Goal: Task Accomplishment & Management: Manage account settings

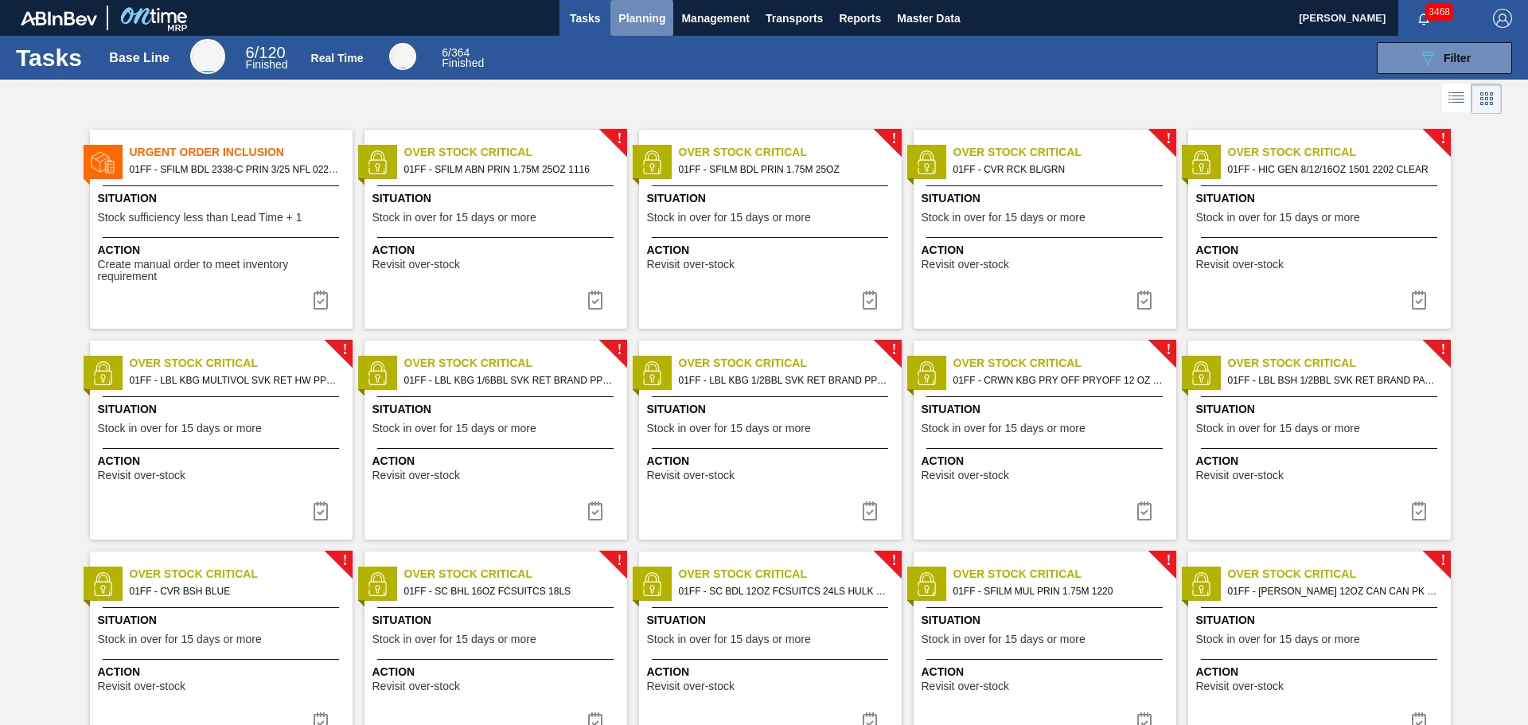
click at [647, 21] on span "Planning" at bounding box center [641, 18] width 47 height 19
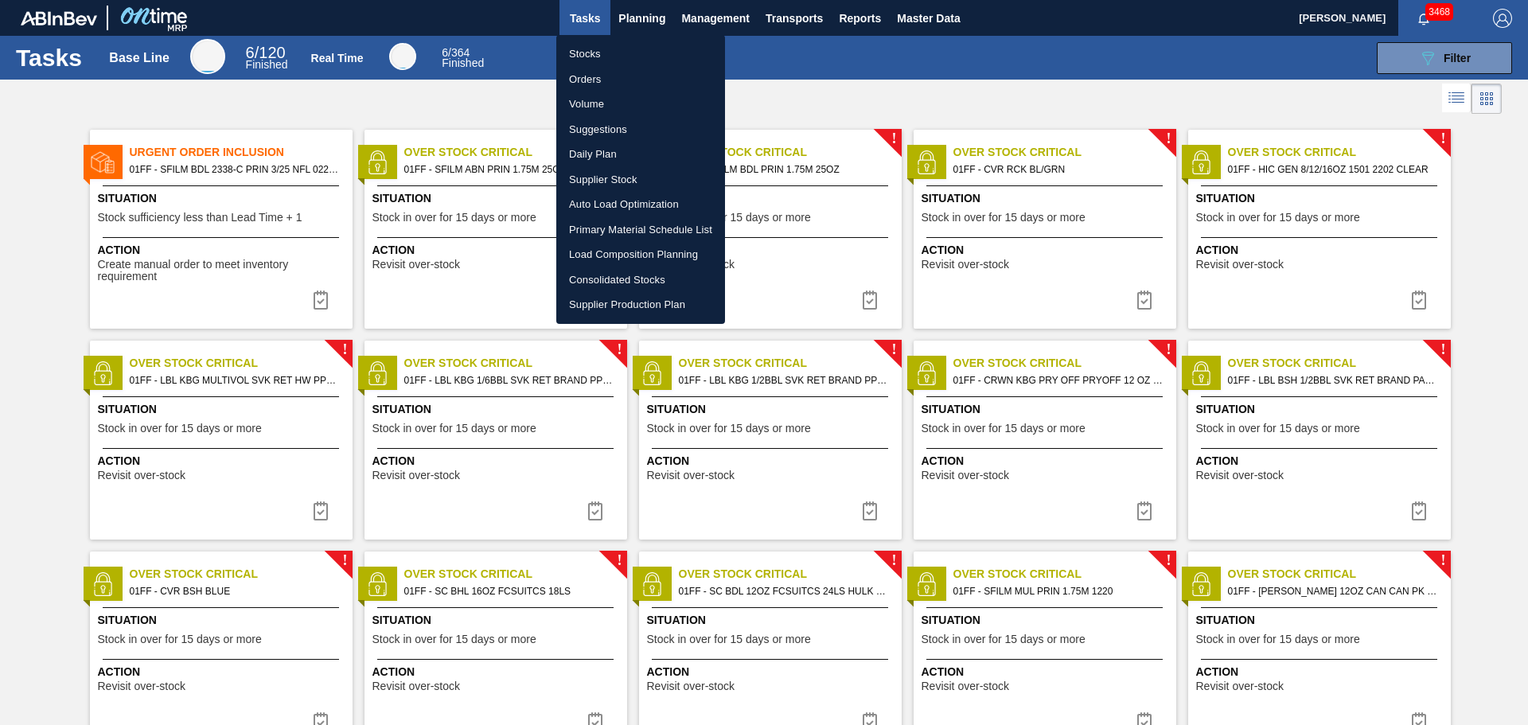
click at [591, 54] on li "Stocks" at bounding box center [640, 53] width 169 height 25
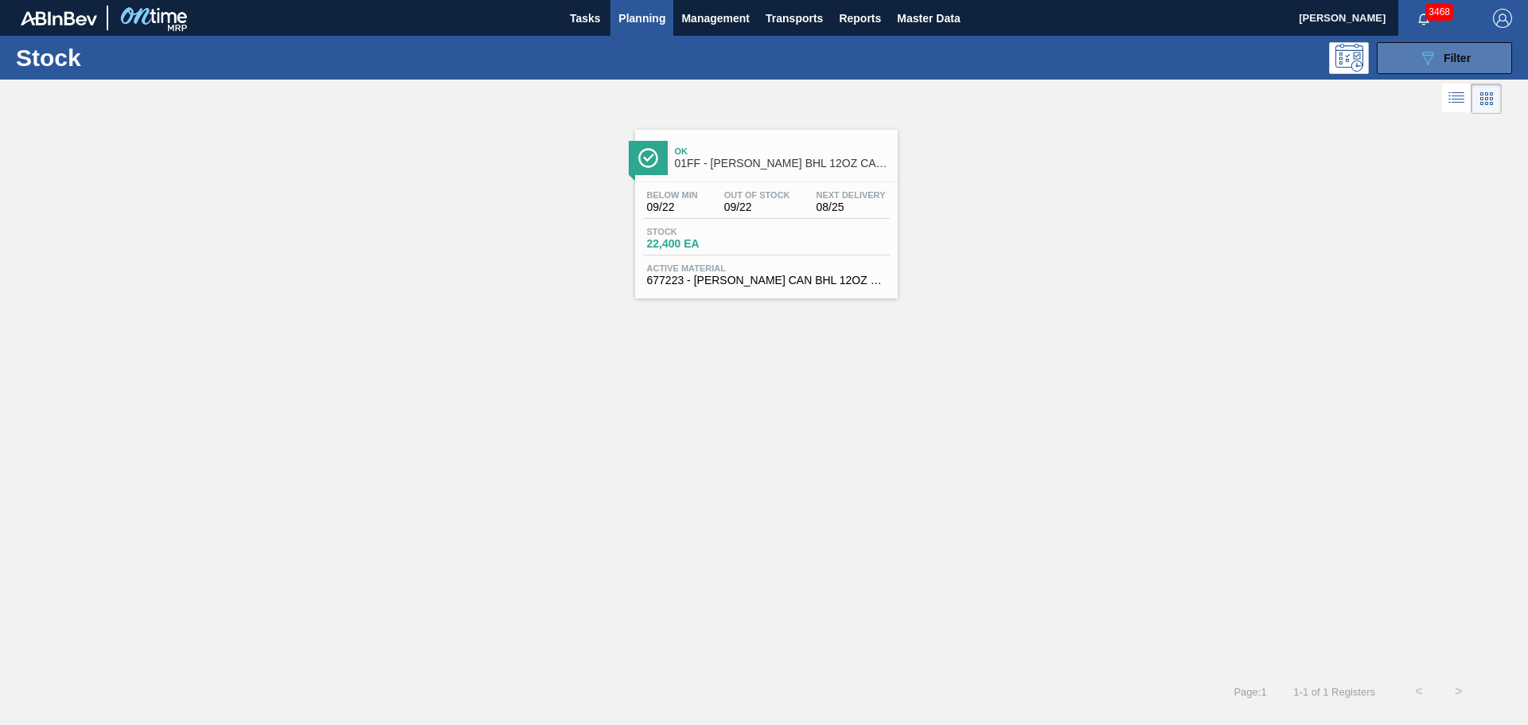
click at [1414, 57] on button "089F7B8B-B2A5-4AFE-B5C0-19BA573D28AC Filter" at bounding box center [1444, 58] width 135 height 32
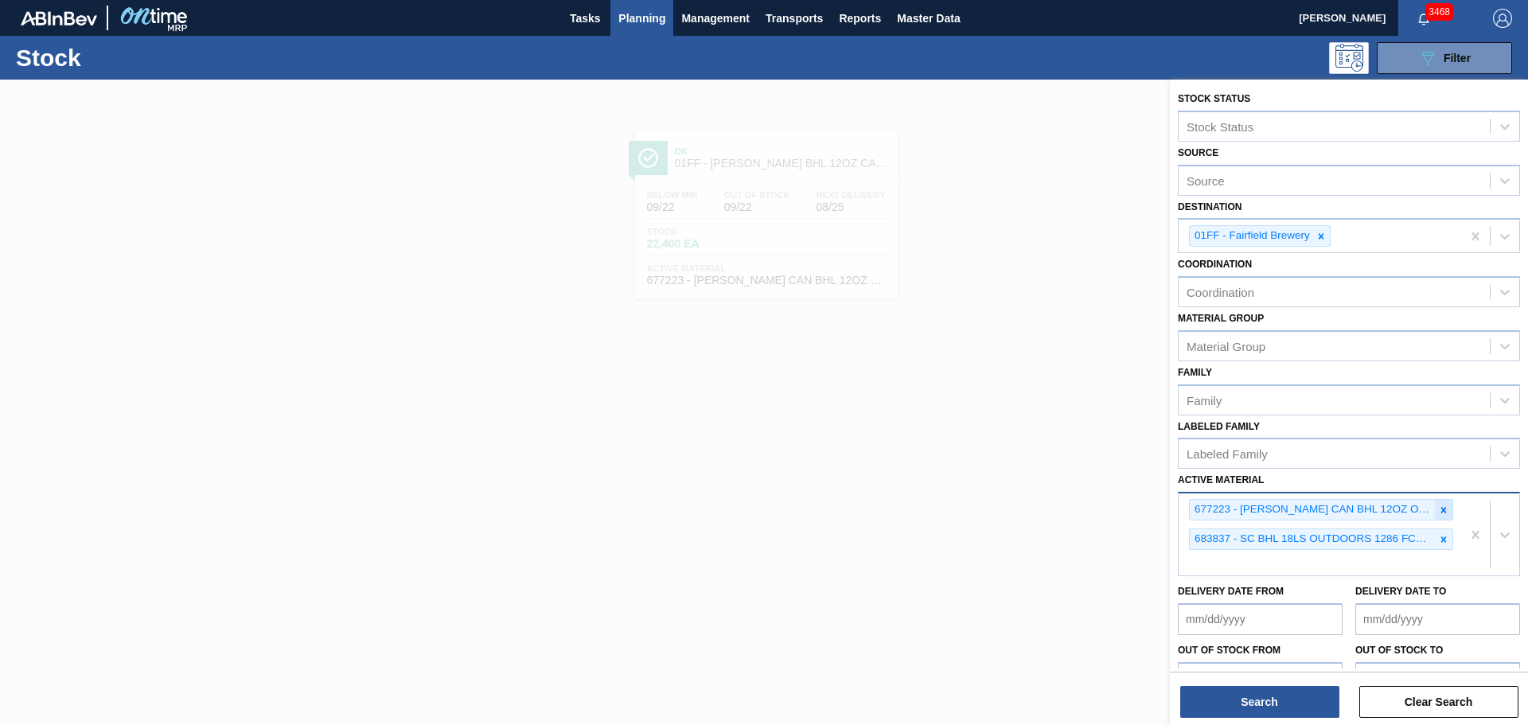
click at [1439, 507] on icon at bounding box center [1443, 510] width 11 height 11
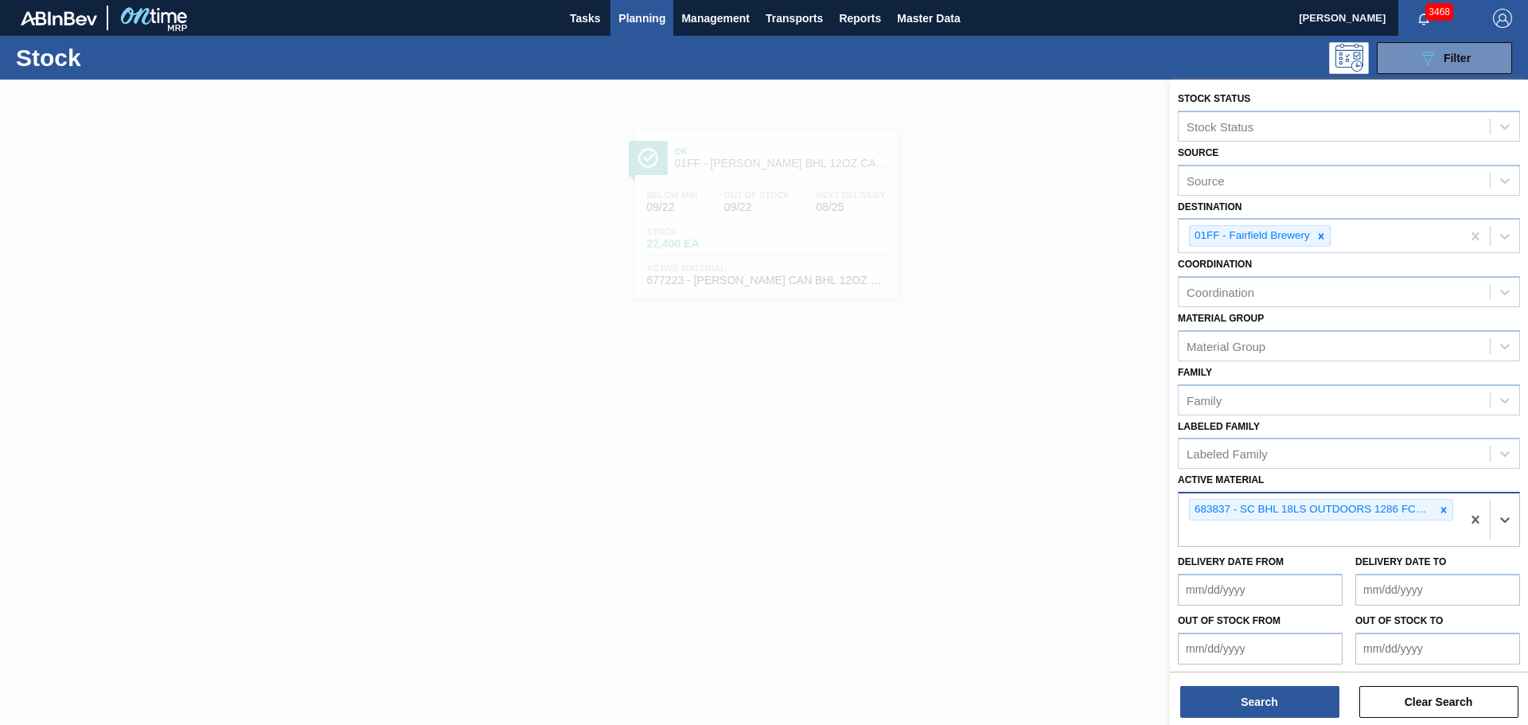
click at [1440, 509] on icon at bounding box center [1443, 510] width 11 height 11
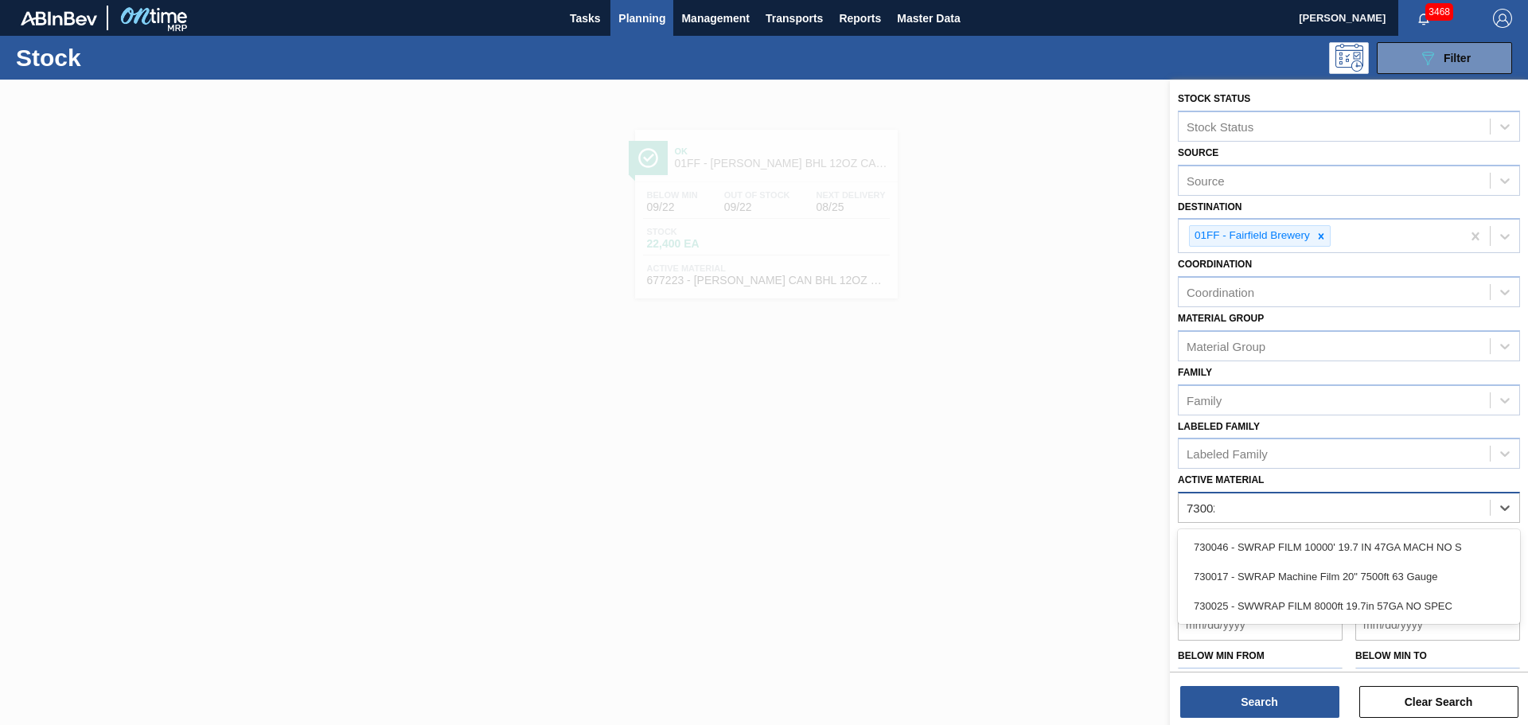
type Material "730025"
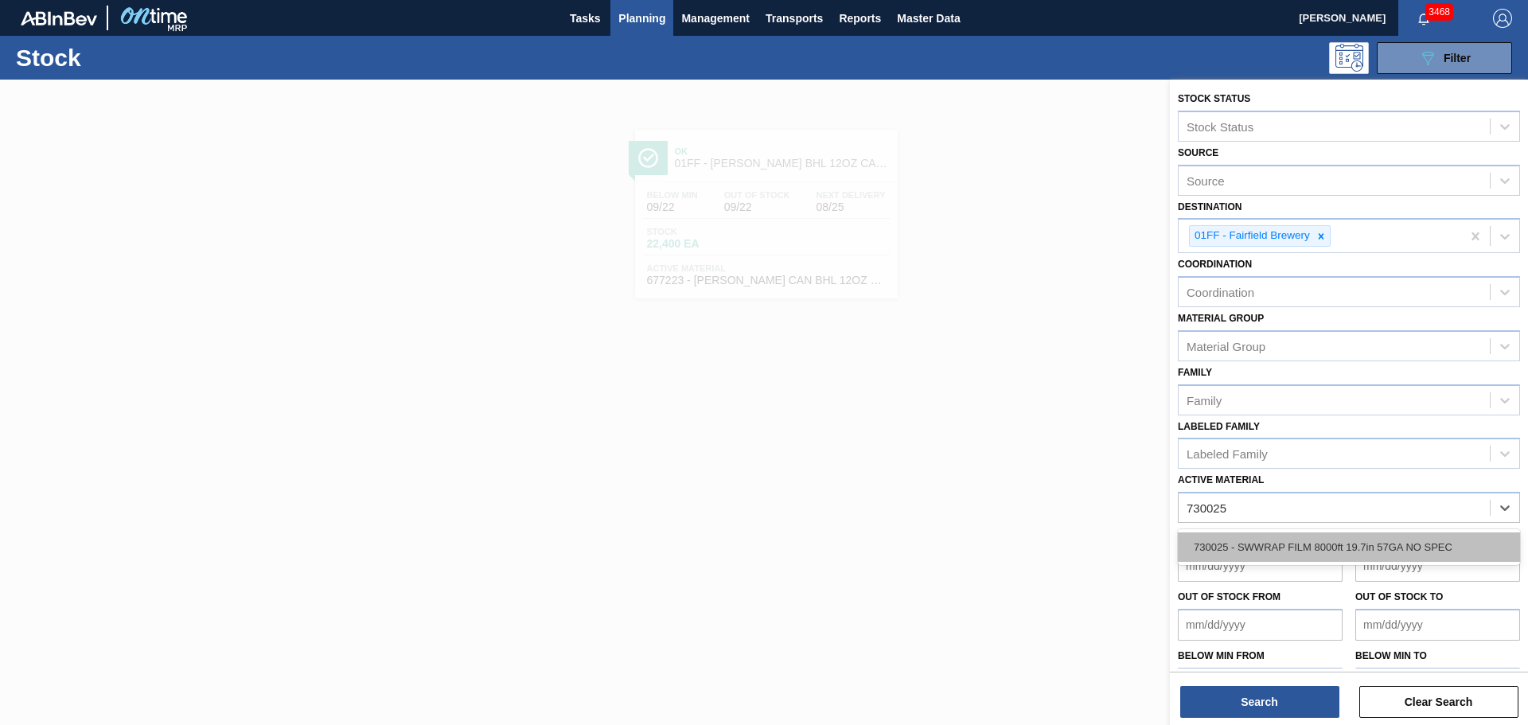
click at [1401, 547] on div "730025 - SWWRAP FILM 8000ft 19.7in 57GA NO SPEC" at bounding box center [1349, 546] width 342 height 29
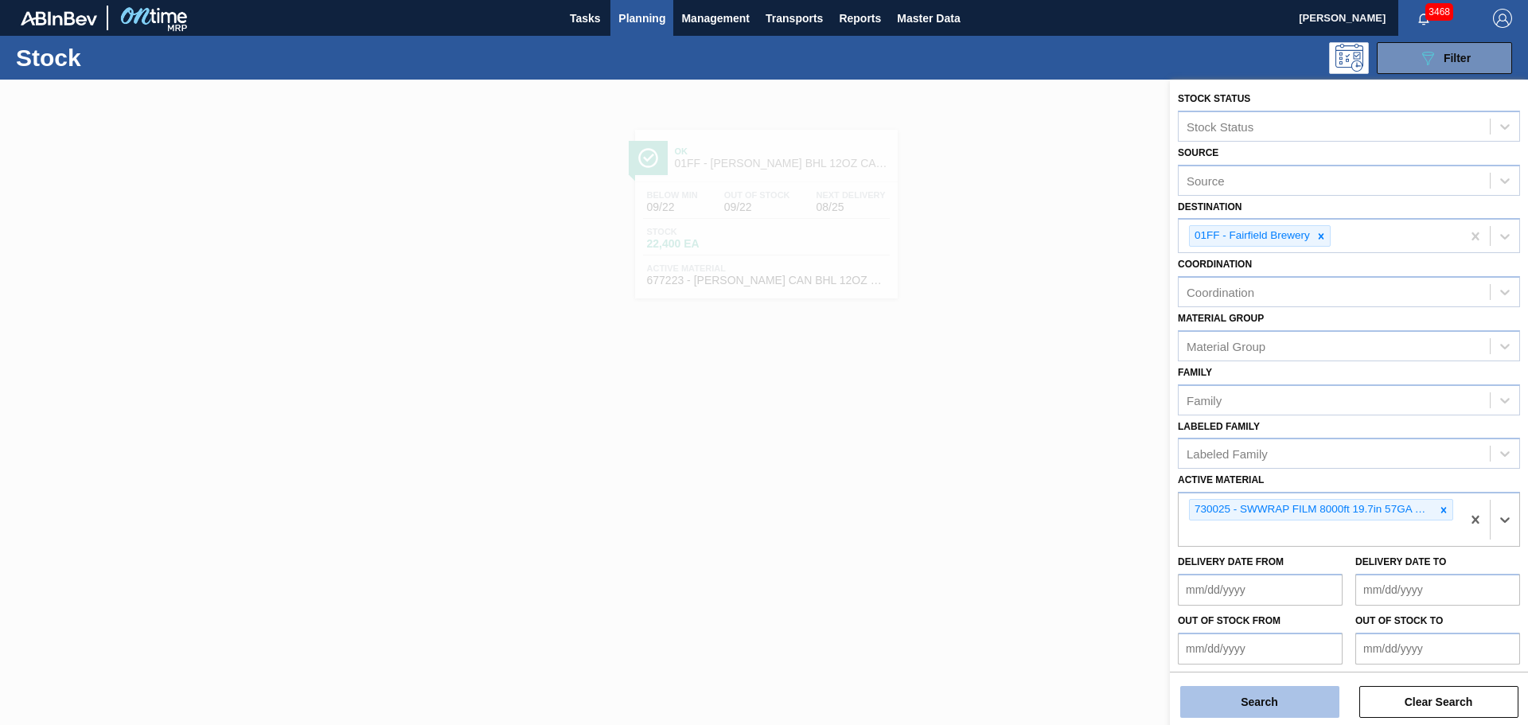
click at [1298, 699] on button "Search" at bounding box center [1259, 702] width 159 height 32
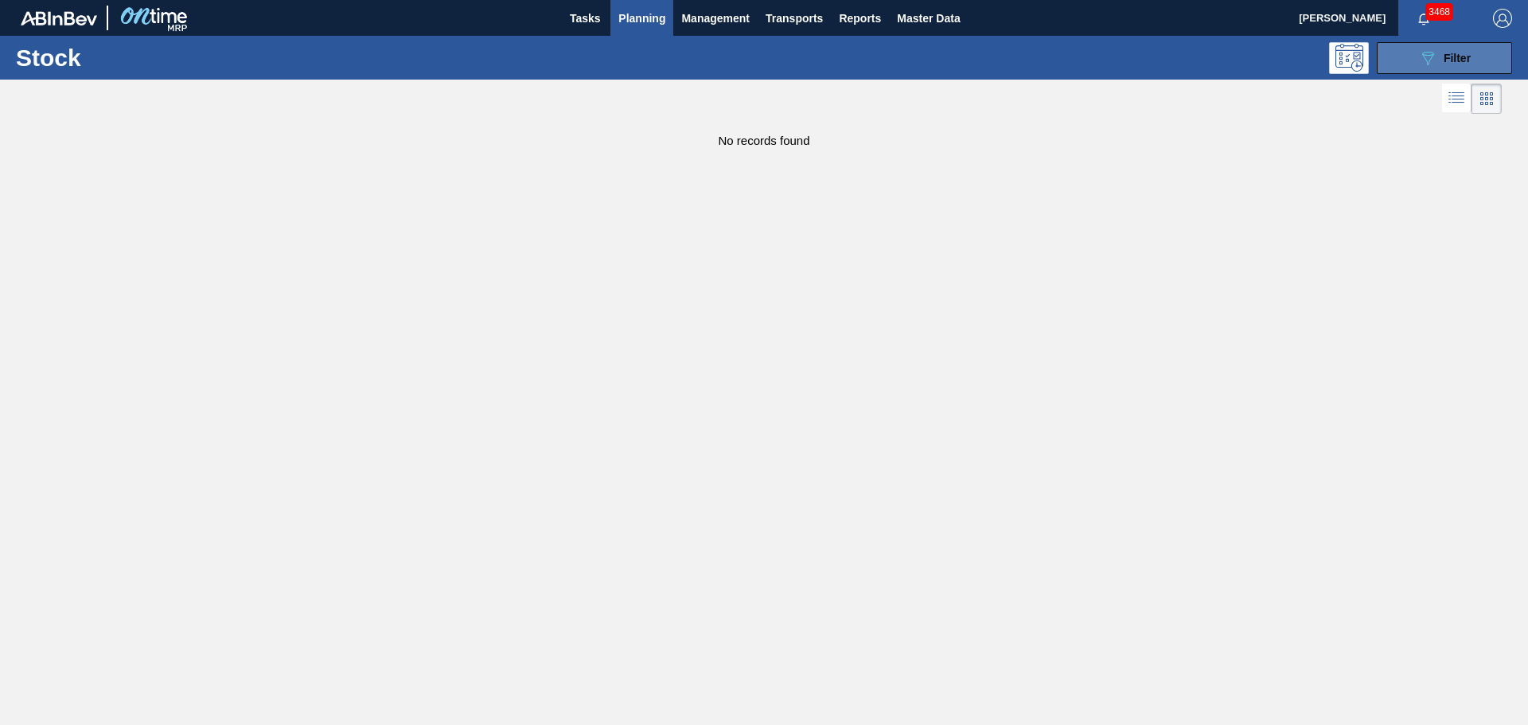
click at [1433, 54] on icon at bounding box center [1428, 59] width 12 height 14
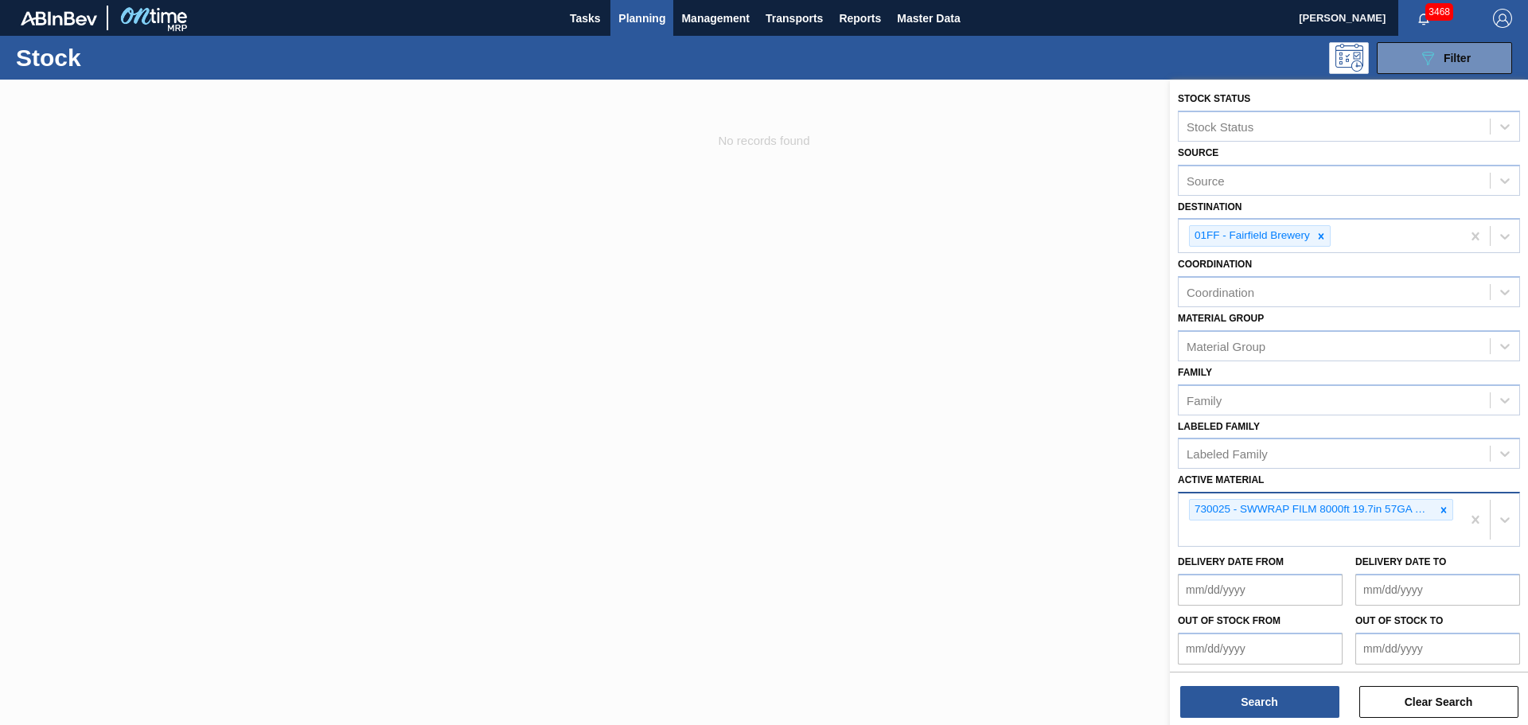
click at [1339, 533] on div "730025 - SWWRAP FILM 8000ft 19.7in 57GA NO SPEC" at bounding box center [1320, 519] width 282 height 53
type Material "730046"
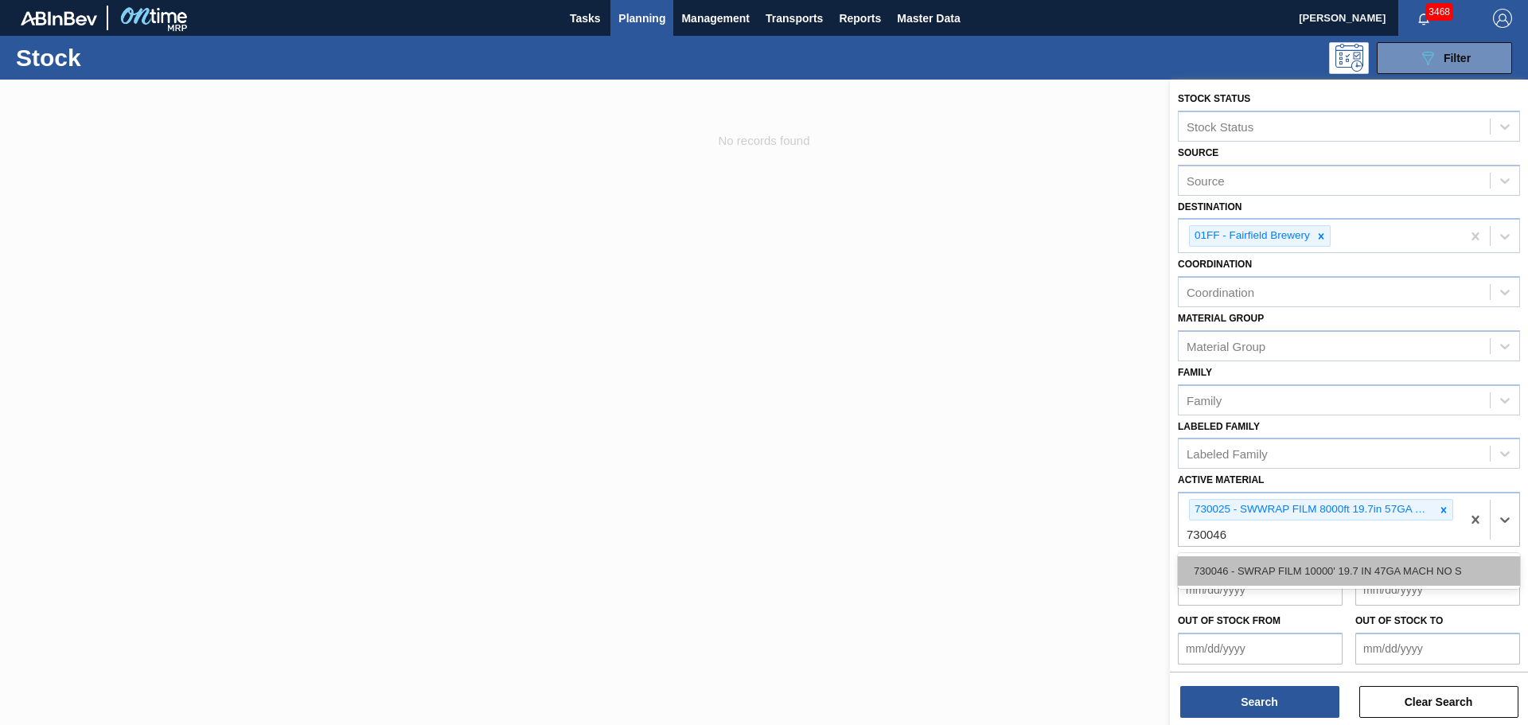
click at [1350, 564] on div "730046 - SWRAP FILM 10000' 19.7 IN 47GA MACH NO S" at bounding box center [1349, 570] width 342 height 29
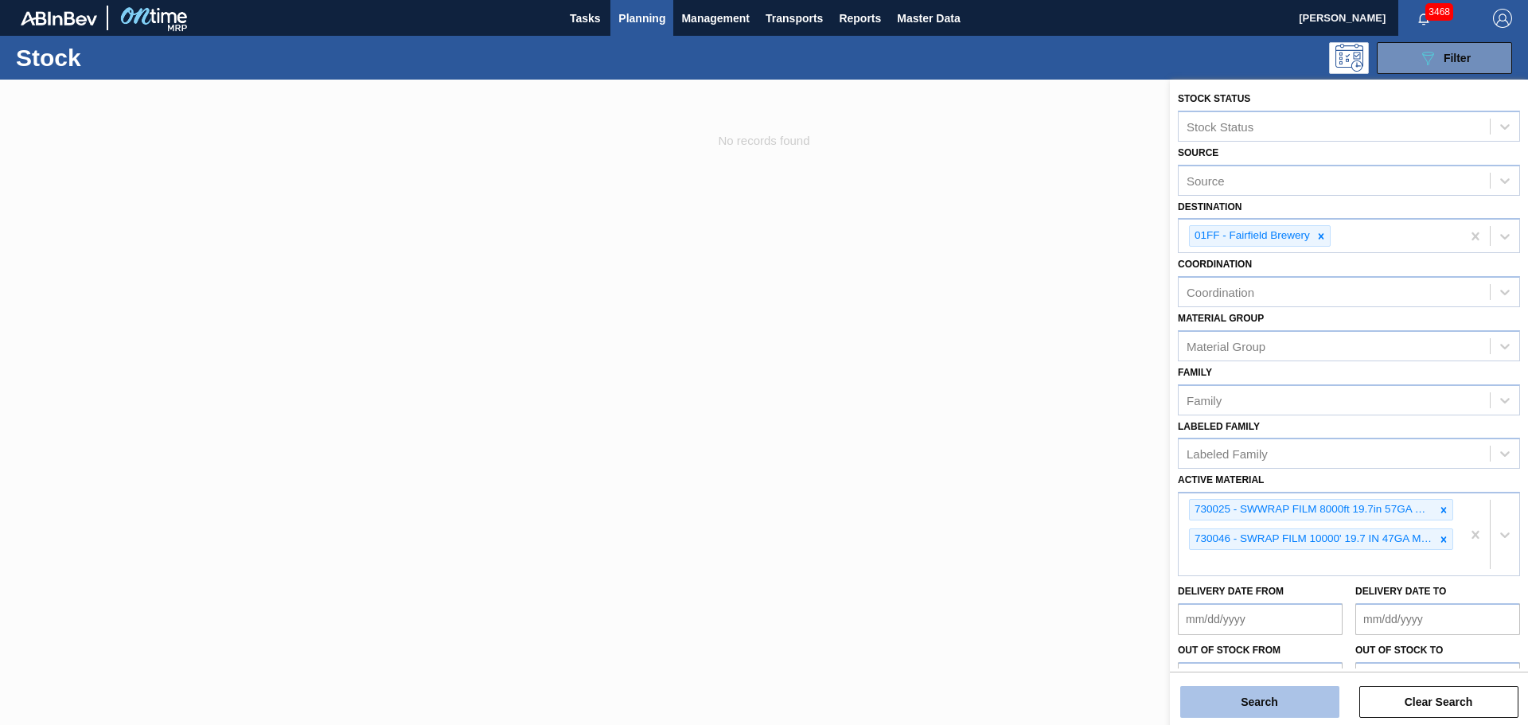
click at [1255, 691] on button "Search" at bounding box center [1259, 702] width 159 height 32
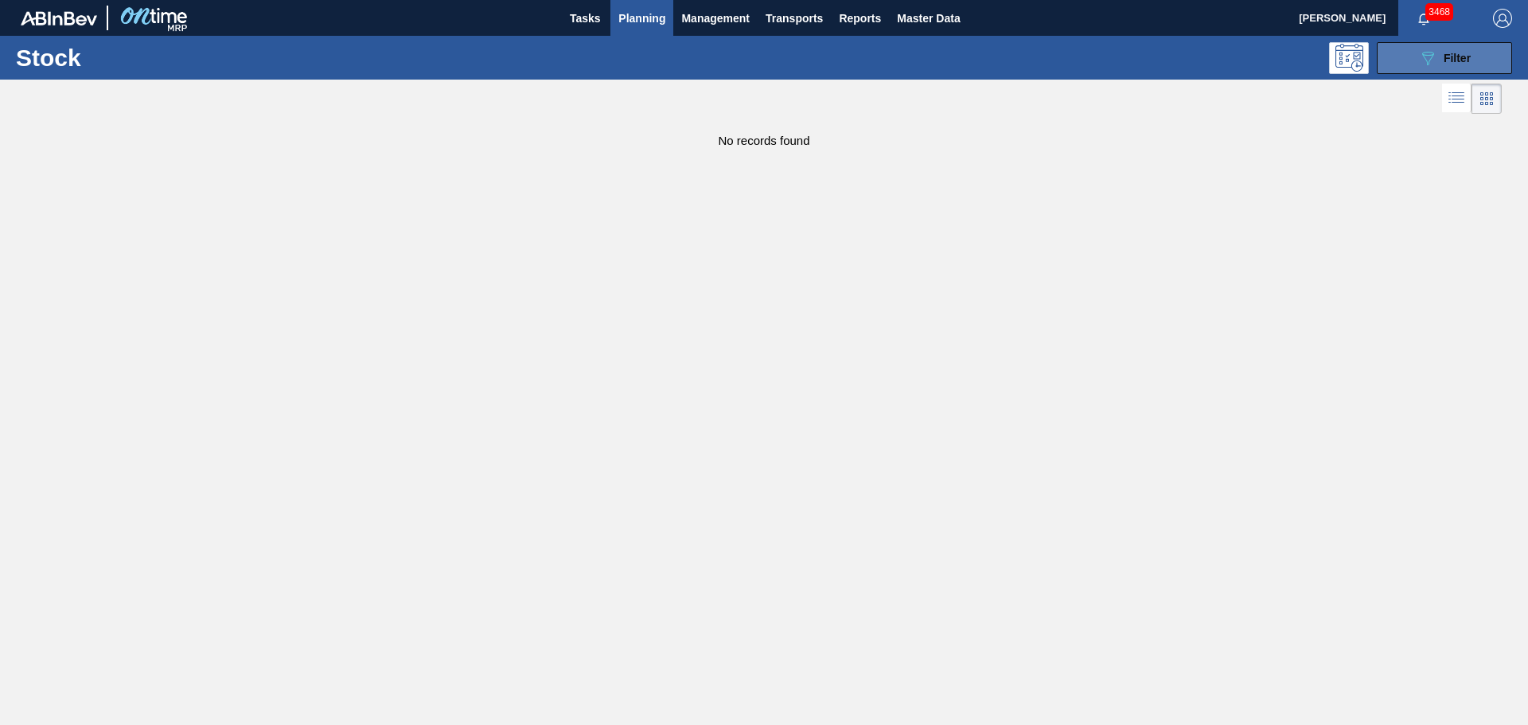
click at [1436, 55] on icon "089F7B8B-B2A5-4AFE-B5C0-19BA573D28AC" at bounding box center [1427, 58] width 19 height 19
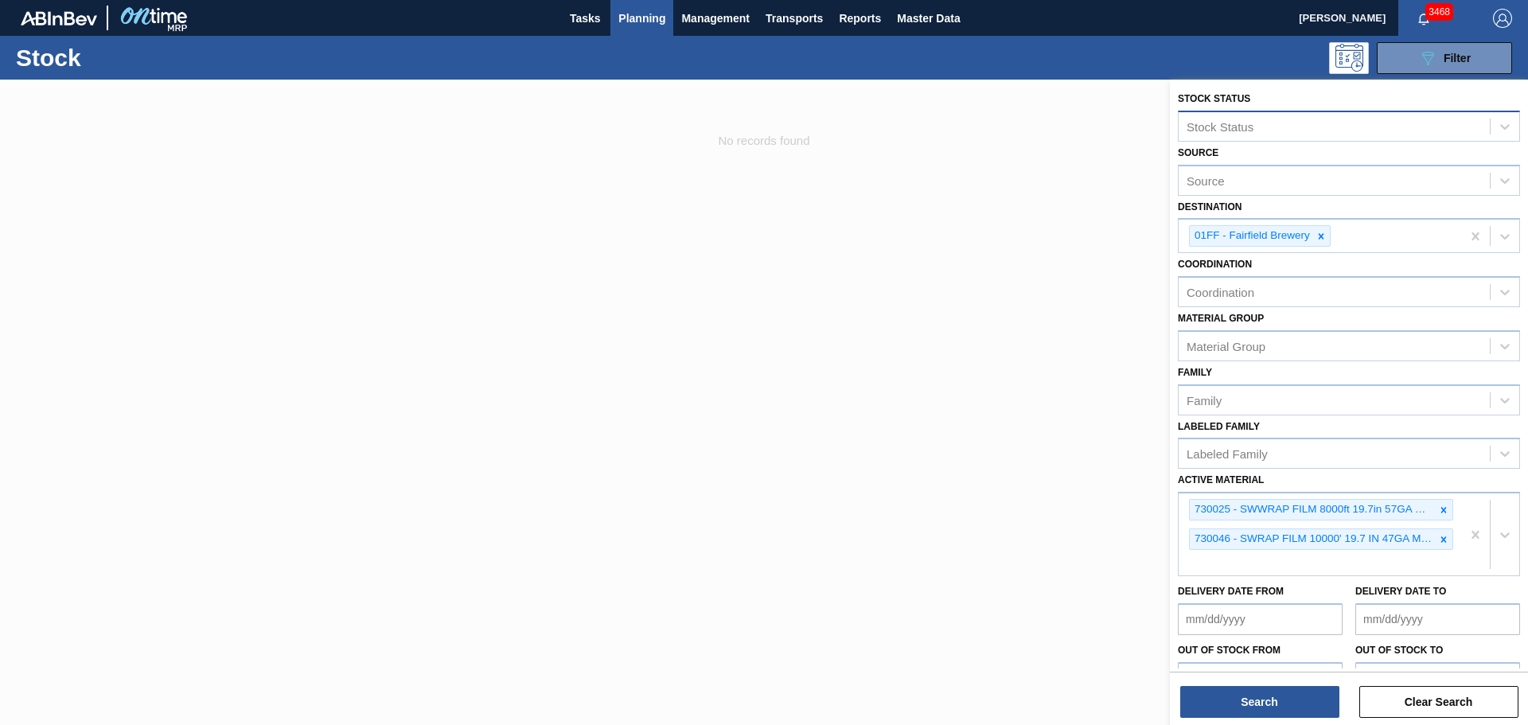
click at [1308, 122] on div "Stock Status" at bounding box center [1334, 126] width 311 height 23
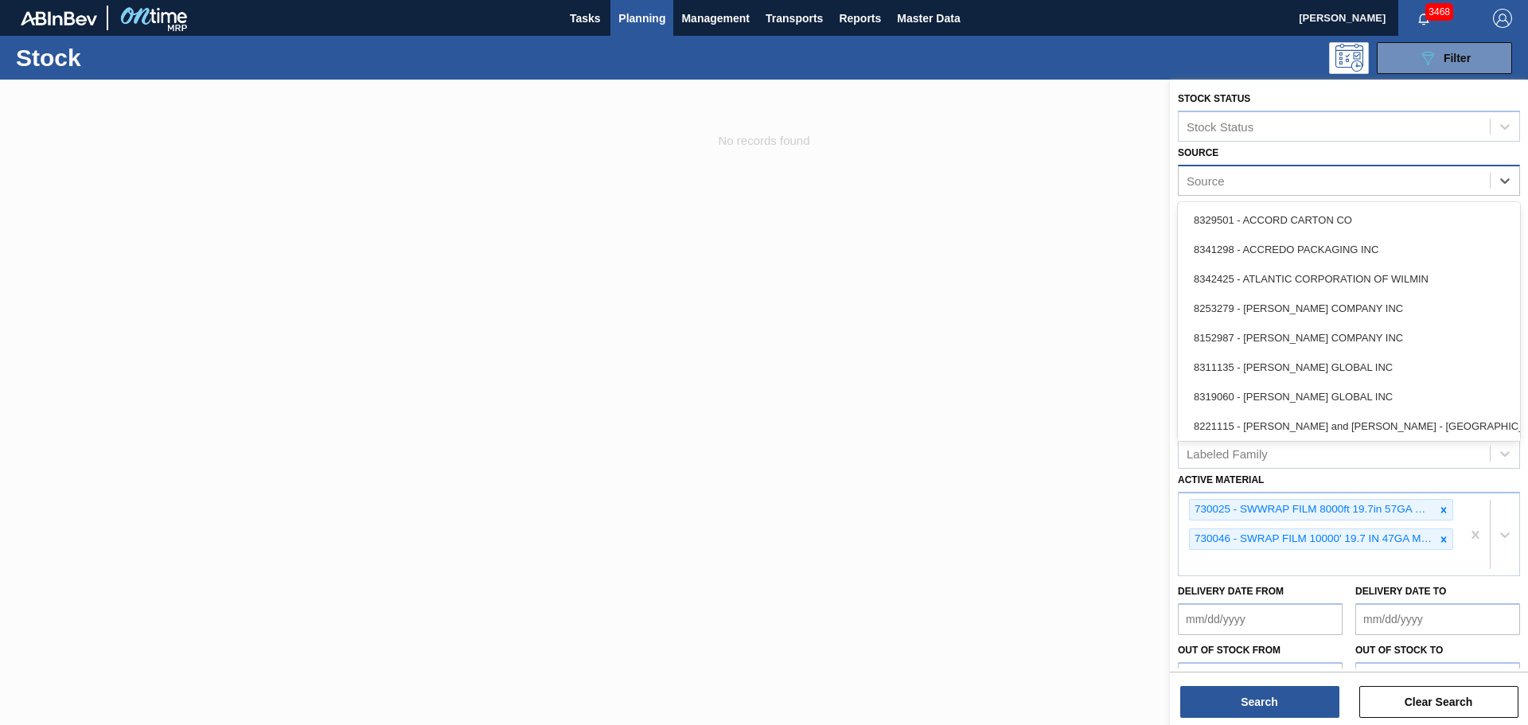
click at [1307, 172] on div "Source" at bounding box center [1334, 180] width 311 height 23
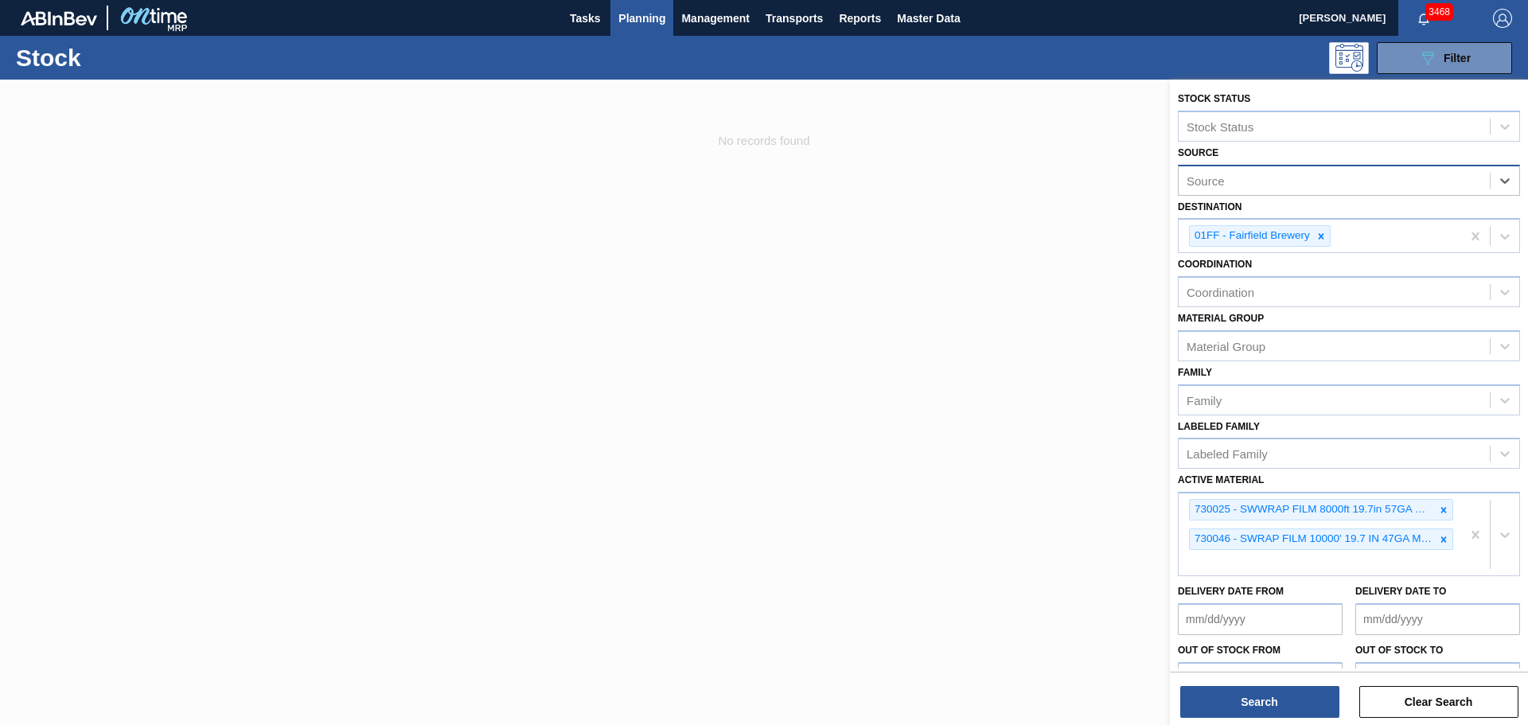
click at [1307, 172] on div "Source" at bounding box center [1334, 180] width 311 height 23
click at [717, 189] on div at bounding box center [764, 442] width 1528 height 725
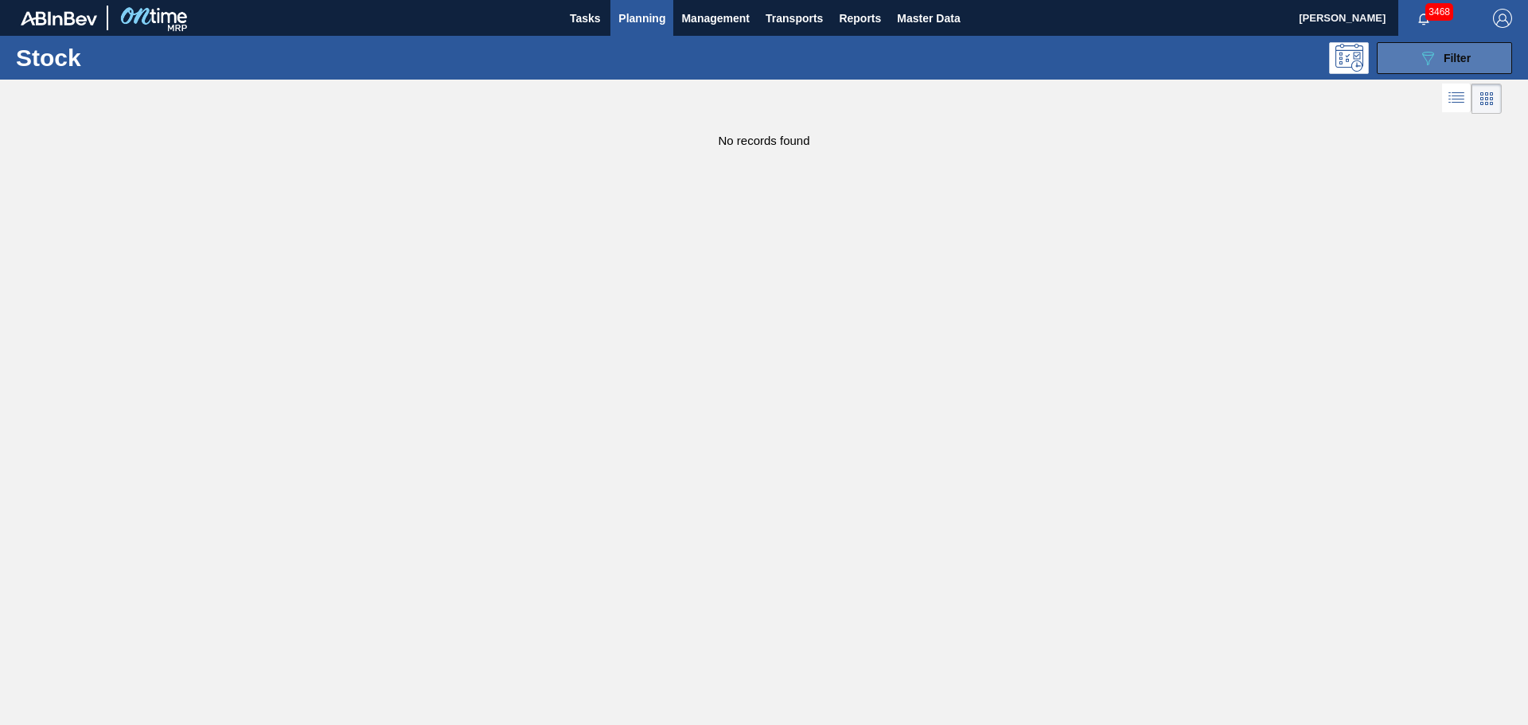
click at [1443, 45] on button "089F7B8B-B2A5-4AFE-B5C0-19BA573D28AC Filter" at bounding box center [1444, 58] width 135 height 32
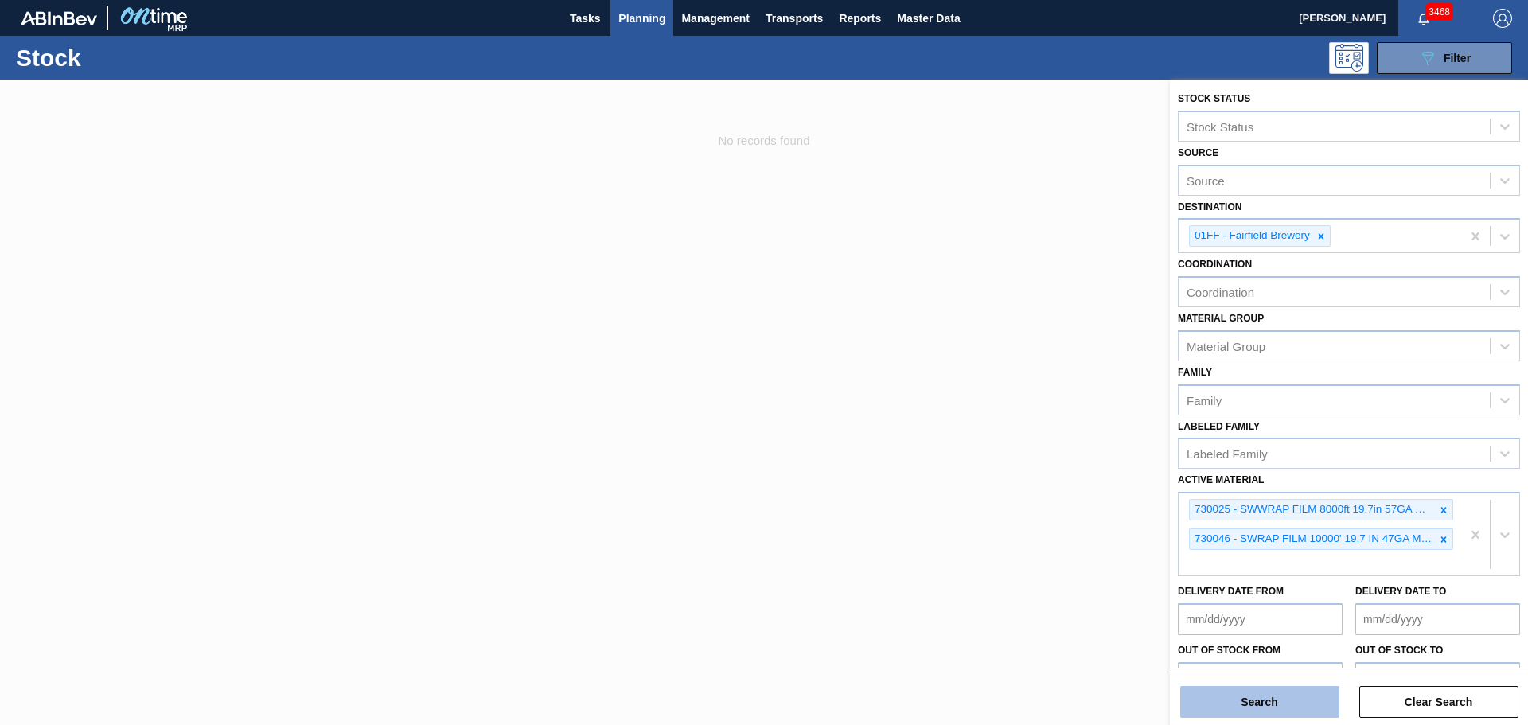
click at [1277, 702] on button "Search" at bounding box center [1259, 702] width 159 height 32
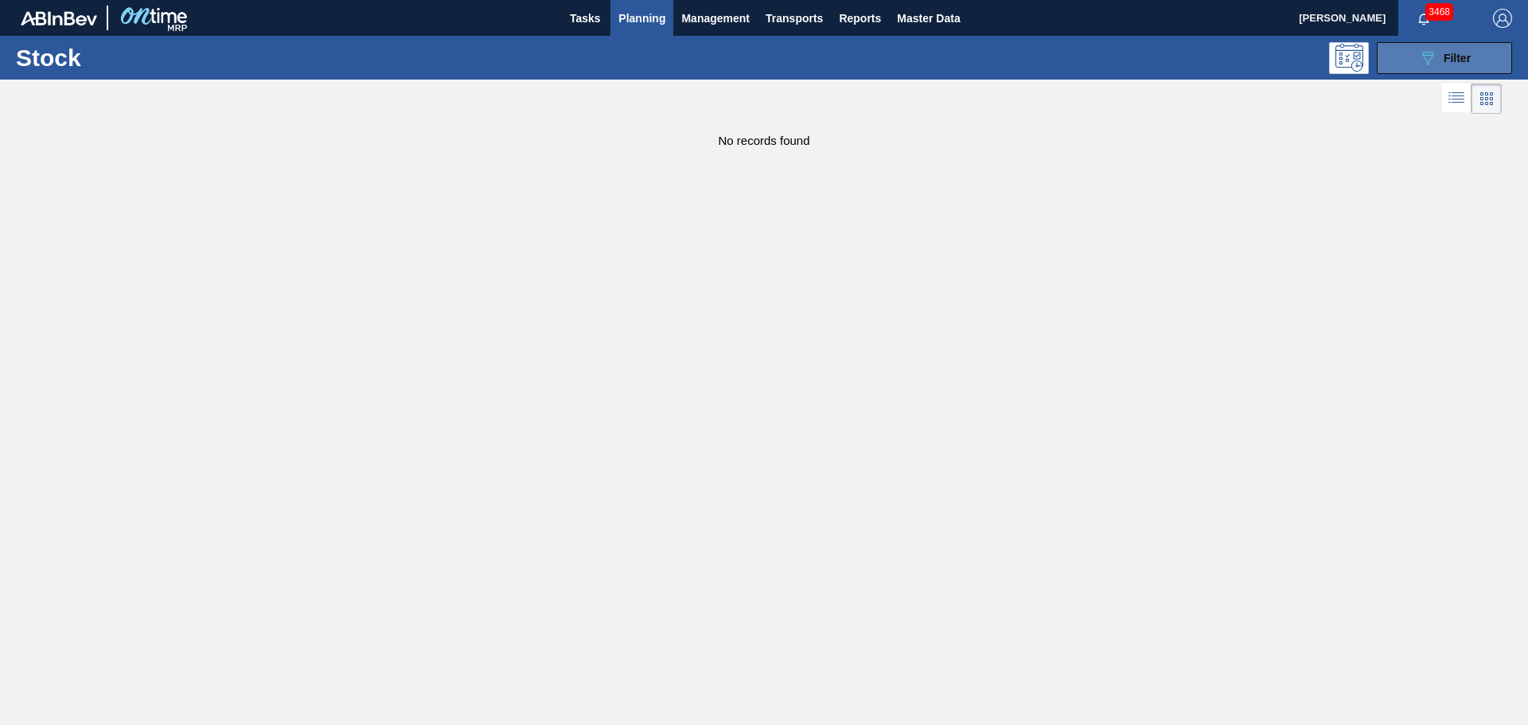
click at [1444, 56] on span "Filter" at bounding box center [1457, 58] width 27 height 13
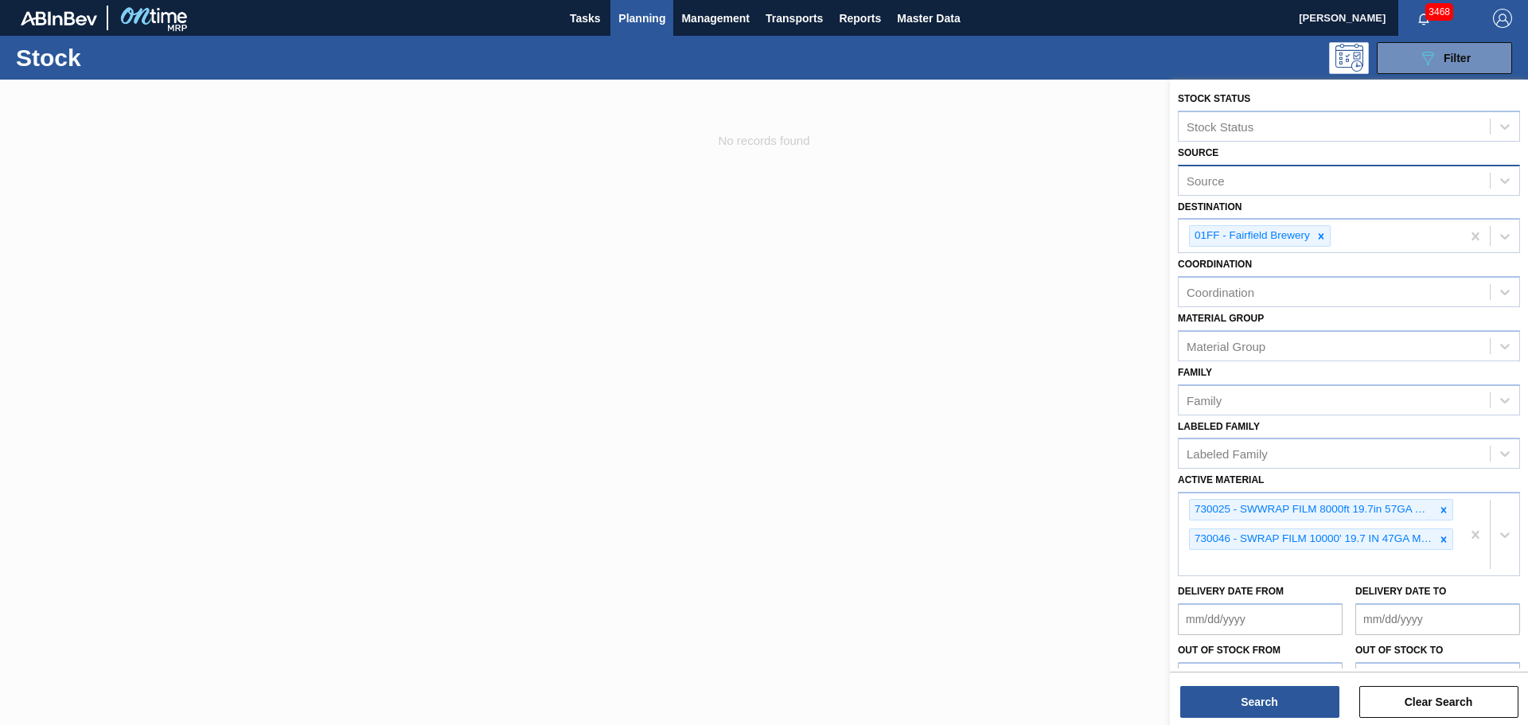
click at [1382, 181] on div "Source" at bounding box center [1334, 180] width 311 height 23
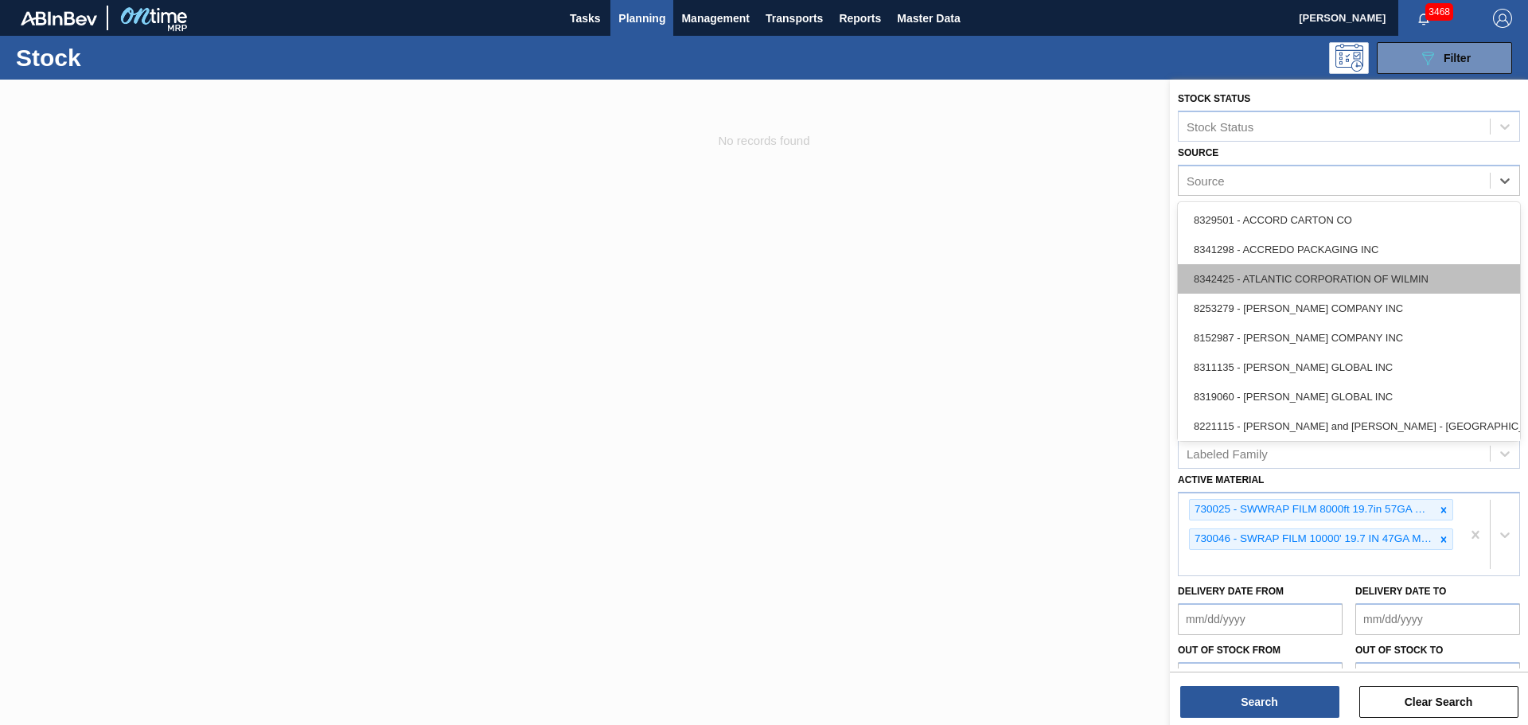
click at [1353, 270] on div "8342425 - ATLANTIC CORPORATION OF WILMIN" at bounding box center [1349, 278] width 342 height 29
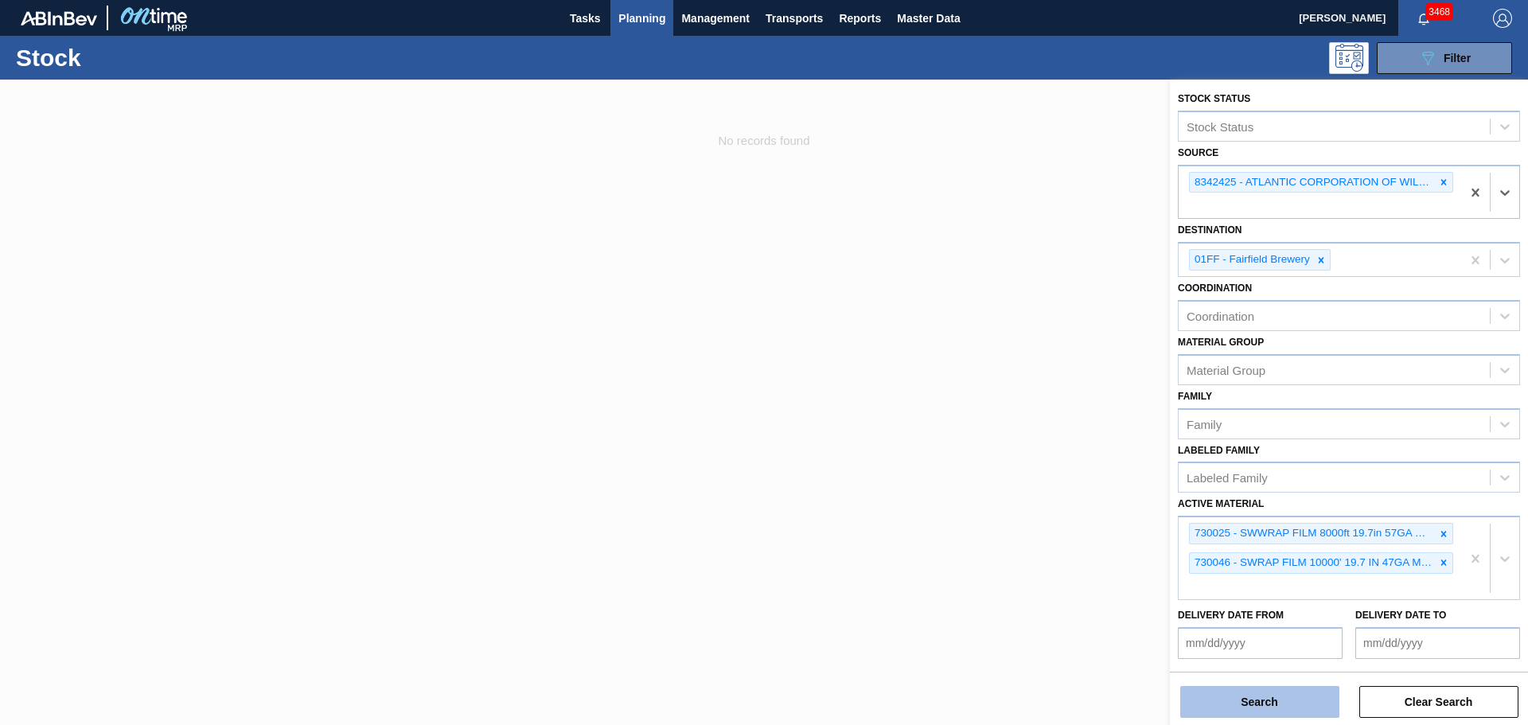
click at [1286, 699] on button "Search" at bounding box center [1259, 702] width 159 height 32
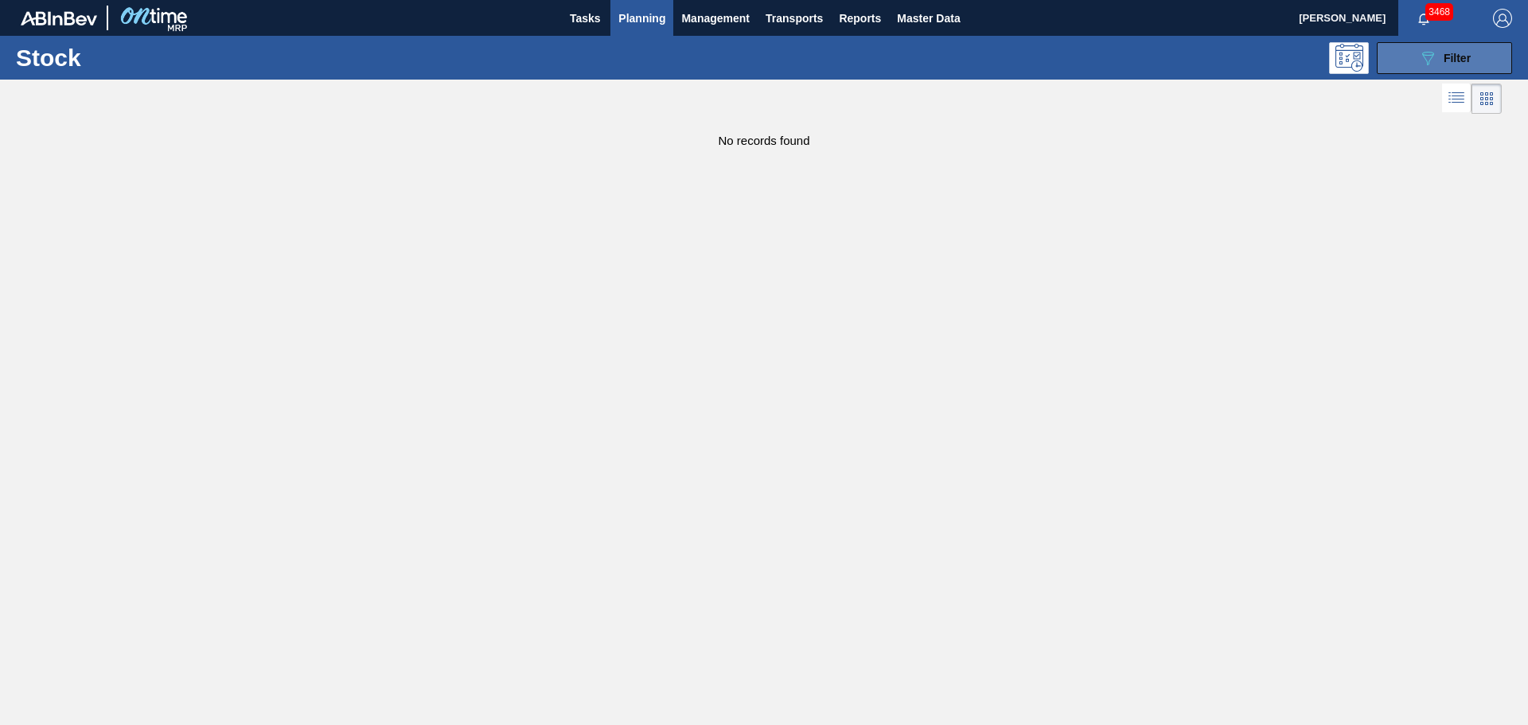
click at [1440, 49] on div "089F7B8B-B2A5-4AFE-B5C0-19BA573D28AC Filter" at bounding box center [1444, 58] width 53 height 19
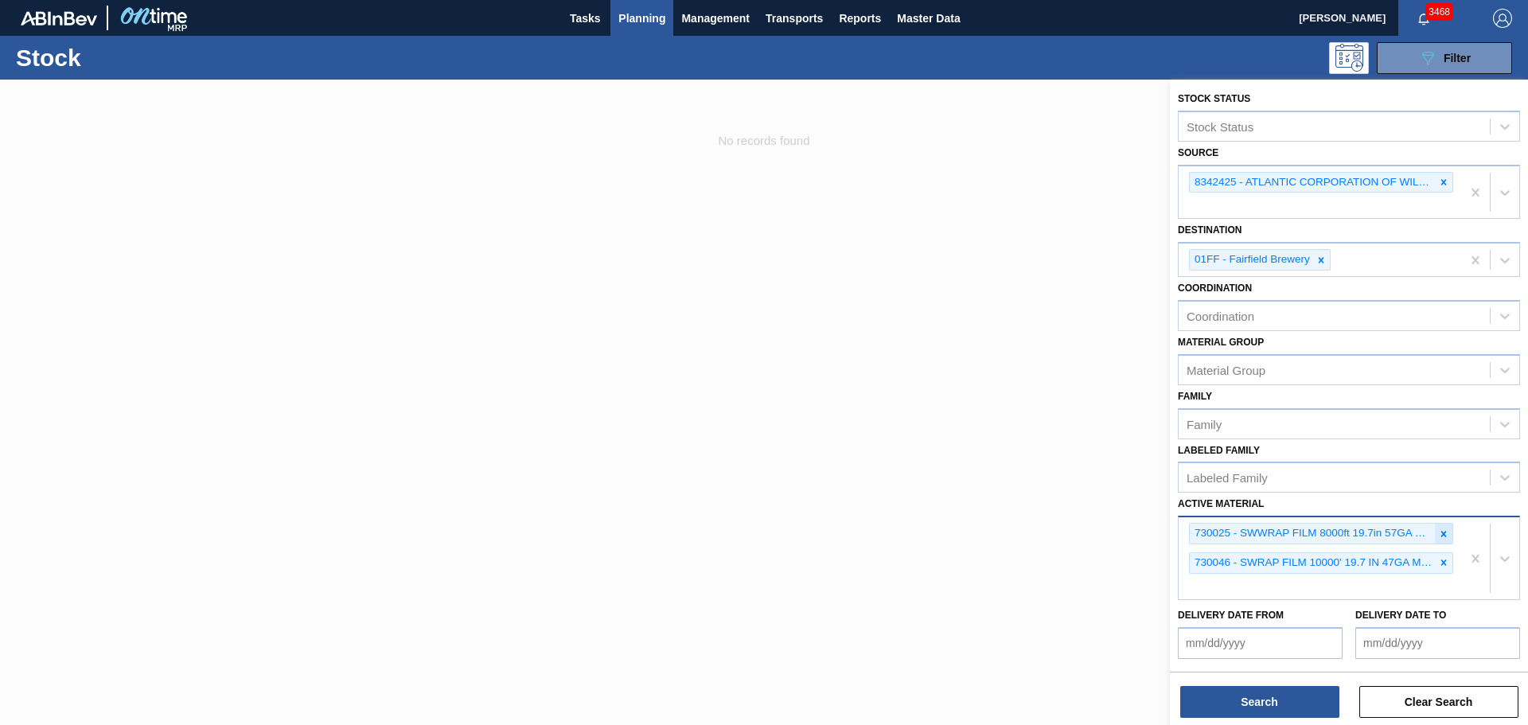
click at [1438, 530] on icon at bounding box center [1443, 533] width 11 height 11
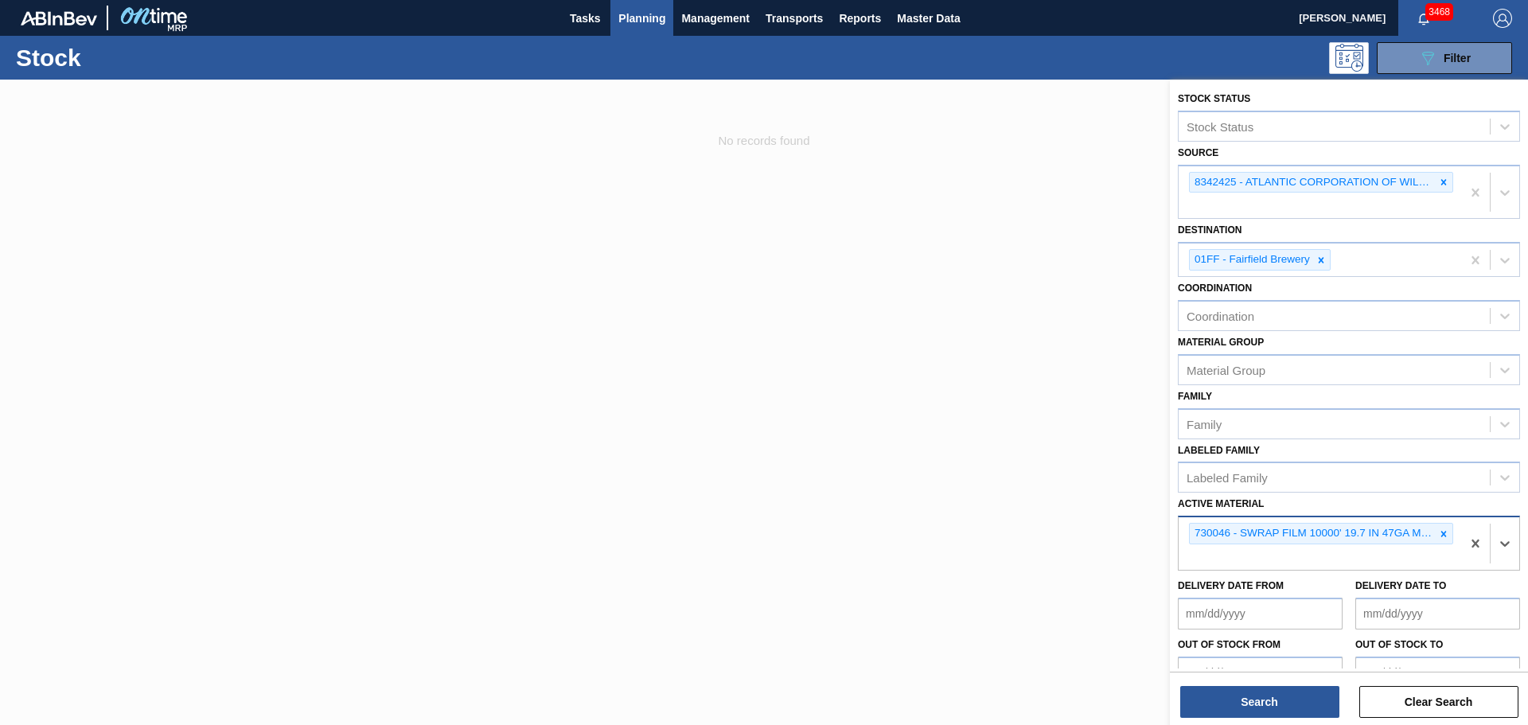
click at [1438, 530] on icon at bounding box center [1443, 533] width 11 height 11
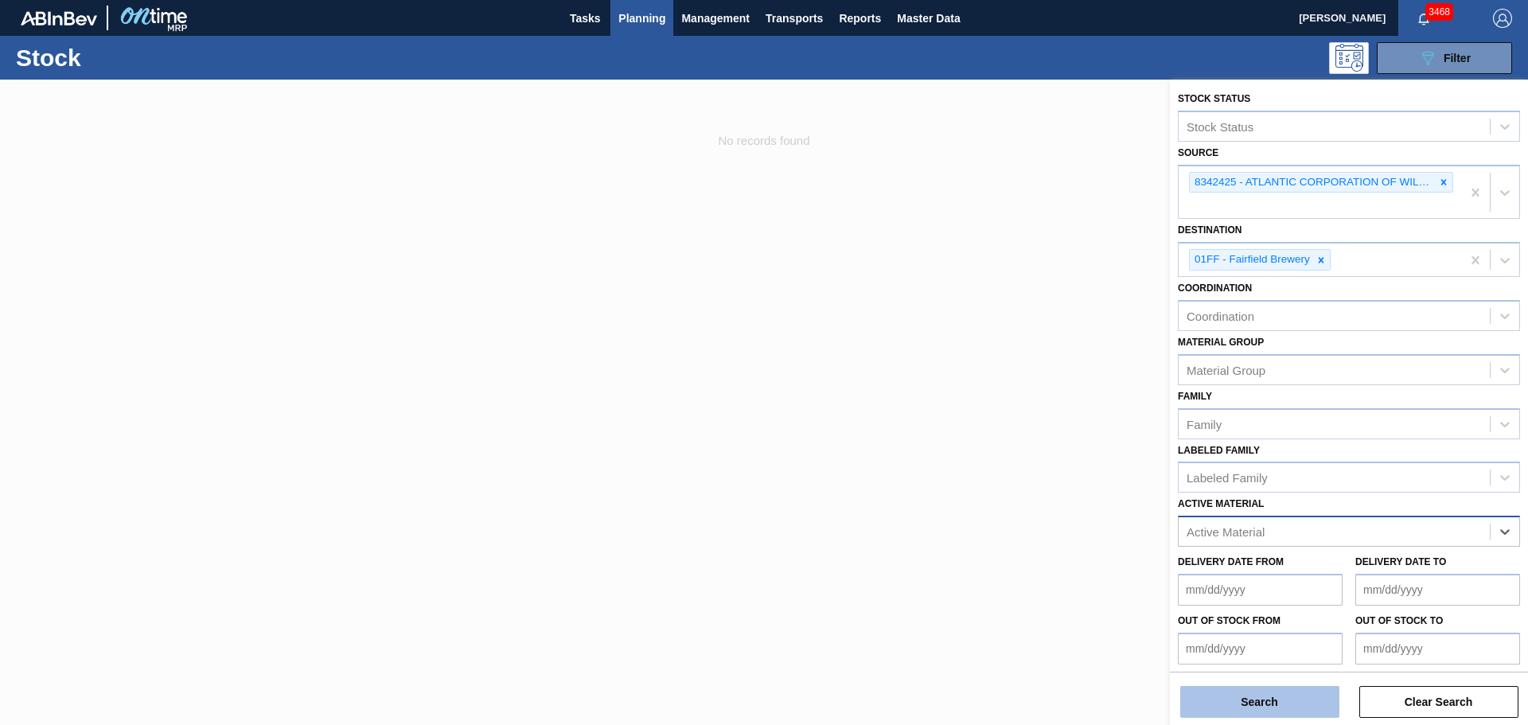
click at [1276, 693] on button "Search" at bounding box center [1259, 702] width 159 height 32
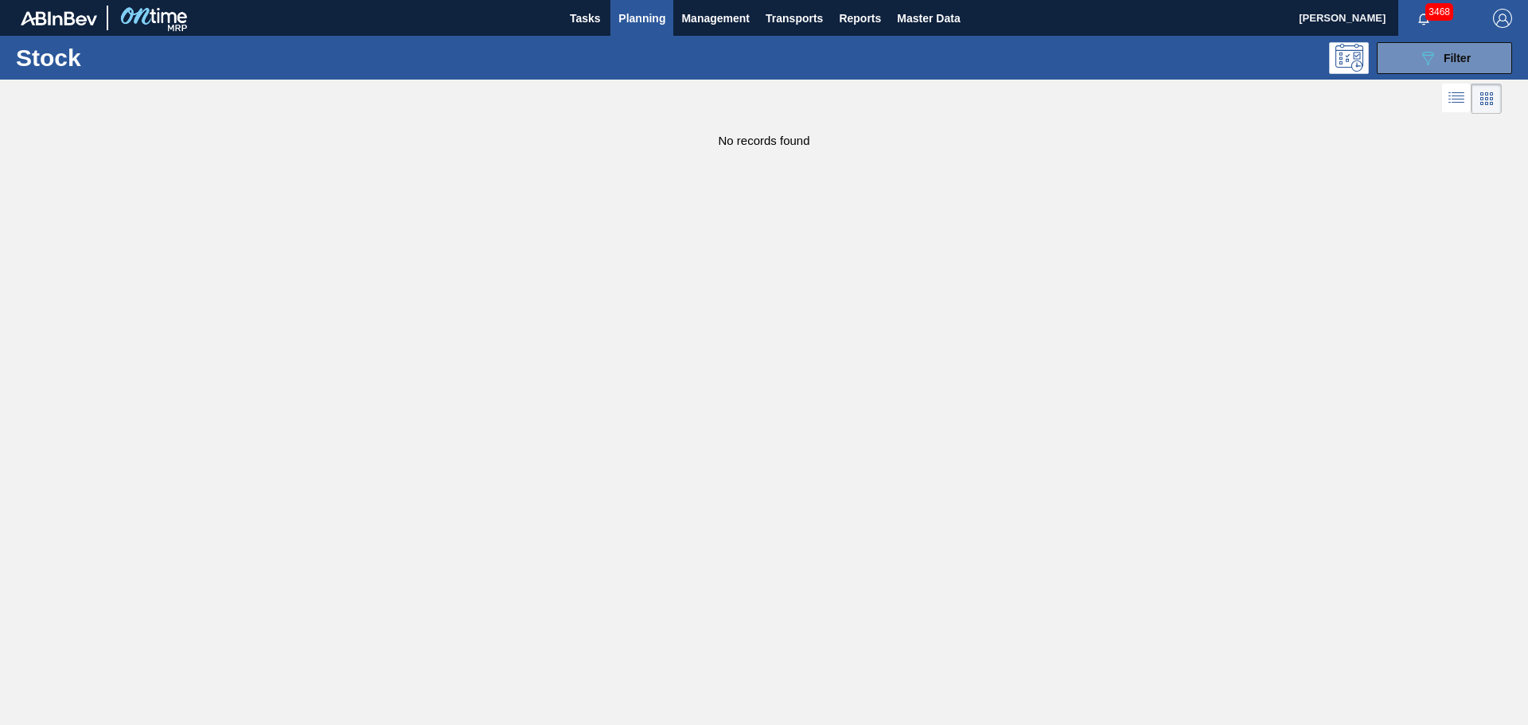
click at [637, 12] on span "Planning" at bounding box center [641, 18] width 47 height 19
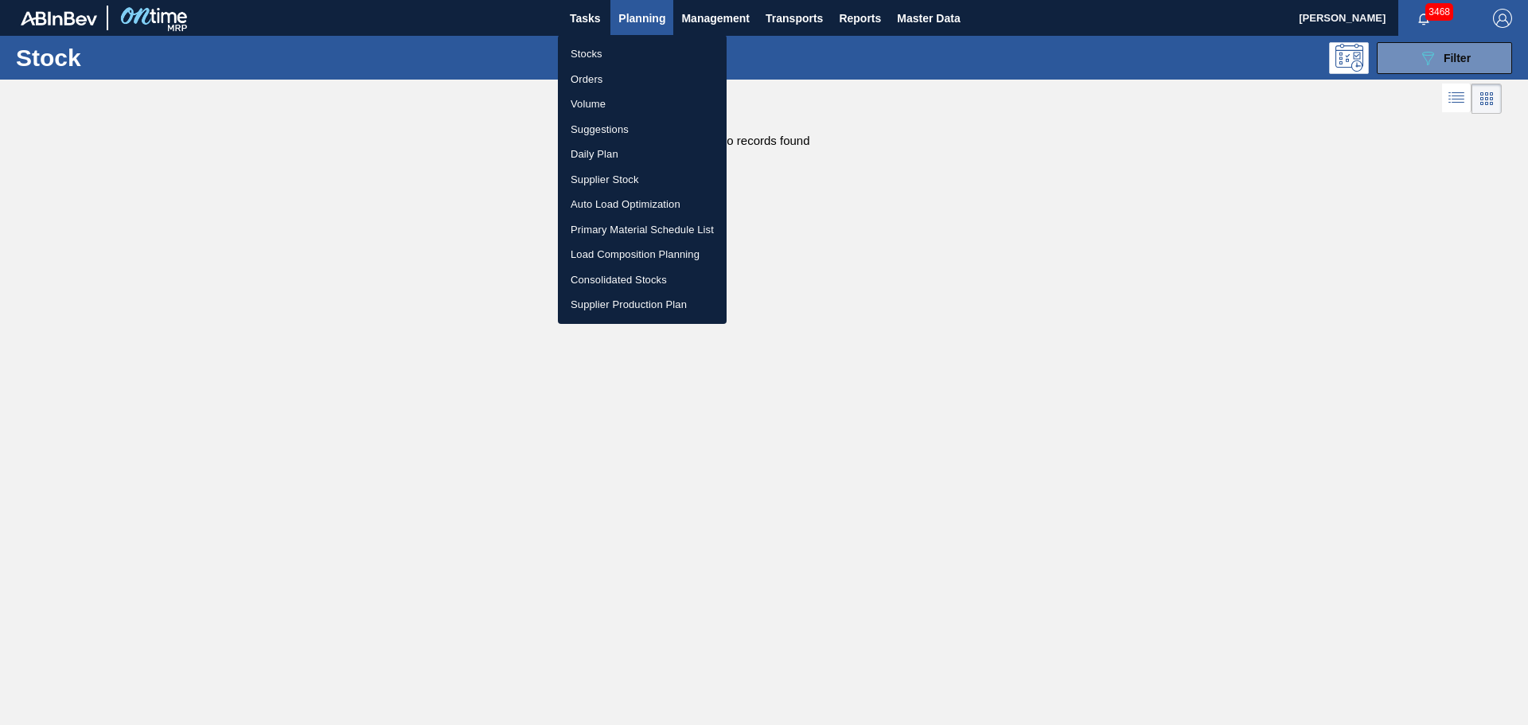
click at [590, 53] on li "Stocks" at bounding box center [642, 53] width 169 height 25
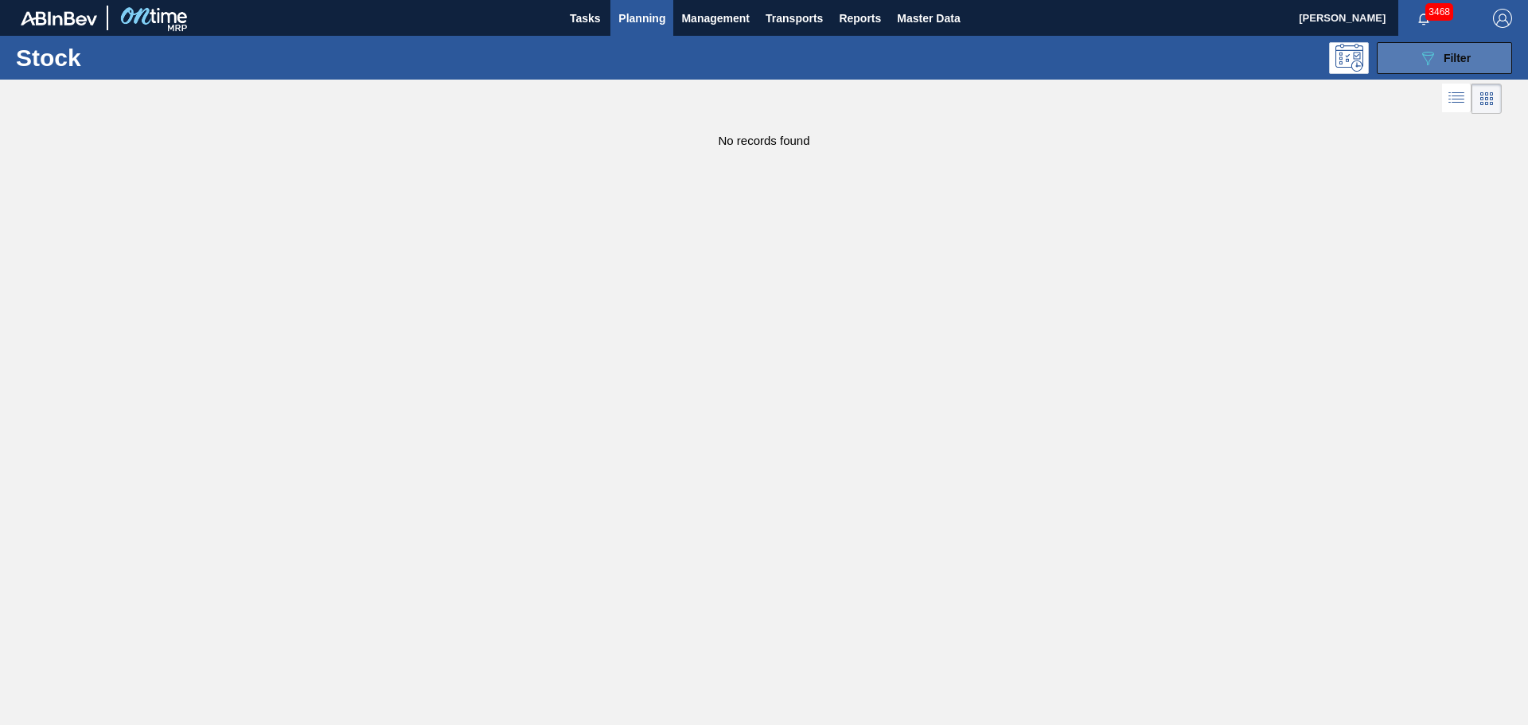
click at [1404, 56] on button "089F7B8B-B2A5-4AFE-B5C0-19BA573D28AC Filter" at bounding box center [1444, 58] width 135 height 32
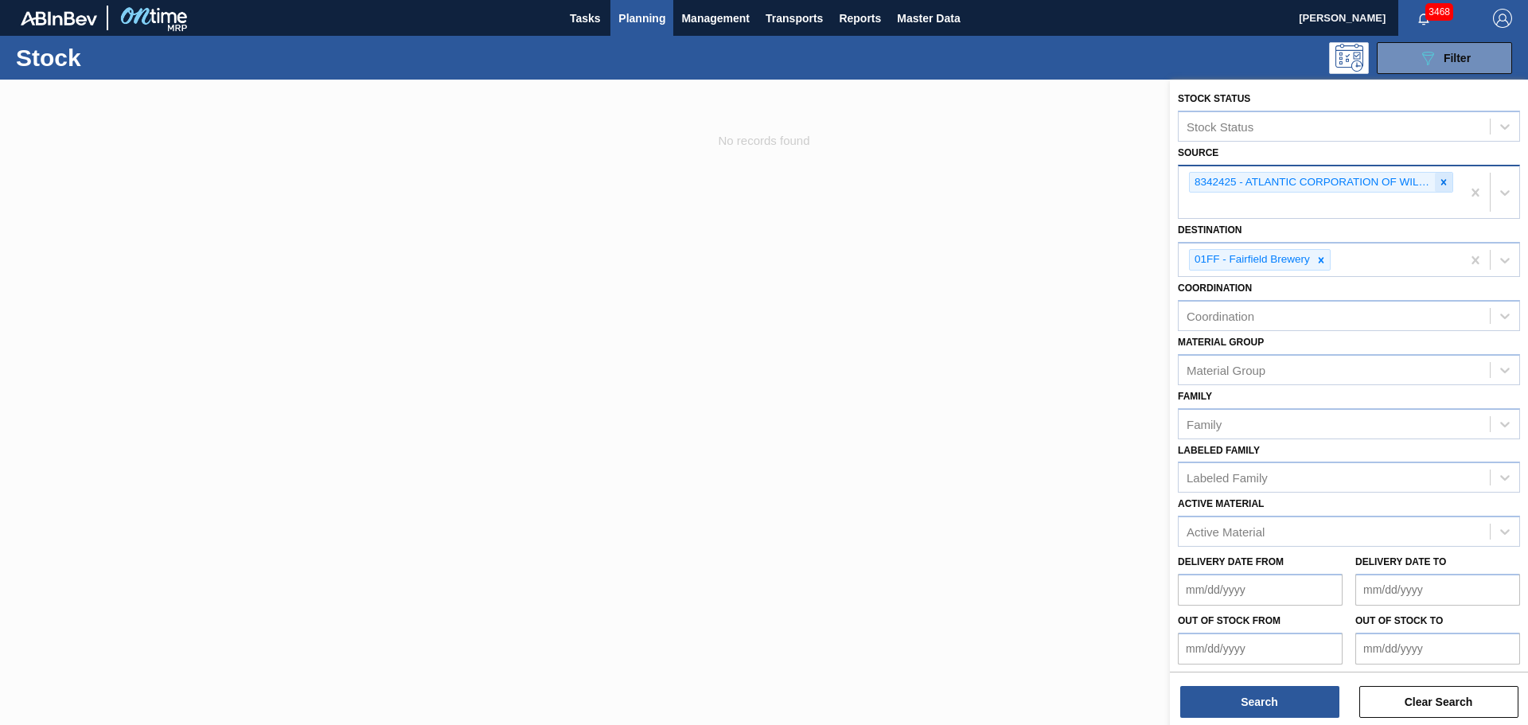
click at [1442, 182] on icon at bounding box center [1444, 182] width 6 height 6
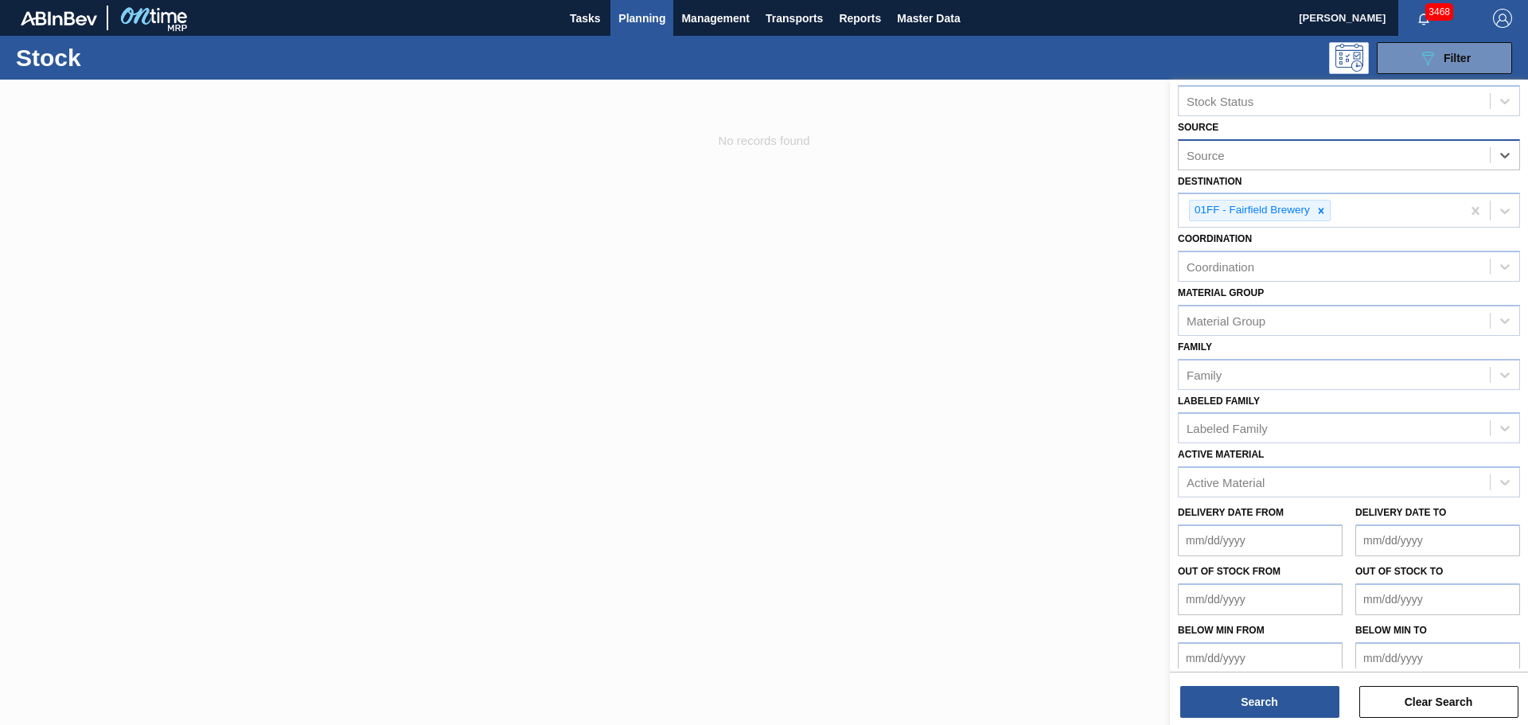
scroll to position [39, 0]
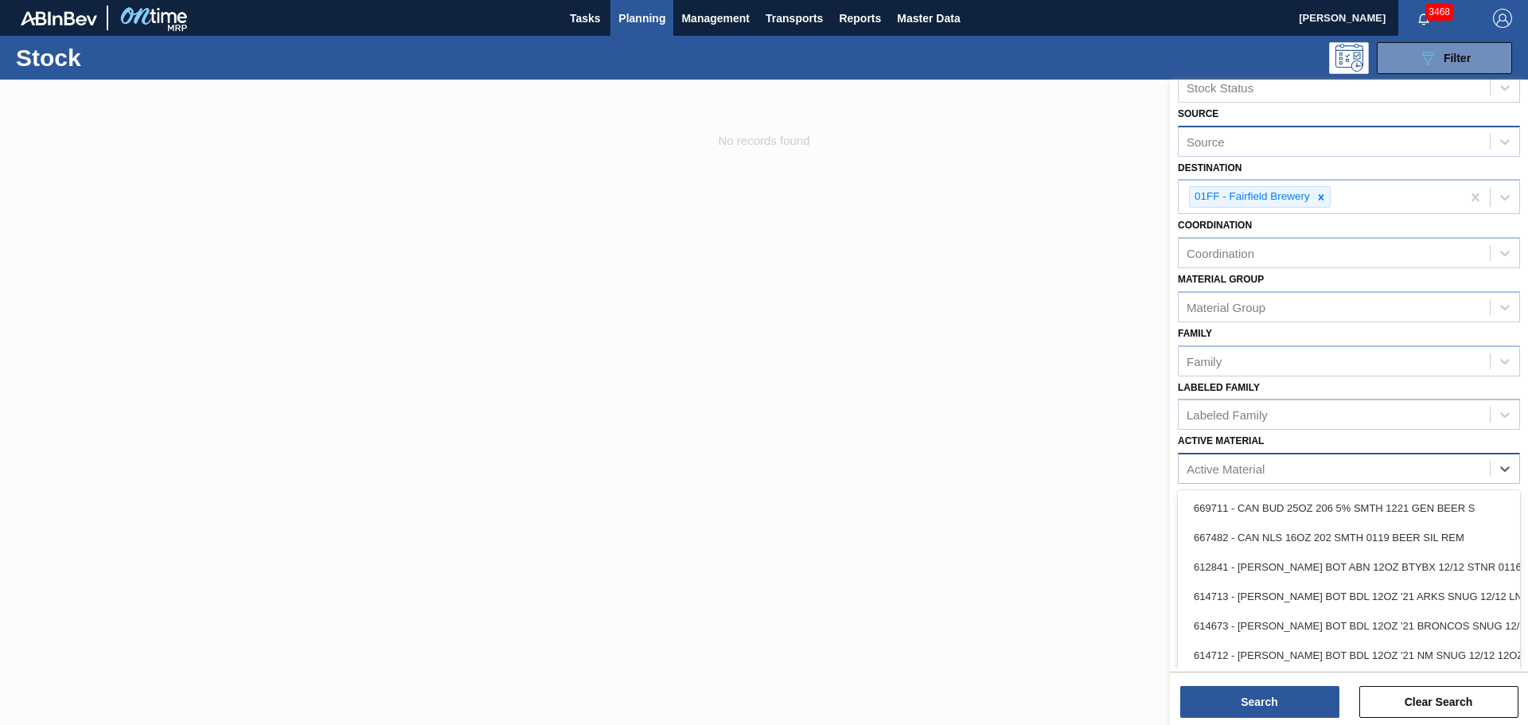
click at [1260, 466] on div "Active Material" at bounding box center [1225, 469] width 78 height 14
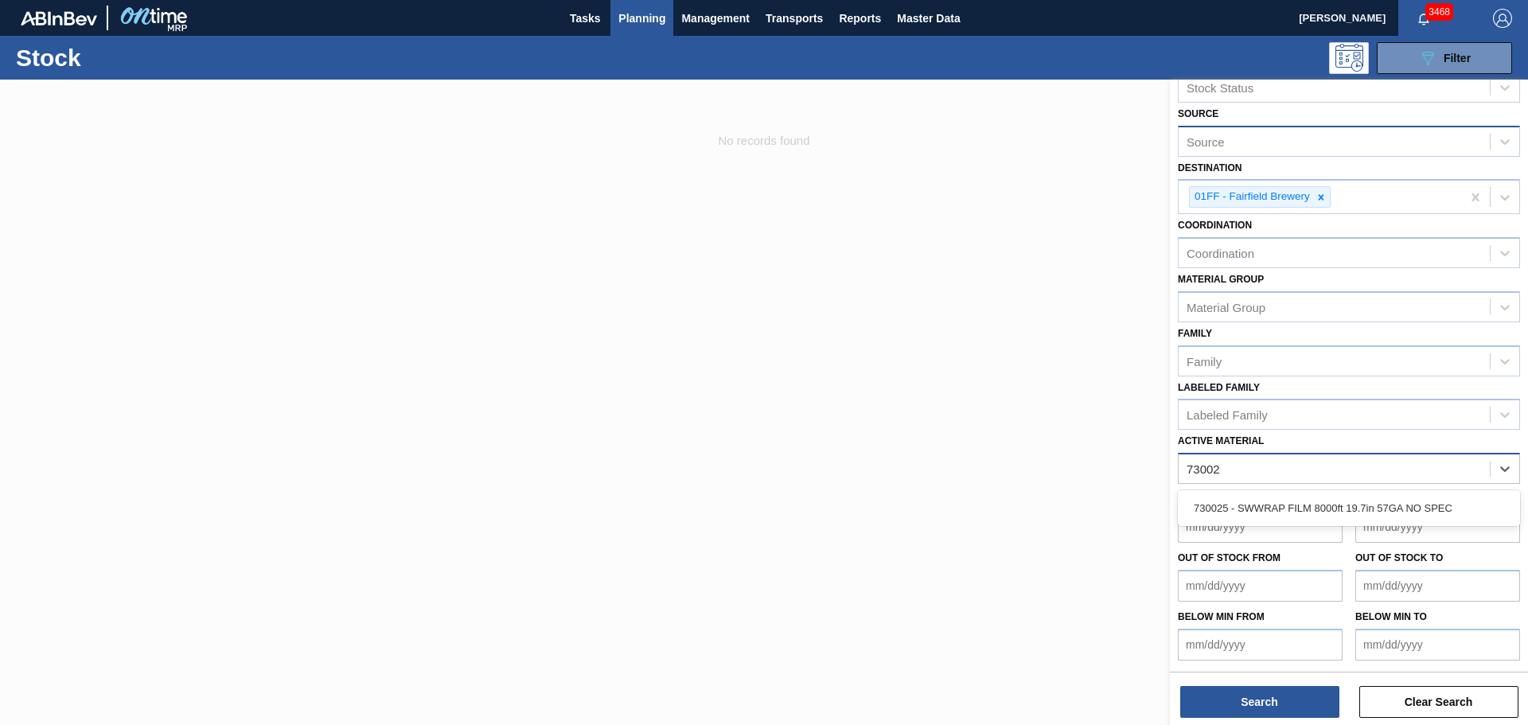
type Material "730025"
click at [1284, 497] on div "730025 - SWWRAP FILM 8000ft 19.7in 57GA NO SPEC" at bounding box center [1349, 507] width 342 height 29
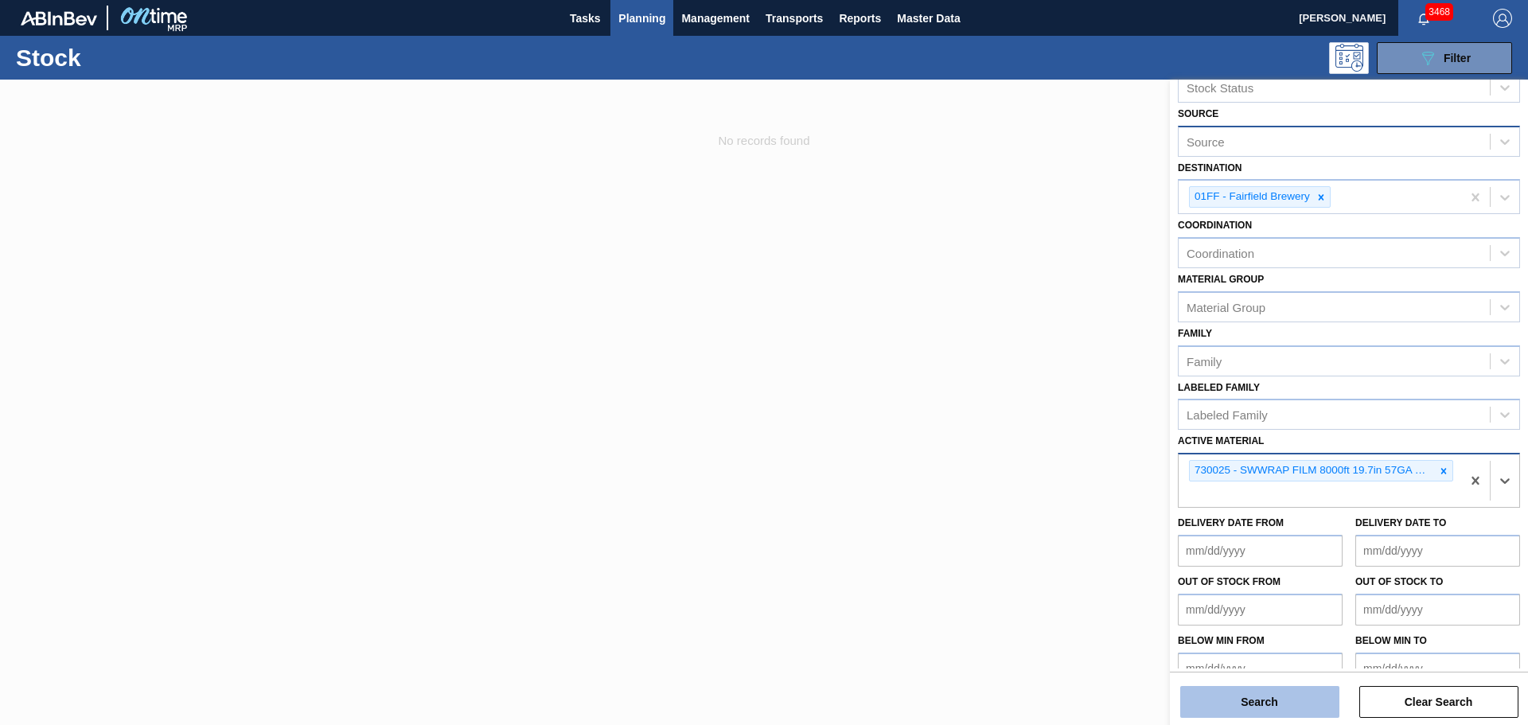
click at [1277, 695] on button "Search" at bounding box center [1259, 702] width 159 height 32
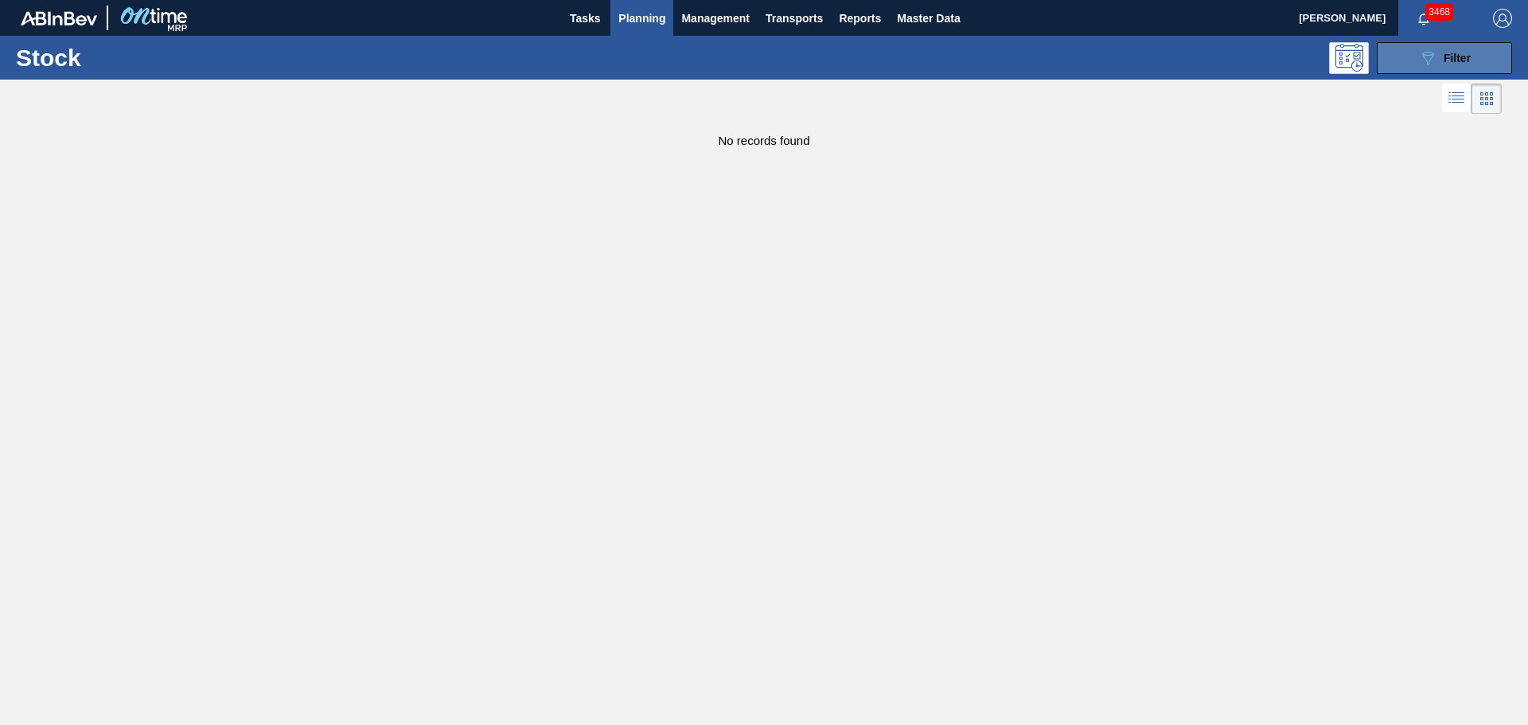
click at [1432, 66] on icon "089F7B8B-B2A5-4AFE-B5C0-19BA573D28AC" at bounding box center [1427, 58] width 19 height 19
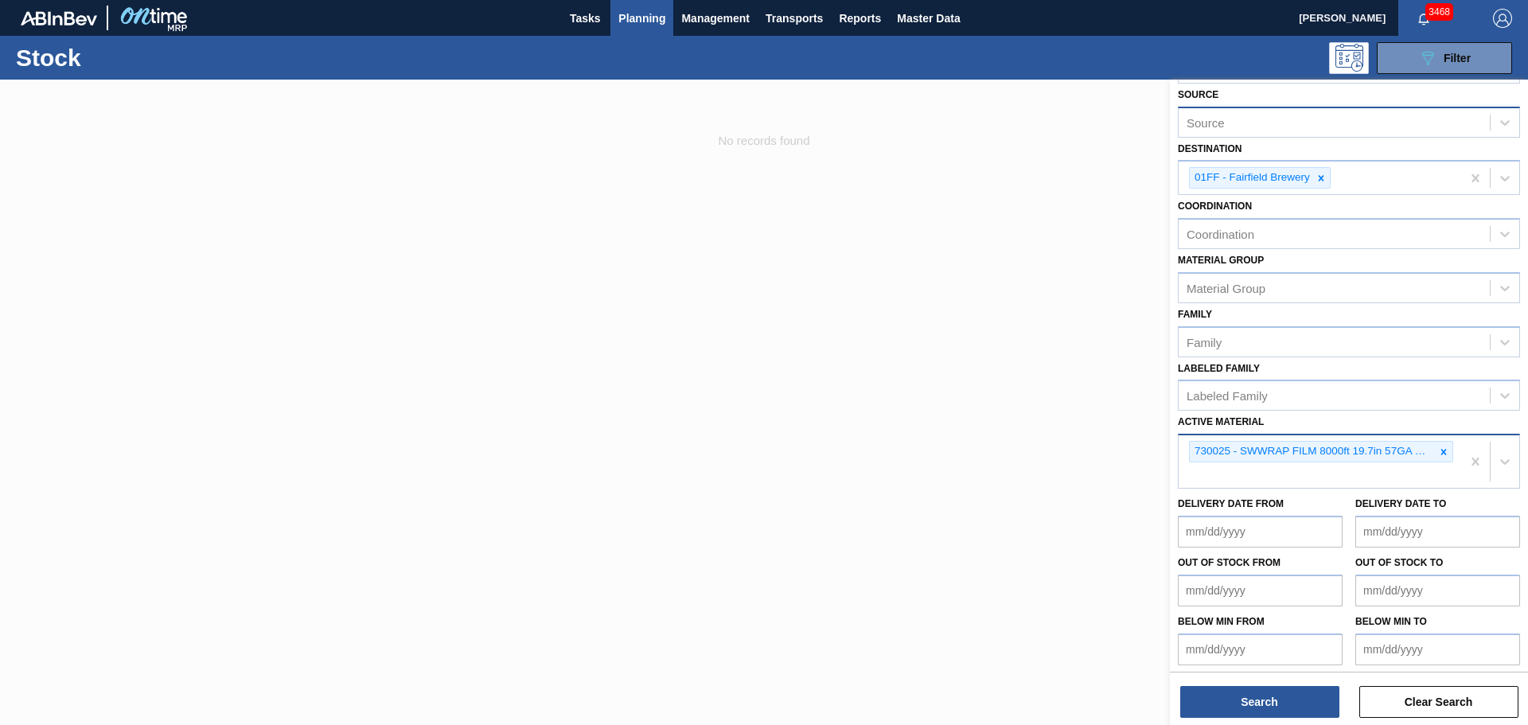
scroll to position [63, 0]
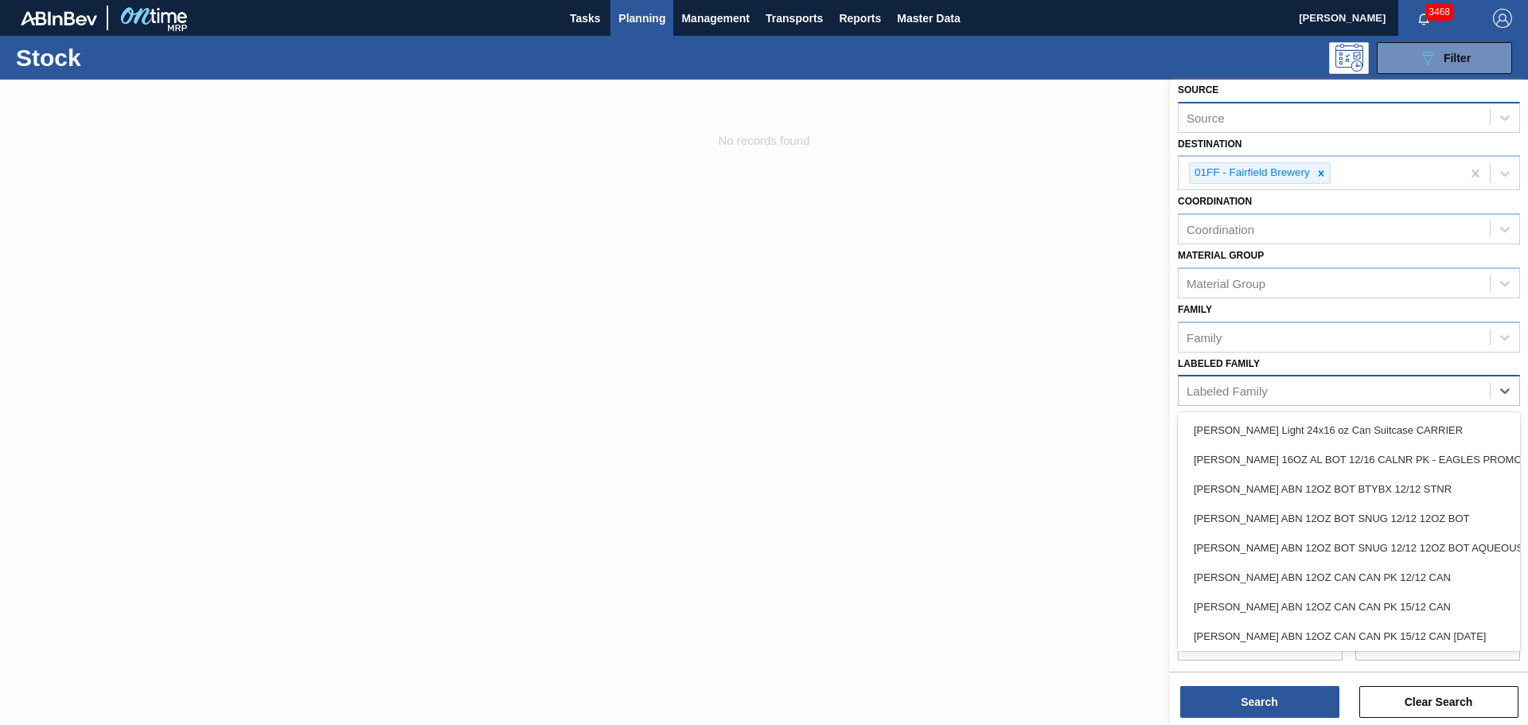
click at [1272, 388] on div "Labeled Family" at bounding box center [1334, 391] width 311 height 23
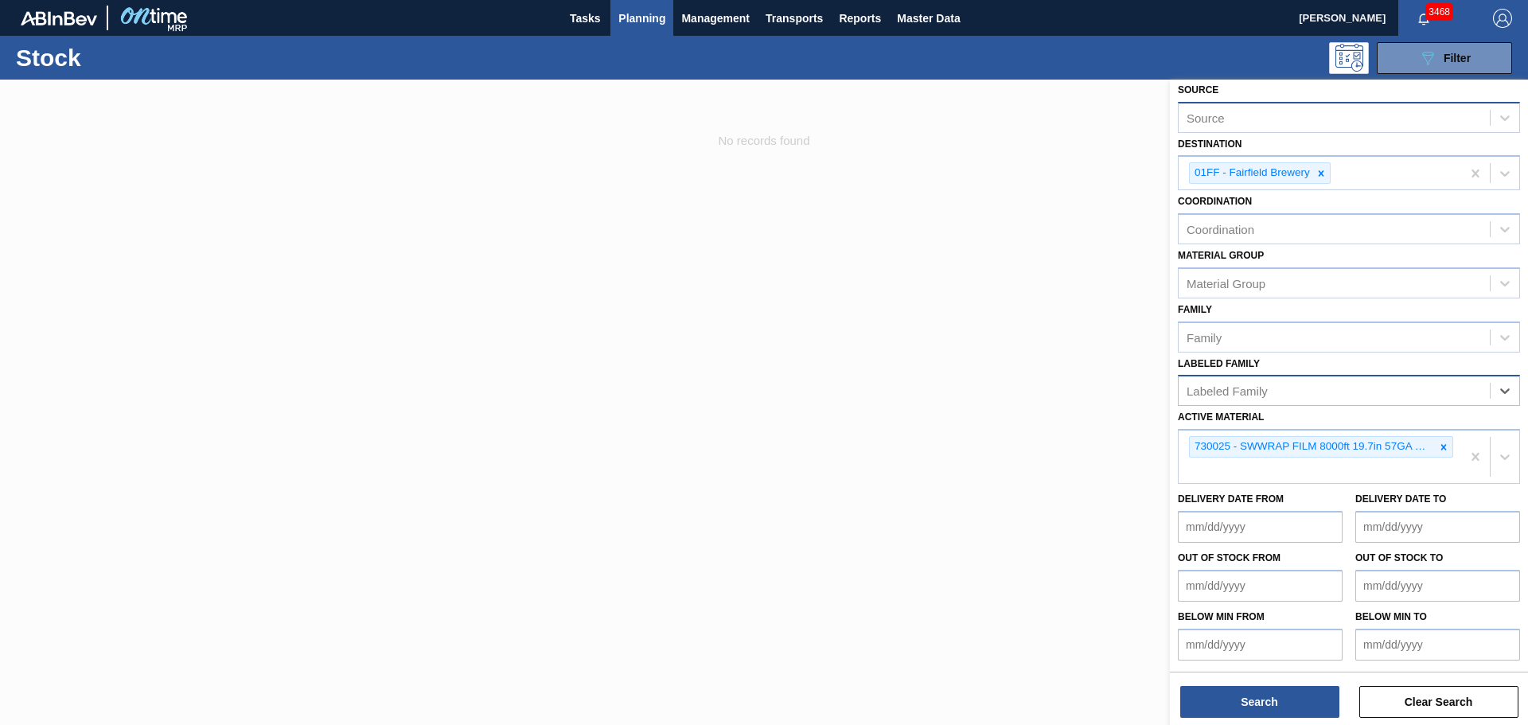
click at [1272, 388] on div "Labeled Family" at bounding box center [1334, 391] width 311 height 23
click at [1277, 275] on div "Material Group" at bounding box center [1334, 282] width 311 height 23
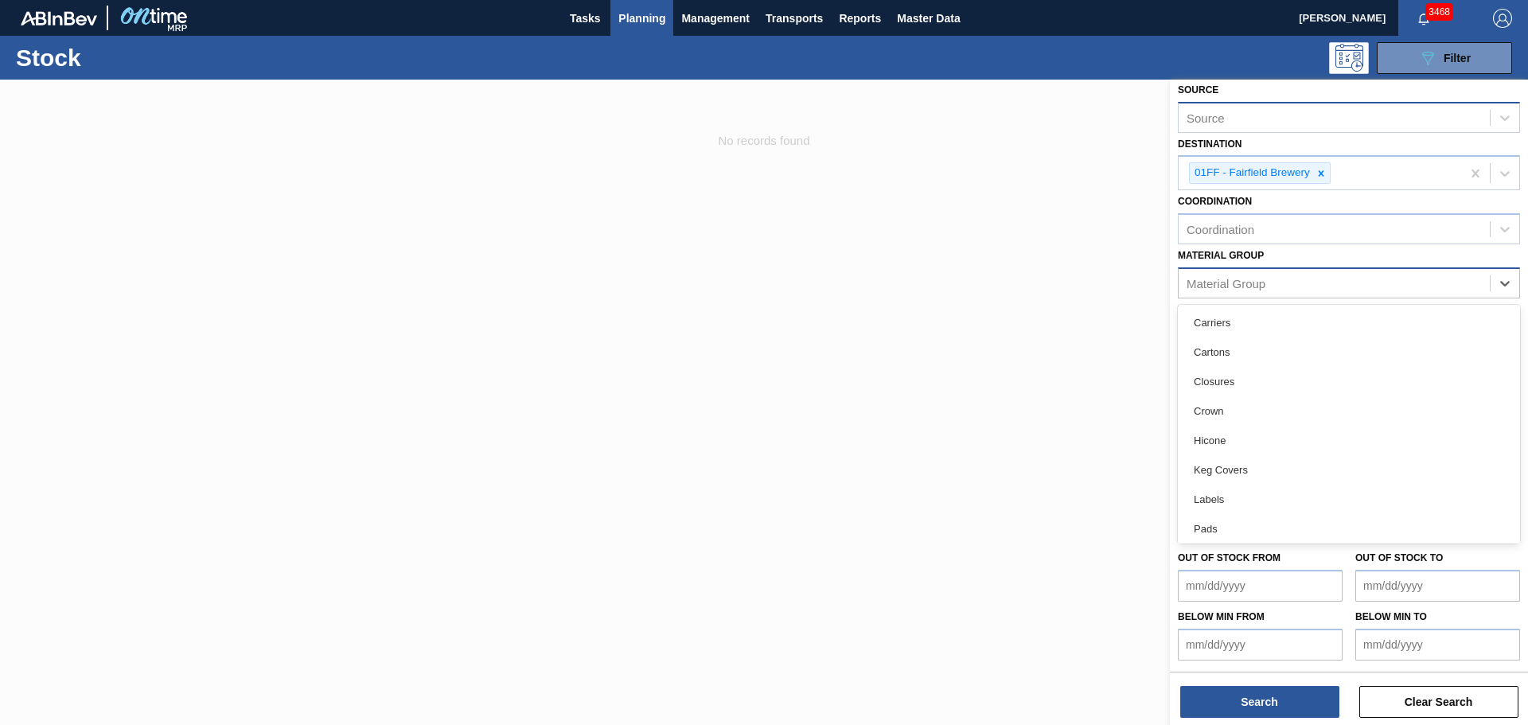
click at [1277, 275] on div "Material Group" at bounding box center [1334, 282] width 311 height 23
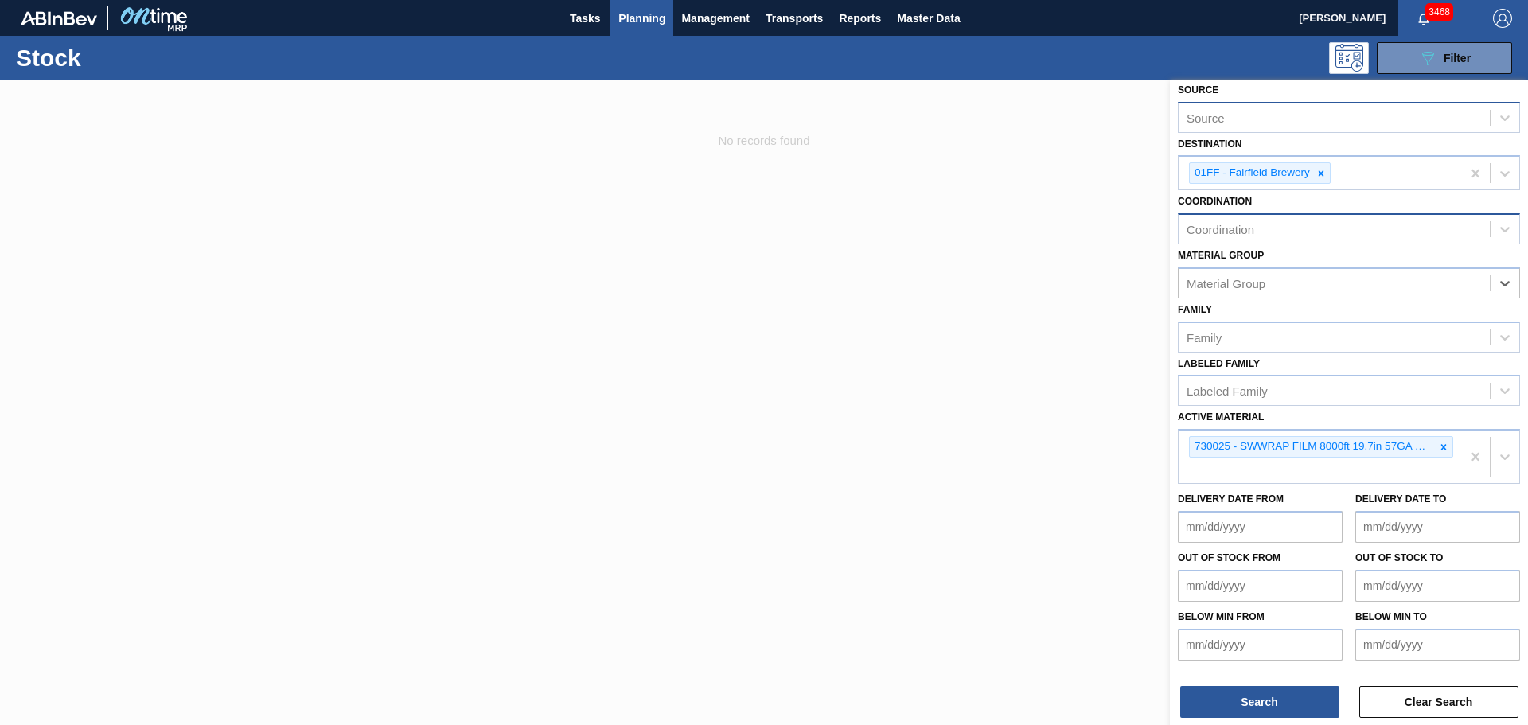
click at [1280, 226] on div "Coordination" at bounding box center [1334, 229] width 311 height 23
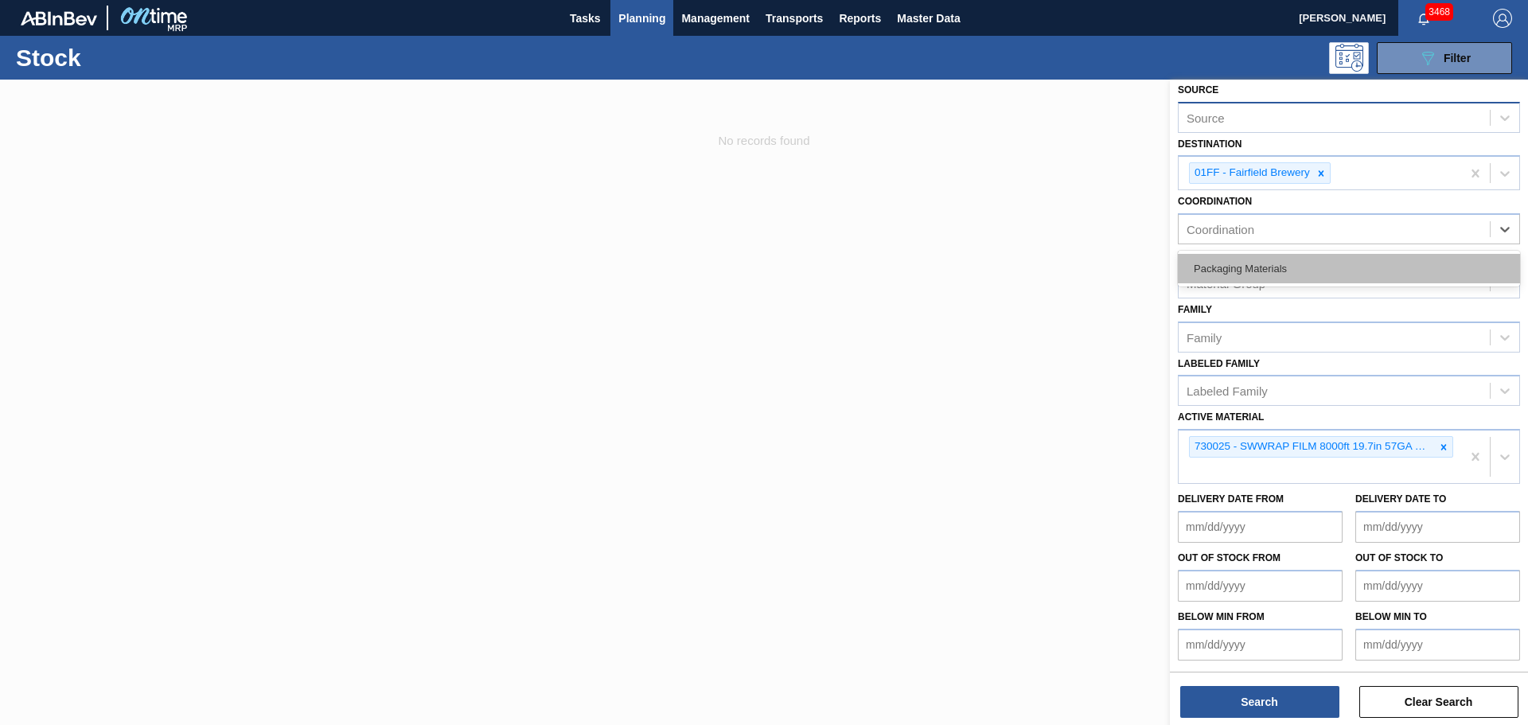
click at [1294, 267] on div "Packaging Materials" at bounding box center [1349, 268] width 342 height 29
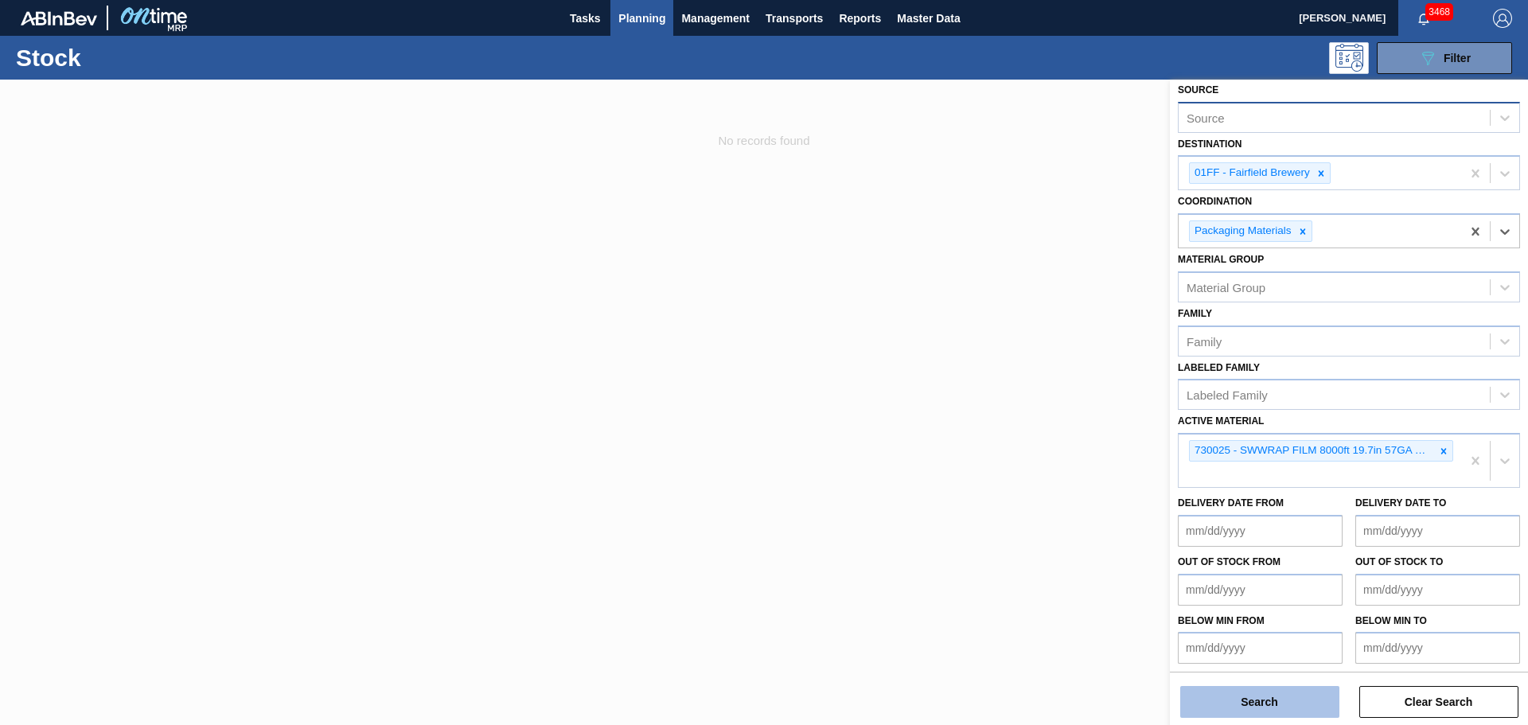
click at [1262, 695] on button "Search" at bounding box center [1259, 702] width 159 height 32
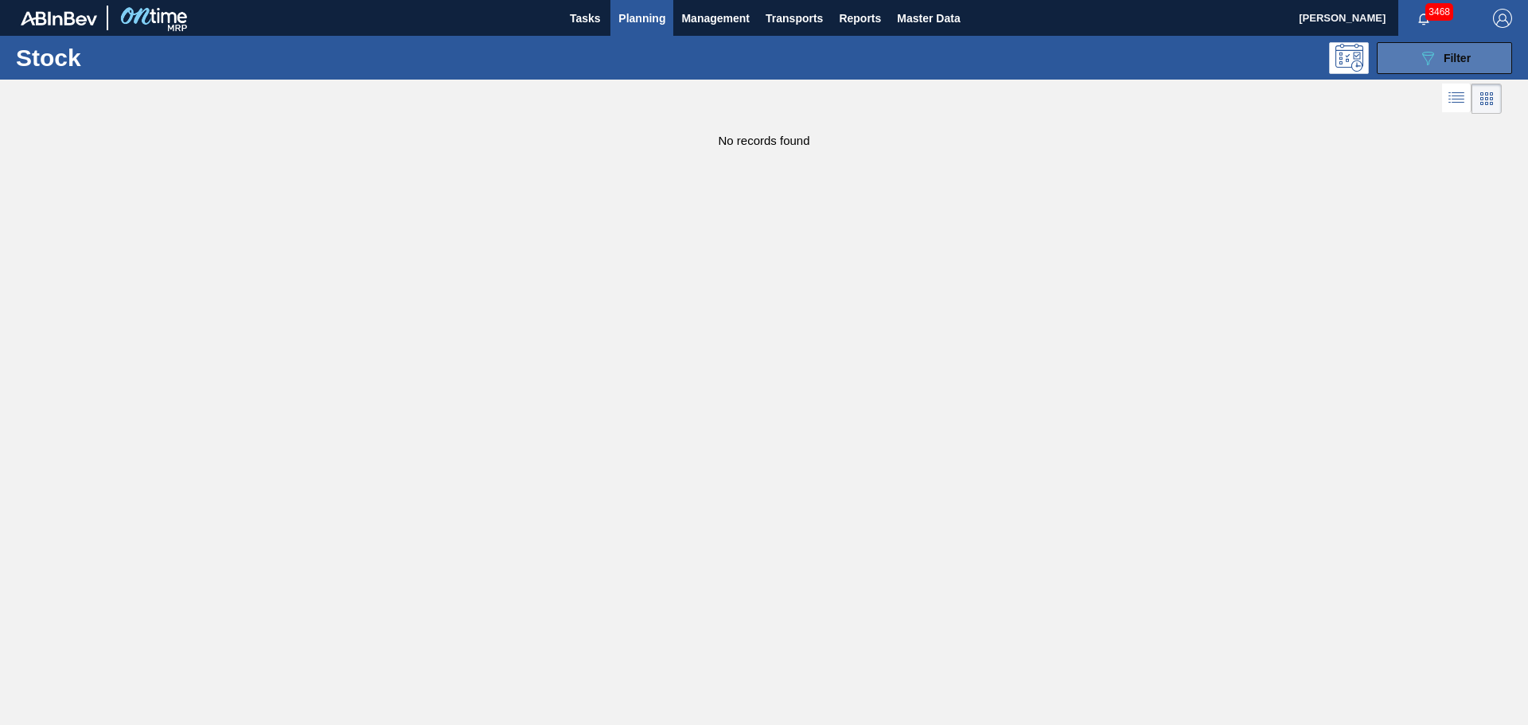
click at [1418, 54] on icon "089F7B8B-B2A5-4AFE-B5C0-19BA573D28AC" at bounding box center [1427, 58] width 19 height 19
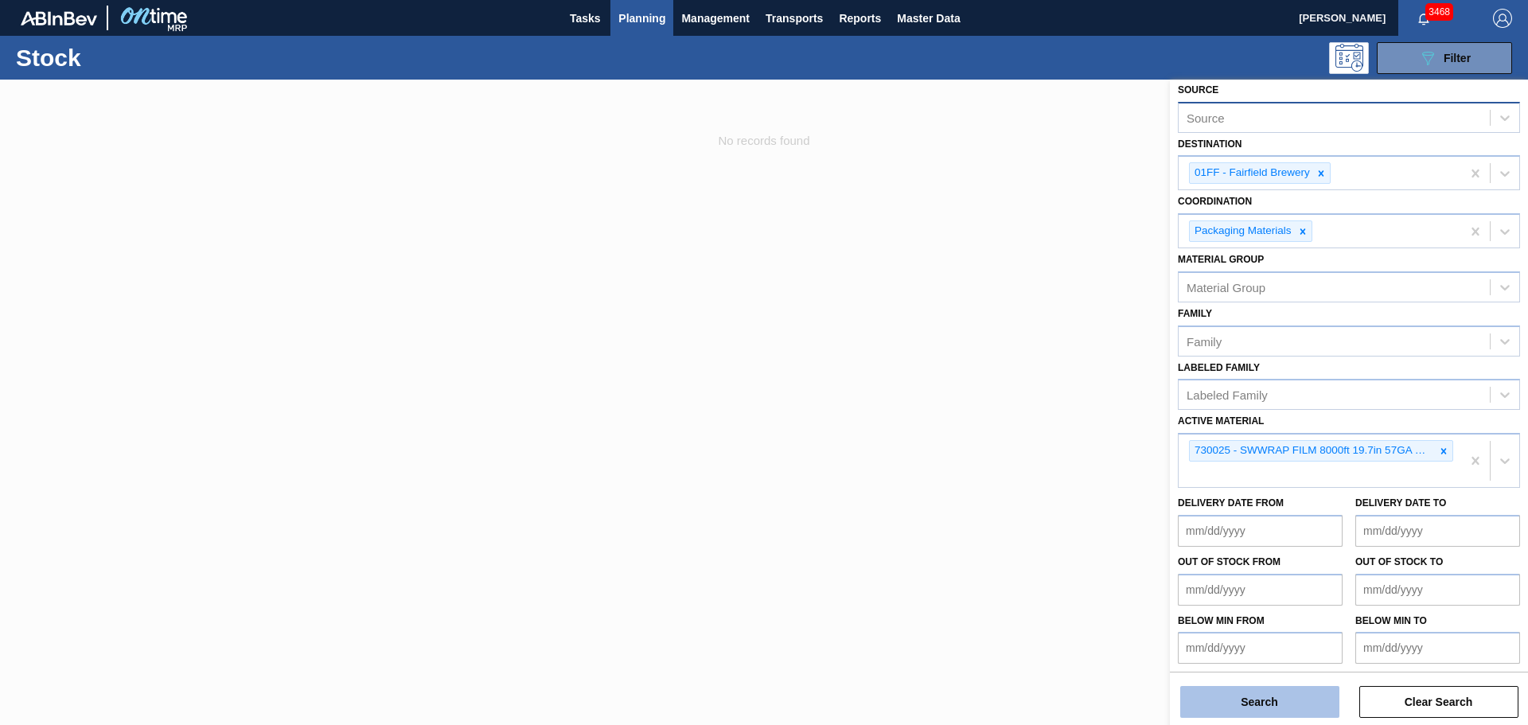
click at [1271, 707] on button "Search" at bounding box center [1259, 702] width 159 height 32
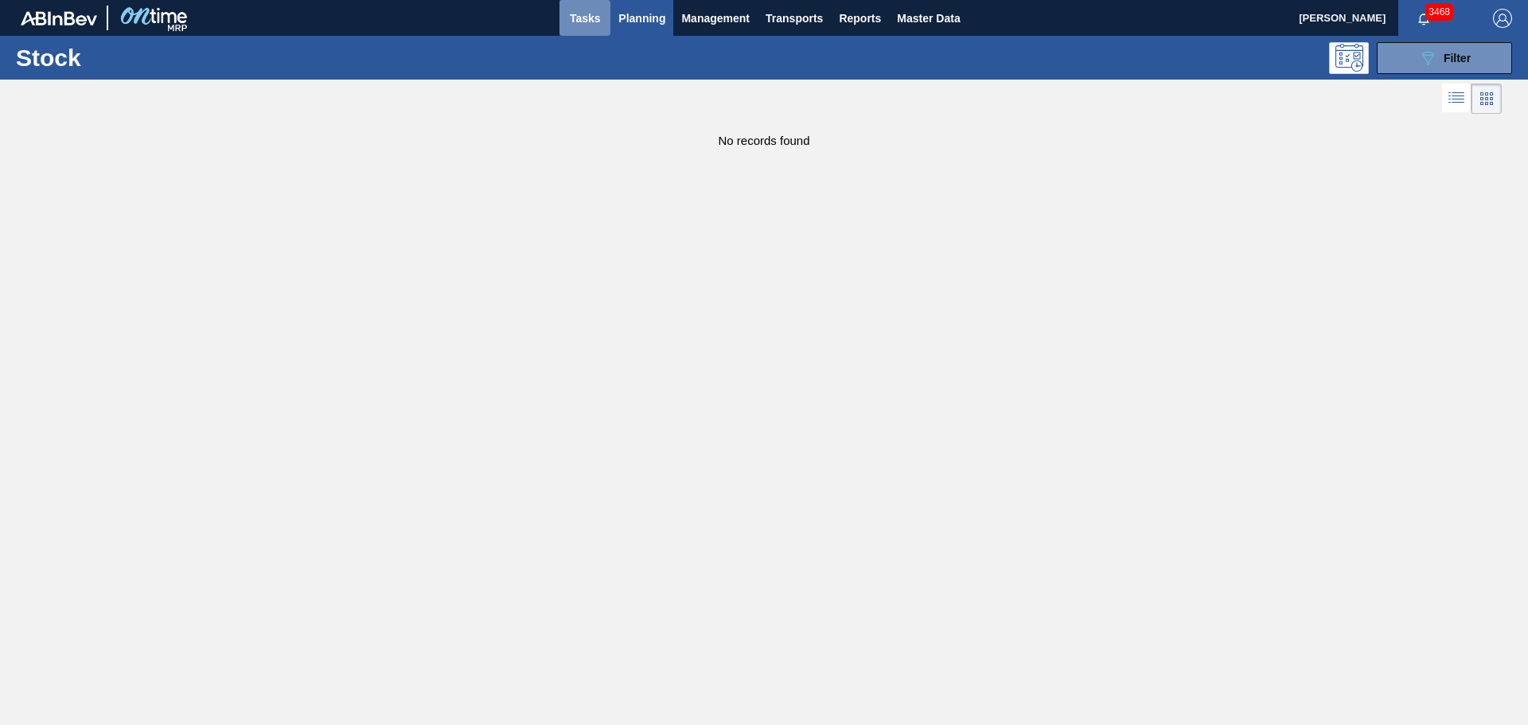
click at [588, 15] on span "Tasks" at bounding box center [584, 18] width 35 height 19
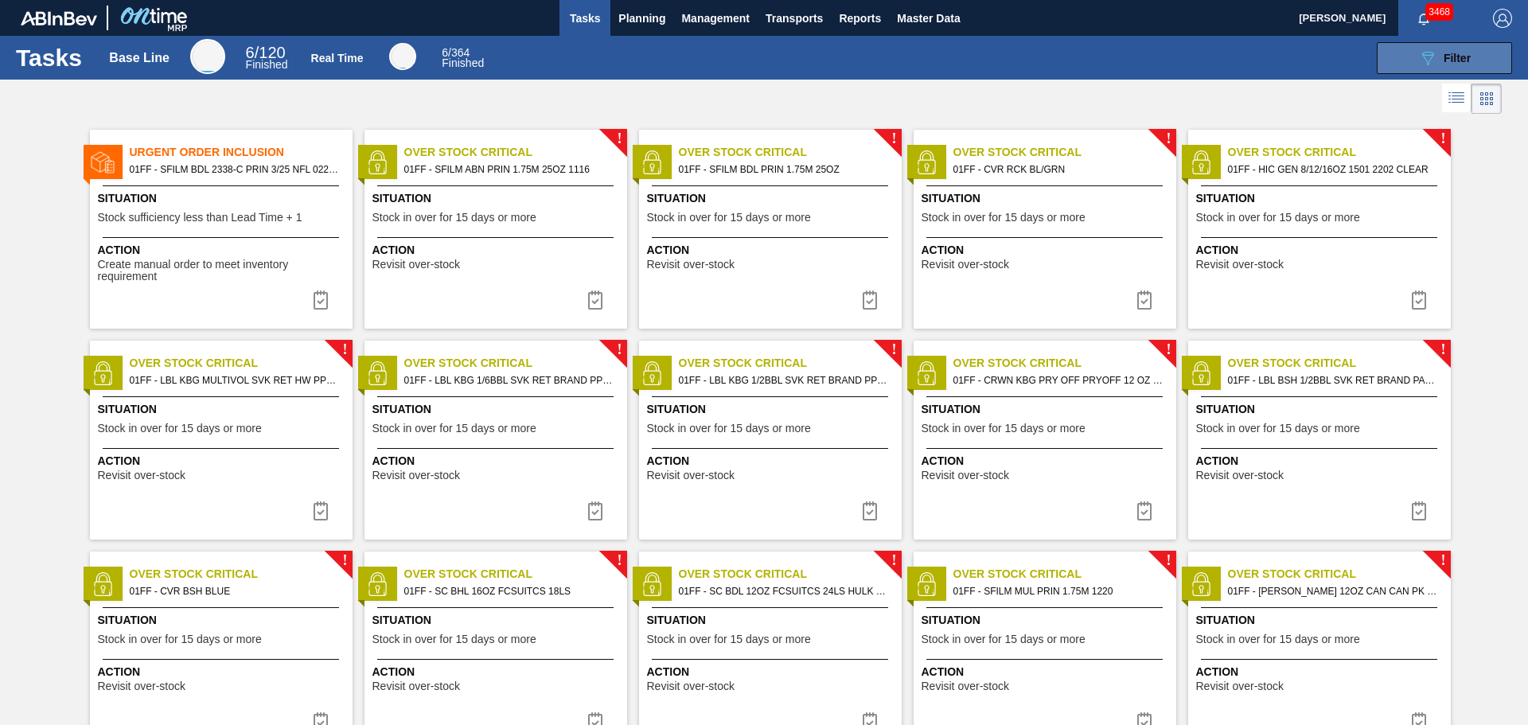
click at [1403, 55] on button "089F7B8B-B2A5-4AFE-B5C0-19BA573D28AC Filter" at bounding box center [1444, 58] width 135 height 32
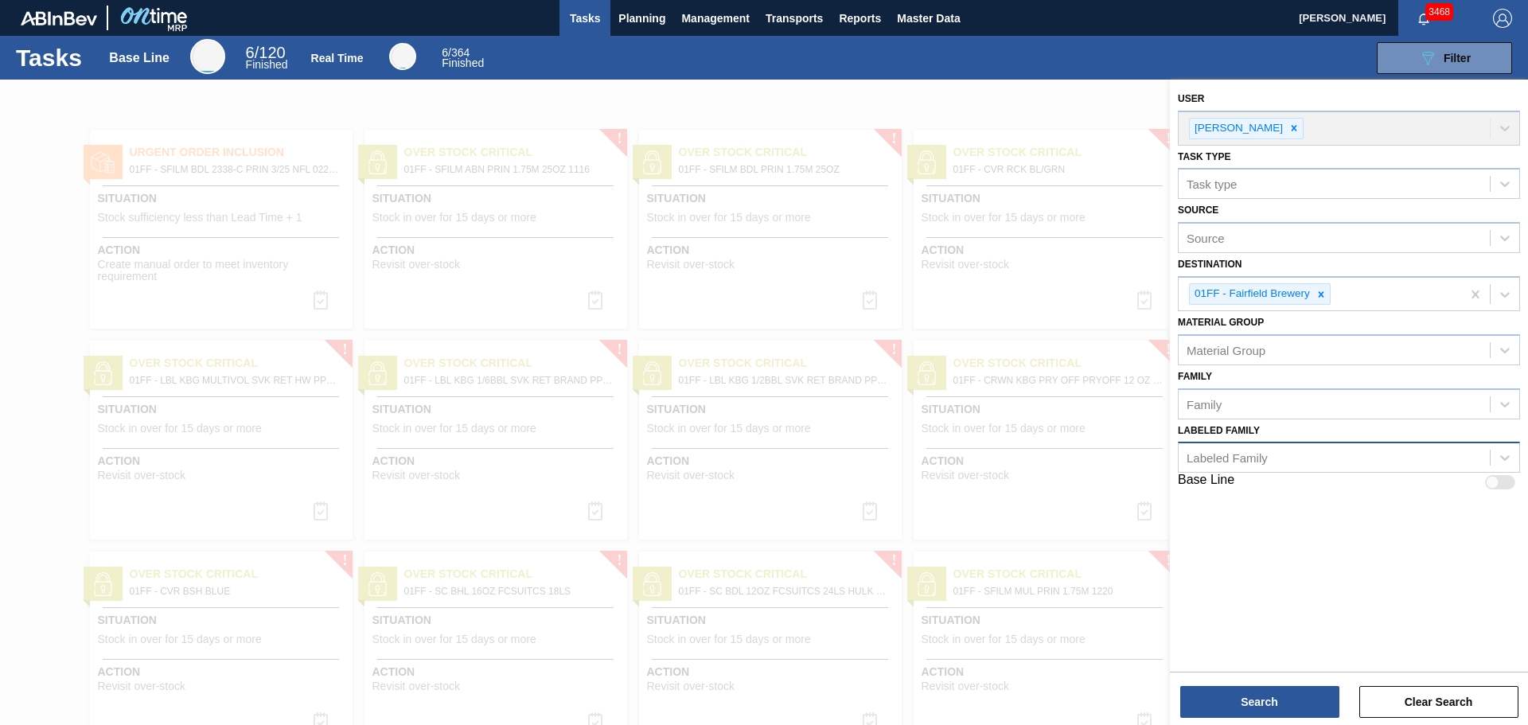
click at [1318, 456] on div "Labeled Family" at bounding box center [1334, 457] width 311 height 23
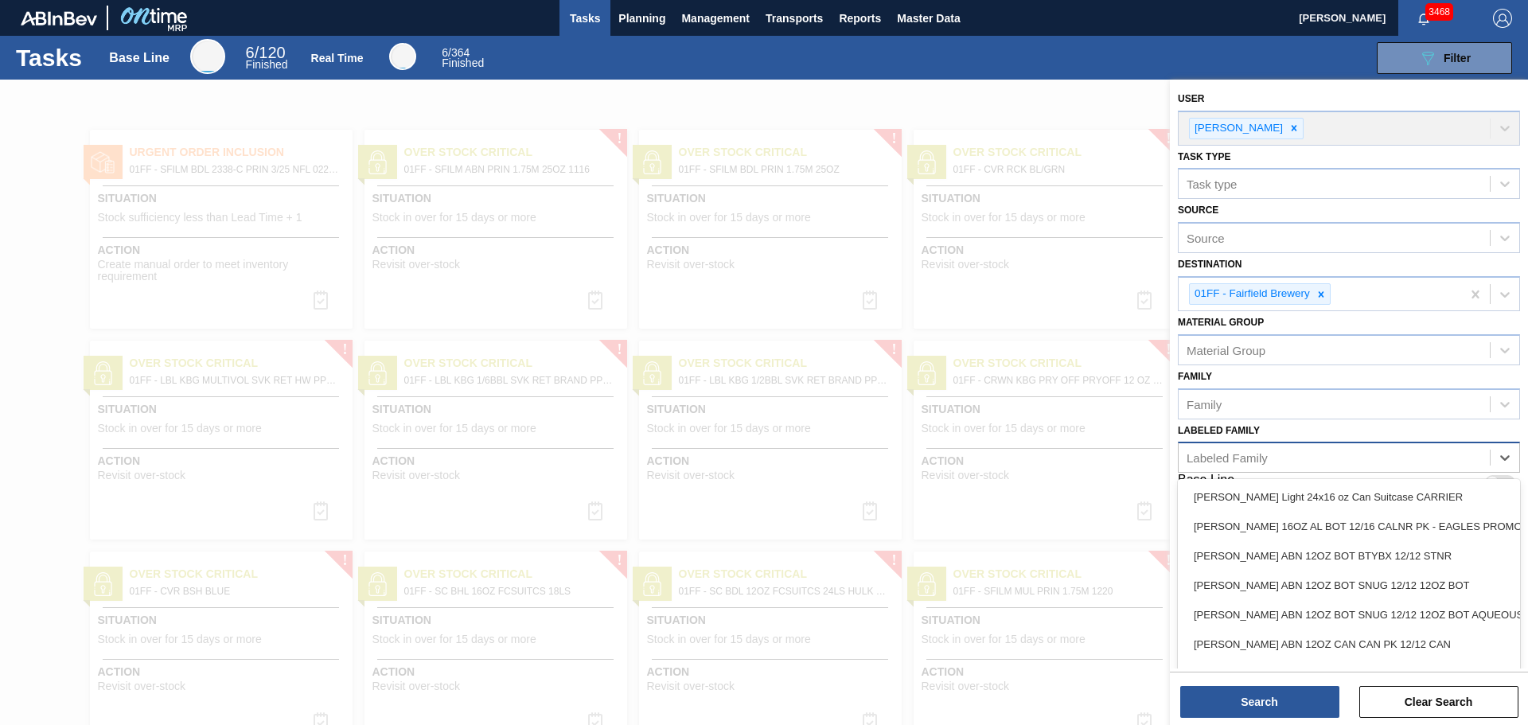
click at [1318, 456] on div "Labeled Family" at bounding box center [1334, 457] width 311 height 23
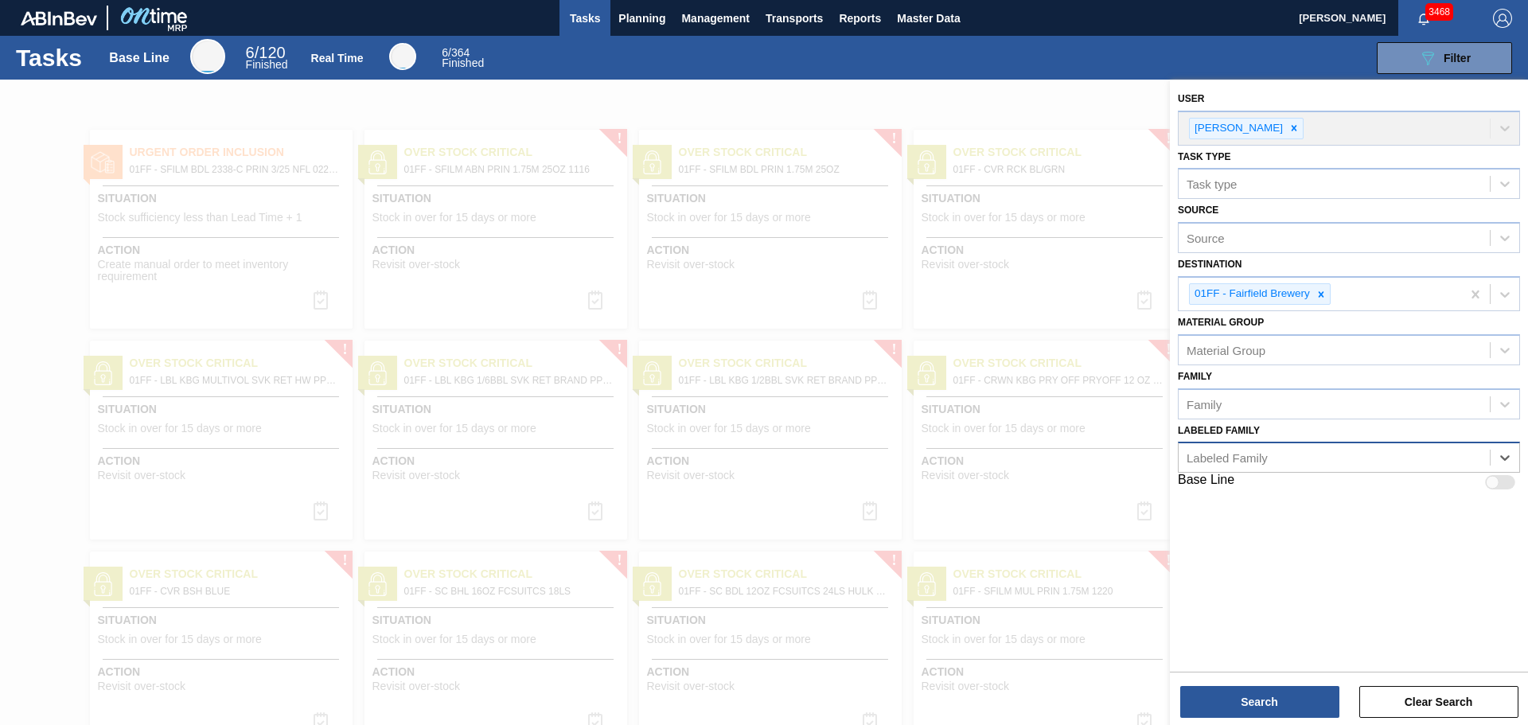
click at [1307, 449] on div "Labeled Family" at bounding box center [1334, 457] width 311 height 23
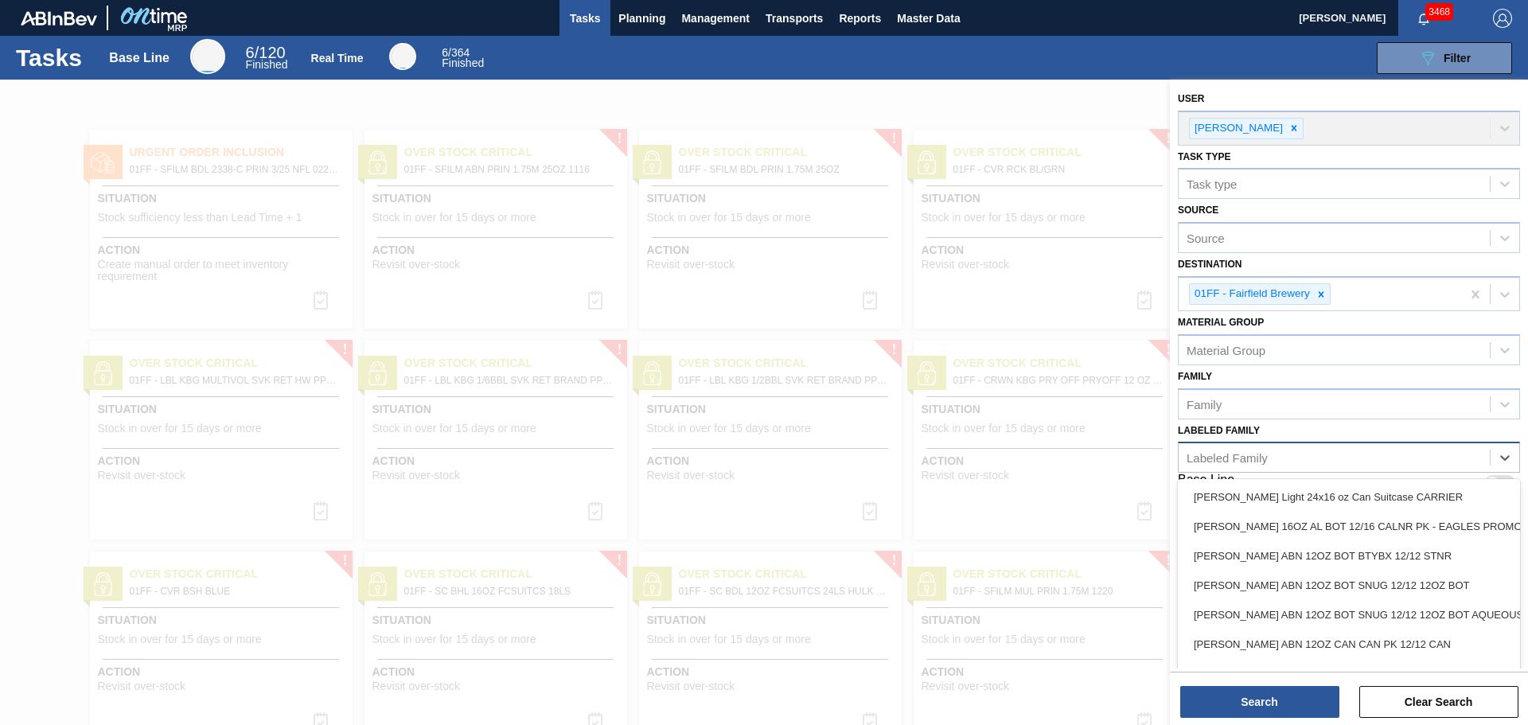
click at [1307, 449] on div "Labeled Family" at bounding box center [1334, 457] width 311 height 23
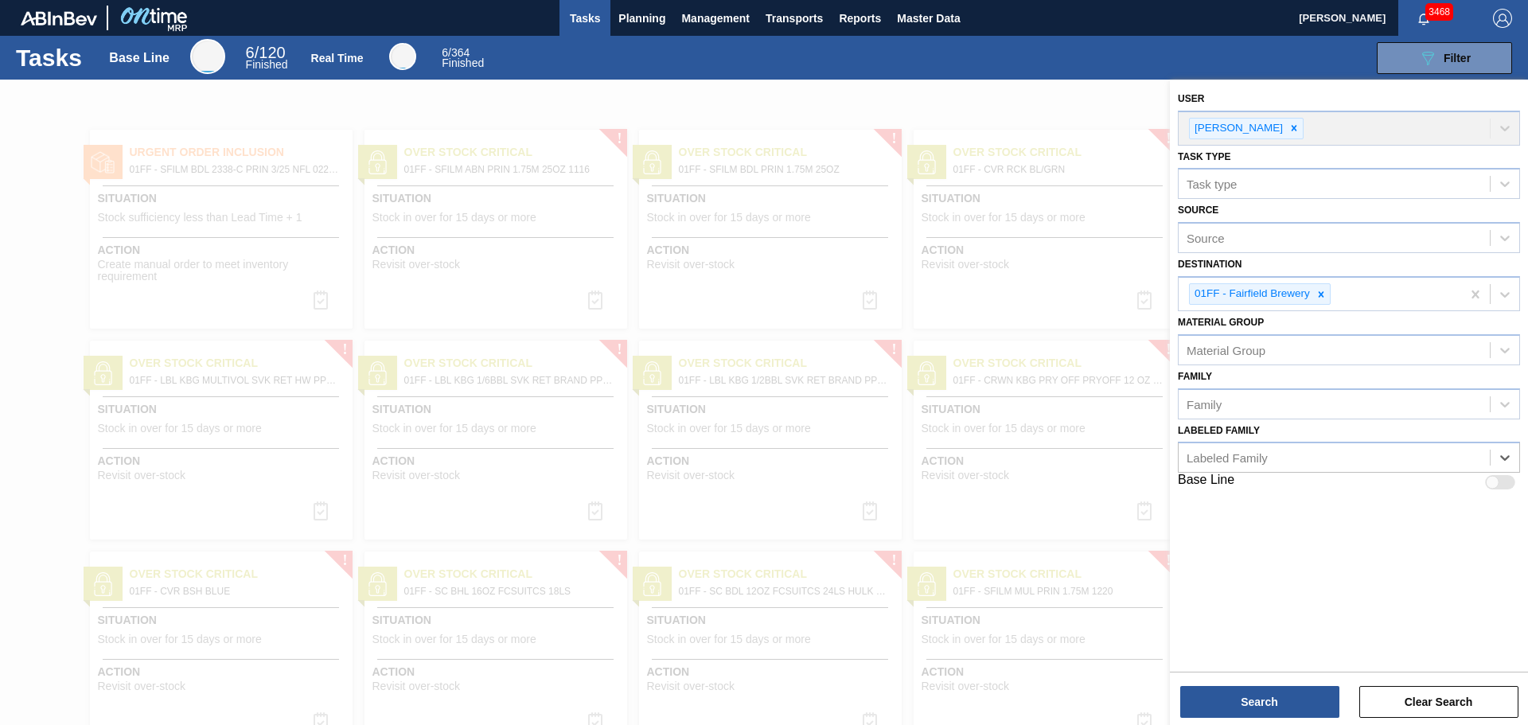
click at [898, 101] on div at bounding box center [764, 442] width 1528 height 725
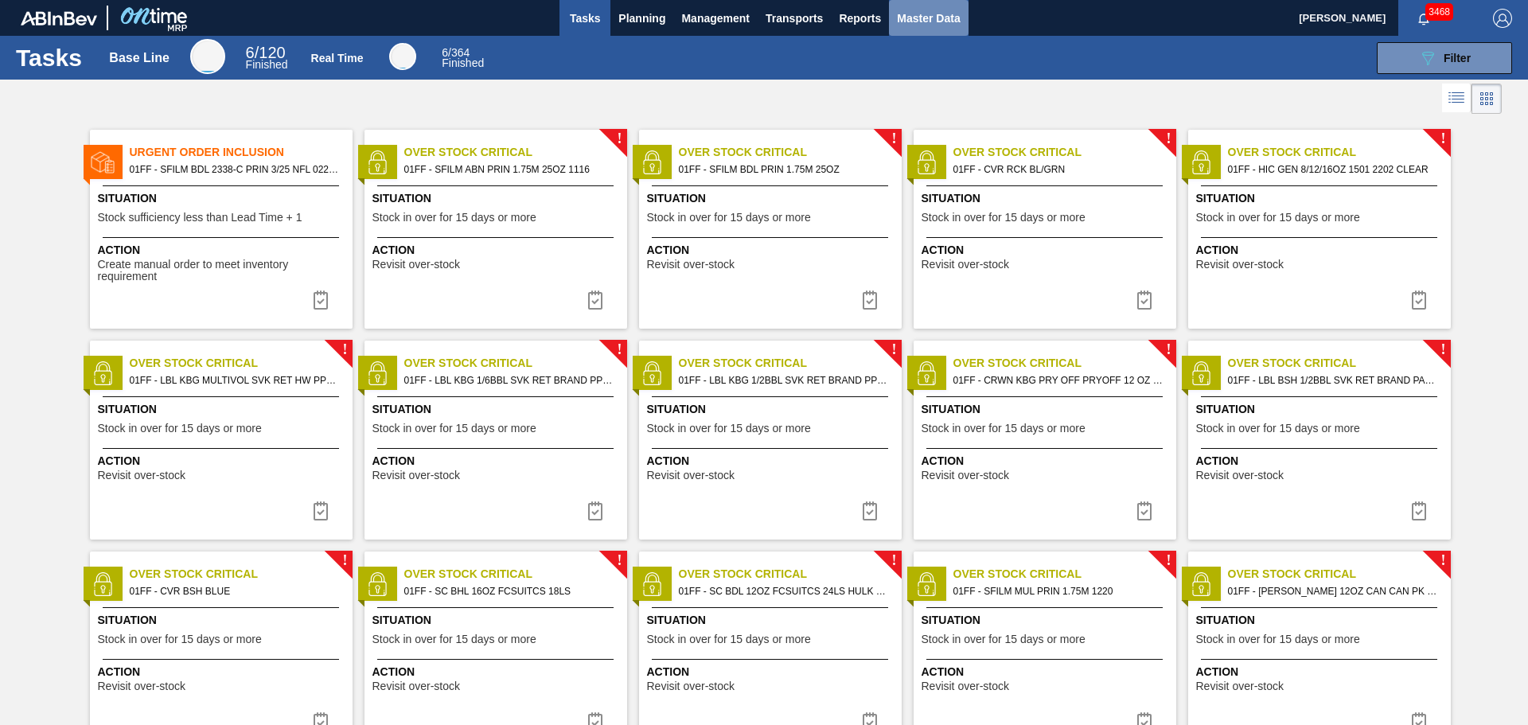
click at [897, 14] on span "Master Data" at bounding box center [928, 18] width 63 height 19
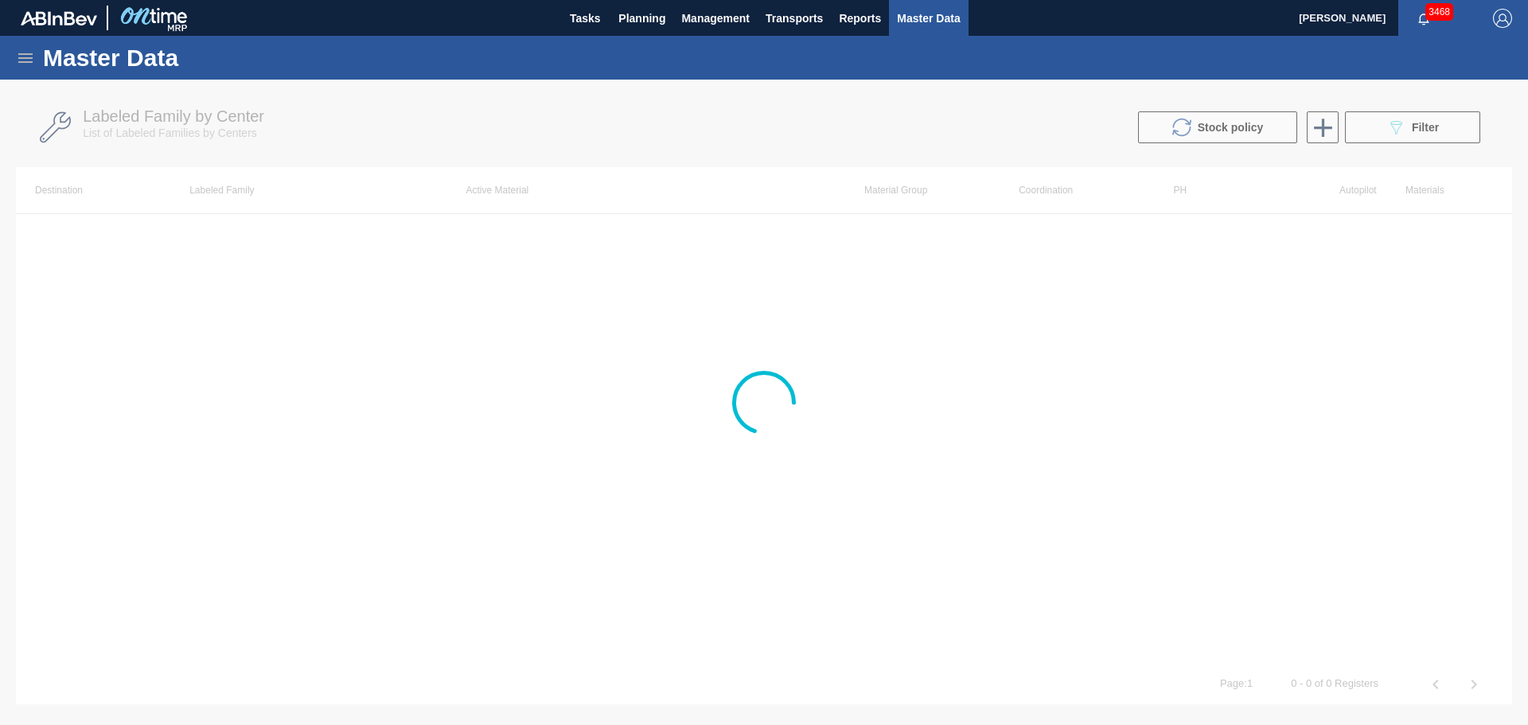
click at [1501, 24] on img "button" at bounding box center [1502, 18] width 19 height 19
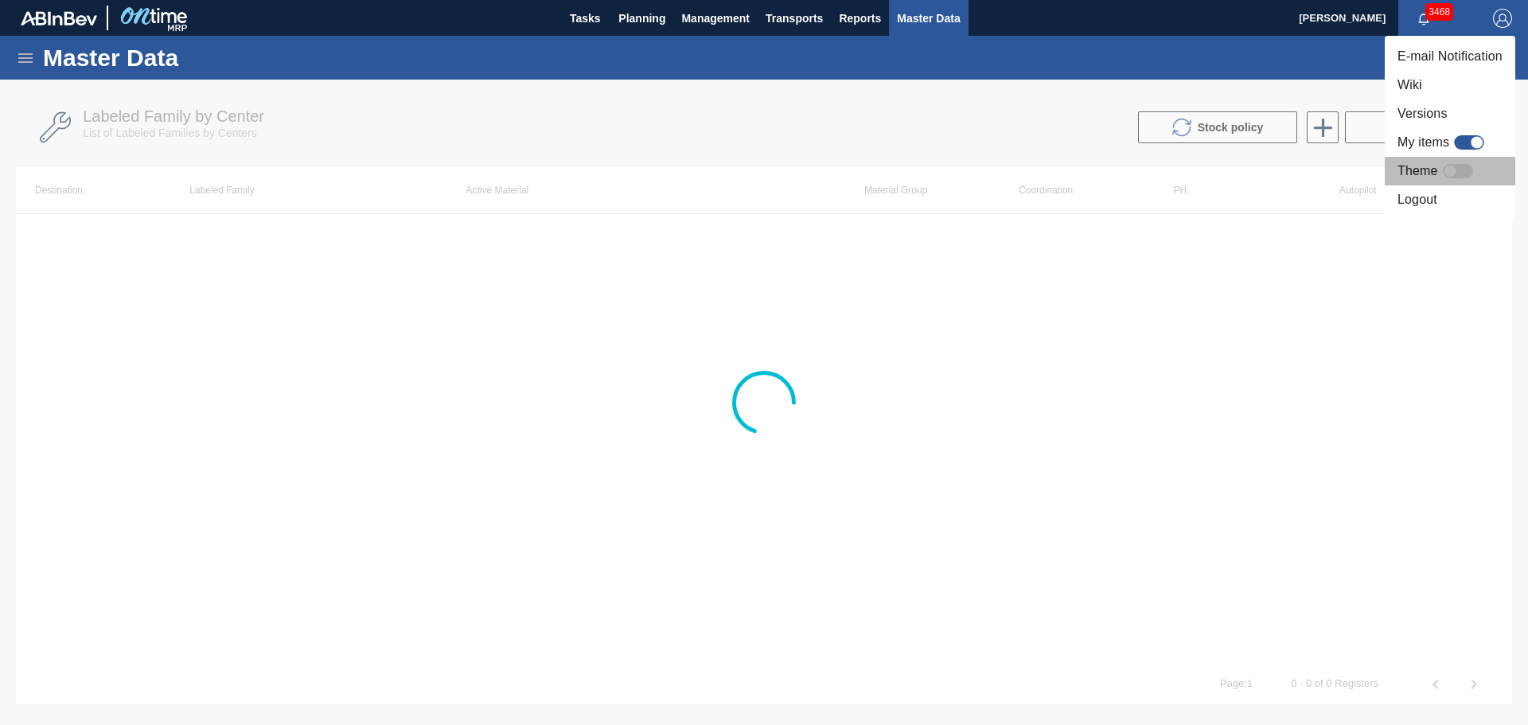
click at [1454, 168] on div at bounding box center [1451, 172] width 14 height 14
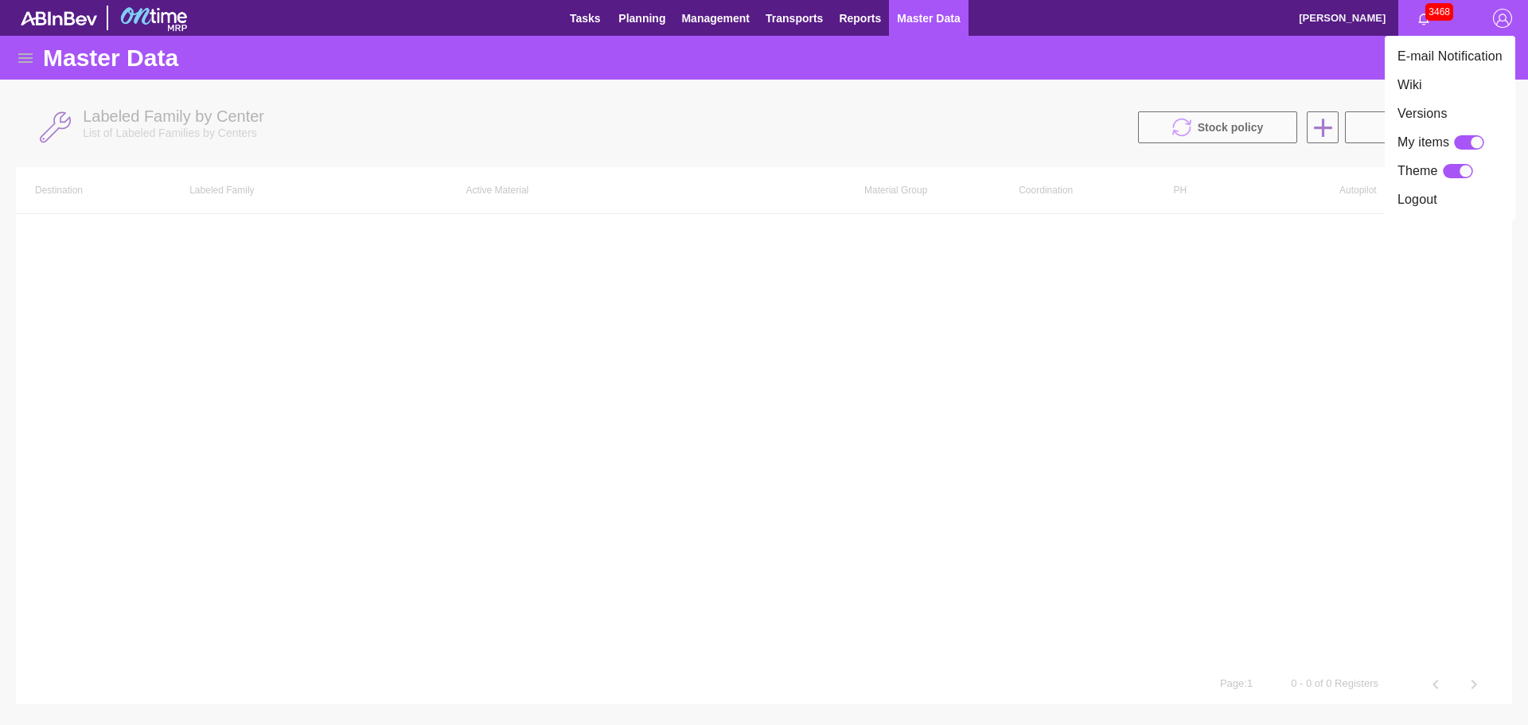
click at [1454, 168] on div at bounding box center [1458, 171] width 30 height 14
checkbox input "false"
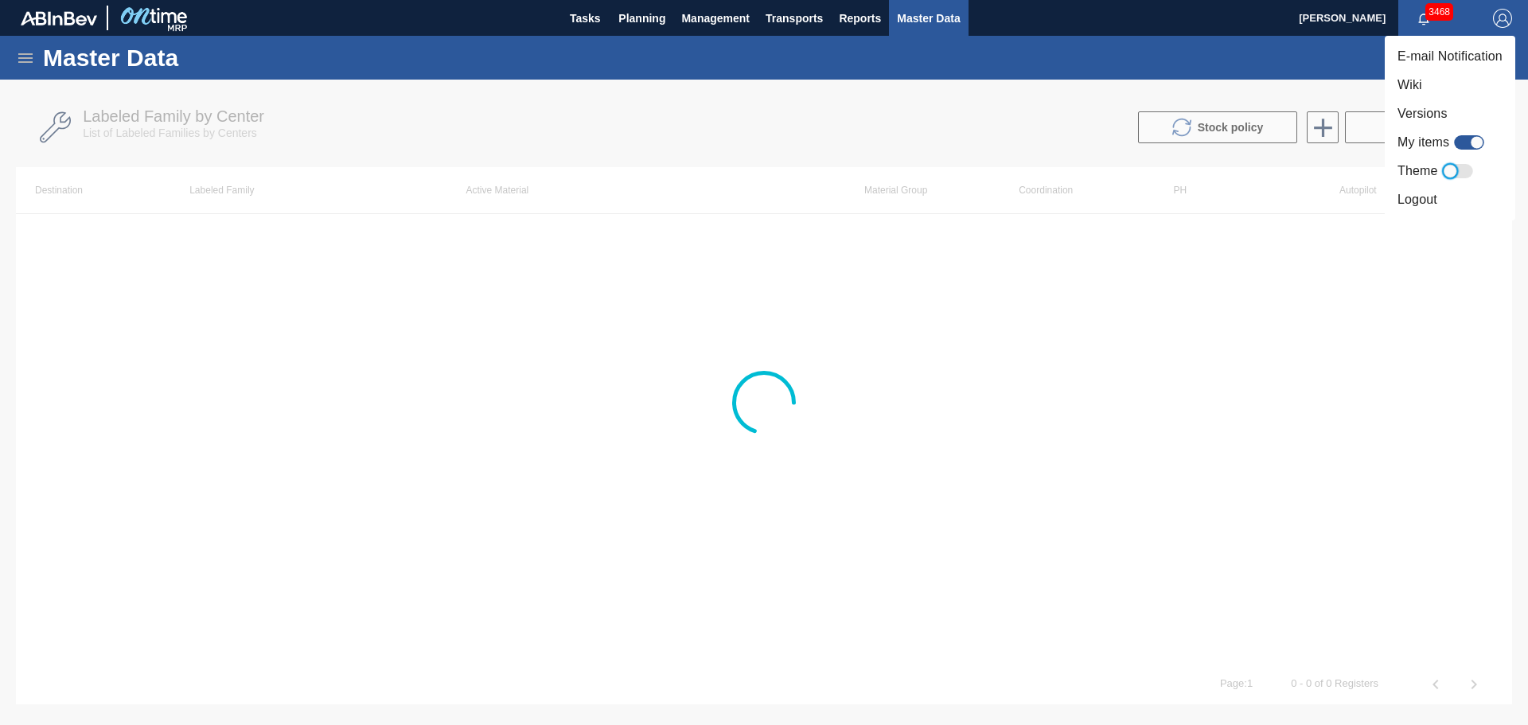
click at [1424, 198] on li "Logout" at bounding box center [1450, 199] width 131 height 29
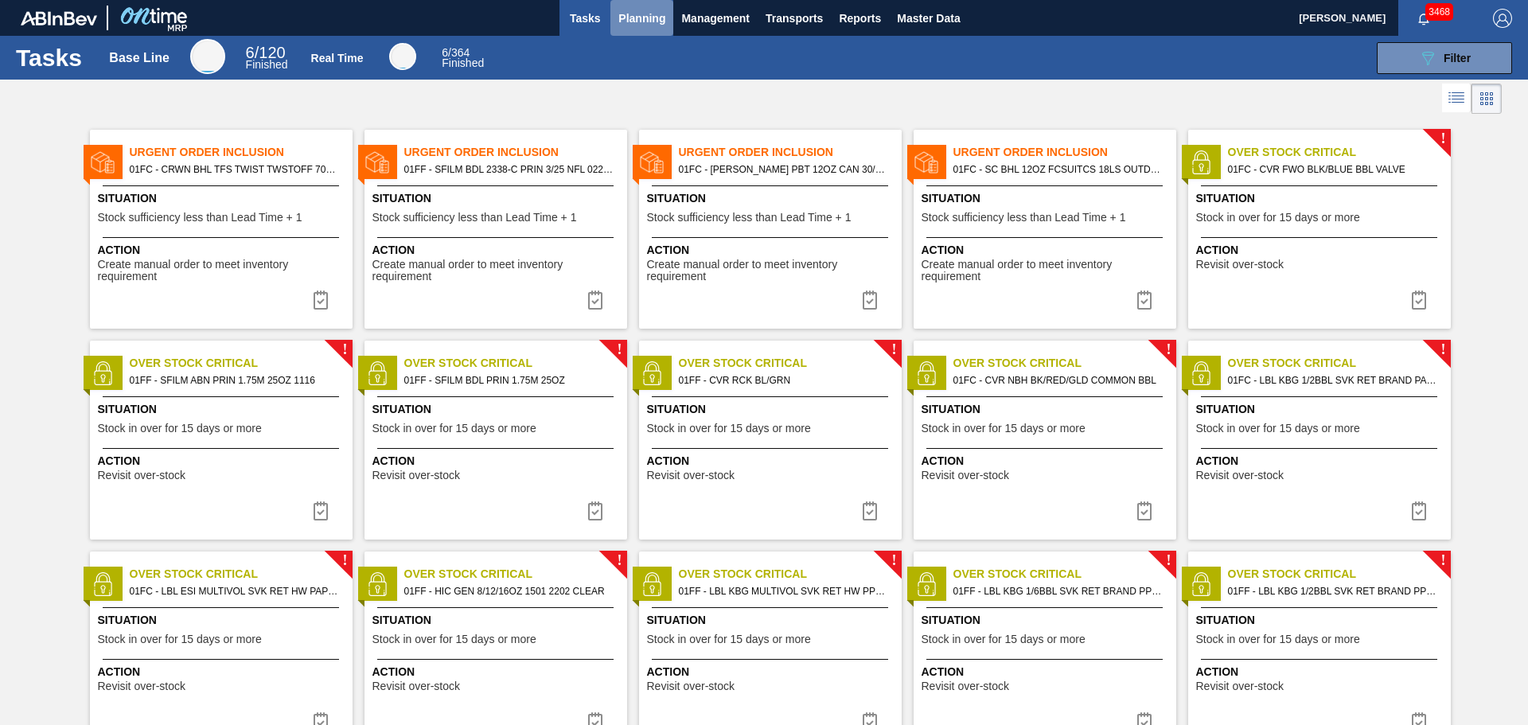
click at [649, 21] on span "Planning" at bounding box center [641, 18] width 47 height 19
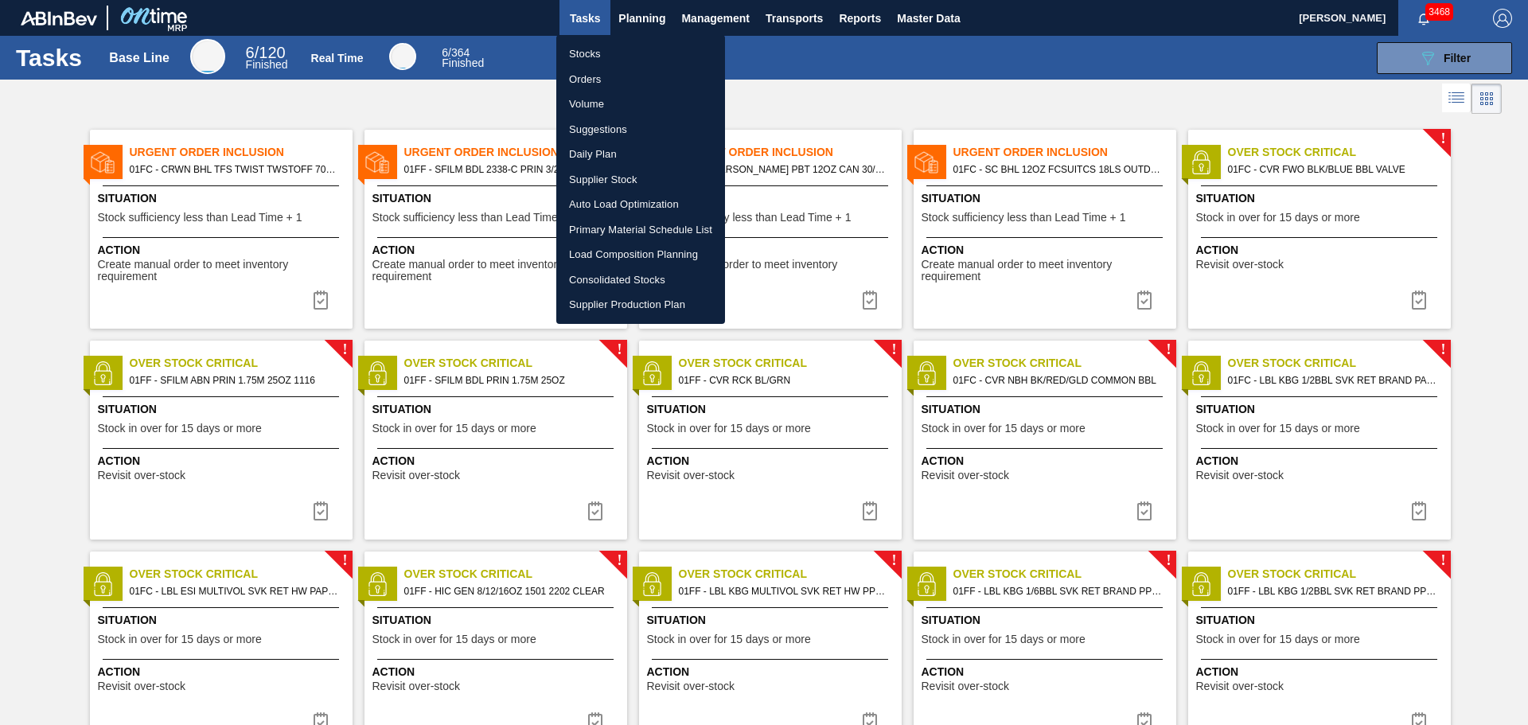
click at [590, 56] on li "Stocks" at bounding box center [640, 53] width 169 height 25
checkbox input "true"
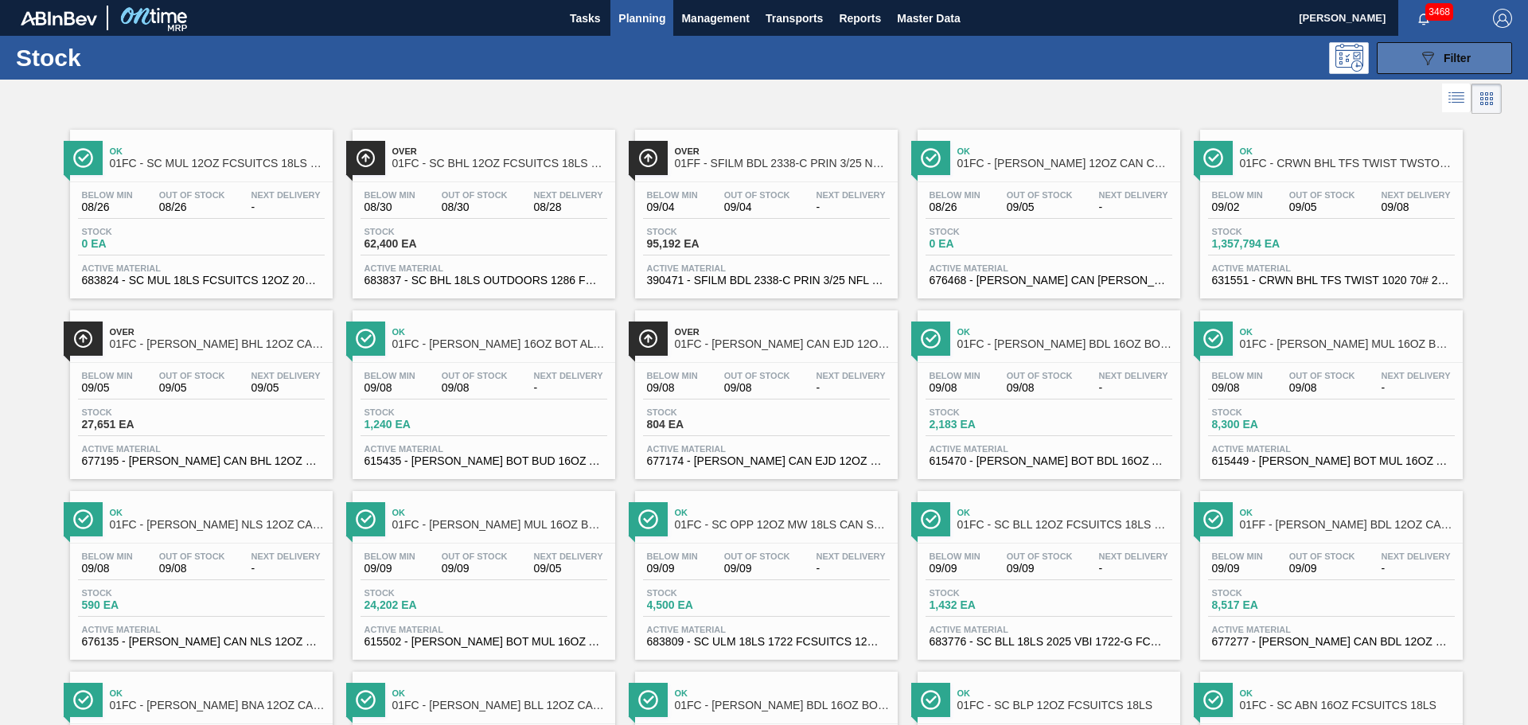
click at [1435, 57] on div "089F7B8B-B2A5-4AFE-B5C0-19BA573D28AC Filter" at bounding box center [1444, 58] width 53 height 19
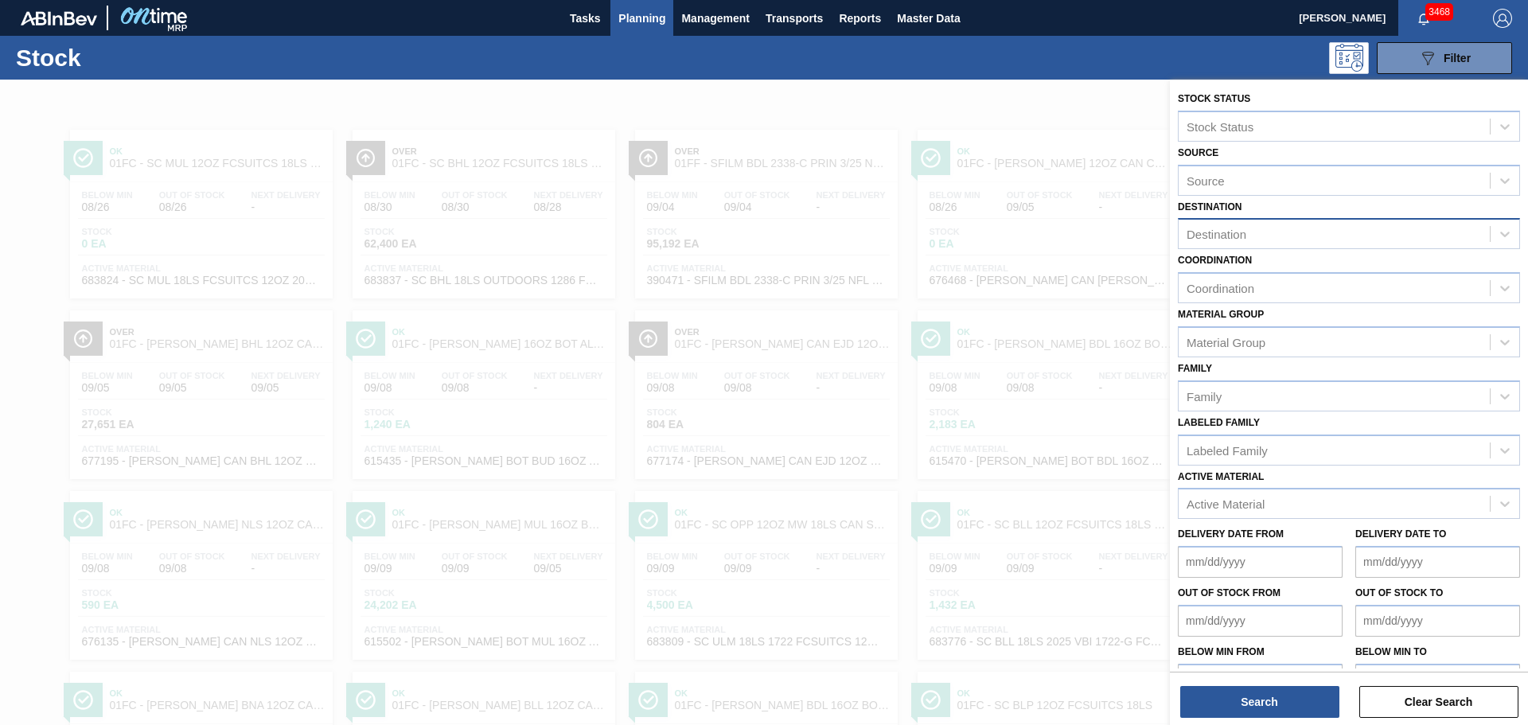
click at [1291, 229] on div "Destination" at bounding box center [1334, 234] width 311 height 23
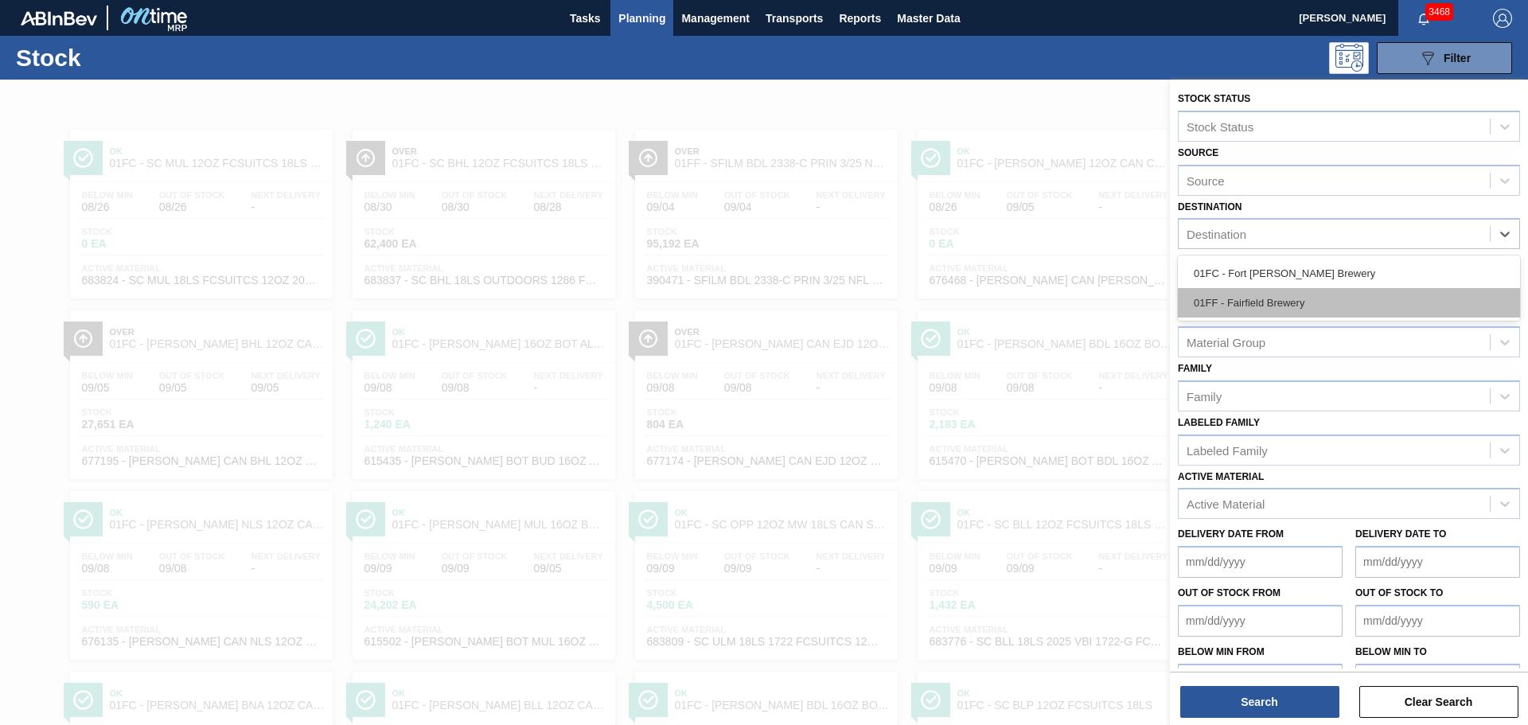
click at [1288, 294] on div "01FF - Fairfield Brewery" at bounding box center [1349, 302] width 342 height 29
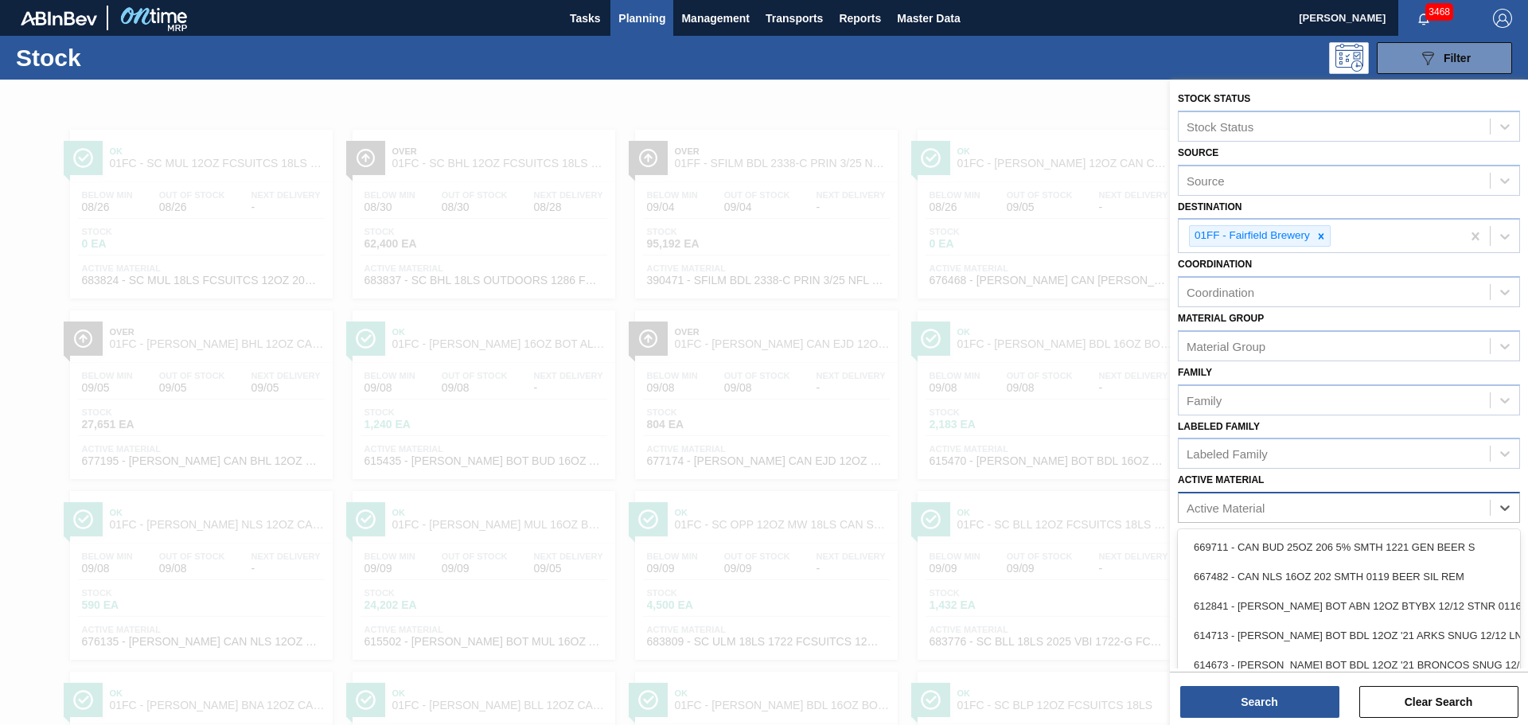
click at [1288, 516] on div "Active Material" at bounding box center [1334, 508] width 311 height 23
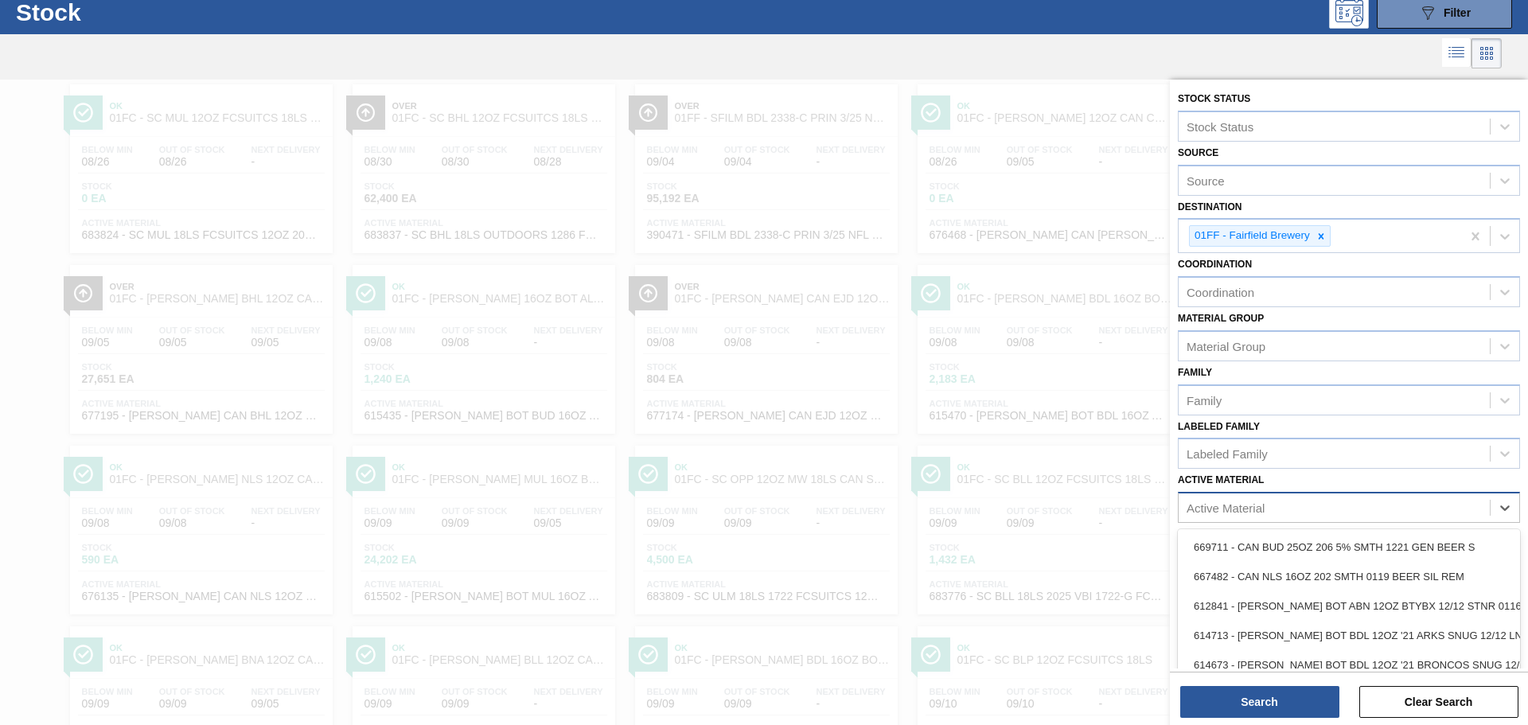
scroll to position [49, 0]
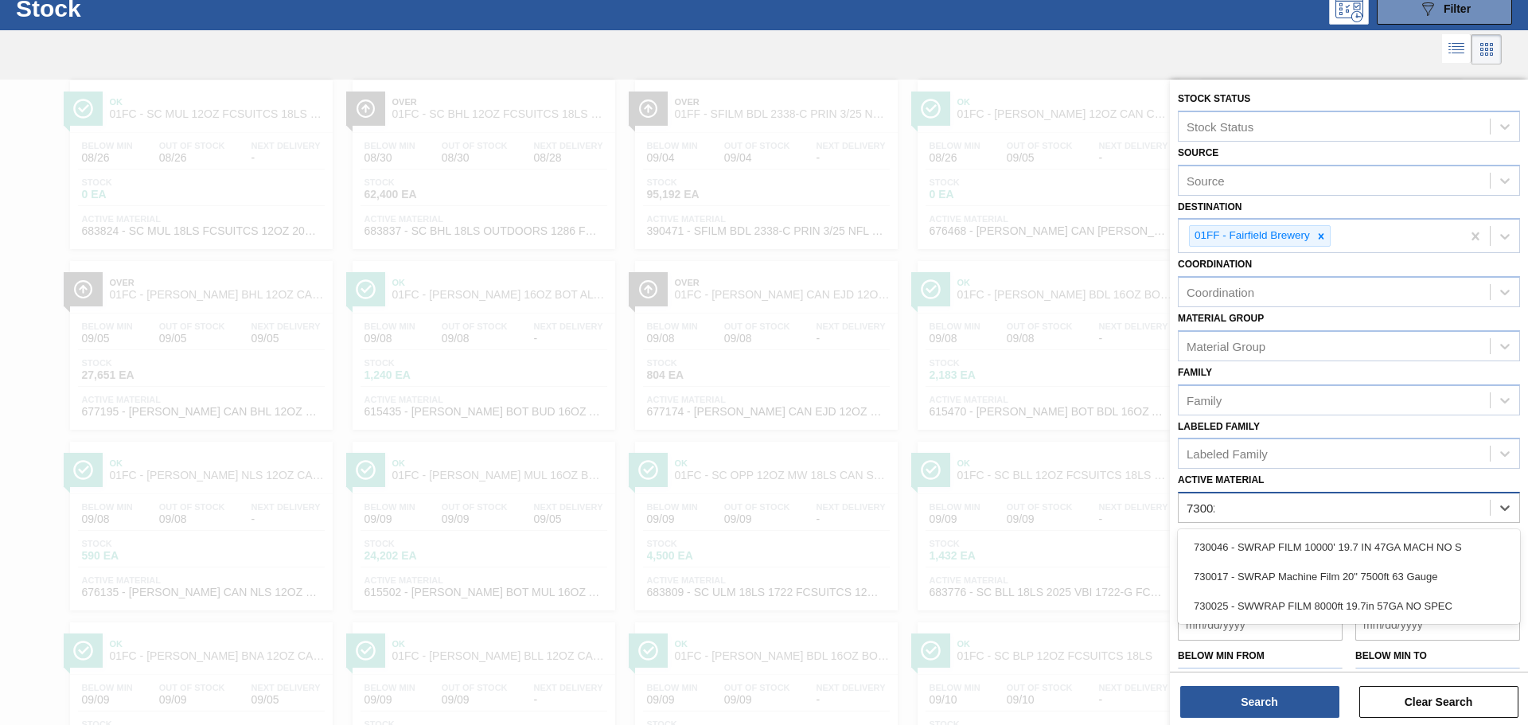
type Material "730025"
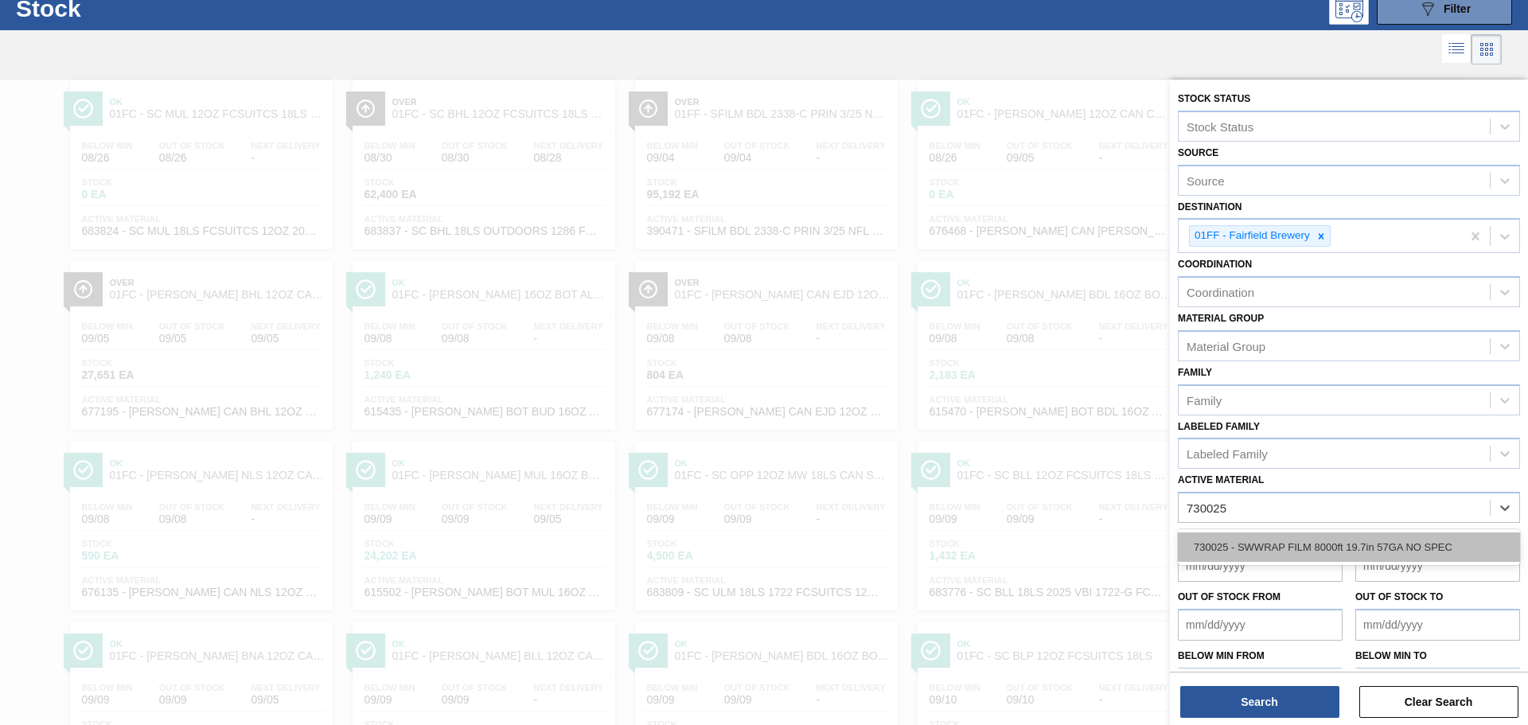
click at [1305, 541] on div "730025 - SWWRAP FILM 8000ft 19.7in 57GA NO SPEC" at bounding box center [1349, 546] width 342 height 29
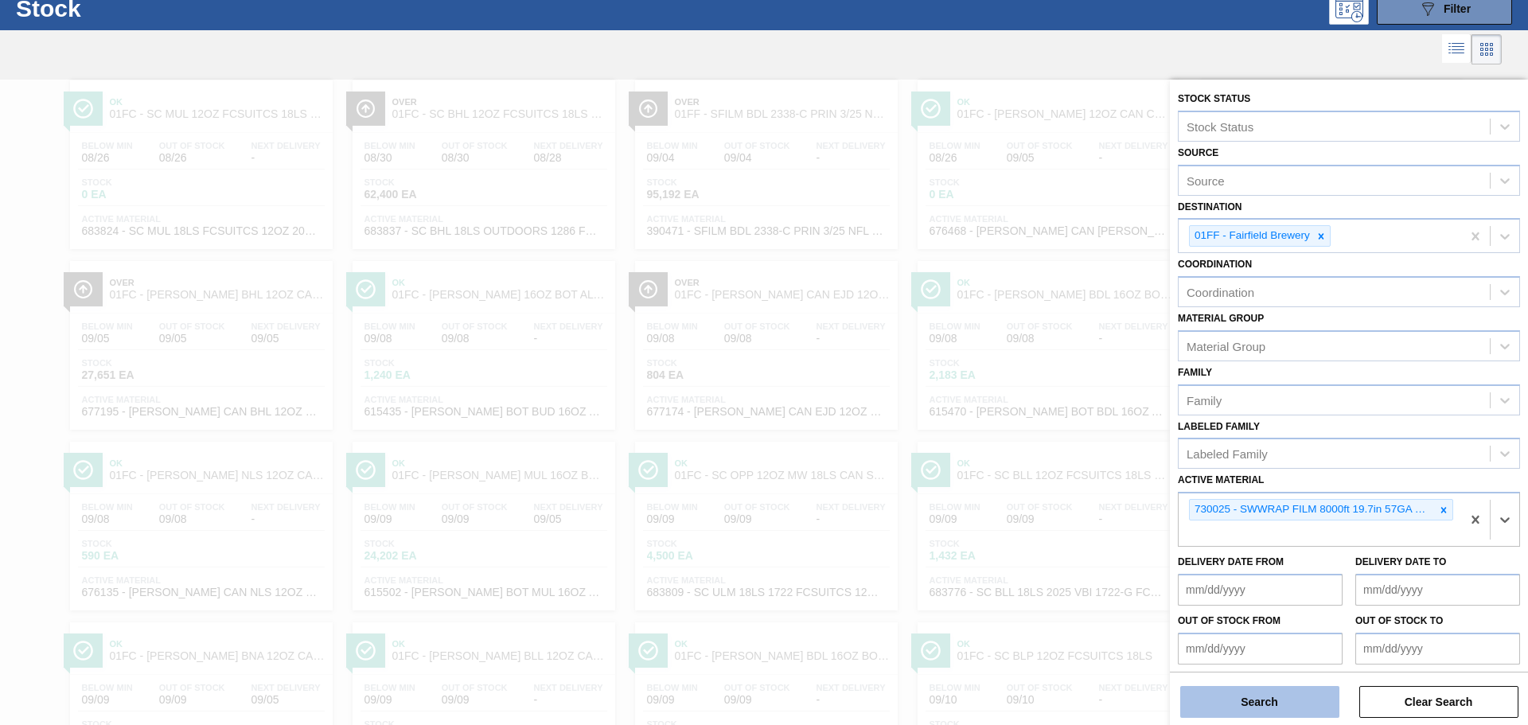
click at [1266, 695] on button "Search" at bounding box center [1259, 702] width 159 height 32
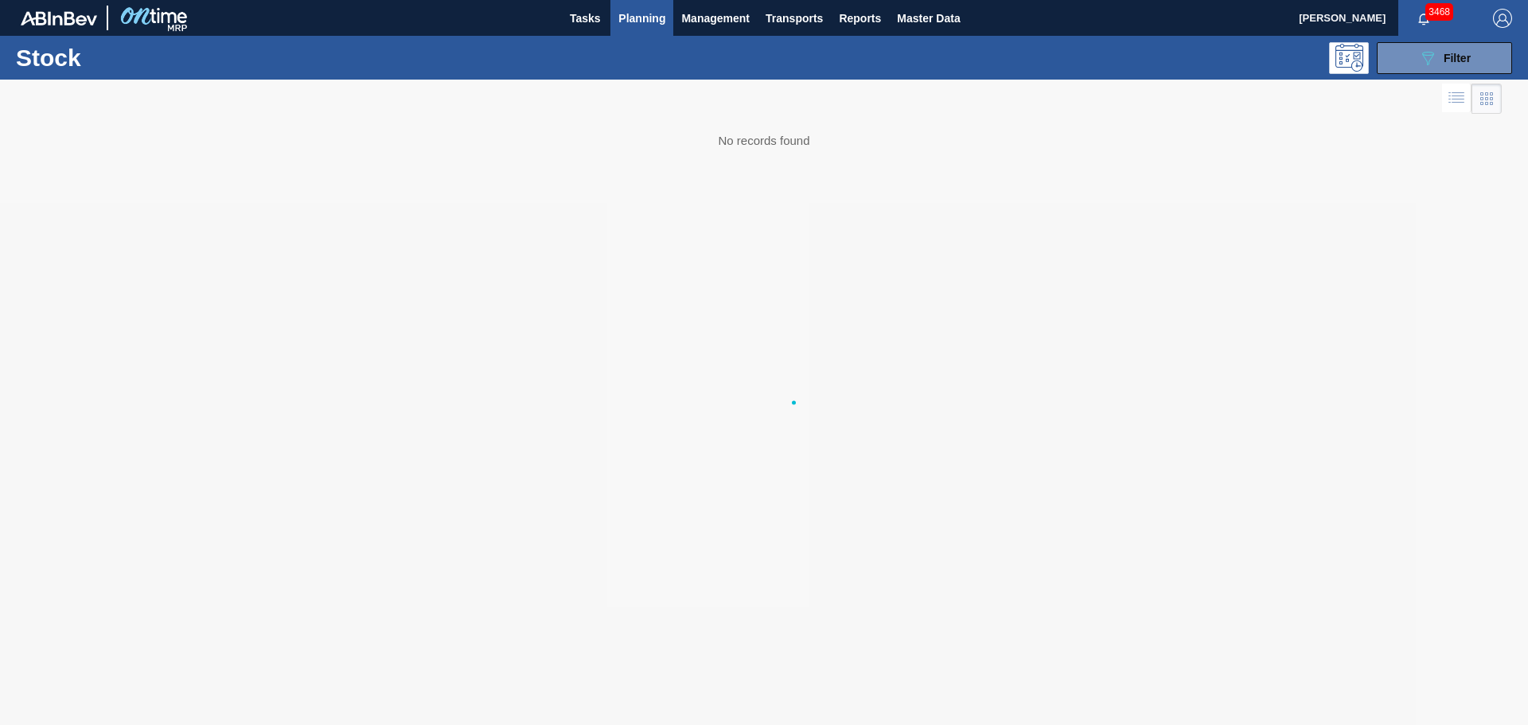
scroll to position [0, 0]
click at [945, 15] on span "Master Data" at bounding box center [928, 18] width 63 height 19
click at [1443, 50] on div "089F7B8B-B2A5-4AFE-B5C0-19BA573D28AC Filter" at bounding box center [1444, 58] width 53 height 19
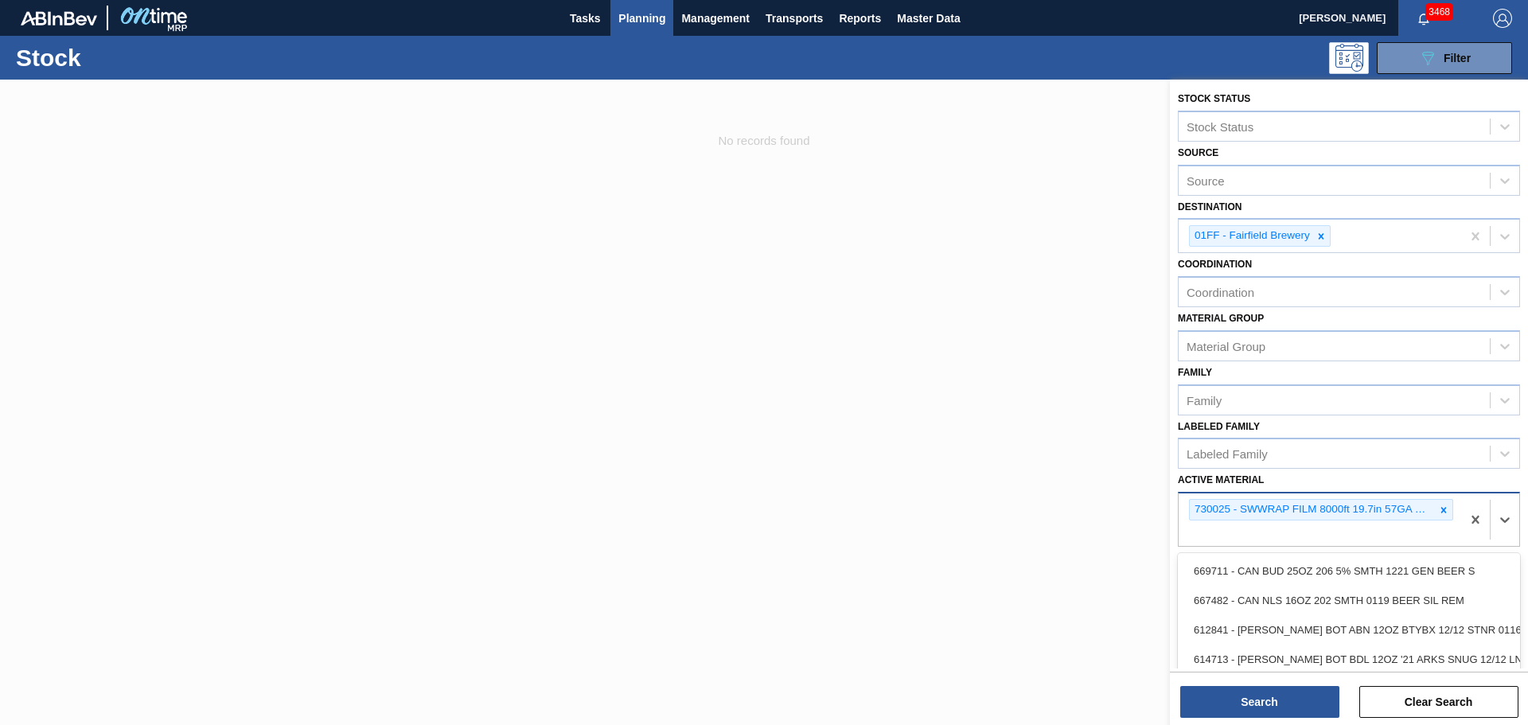
click at [1285, 528] on div "730025 - SWWRAP FILM 8000ft 19.7in 57GA NO SPEC" at bounding box center [1320, 519] width 282 height 53
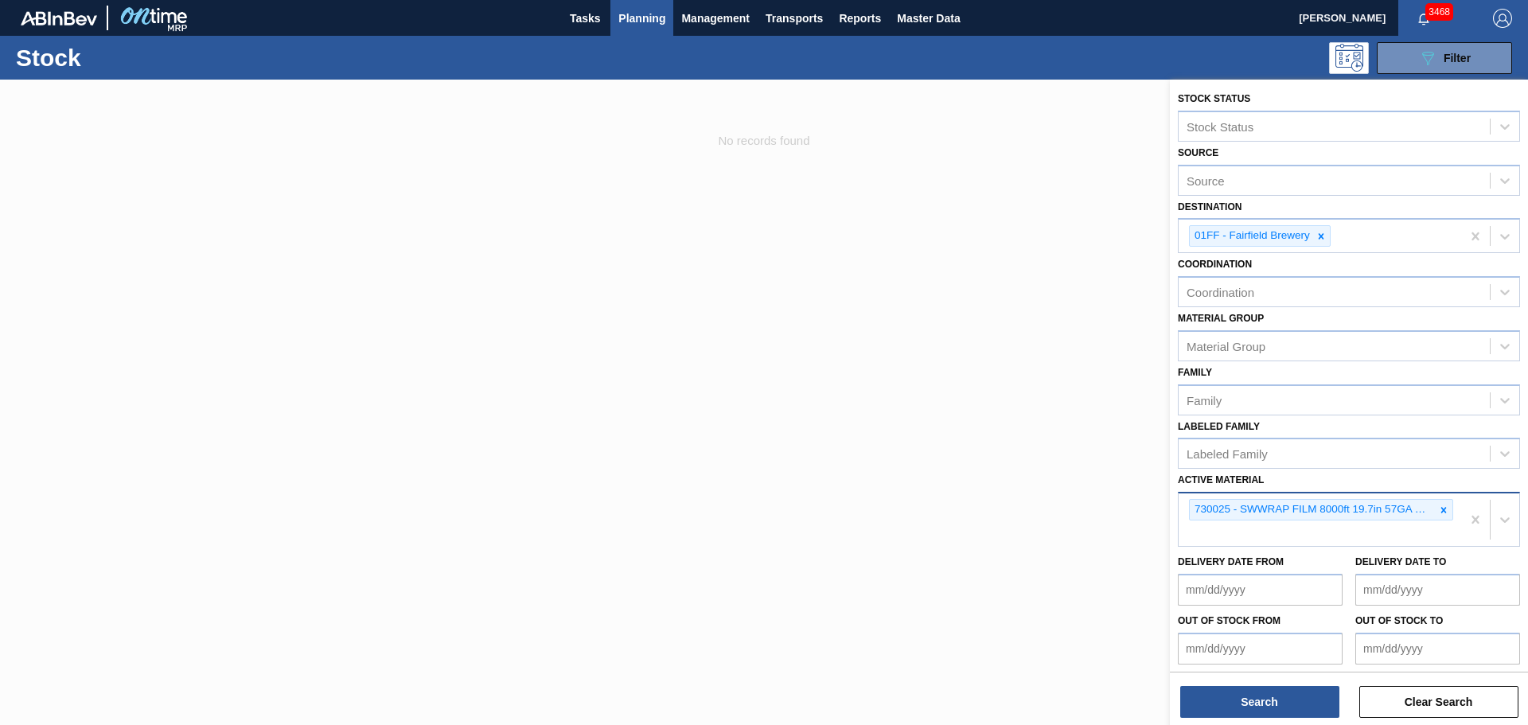
click at [1317, 528] on div "730025 - SWWRAP FILM 8000ft 19.7in 57GA NO SPEC" at bounding box center [1320, 519] width 282 height 53
type Material "730046"
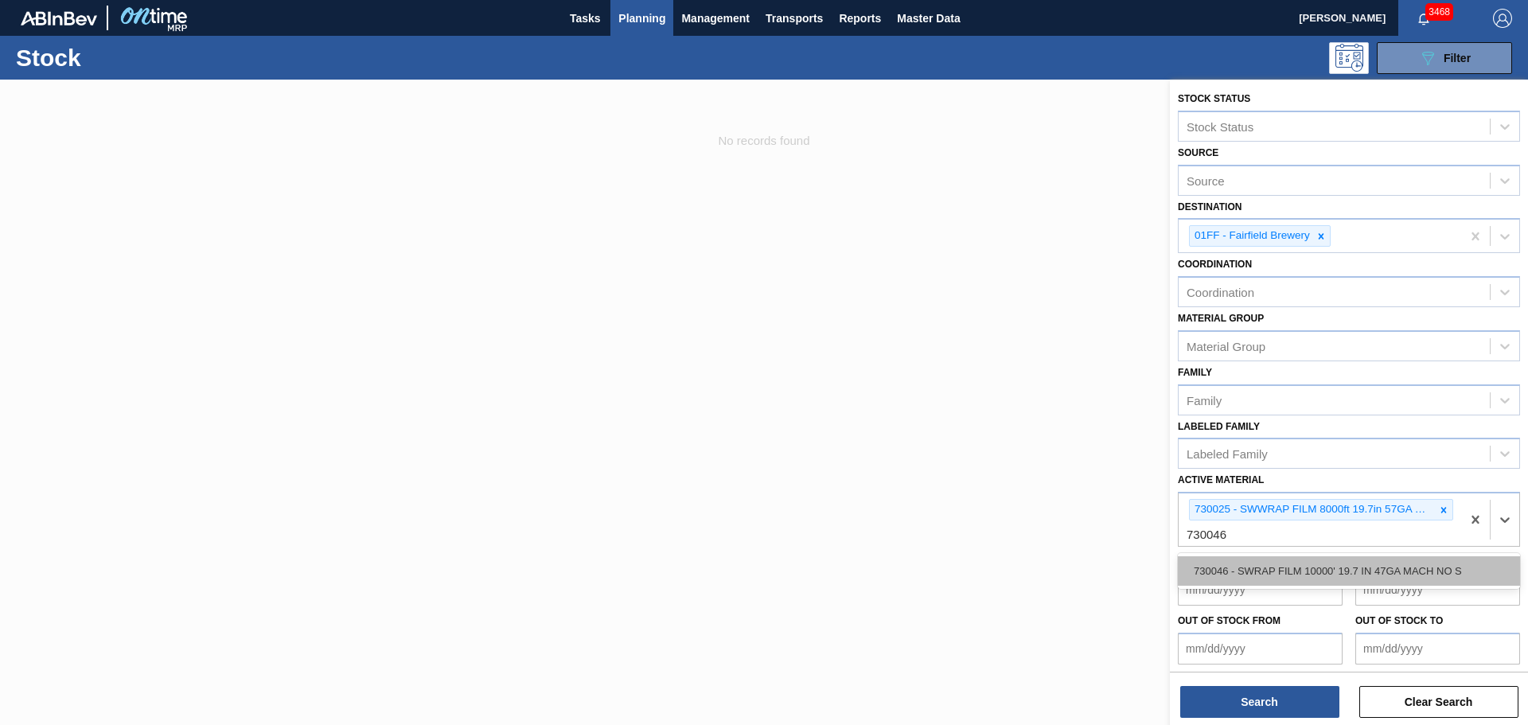
click at [1319, 569] on div "730046 - SWRAP FILM 10000' 19.7 IN 47GA MACH NO S" at bounding box center [1349, 570] width 342 height 29
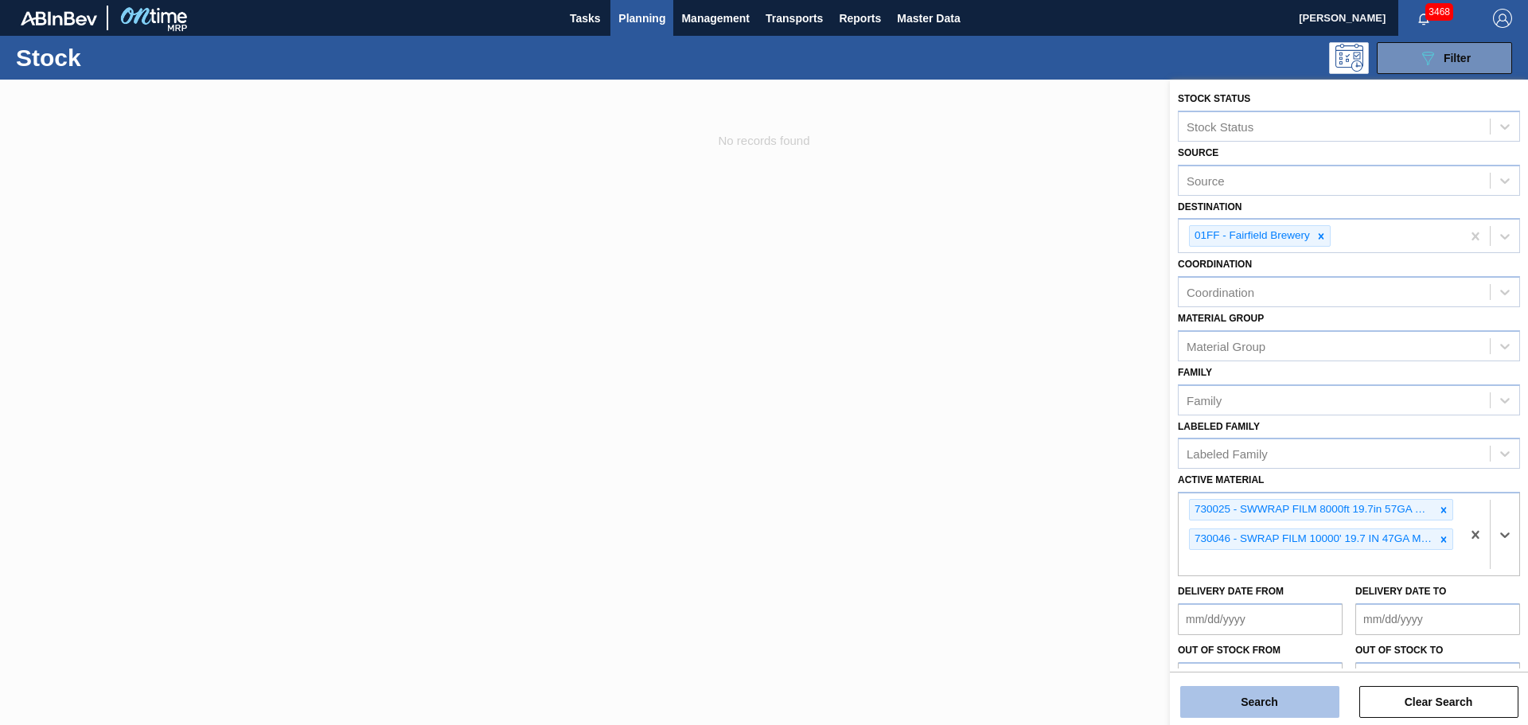
click at [1260, 699] on button "Search" at bounding box center [1259, 702] width 159 height 32
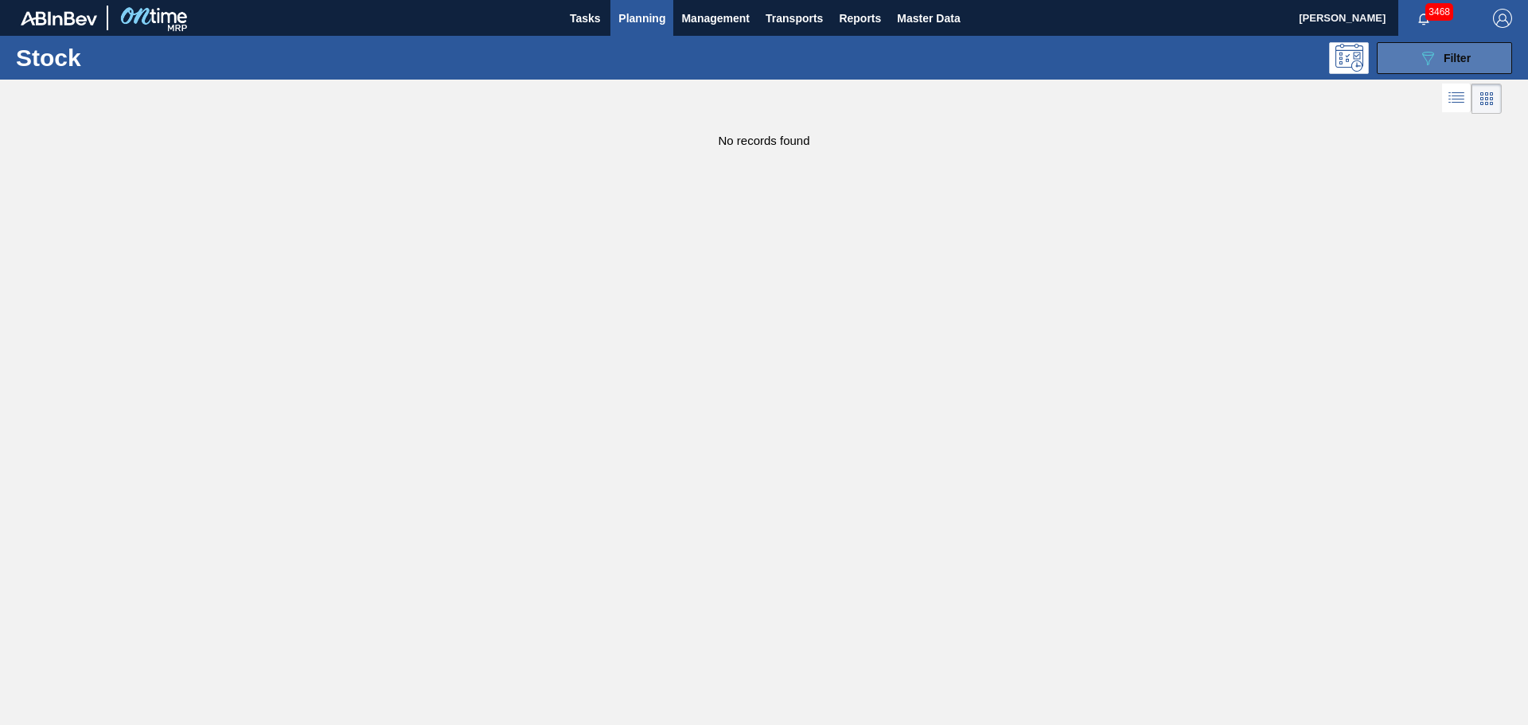
click at [1393, 50] on button "089F7B8B-B2A5-4AFE-B5C0-19BA573D28AC Filter" at bounding box center [1444, 58] width 135 height 32
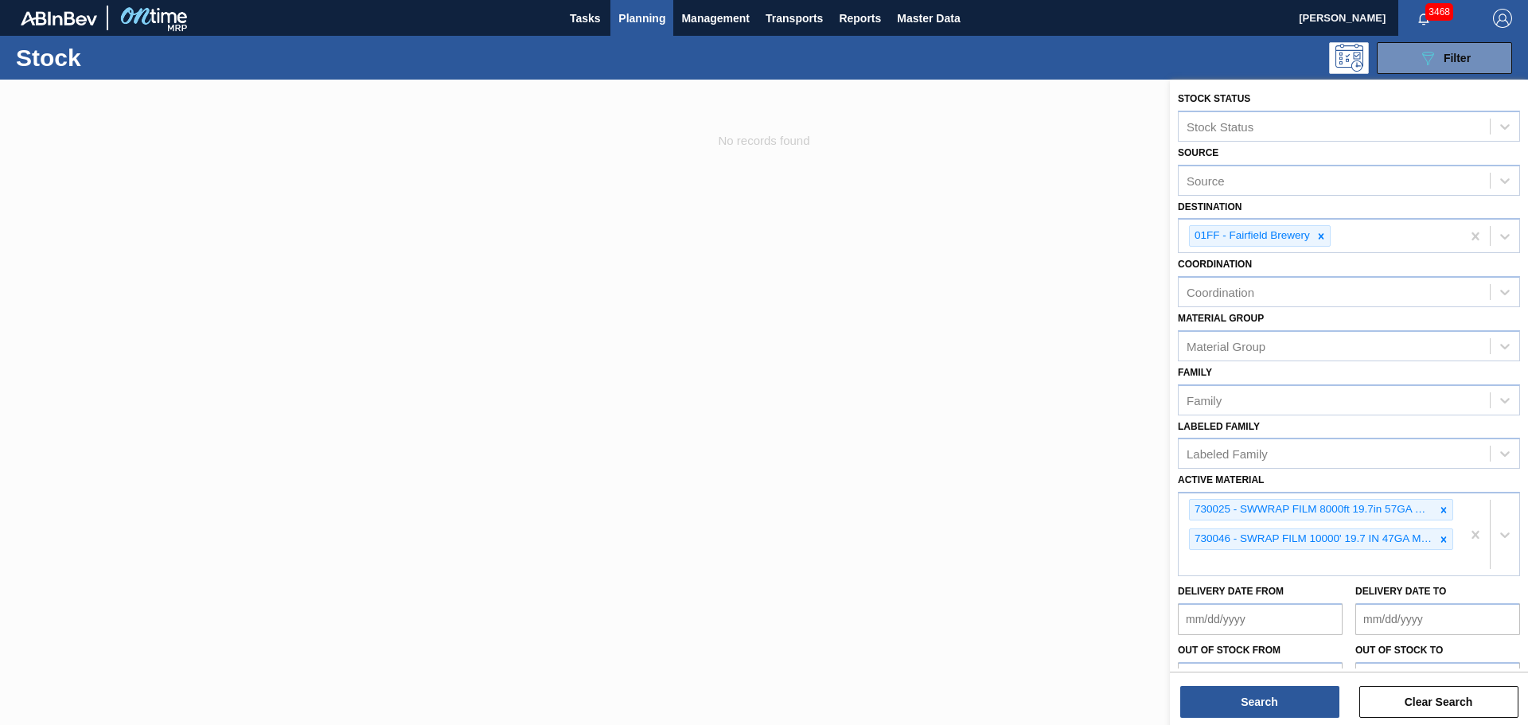
click at [837, 203] on div at bounding box center [764, 442] width 1528 height 725
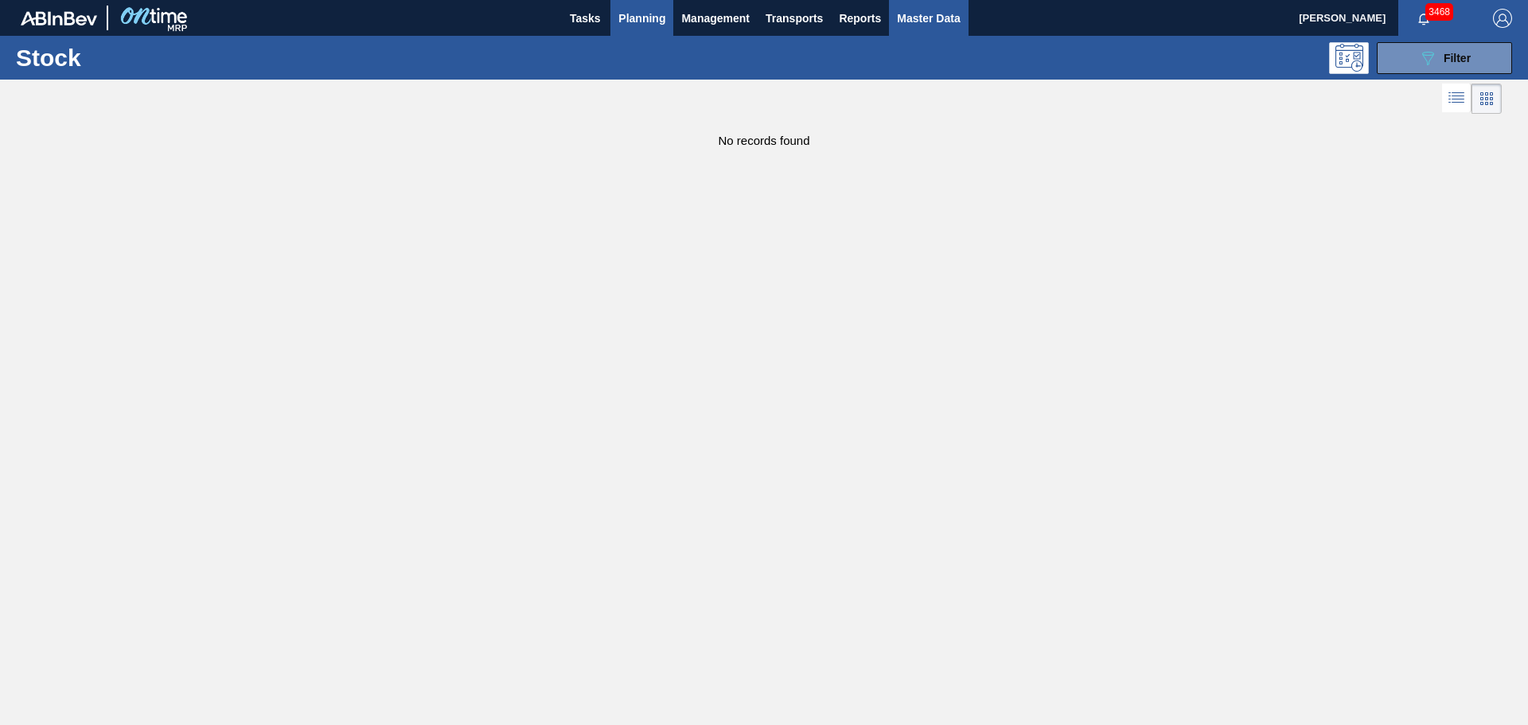
click at [948, 18] on span "Master Data" at bounding box center [928, 18] width 63 height 19
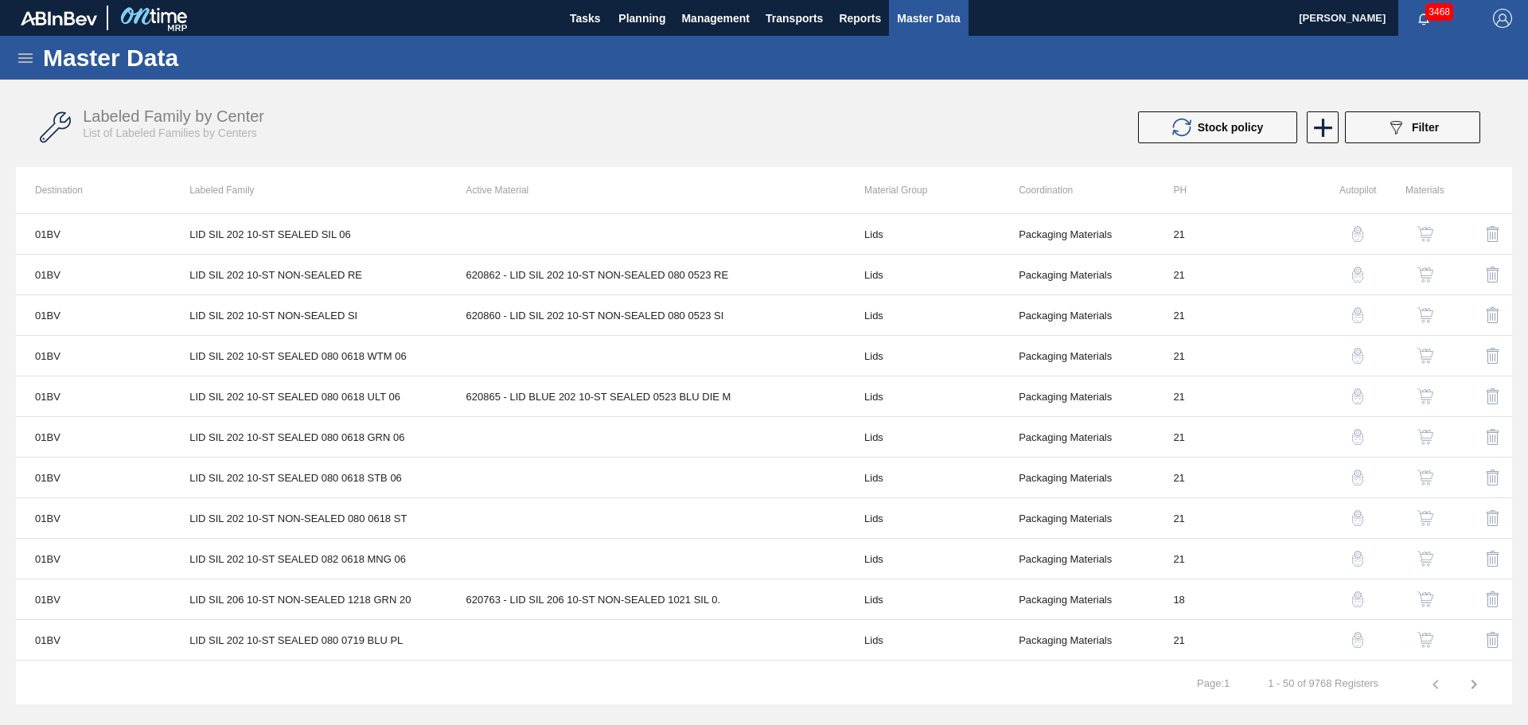
click at [21, 56] on icon at bounding box center [25, 58] width 19 height 19
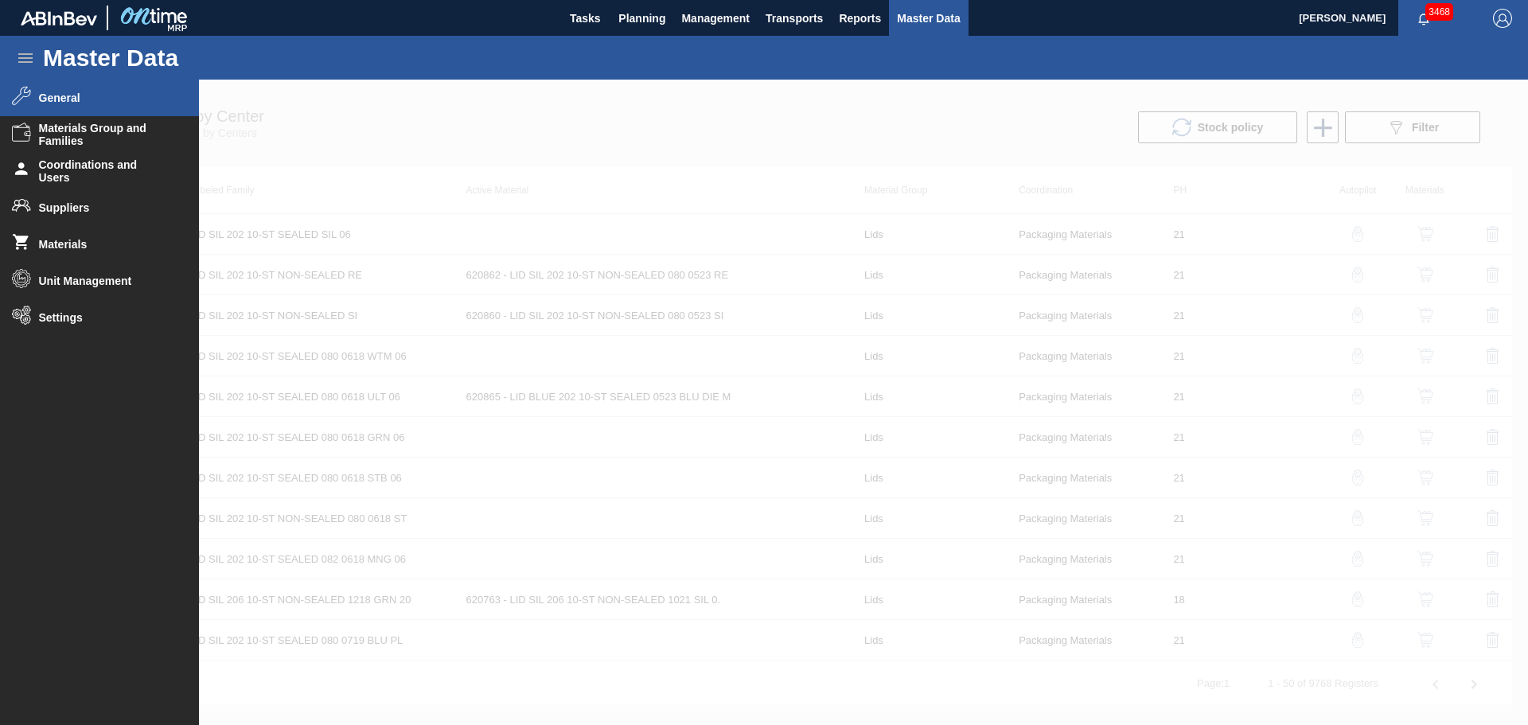
click at [57, 102] on span "General" at bounding box center [104, 98] width 131 height 13
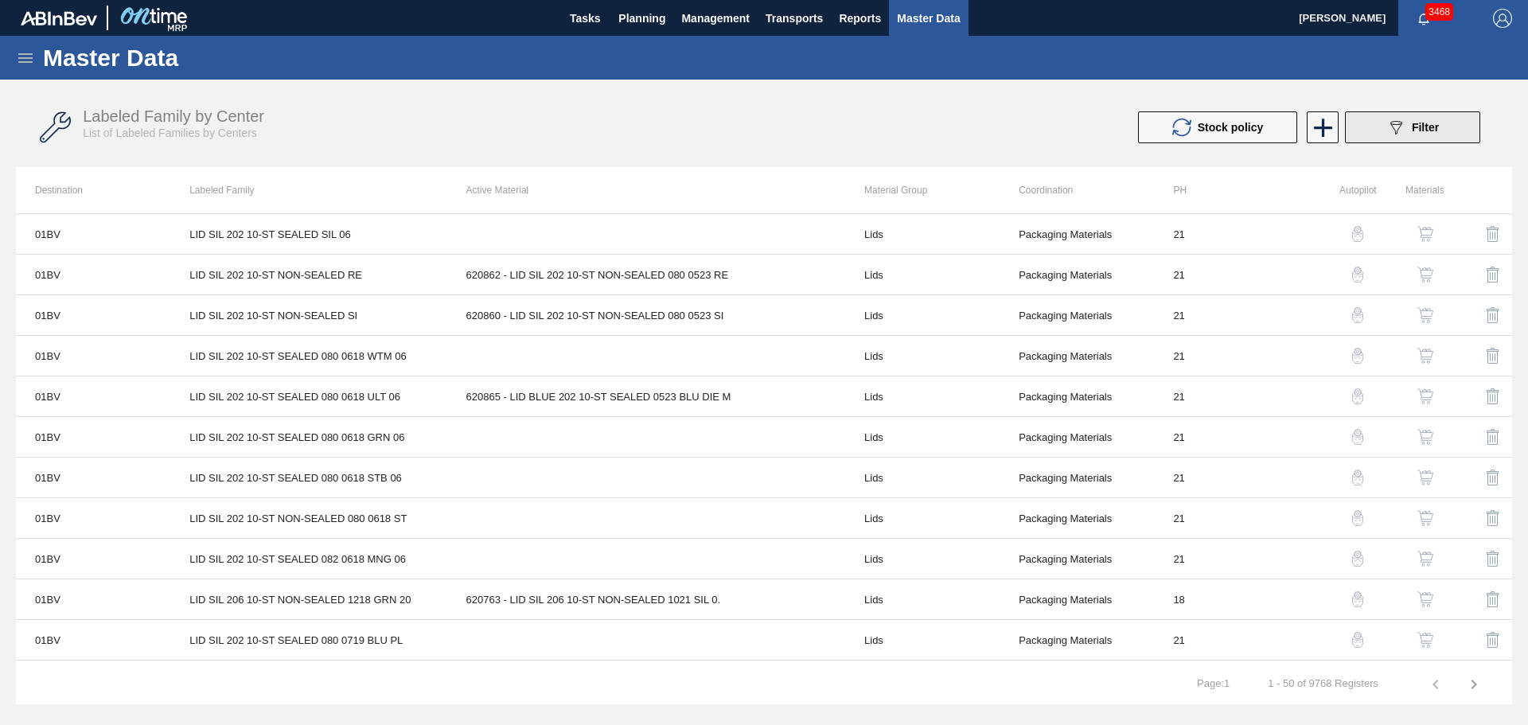
click at [1384, 131] on button "089F7B8B-B2A5-4AFE-B5C0-19BA573D28AC Filter" at bounding box center [1412, 127] width 135 height 32
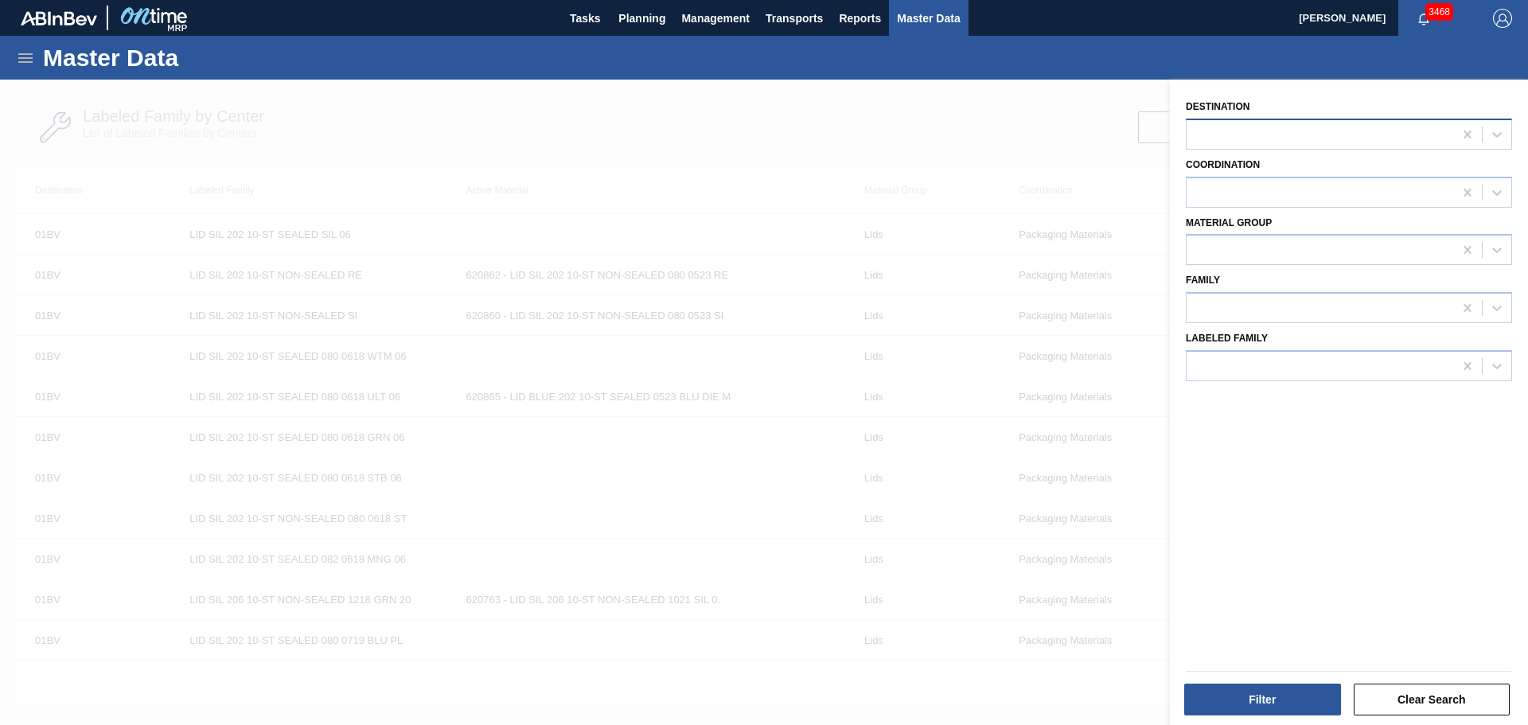
click at [1317, 148] on div at bounding box center [1349, 134] width 326 height 31
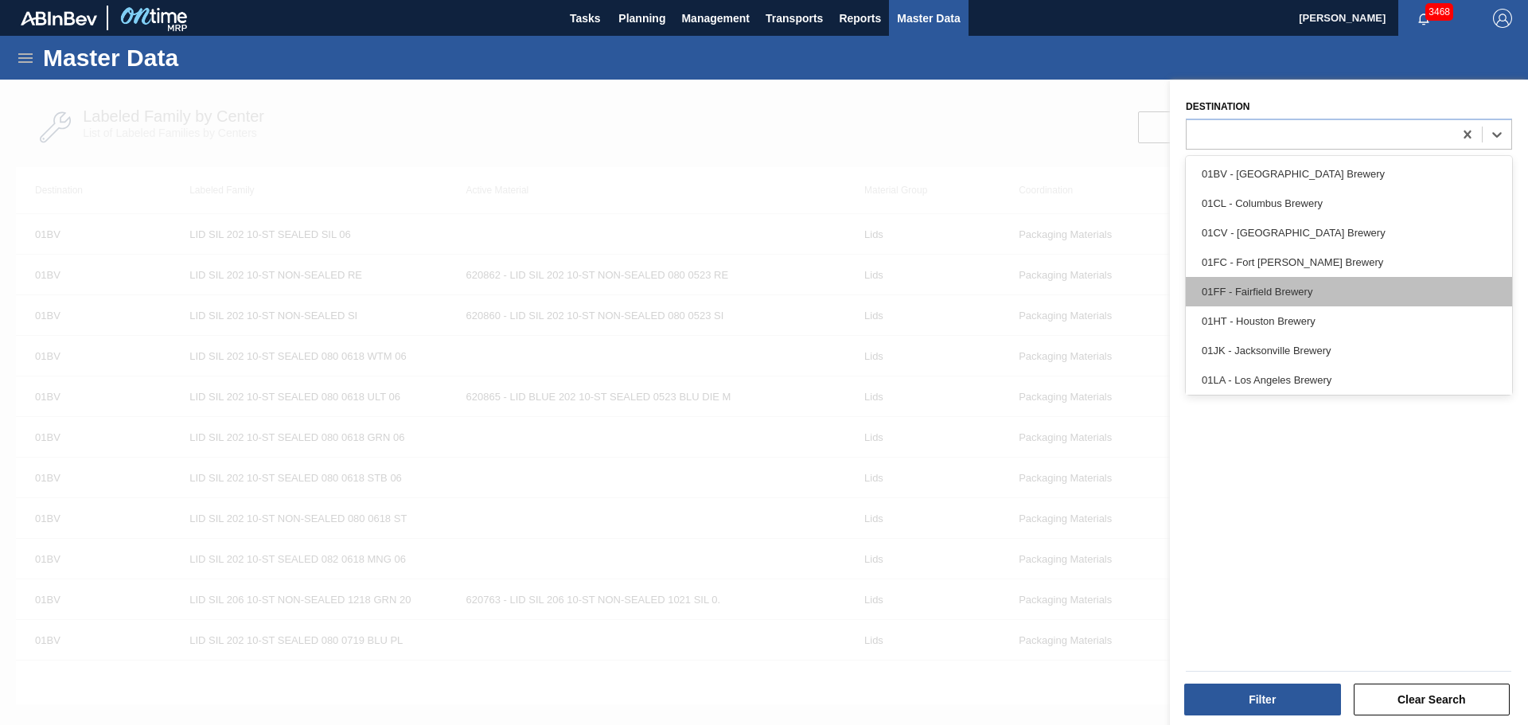
click at [1334, 284] on div "01FF - Fairfield Brewery" at bounding box center [1349, 291] width 326 height 29
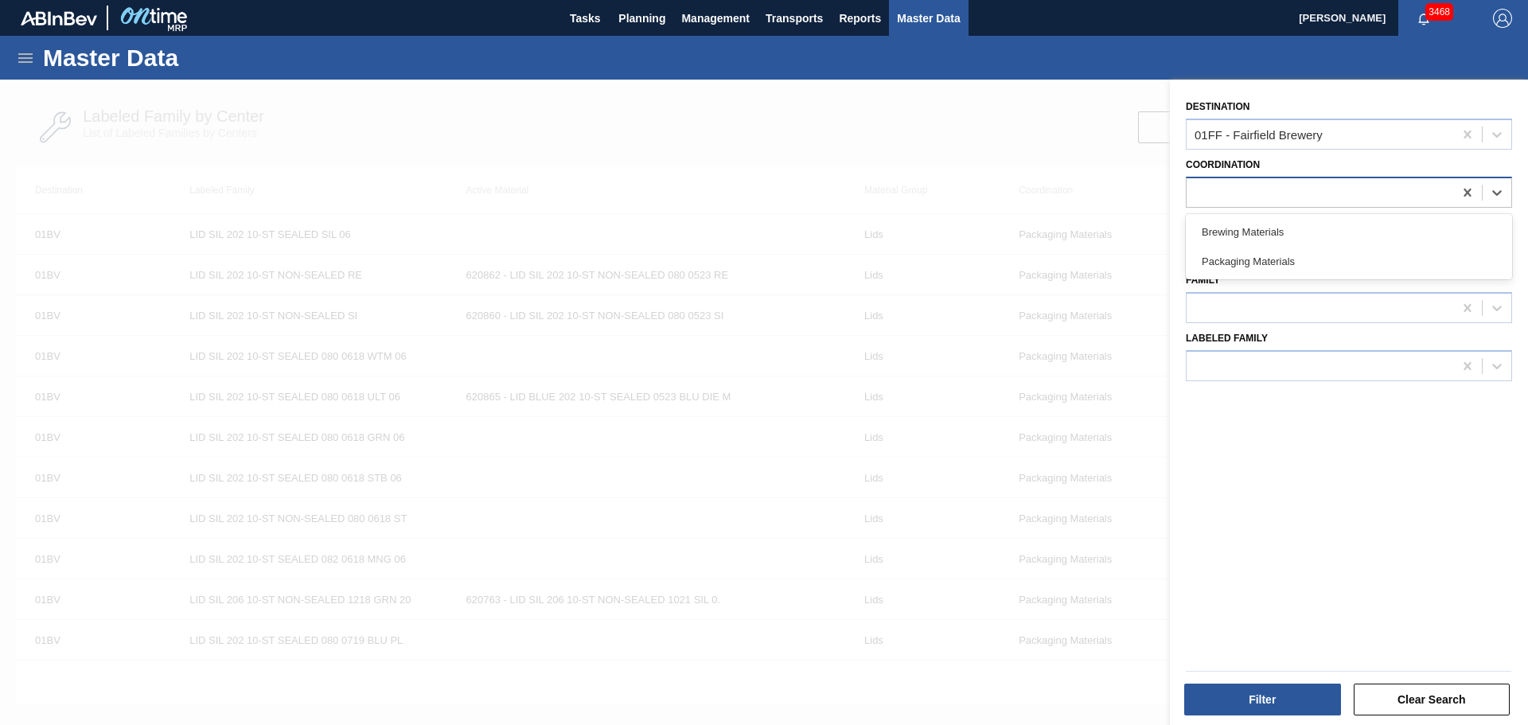
click at [1334, 197] on div at bounding box center [1319, 192] width 267 height 23
click at [1311, 258] on div "Packaging Materials" at bounding box center [1349, 261] width 326 height 29
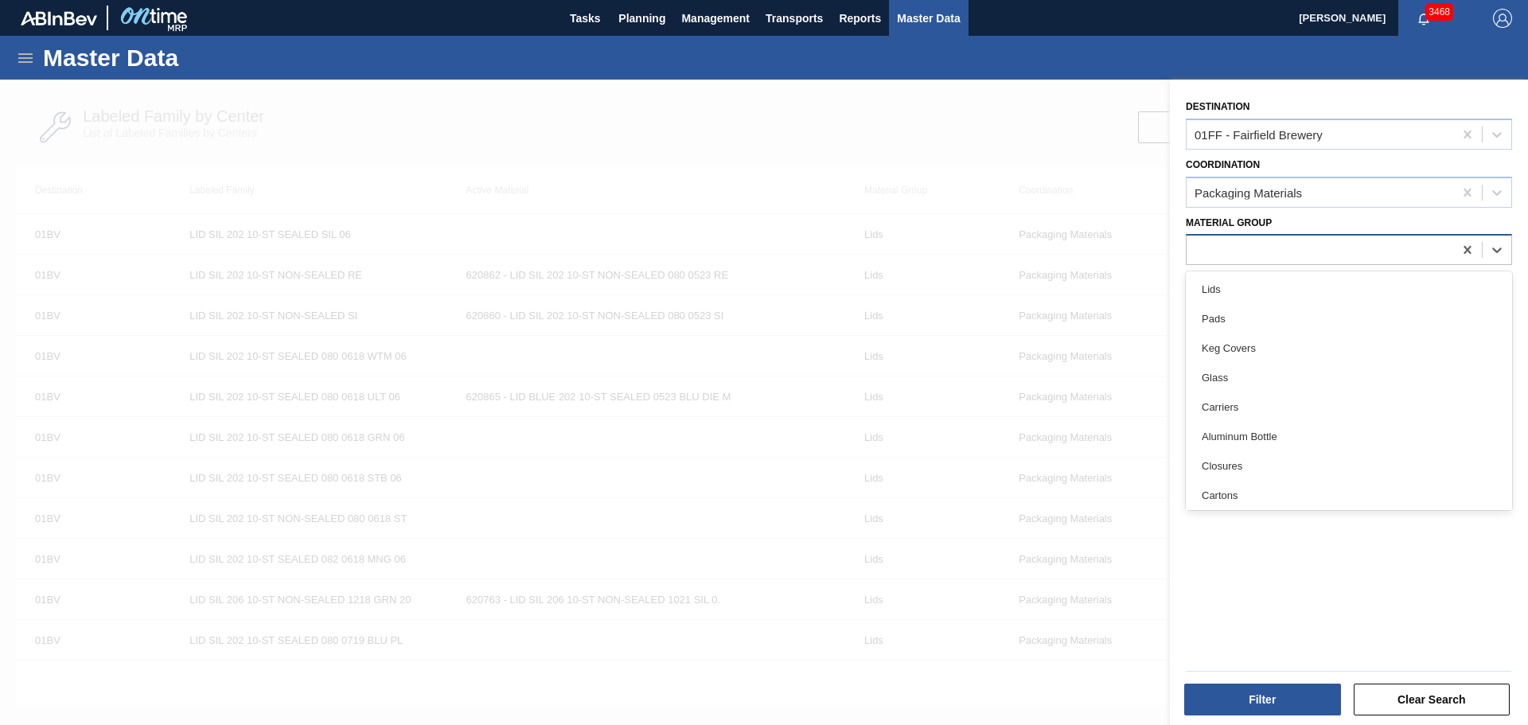
click at [1311, 251] on div at bounding box center [1319, 250] width 267 height 23
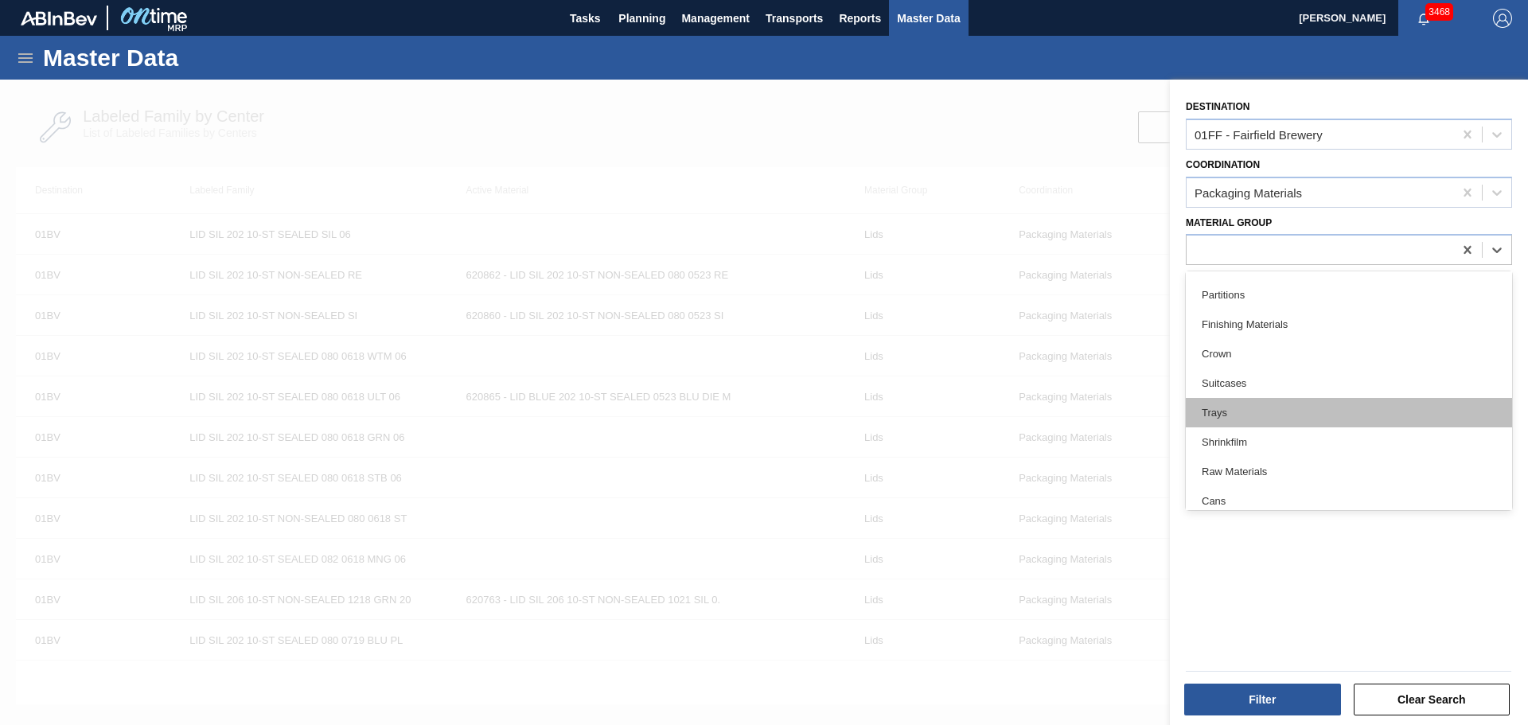
scroll to position [327, 0]
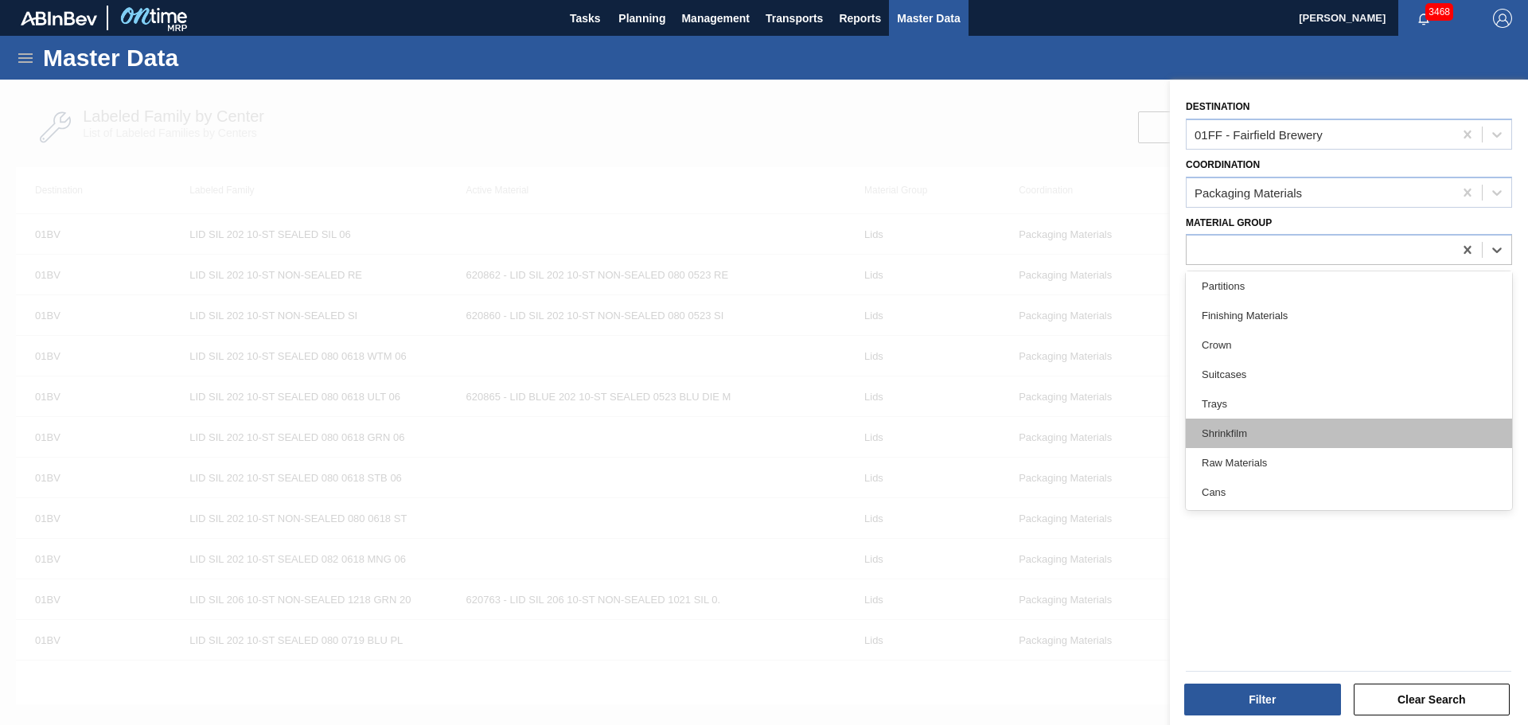
click at [1314, 434] on div "Shrinkfilm" at bounding box center [1349, 433] width 326 height 29
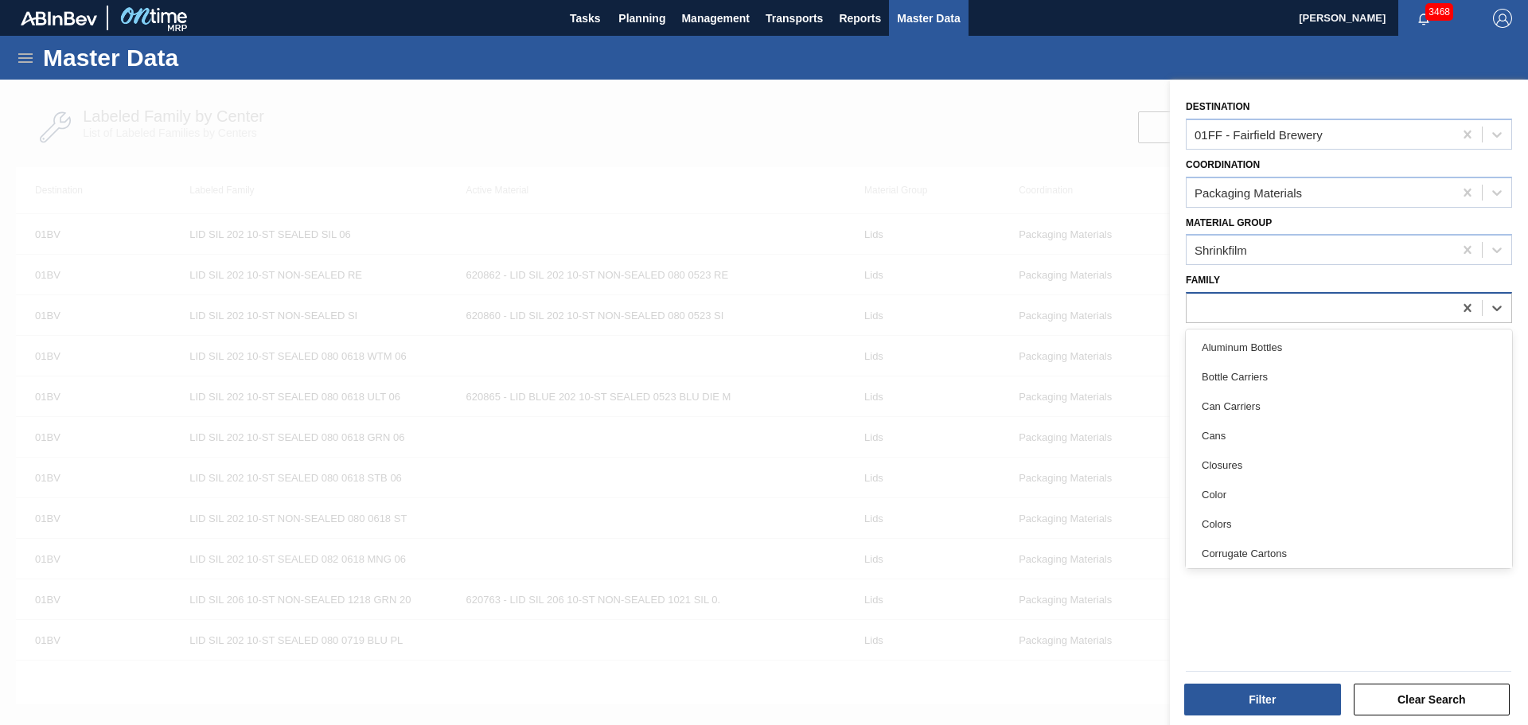
click at [1305, 310] on div at bounding box center [1319, 308] width 267 height 23
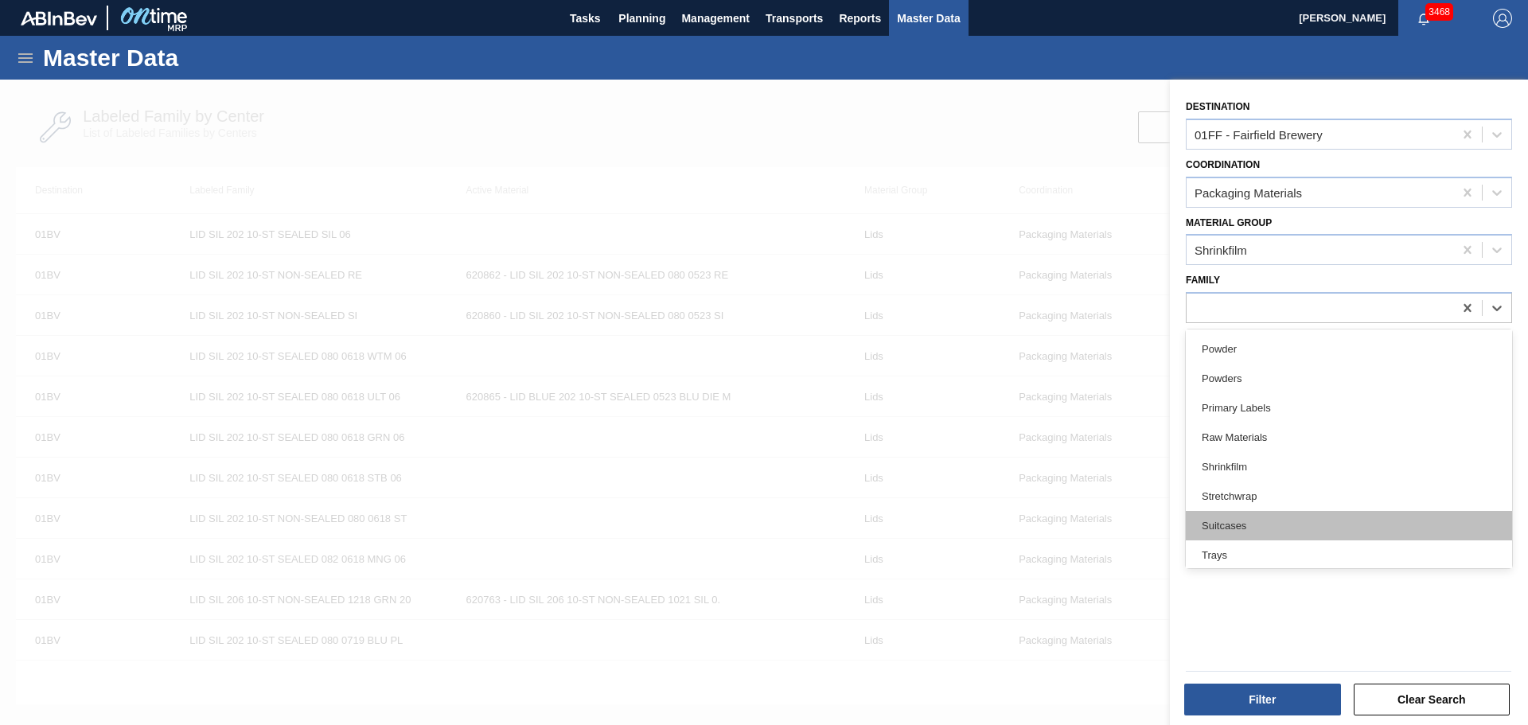
scroll to position [651, 0]
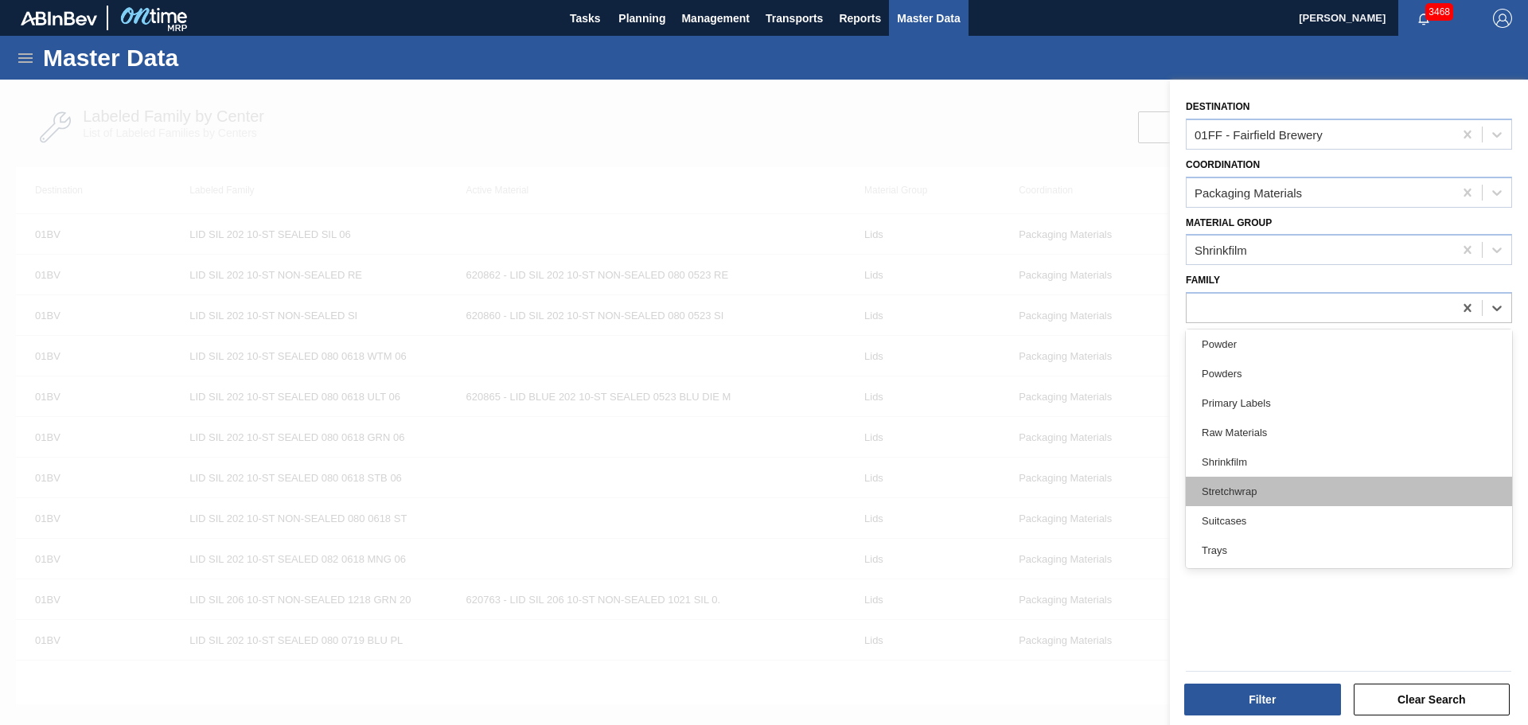
click at [1299, 489] on div "Stretchwrap" at bounding box center [1349, 491] width 326 height 29
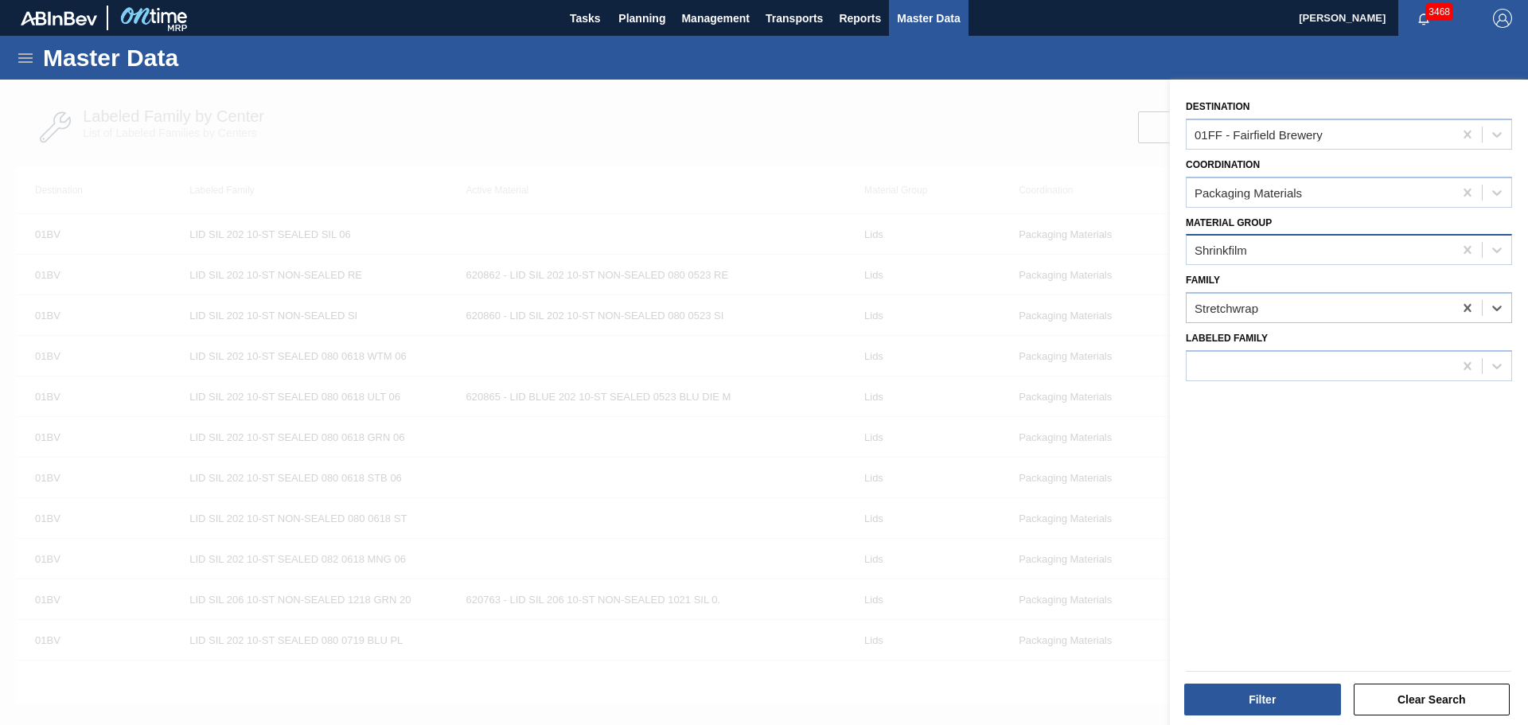
click at [1270, 246] on div "Shrinkfilm" at bounding box center [1319, 250] width 267 height 23
click at [1287, 252] on div "Shrinkfilm" at bounding box center [1319, 250] width 267 height 23
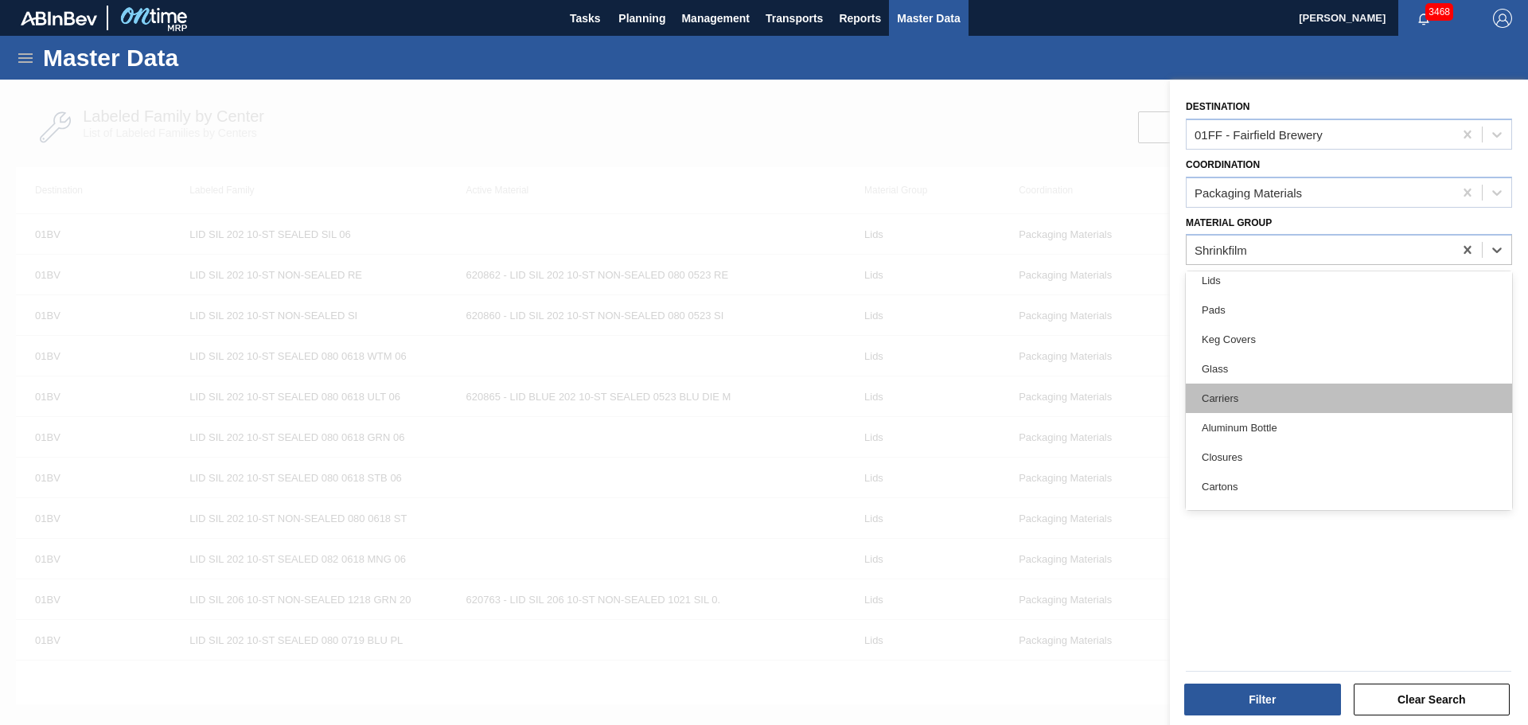
scroll to position [88, 0]
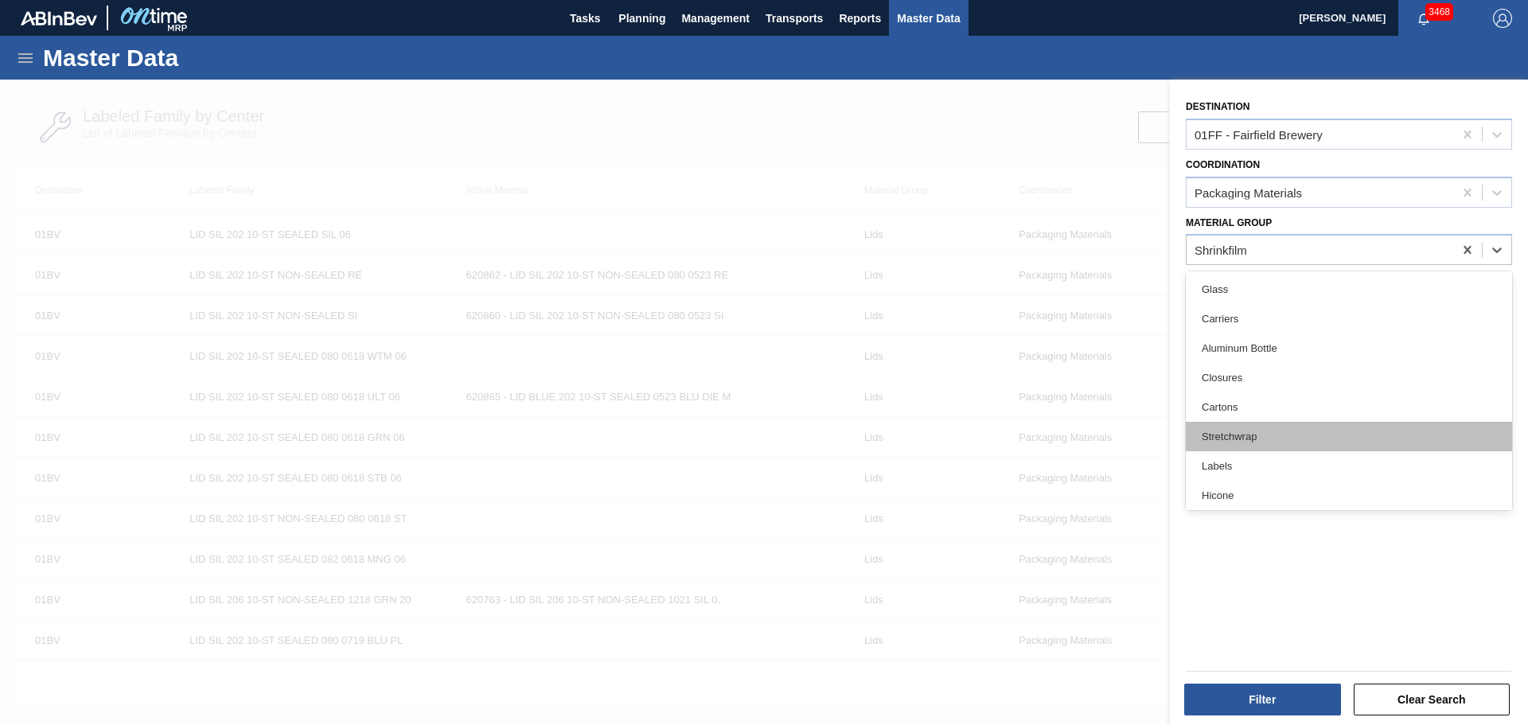
click at [1297, 438] on div "Stretchwrap" at bounding box center [1349, 436] width 326 height 29
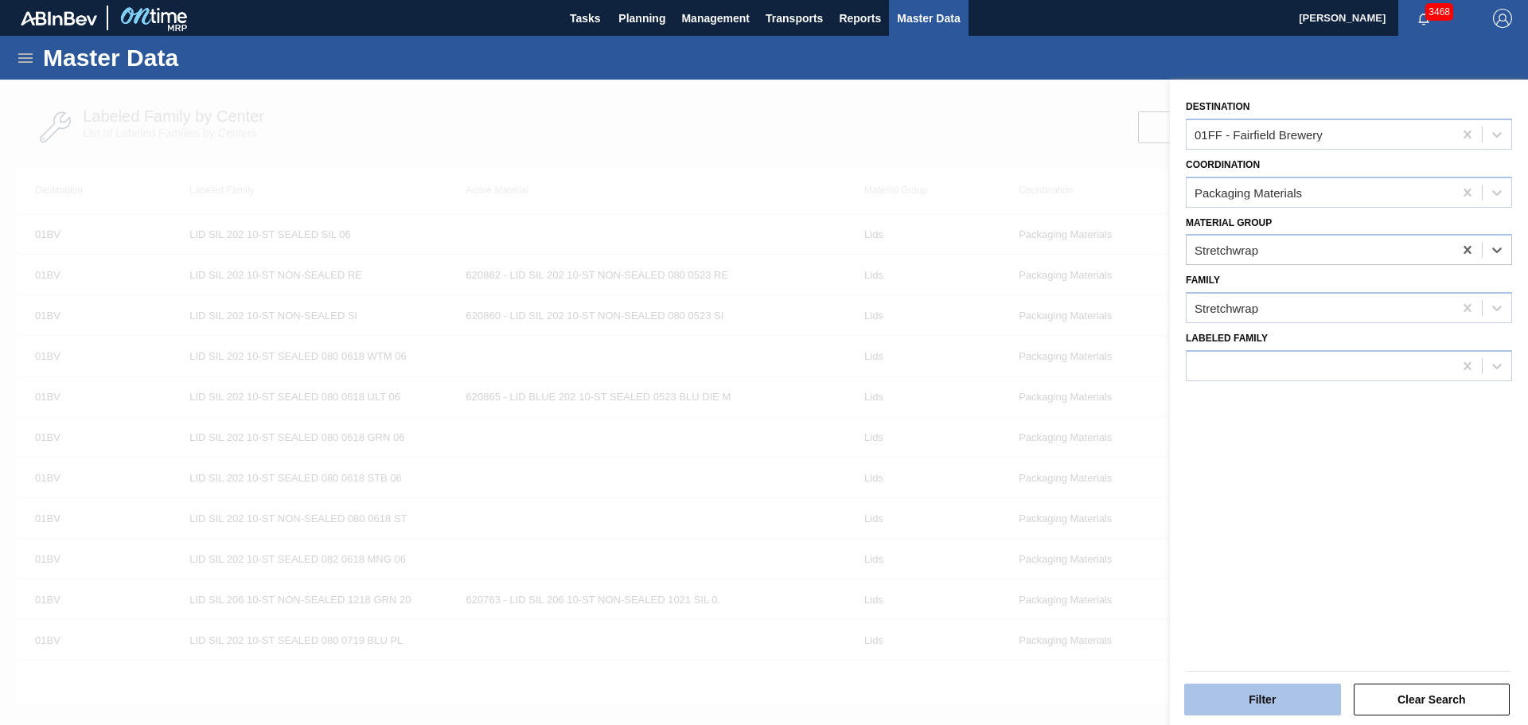
click at [1303, 694] on button "Filter" at bounding box center [1262, 700] width 157 height 32
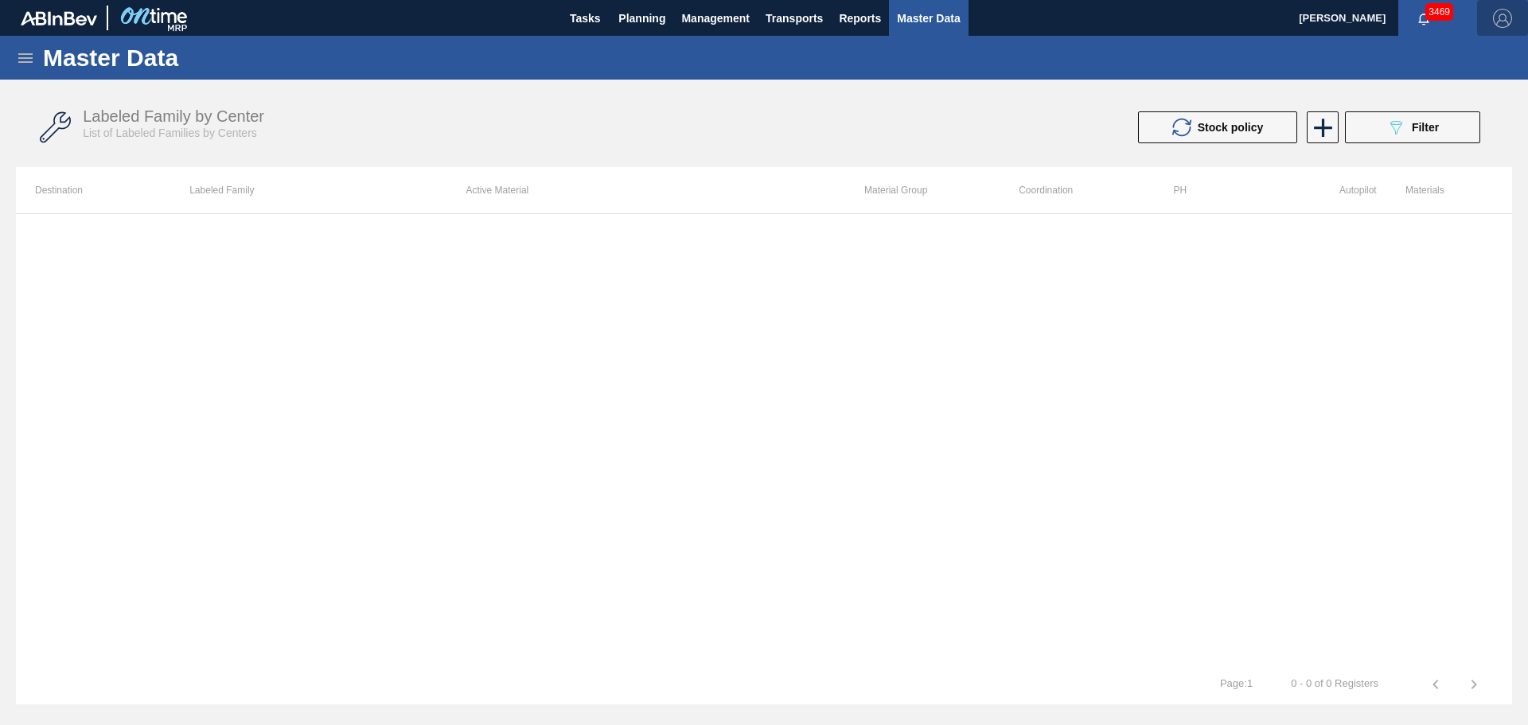
click at [1500, 9] on img "button" at bounding box center [1502, 18] width 19 height 19
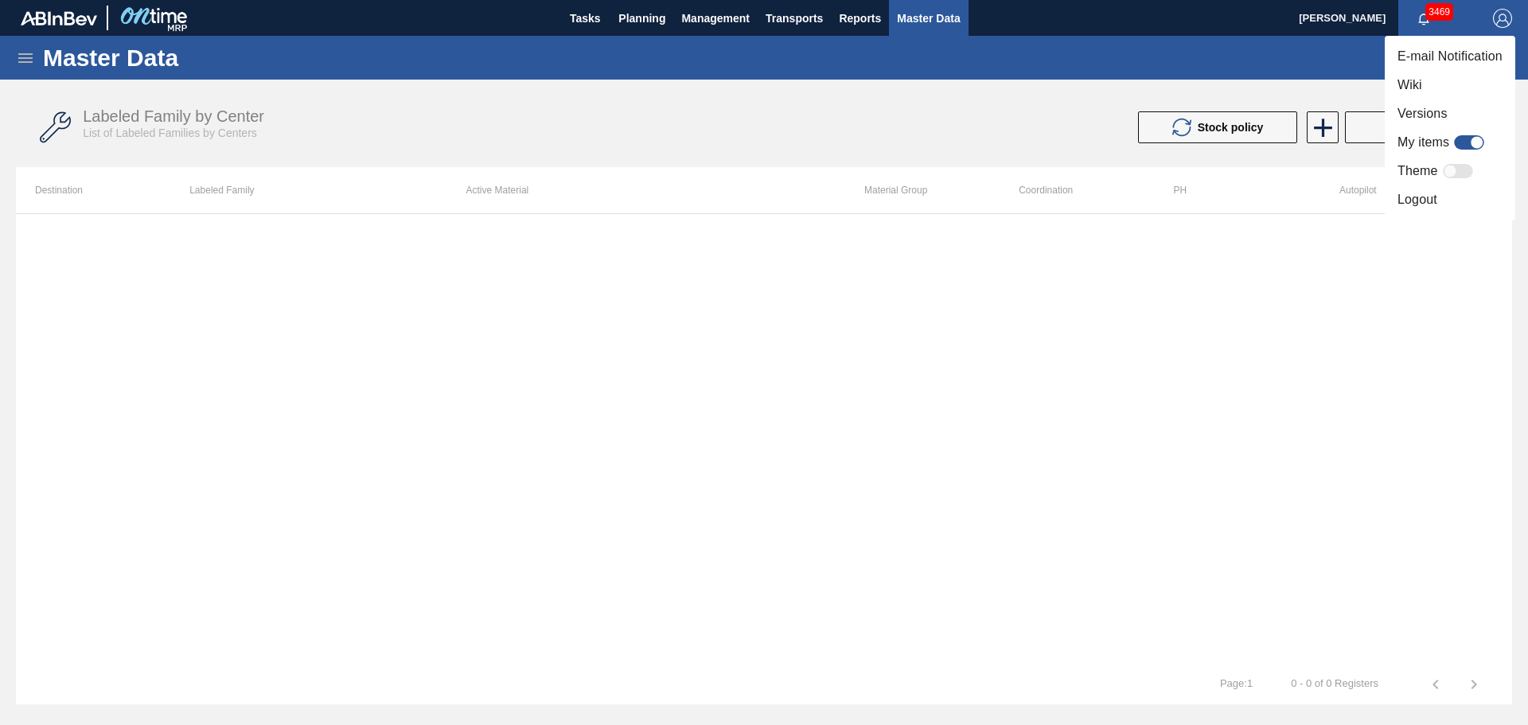
click at [1498, 12] on div at bounding box center [764, 362] width 1528 height 725
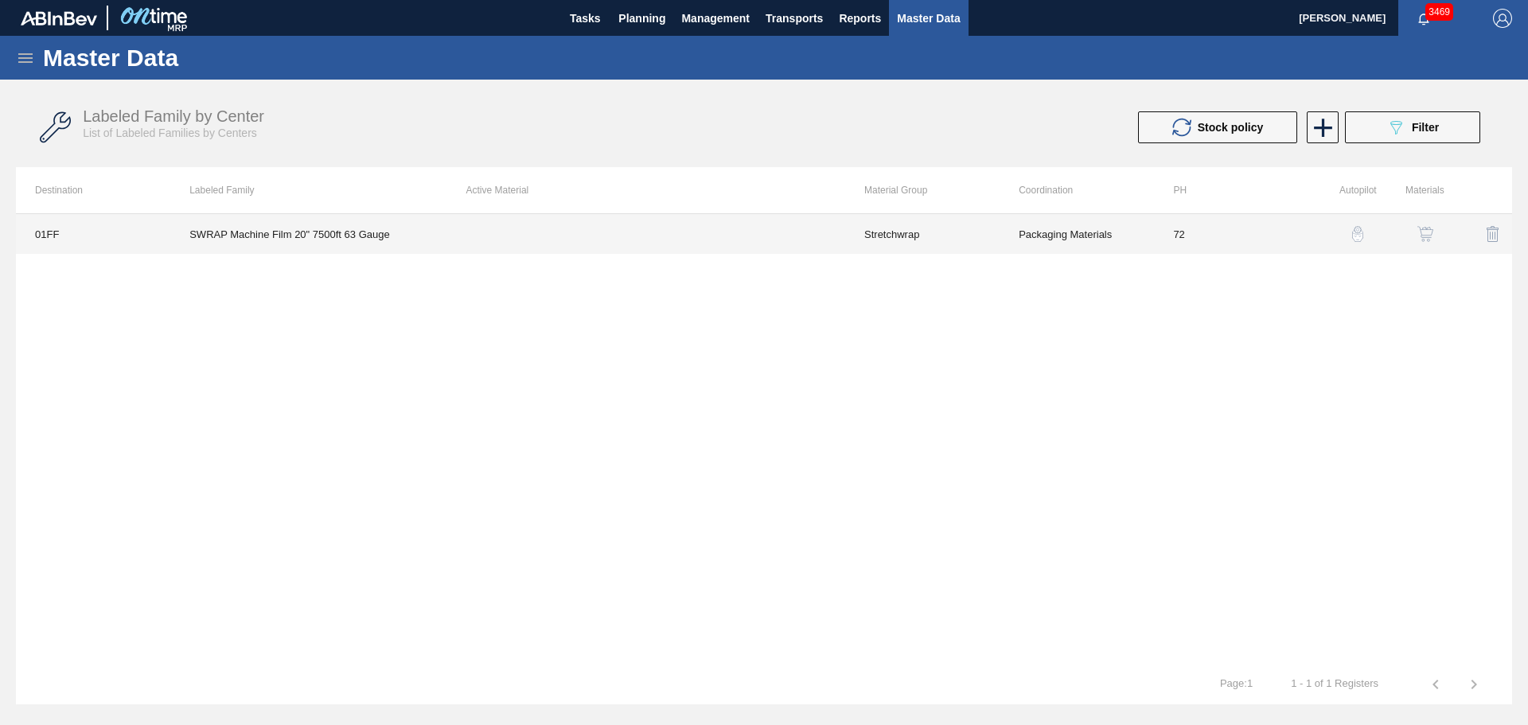
click at [636, 235] on td at bounding box center [646, 234] width 398 height 40
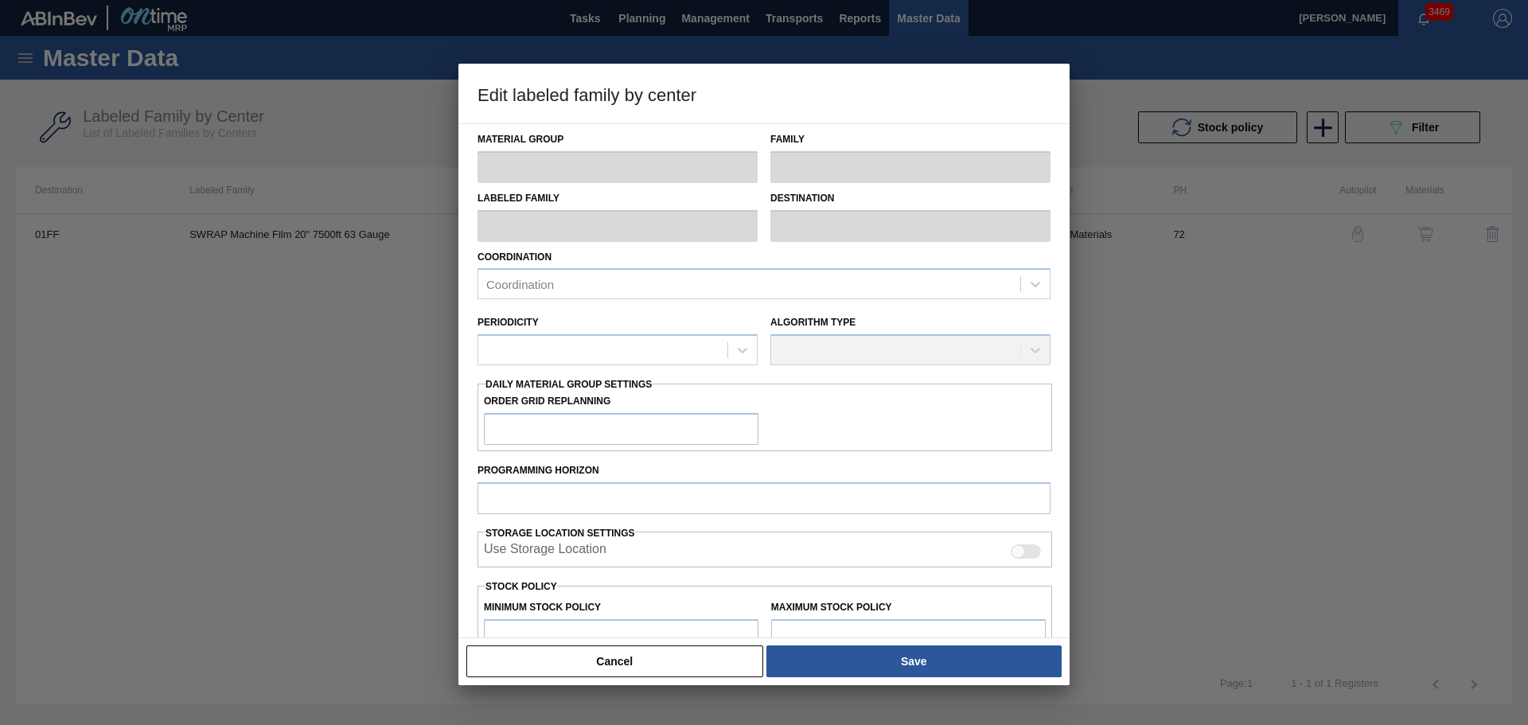
type input "Stretchwrap"
type input "SWRAP Machine Film 20" 7500ft 63 Gauge"
type input "01FF - Fairfield Brewery"
type input "72"
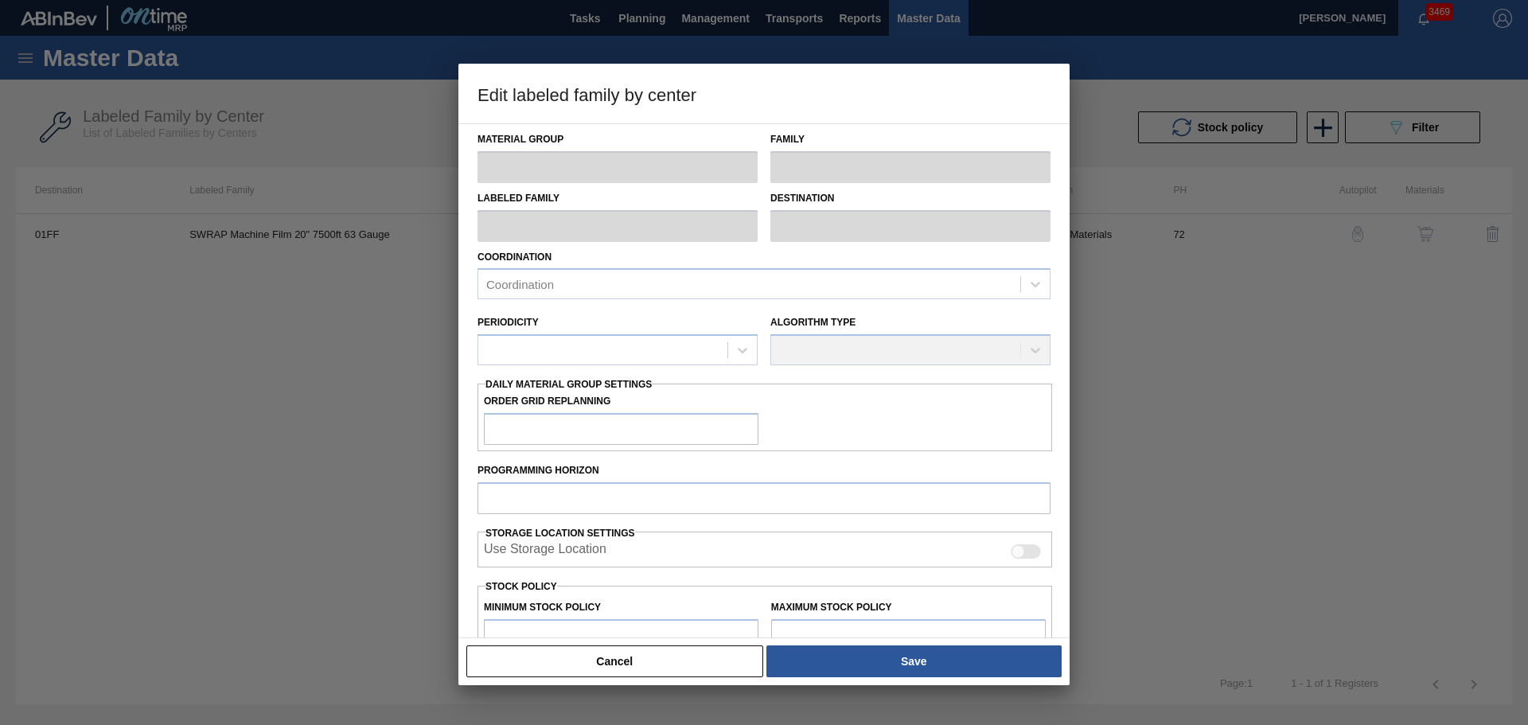
type input "8,000"
type input "50,000"
type input "0"
type input "8,000"
checkbox input "true"
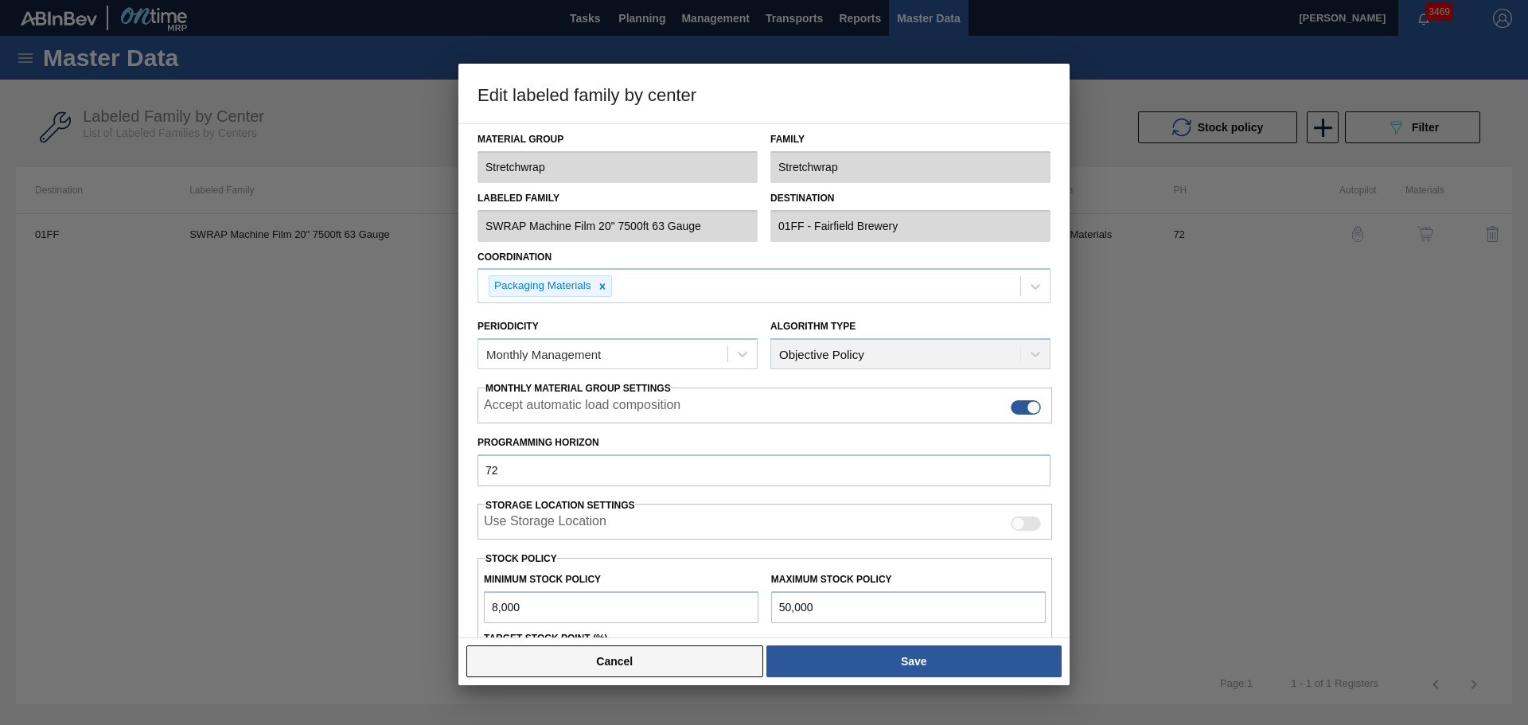
click at [722, 662] on button "Cancel" at bounding box center [614, 661] width 297 height 32
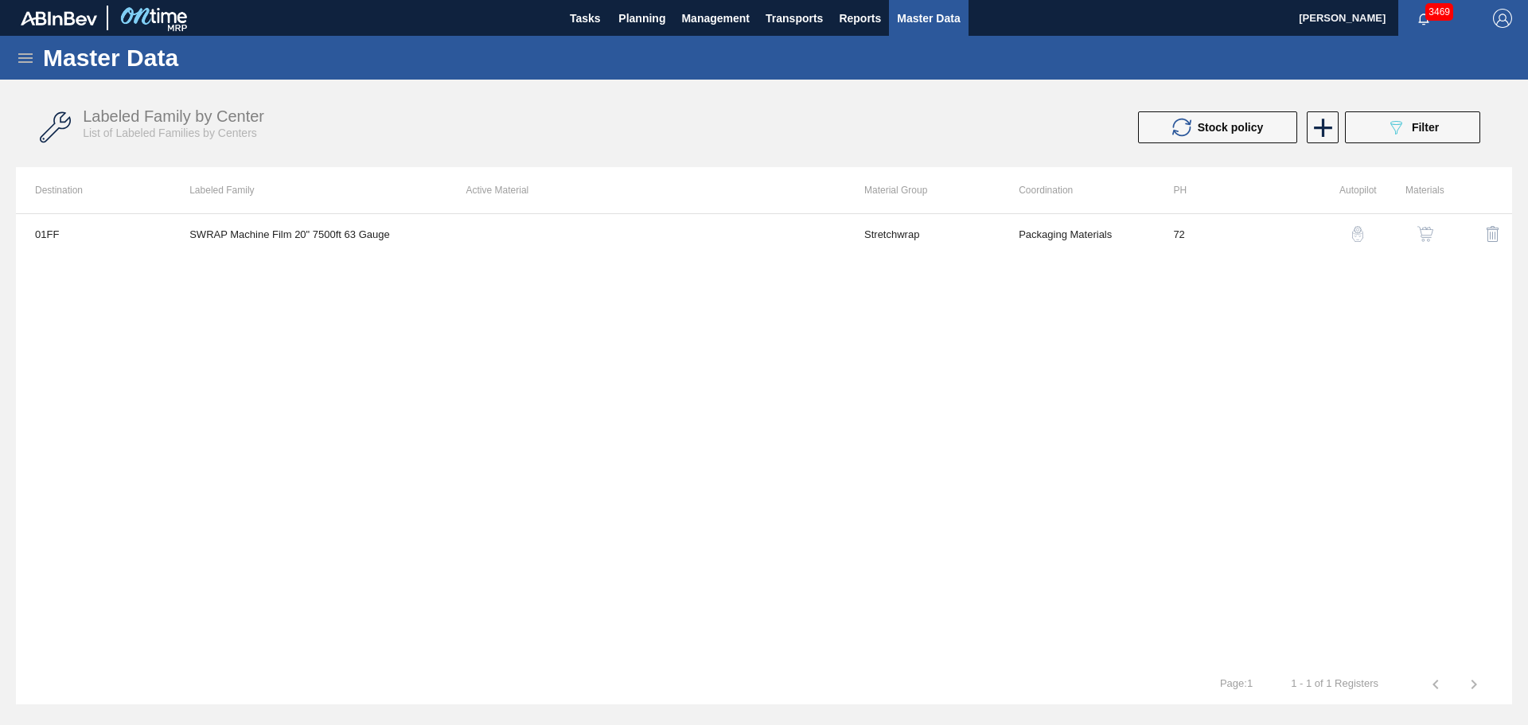
click at [1425, 234] on img "button" at bounding box center [1425, 234] width 16 height 16
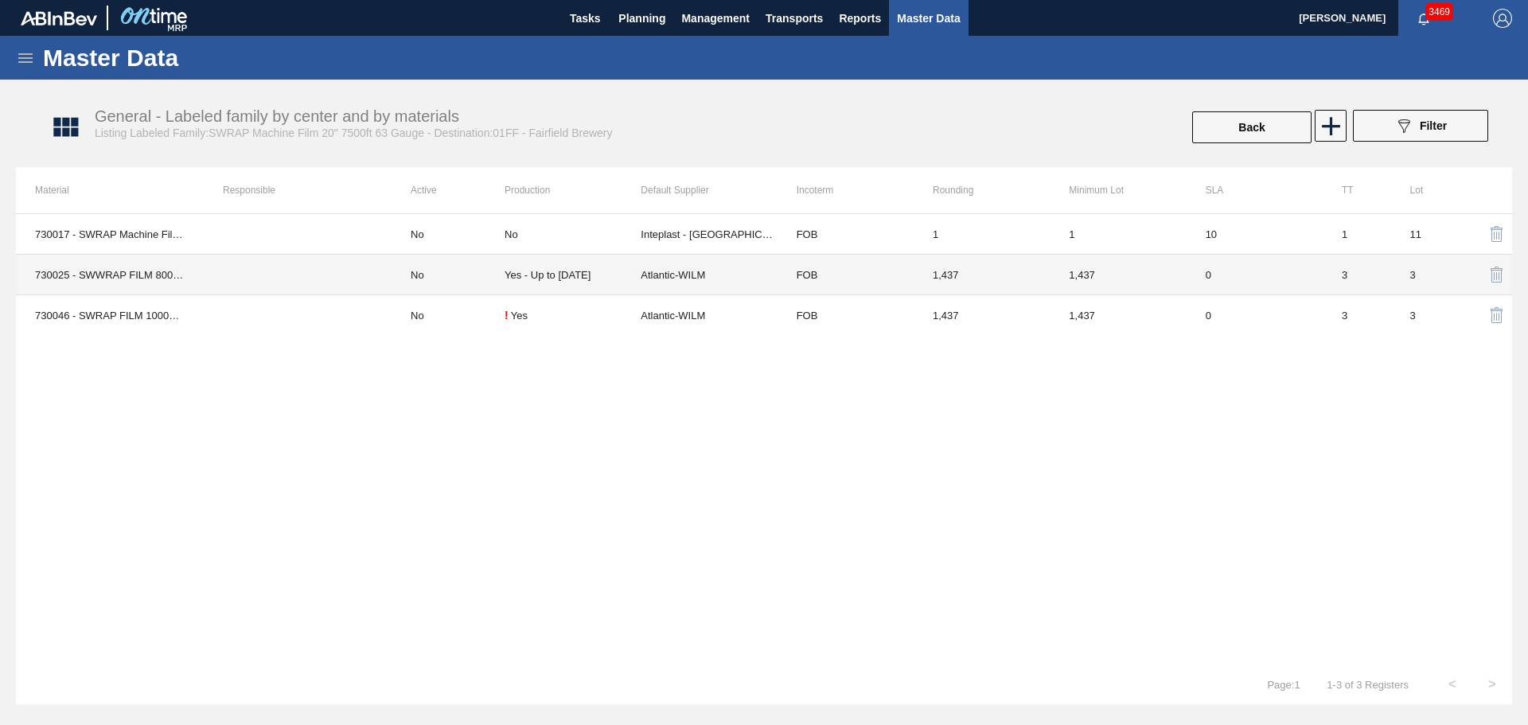
click at [386, 277] on td at bounding box center [298, 275] width 188 height 41
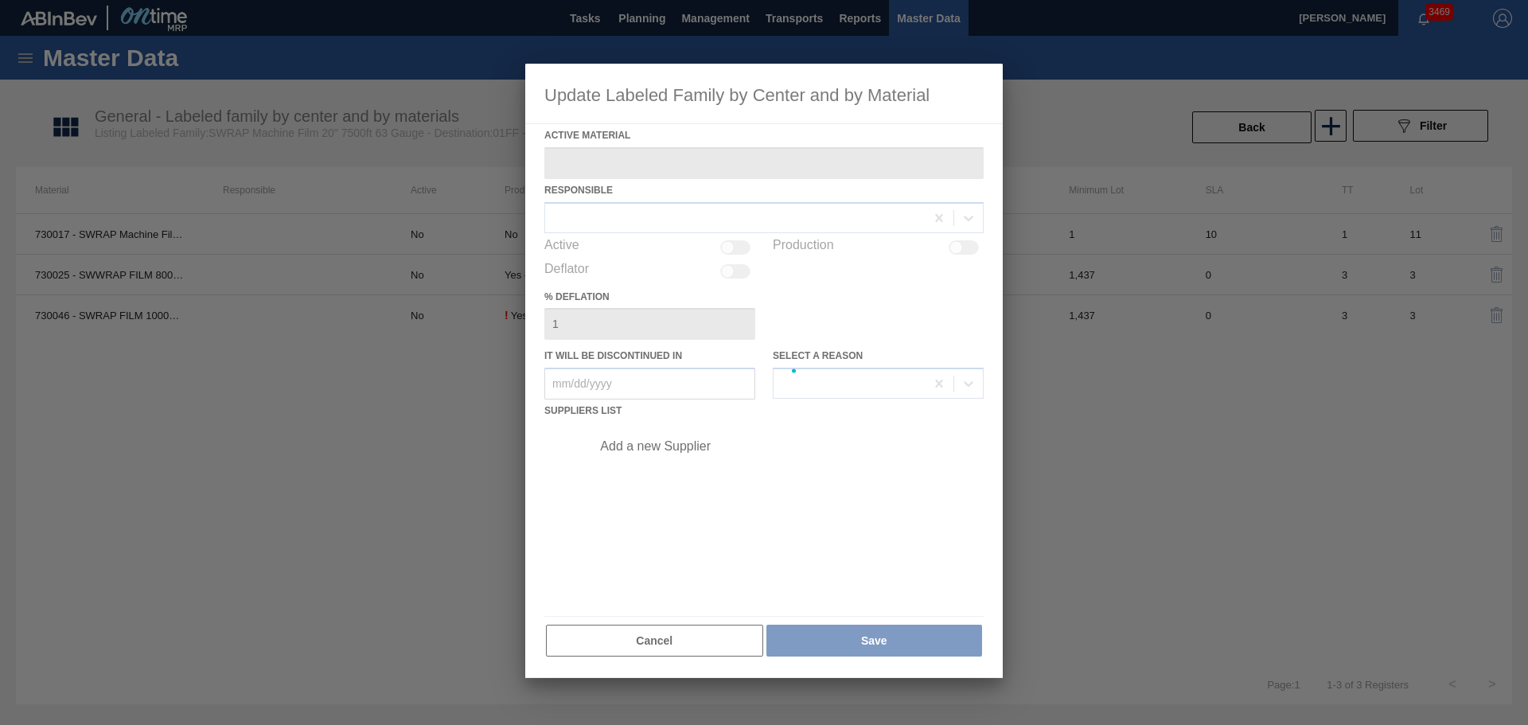
type Material "730025 - SWWRAP FILM 8000ft 19.7in 57GA NO SPEC"
checkbox input "true"
type in "[DATE]"
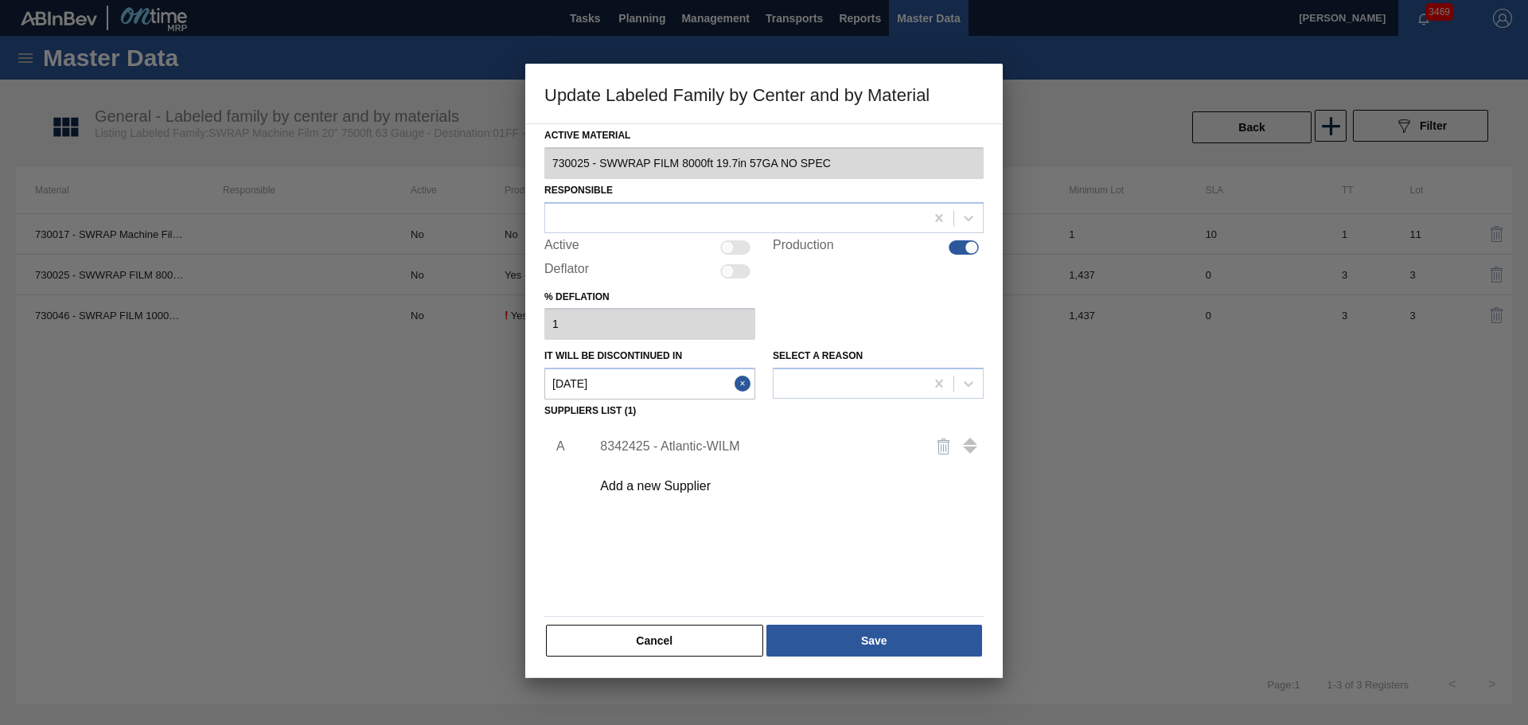
click at [732, 249] on div at bounding box center [728, 247] width 14 height 14
checkbox input "true"
click at [898, 641] on button "Save" at bounding box center [874, 641] width 216 height 32
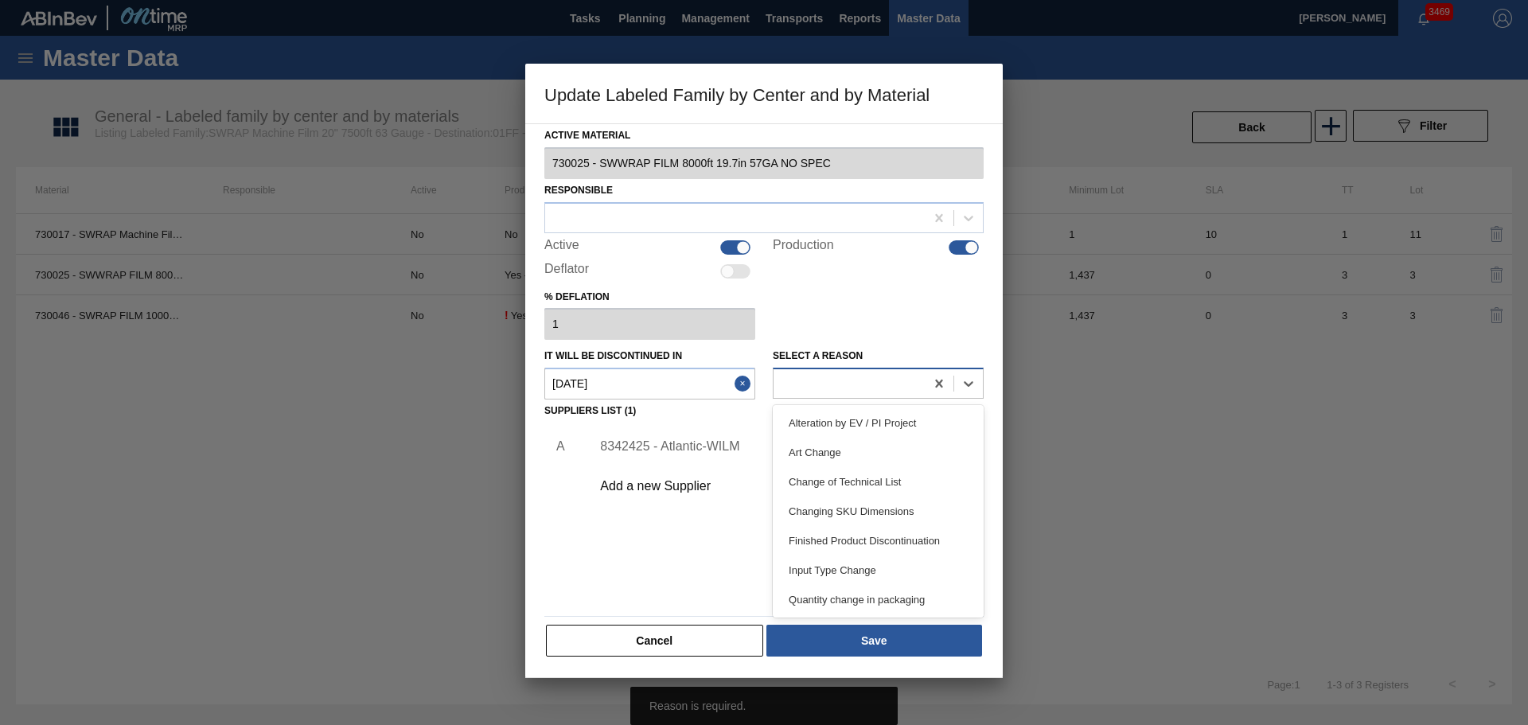
click at [840, 375] on div at bounding box center [848, 383] width 151 height 23
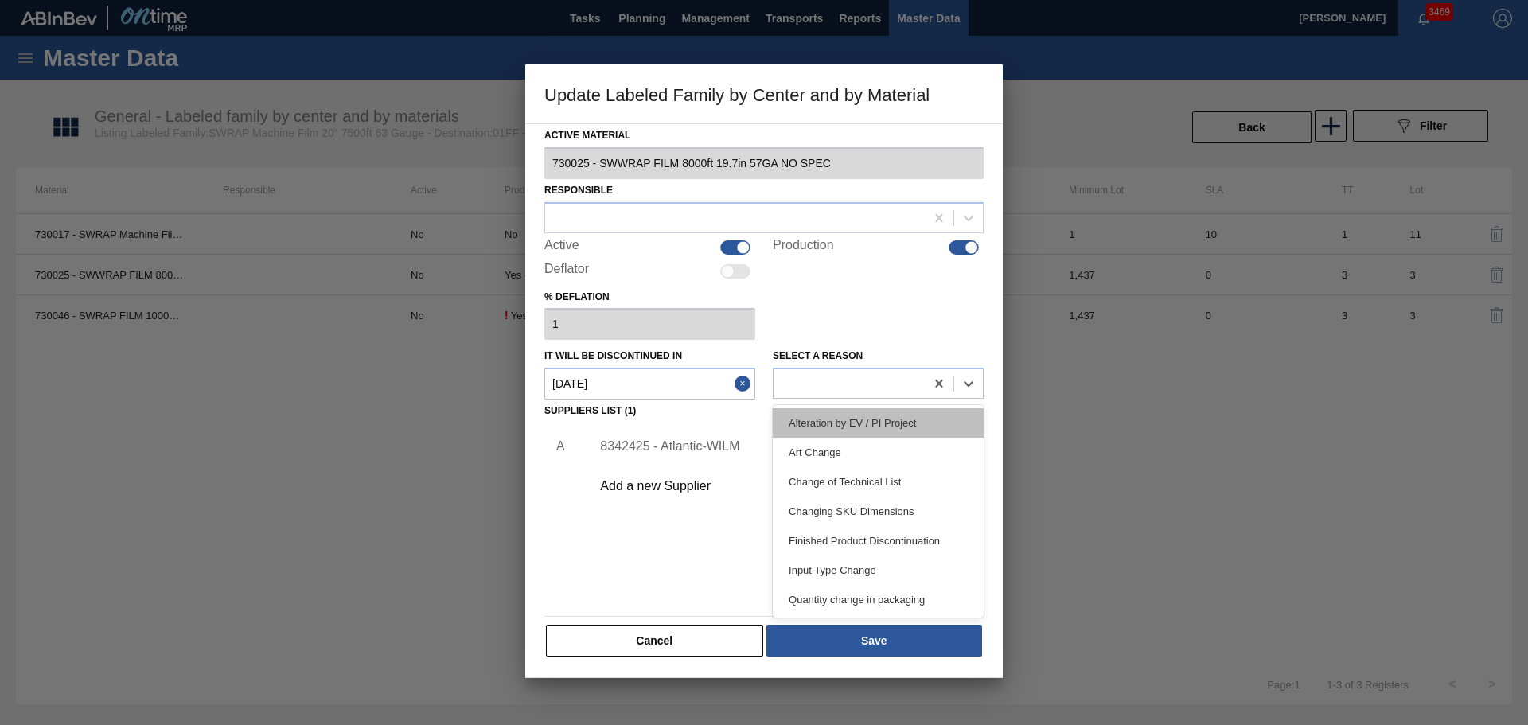
click at [886, 425] on div "Alteration by EV / PI Project" at bounding box center [878, 422] width 211 height 29
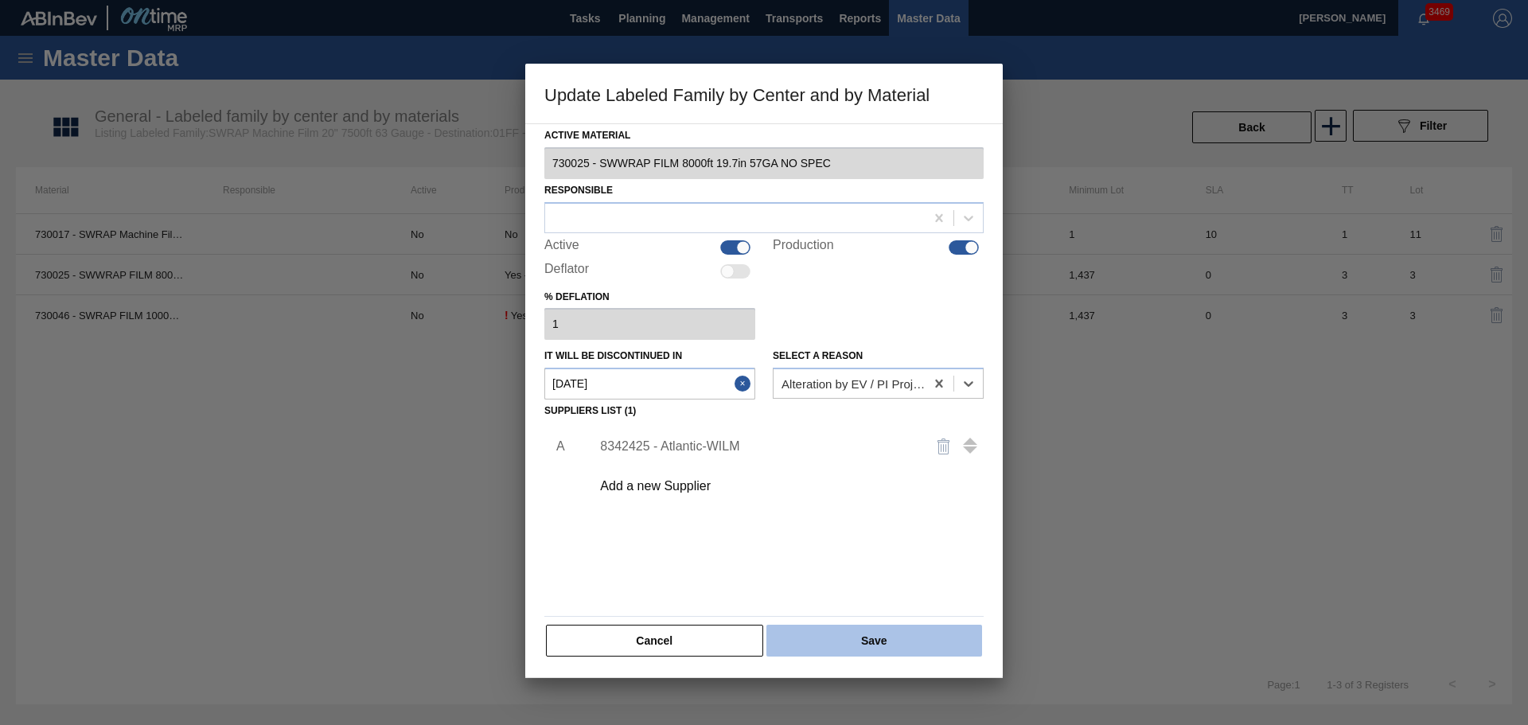
click at [886, 637] on button "Save" at bounding box center [874, 641] width 216 height 32
click at [828, 636] on button "Save" at bounding box center [874, 641] width 216 height 32
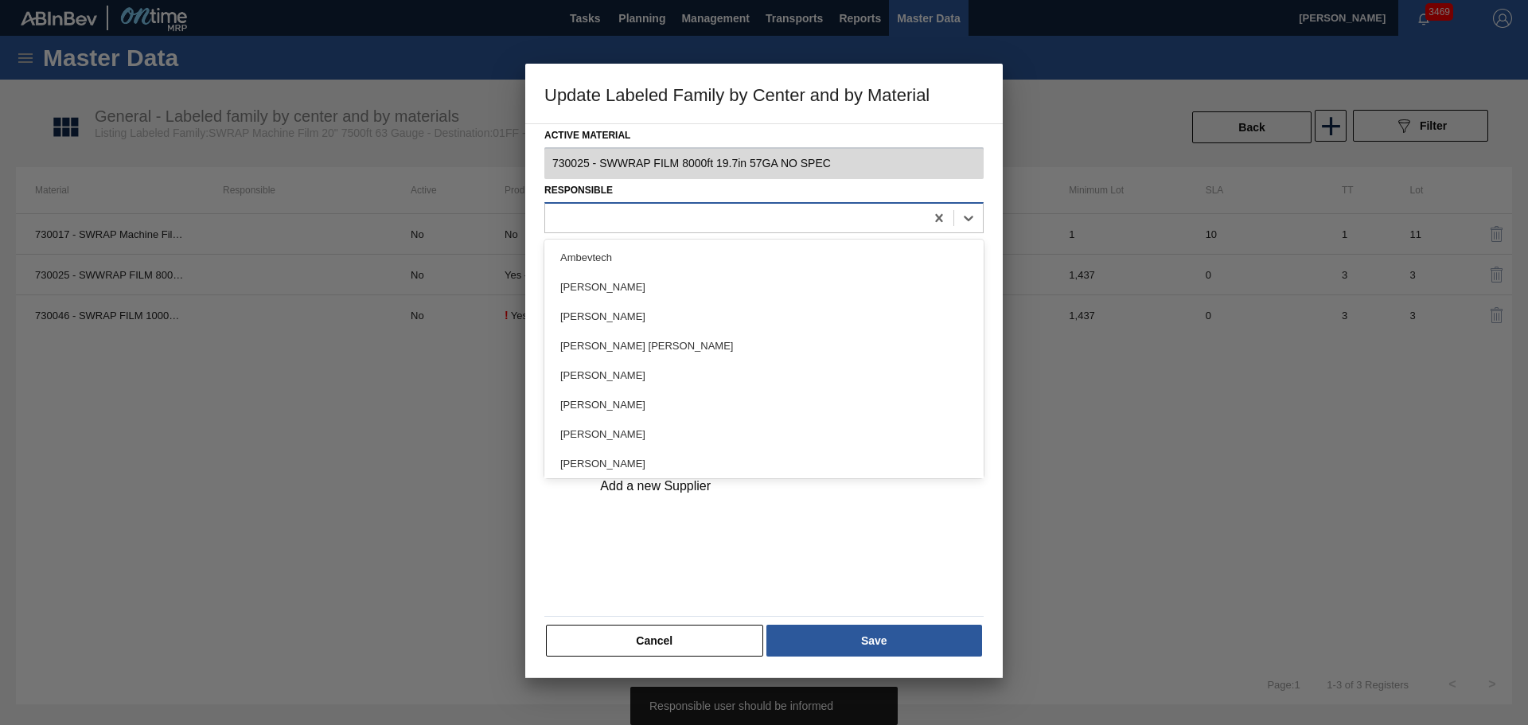
click at [699, 212] on div at bounding box center [735, 217] width 380 height 23
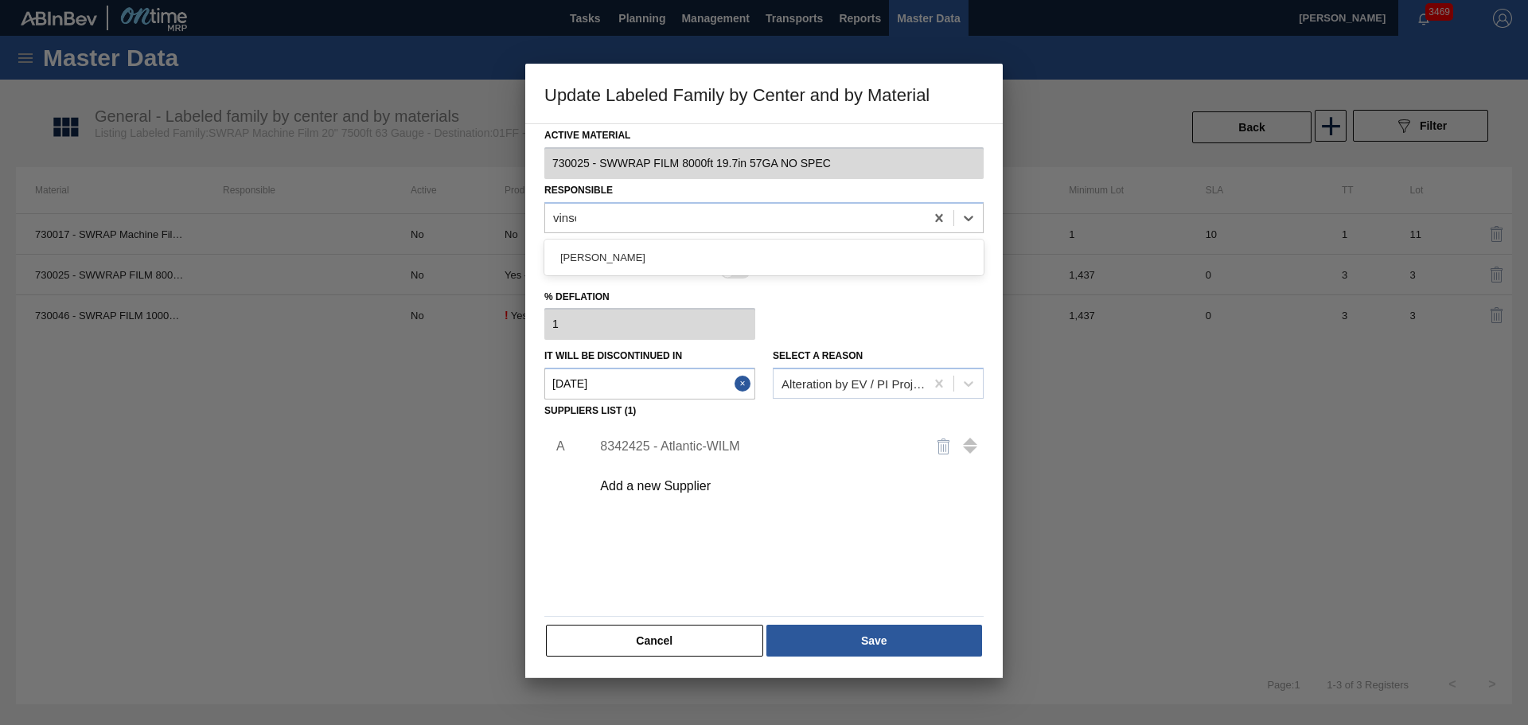
type input "vinson"
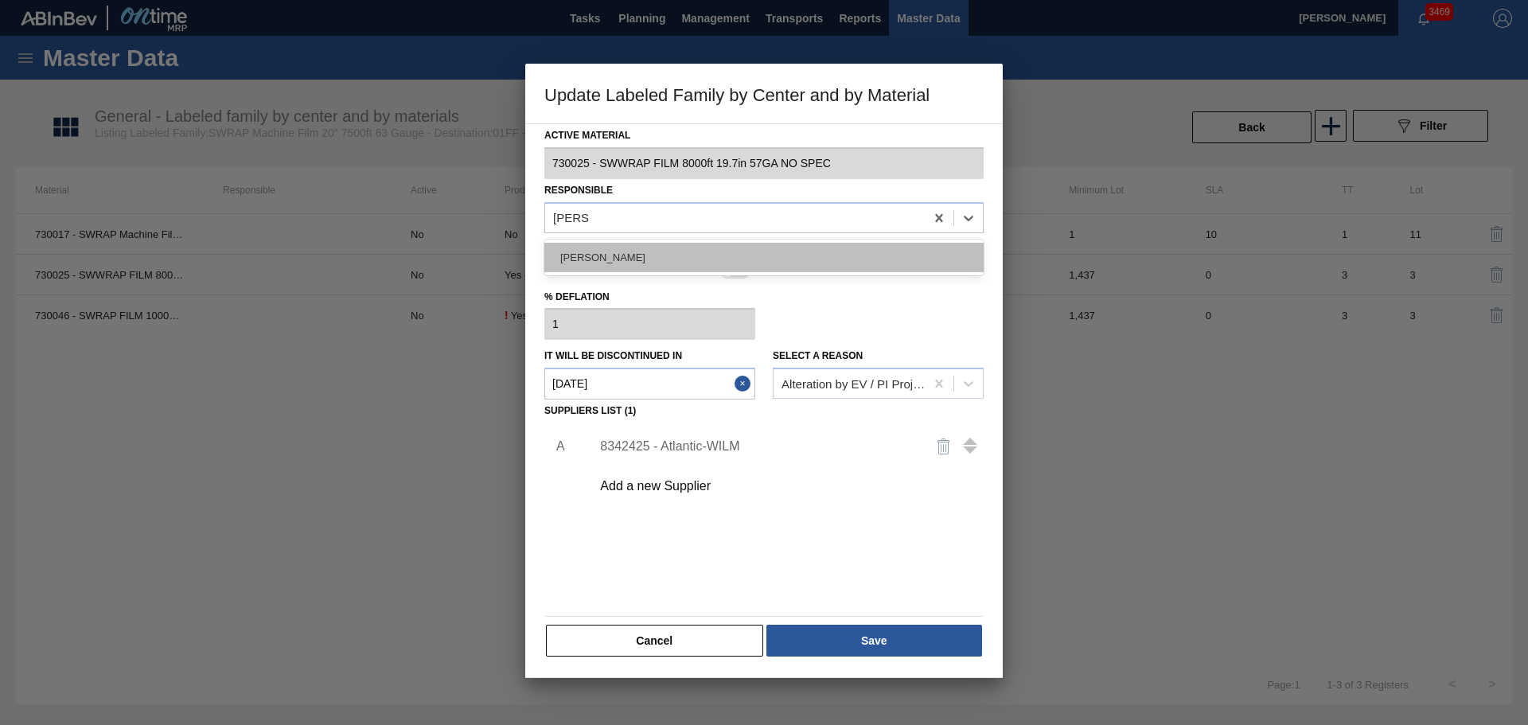
click at [697, 258] on div "[PERSON_NAME]" at bounding box center [763, 257] width 439 height 29
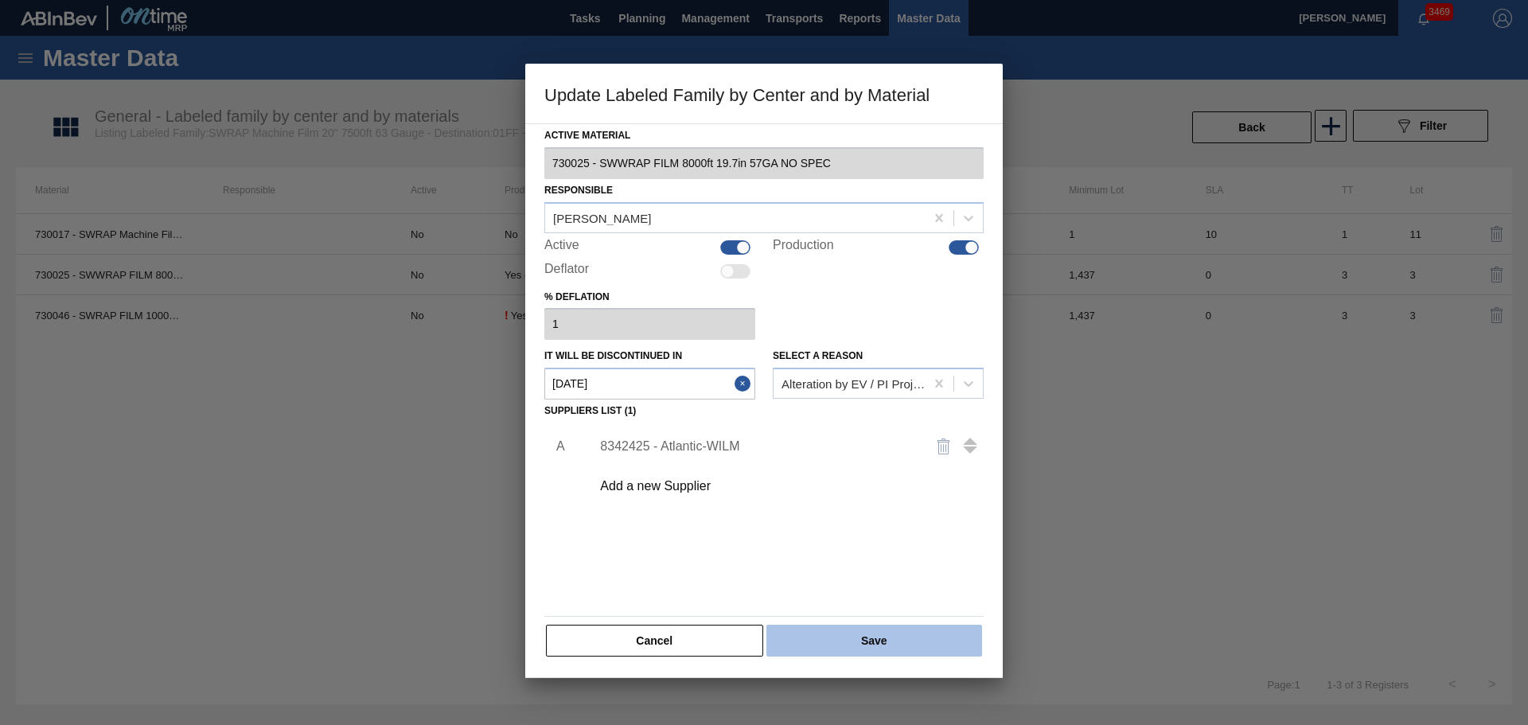
click at [905, 639] on button "Save" at bounding box center [874, 641] width 216 height 32
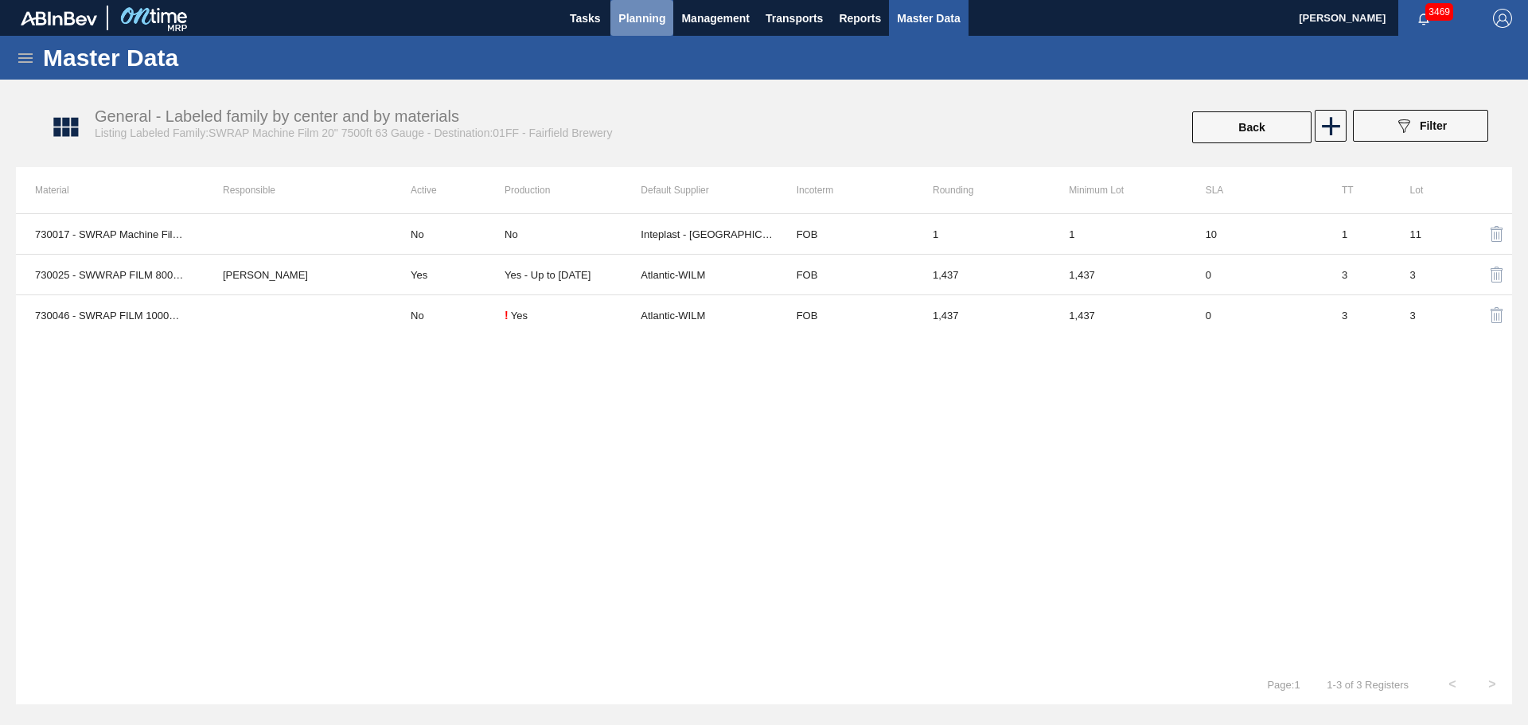
click at [624, 25] on span "Planning" at bounding box center [641, 18] width 47 height 19
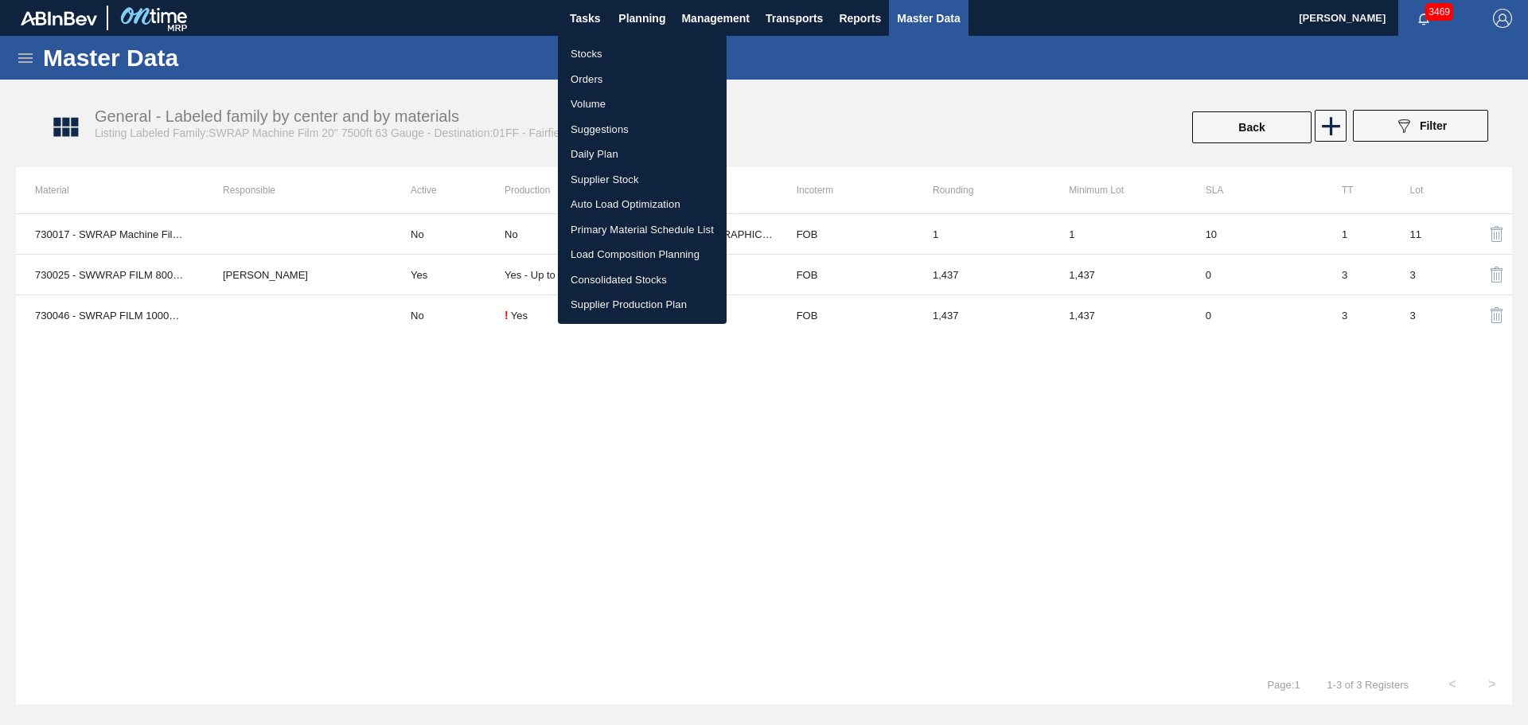
click at [874, 493] on div at bounding box center [764, 362] width 1528 height 725
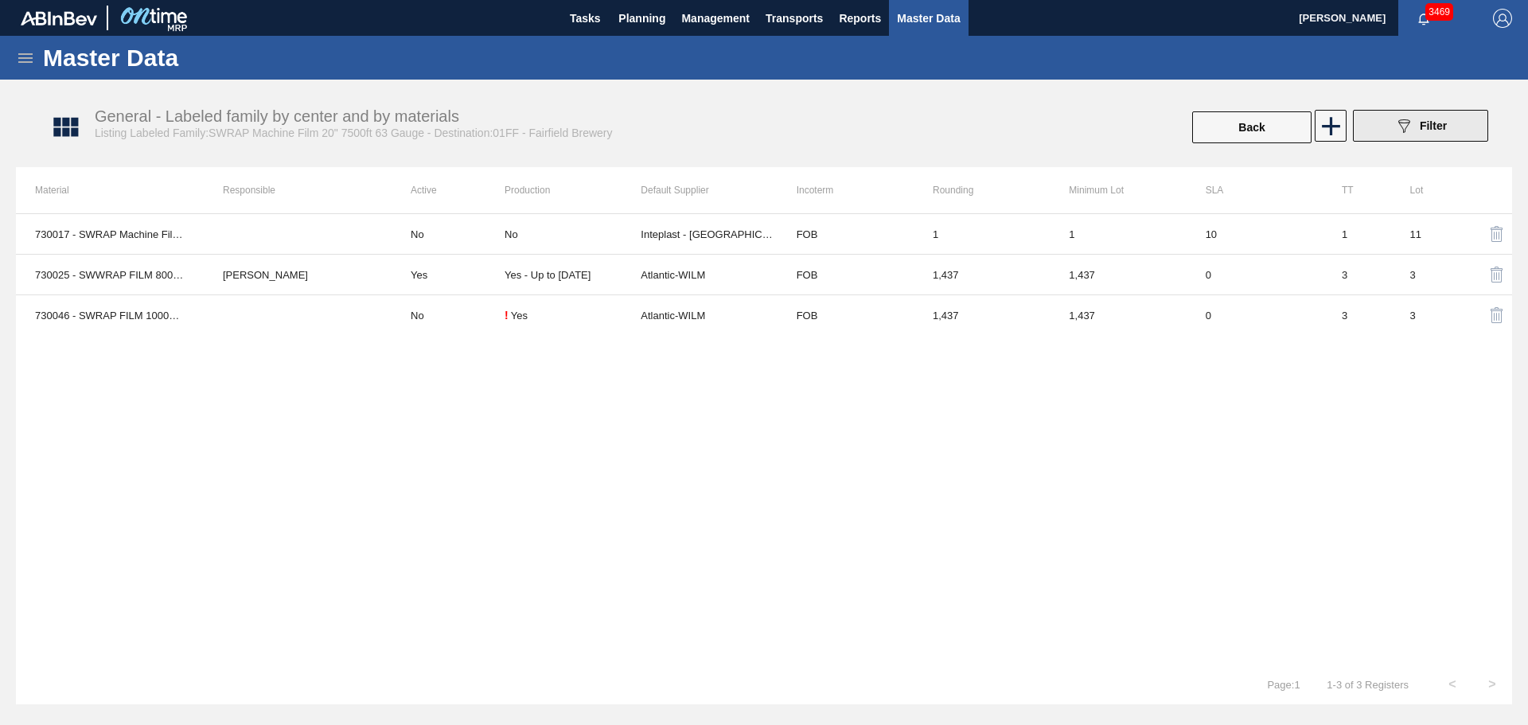
click at [1445, 124] on span "Filter" at bounding box center [1433, 125] width 27 height 13
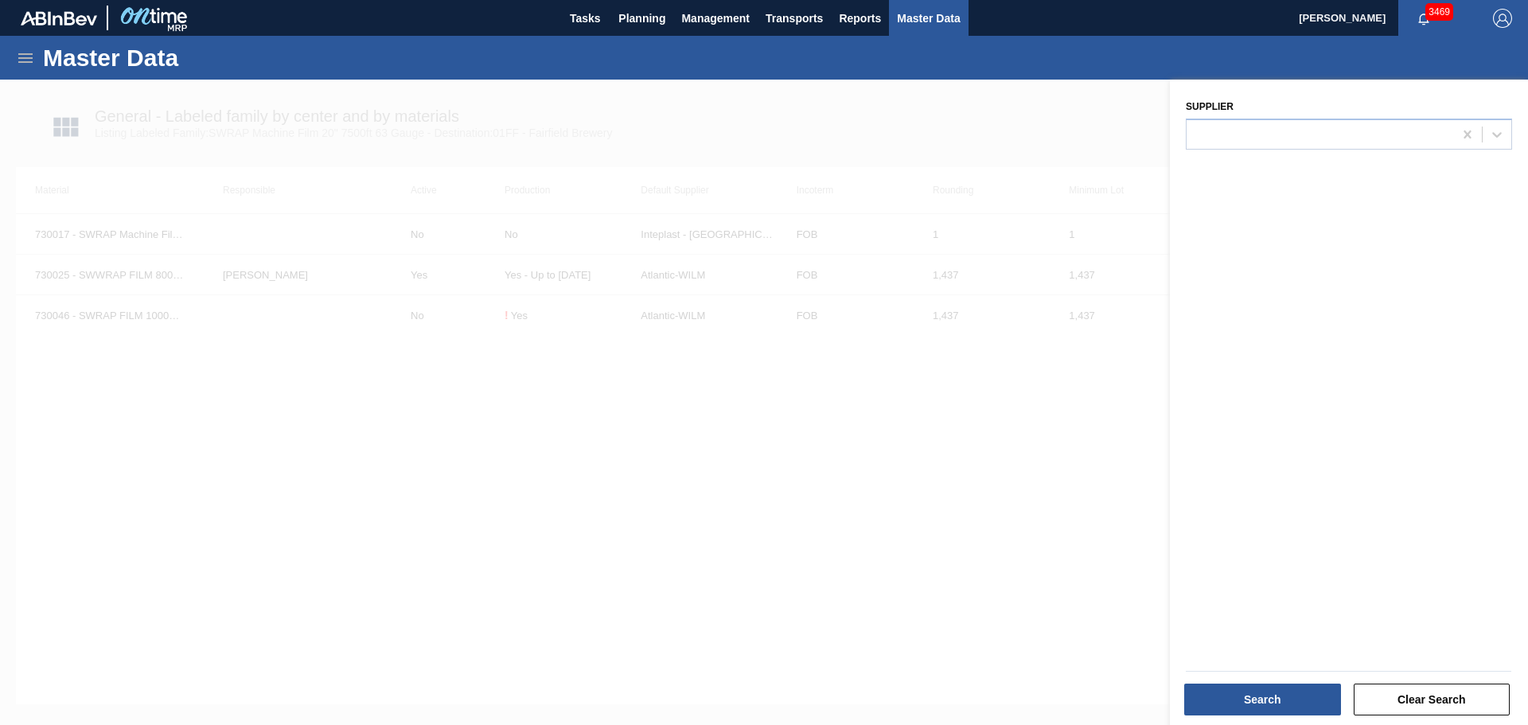
click at [874, 523] on div at bounding box center [764, 442] width 1528 height 725
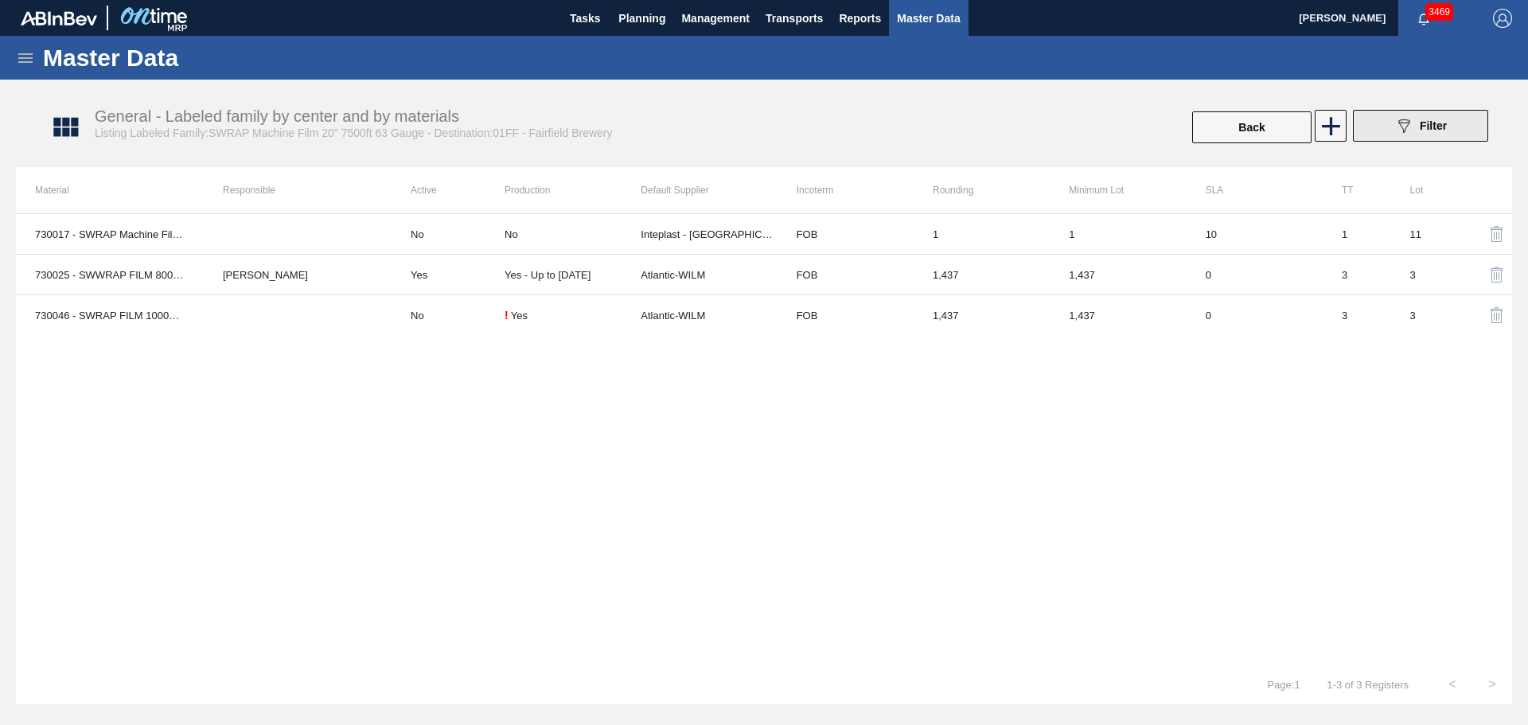
click at [1369, 125] on button "089F7B8B-B2A5-4AFE-B5C0-19BA573D28AC Filter" at bounding box center [1420, 126] width 135 height 32
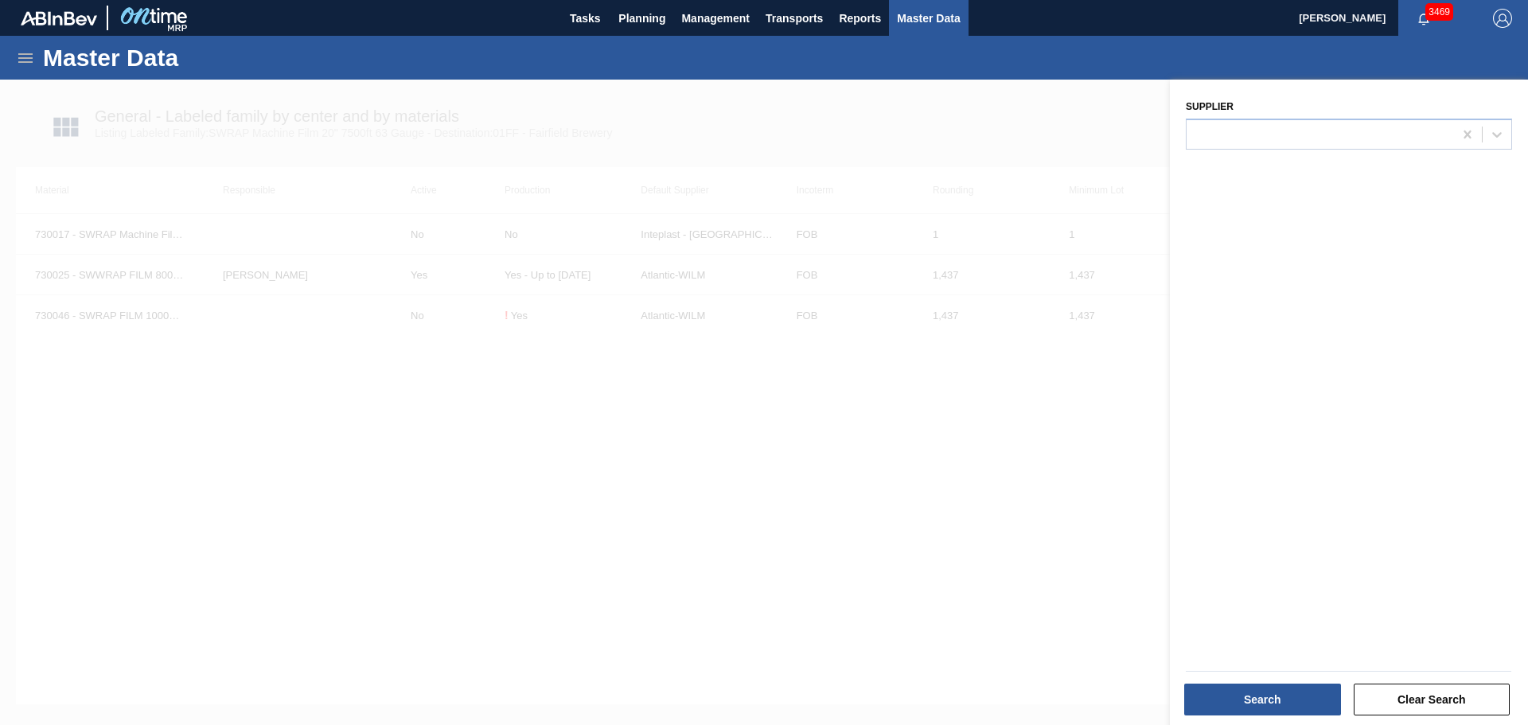
click at [936, 403] on div at bounding box center [764, 442] width 1528 height 725
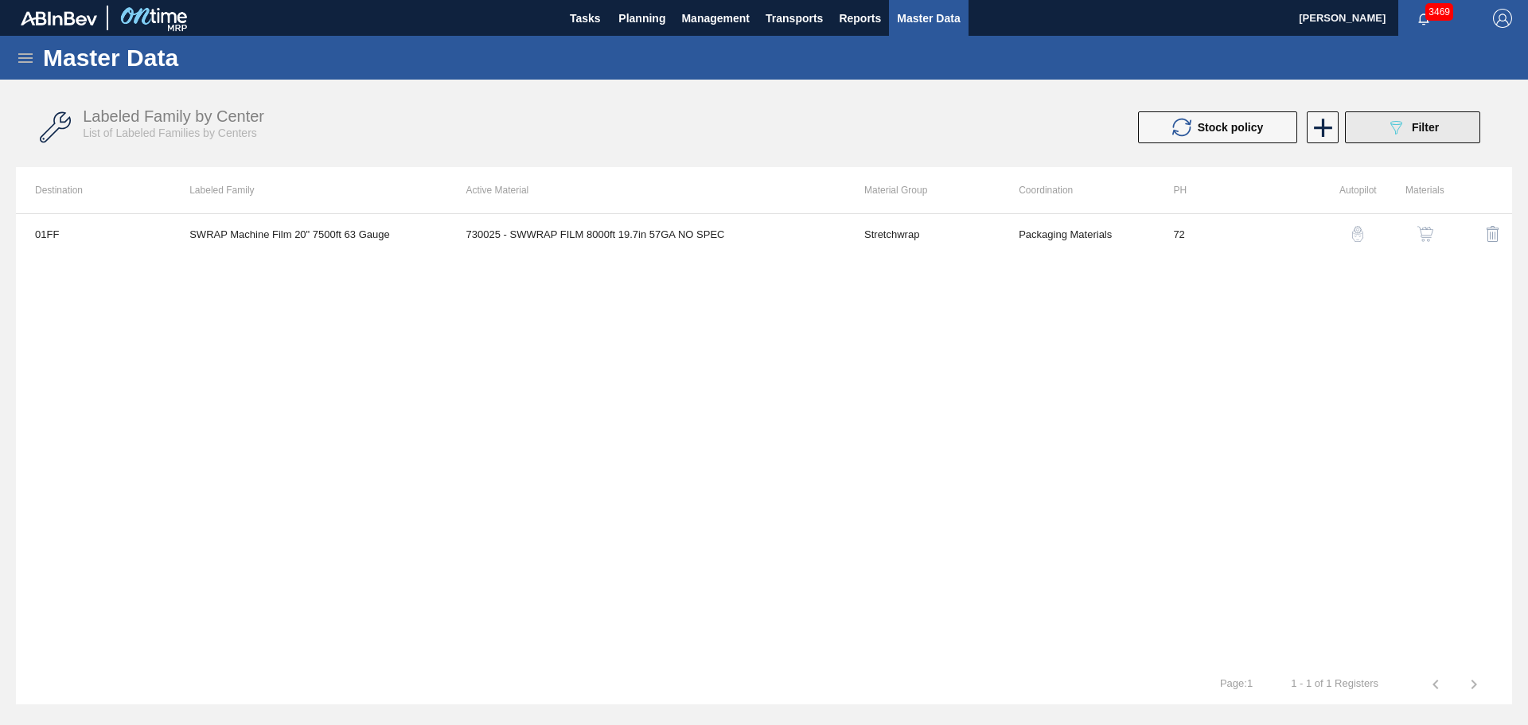
click at [1410, 129] on div "089F7B8B-B2A5-4AFE-B5C0-19BA573D28AC Filter" at bounding box center [1412, 127] width 53 height 19
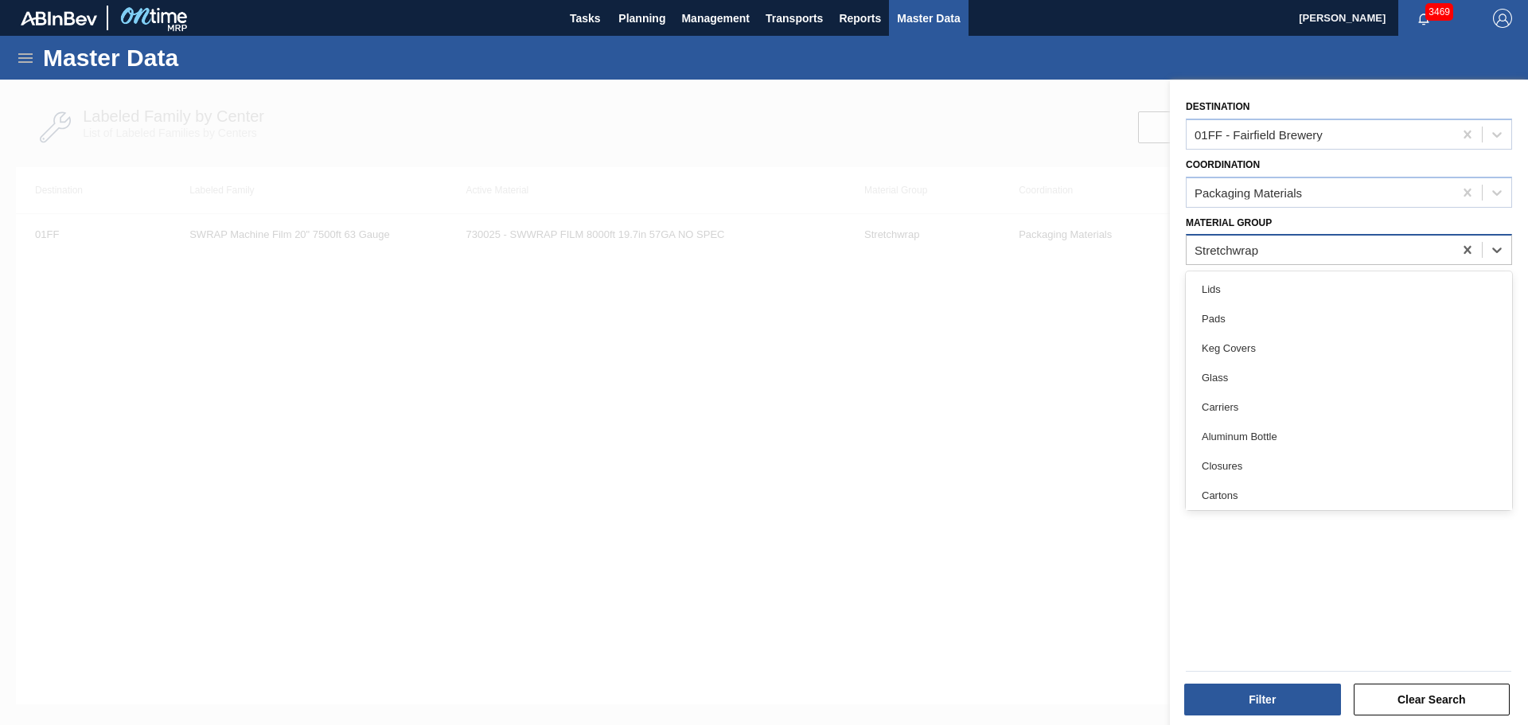
click at [1327, 256] on div "Stretchwrap" at bounding box center [1319, 250] width 267 height 23
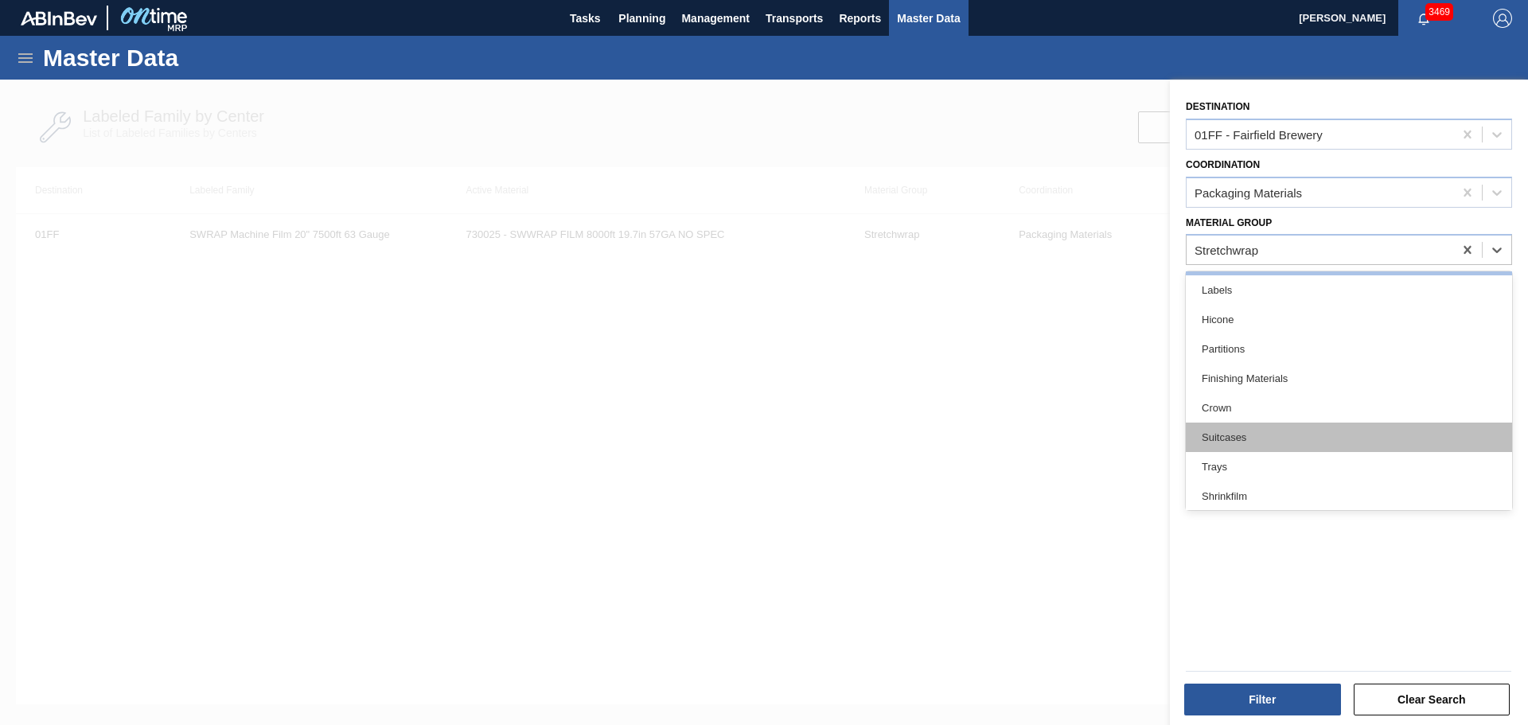
scroll to position [247, 0]
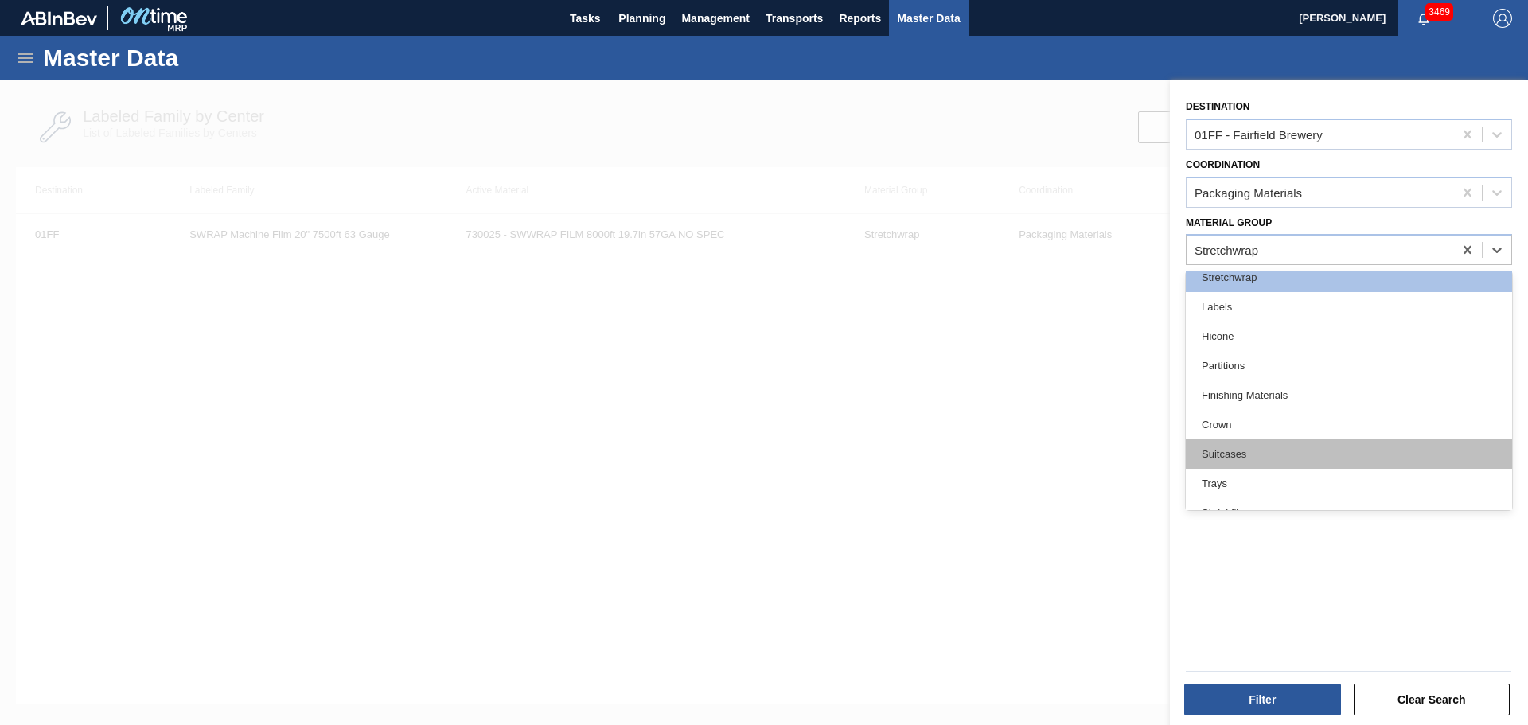
click at [1303, 458] on div "Suitcases" at bounding box center [1349, 453] width 326 height 29
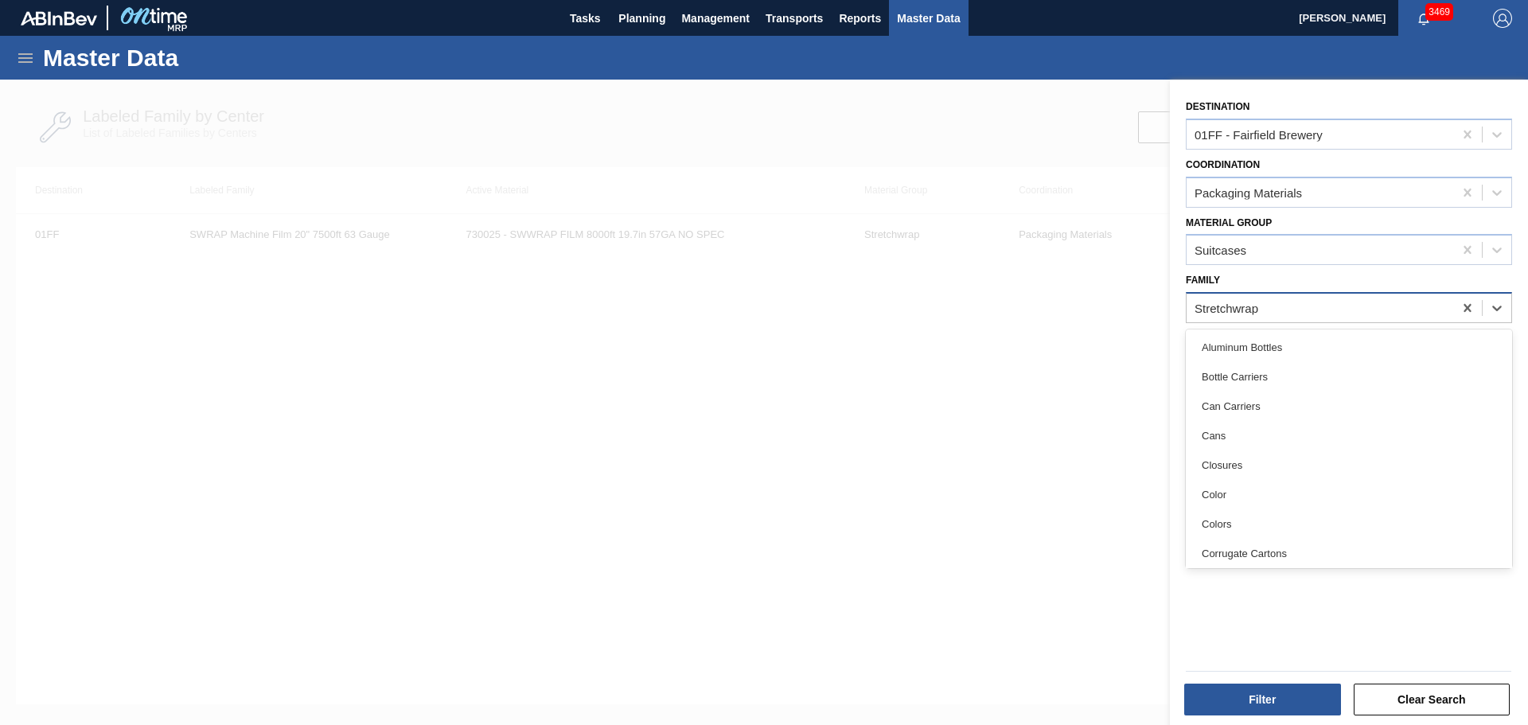
click at [1293, 298] on div "Stretchwrap" at bounding box center [1319, 308] width 267 height 23
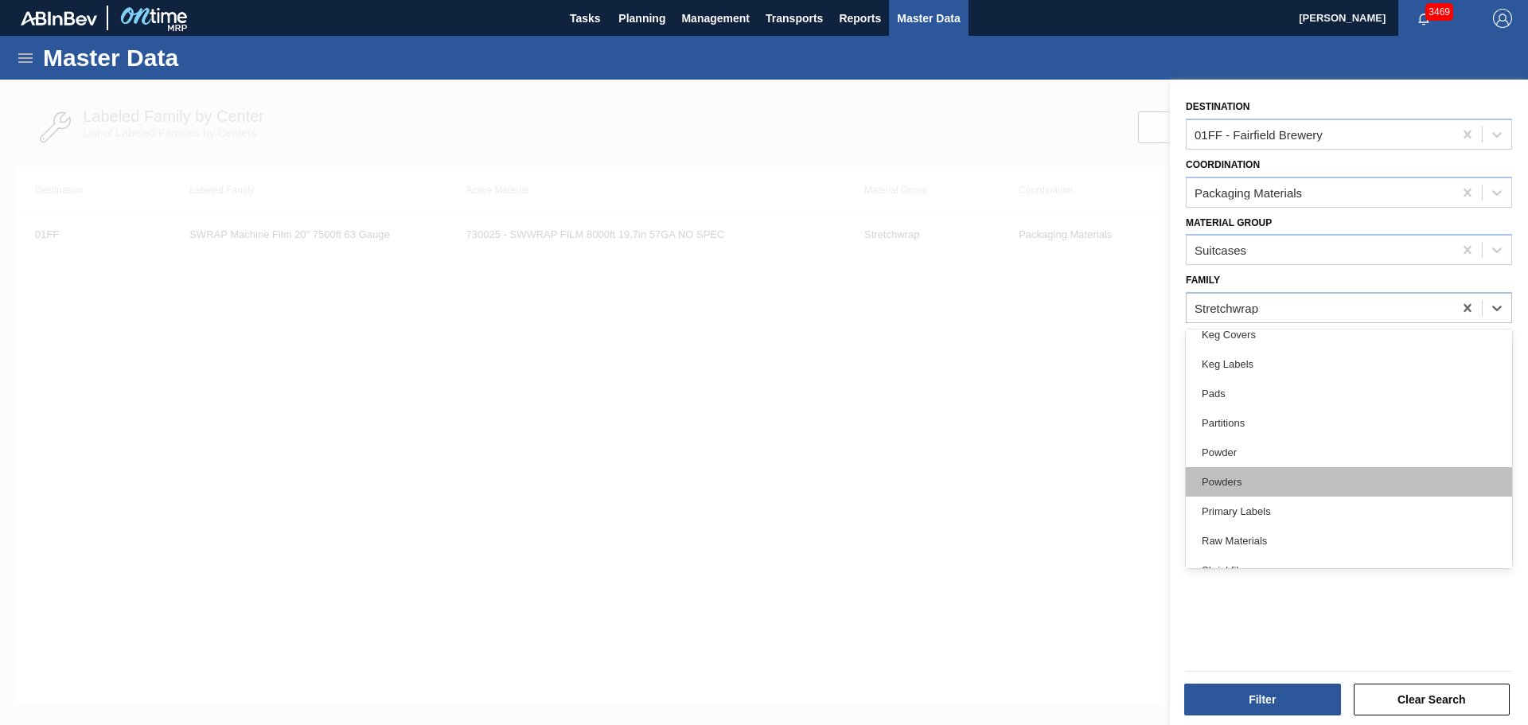
scroll to position [651, 0]
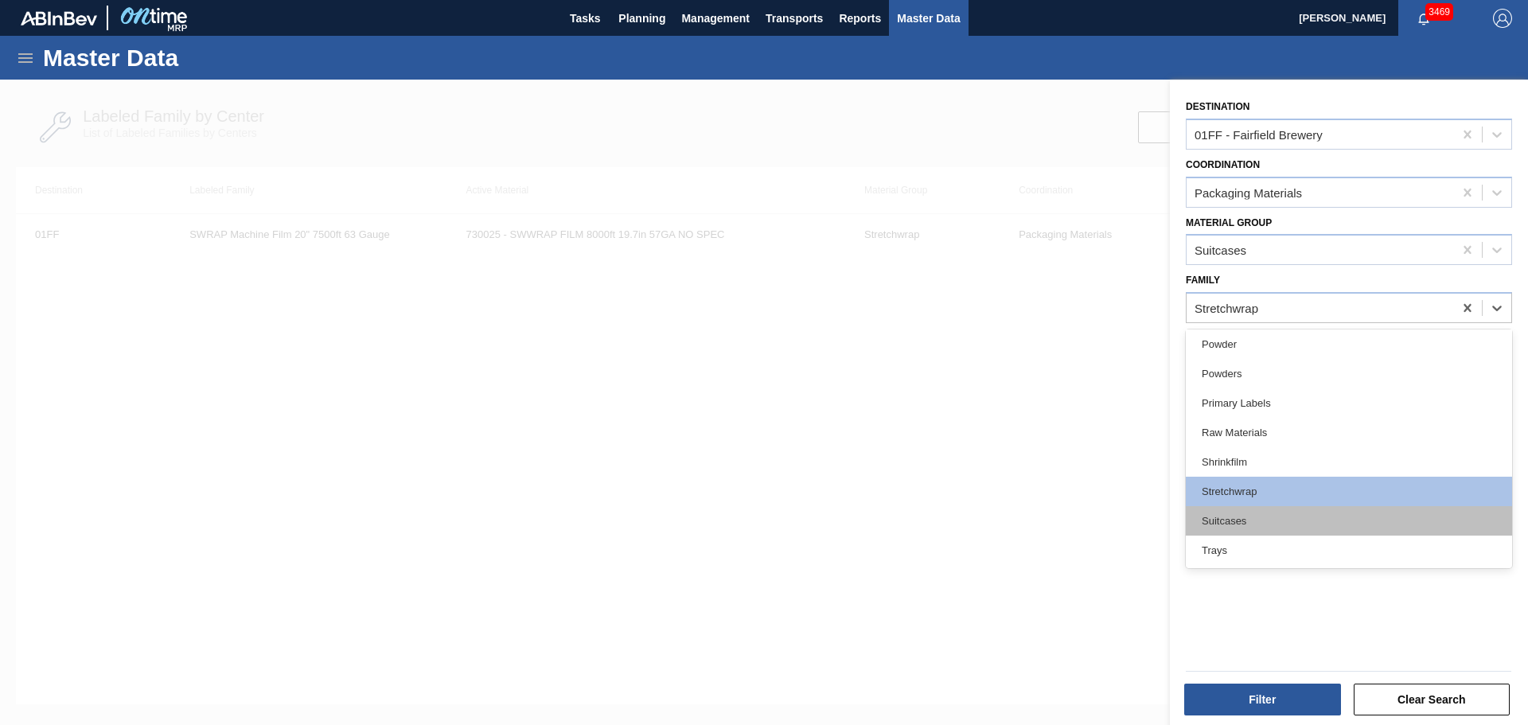
click at [1306, 510] on div "Suitcases" at bounding box center [1349, 520] width 326 height 29
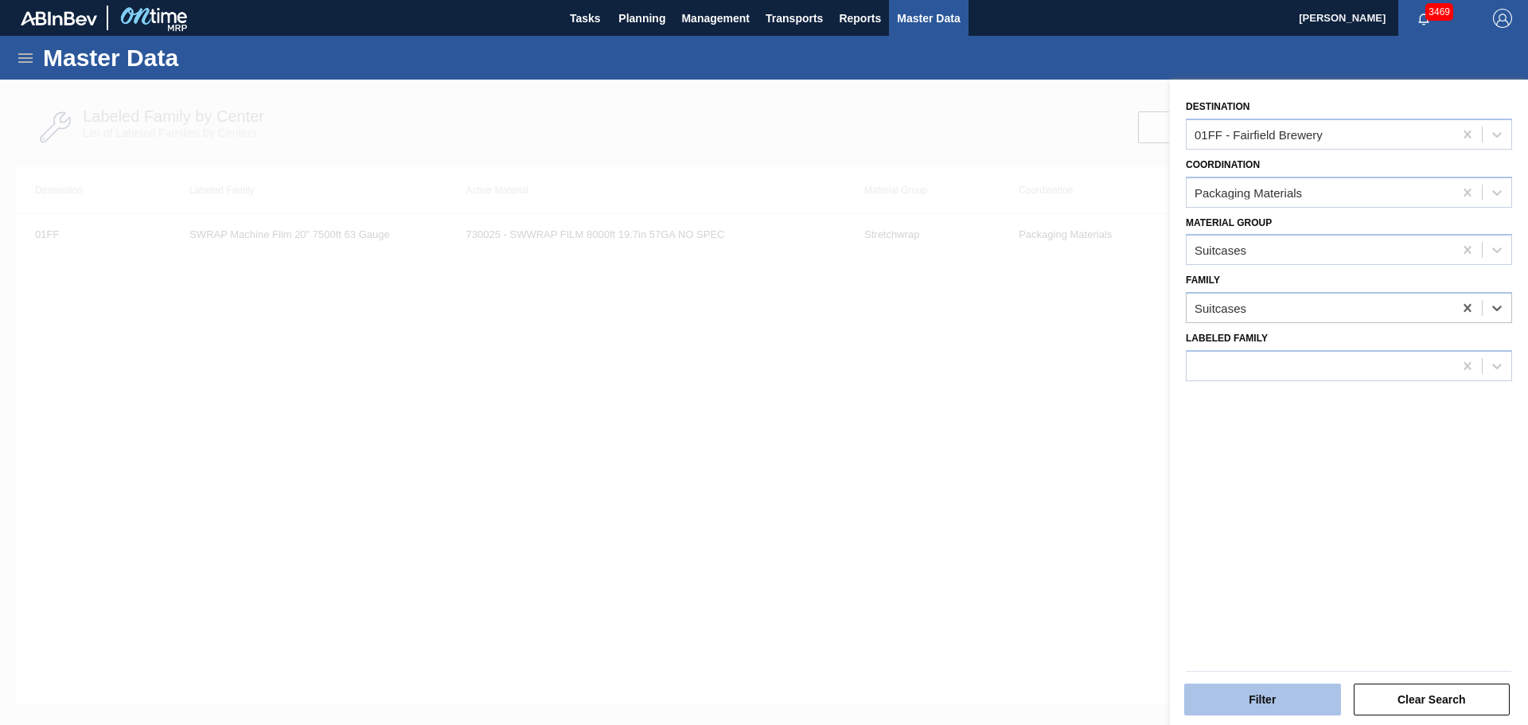
click at [1295, 694] on button "Filter" at bounding box center [1262, 700] width 157 height 32
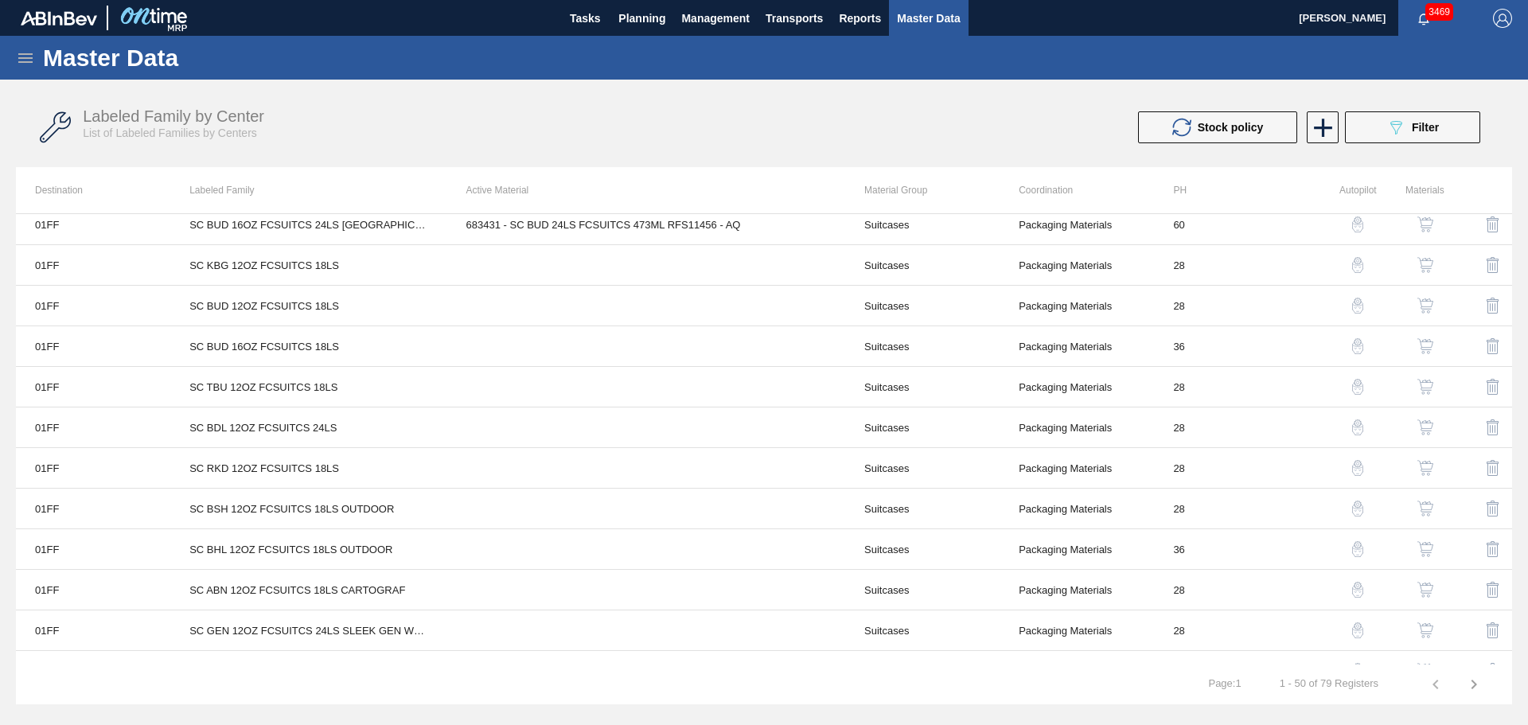
scroll to position [716, 0]
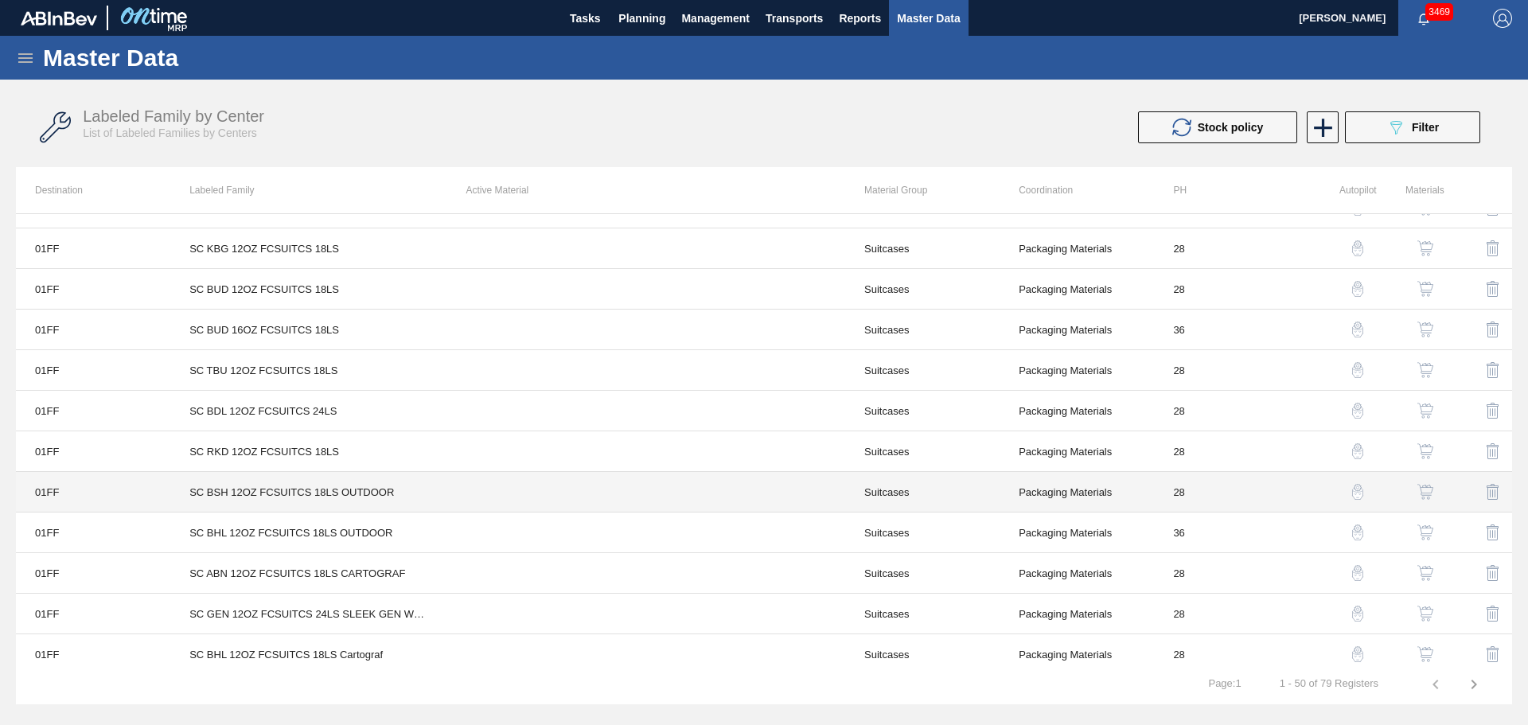
click at [442, 489] on td "SC BSH 12OZ FCSUITCS 18LS OUTDOOR" at bounding box center [308, 492] width 276 height 41
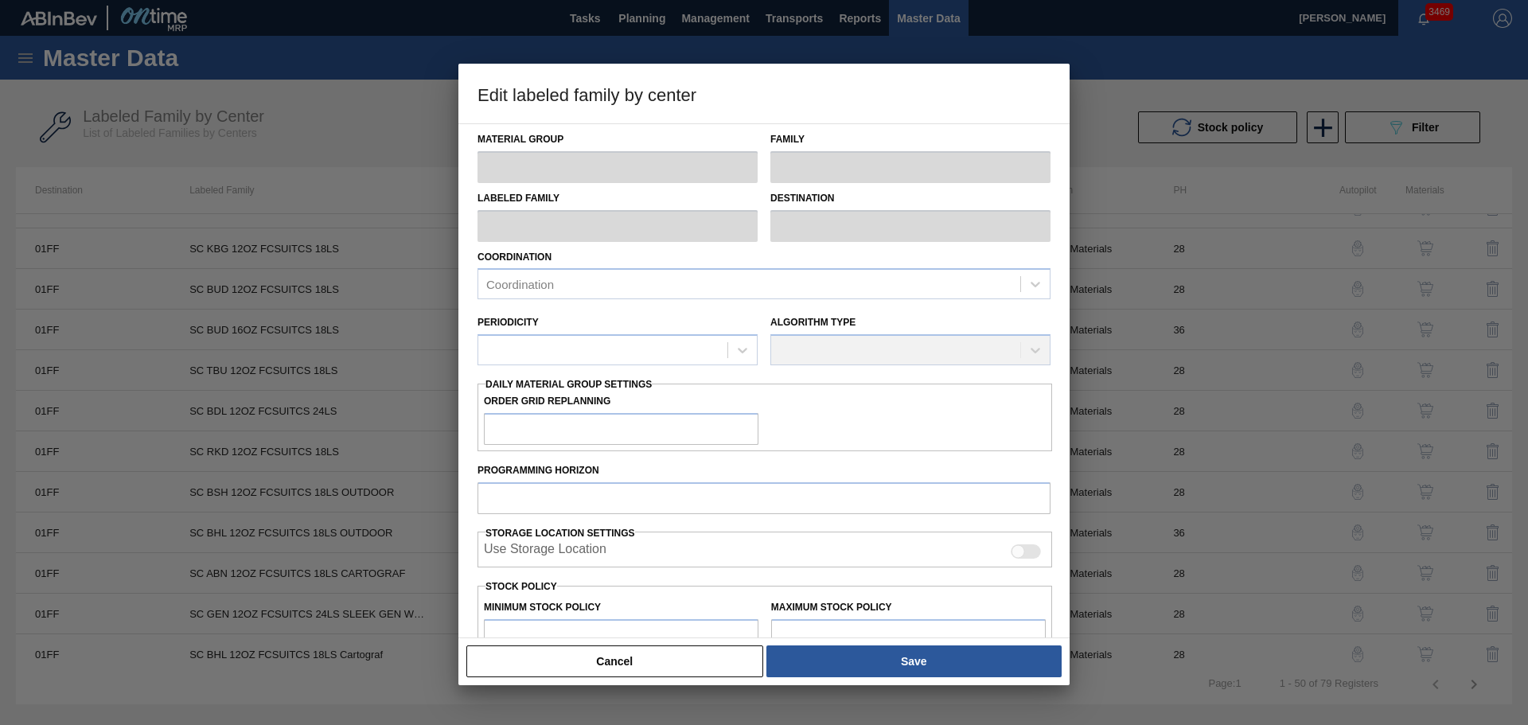
type input "Suitcases"
type input "SC BSH 12OZ FCSUITCS 18LS OUTDOOR"
type input "01FF - Fairfield Brewery"
type input "28"
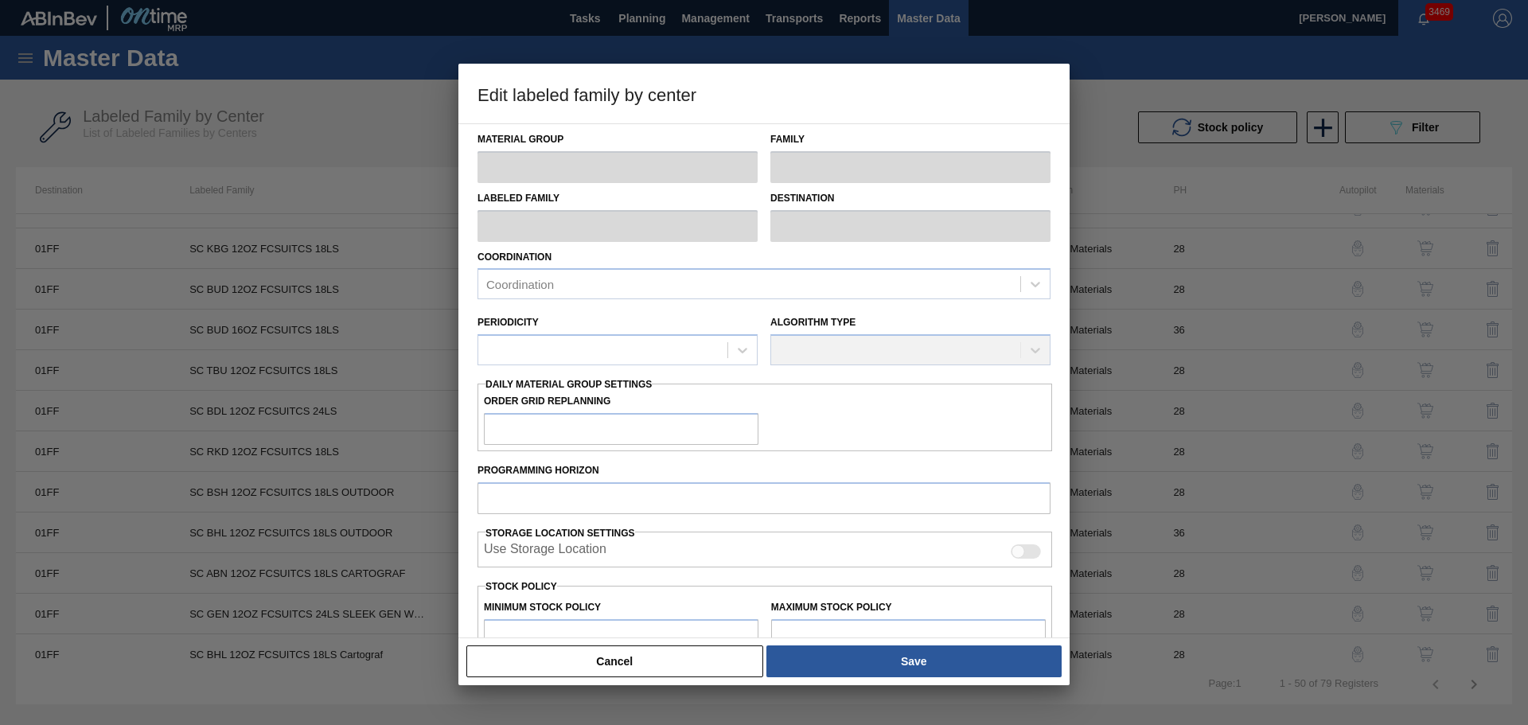
type input "0"
type input "100,000"
type input "0"
checkbox input "true"
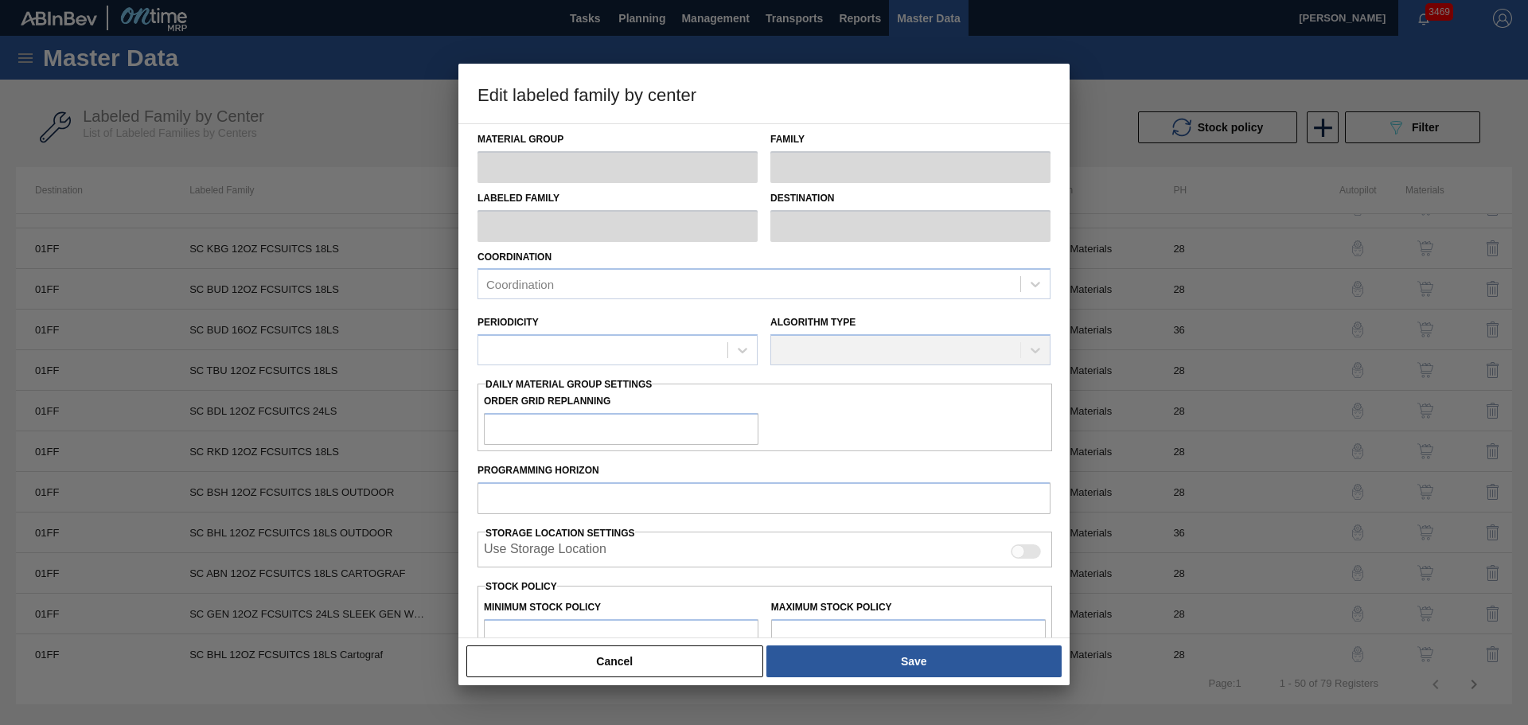
checkbox input "true"
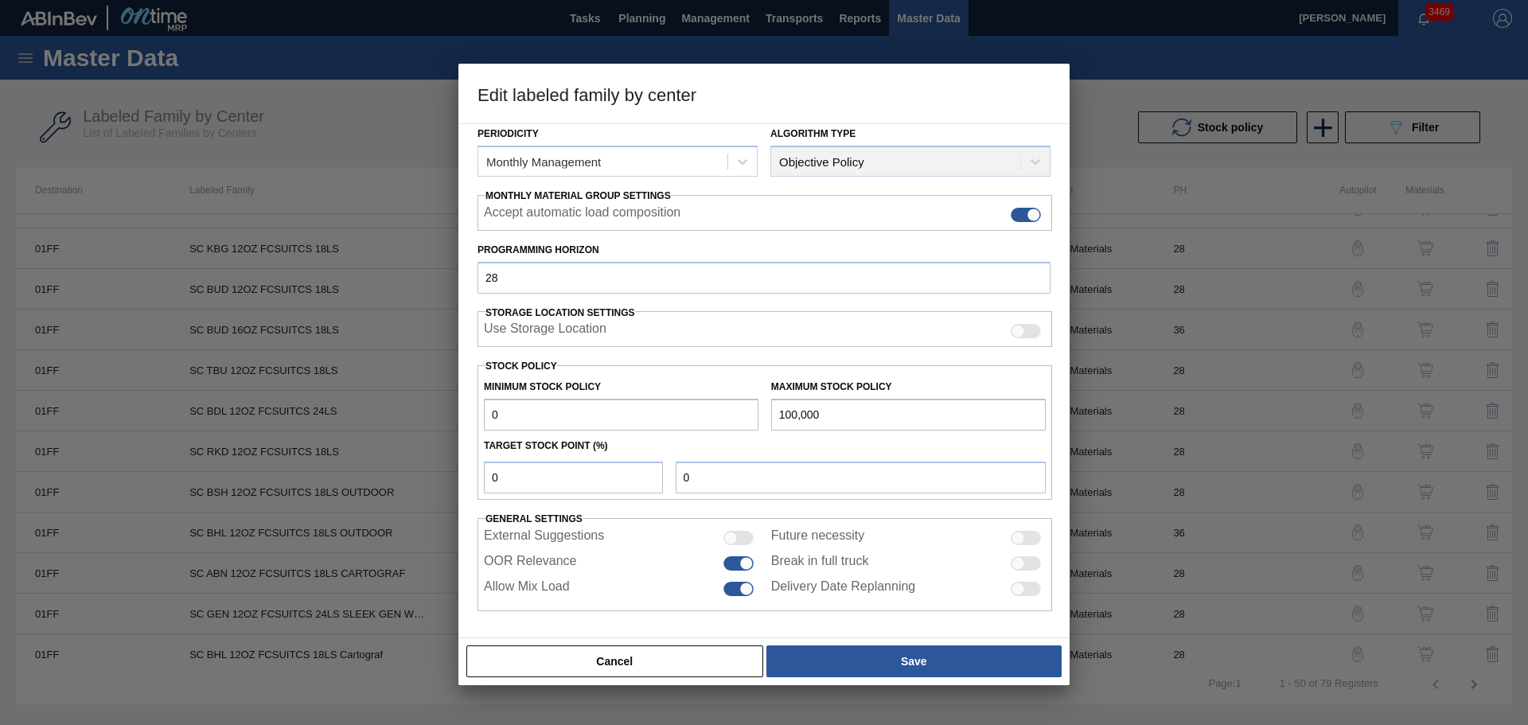
scroll to position [193, 0]
click at [731, 667] on button "Cancel" at bounding box center [614, 661] width 297 height 32
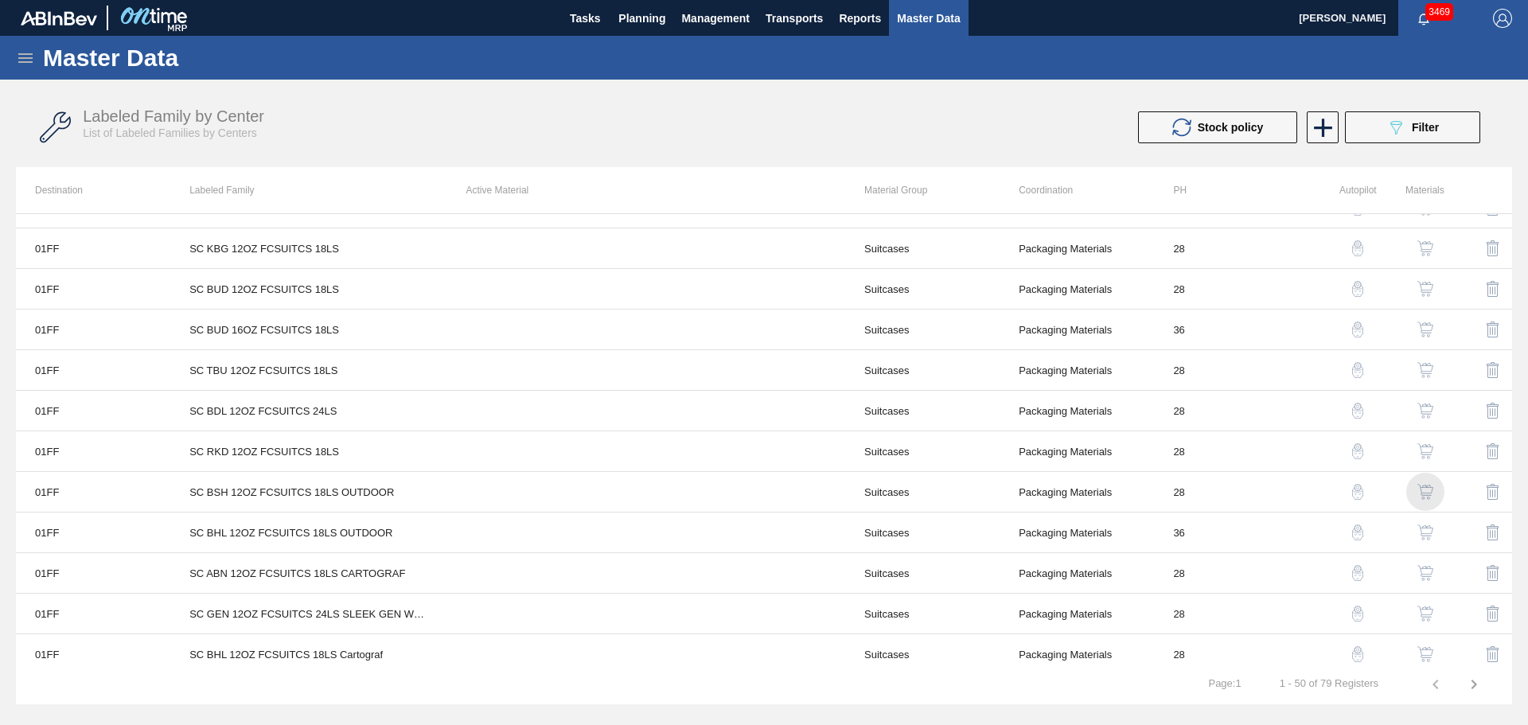
click at [1421, 488] on img "button" at bounding box center [1425, 492] width 16 height 16
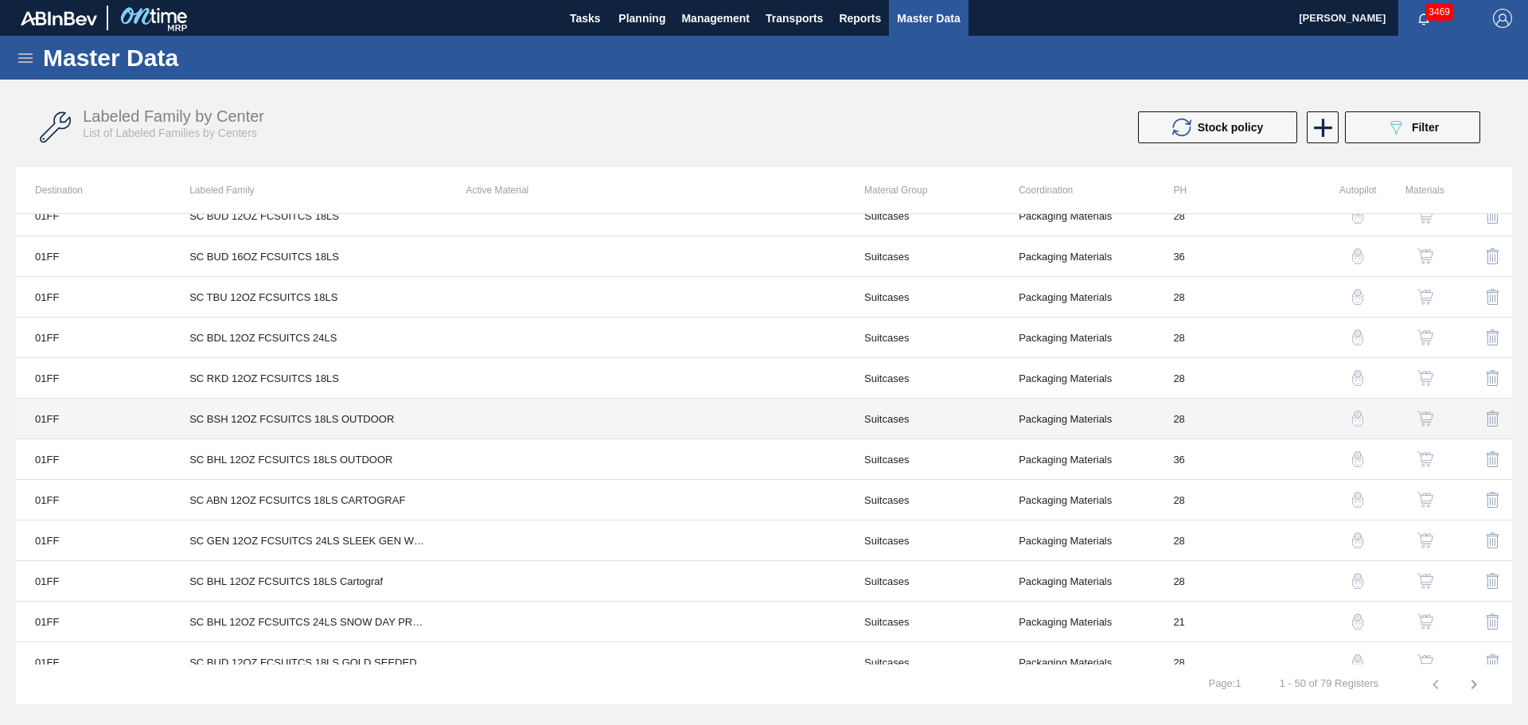
scroll to position [796, 0]
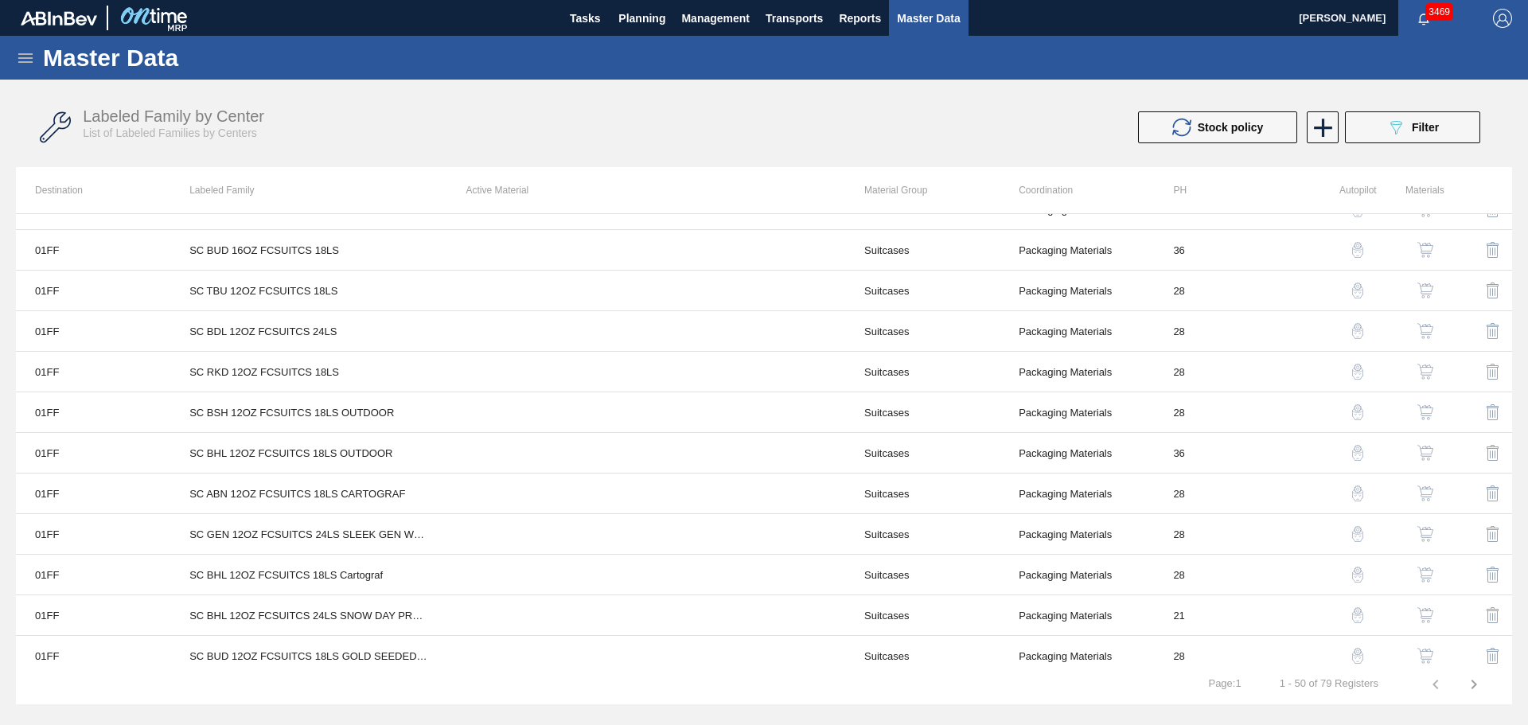
click at [1417, 452] on img "button" at bounding box center [1425, 453] width 16 height 16
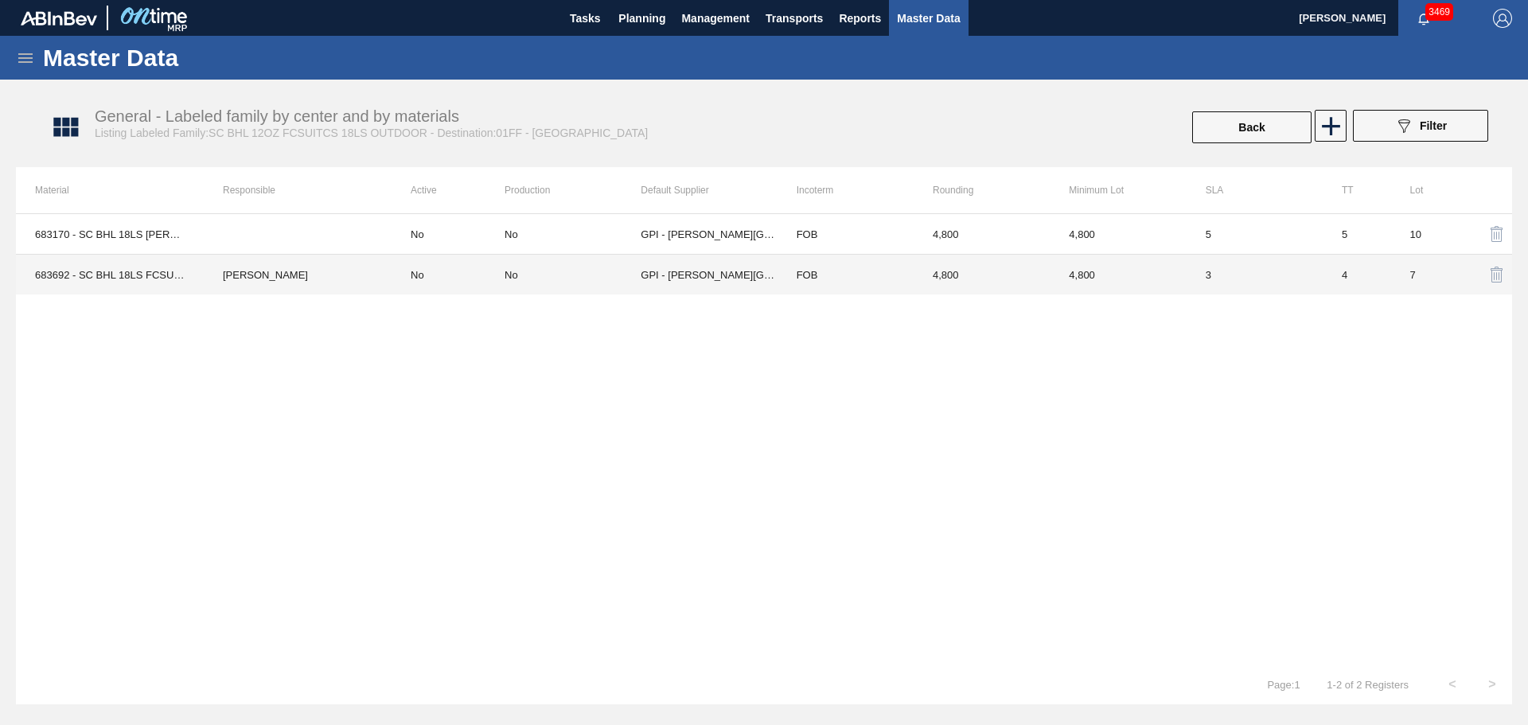
click at [545, 276] on div "No" at bounding box center [573, 275] width 136 height 12
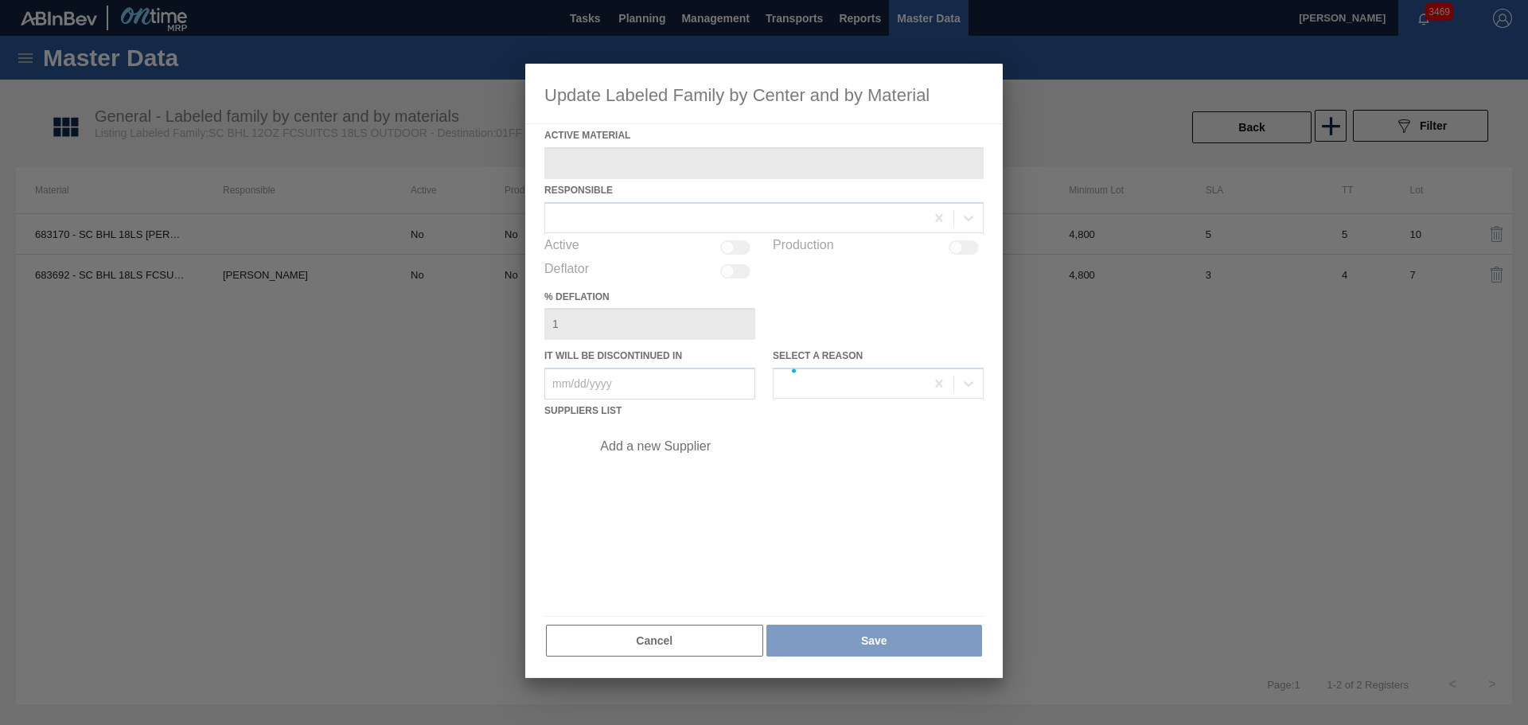
type Material "683692 - SC BHL 18LS FCSUITCS 12OZ OUTDOORS PROMO"
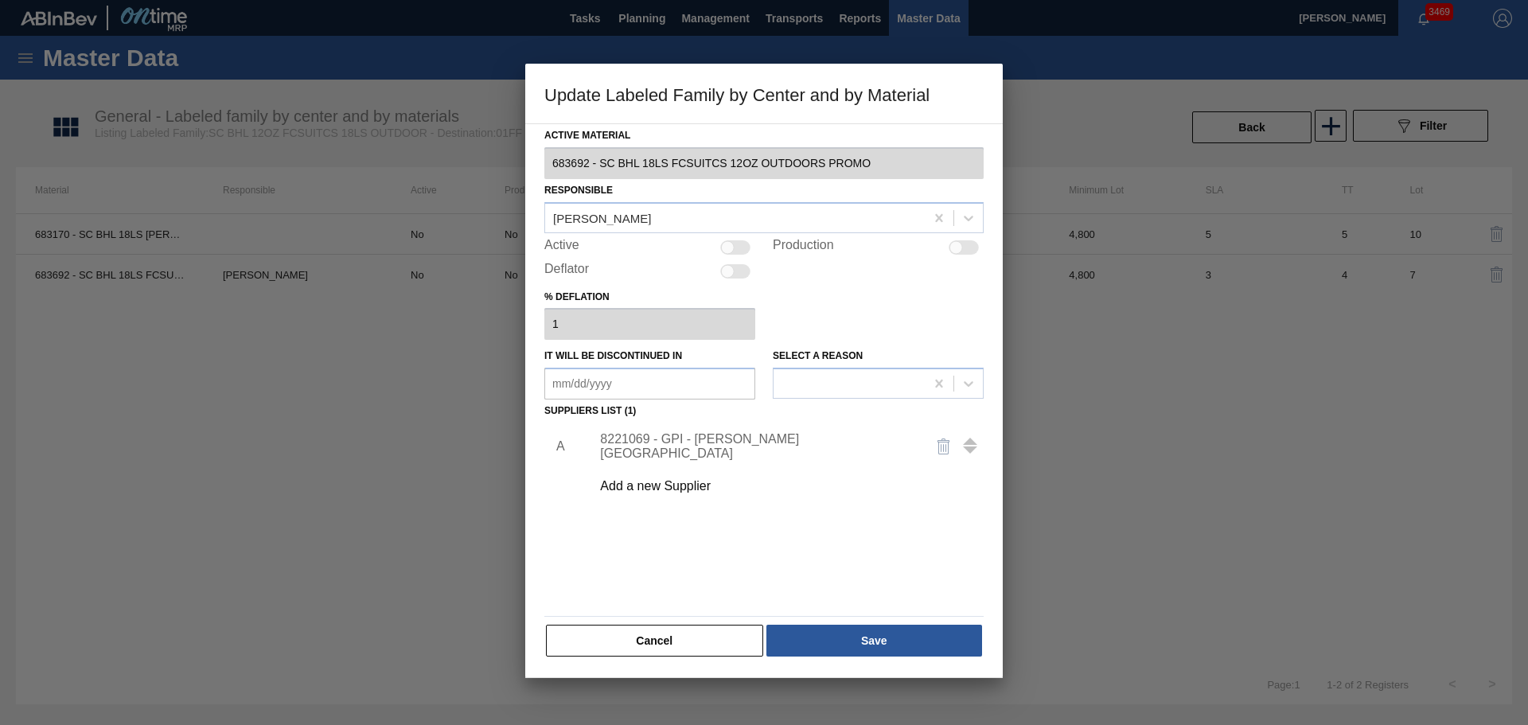
click at [911, 532] on div "A 8221069 - GPI - W. Monroe Add a new Supplier" at bounding box center [763, 516] width 439 height 187
click at [1140, 427] on div at bounding box center [764, 362] width 1528 height 725
click at [676, 641] on button "Cancel" at bounding box center [654, 641] width 217 height 32
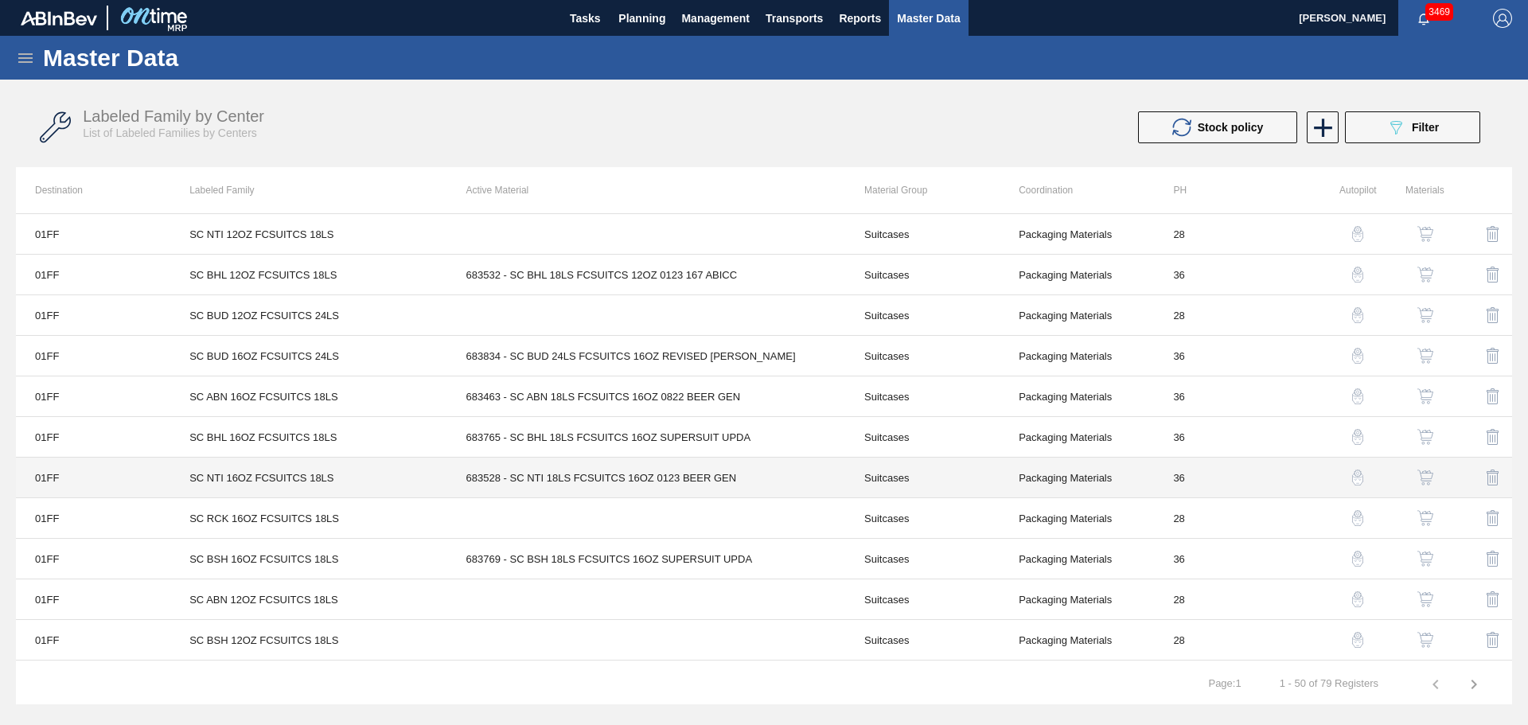
scroll to position [769, 0]
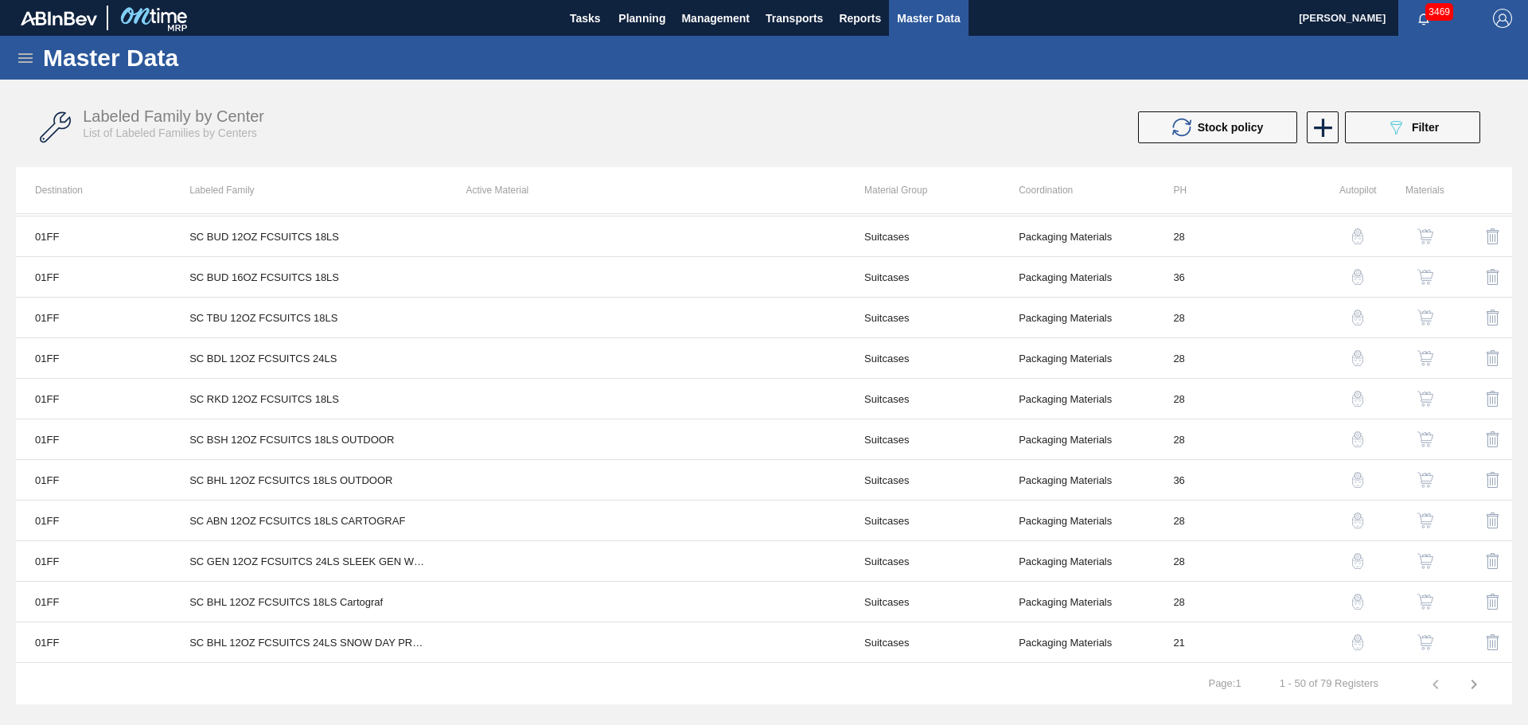
click at [1427, 481] on img "button" at bounding box center [1425, 480] width 16 height 16
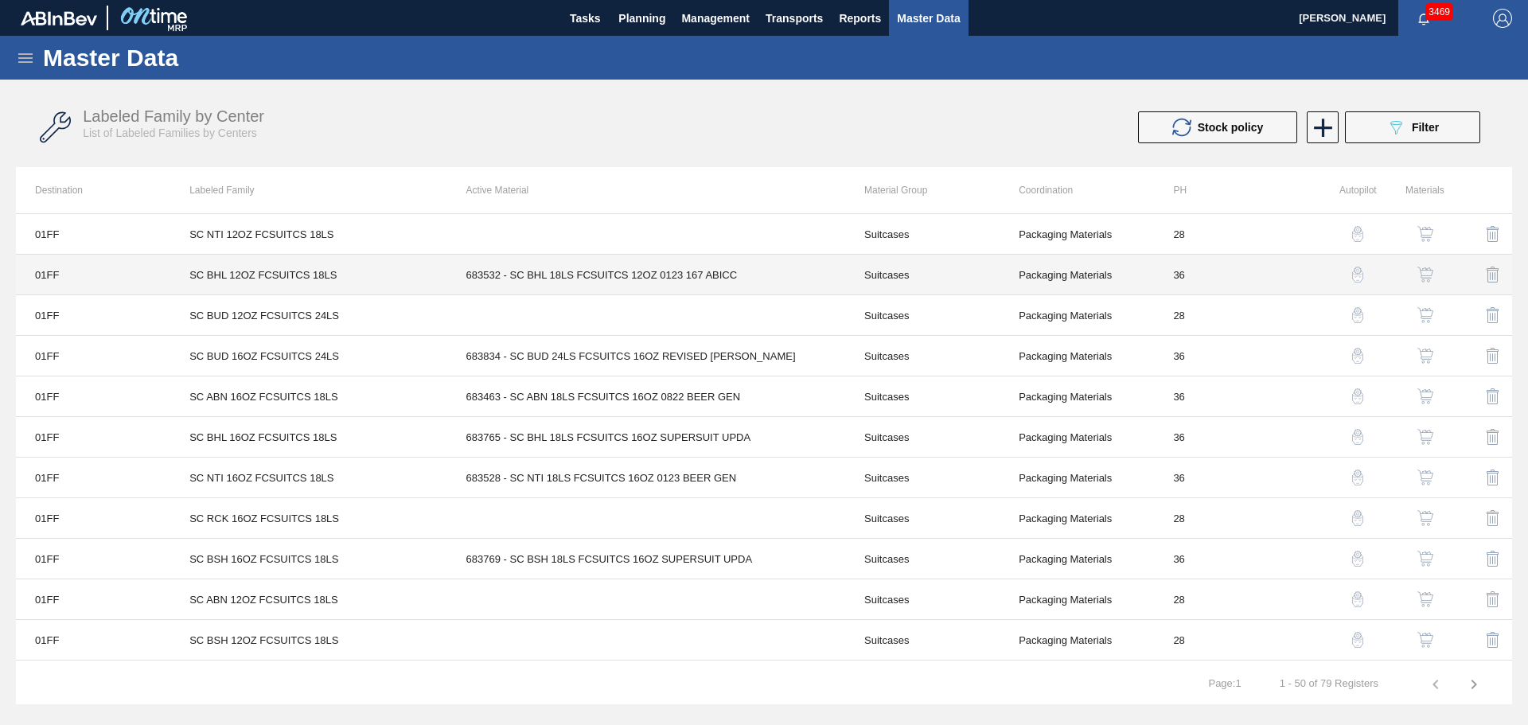
click at [567, 276] on td "683532 - SC BHL 18LS FCSUITCS 12OZ 0123 167 ABICC" at bounding box center [646, 275] width 398 height 41
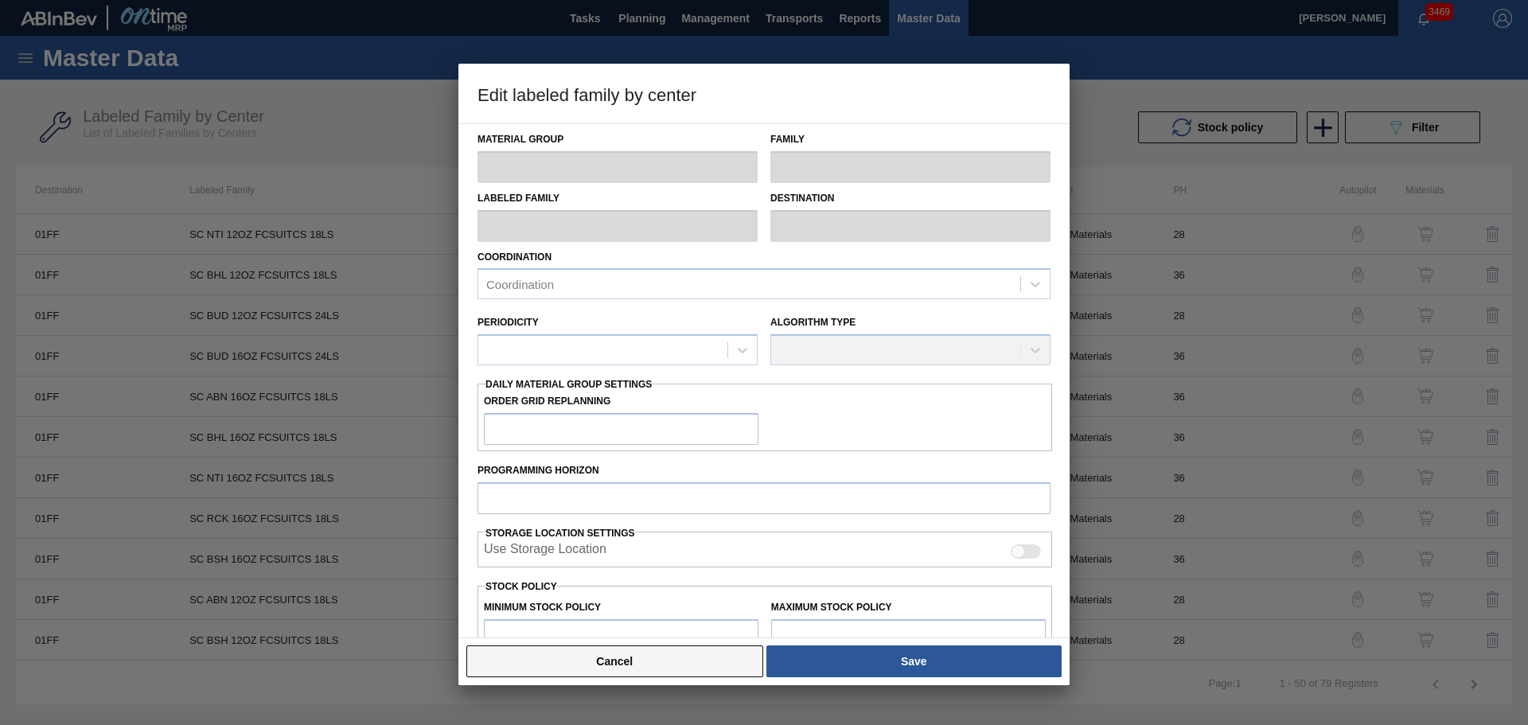
click at [699, 652] on button "Cancel" at bounding box center [614, 661] width 297 height 32
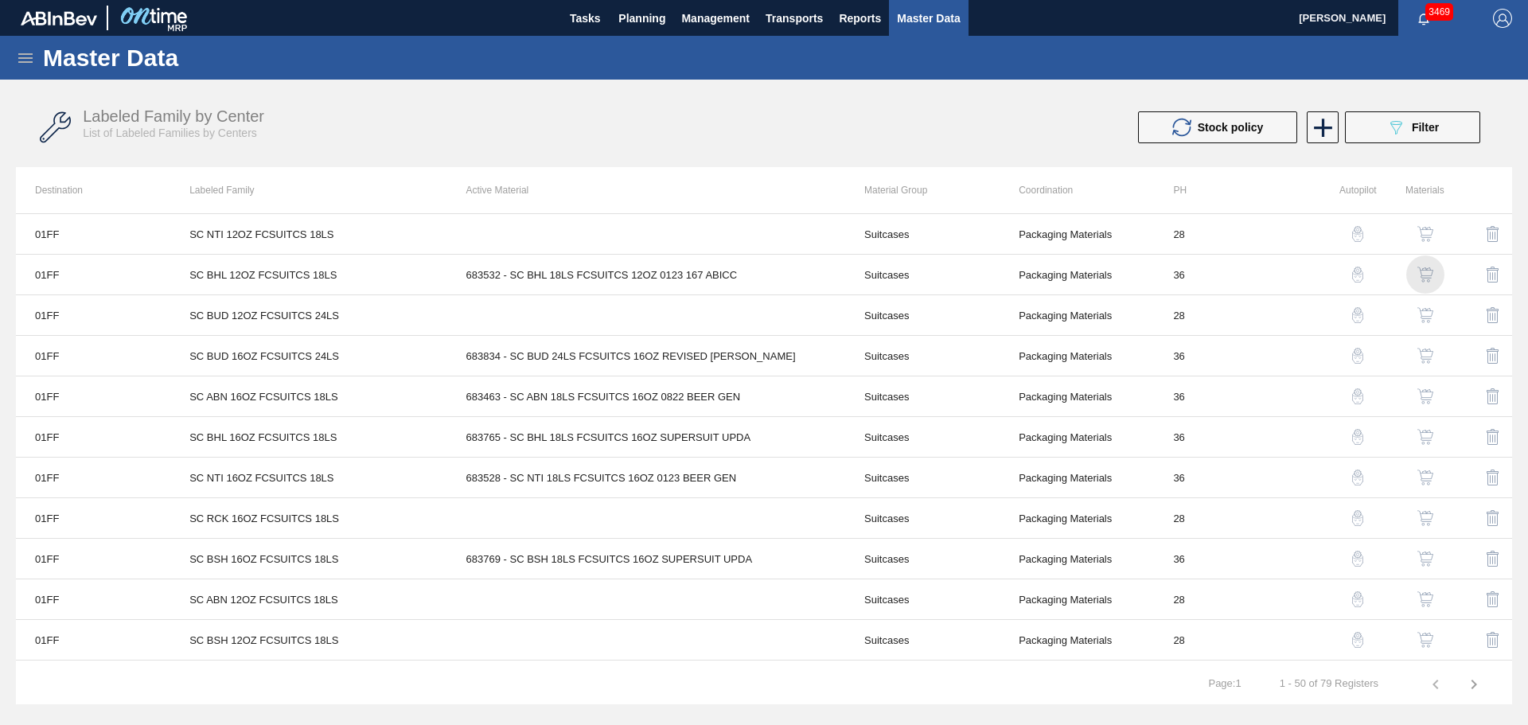
click at [1423, 269] on img "button" at bounding box center [1425, 275] width 16 height 16
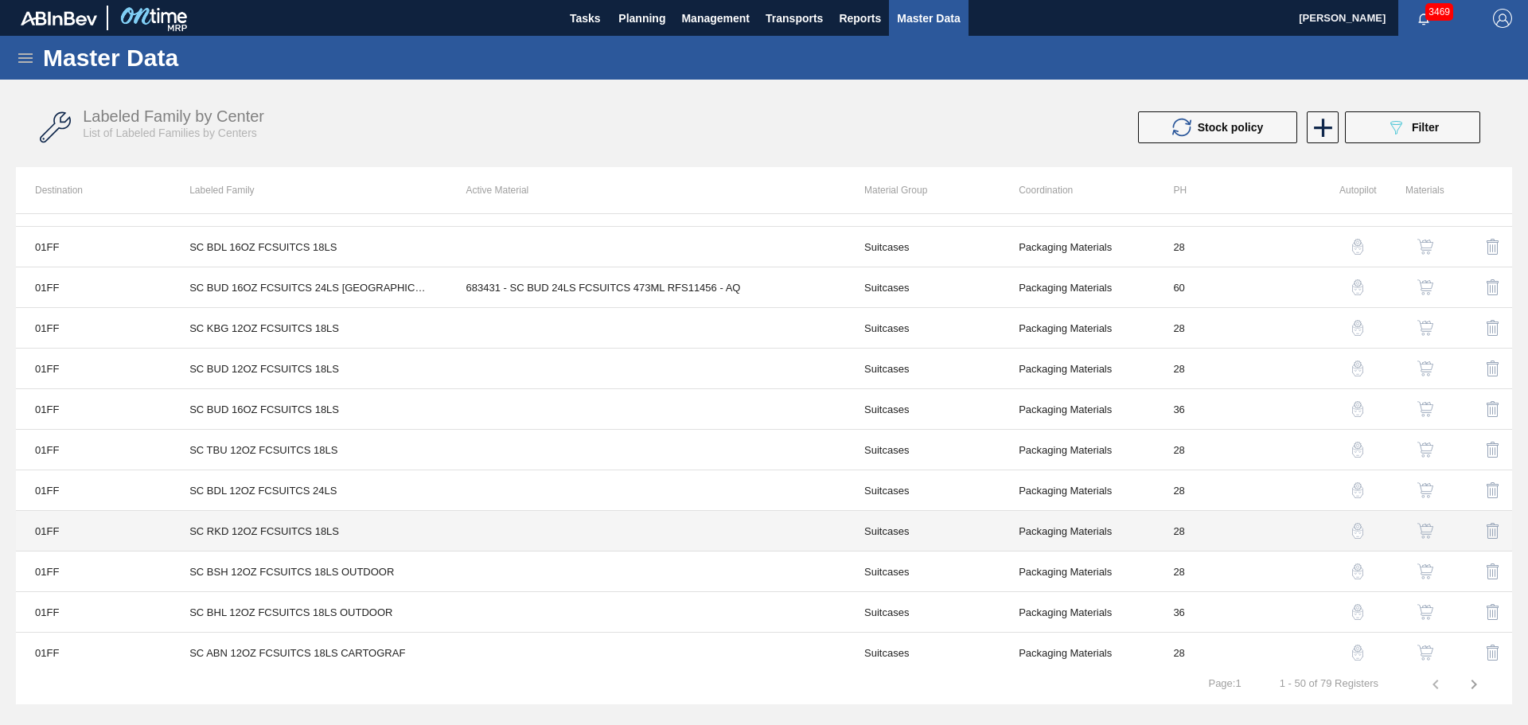
scroll to position [716, 0]
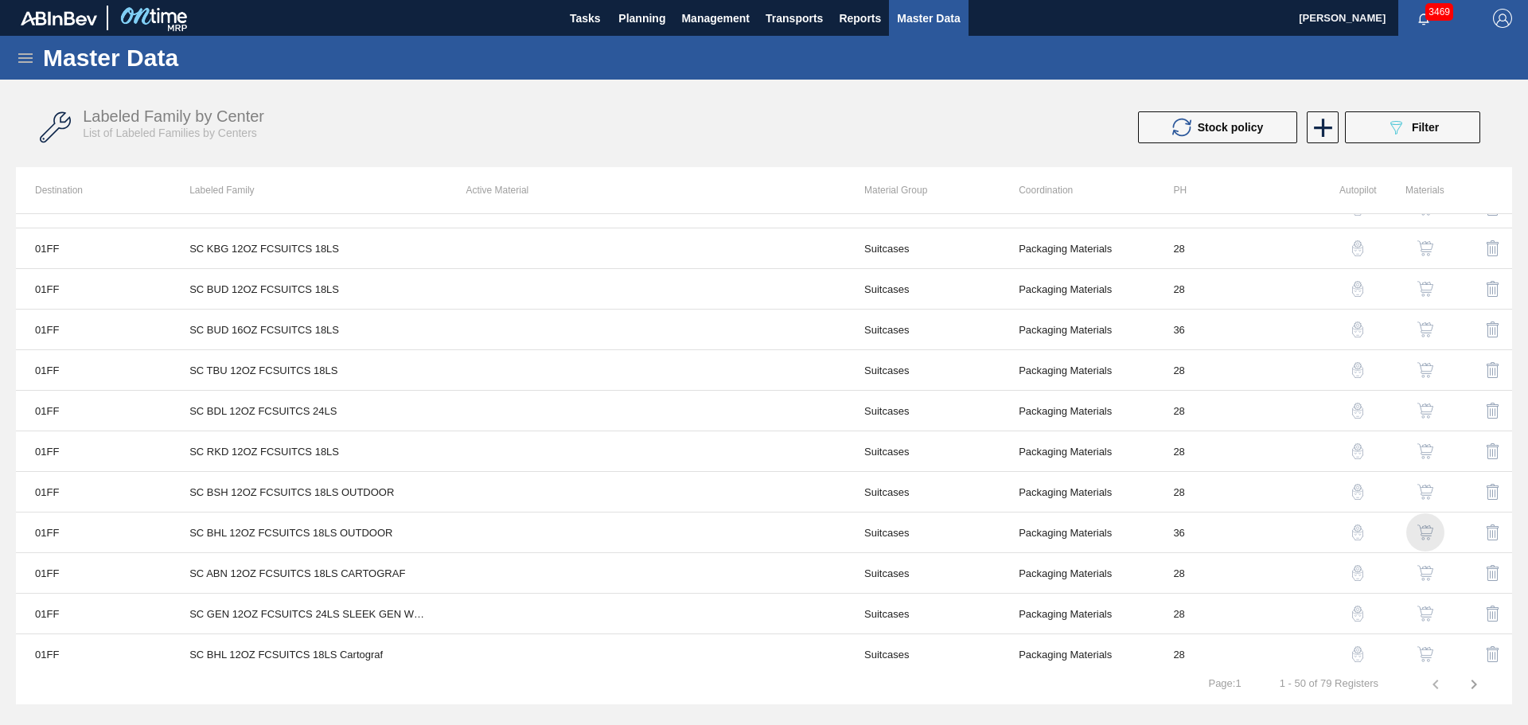
click at [1426, 532] on img "button" at bounding box center [1425, 532] width 16 height 16
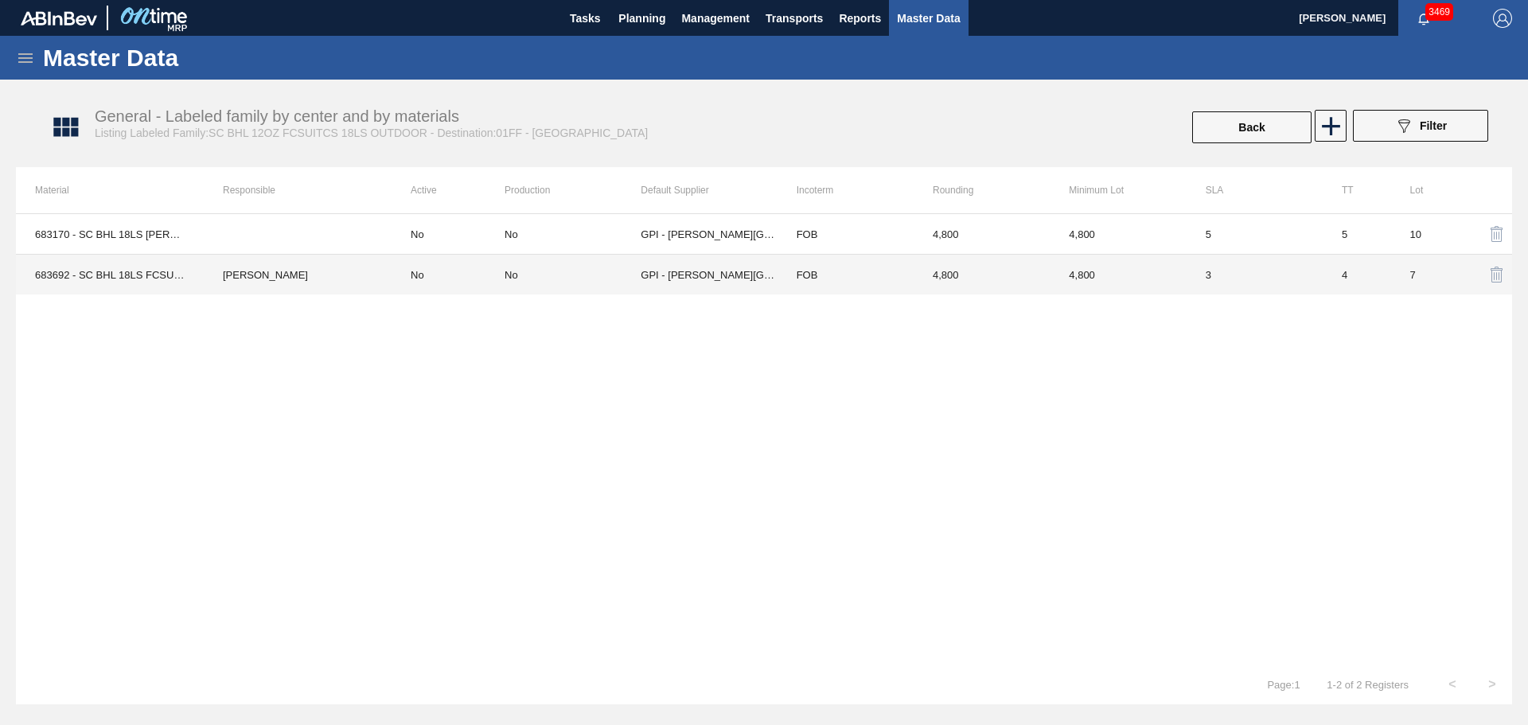
click at [536, 273] on div "No" at bounding box center [573, 275] width 136 height 12
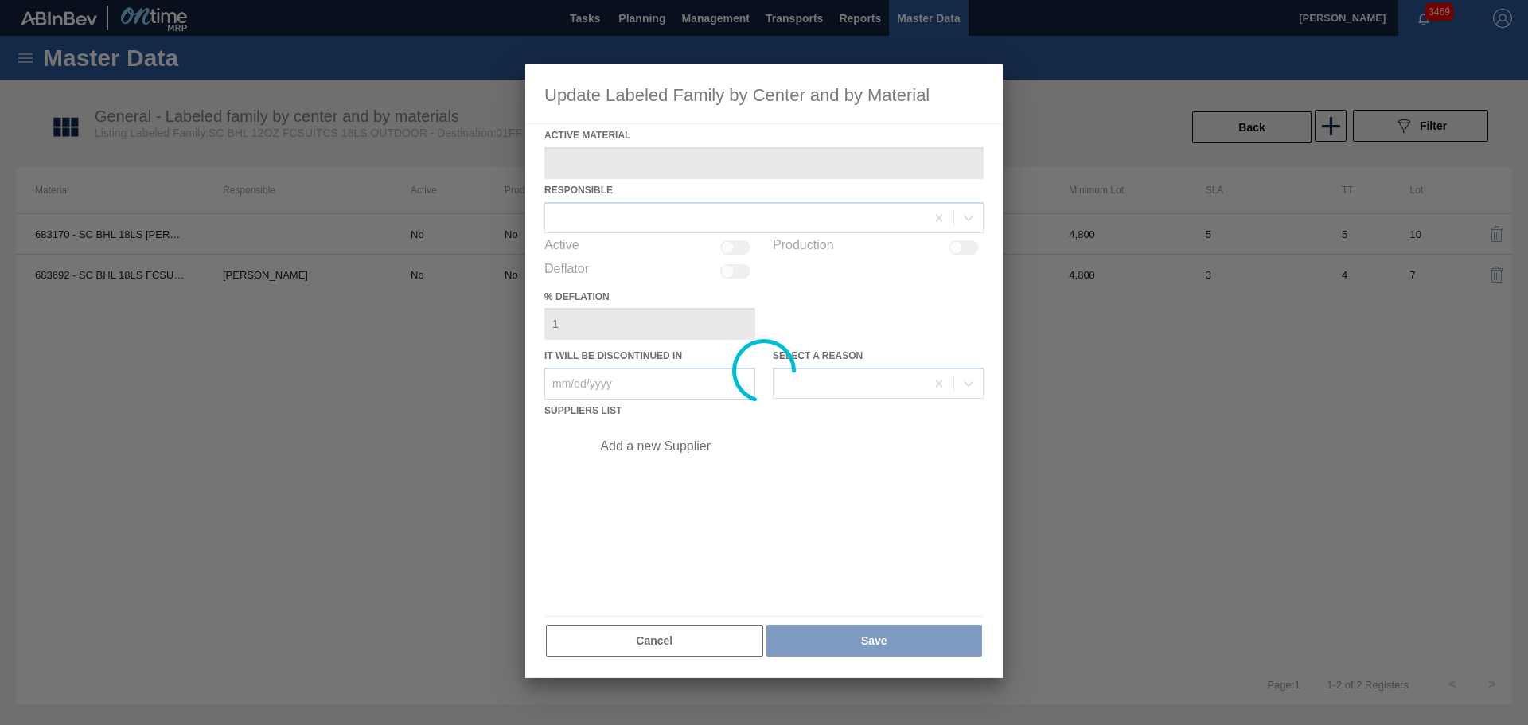
type Material "683692 - SC BHL 18LS FCSUITCS 12OZ OUTDOORS PROMO"
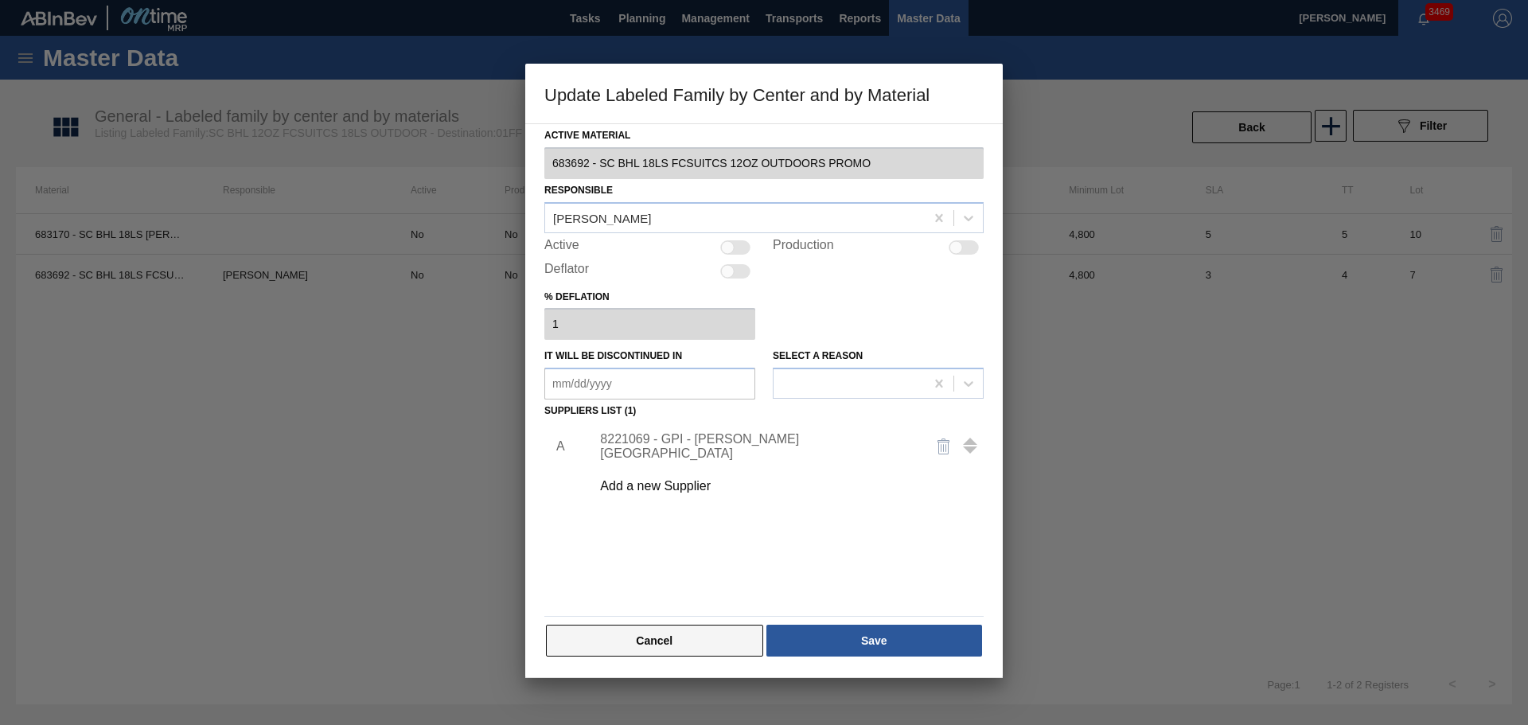
click at [691, 644] on button "Cancel" at bounding box center [654, 641] width 217 height 32
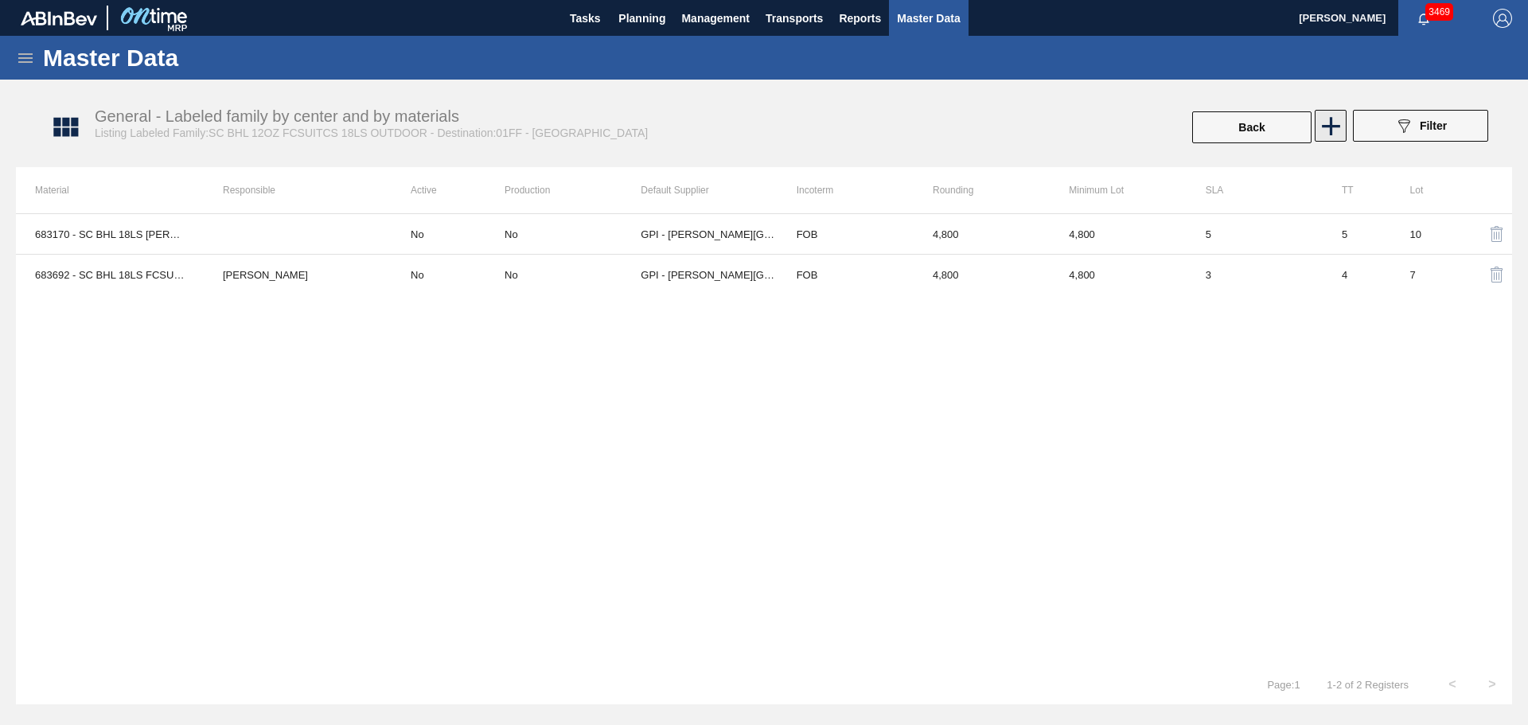
click at [1334, 119] on icon at bounding box center [1330, 126] width 31 height 31
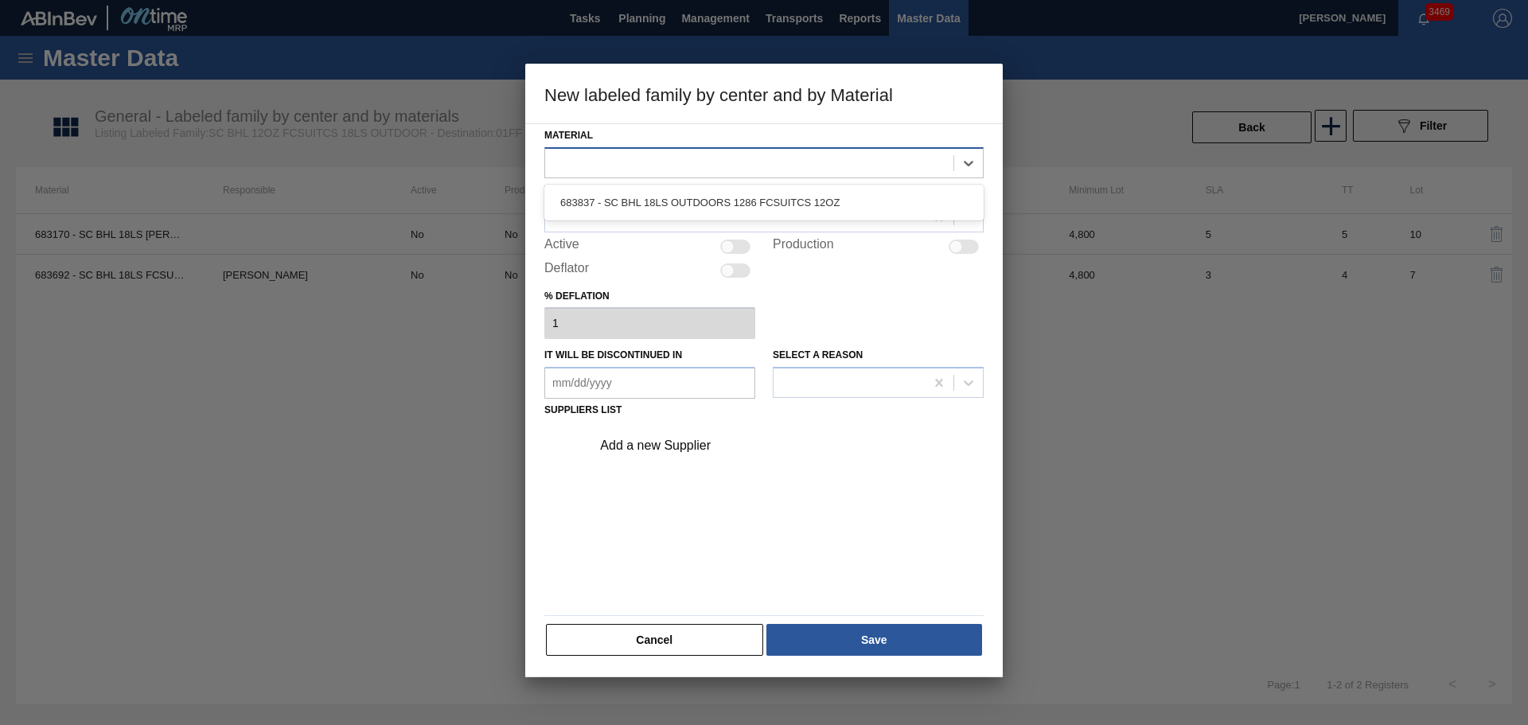
click at [711, 153] on div at bounding box center [749, 162] width 408 height 23
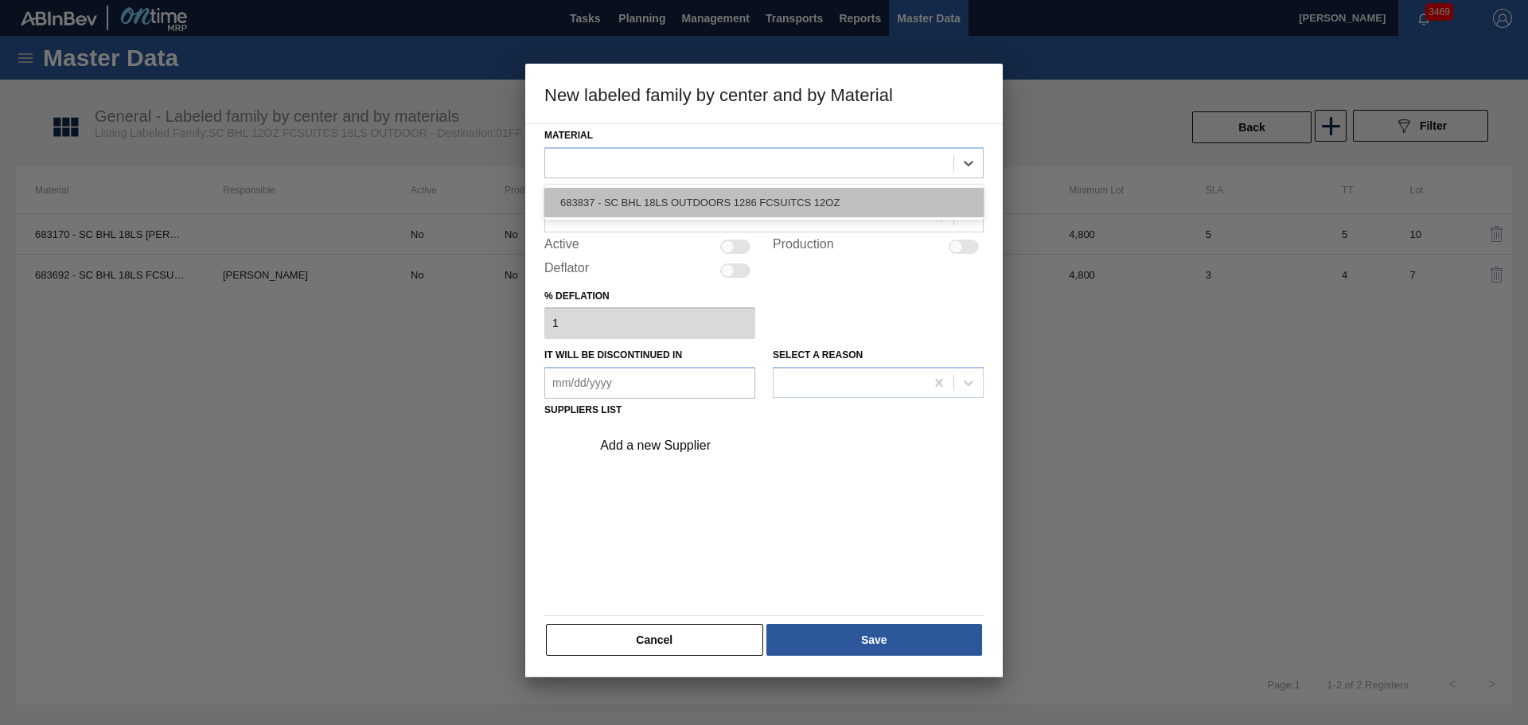
click at [705, 197] on div "683837 - SC BHL 18LS OUTDOORS 1286 FCSUITCS 12OZ" at bounding box center [763, 202] width 439 height 29
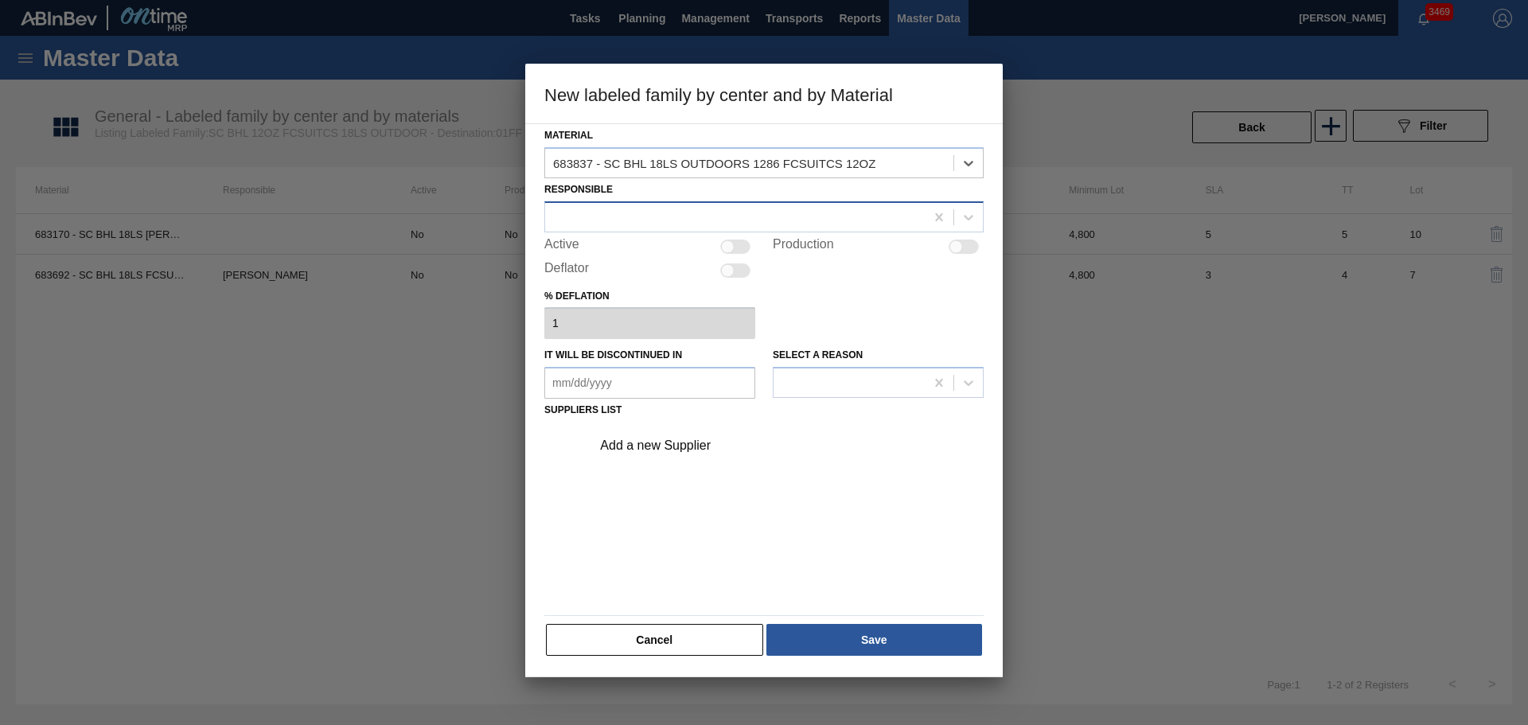
click at [706, 220] on div at bounding box center [735, 216] width 380 height 23
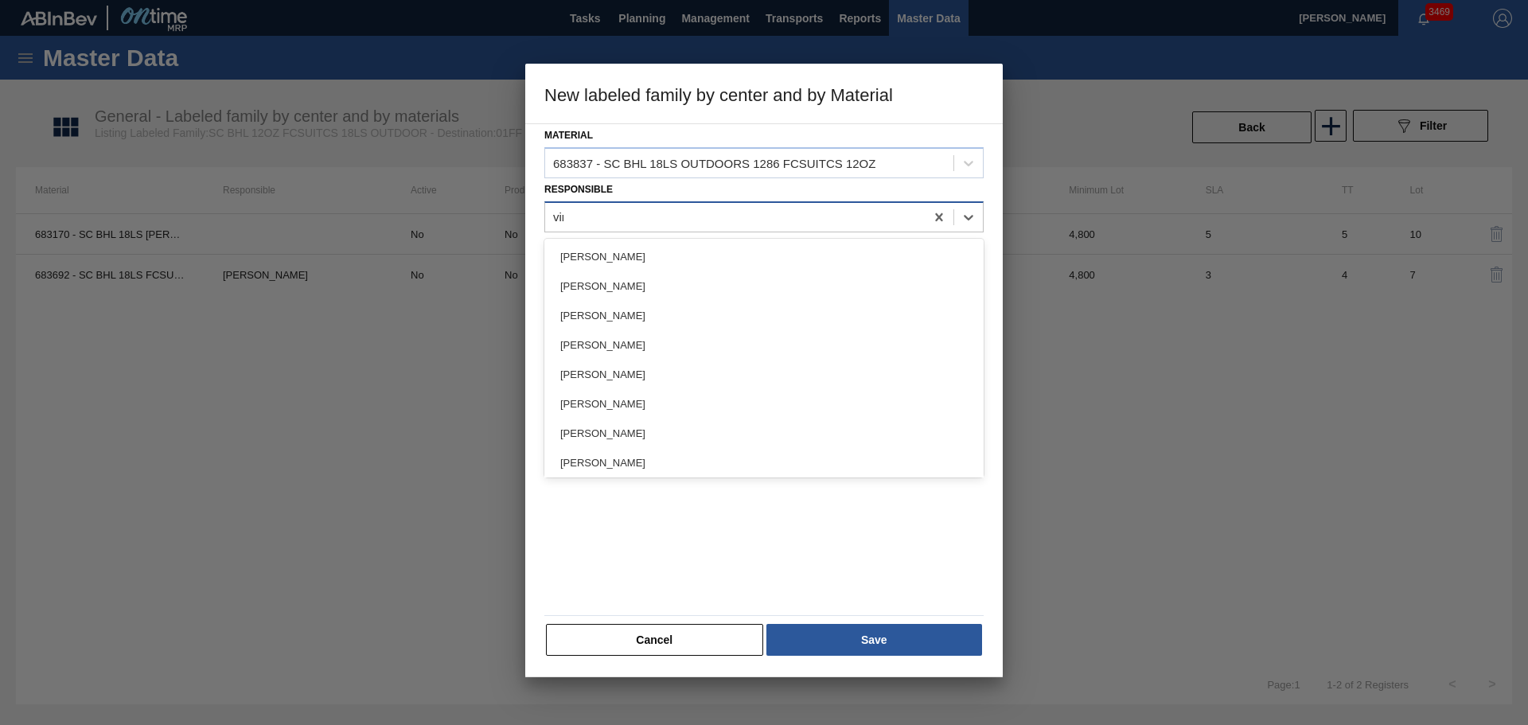
type input "vins"
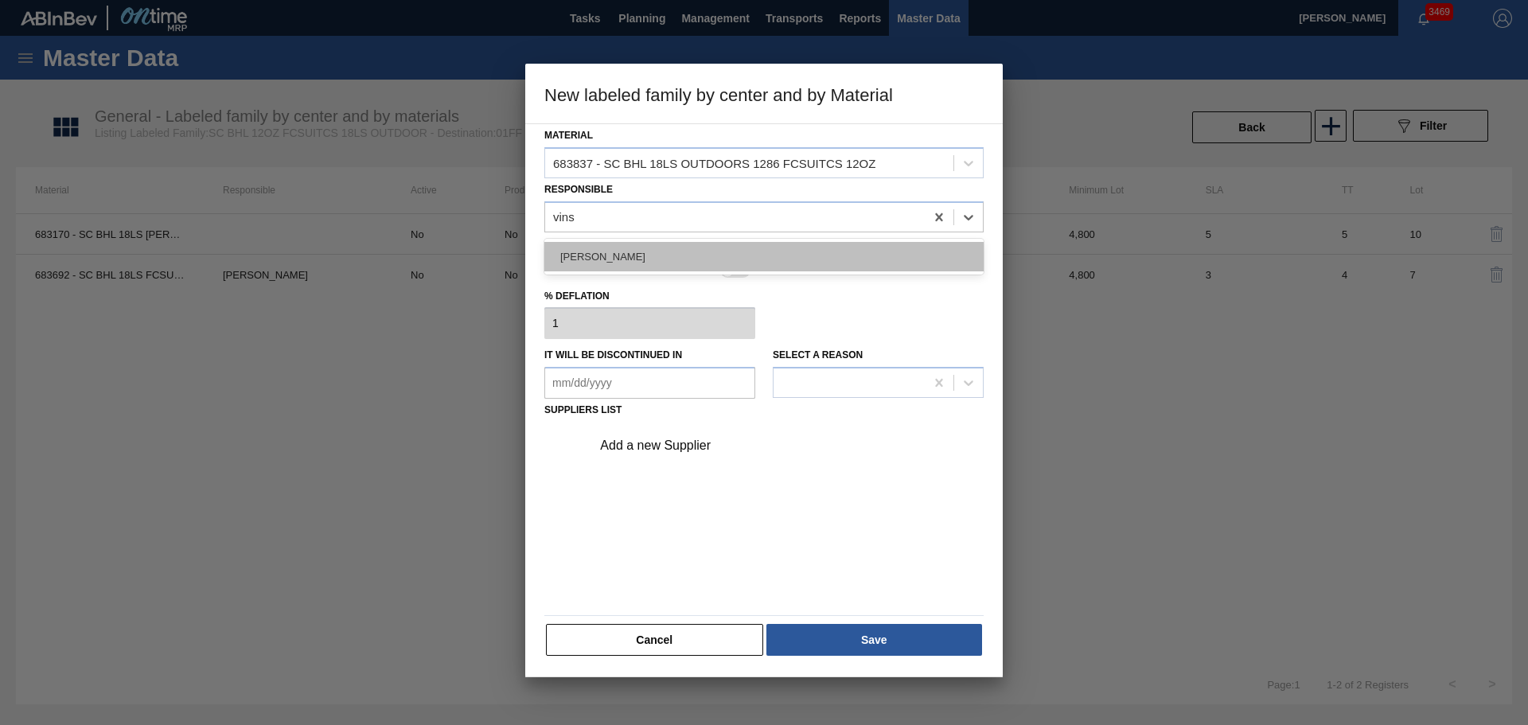
click at [580, 255] on div "[PERSON_NAME]" at bounding box center [763, 256] width 439 height 29
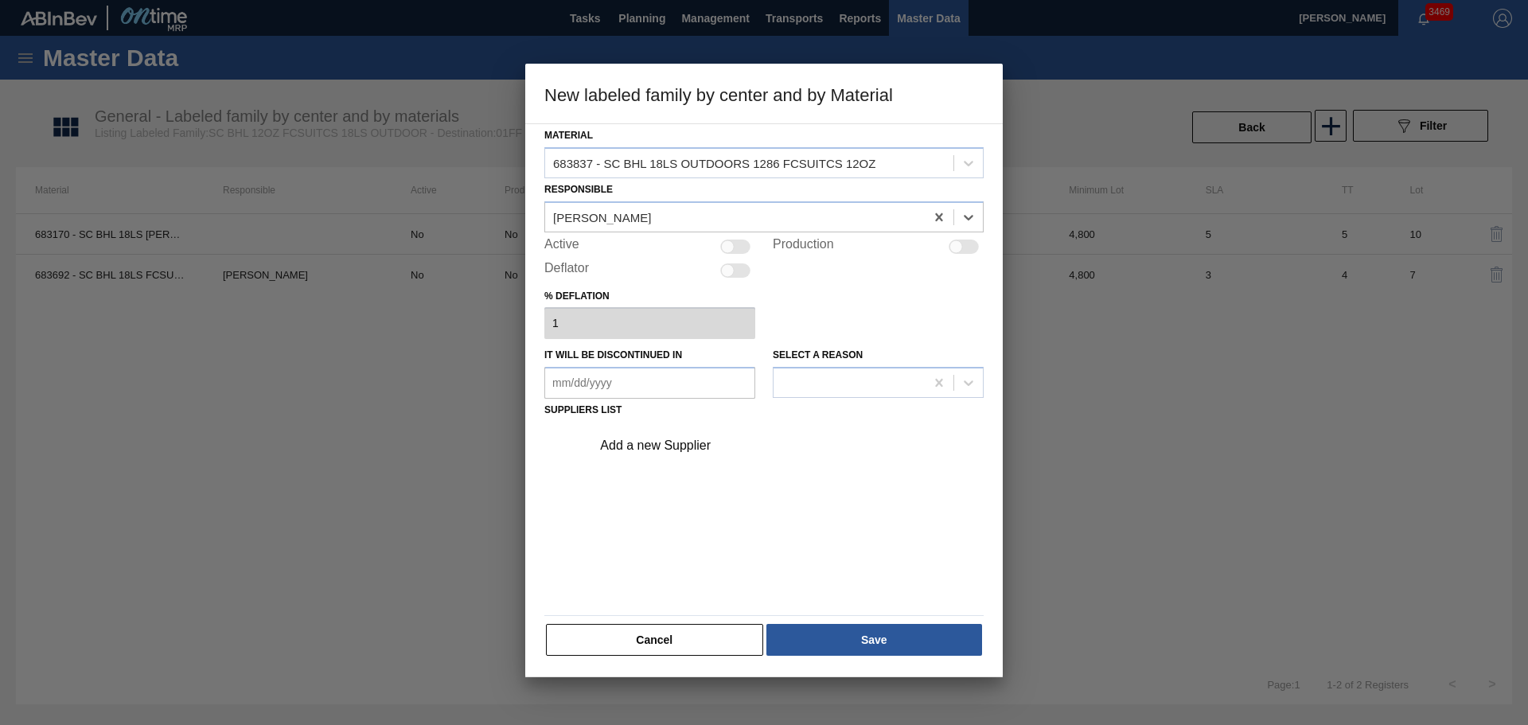
click at [736, 250] on div at bounding box center [735, 247] width 30 height 14
checkbox input "true"
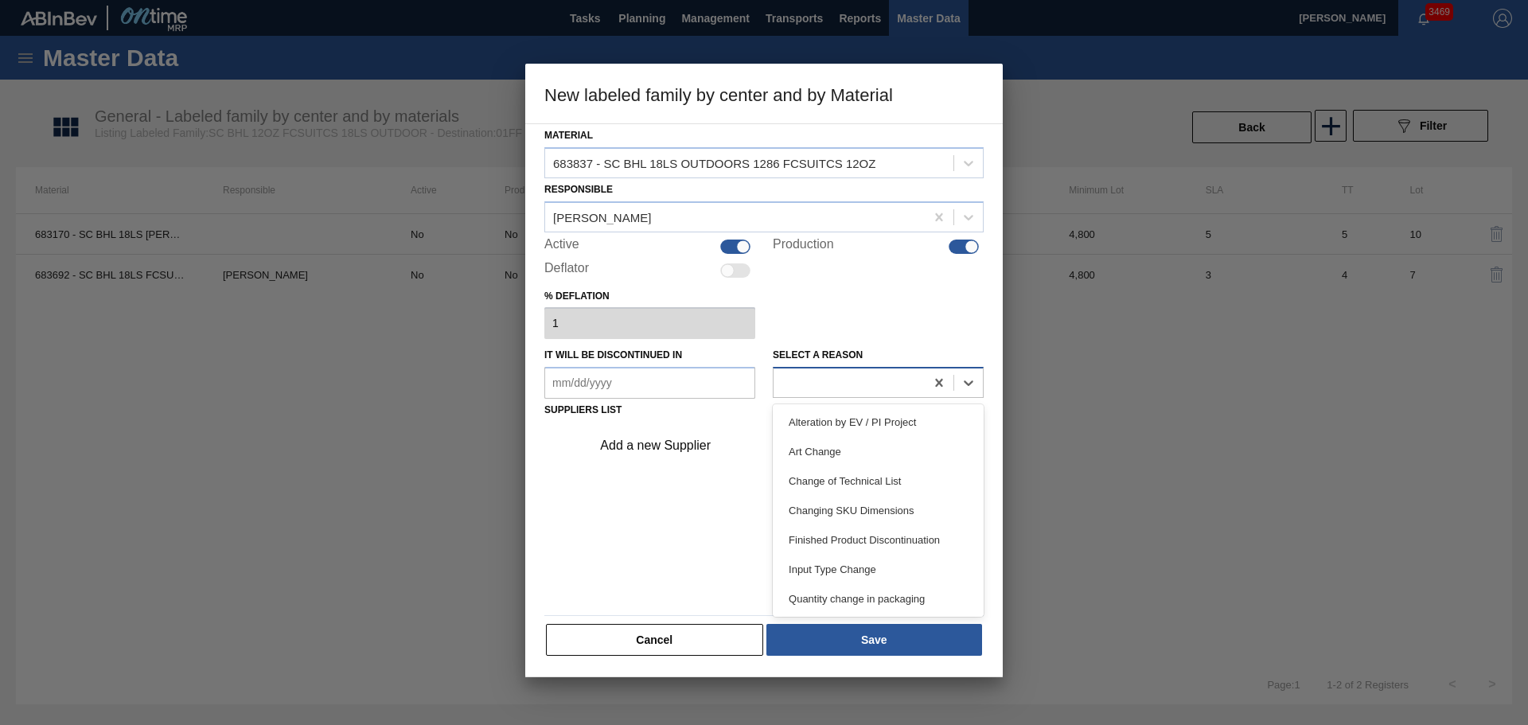
click at [816, 388] on div at bounding box center [848, 383] width 151 height 23
click at [899, 420] on div "Alteration by EV / PI Project" at bounding box center [878, 421] width 211 height 29
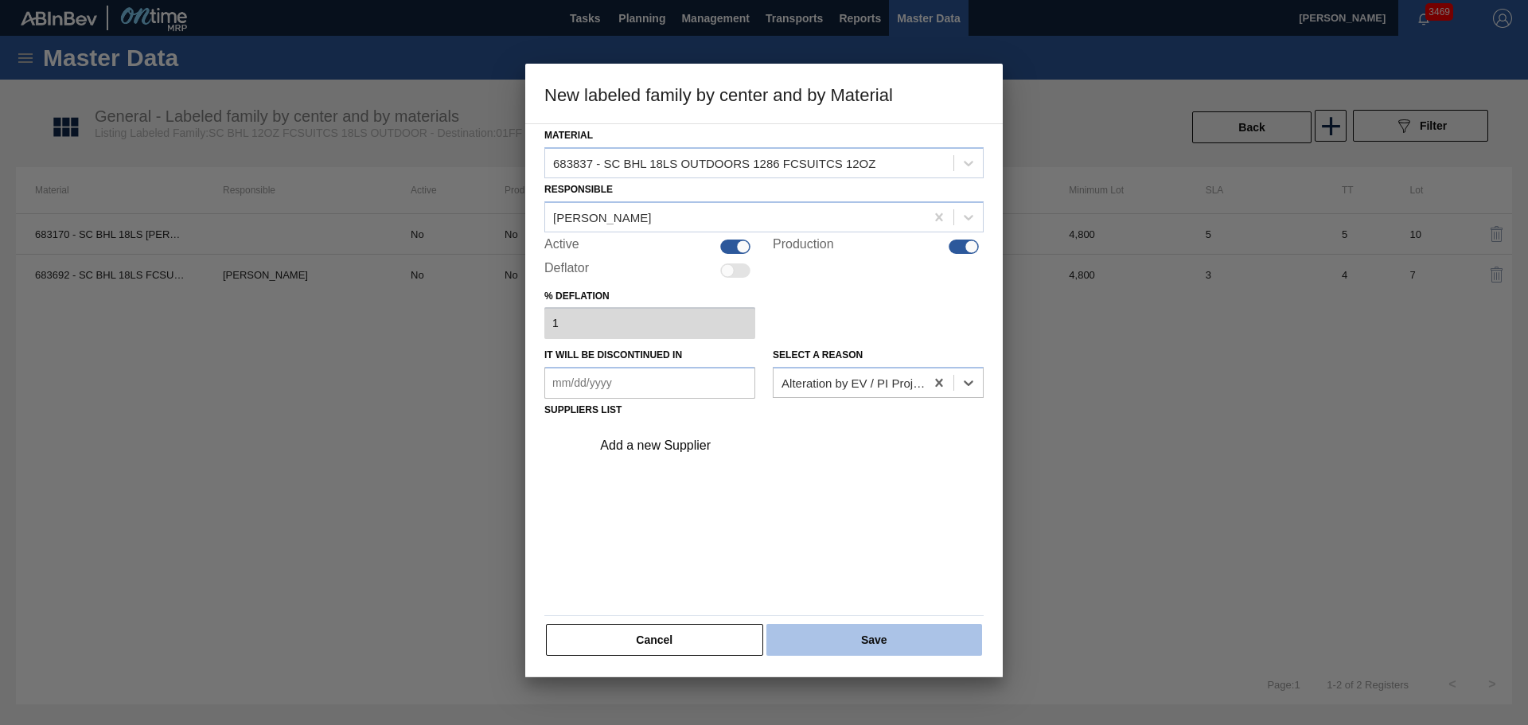
click at [895, 632] on button "Save" at bounding box center [874, 640] width 216 height 32
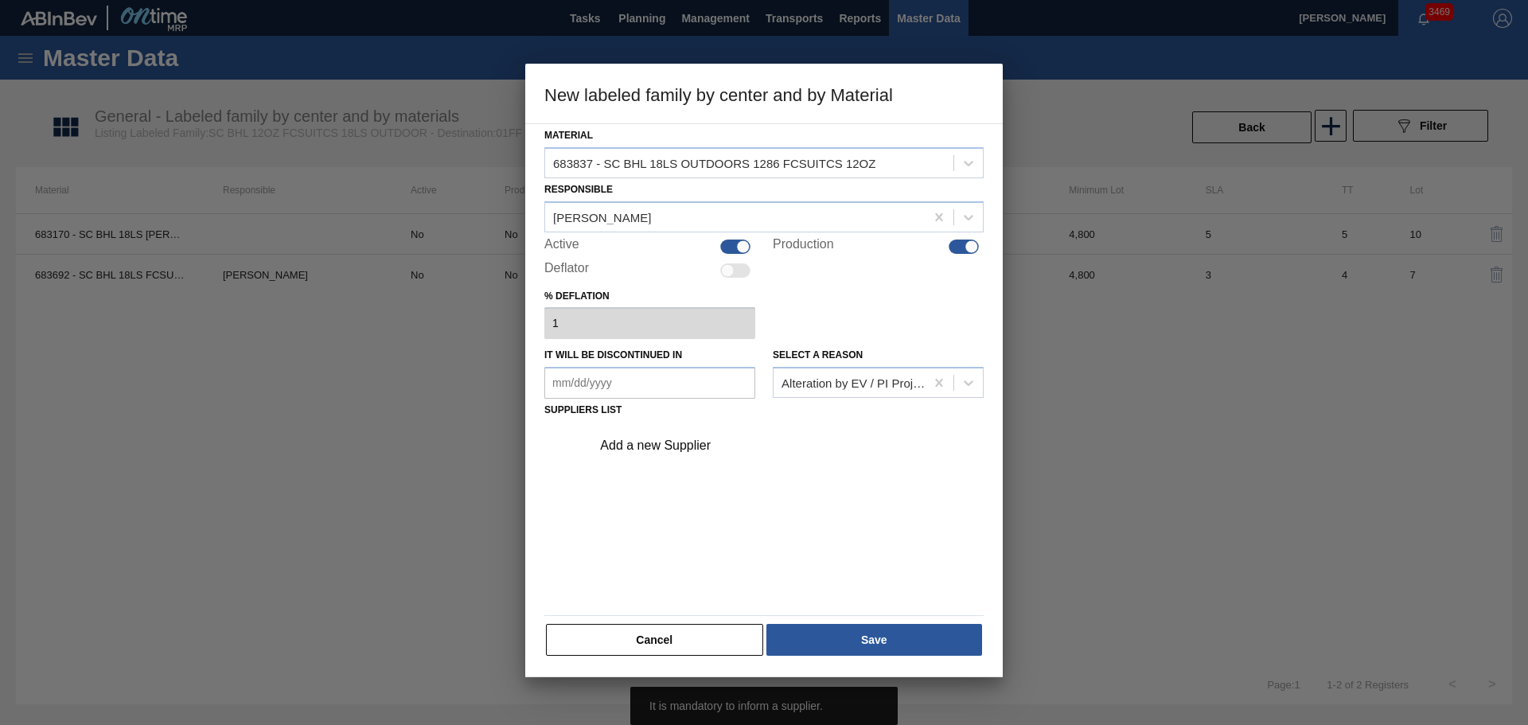
click at [695, 446] on div "Add a new Supplier" at bounding box center [756, 445] width 312 height 14
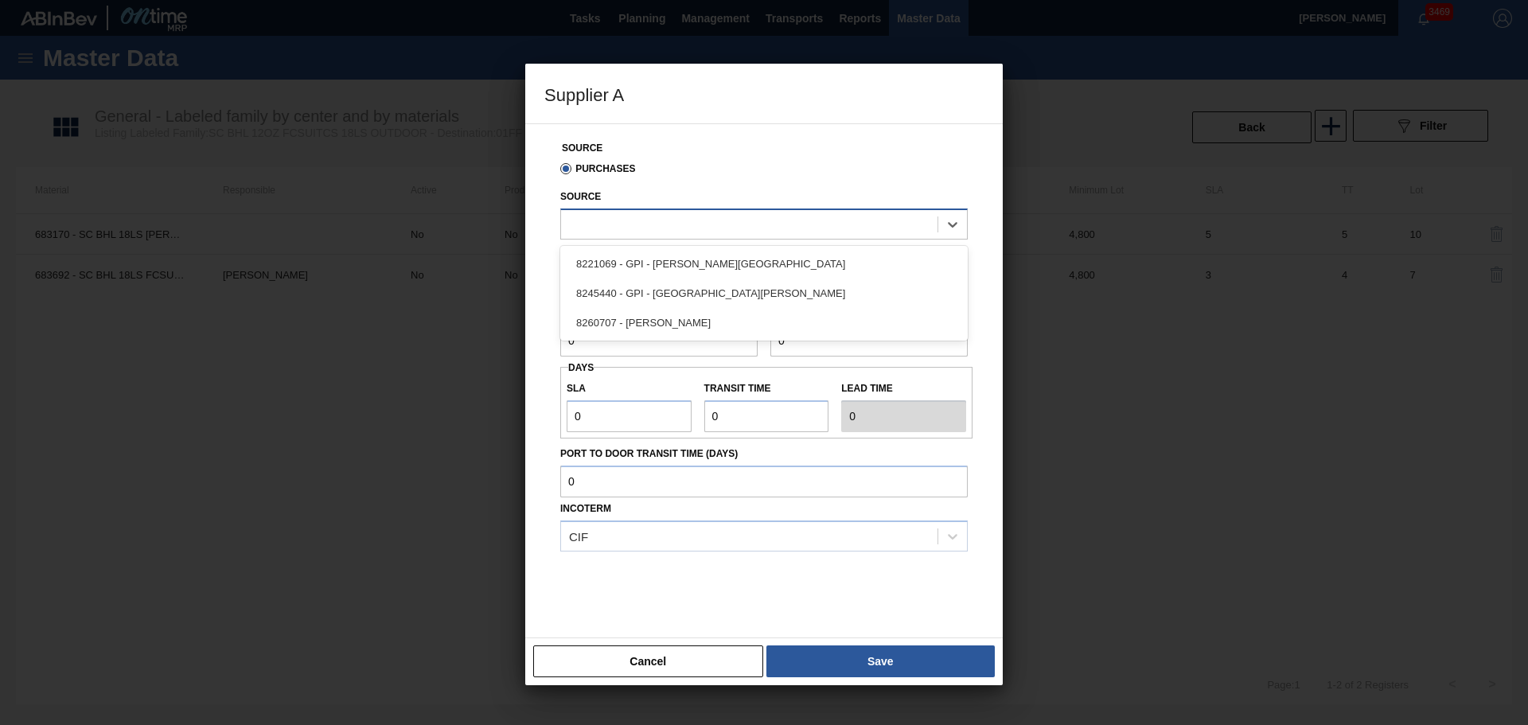
click at [682, 213] on div at bounding box center [749, 223] width 376 height 23
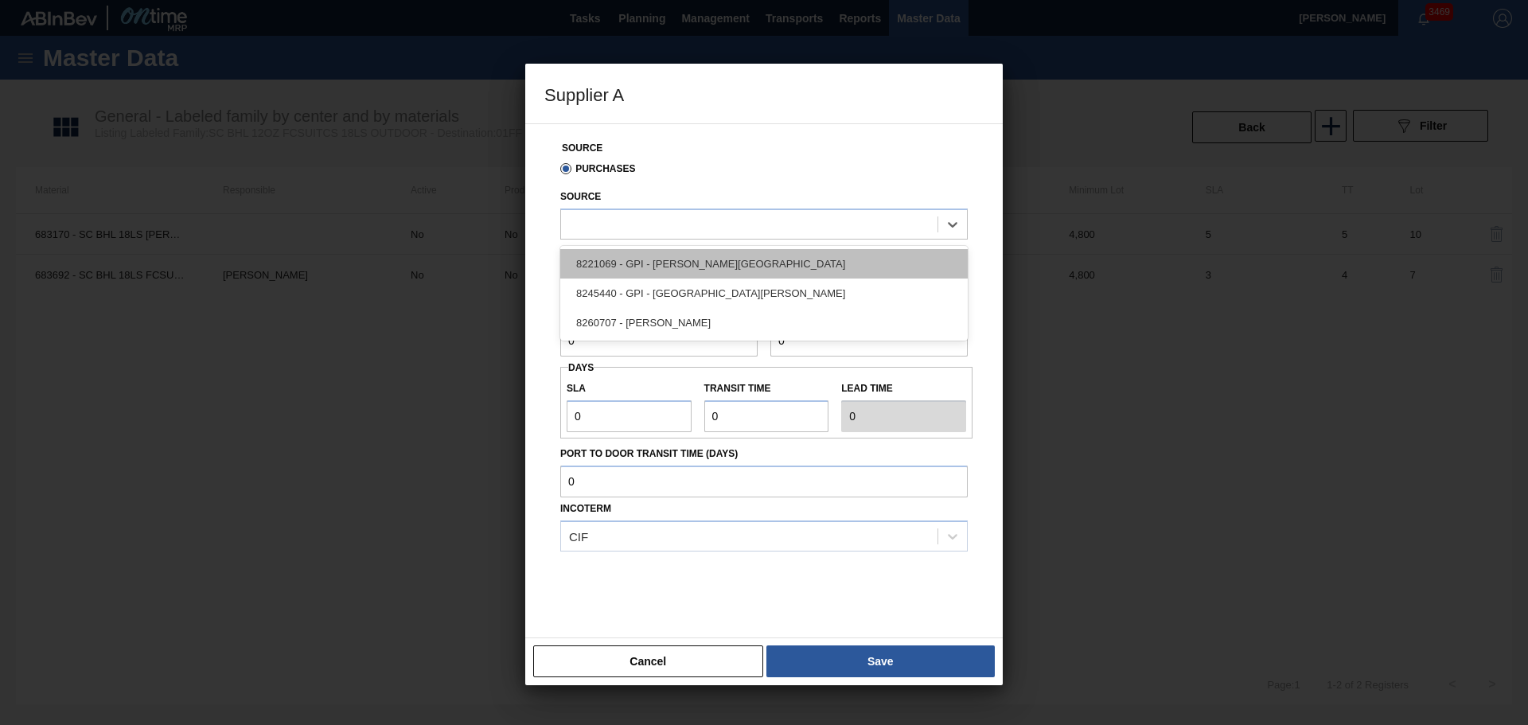
click at [697, 263] on div "8221069 - GPI - W. Monroe" at bounding box center [763, 263] width 407 height 29
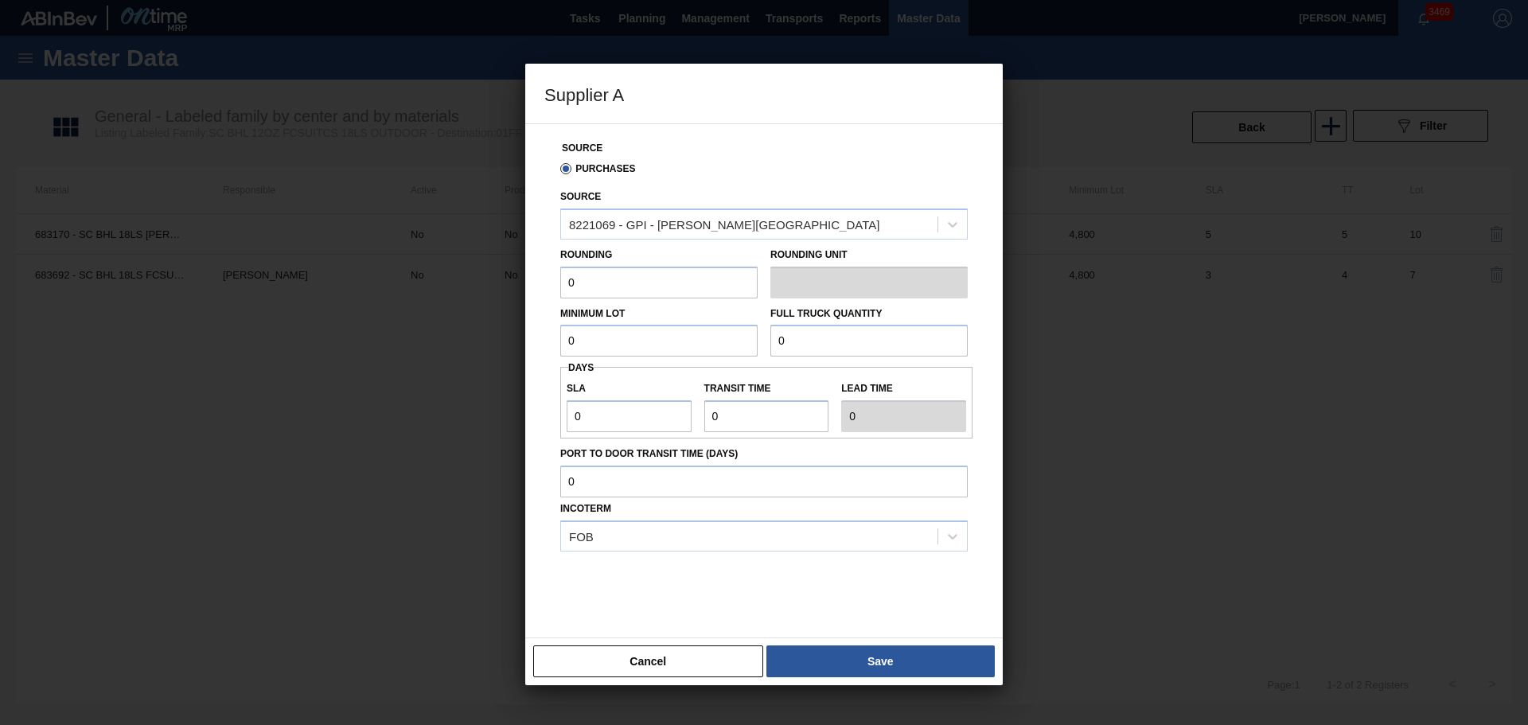
drag, startPoint x: 601, startPoint y: 283, endPoint x: 555, endPoint y: 275, distance: 46.1
click at [555, 275] on div "Rounding 0" at bounding box center [659, 271] width 210 height 55
type input "4,800"
type input "124,800"
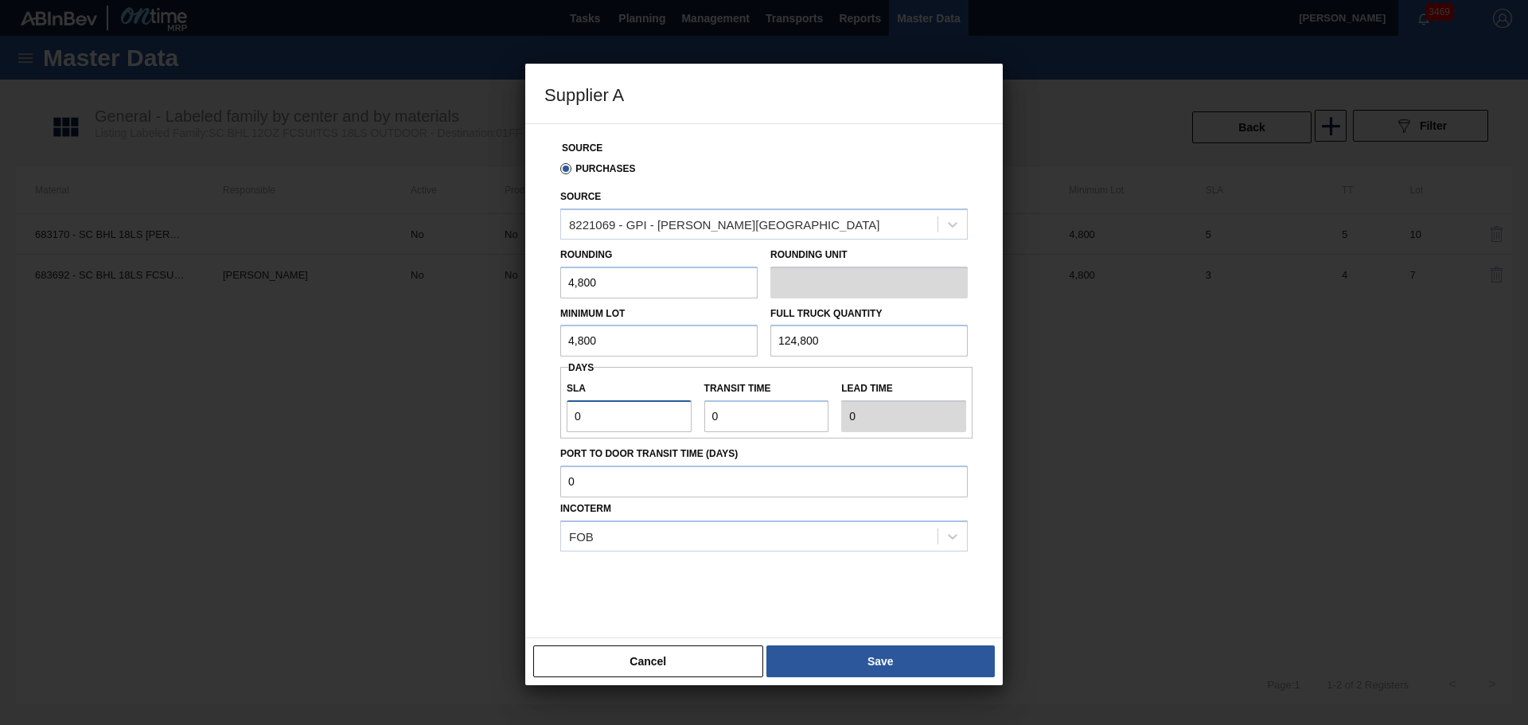
type input "4"
type input "3"
type input "7"
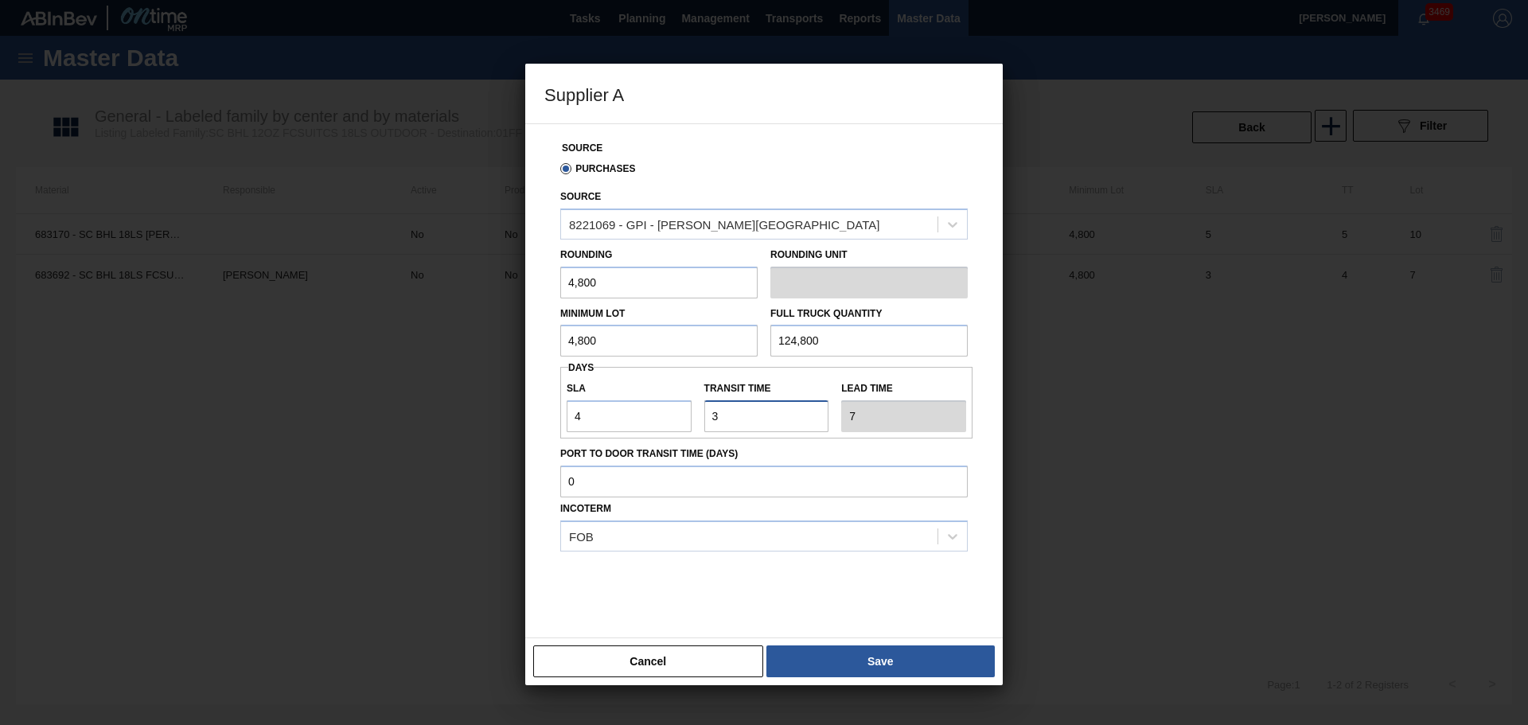
type input "3"
drag, startPoint x: 631, startPoint y: 410, endPoint x: 531, endPoint y: 399, distance: 100.9
click at [531, 399] on div "Source Purchases Source 8221069 - GPI - W. Monroe Rounding 4,800 Rounding Unit …" at bounding box center [763, 380] width 477 height 515
type input "3"
type input "6"
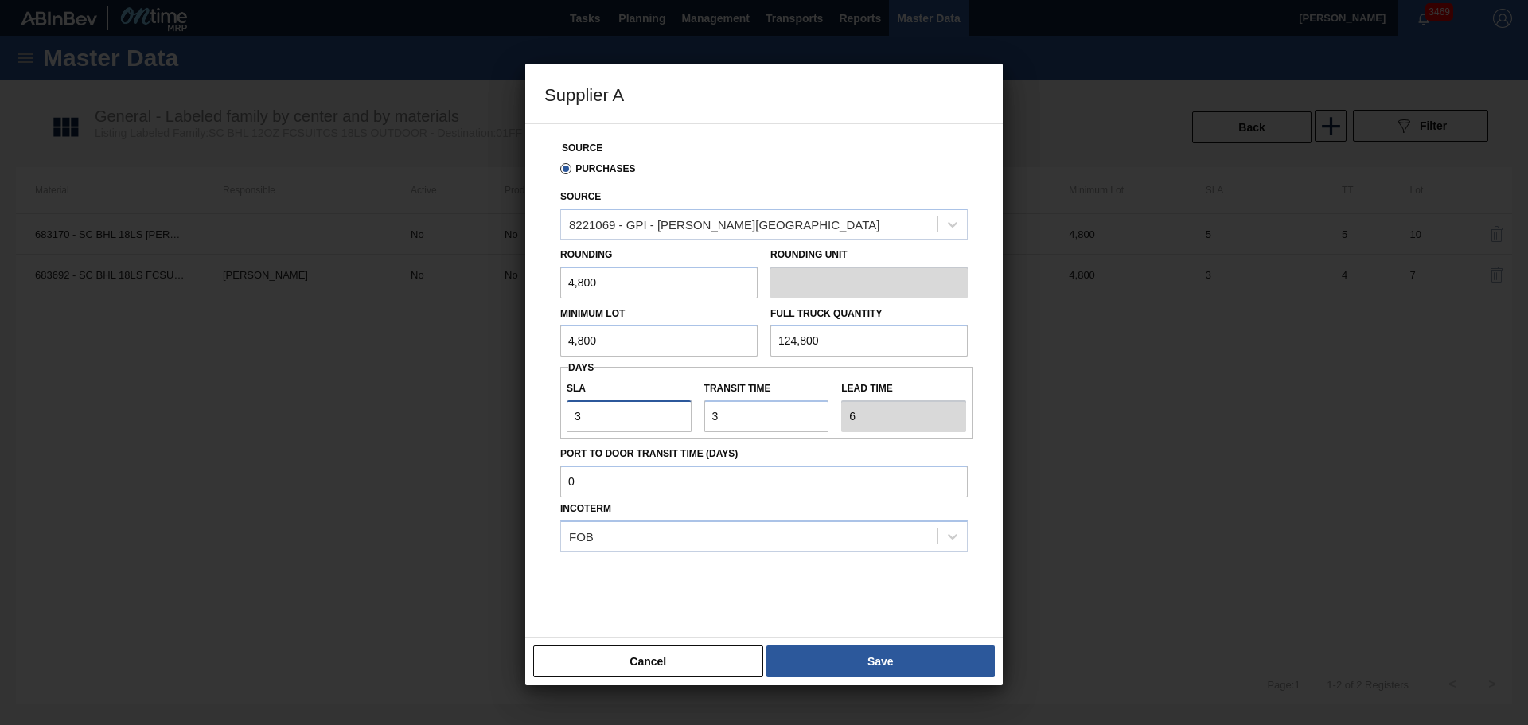
type input "3"
type input "4"
type input "7"
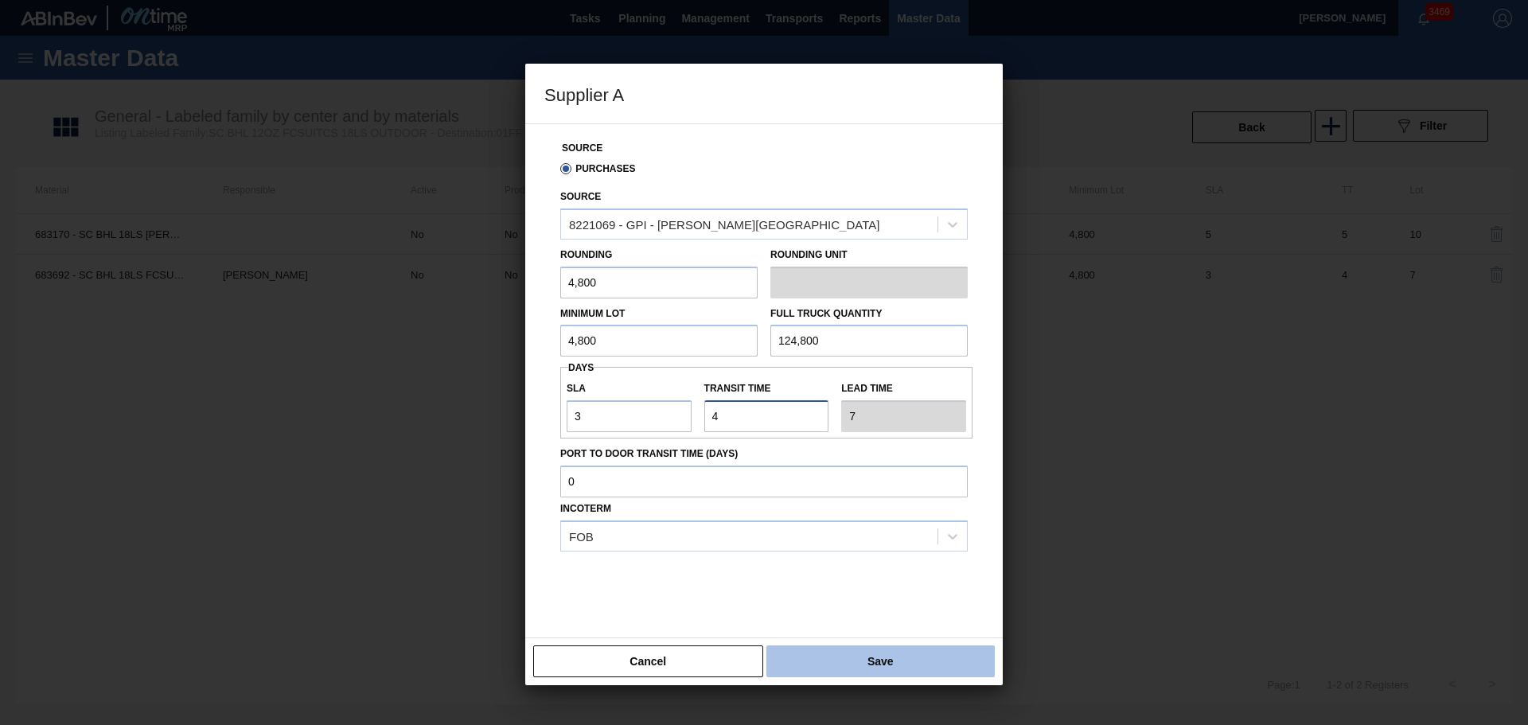
type input "4"
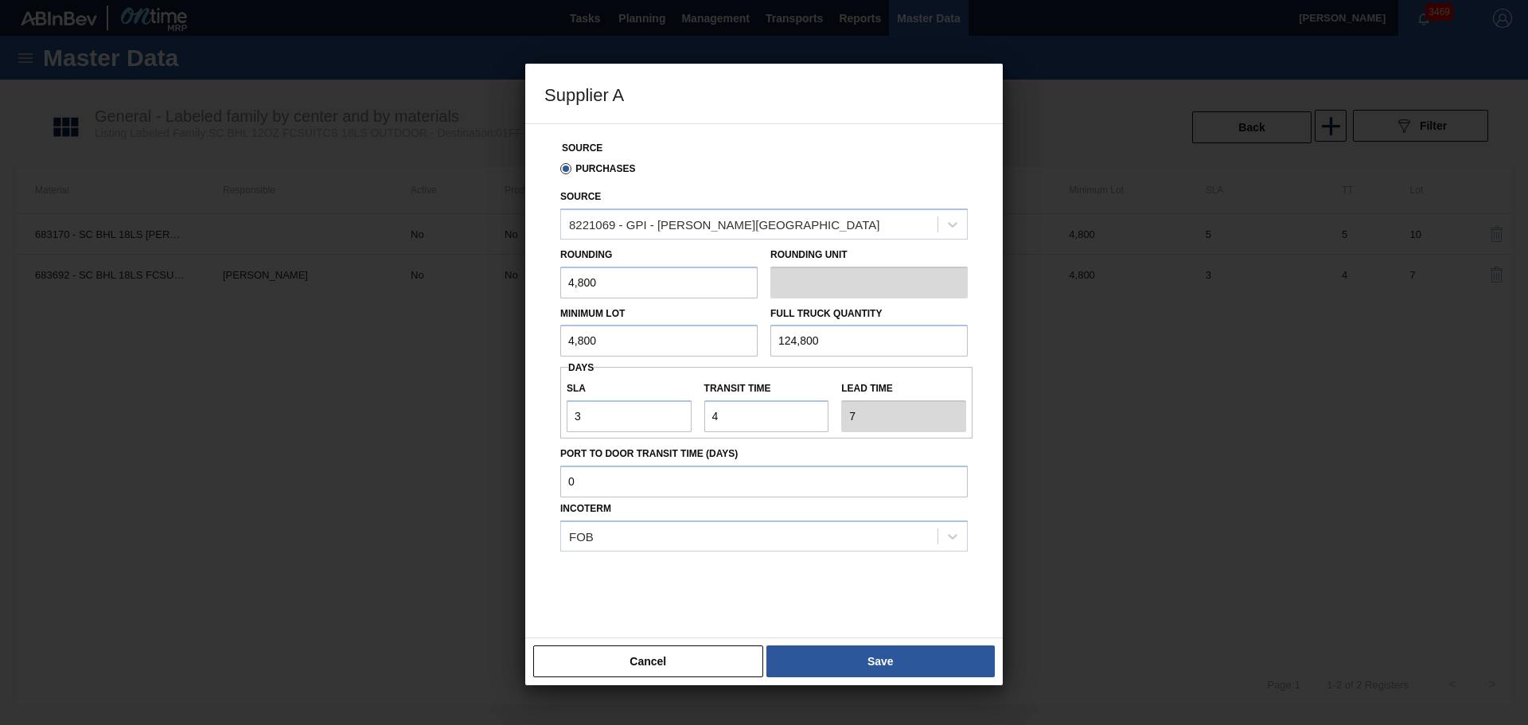
click at [902, 653] on button "Save" at bounding box center [880, 661] width 228 height 32
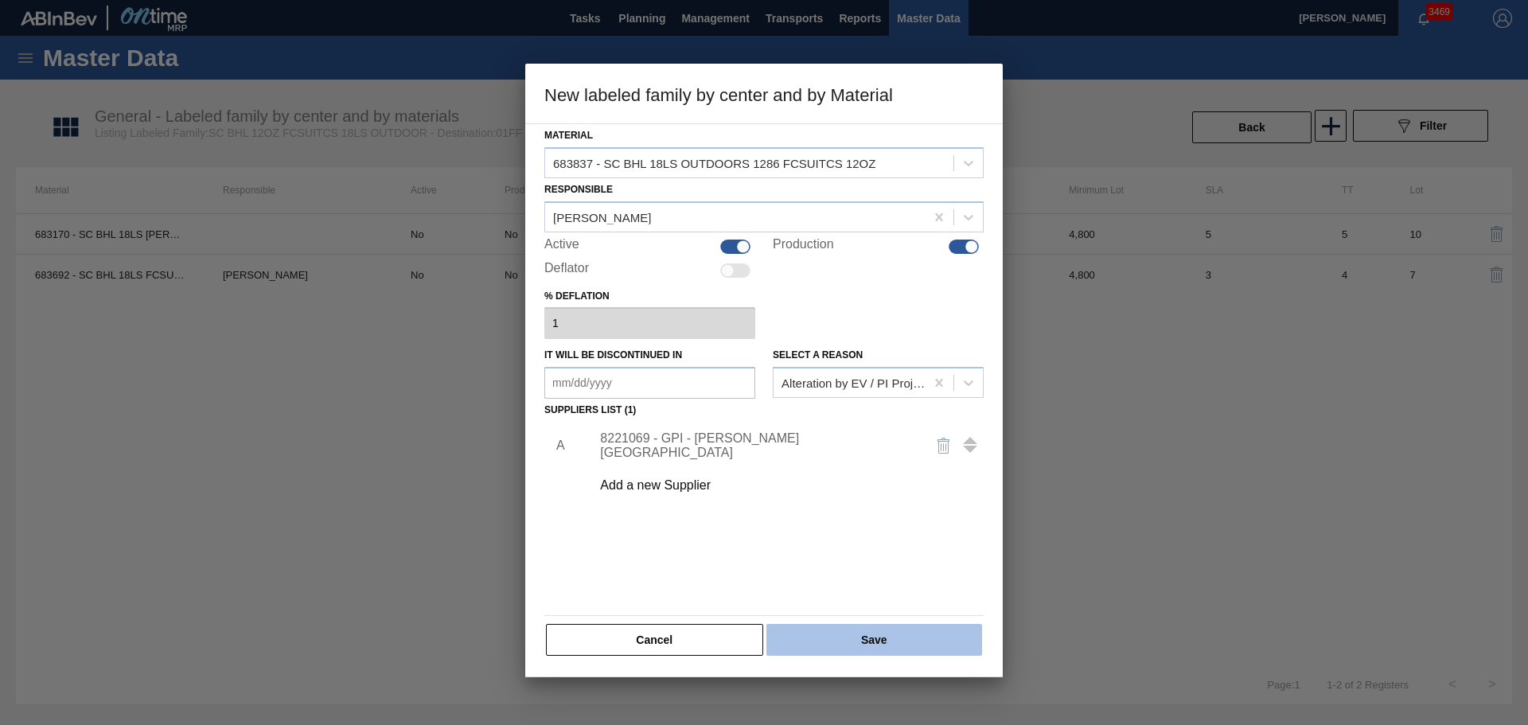
click at [867, 629] on button "Save" at bounding box center [874, 640] width 216 height 32
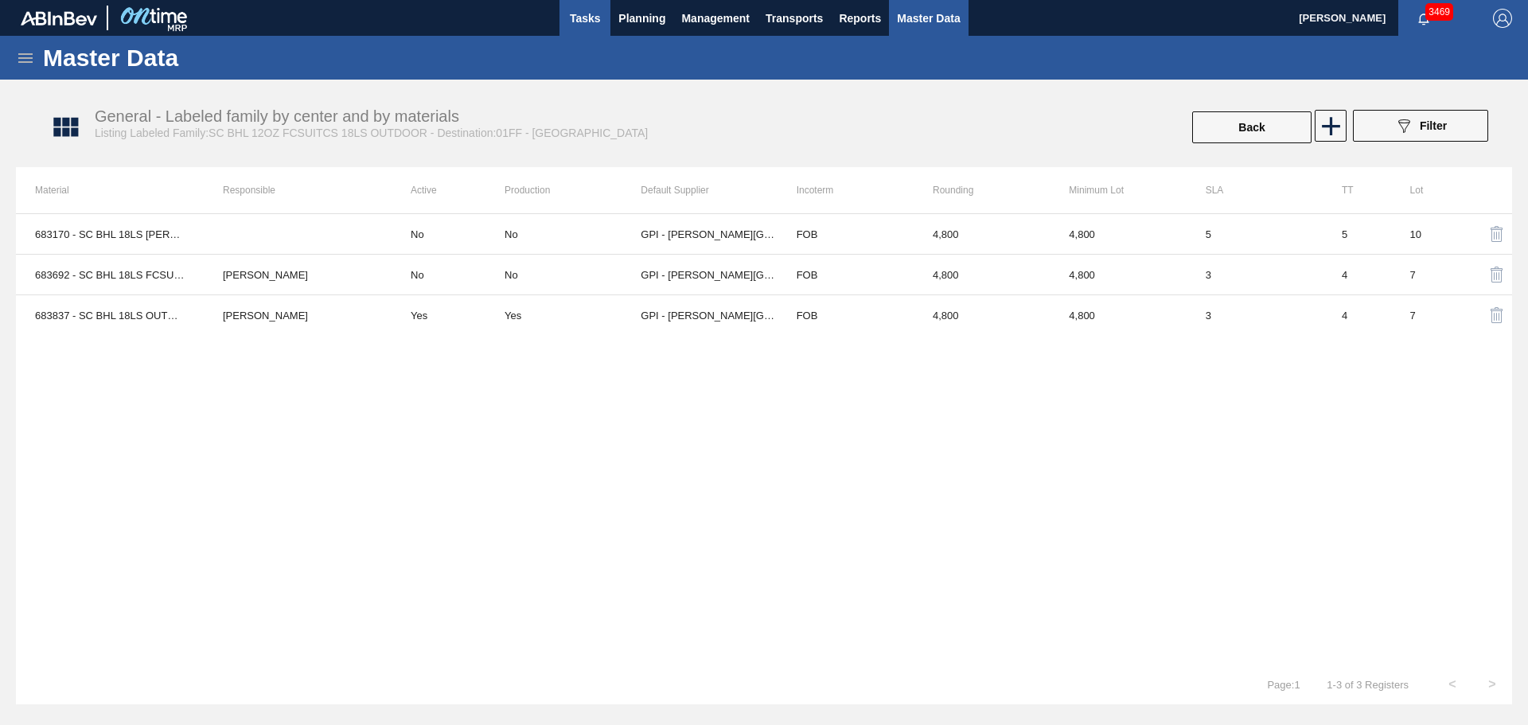
click at [575, 25] on span "Tasks" at bounding box center [584, 18] width 35 height 19
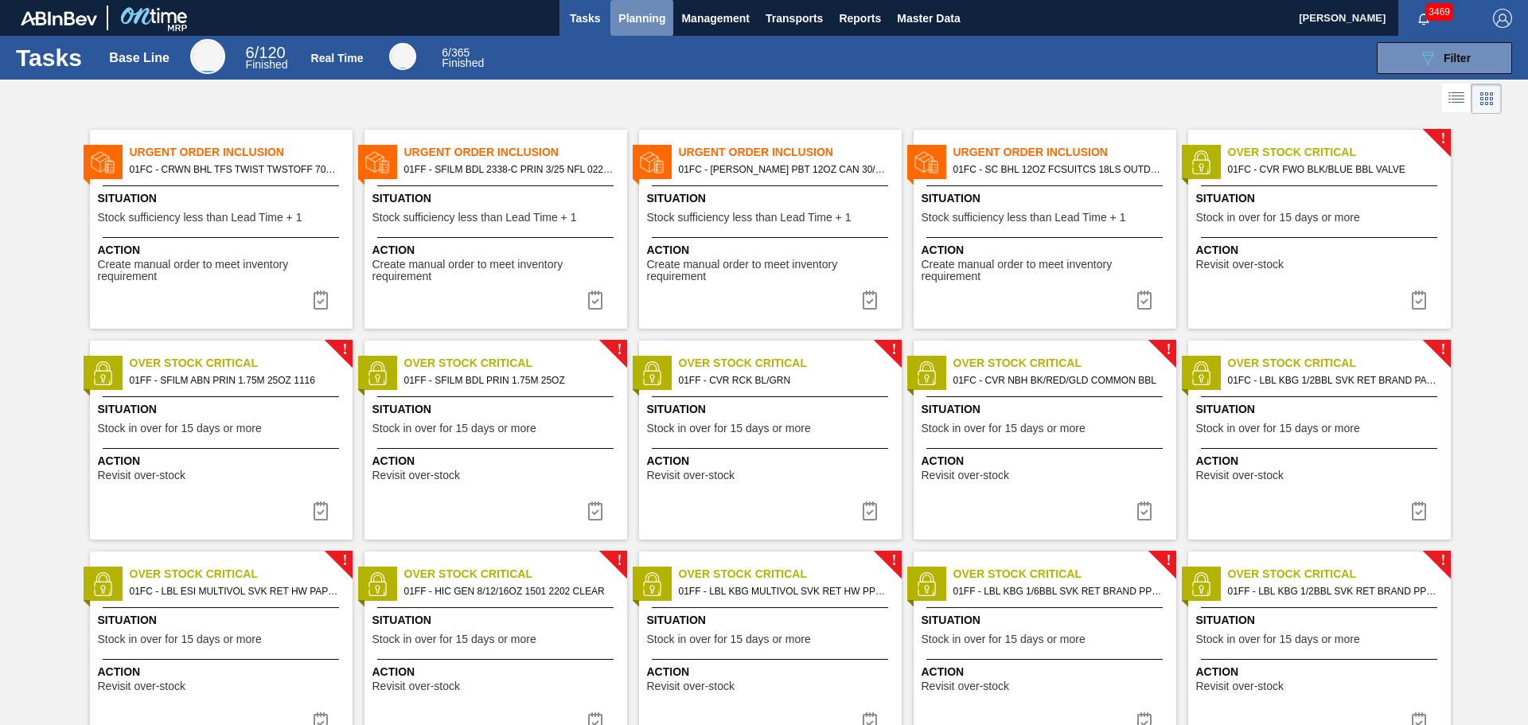
click at [634, 25] on span "Planning" at bounding box center [641, 18] width 47 height 19
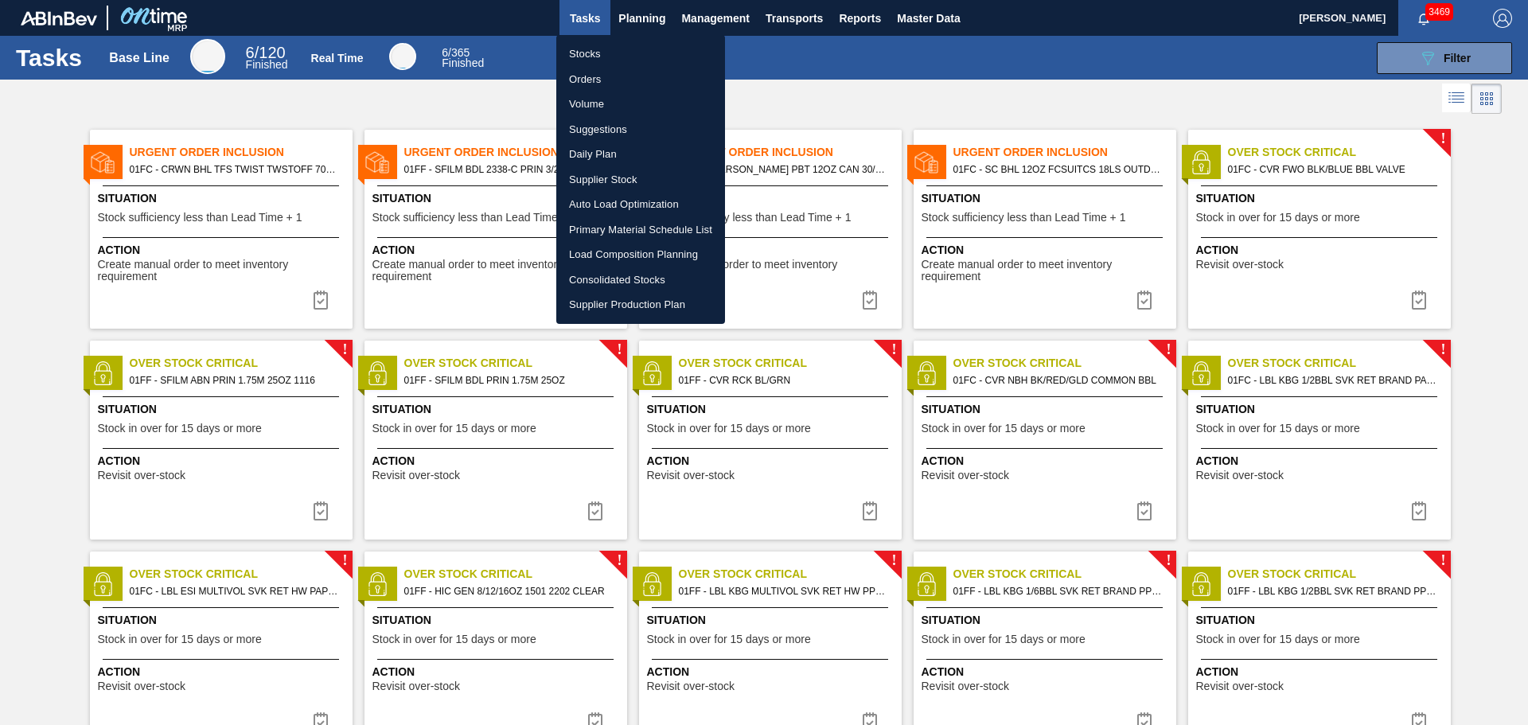
click at [596, 55] on li "Stocks" at bounding box center [640, 53] width 169 height 25
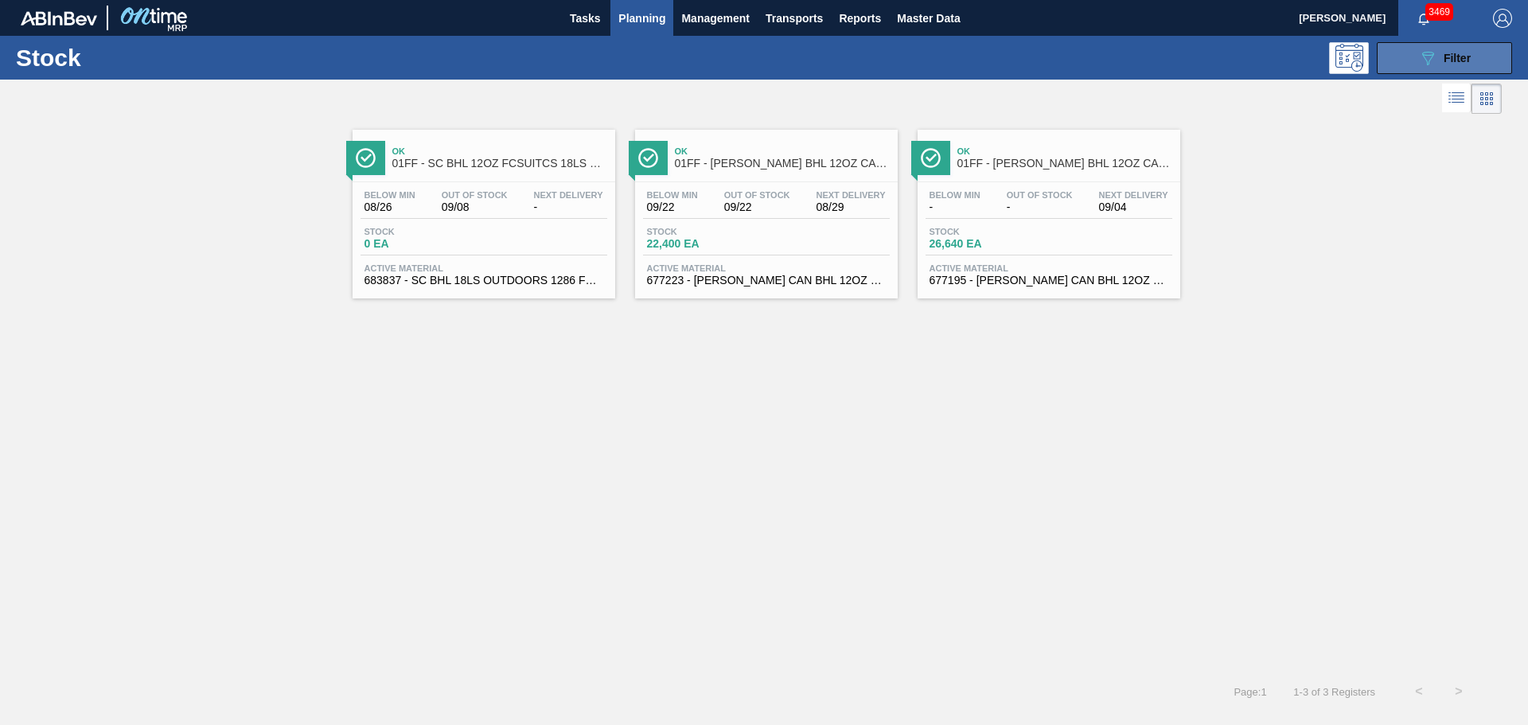
click at [1426, 49] on icon "089F7B8B-B2A5-4AFE-B5C0-19BA573D28AC" at bounding box center [1427, 58] width 19 height 19
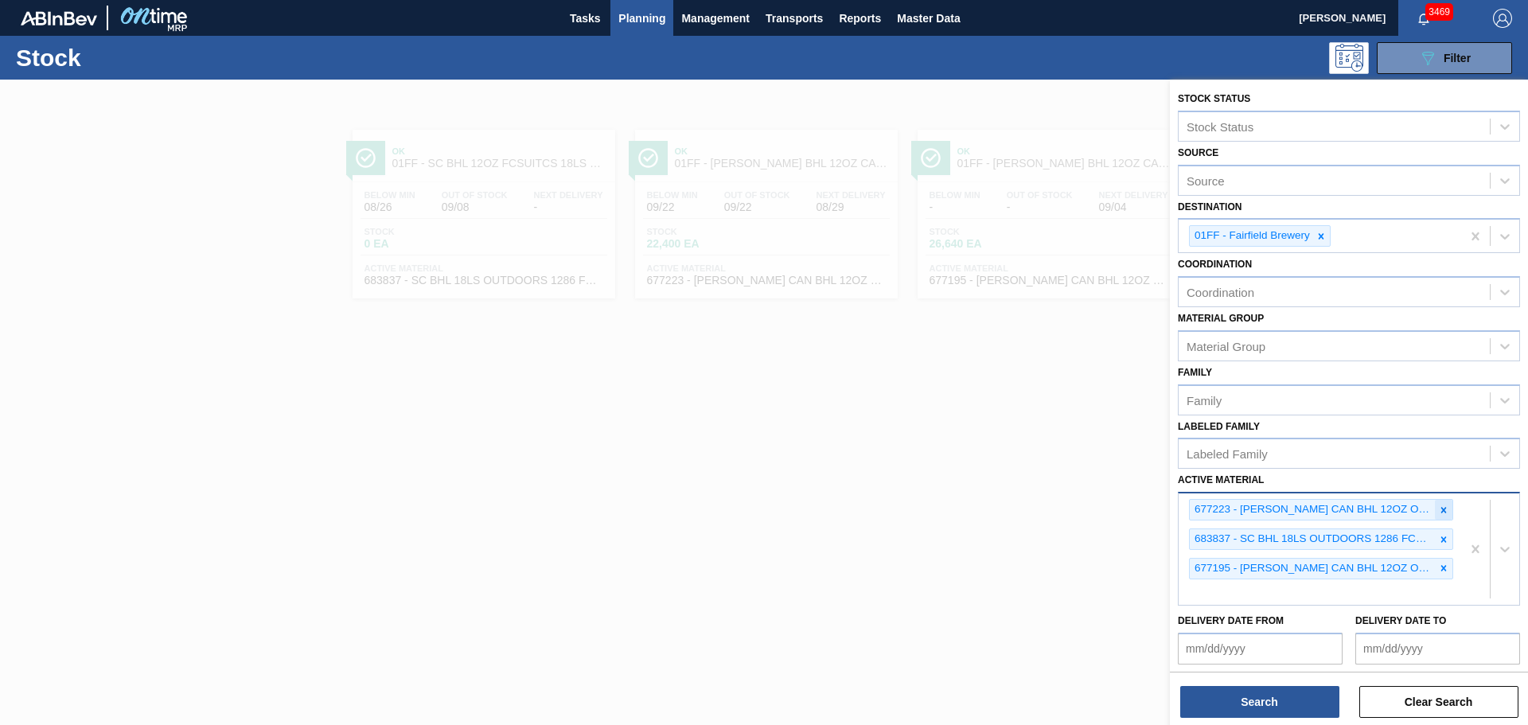
click at [1441, 512] on icon at bounding box center [1444, 510] width 6 height 6
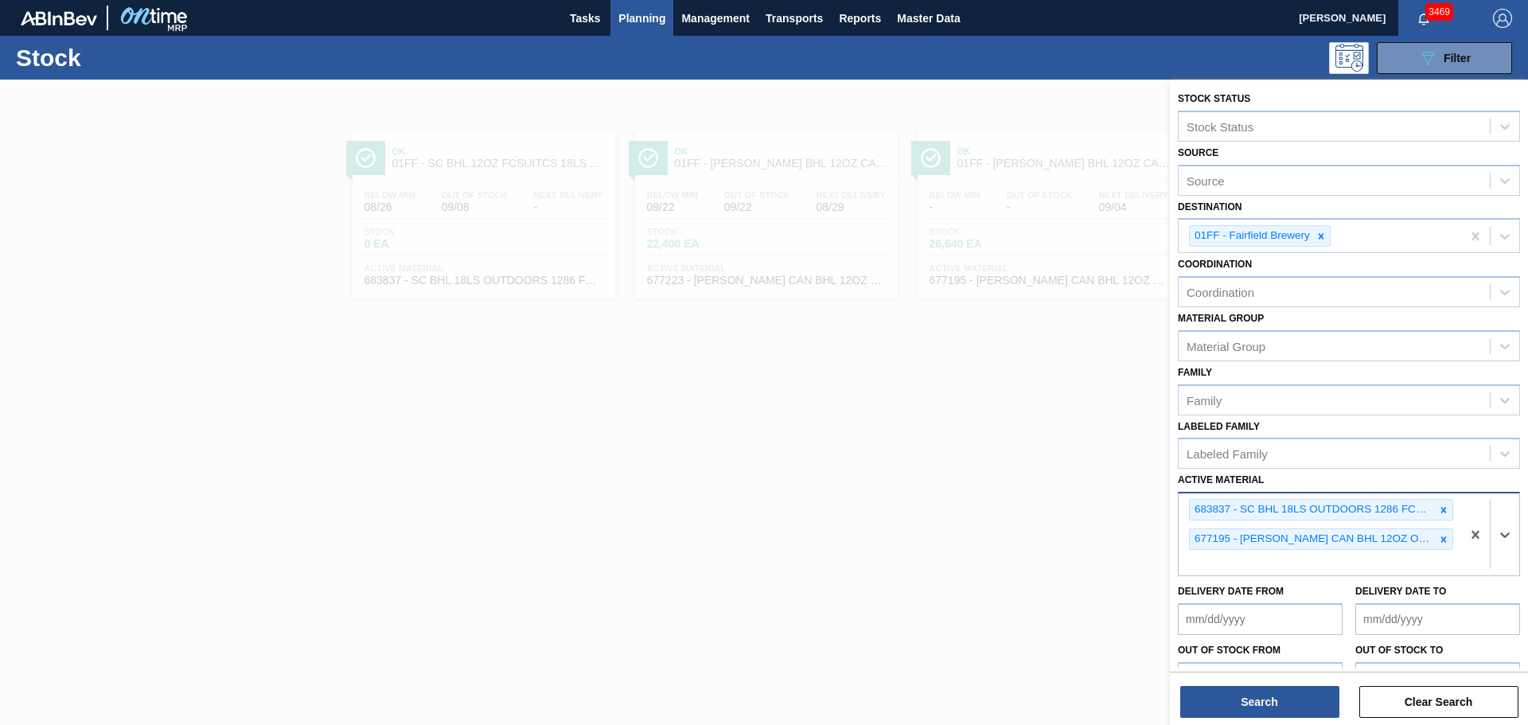
click at [1441, 512] on icon at bounding box center [1444, 510] width 6 height 6
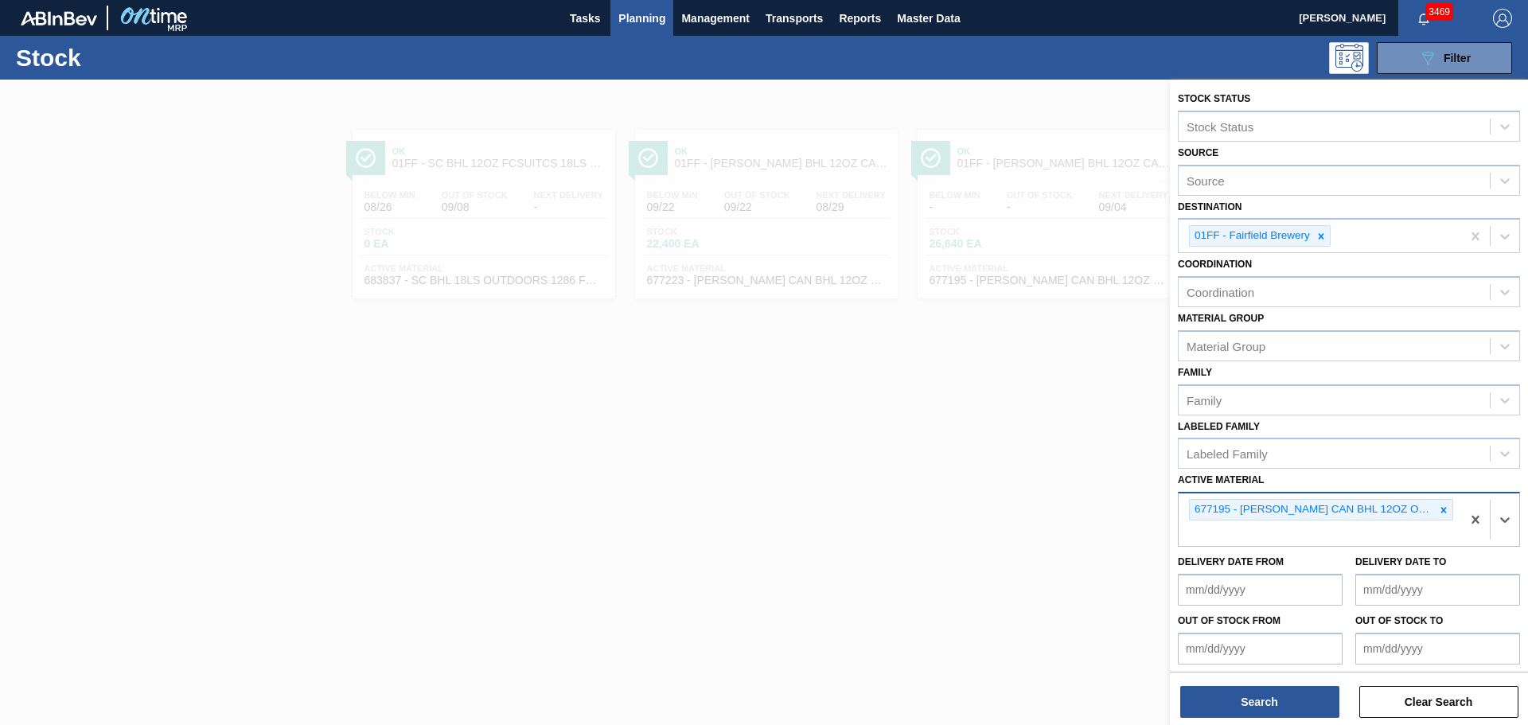
click at [1441, 512] on icon at bounding box center [1444, 510] width 6 height 6
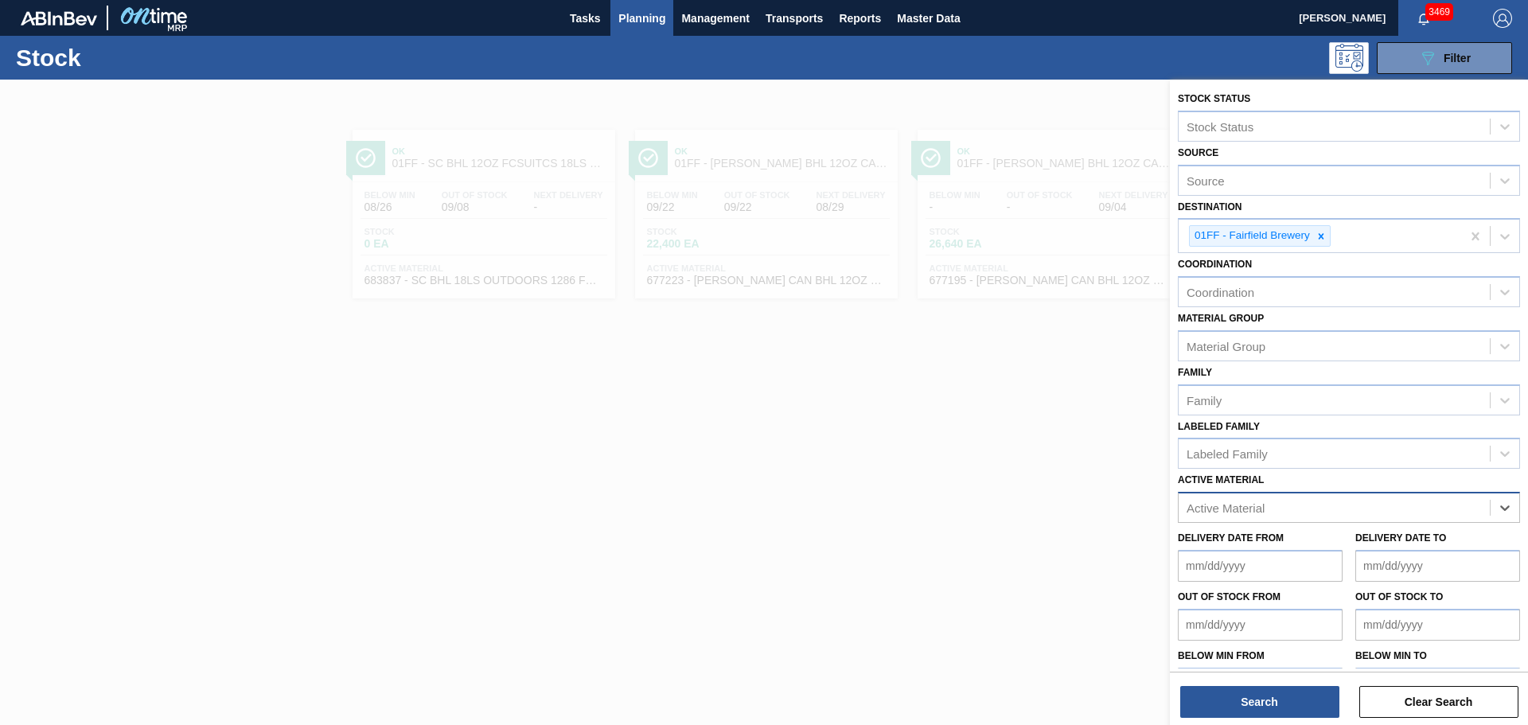
click at [1225, 506] on div "Active Material" at bounding box center [1225, 508] width 78 height 14
type Material "730025"
click at [1291, 536] on div "730025 - SWWRAP FILM 8000ft 19.7in 57GA NO SPEC" at bounding box center [1349, 546] width 342 height 29
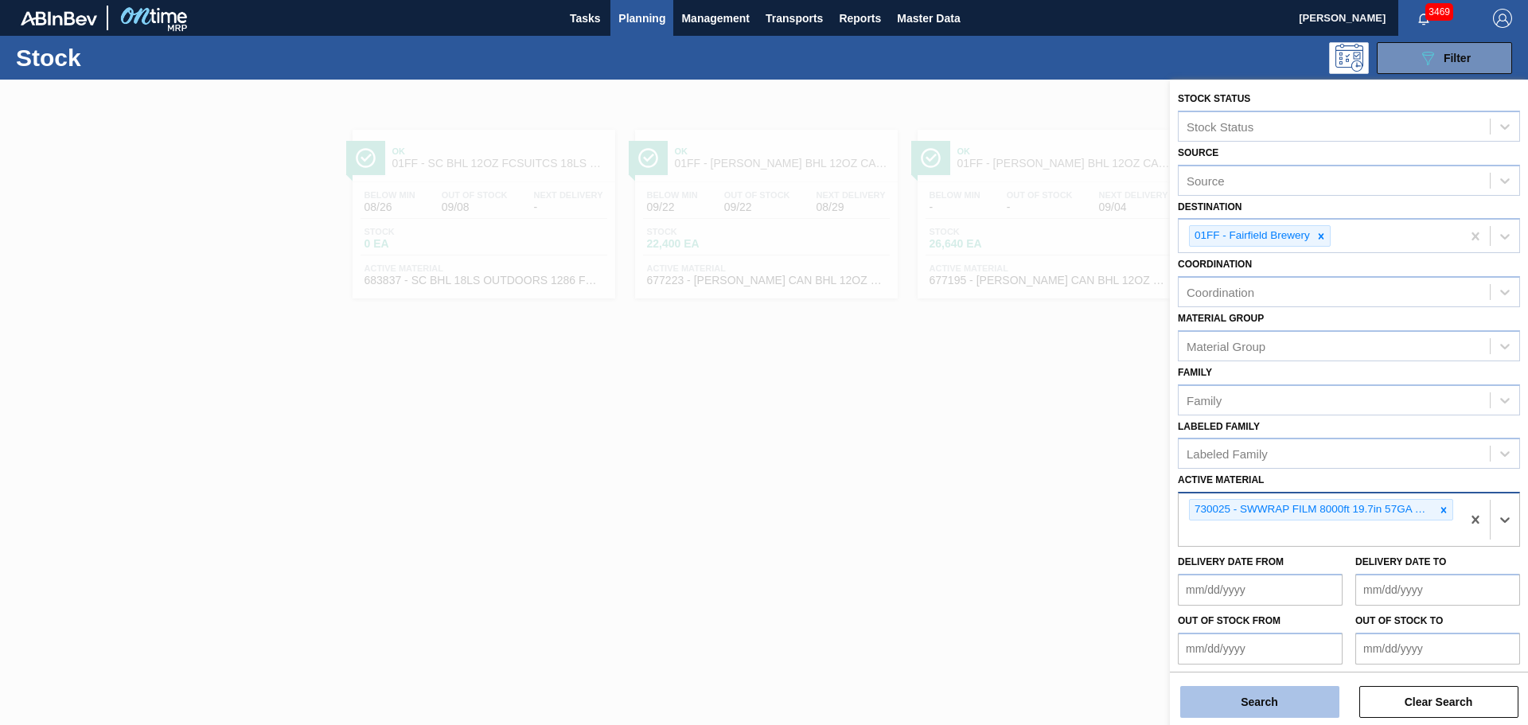
click at [1251, 695] on button "Search" at bounding box center [1259, 702] width 159 height 32
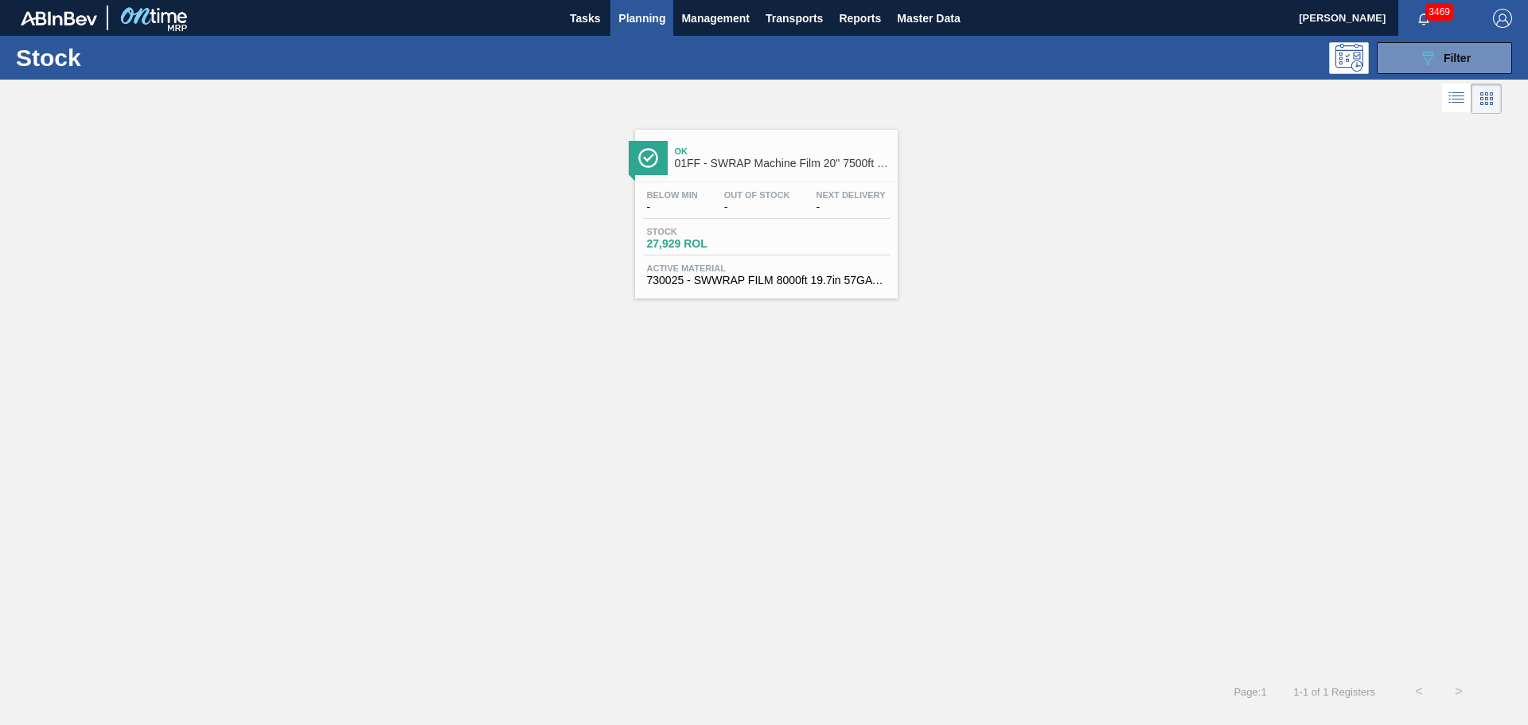
click at [793, 198] on div "Out Of Stock -" at bounding box center [757, 201] width 74 height 23
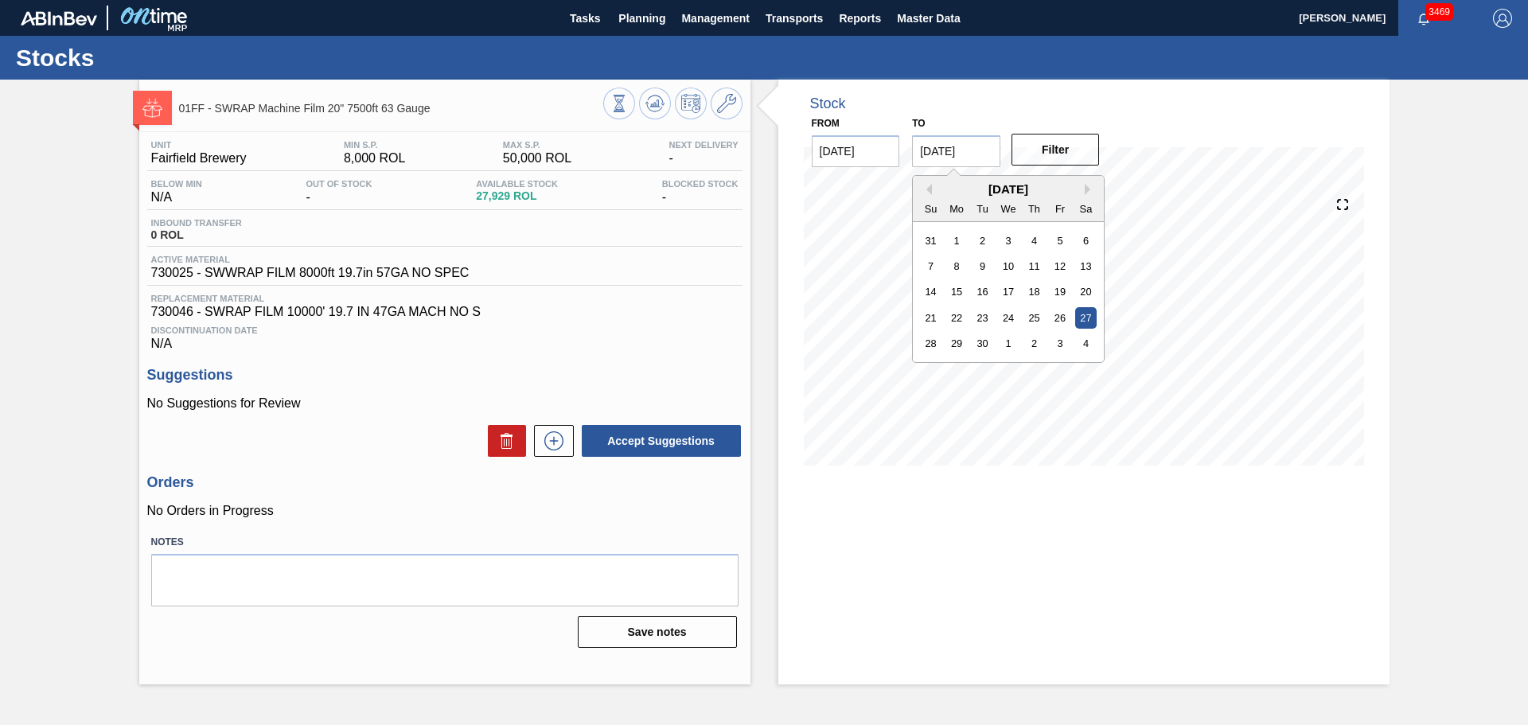
click at [989, 160] on input "[DATE]" at bounding box center [956, 151] width 88 height 32
click at [1087, 187] on button "Next Month" at bounding box center [1090, 189] width 11 height 11
click at [1057, 341] on div "31" at bounding box center [1060, 343] width 21 height 21
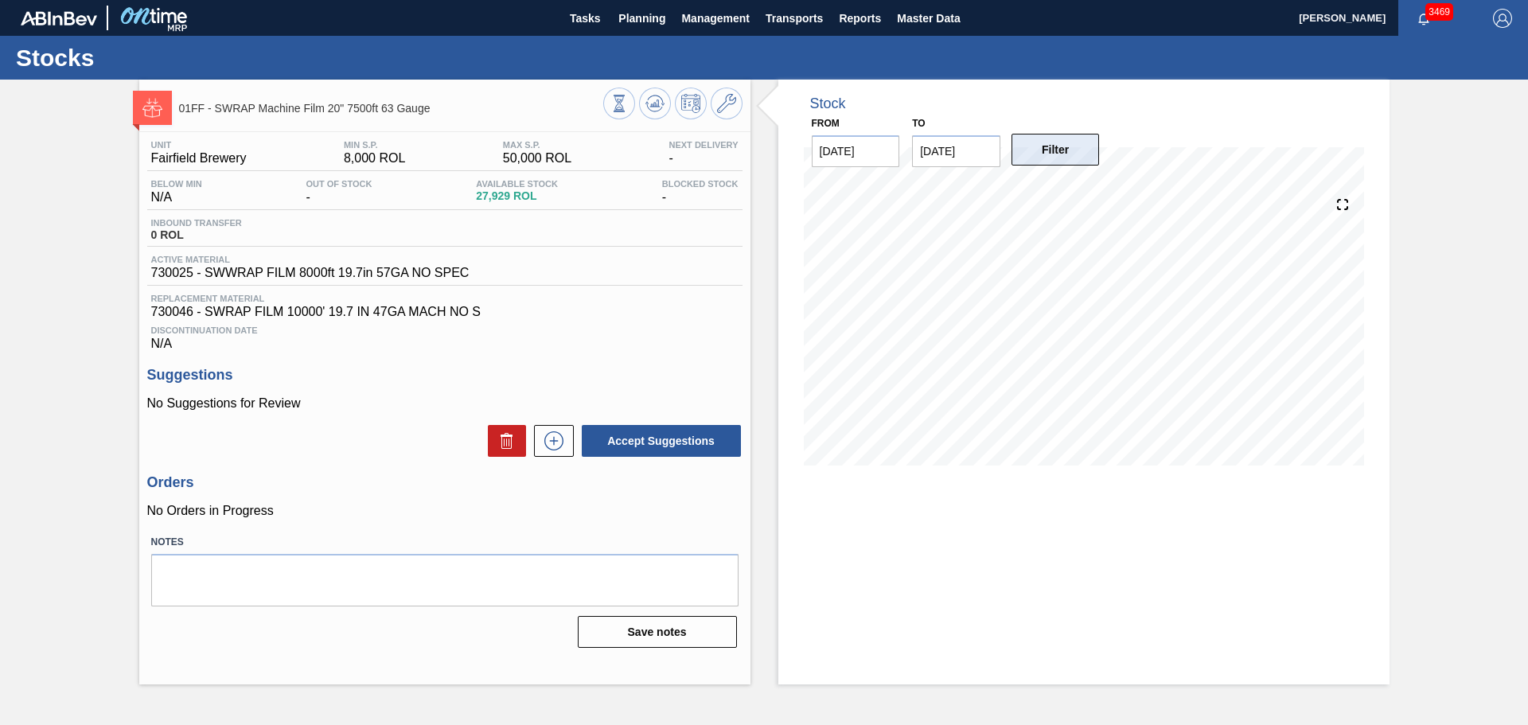
click at [1073, 154] on button "Filter" at bounding box center [1055, 150] width 88 height 32
click at [973, 158] on input "10/31/2025" at bounding box center [956, 151] width 88 height 32
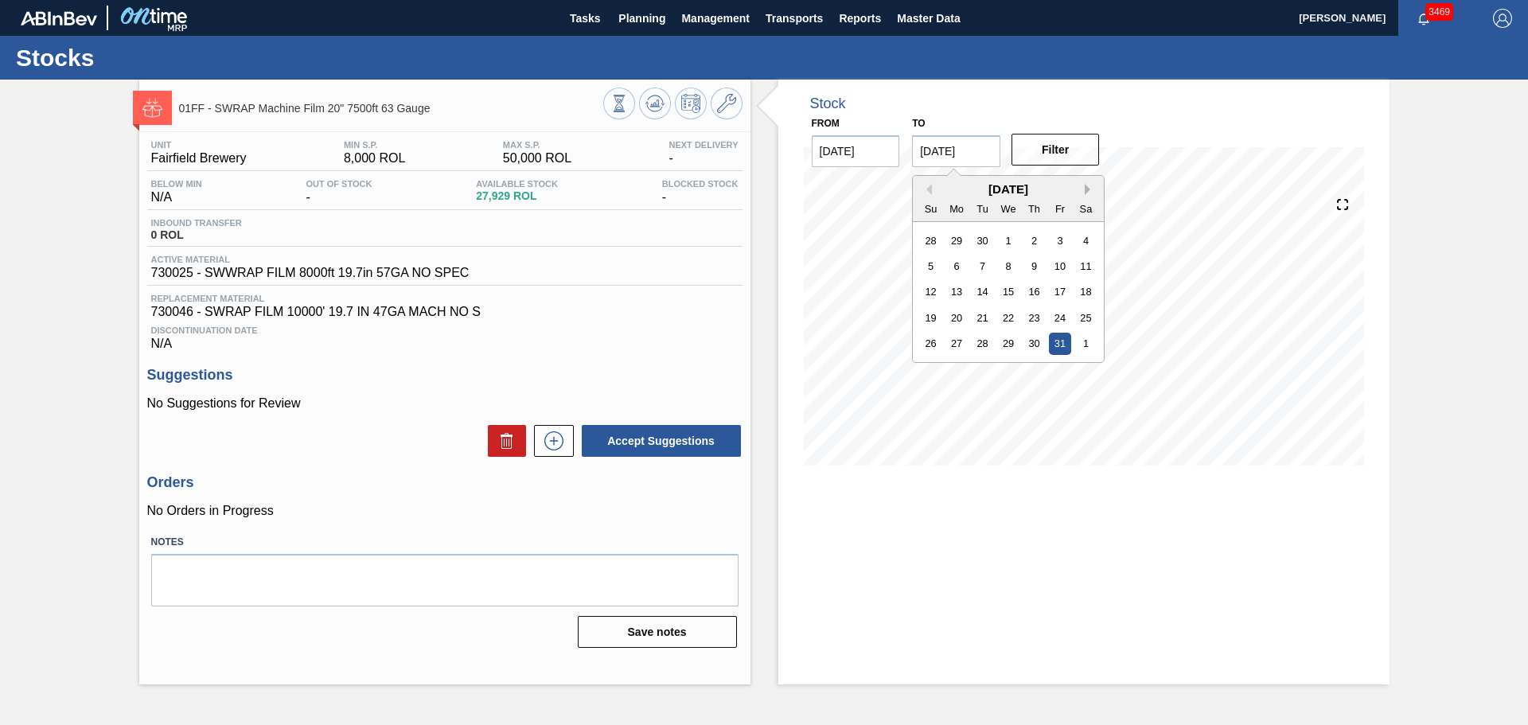
click at [1092, 185] on button "Next Month" at bounding box center [1090, 189] width 11 height 11
click at [933, 368] on div "30" at bounding box center [930, 369] width 21 height 21
type input "[DATE]"
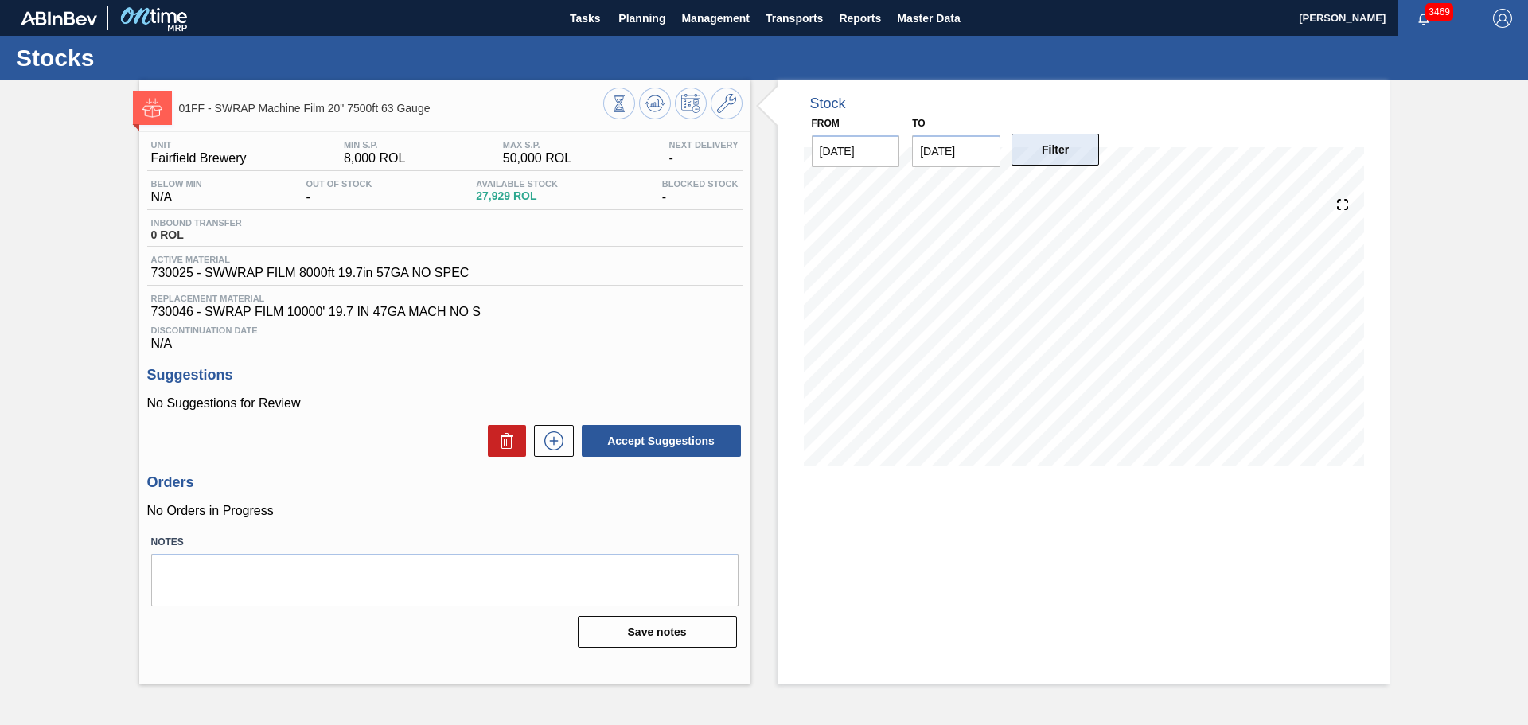
click at [1073, 148] on button "Filter" at bounding box center [1055, 150] width 88 height 32
click at [562, 438] on icon at bounding box center [553, 440] width 19 height 19
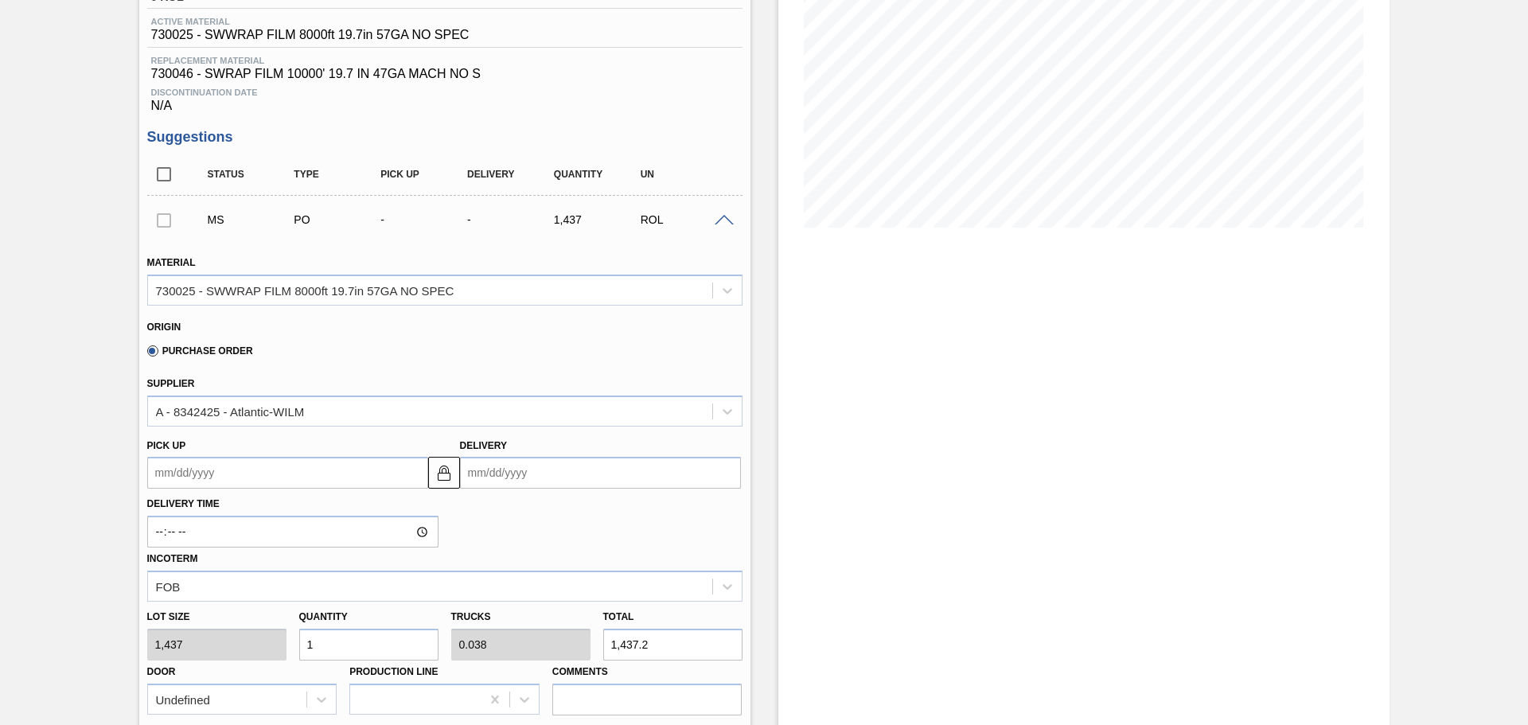
scroll to position [318, 0]
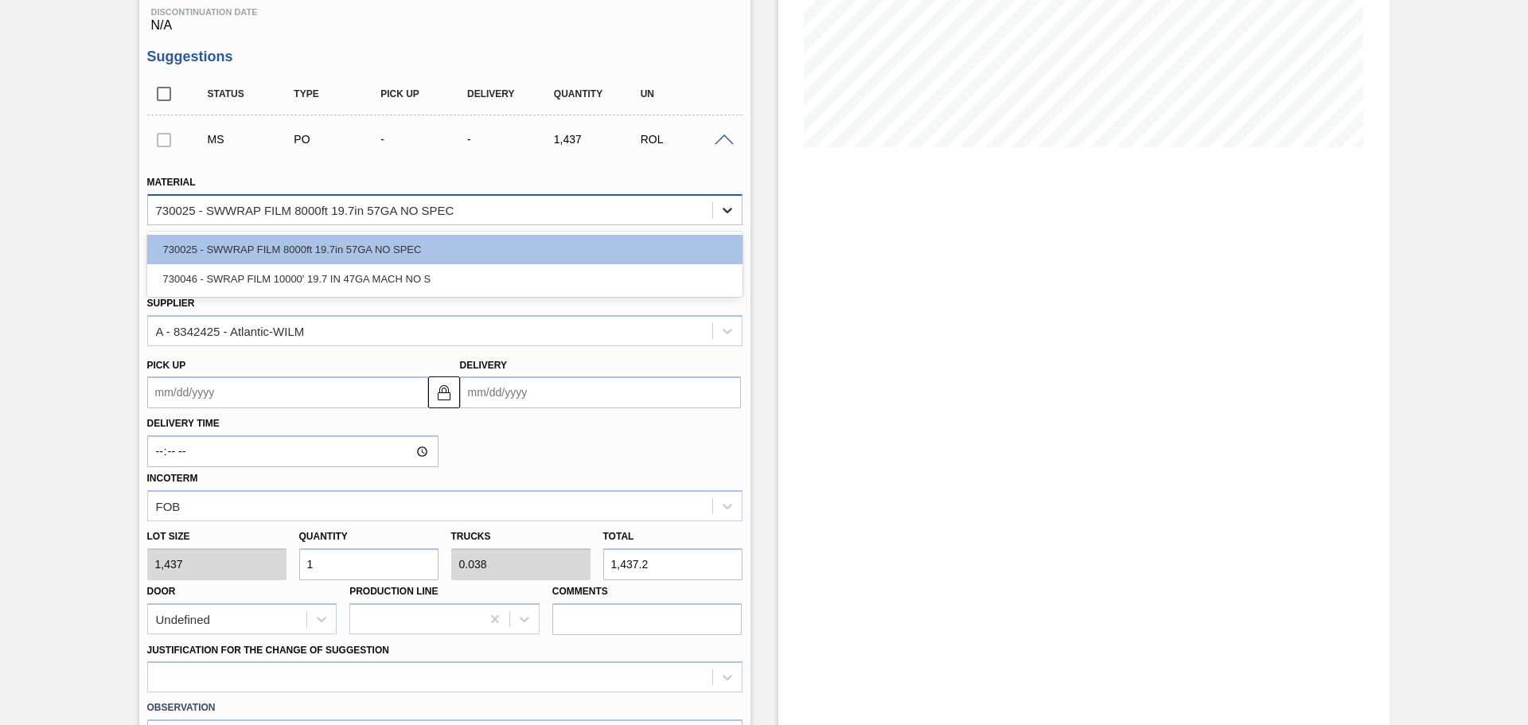
click at [723, 203] on icon at bounding box center [727, 210] width 16 height 16
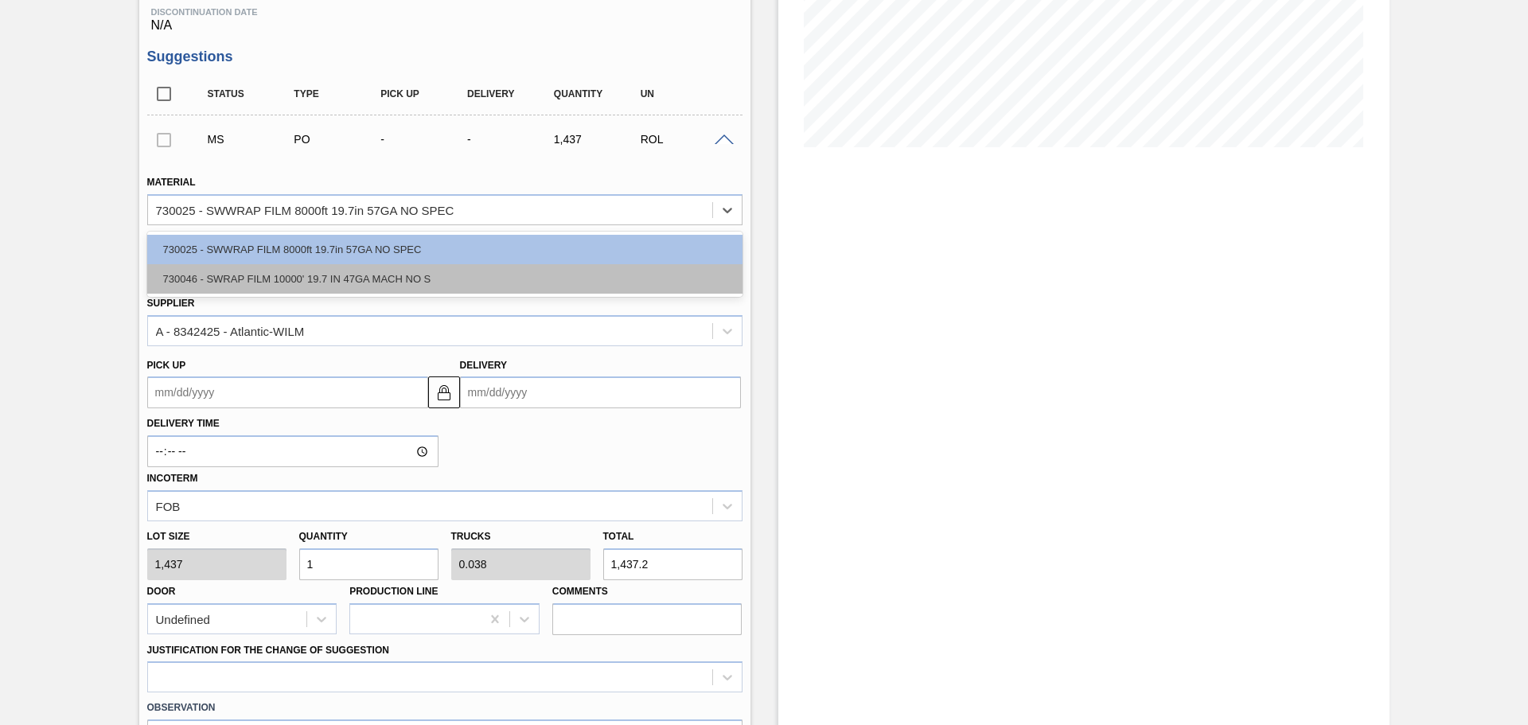
click at [563, 271] on div "730046 - SWRAP FILM 10000' 19.7 IN 47GA MACH NO S" at bounding box center [444, 278] width 595 height 29
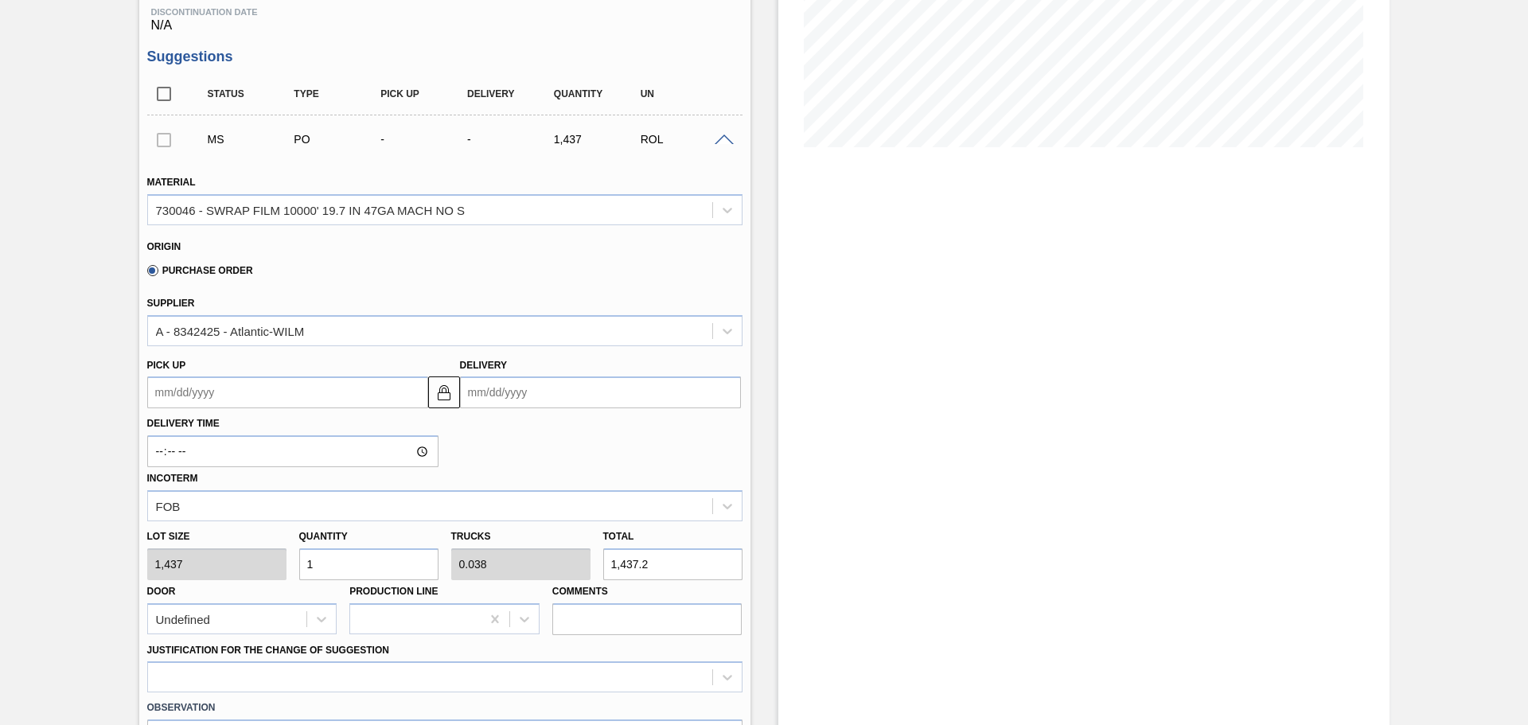
click at [374, 562] on input "1" at bounding box center [368, 564] width 139 height 32
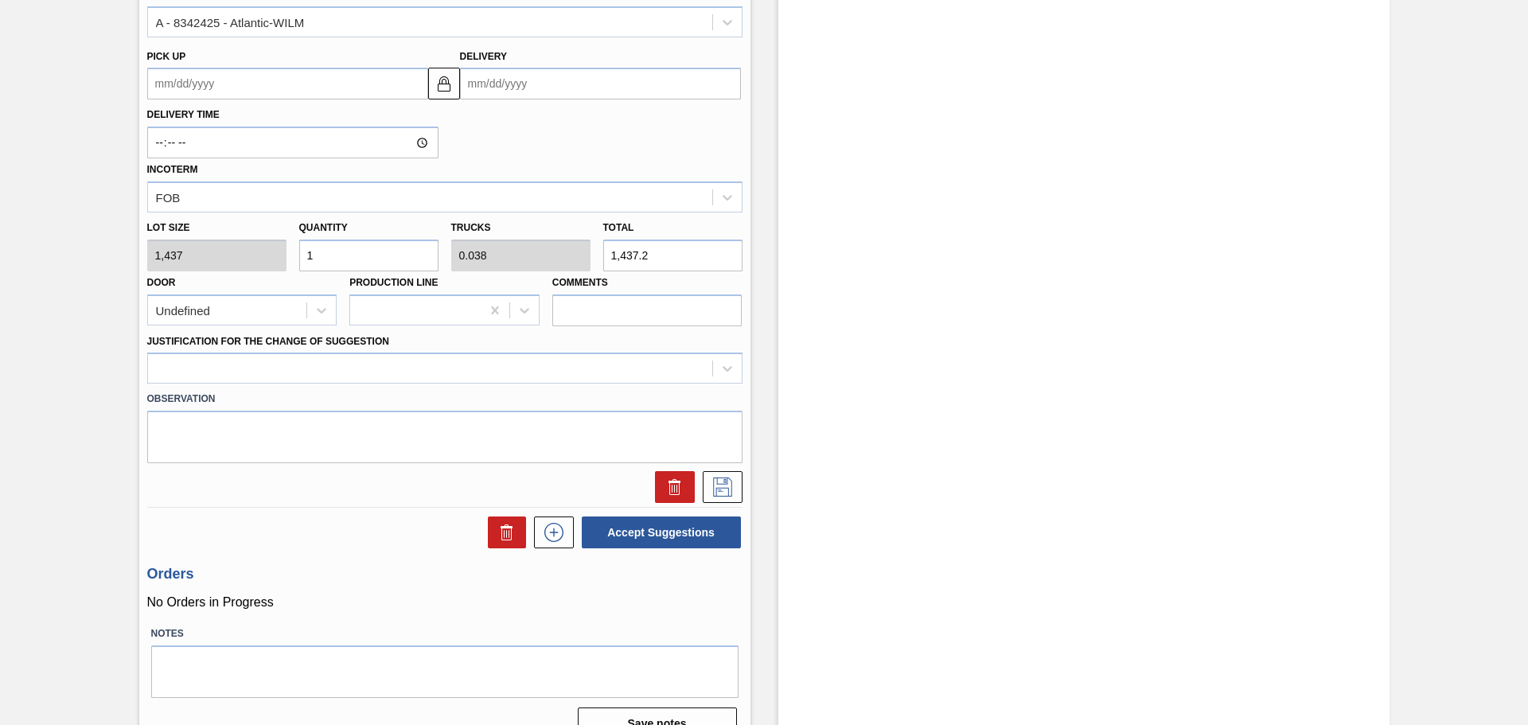
scroll to position [655, 0]
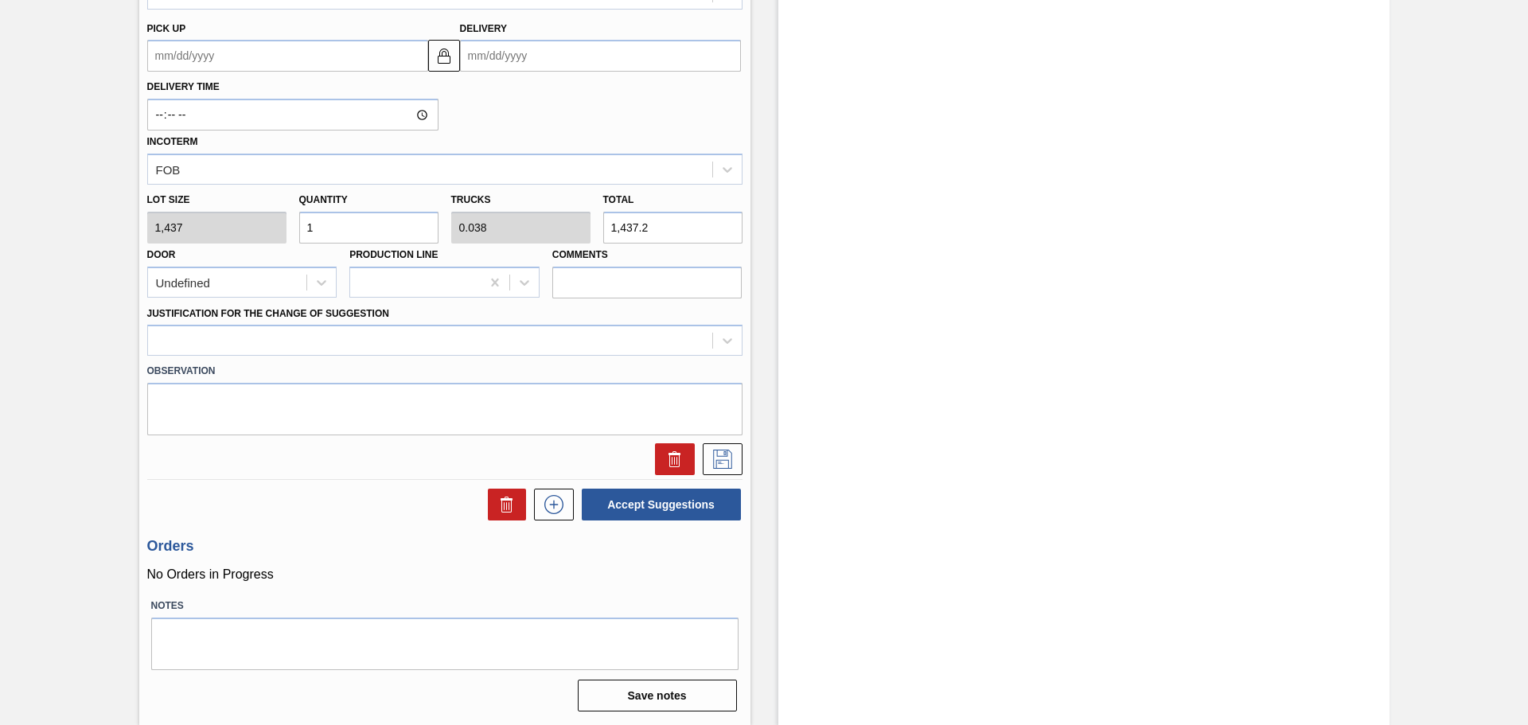
click at [743, 462] on div at bounding box center [445, 459] width 608 height 32
click at [730, 461] on icon at bounding box center [722, 459] width 19 height 19
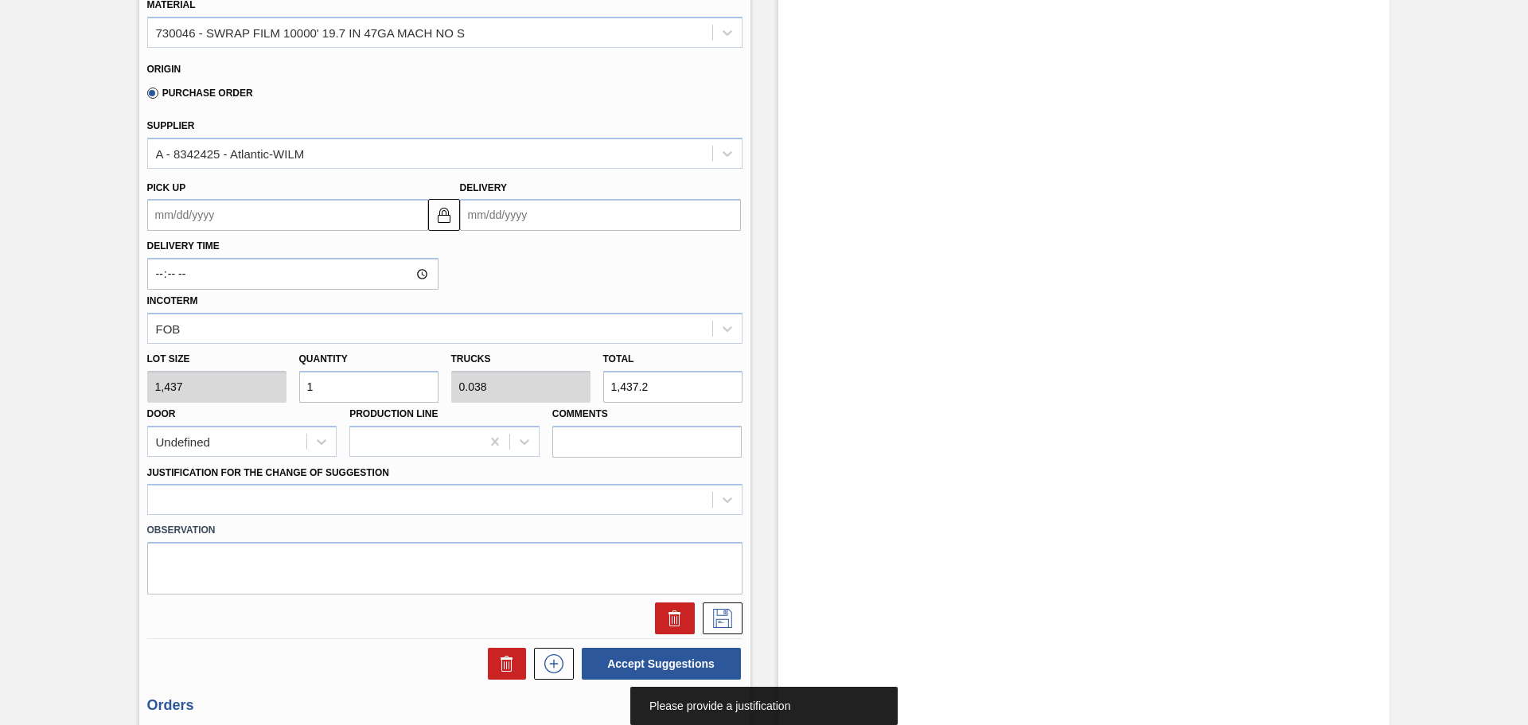
click at [577, 227] on input "Delivery" at bounding box center [600, 215] width 281 height 32
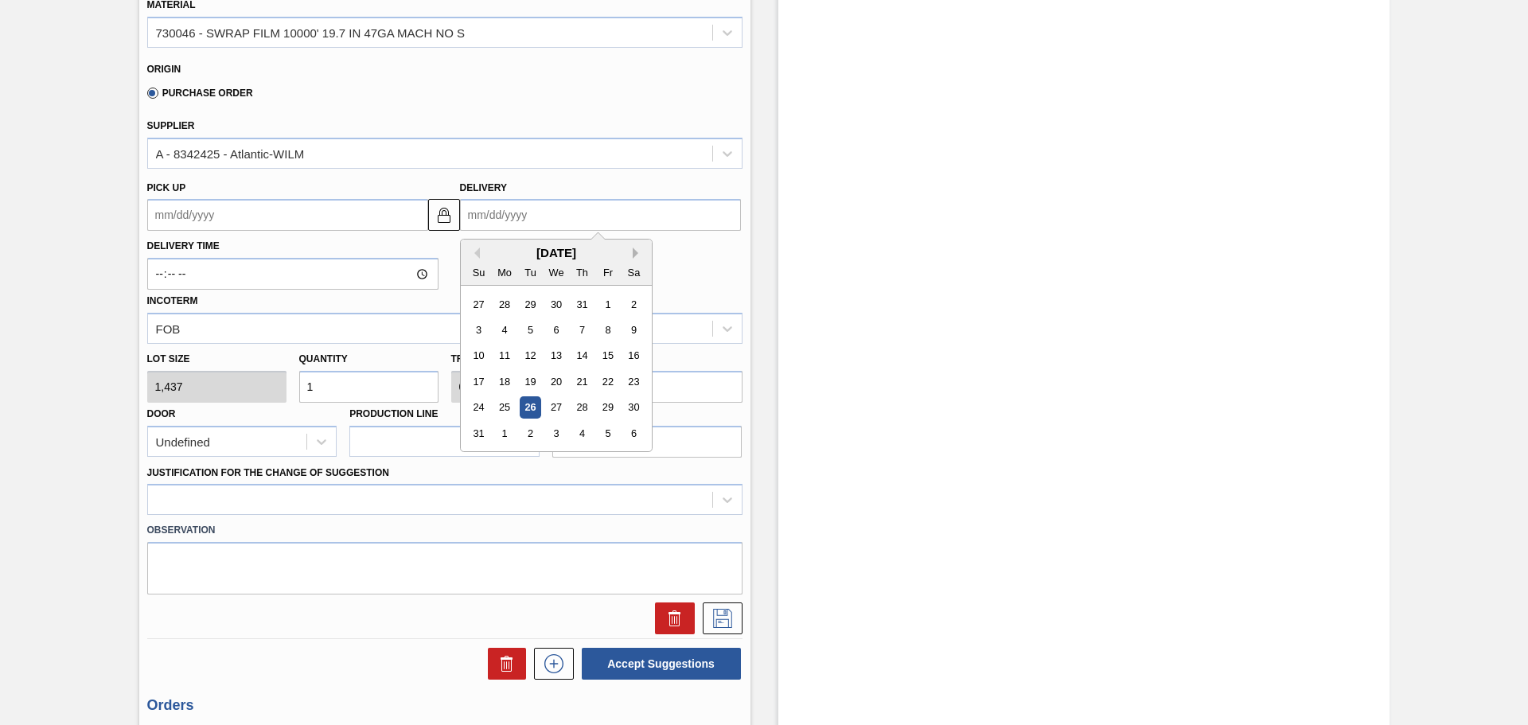
click at [633, 253] on button "Next Month" at bounding box center [638, 252] width 11 height 11
click at [503, 353] on div "15" at bounding box center [503, 355] width 21 height 21
type up101624731 "[DATE]"
type input "09/15/2025"
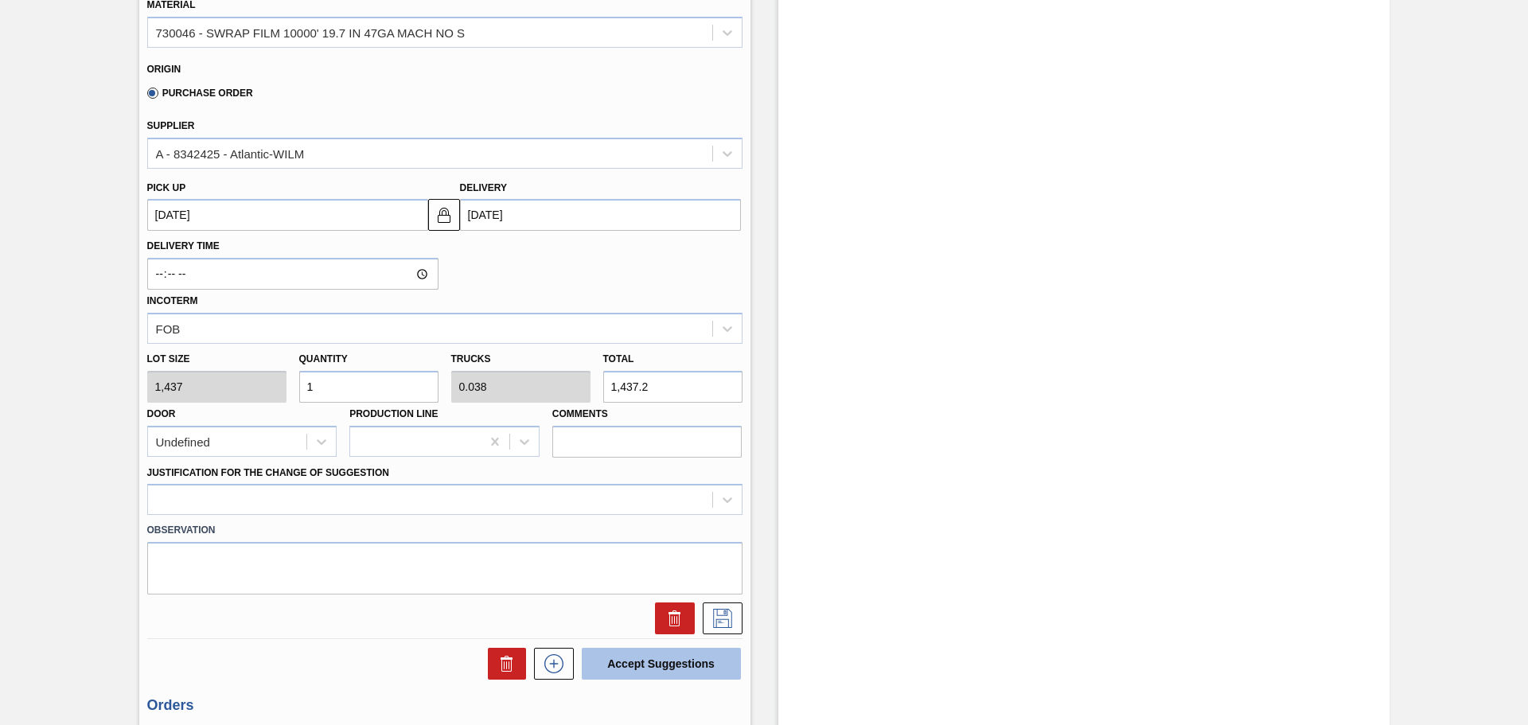
click at [665, 668] on button "Accept Suggestions" at bounding box center [661, 664] width 159 height 32
click at [633, 662] on button "Accept Suggestions" at bounding box center [661, 664] width 159 height 32
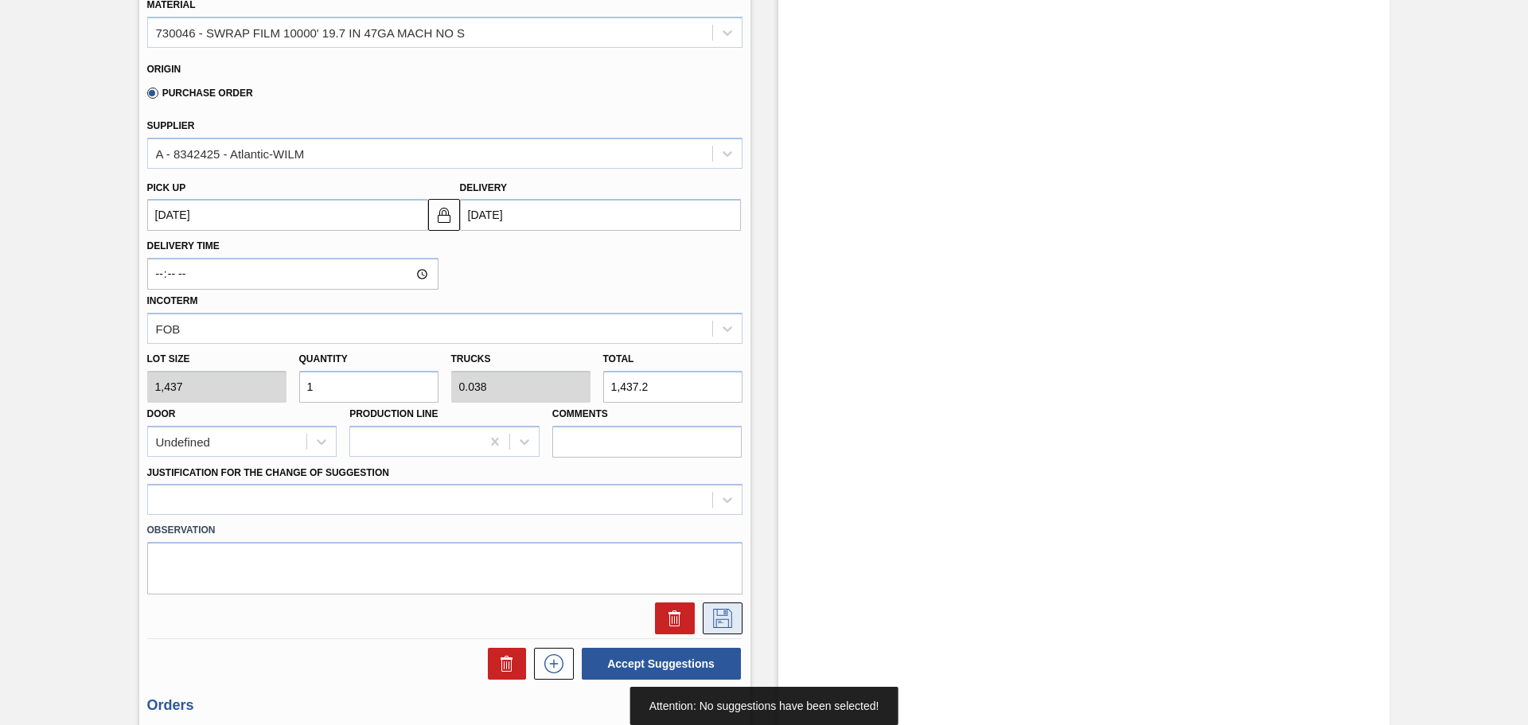
click at [727, 618] on icon at bounding box center [722, 618] width 25 height 19
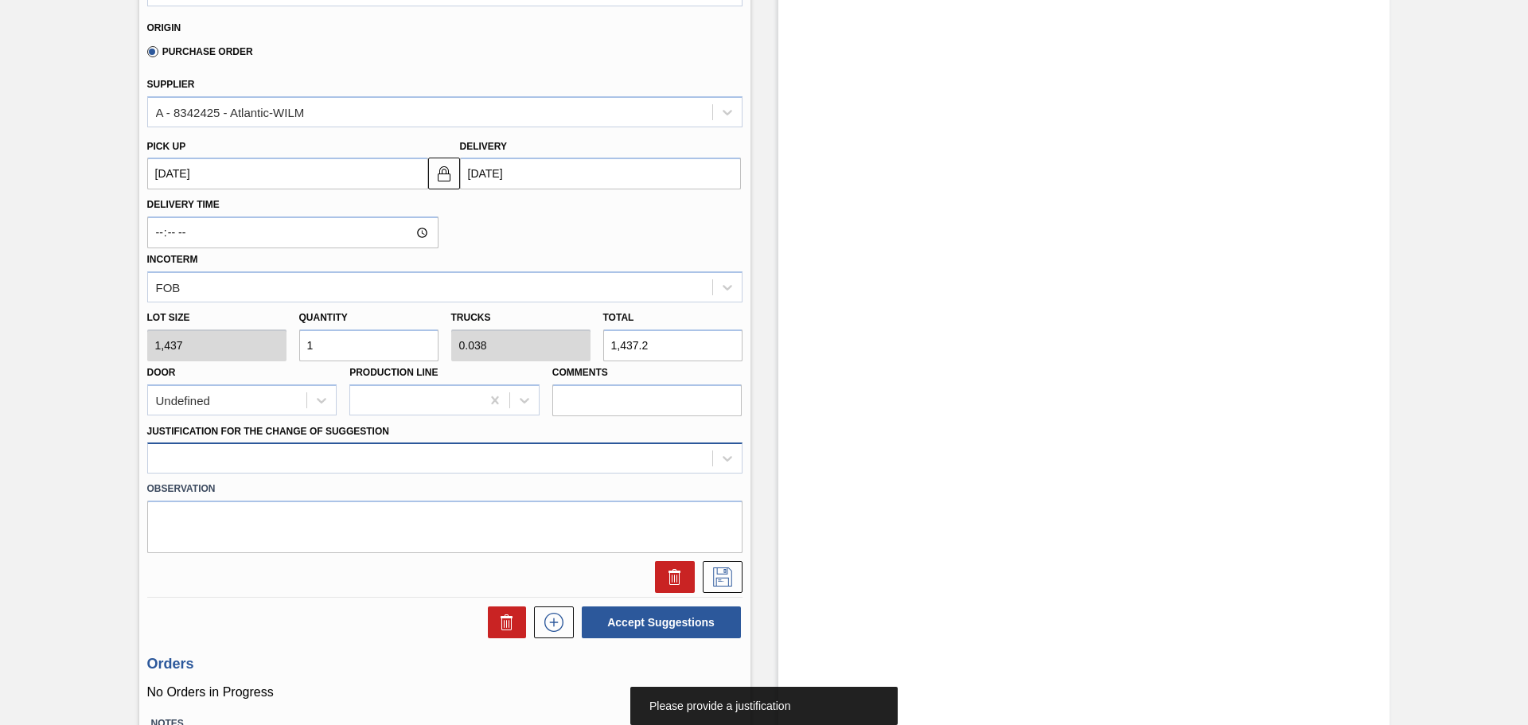
click at [471, 473] on div at bounding box center [444, 457] width 595 height 31
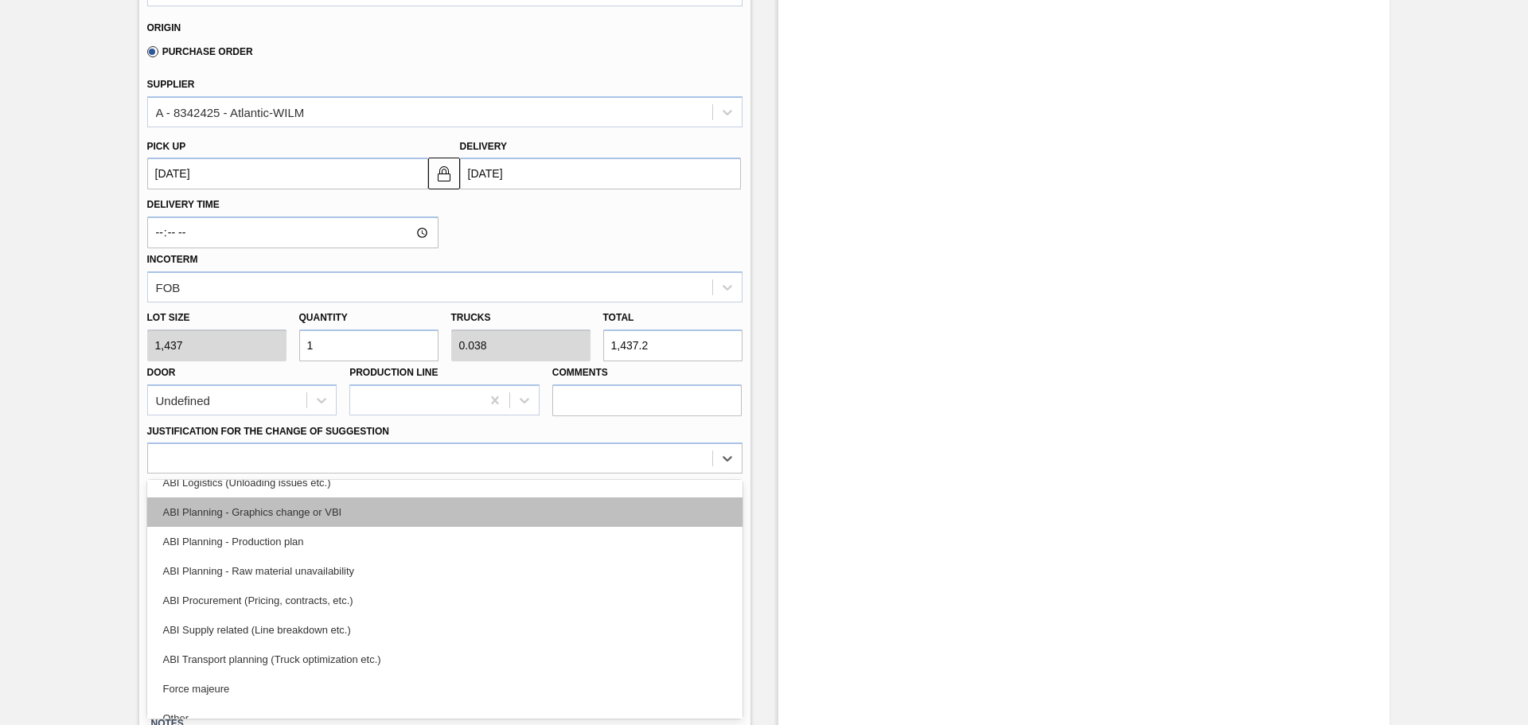
scroll to position [298, 0]
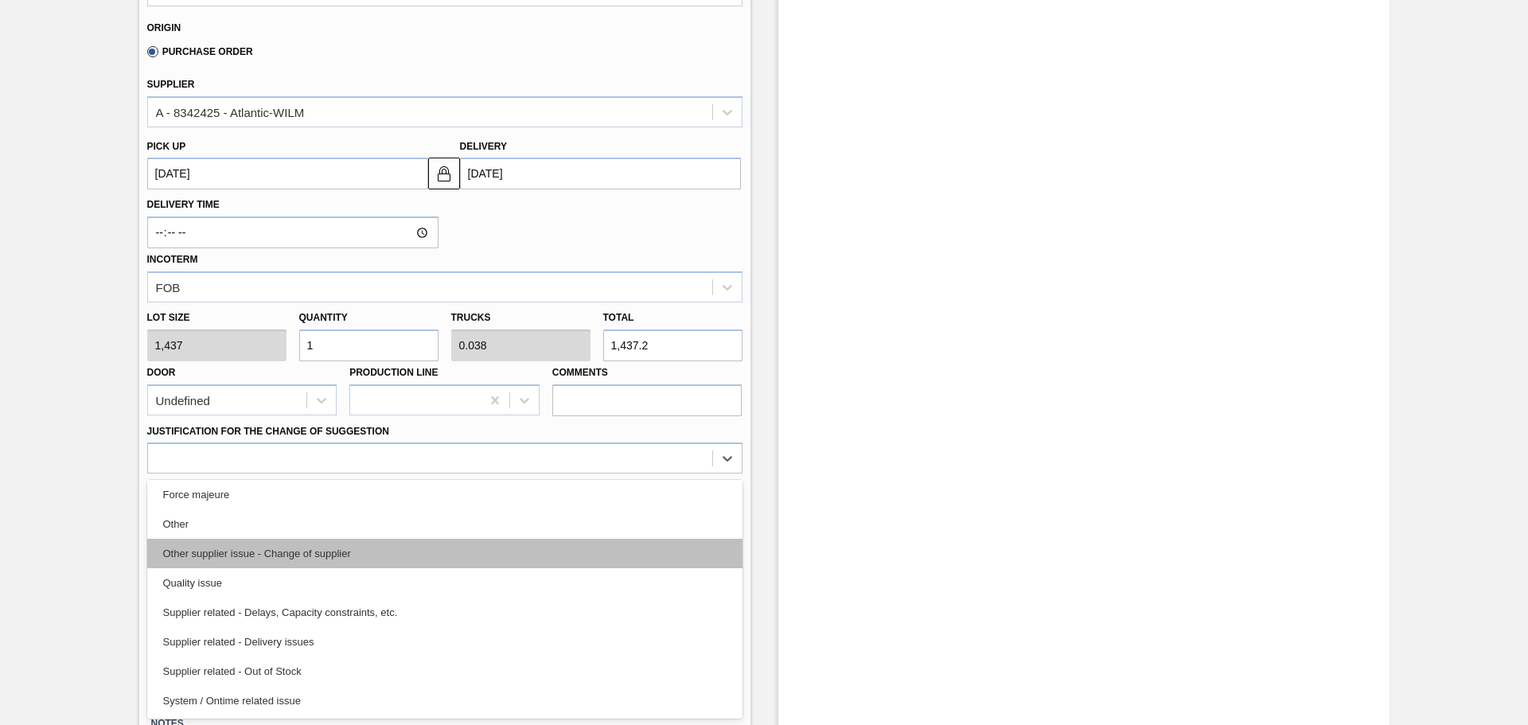
click at [481, 563] on div "Other supplier issue - Change of supplier" at bounding box center [444, 553] width 595 height 29
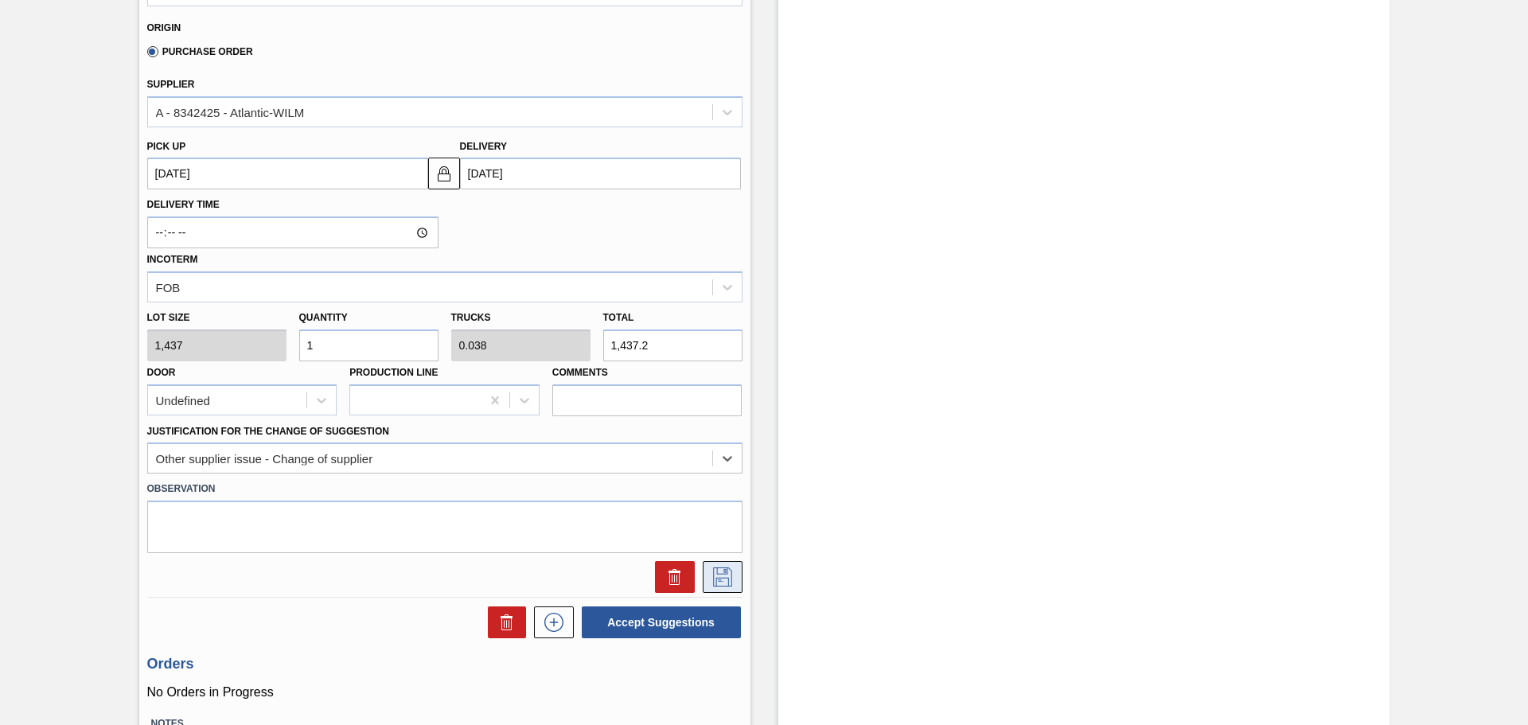
click at [730, 583] on icon at bounding box center [722, 576] width 19 height 19
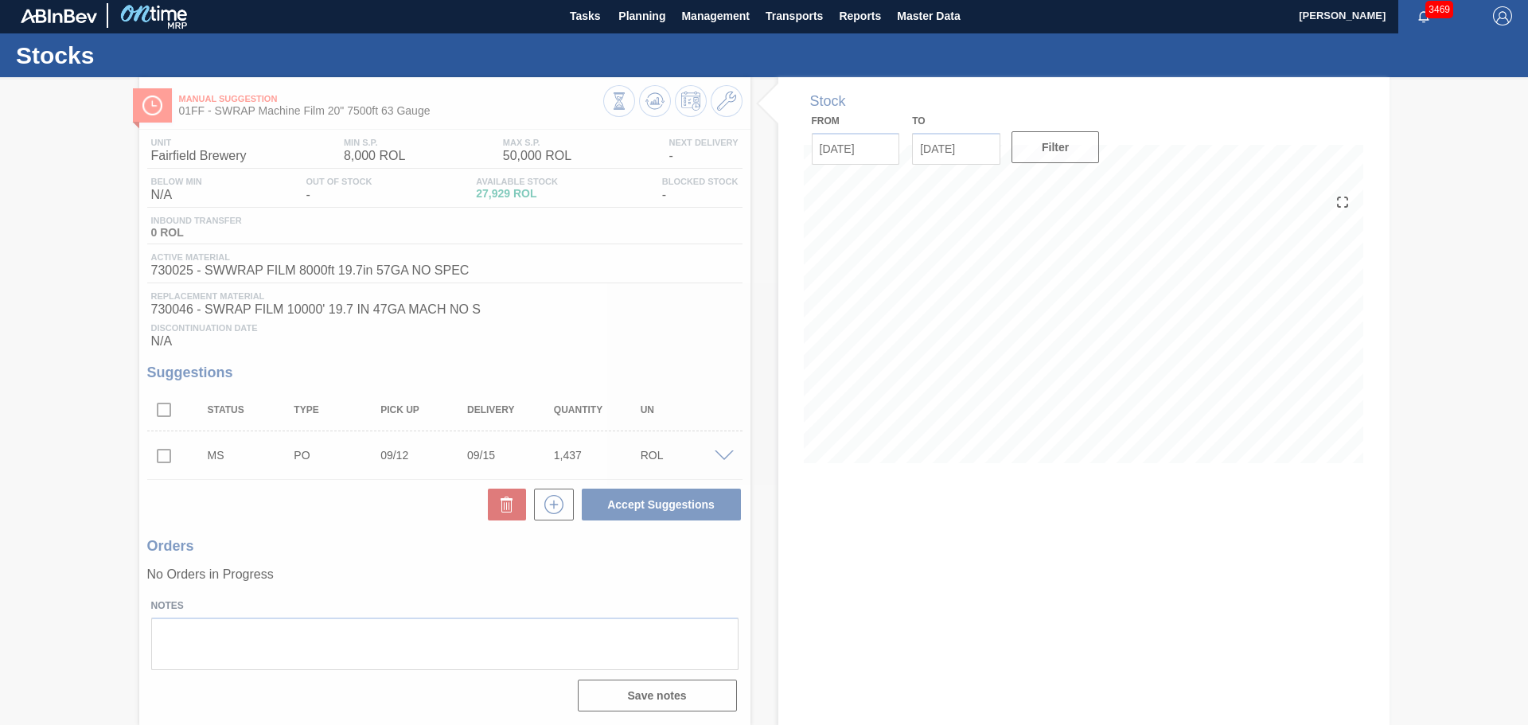
scroll to position [2, 0]
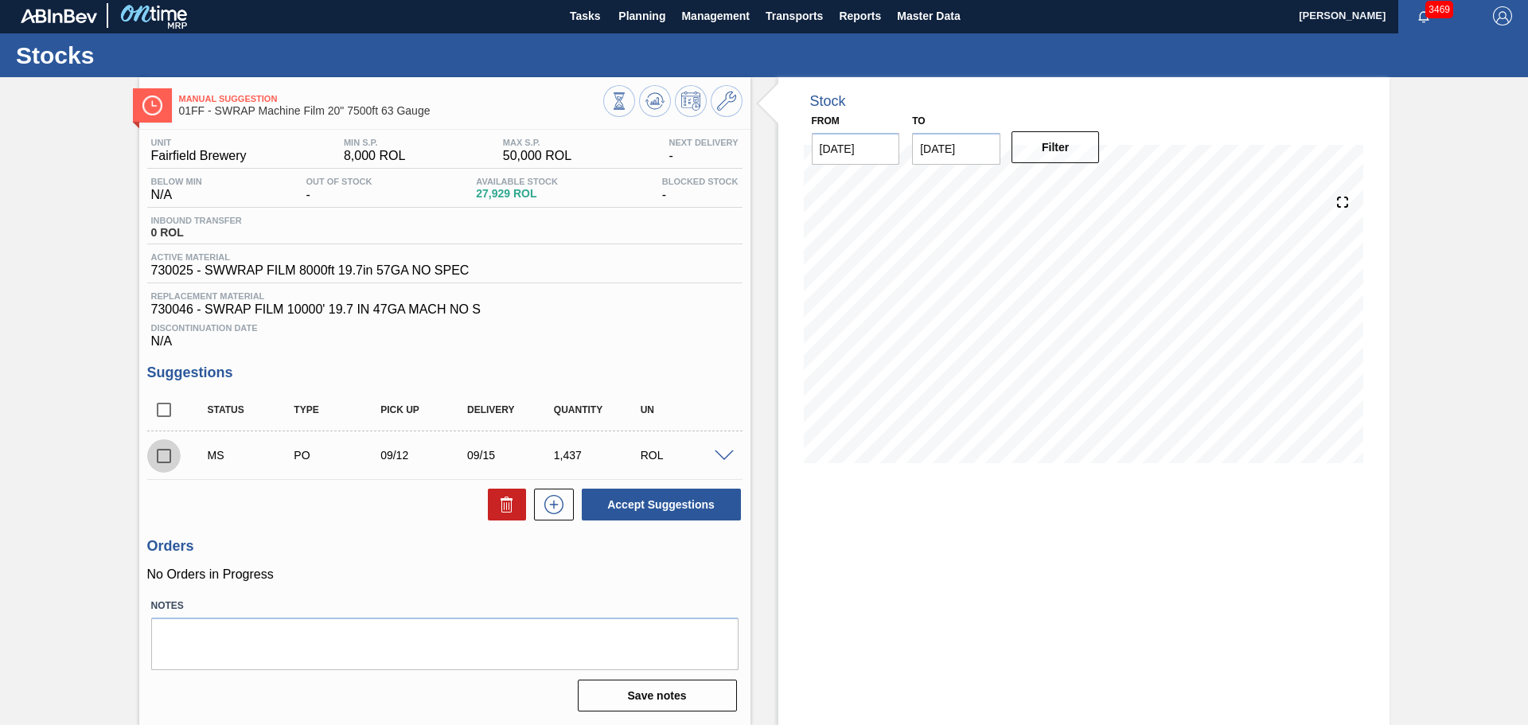
click at [168, 454] on input "checkbox" at bounding box center [163, 455] width 33 height 33
click at [672, 503] on button "Accept Suggestions" at bounding box center [661, 505] width 159 height 32
checkbox input "false"
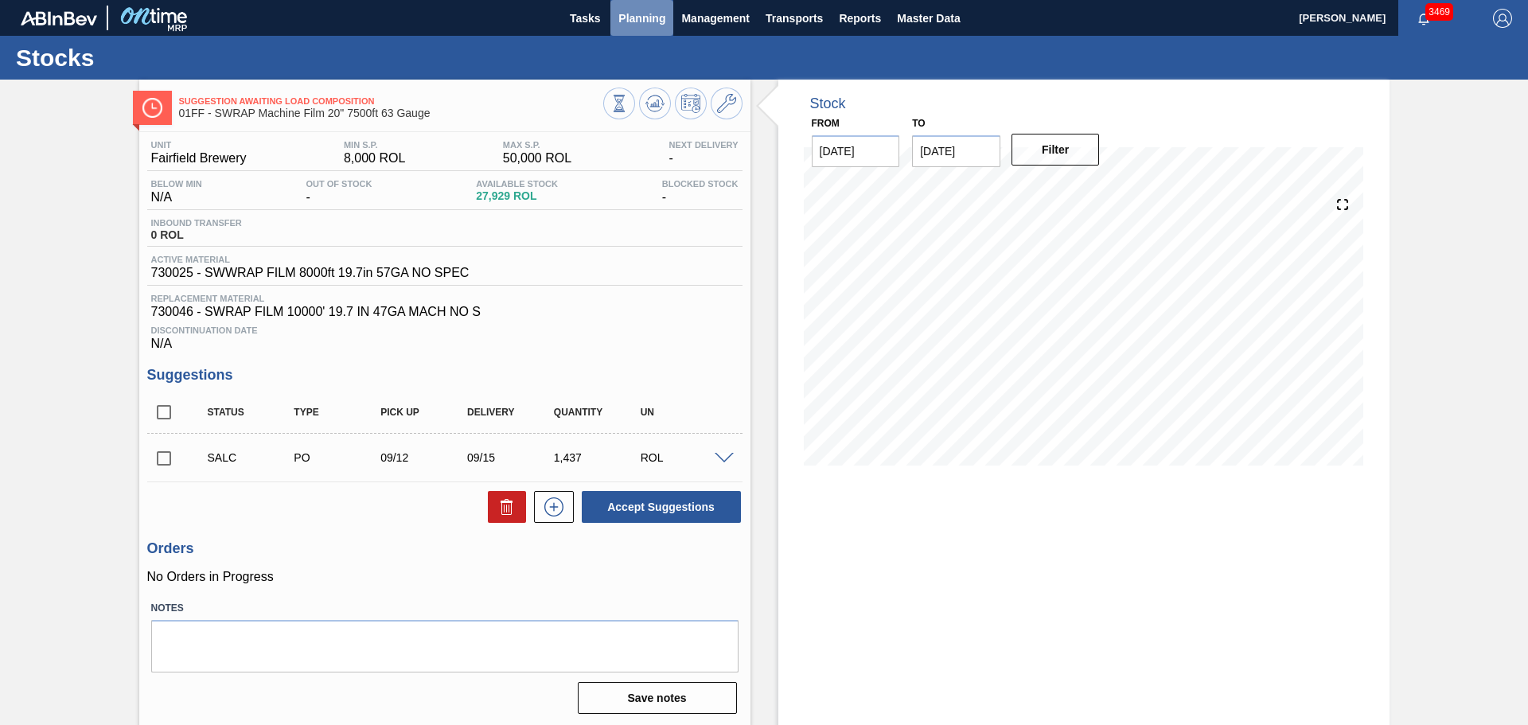
click at [638, 16] on span "Planning" at bounding box center [641, 18] width 47 height 19
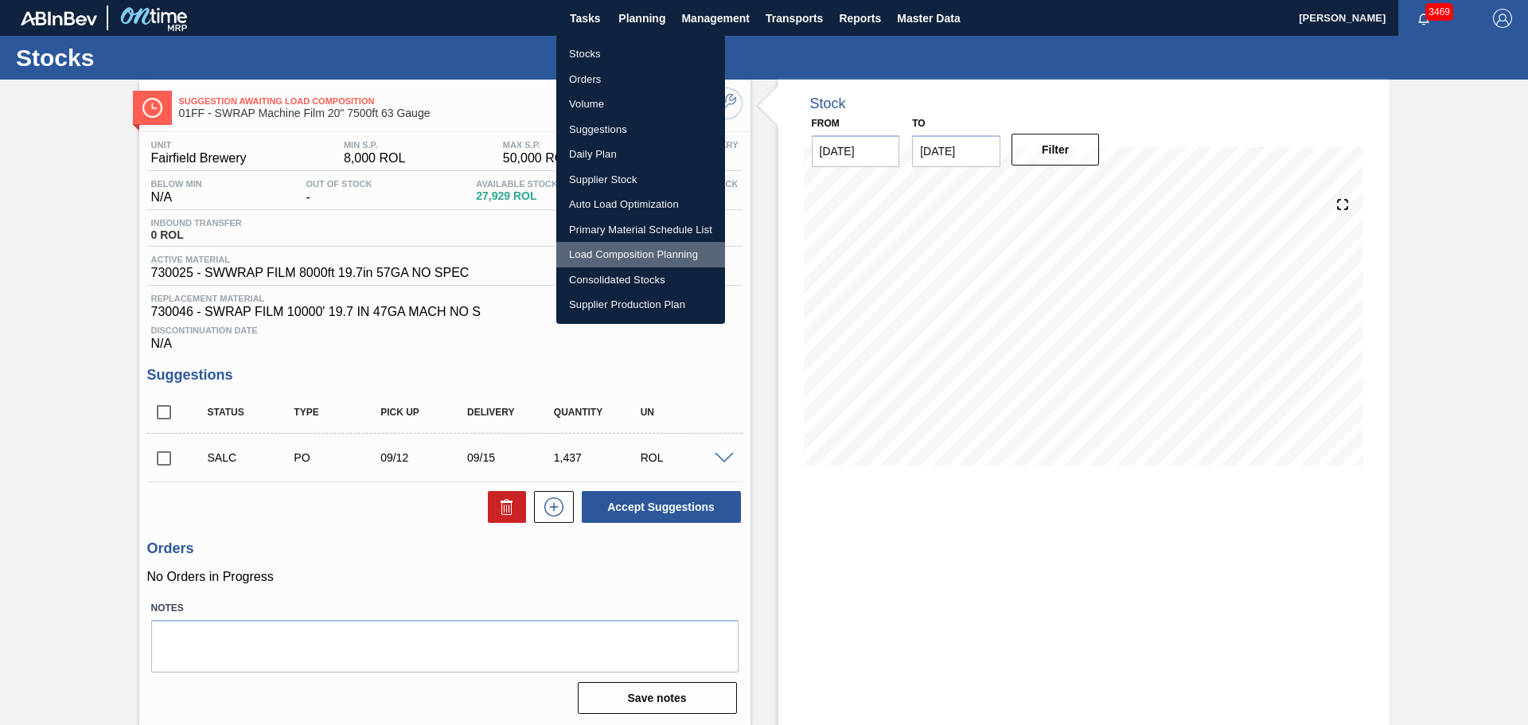
click at [628, 247] on li "Load Composition Planning" at bounding box center [640, 254] width 169 height 25
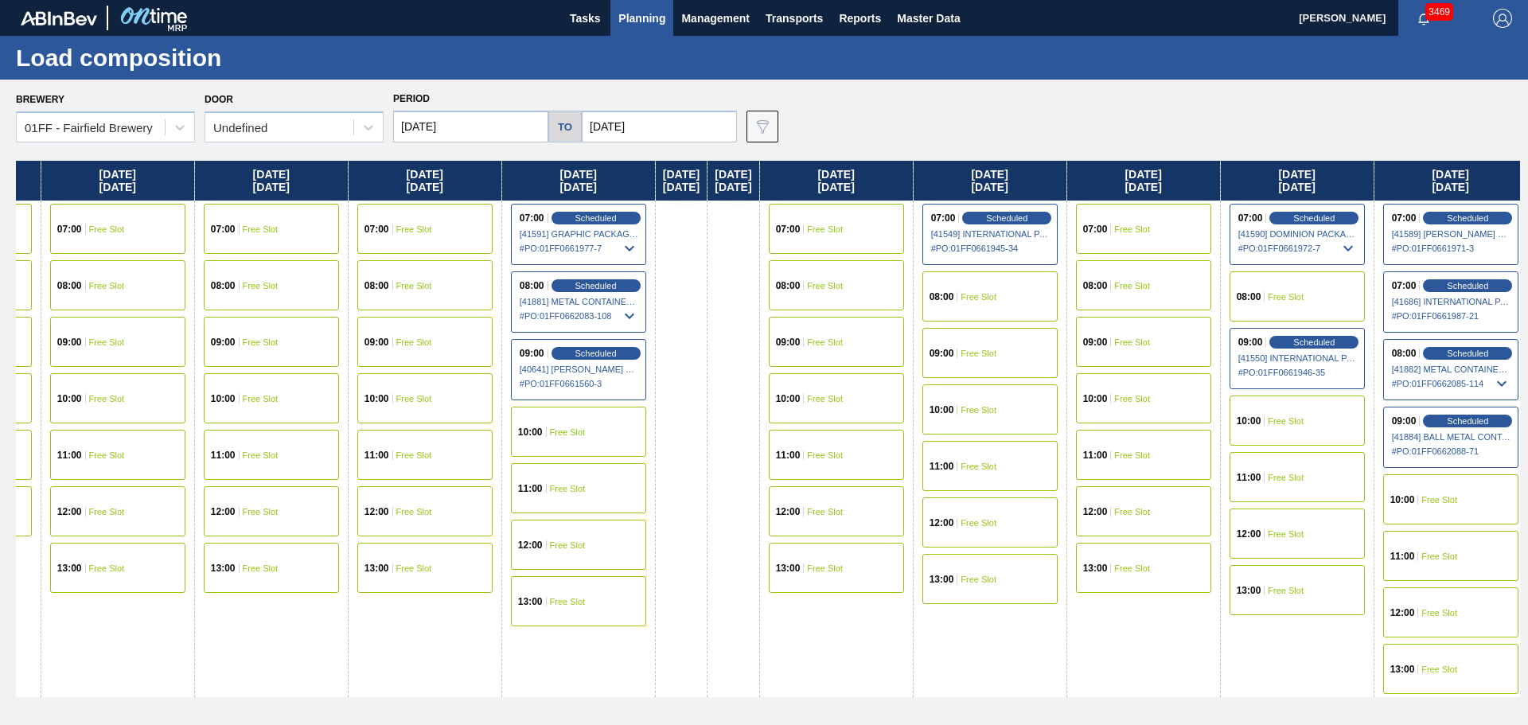
drag, startPoint x: 1018, startPoint y: 177, endPoint x: 6, endPoint y: 179, distance: 1012.2
click at [1, 179] on div "Brewery 01FF - Fairfield Brewery Door Undefined Period 08/18/2025 to 09/26/2025…" at bounding box center [764, 402] width 1528 height 645
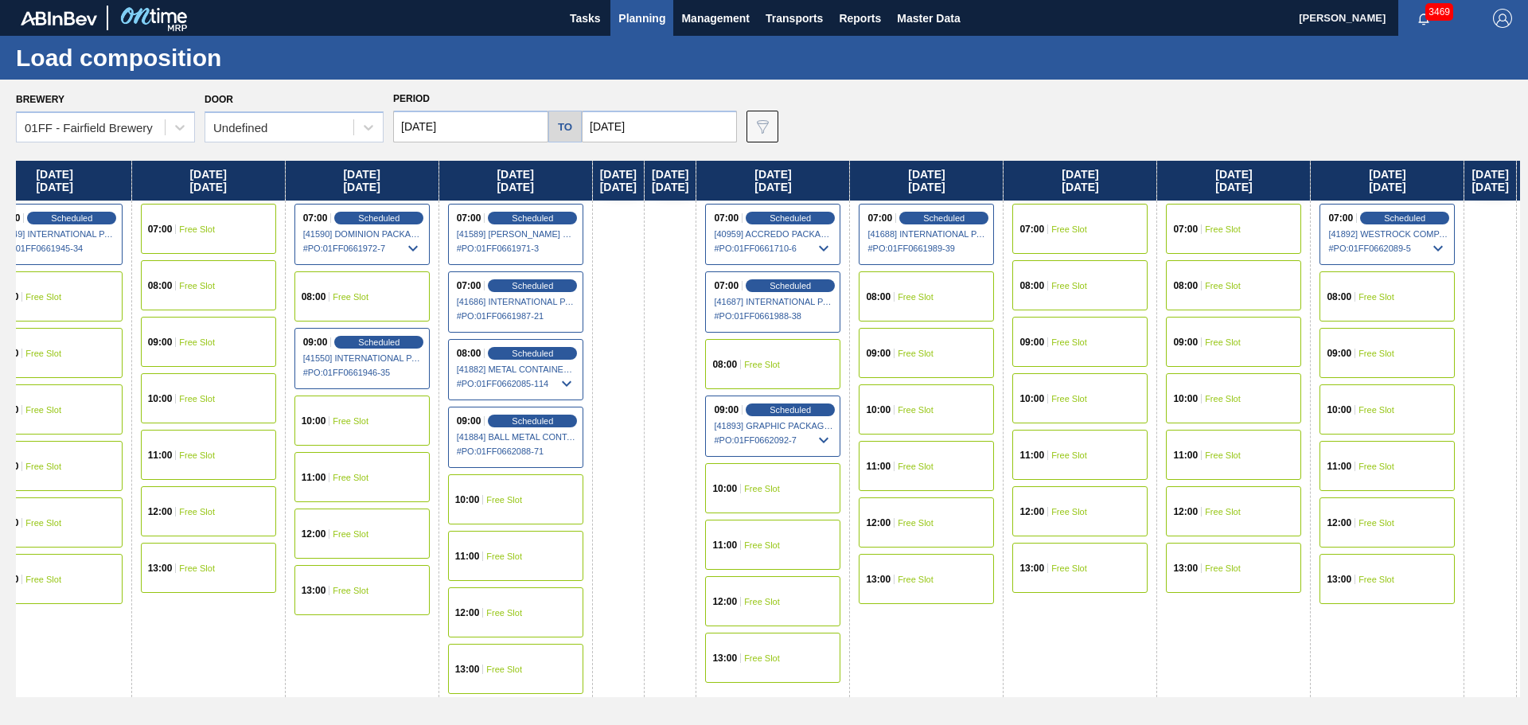
drag, startPoint x: 1141, startPoint y: 177, endPoint x: 982, endPoint y: 124, distance: 167.6
click at [164, 80] on div "Brewery 01FF - Fairfield Brewery Door Undefined Period 08/18/2025 to 09/26/2025…" at bounding box center [764, 402] width 1528 height 645
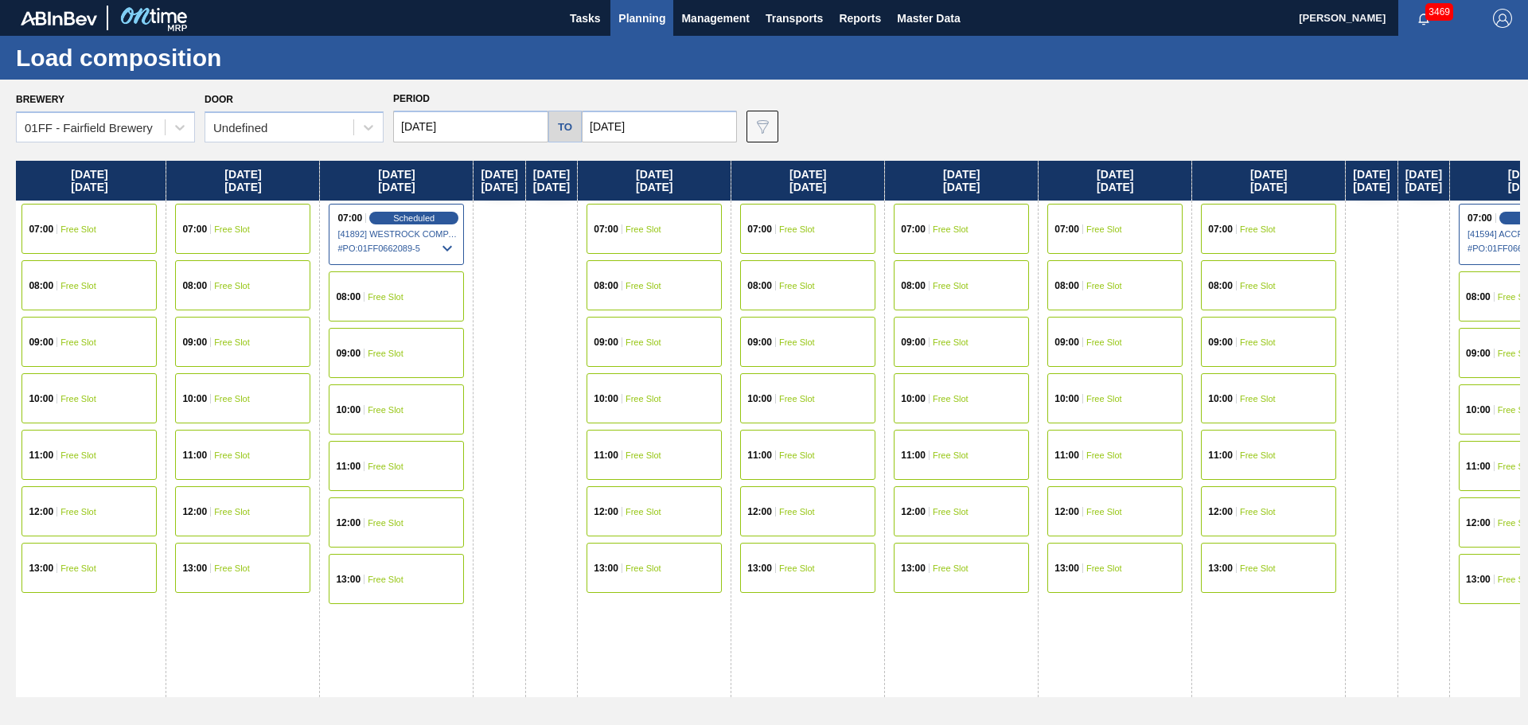
scroll to position [0, 2940]
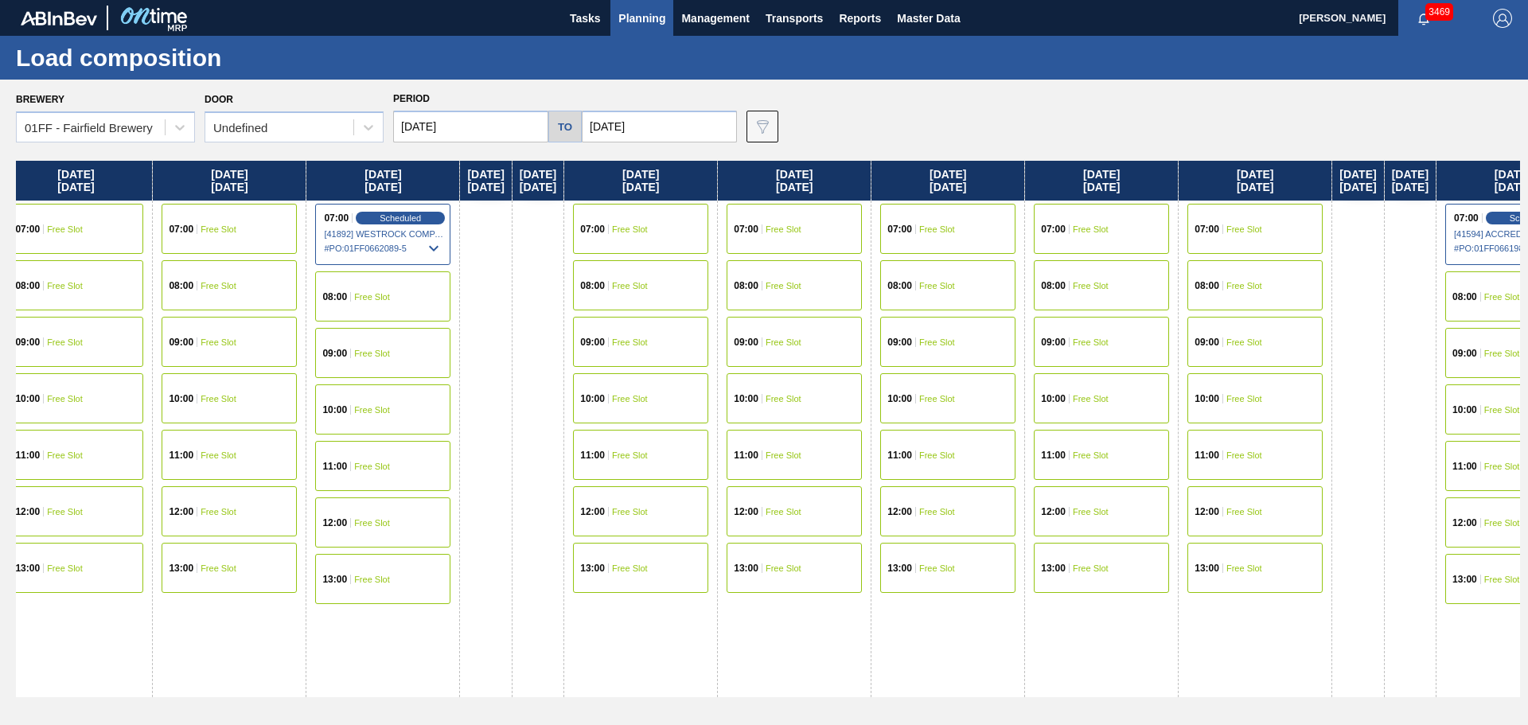
drag, startPoint x: 1307, startPoint y: 169, endPoint x: 431, endPoint y: 95, distance: 879.3
click at [312, 95] on div "Brewery 01FF - Fairfield Brewery Door Undefined Period 08/18/2025 to 09/26/2025…" at bounding box center [764, 402] width 1528 height 645
click at [648, 229] on span "Free Slot" at bounding box center [630, 229] width 36 height 10
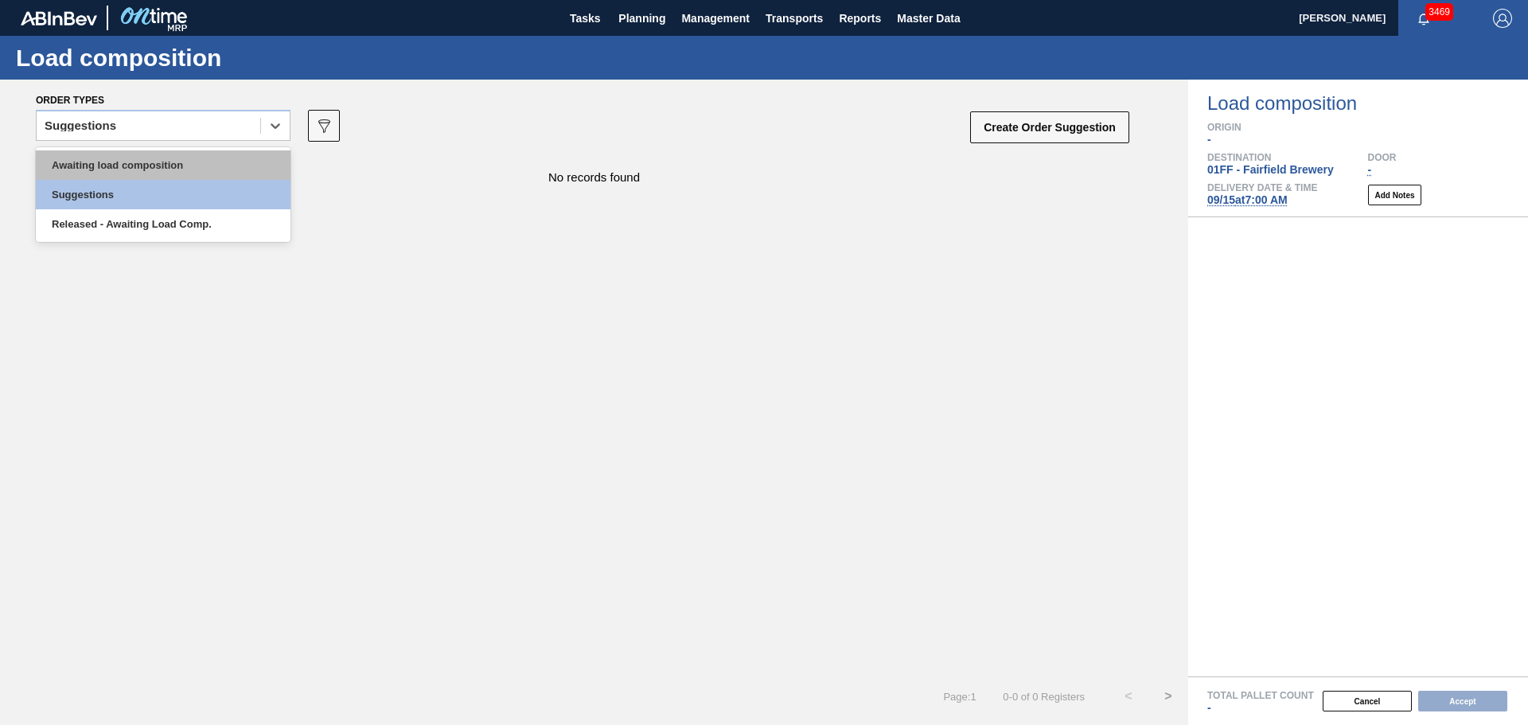
drag, startPoint x: 278, startPoint y: 119, endPoint x: 225, endPoint y: 154, distance: 62.7
click at [276, 120] on icon at bounding box center [275, 126] width 16 height 16
click at [214, 163] on div "Awaiting load composition" at bounding box center [163, 164] width 255 height 29
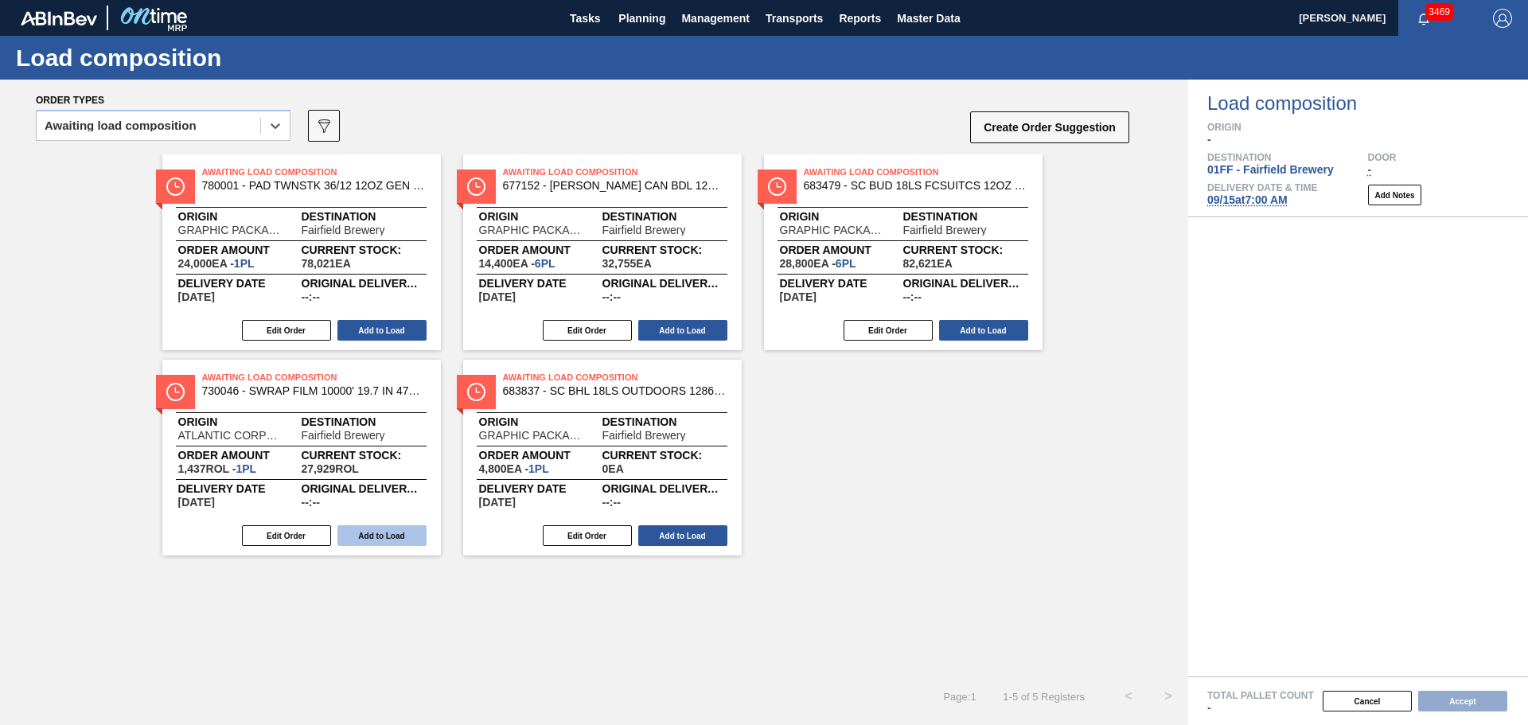
click at [381, 531] on button "Add to Load" at bounding box center [381, 535] width 89 height 21
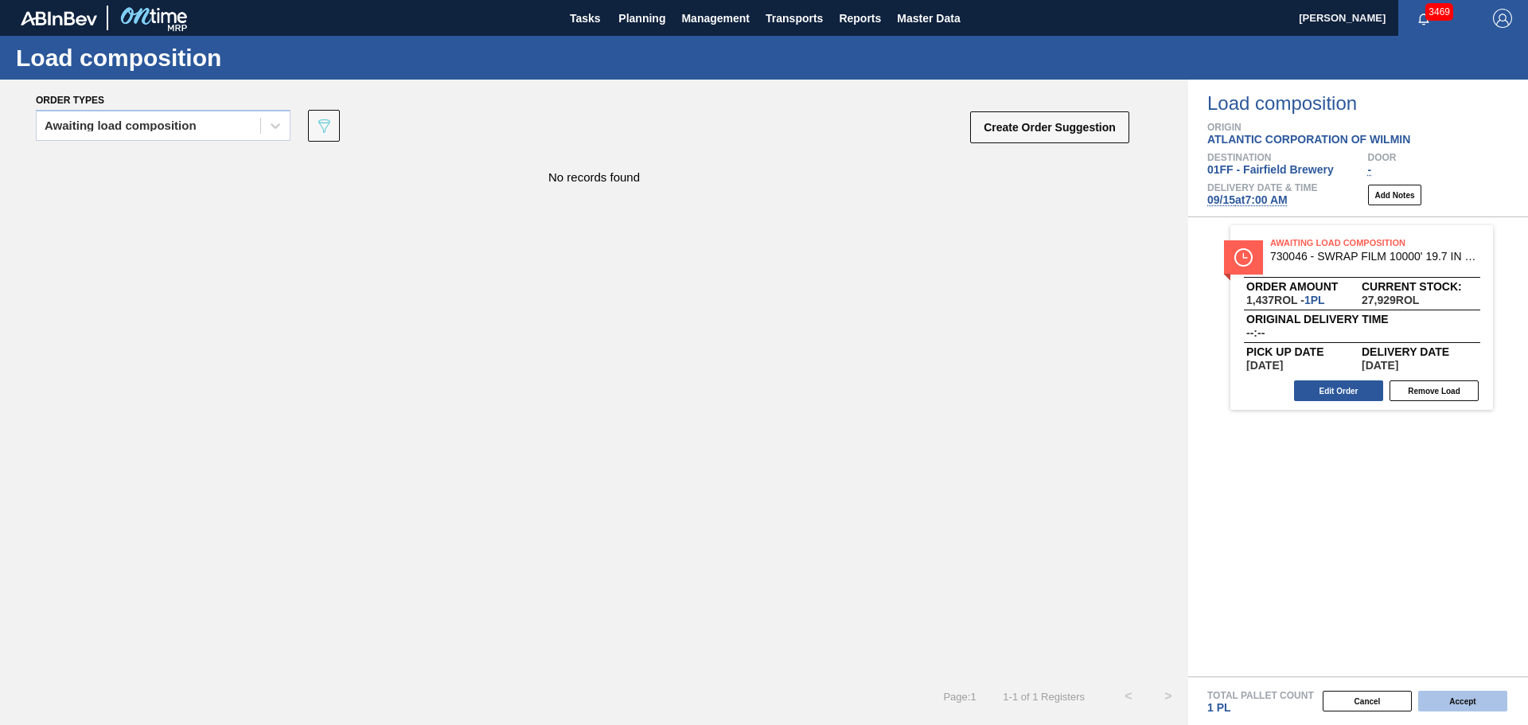
click at [1459, 700] on button "Accept" at bounding box center [1462, 701] width 89 height 21
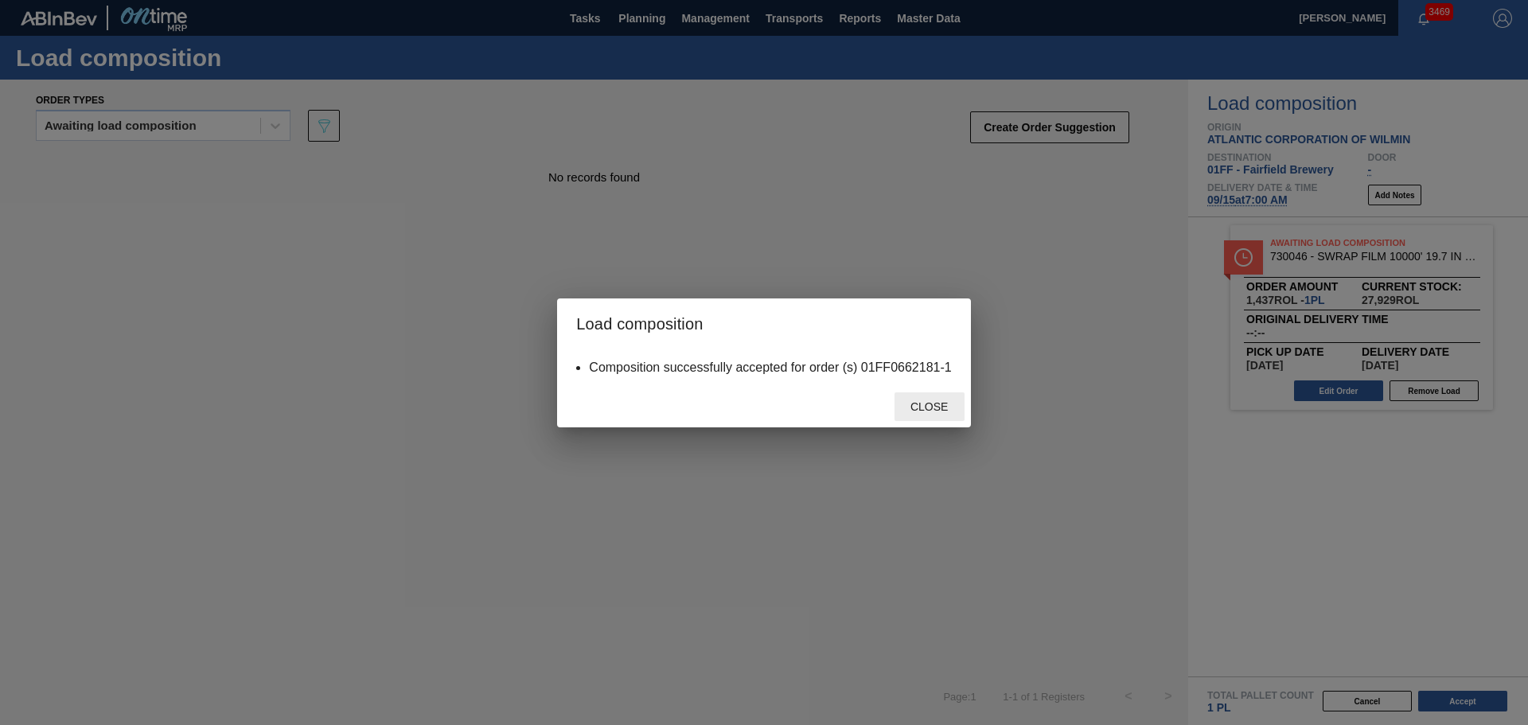
click at [921, 410] on span "Close" at bounding box center [929, 406] width 63 height 13
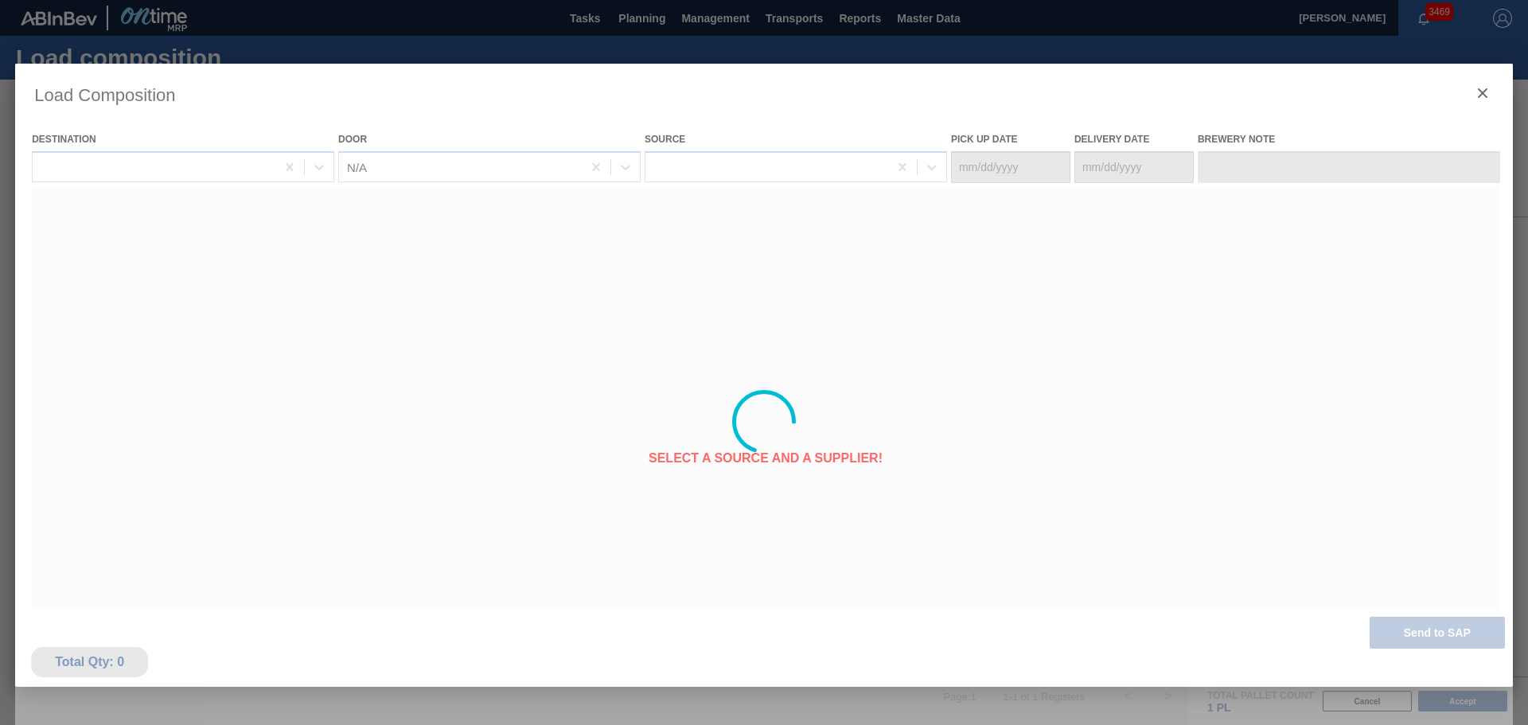
type Date "[DATE]"
type Date "09/15/2025"
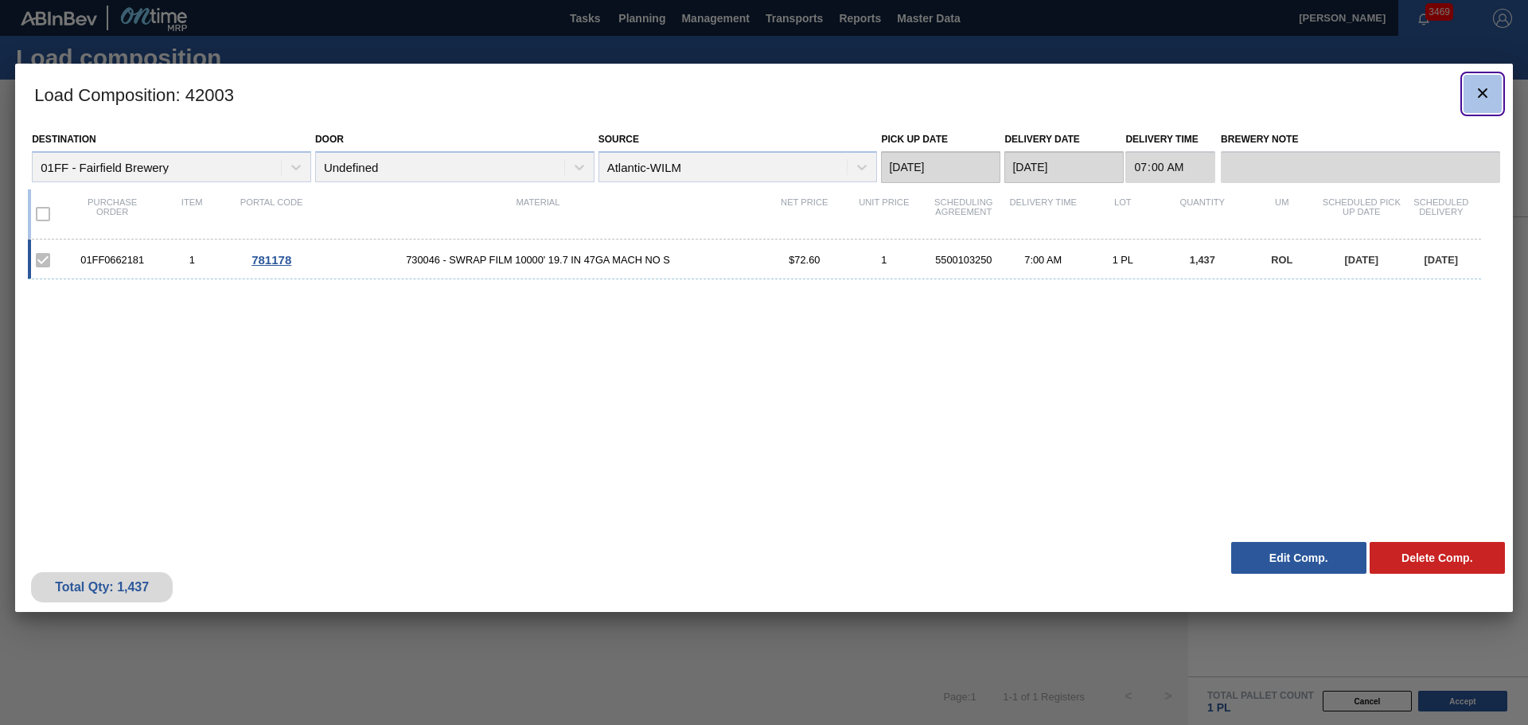
click at [1475, 90] on icon "botão de ícone" at bounding box center [1482, 93] width 19 height 19
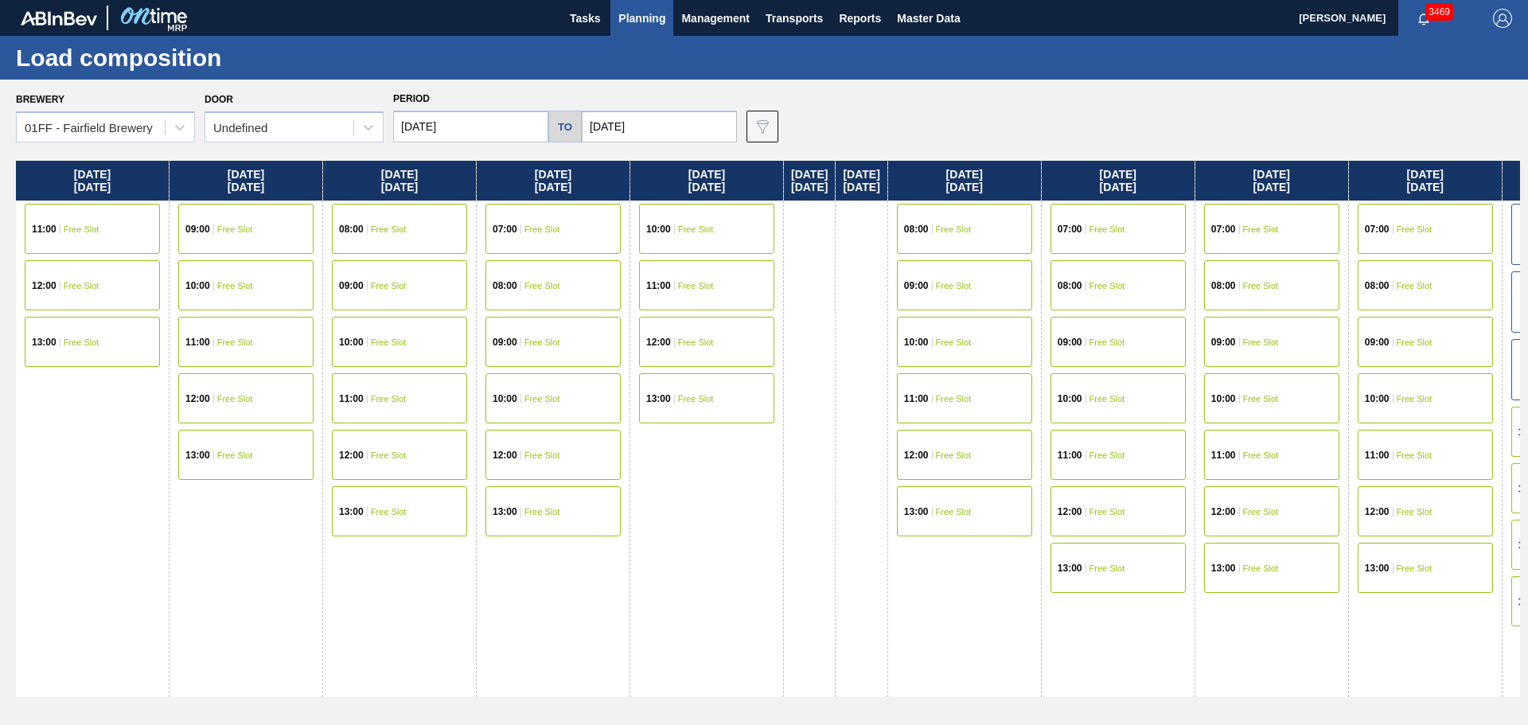
scroll to position [0, 1103]
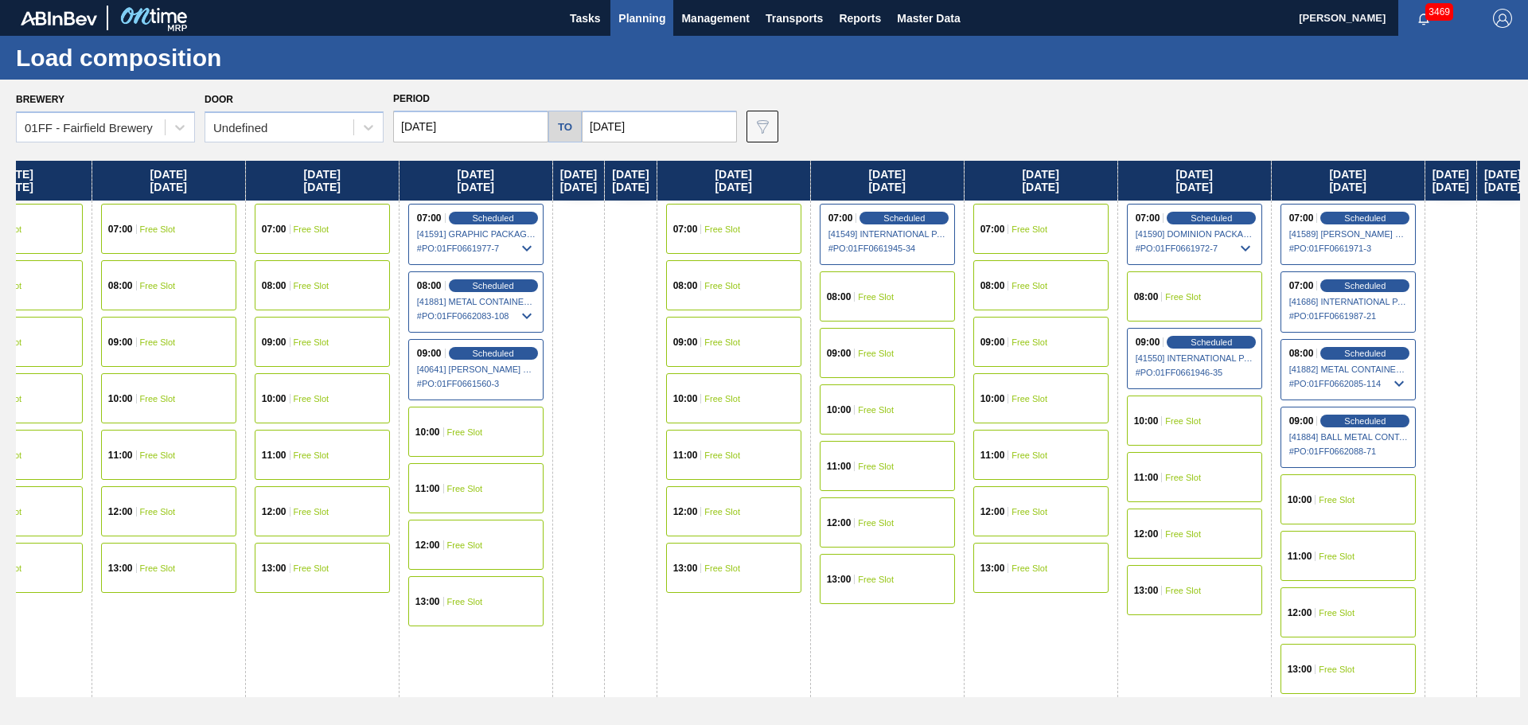
drag, startPoint x: 1112, startPoint y: 182, endPoint x: 0, endPoint y: 118, distance: 1114.3
click at [0, 118] on div "Brewery 01FF - Fairfield Brewery Door Undefined Period 08/18/2025 to 09/26/2025…" at bounding box center [764, 402] width 1528 height 645
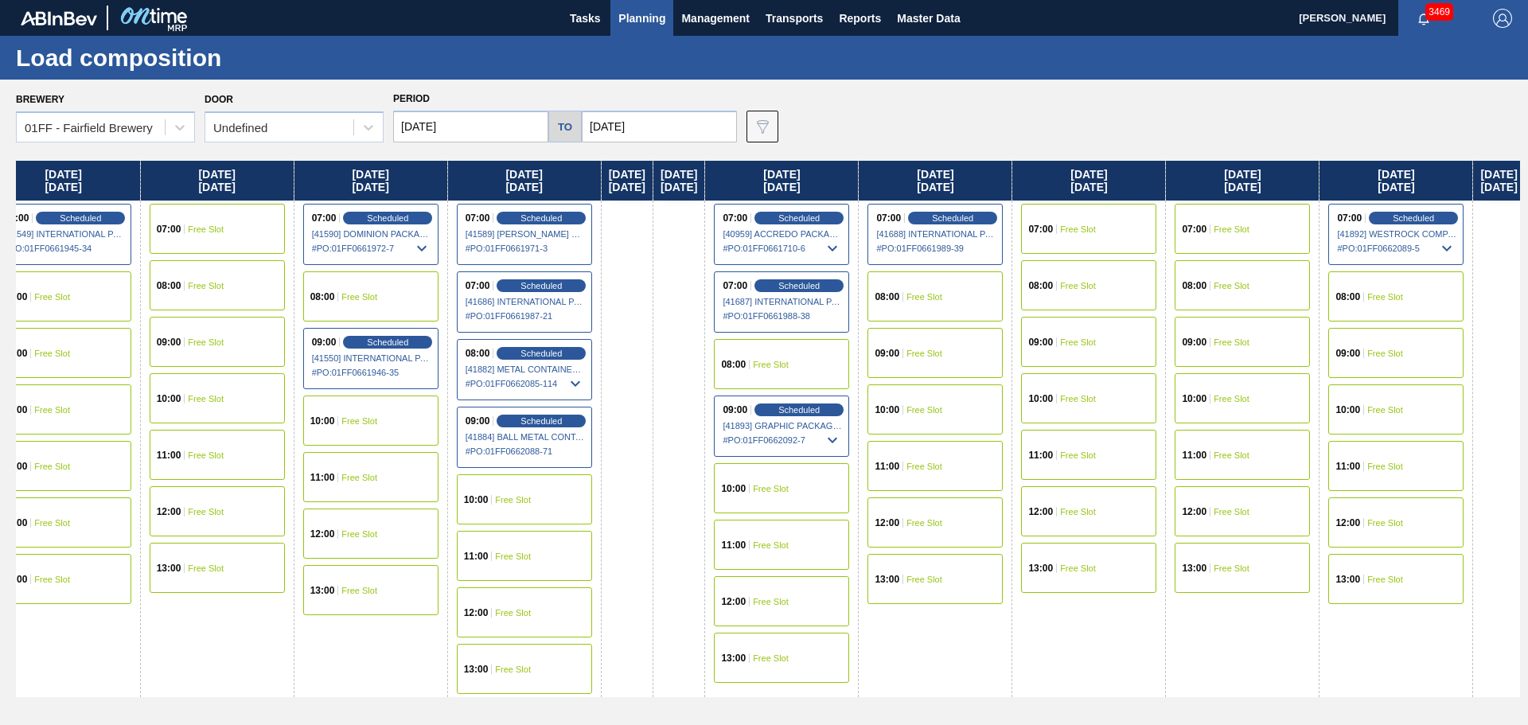
drag, startPoint x: 1361, startPoint y: 176, endPoint x: 525, endPoint y: 123, distance: 837.2
click at [525, 123] on div "Brewery 01FF - Fairfield Brewery Door Undefined Period 08/18/2025 to 09/26/2025…" at bounding box center [764, 402] width 1528 height 645
click at [591, 604] on div "12:00 Free Slot" at bounding box center [523, 612] width 135 height 50
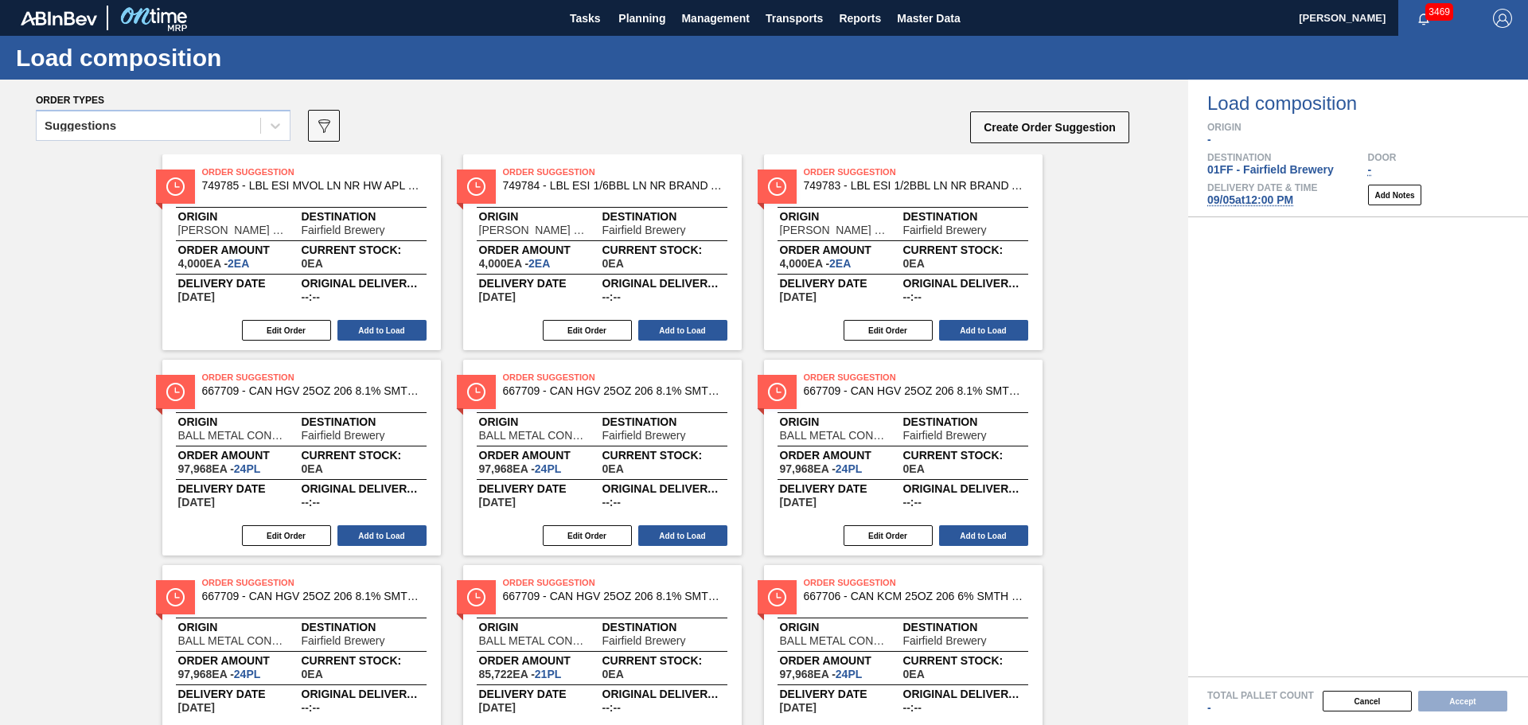
click at [171, 103] on div "Order types" at bounding box center [583, 99] width 1095 height 14
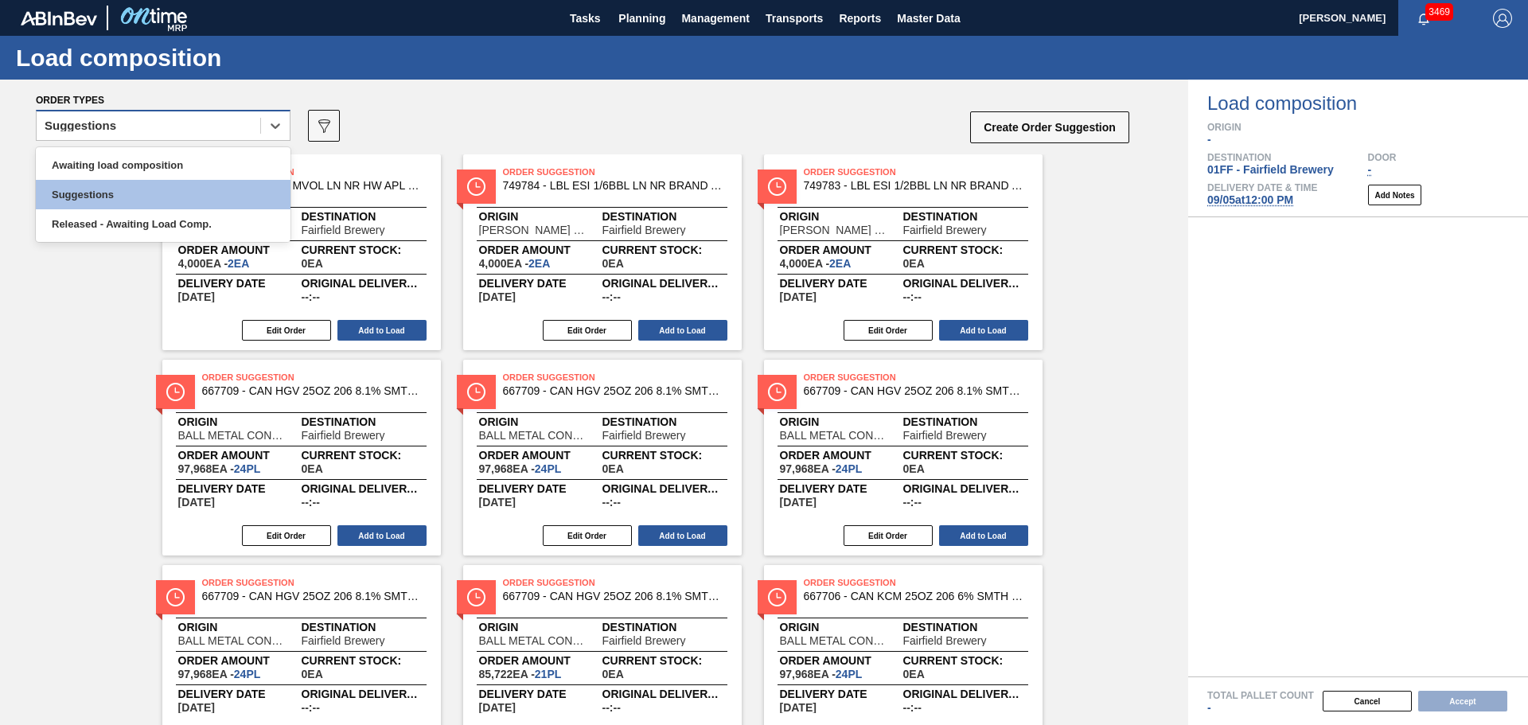
click at [168, 126] on div "Suggestions" at bounding box center [149, 126] width 224 height 23
click at [168, 162] on div "Awaiting load composition" at bounding box center [163, 164] width 255 height 29
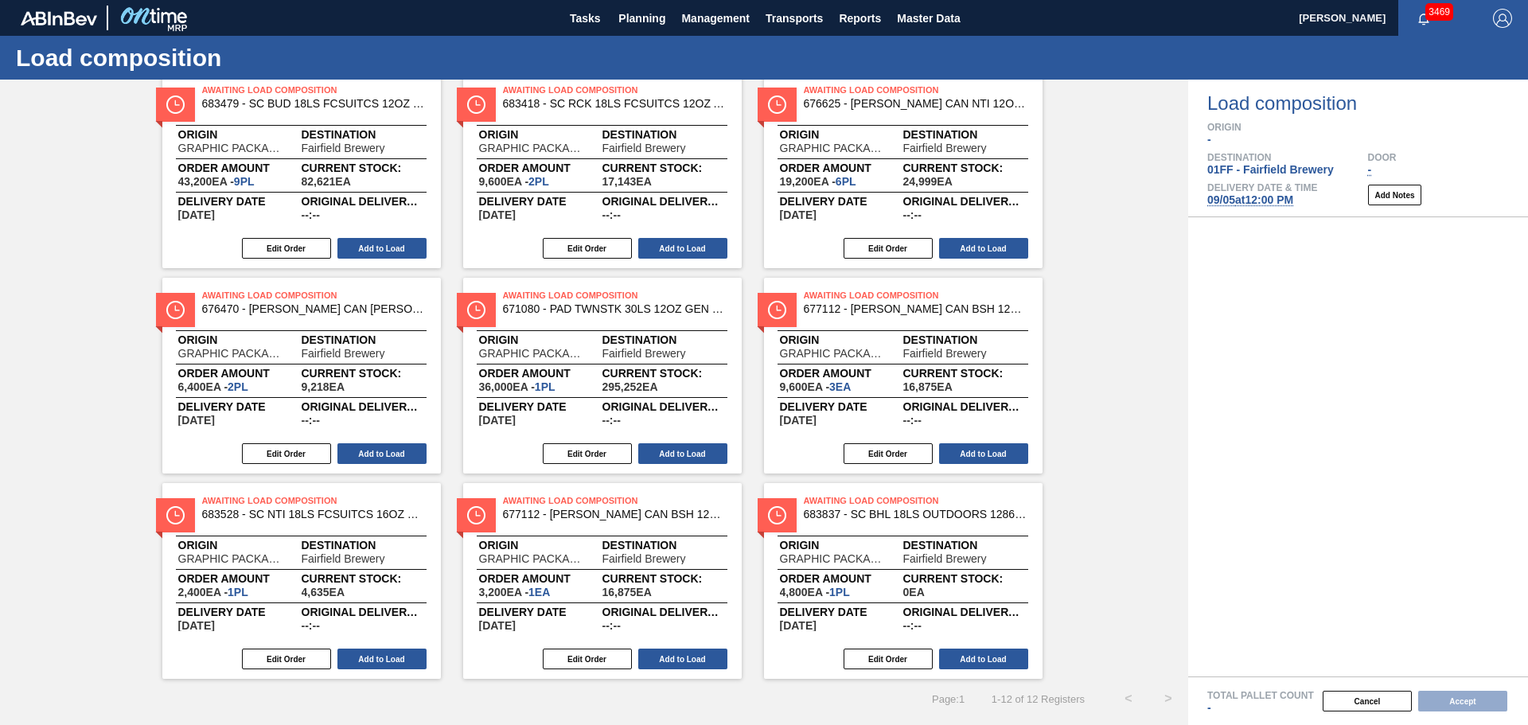
scroll to position [289, 0]
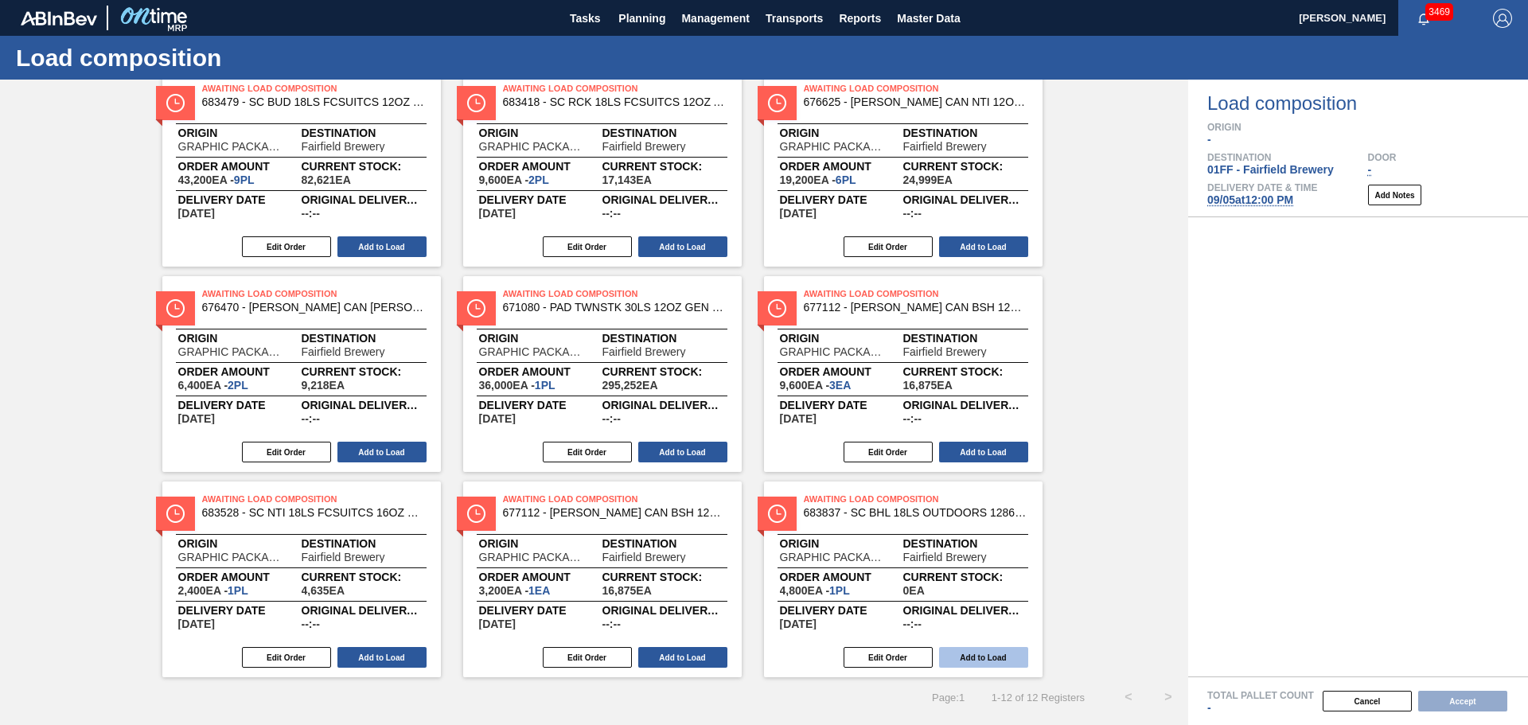
click at [1008, 653] on button "Add to Load" at bounding box center [983, 657] width 89 height 21
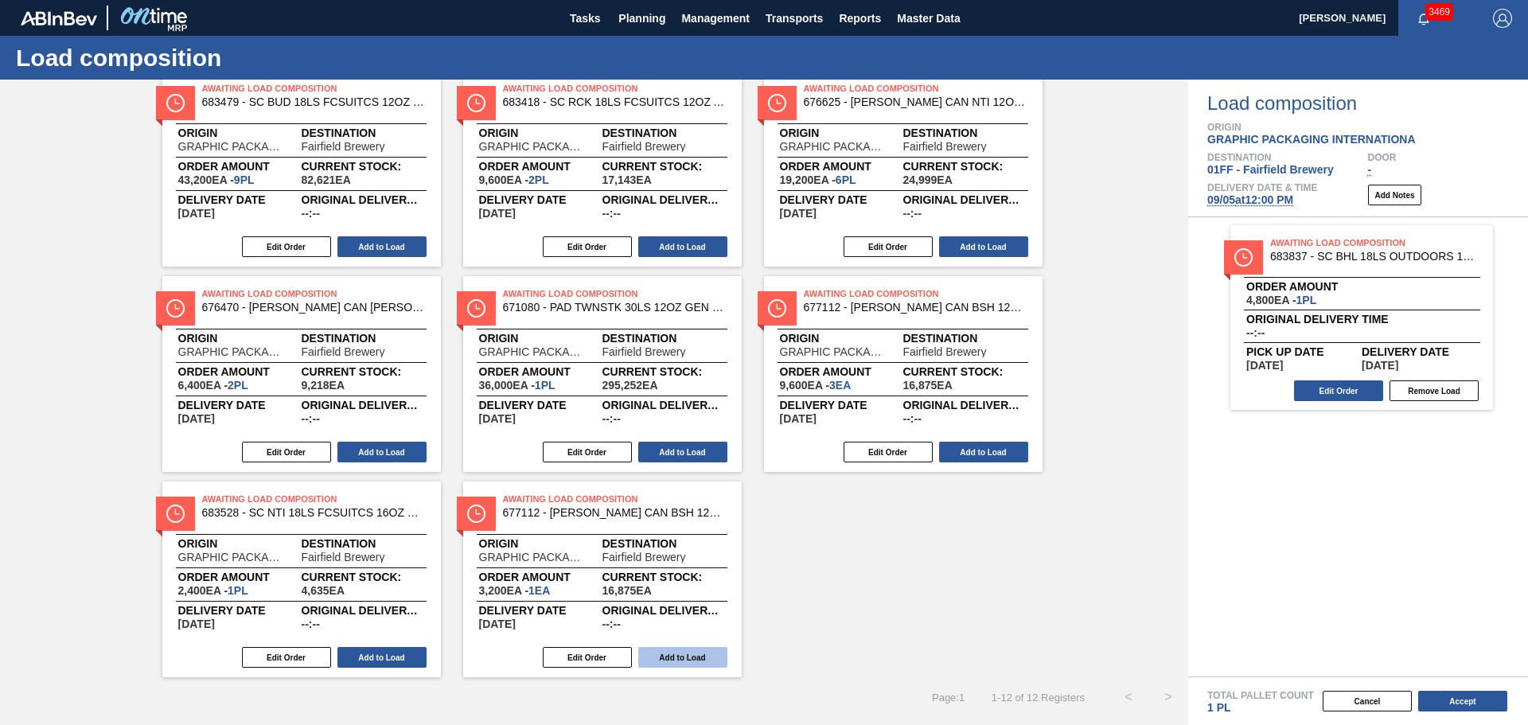
click at [704, 661] on button "Add to Load" at bounding box center [682, 657] width 89 height 21
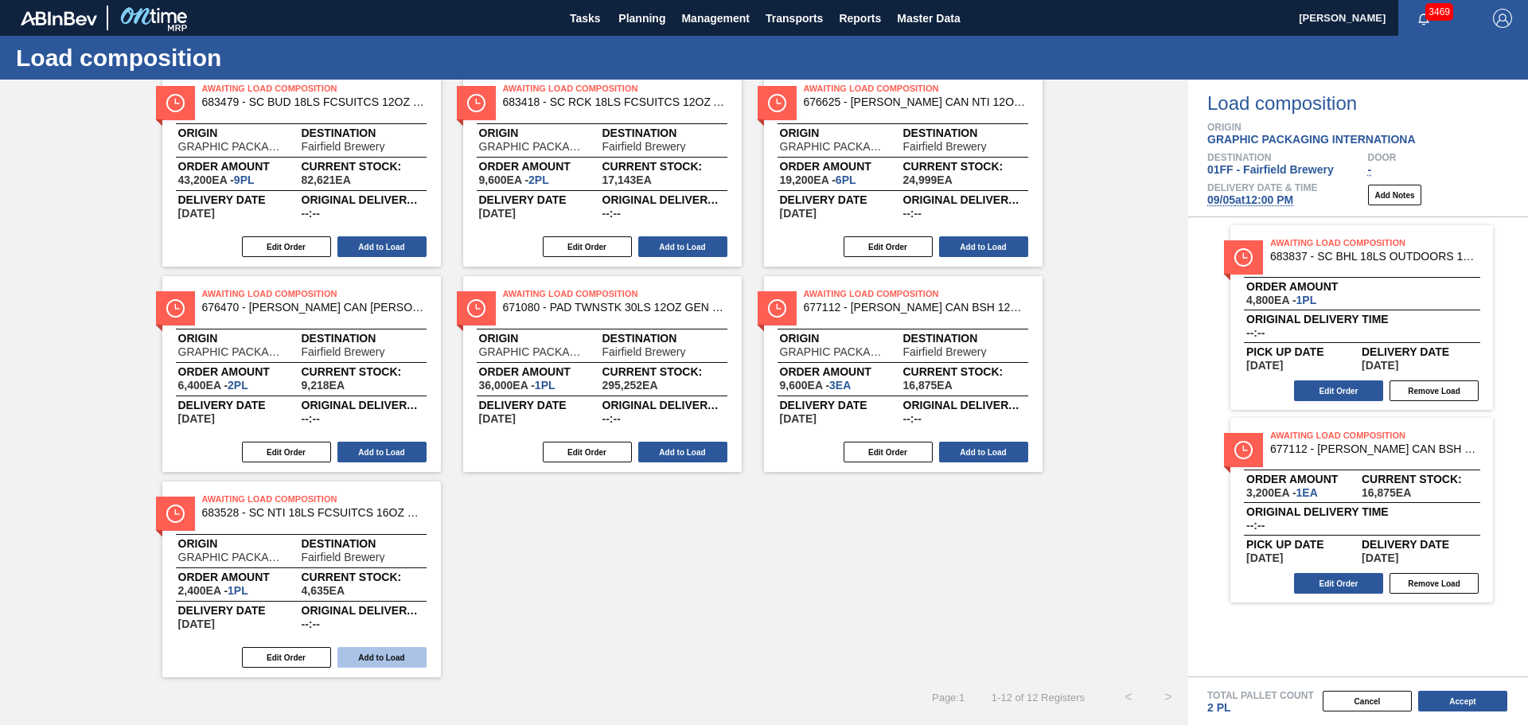
click at [408, 652] on button "Add to Load" at bounding box center [381, 657] width 89 height 21
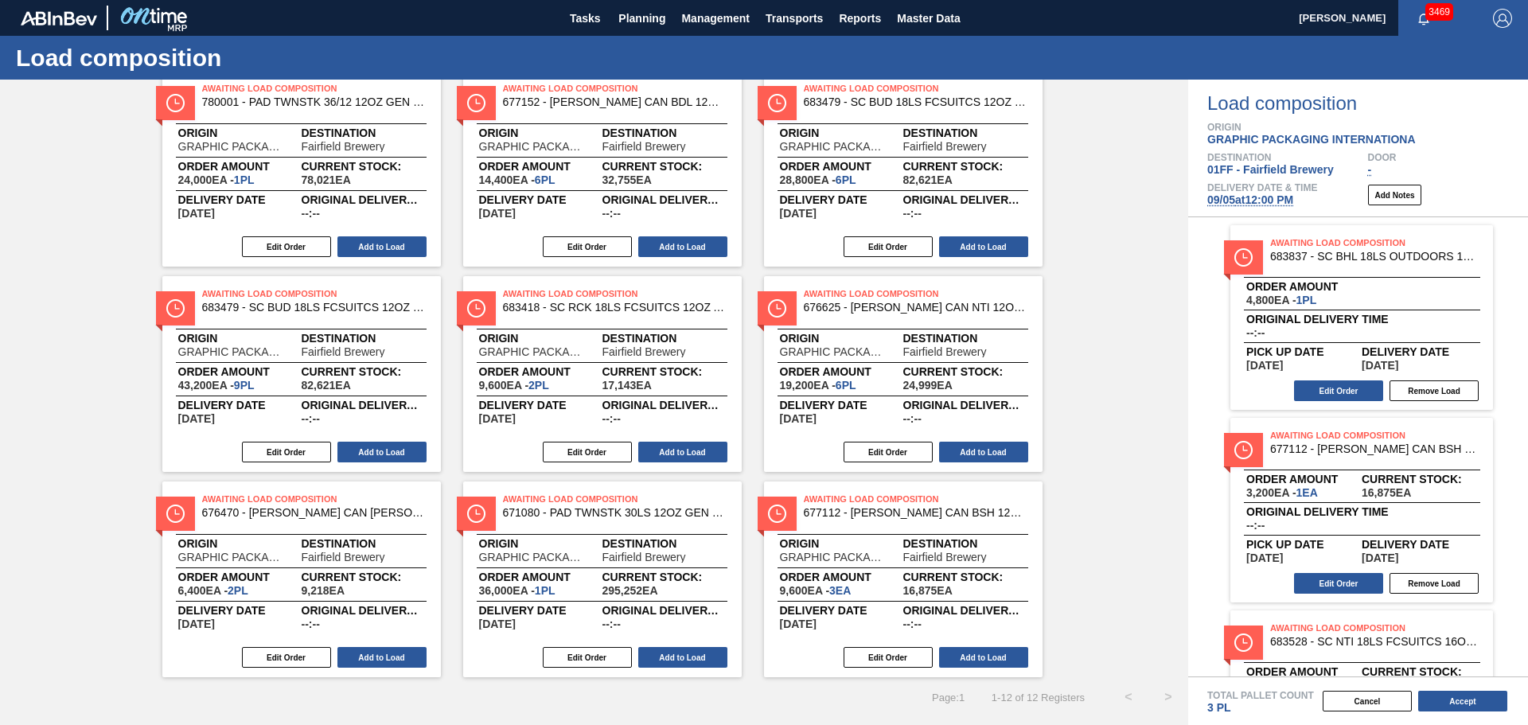
scroll to position [84, 0]
click at [994, 660] on button "Add to Load" at bounding box center [983, 657] width 89 height 21
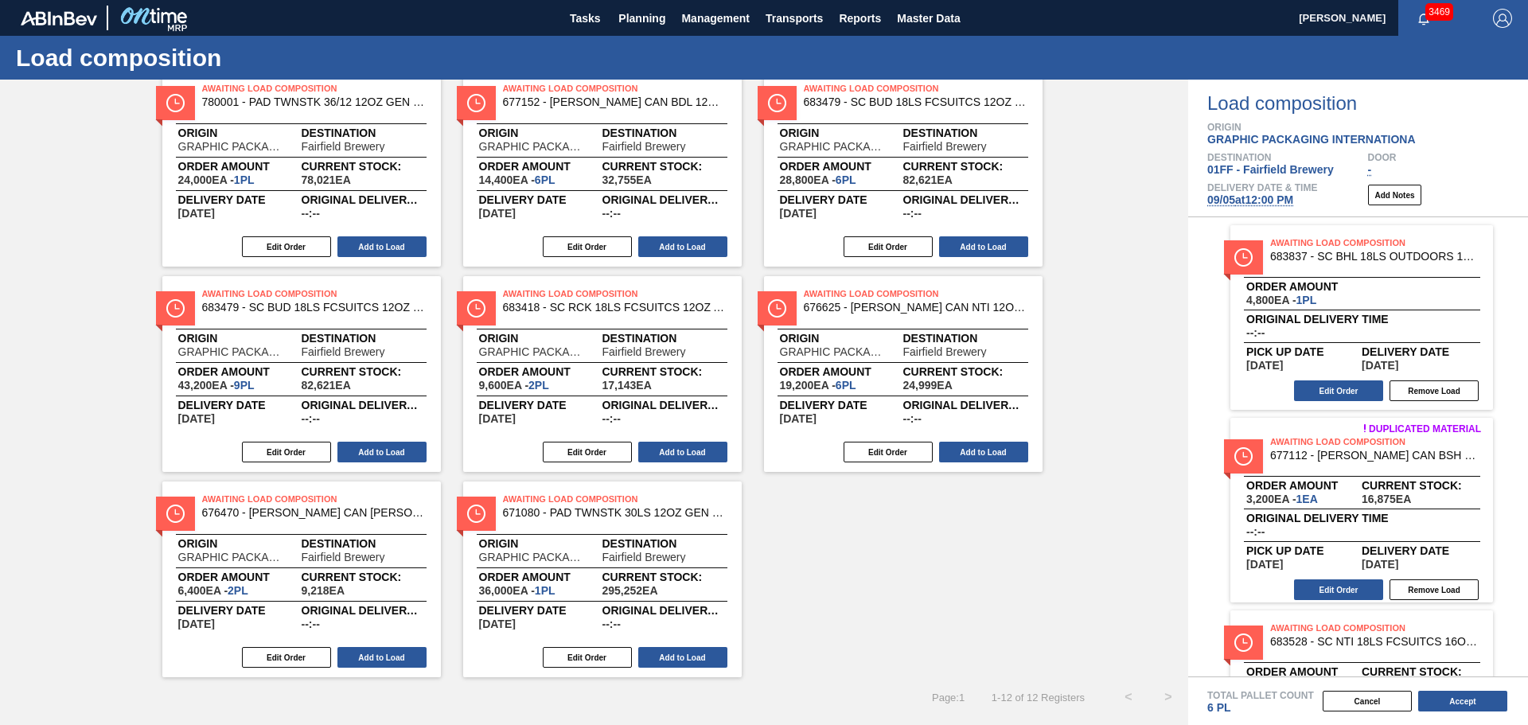
drag, startPoint x: 701, startPoint y: 649, endPoint x: 657, endPoint y: 644, distance: 44.0
click at [699, 649] on button "Add to Load" at bounding box center [682, 657] width 89 height 21
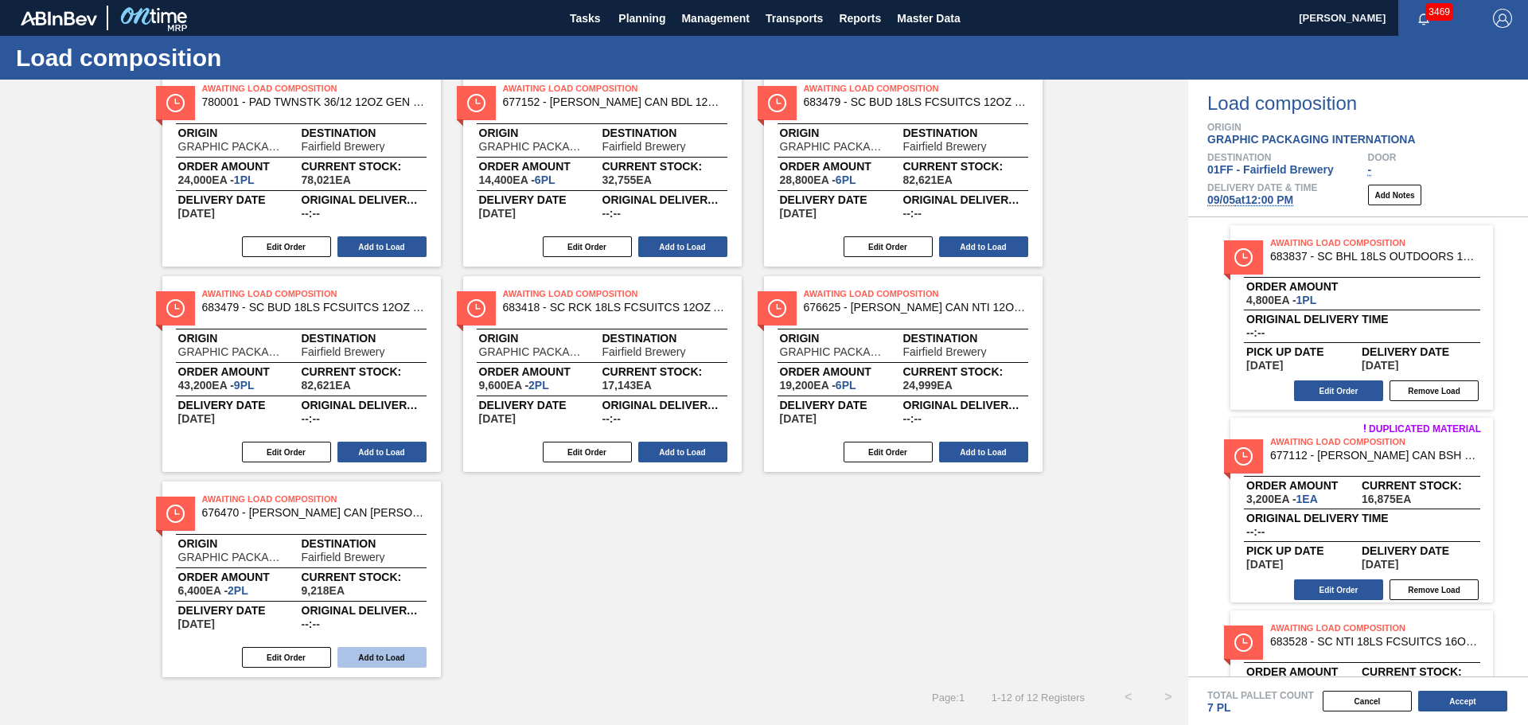
click at [392, 653] on button "Add to Load" at bounding box center [381, 657] width 89 height 21
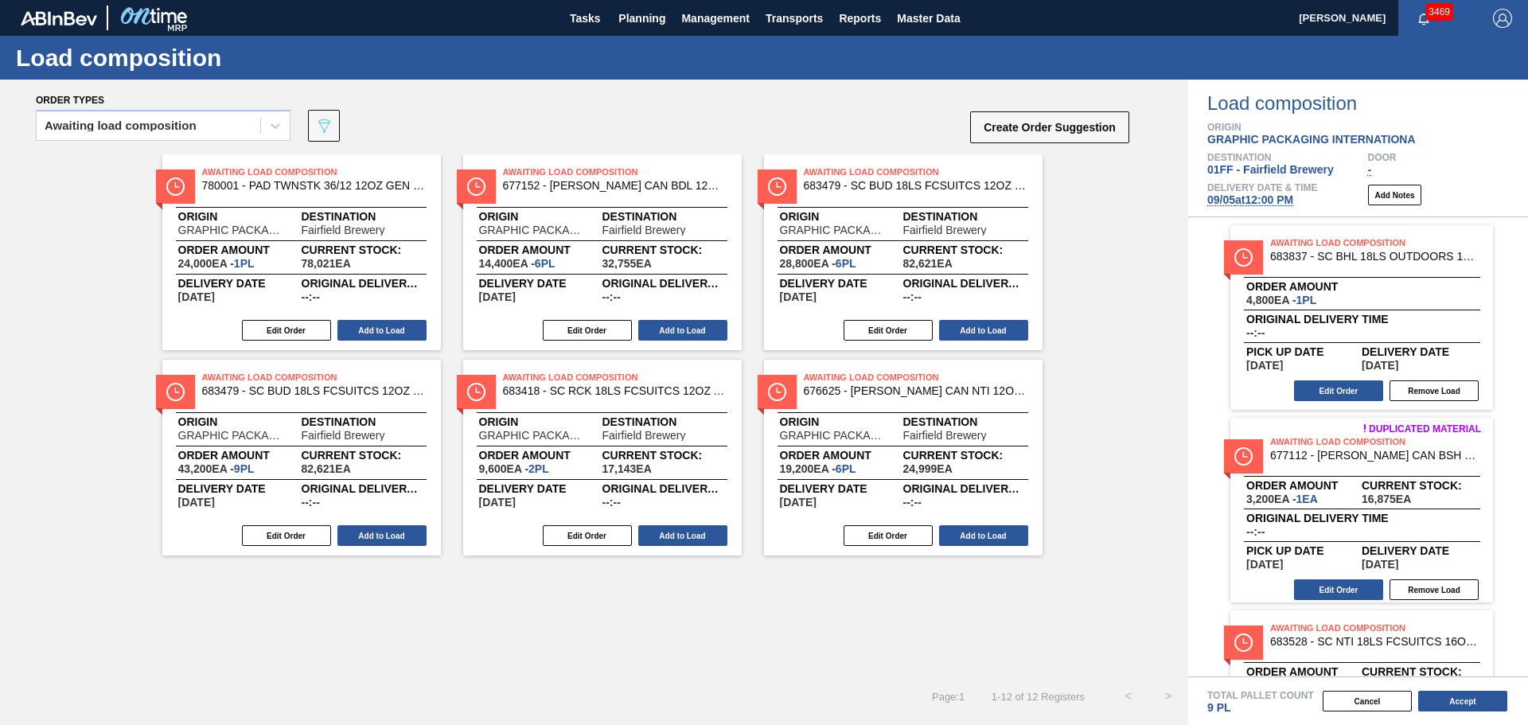
scroll to position [0, 0]
click at [999, 532] on button "Add to Load" at bounding box center [983, 535] width 89 height 21
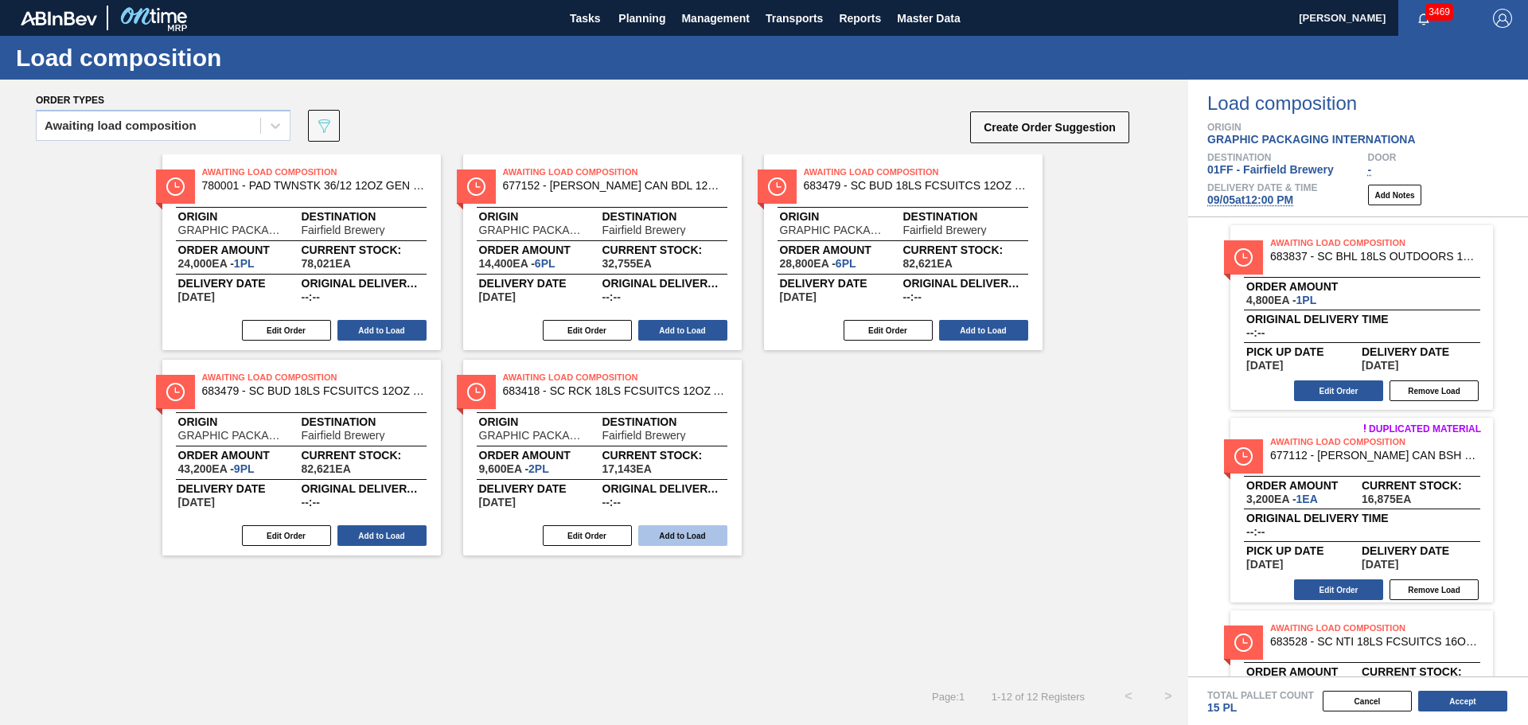
click at [700, 543] on button "Add to Load" at bounding box center [682, 535] width 89 height 21
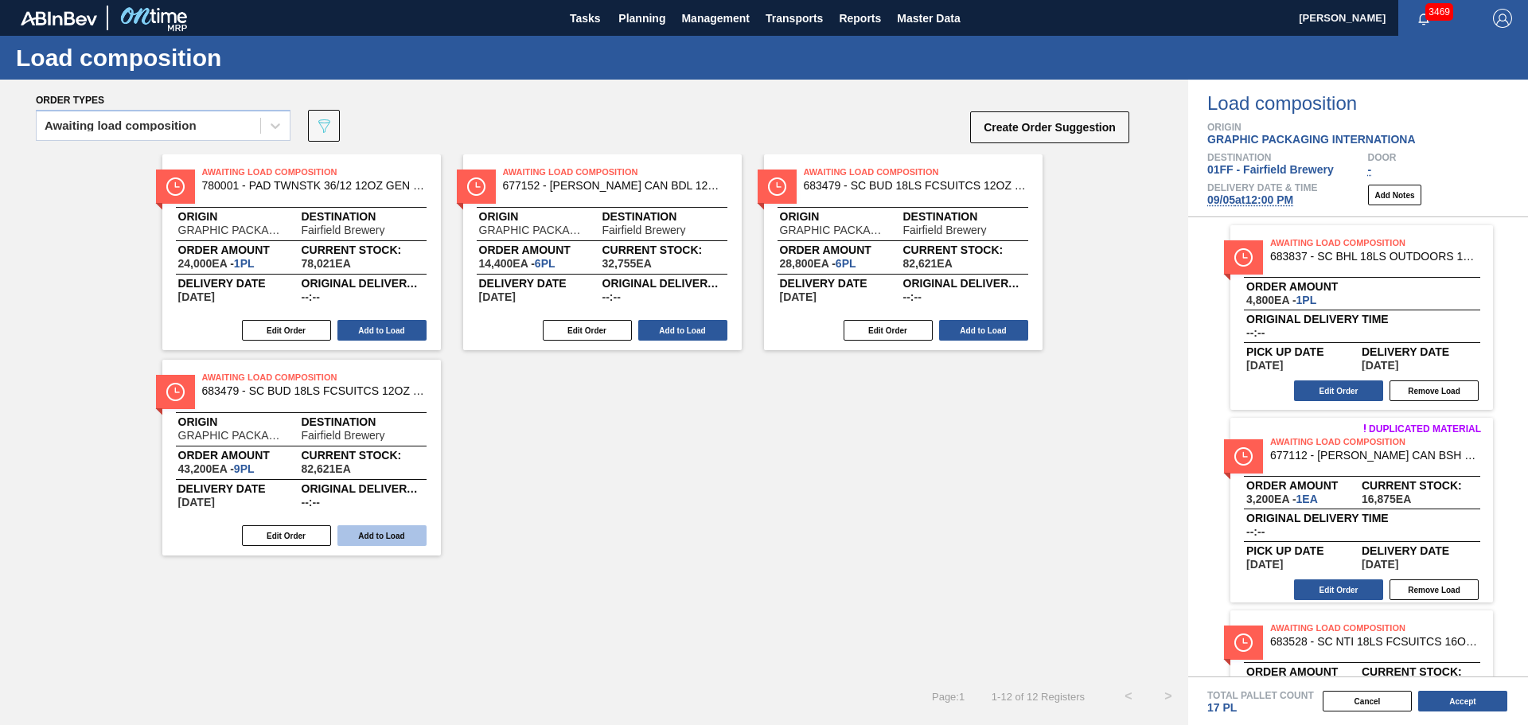
click at [409, 535] on button "Add to Load" at bounding box center [381, 535] width 89 height 21
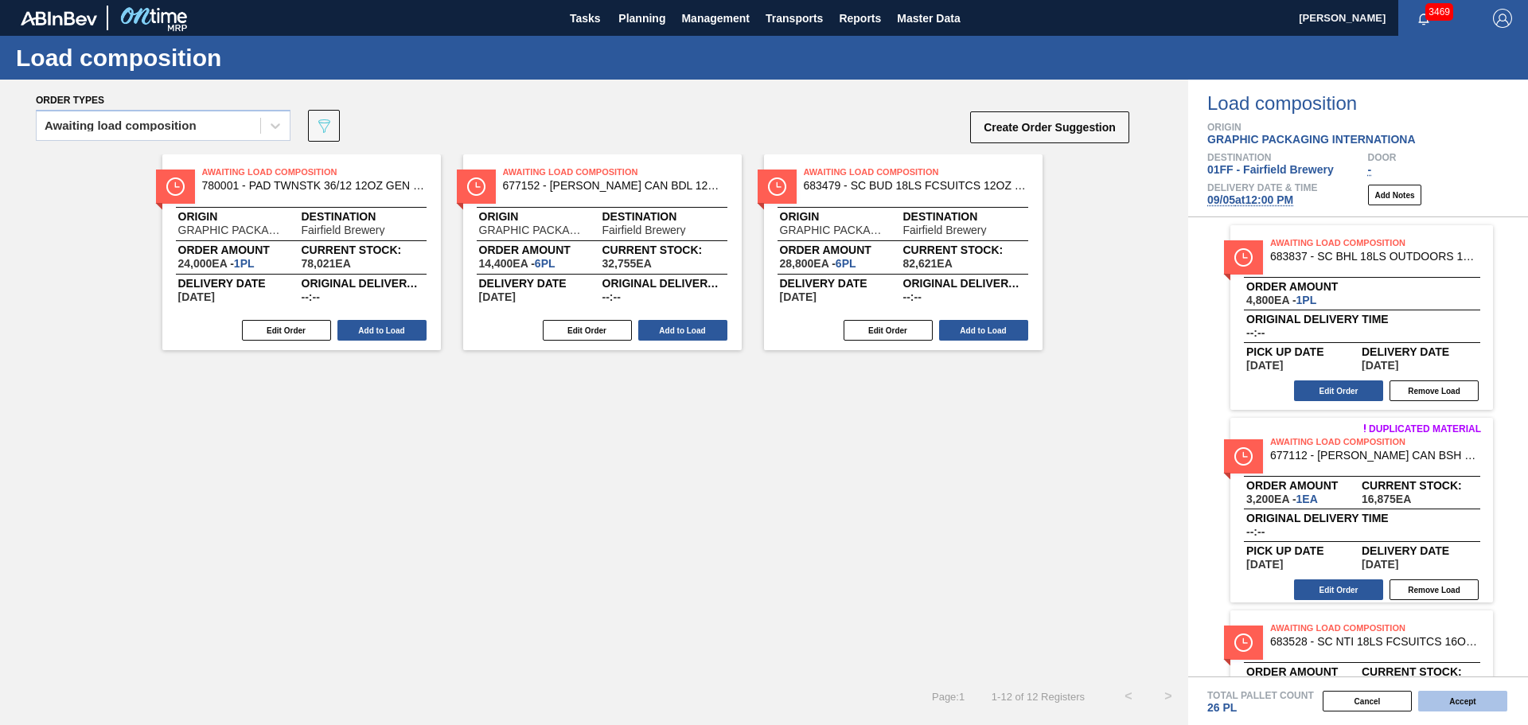
click at [1450, 699] on button "Accept" at bounding box center [1462, 701] width 89 height 21
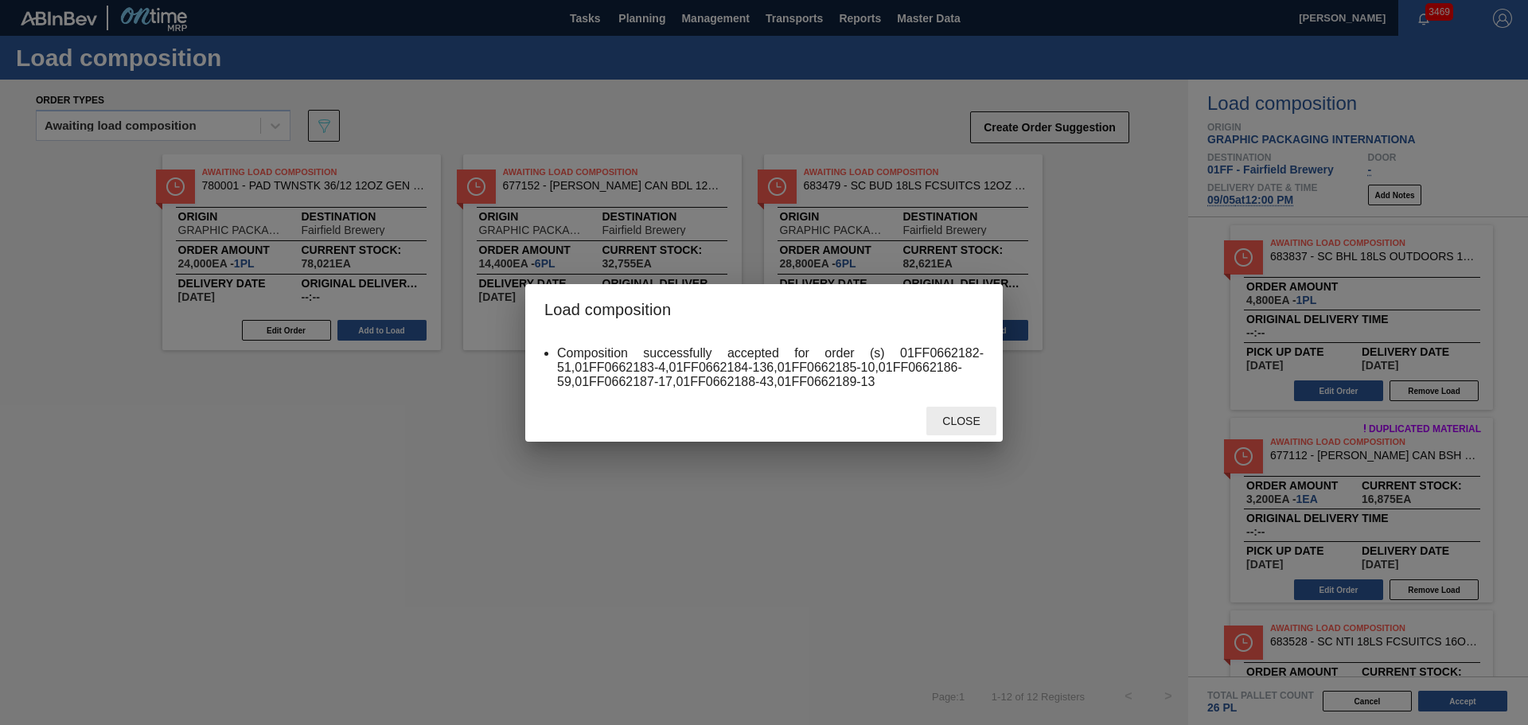
click at [968, 417] on span "Close" at bounding box center [960, 421] width 63 height 13
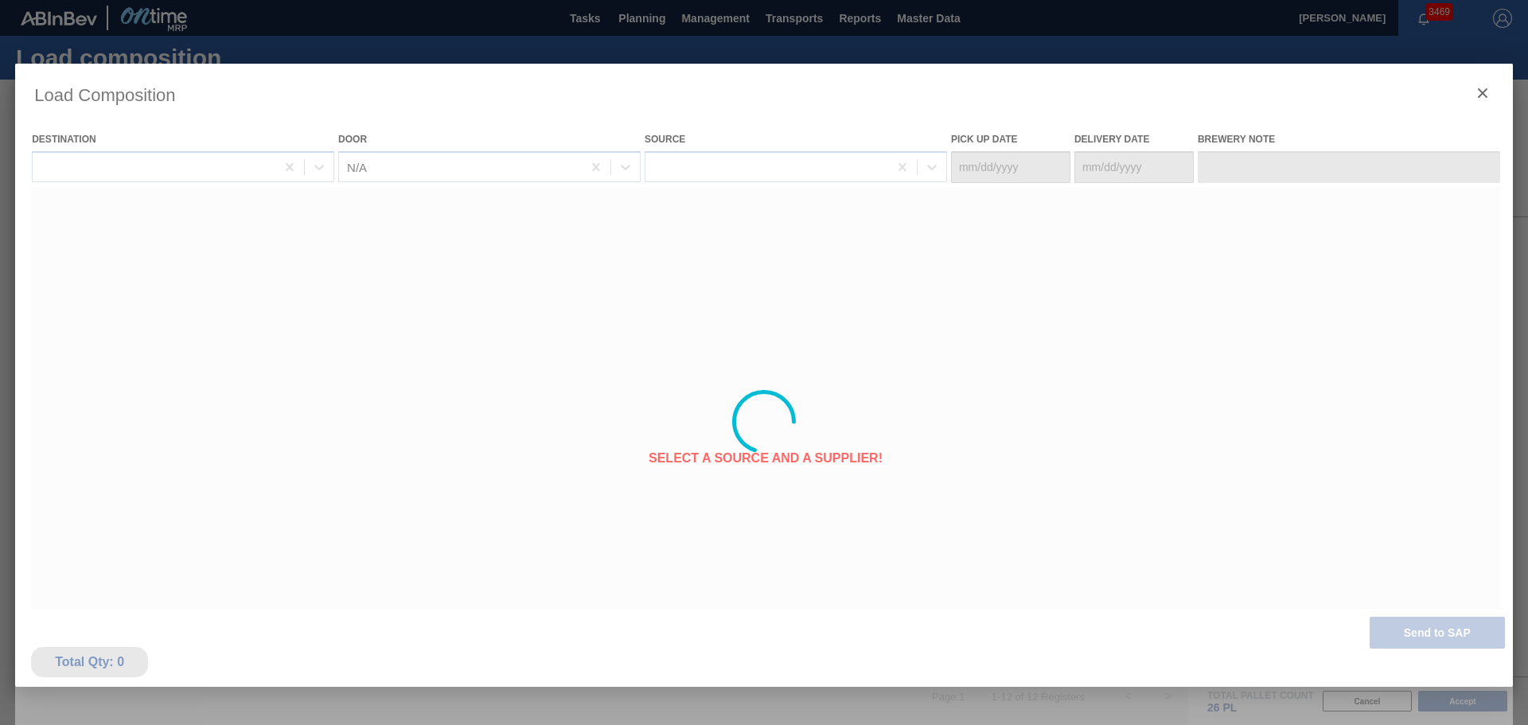
type Date "09/01/2025"
type Date "[DATE]"
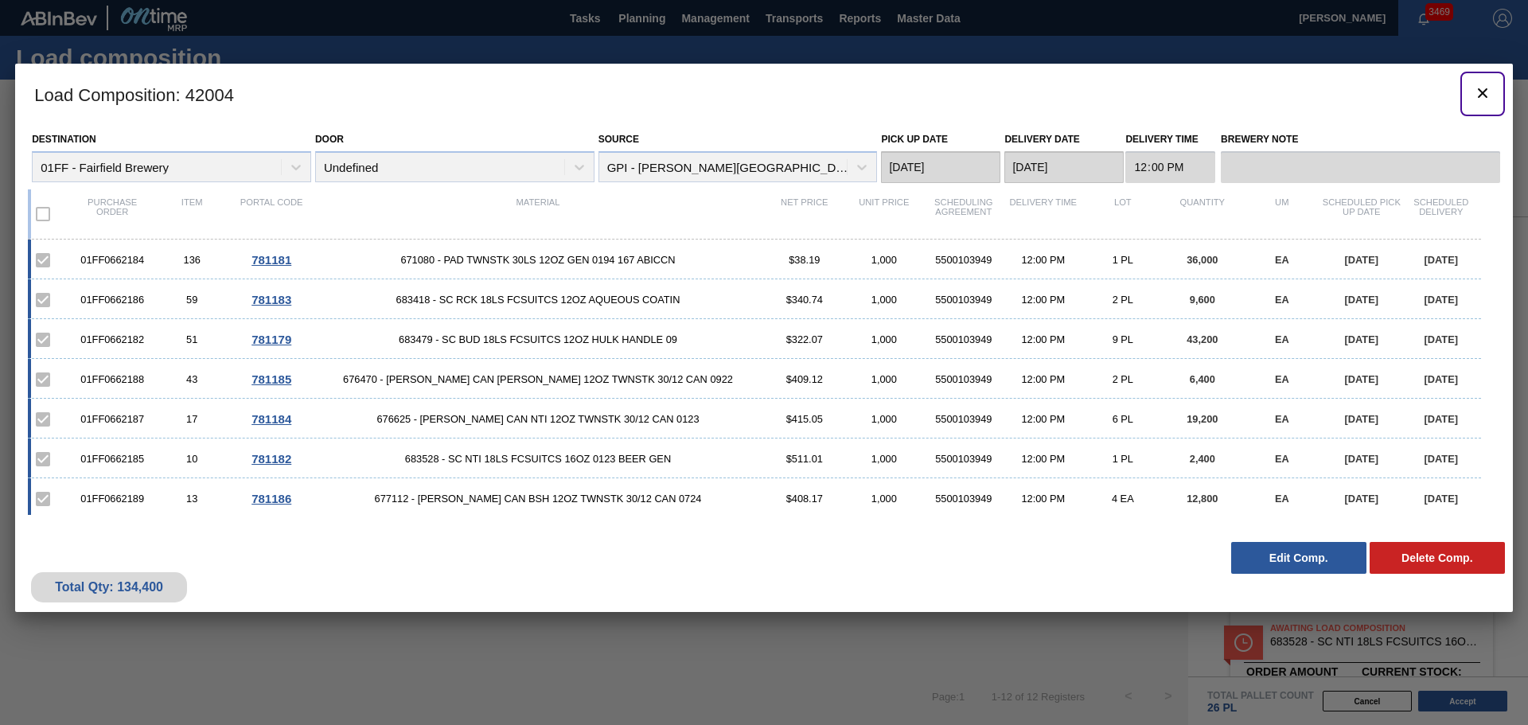
click at [1483, 88] on icon "botão de ícone" at bounding box center [1482, 93] width 19 height 19
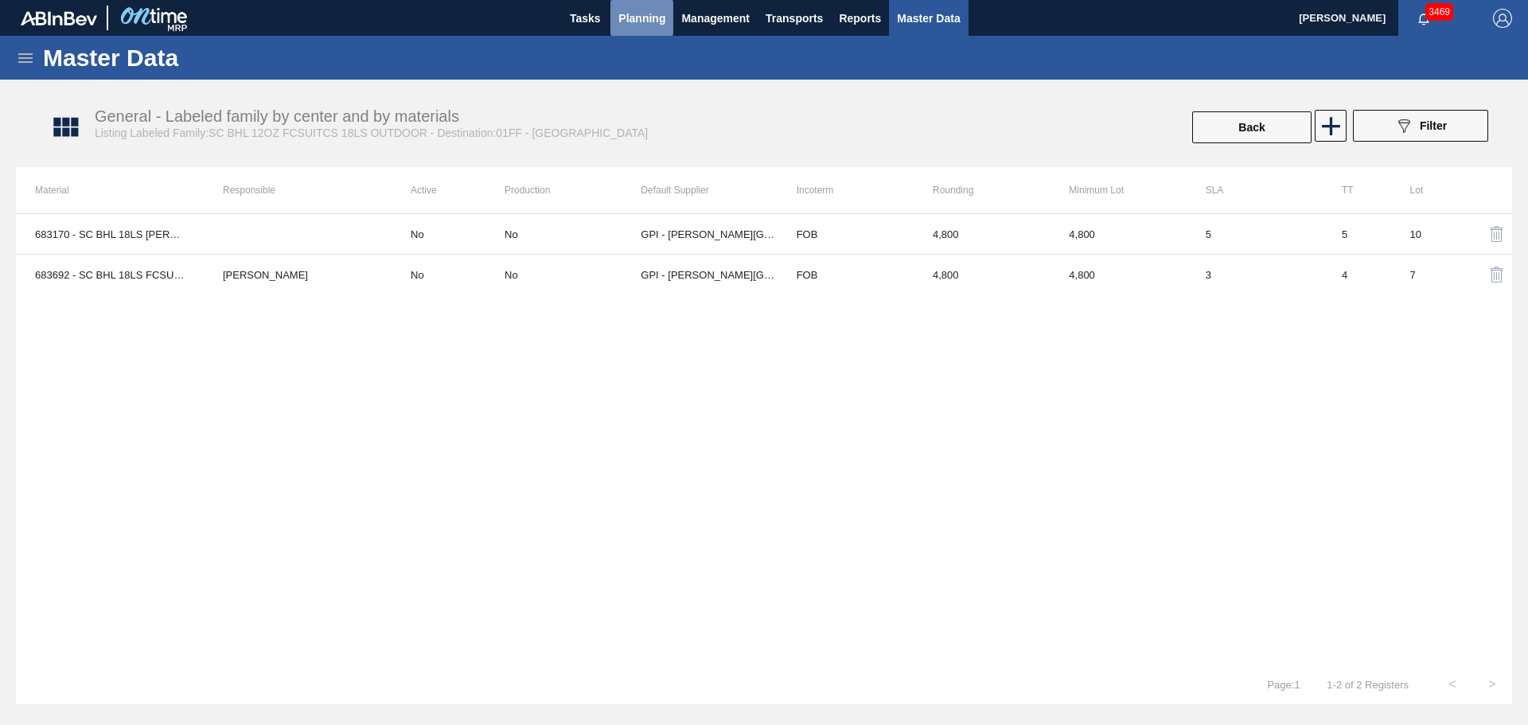
click at [613, 16] on button "Planning" at bounding box center [641, 18] width 63 height 36
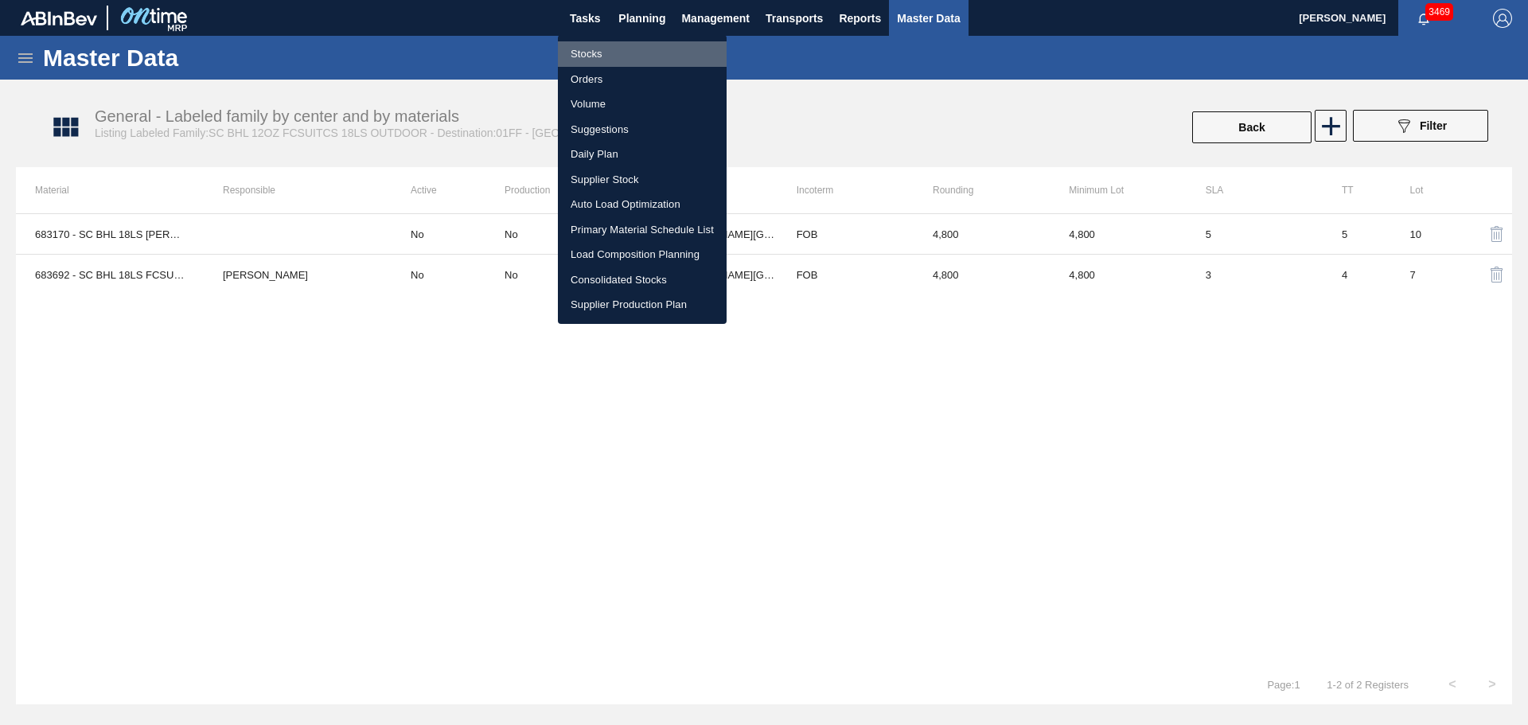
click at [588, 54] on li "Stocks" at bounding box center [642, 53] width 169 height 25
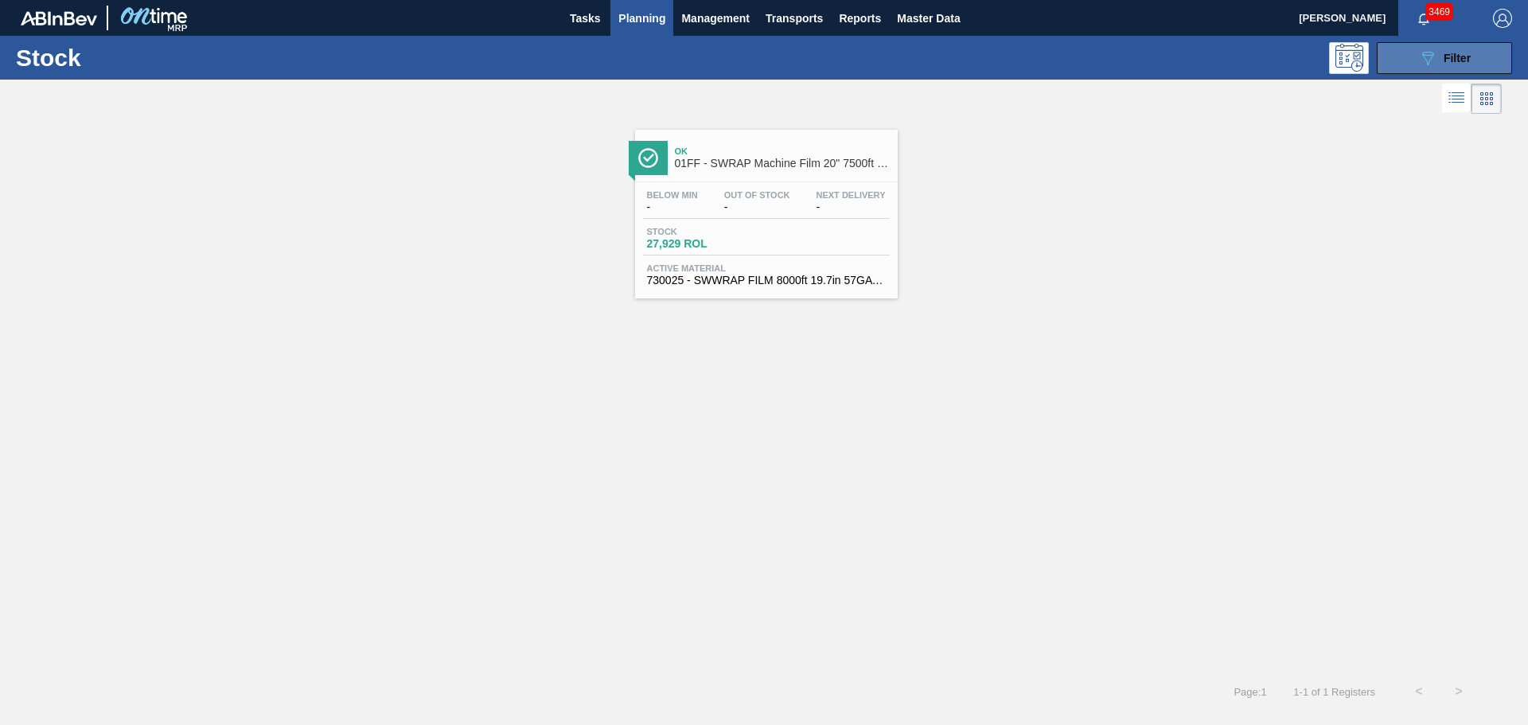
click at [1416, 66] on button "089F7B8B-B2A5-4AFE-B5C0-19BA573D28AC Filter" at bounding box center [1444, 58] width 135 height 32
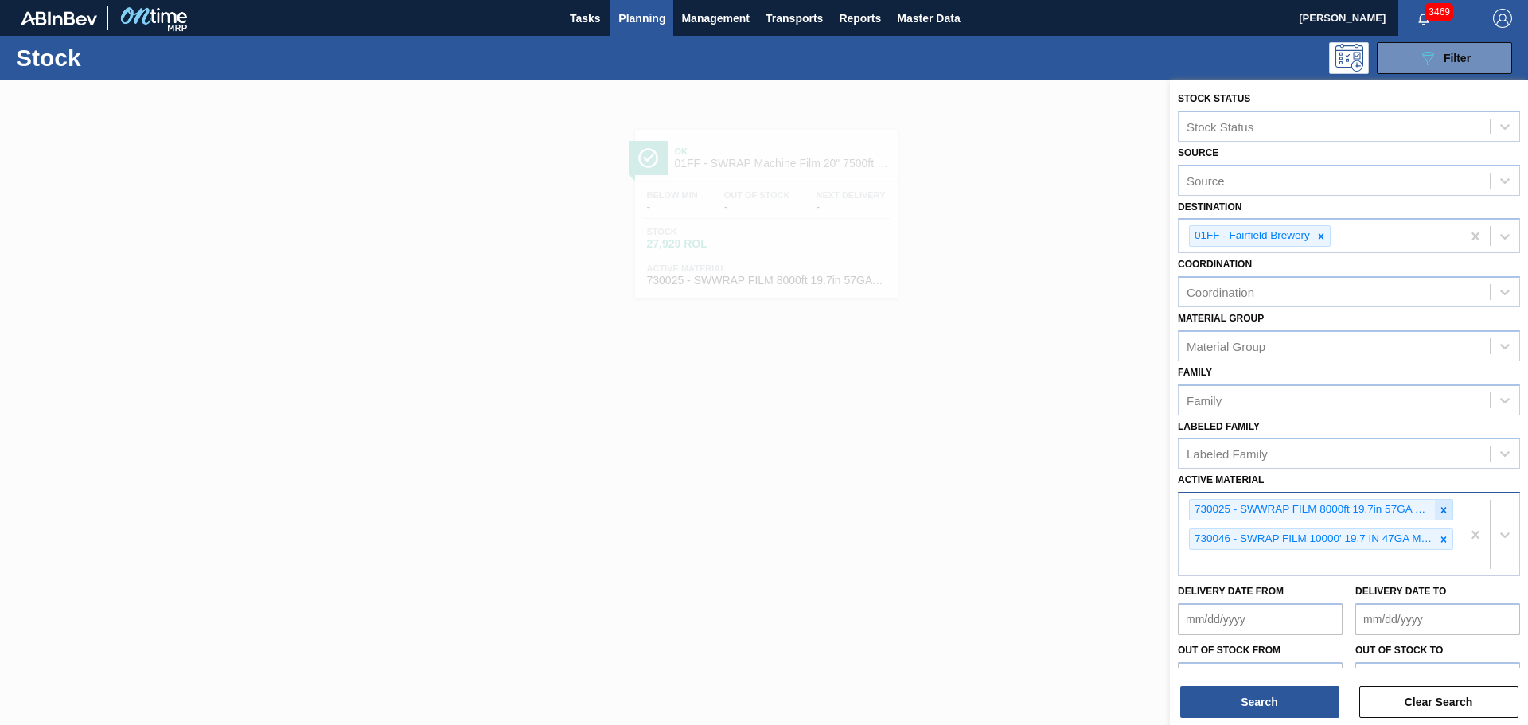
click at [1440, 515] on icon at bounding box center [1443, 510] width 11 height 11
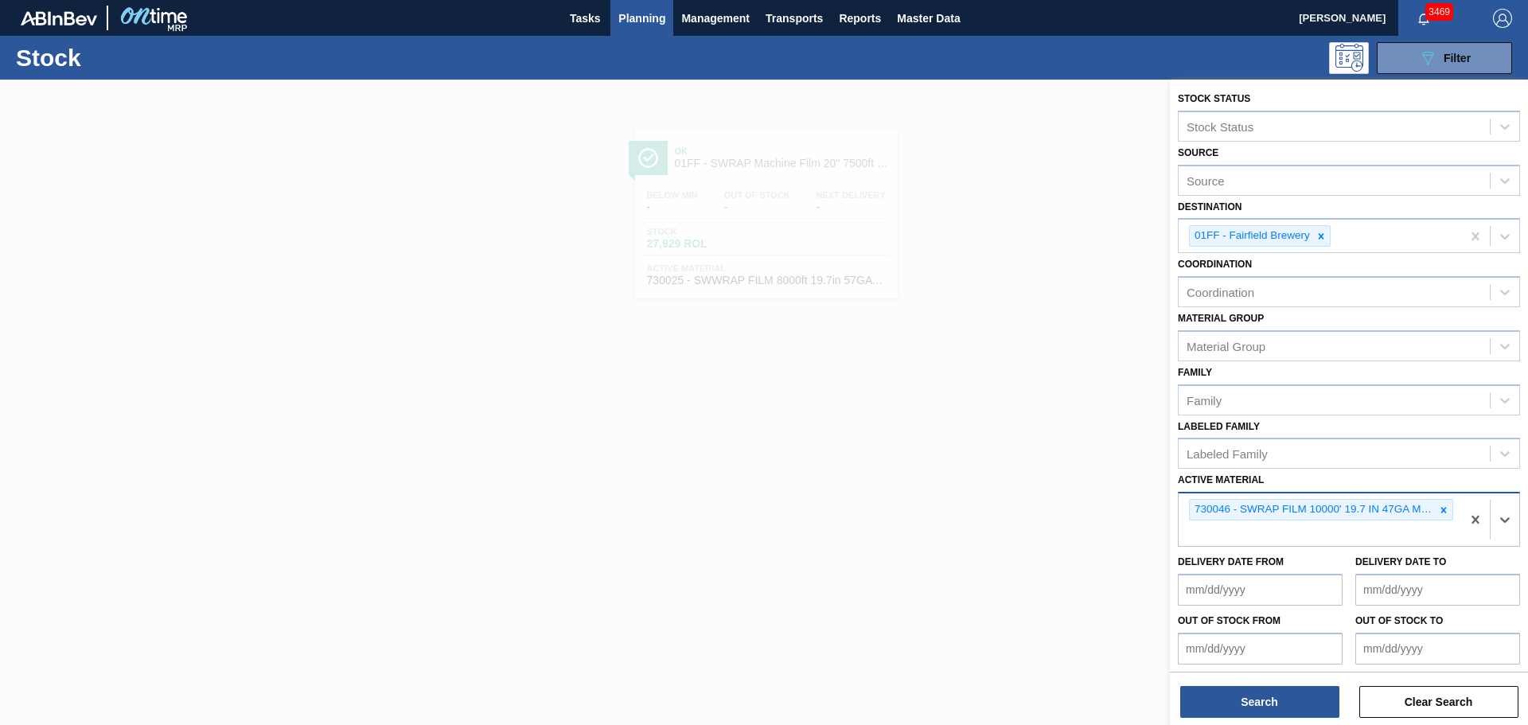
click at [1440, 515] on icon at bounding box center [1443, 510] width 11 height 11
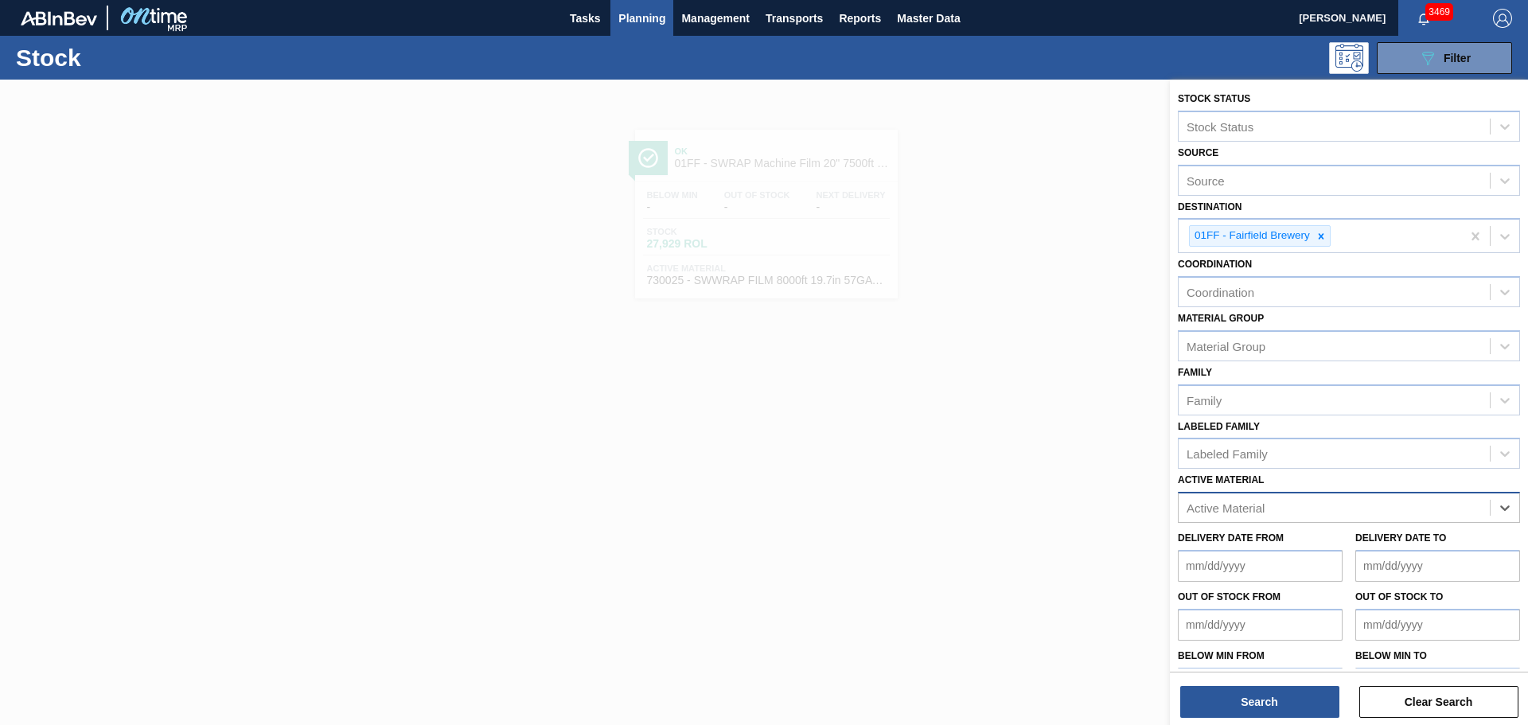
paste Material "677223"
type Material "677223"
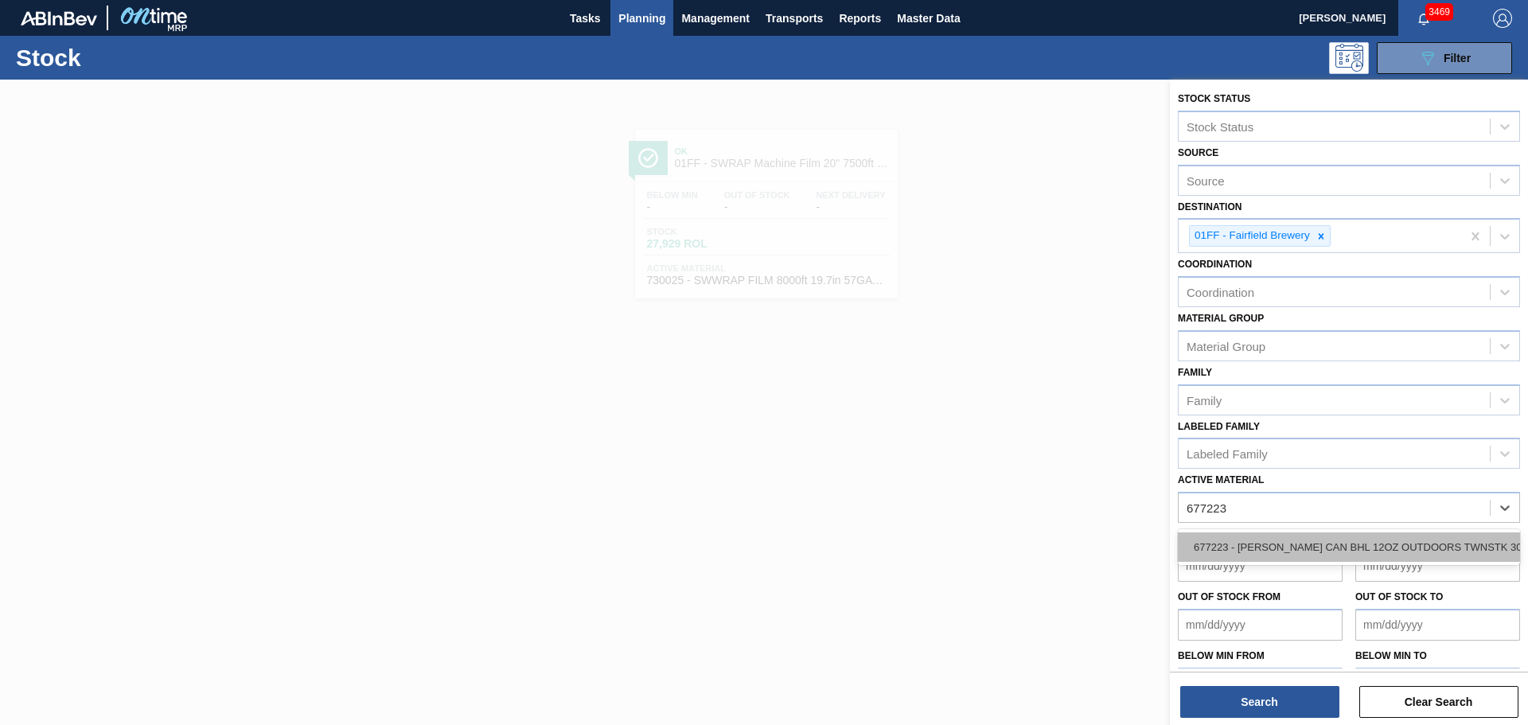
click at [1319, 538] on div "677223 - [PERSON_NAME] CAN BHL 12OZ OUTDOORS TWNSTK 30/12" at bounding box center [1349, 546] width 342 height 29
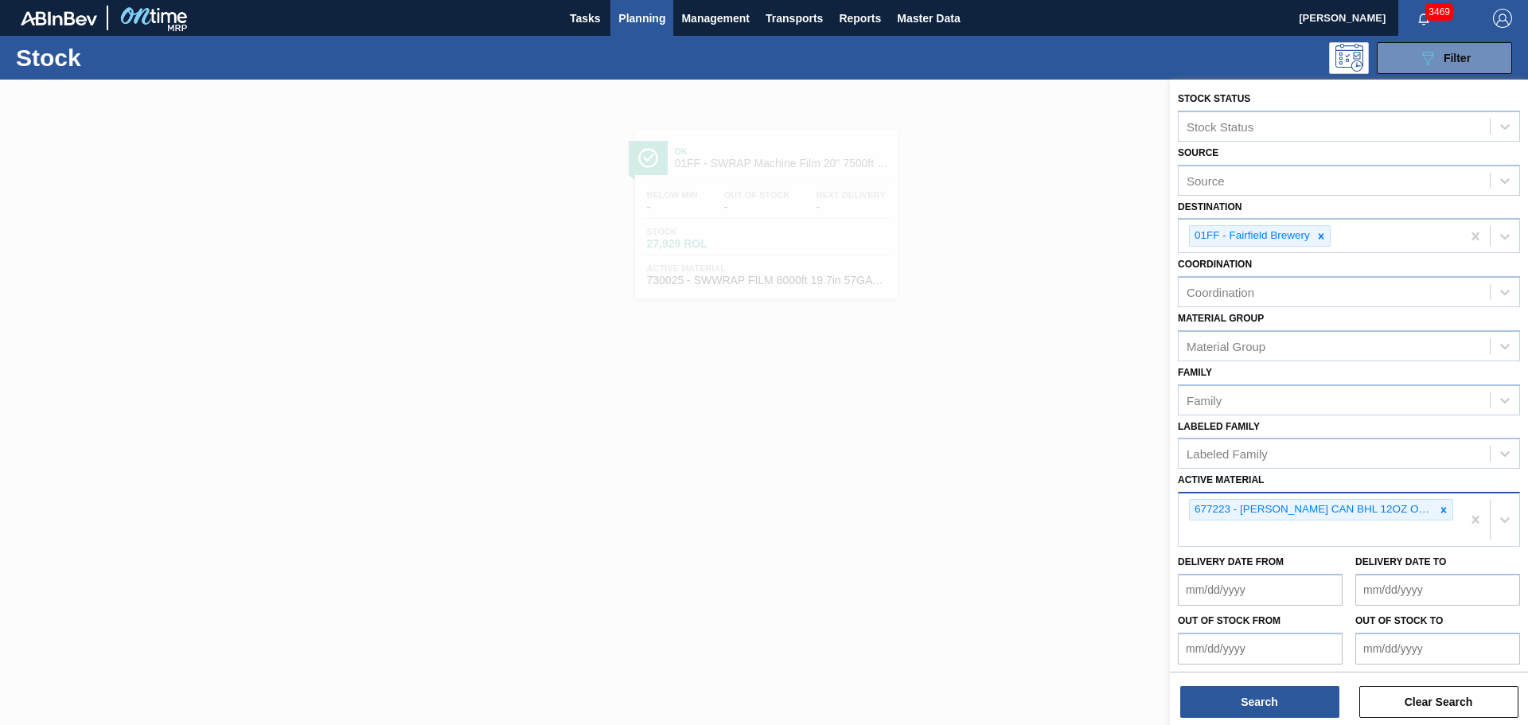
click at [1270, 532] on div "677223 - [PERSON_NAME] CAN BHL 12OZ OUTDOORS TWNSTK 30/12" at bounding box center [1320, 519] width 282 height 53
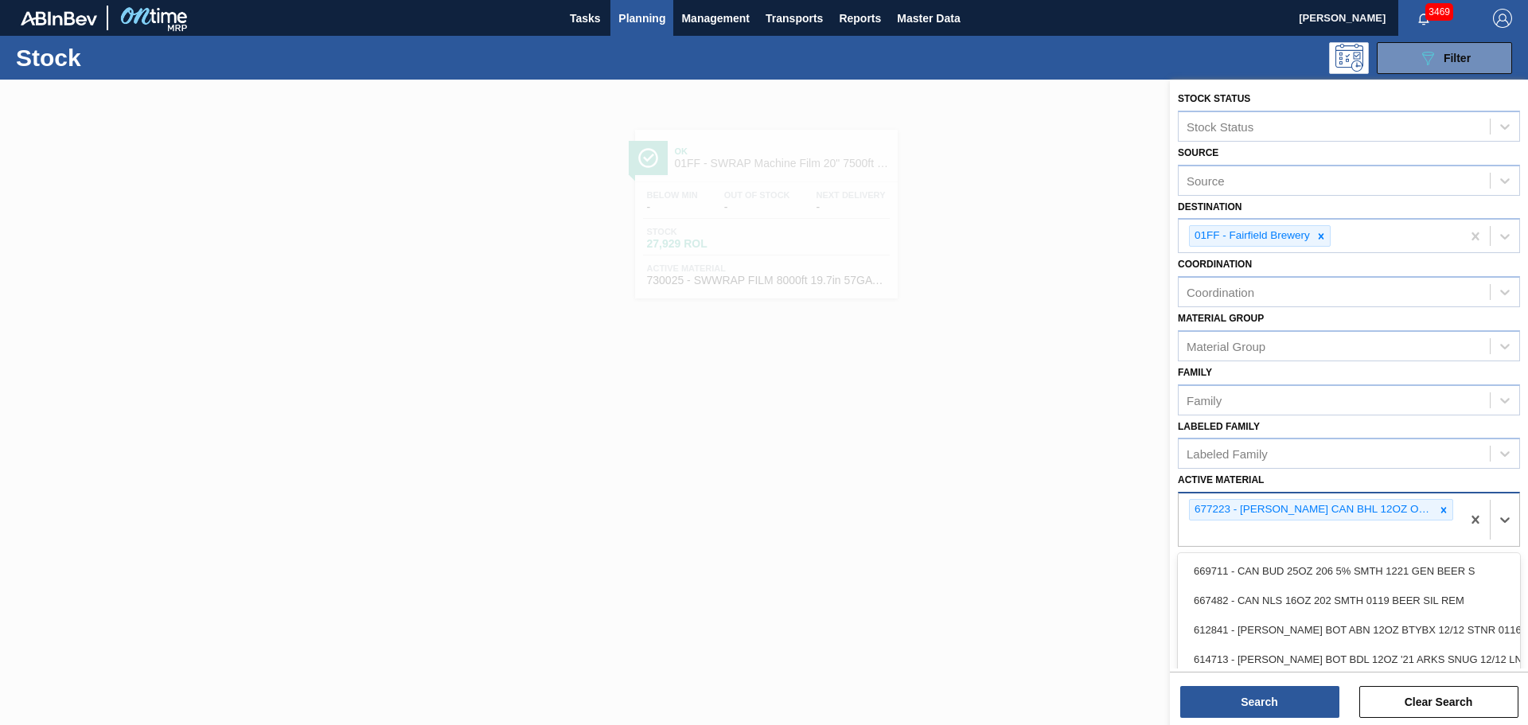
paste Material "683837"
type Material "683837"
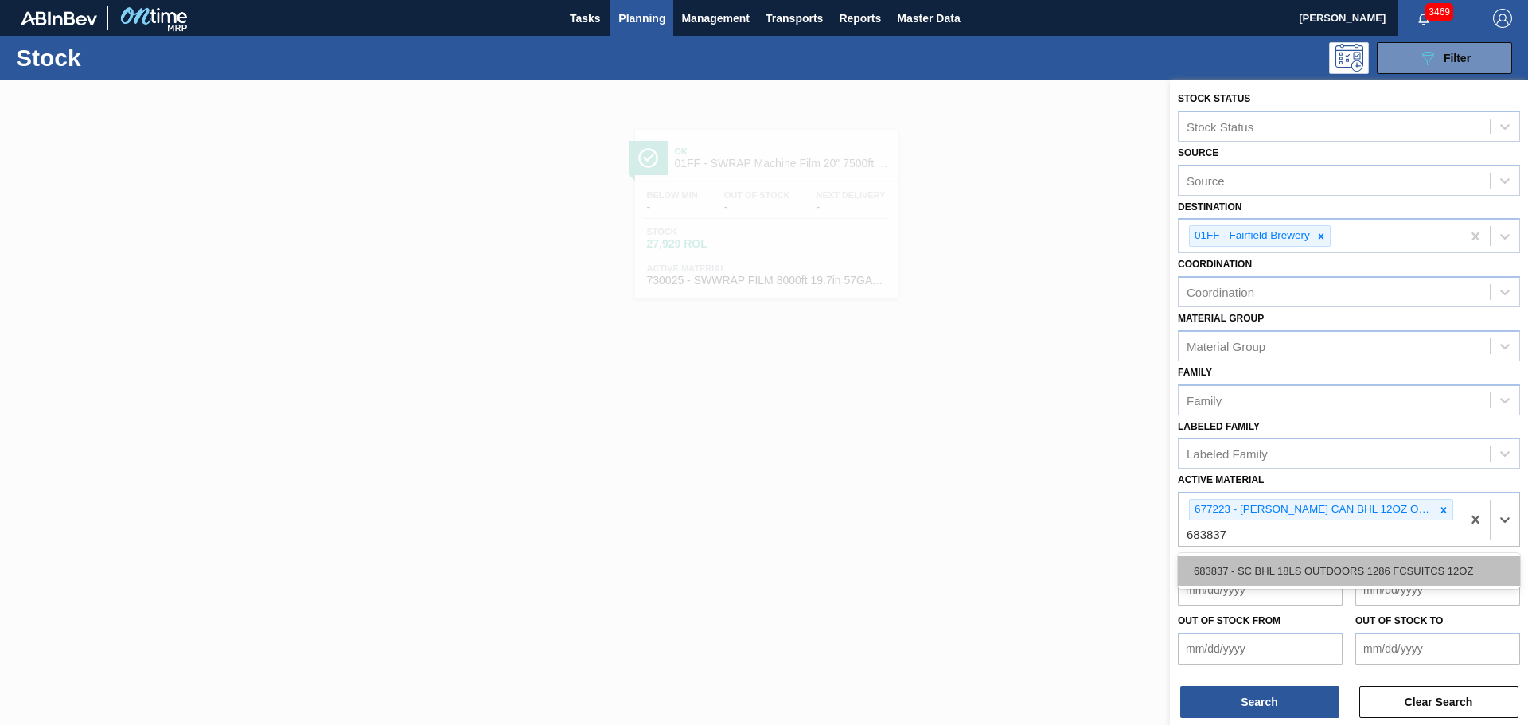
click at [1292, 562] on div "683837 - SC BHL 18LS OUTDOORS 1286 FCSUITCS 12OZ" at bounding box center [1349, 570] width 342 height 29
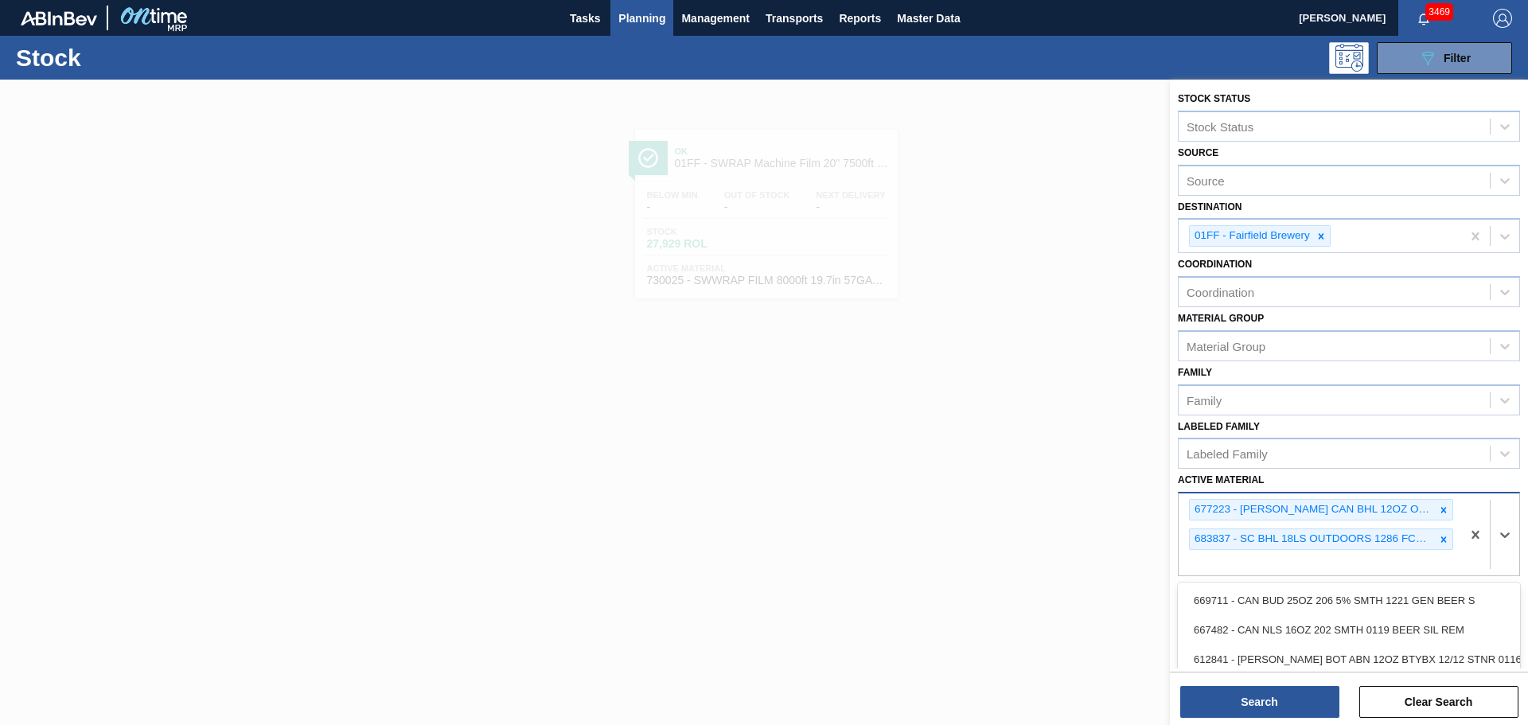
click at [1320, 554] on div "677223 - [PERSON_NAME] CAN BHL 12OZ OUTDOORS TWNSTK 30/12 683837 - SC BHL 18LS …" at bounding box center [1320, 534] width 282 height 82
paste Material "677195"
type Material "677195"
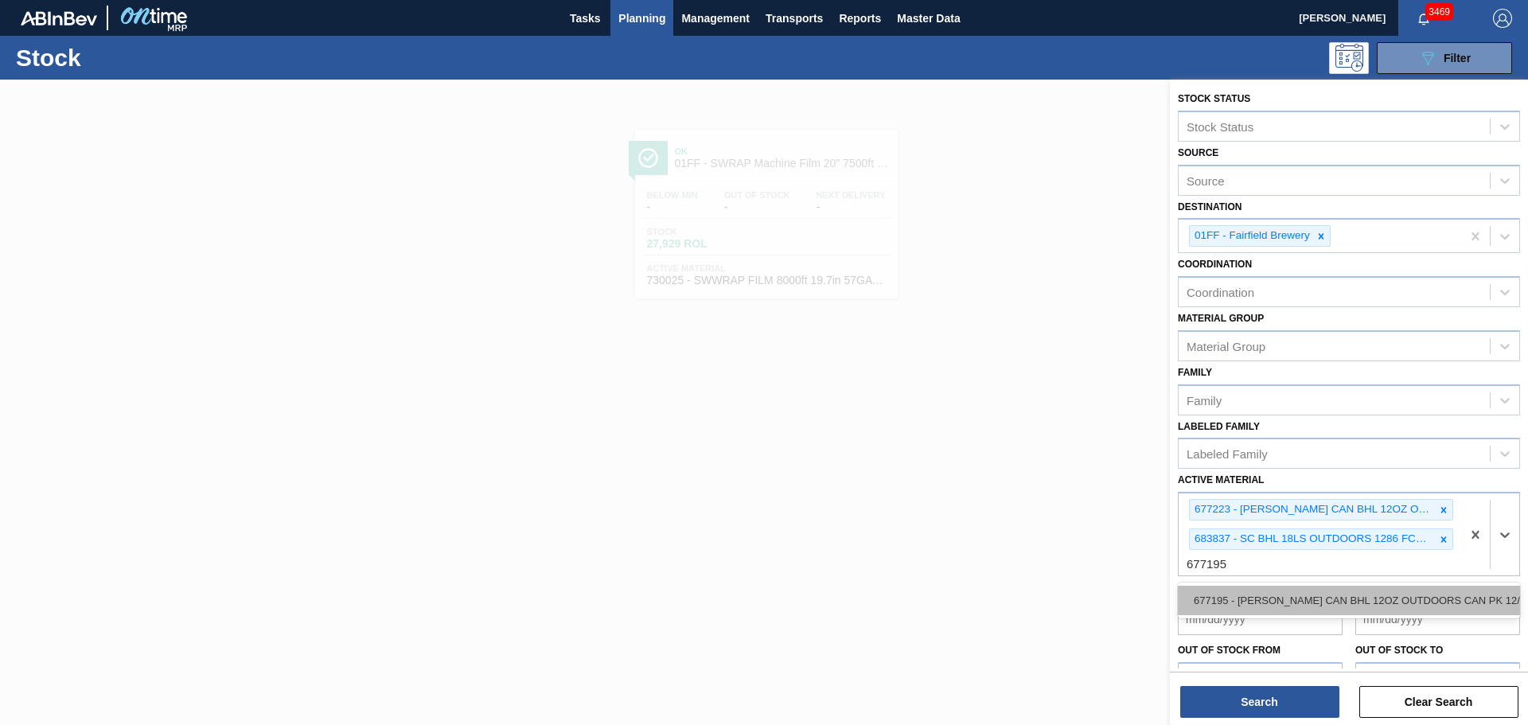
click at [1323, 592] on div "677195 - [PERSON_NAME] CAN BHL 12OZ OUTDOORS CAN PK 12/12" at bounding box center [1349, 600] width 342 height 29
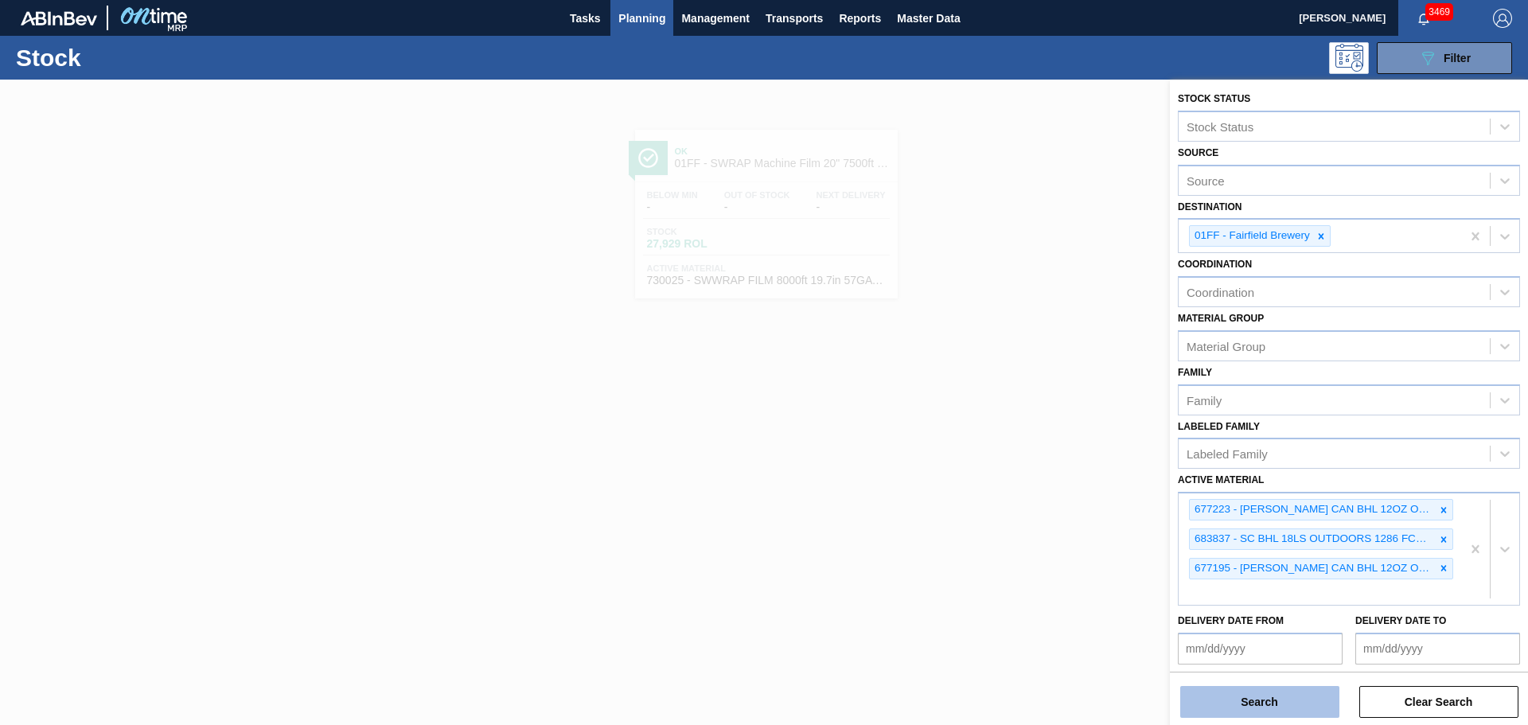
click at [1303, 697] on button "Search" at bounding box center [1259, 702] width 159 height 32
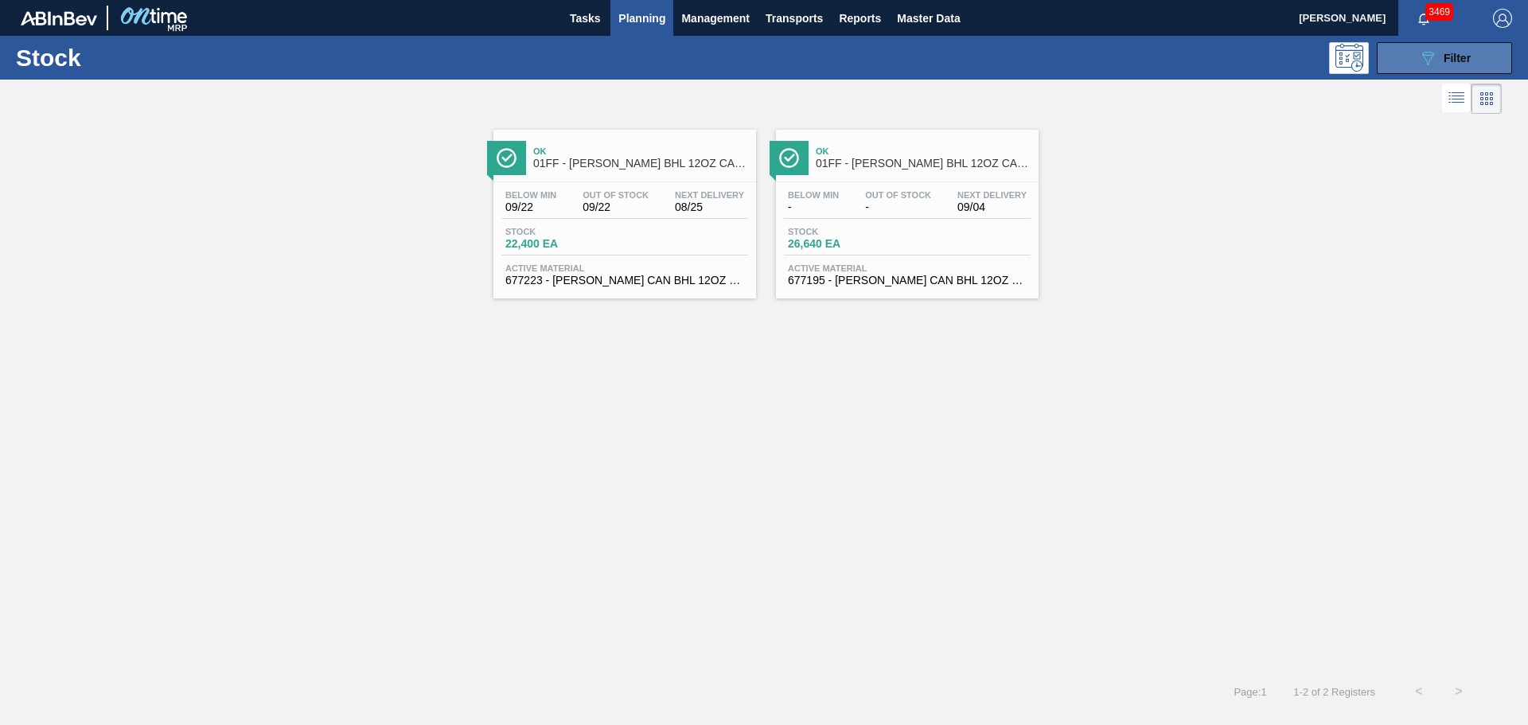
click at [1430, 51] on icon "089F7B8B-B2A5-4AFE-B5C0-19BA573D28AC" at bounding box center [1427, 58] width 19 height 19
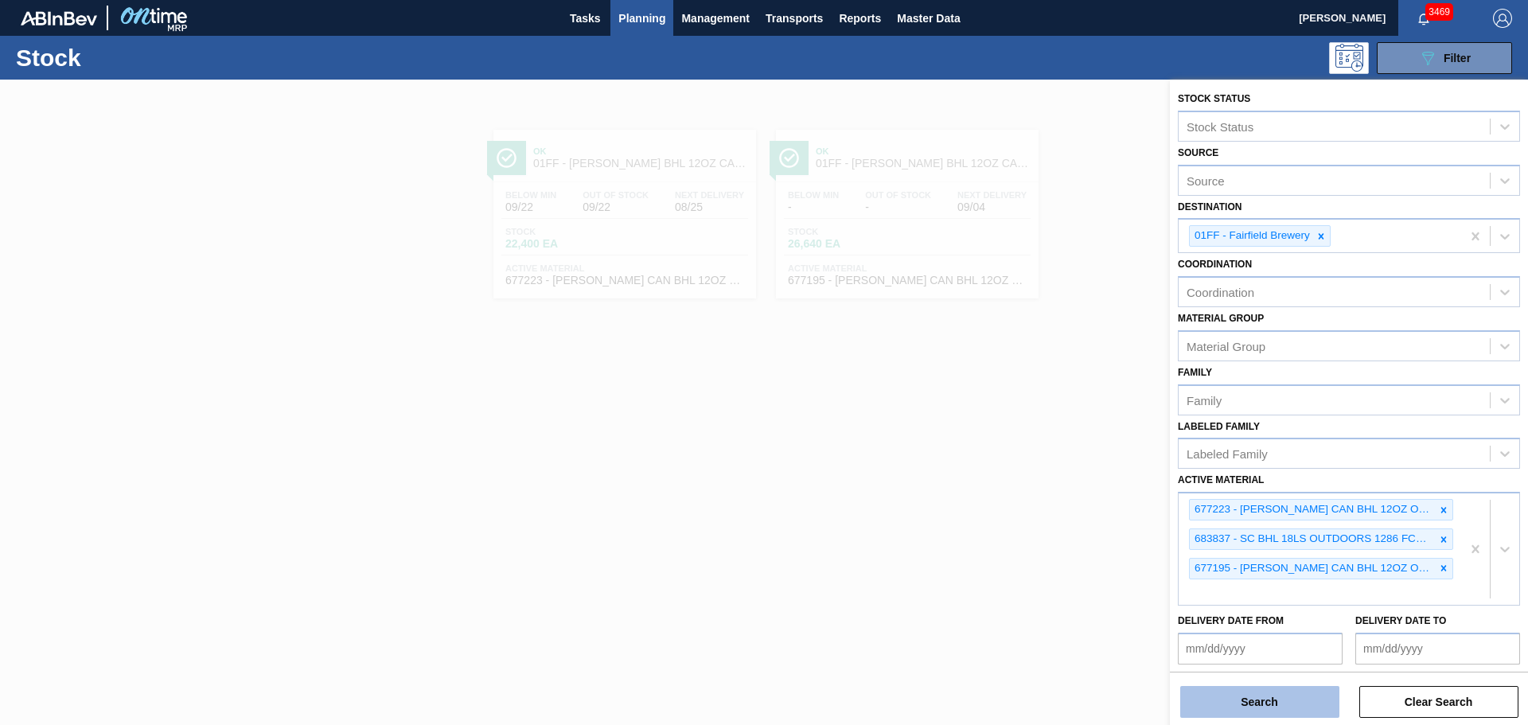
click at [1284, 700] on button "Search" at bounding box center [1259, 702] width 159 height 32
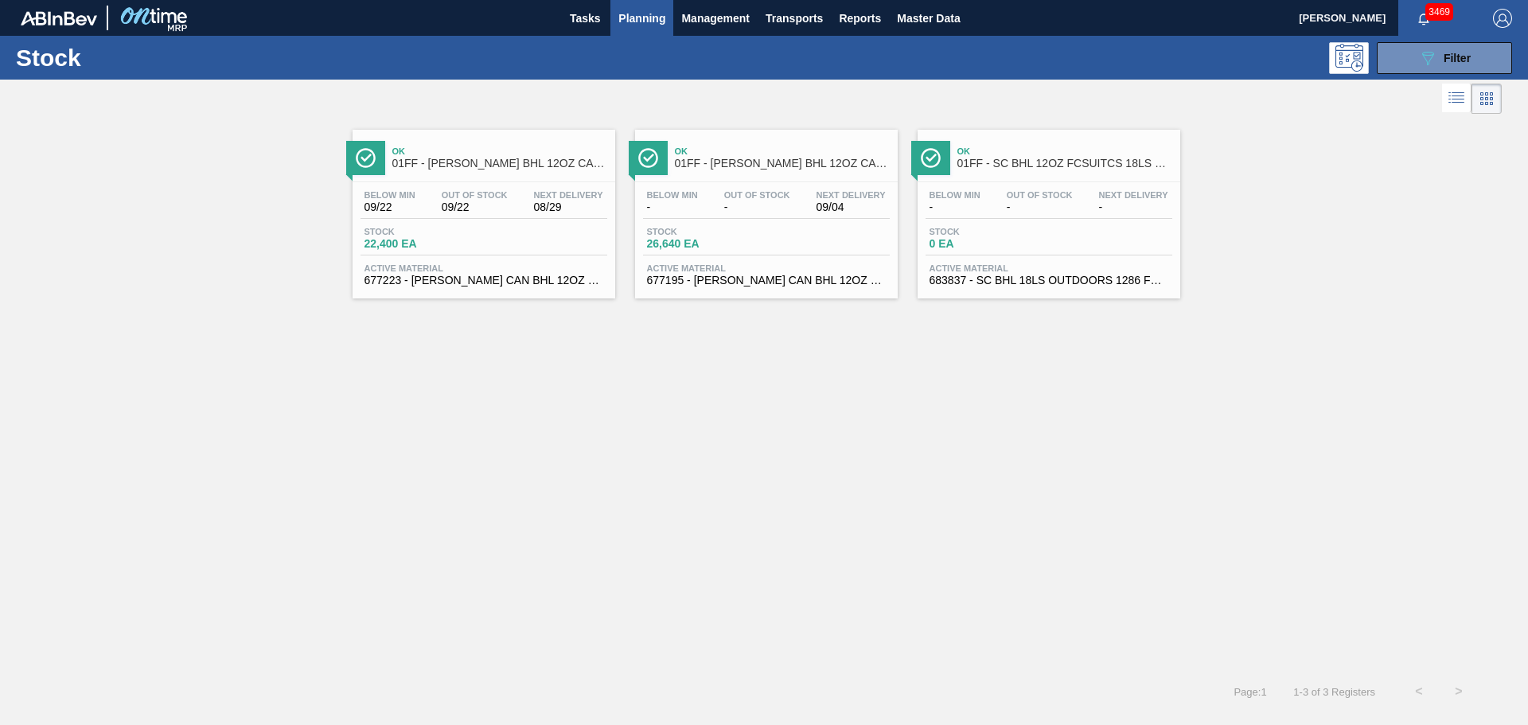
click at [1020, 225] on div "Below Min - Out Of Stock - Next Delivery - Stock 0 EA Active Material 683837 - …" at bounding box center [1049, 236] width 263 height 108
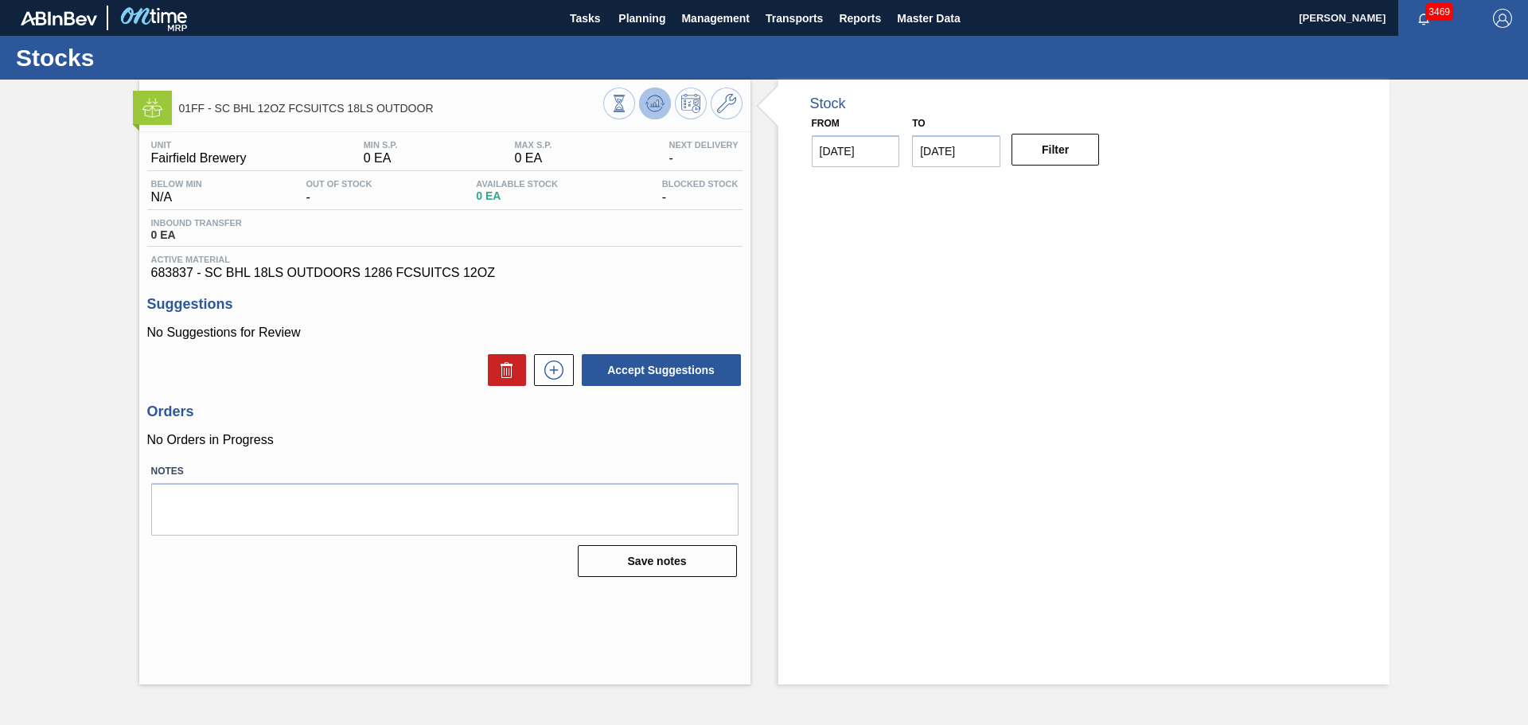
click at [657, 106] on icon at bounding box center [658, 103] width 2 height 6
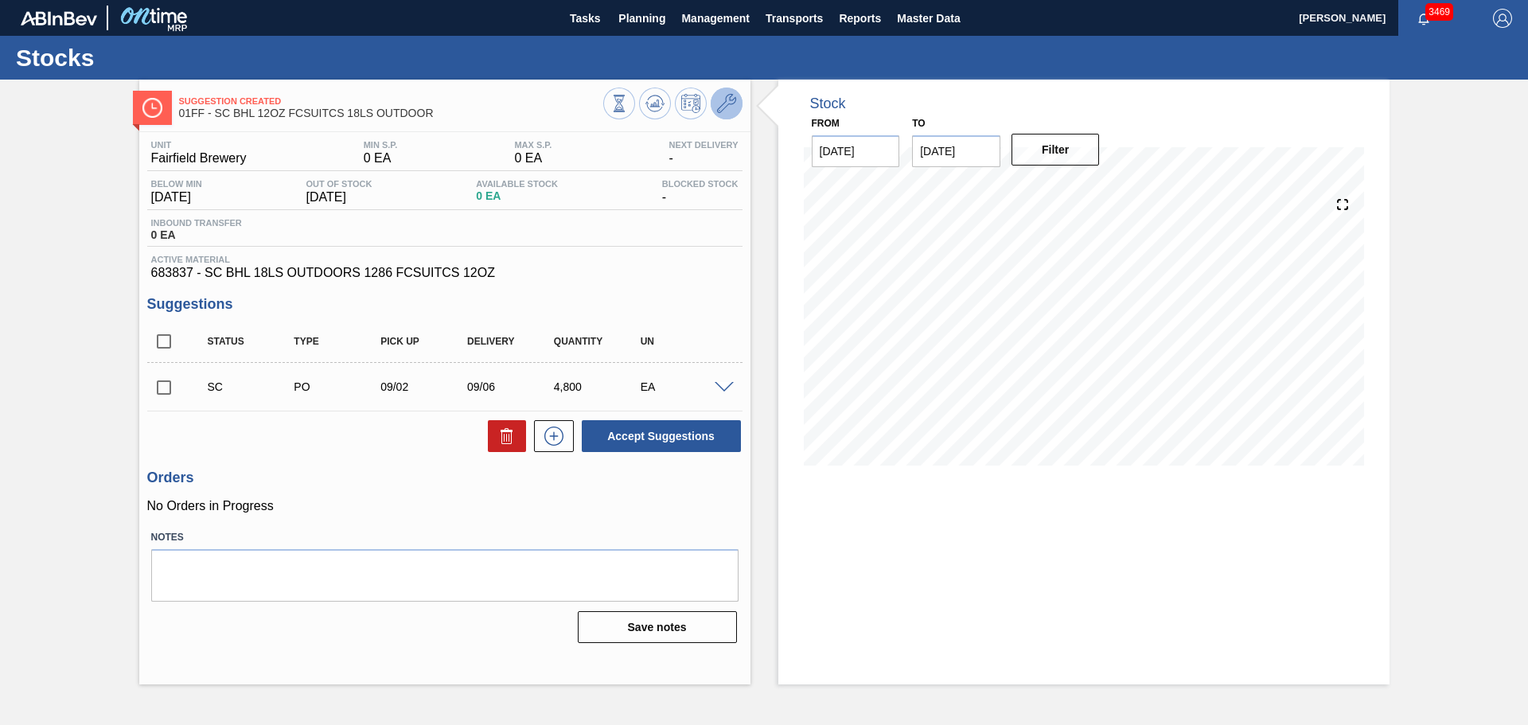
click at [727, 102] on icon at bounding box center [726, 103] width 19 height 19
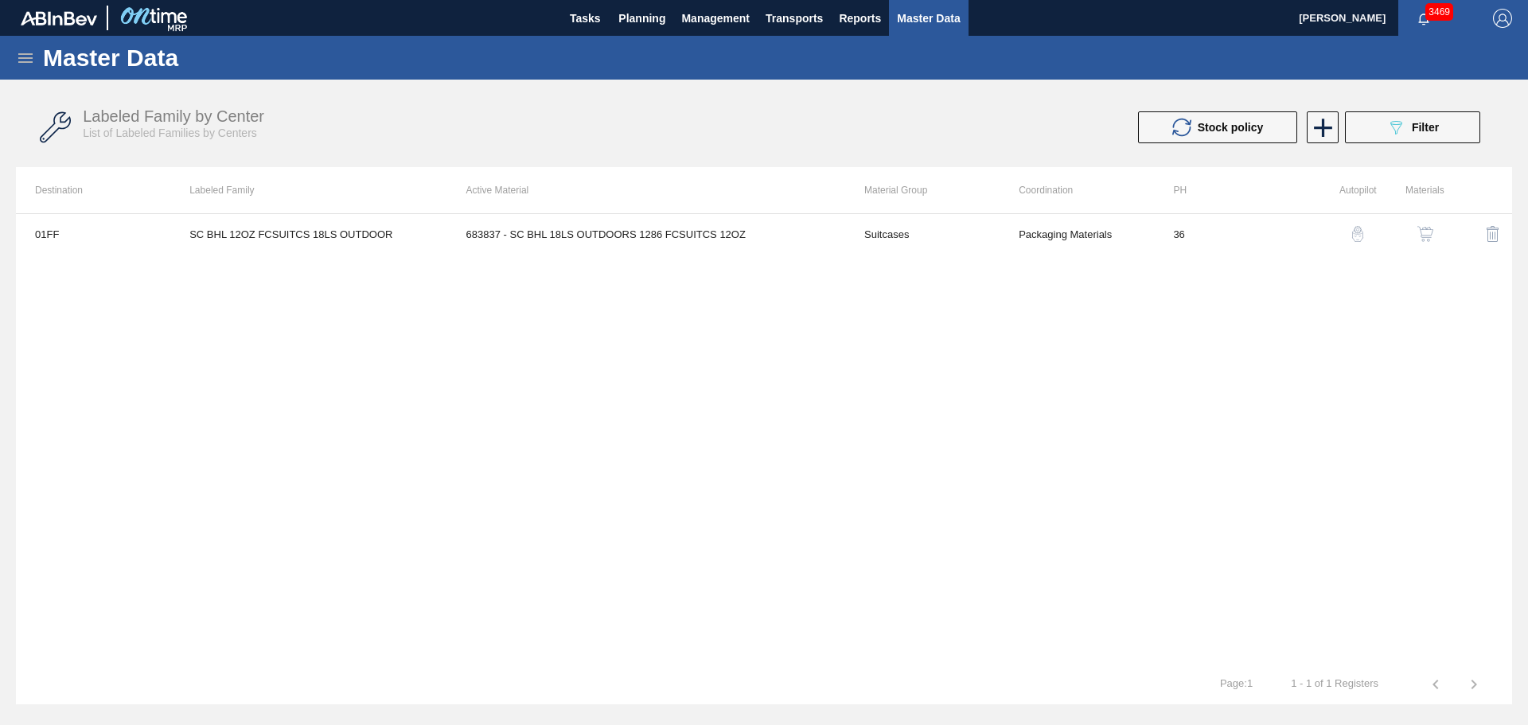
click at [1423, 234] on img "button" at bounding box center [1425, 234] width 16 height 16
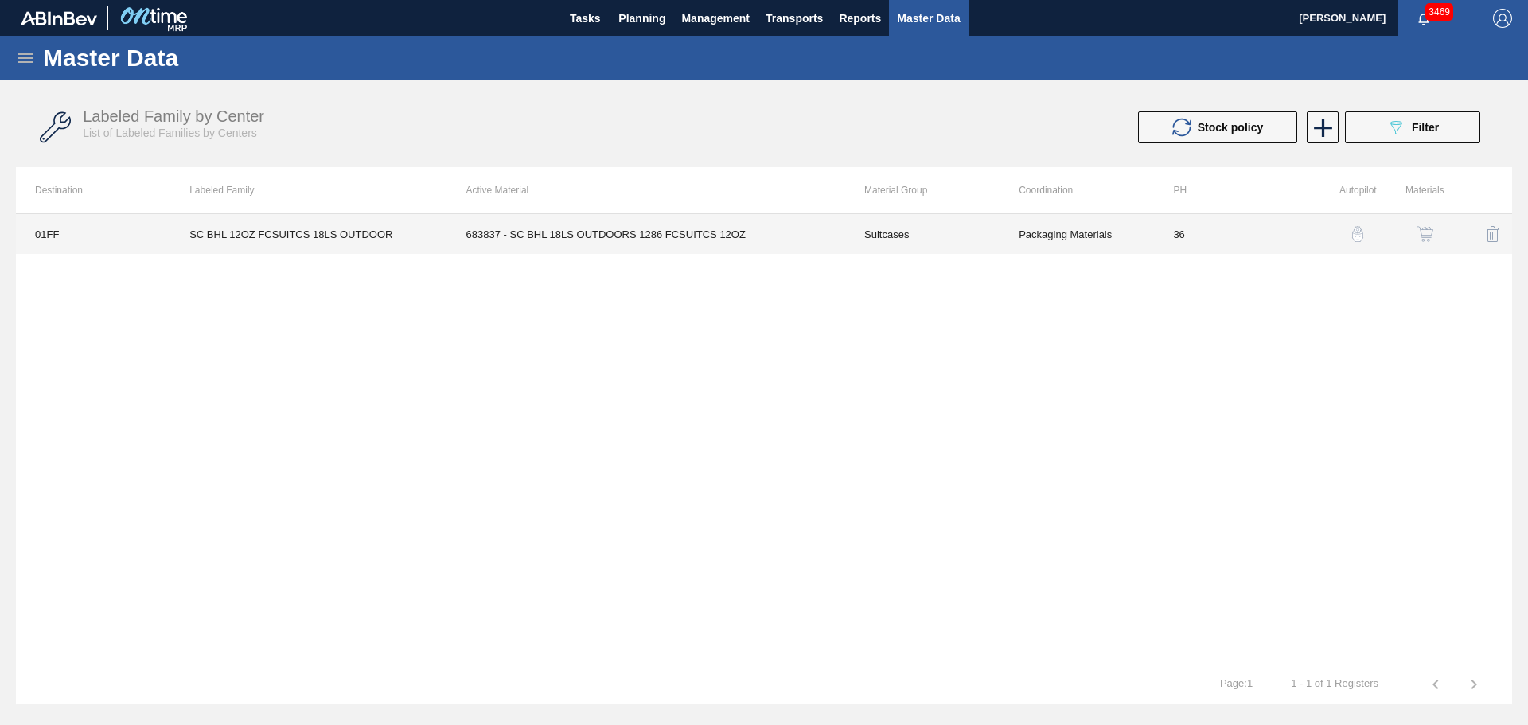
click at [684, 245] on td "683837 - SC BHL 18LS OUTDOORS 1286 FCSUITCS 12OZ" at bounding box center [646, 234] width 398 height 40
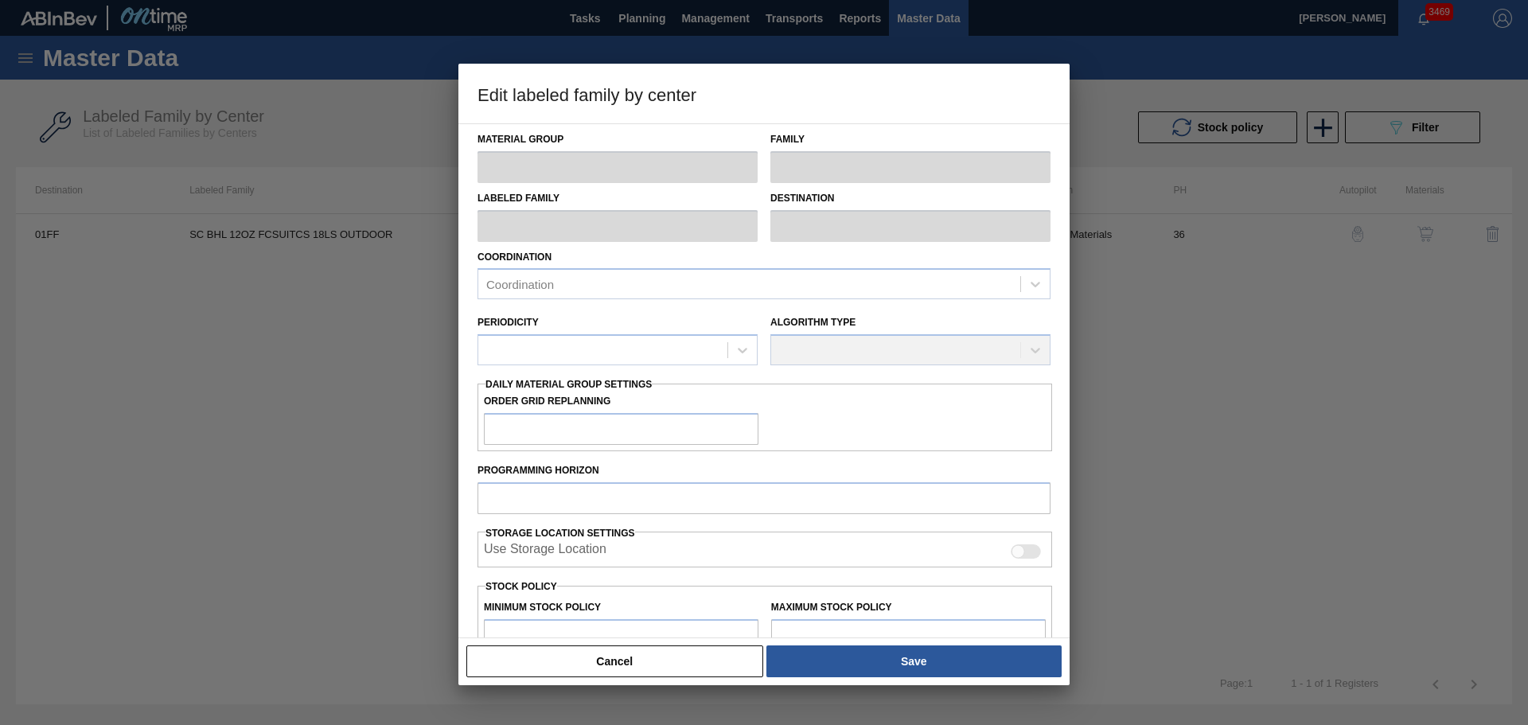
type input "Suitcases"
type input "SC BHL 12OZ FCSUITCS 18LS OUTDOOR"
type input "01FF - Fairfield Brewery"
type input "36"
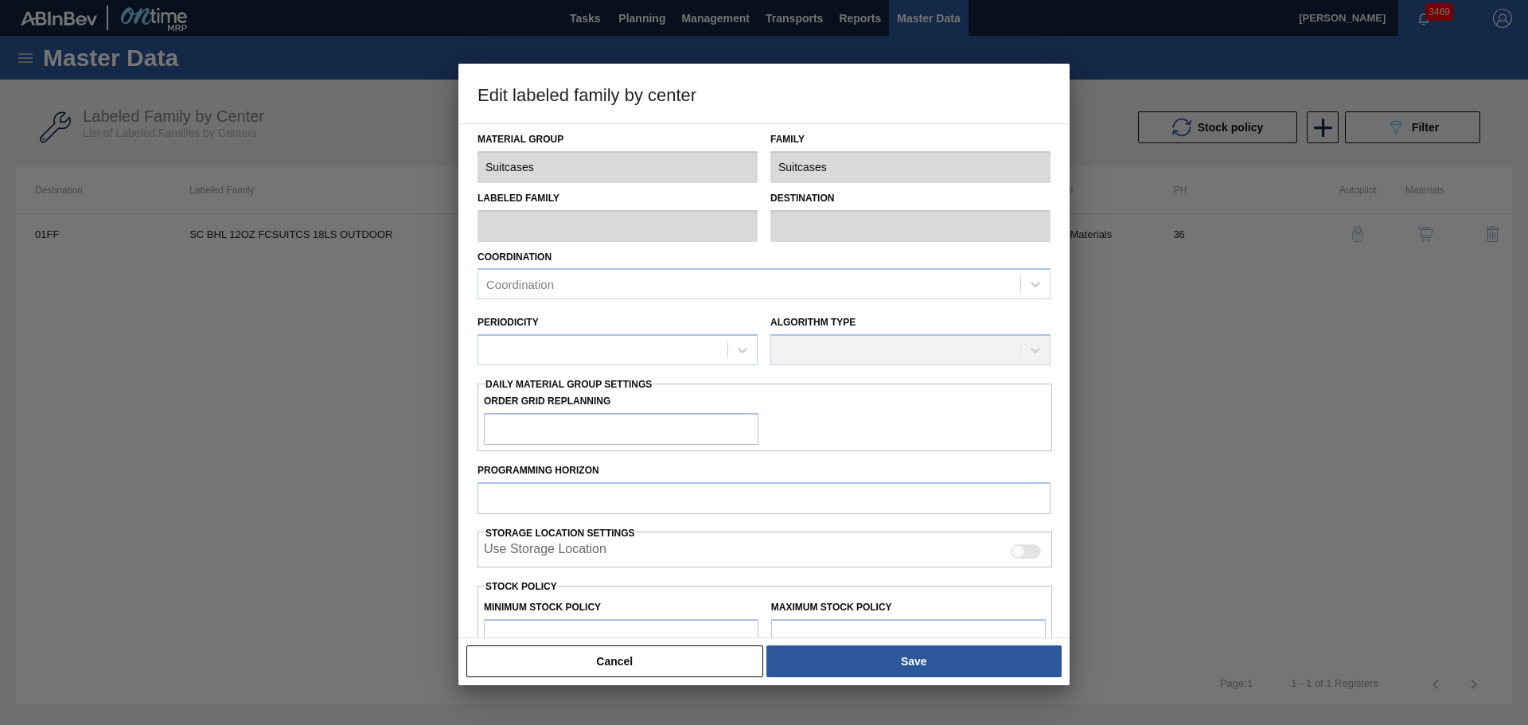
type input "0"
type input "100"
type input "0"
checkbox input "true"
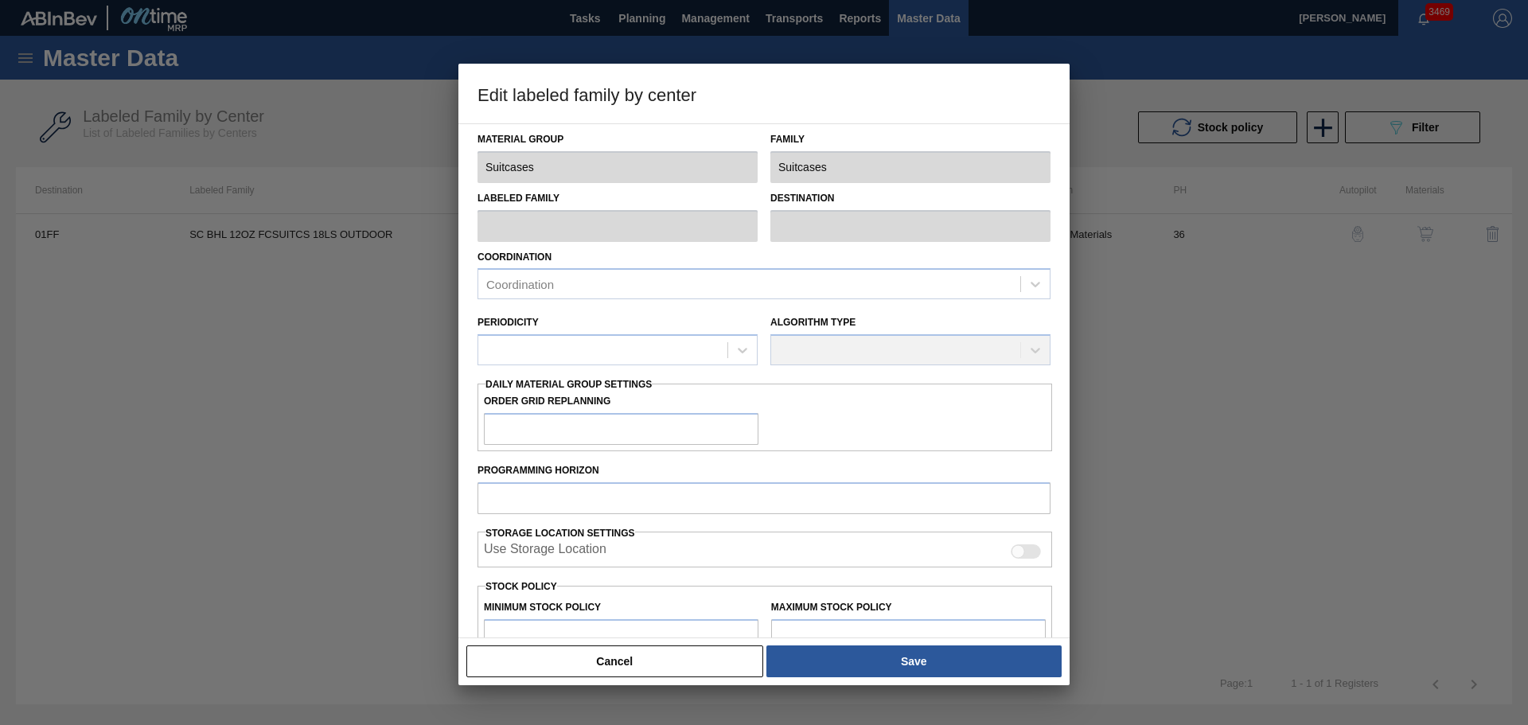
checkbox input "true"
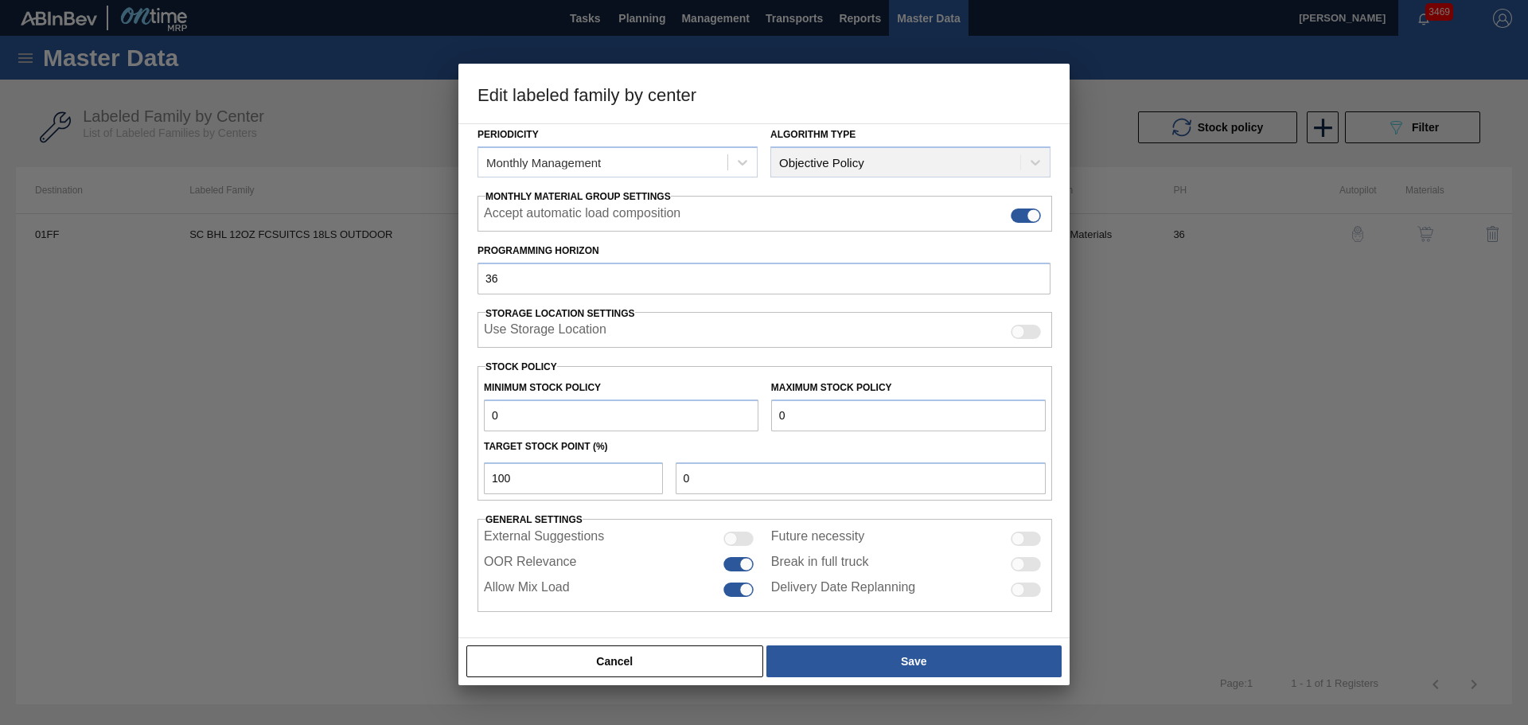
scroll to position [193, 0]
click at [736, 564] on div at bounding box center [738, 562] width 30 height 14
checkbox input "false"
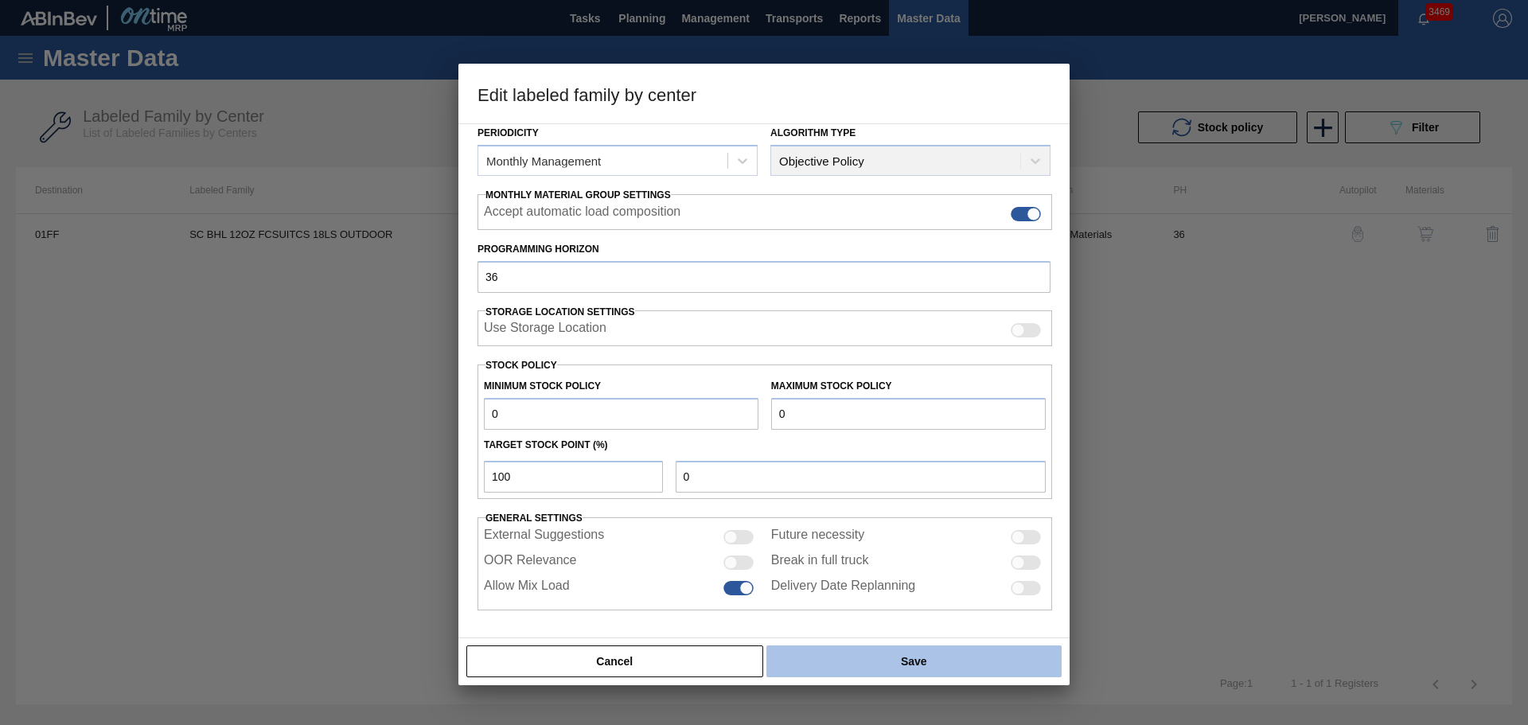
click at [880, 664] on button "Save" at bounding box center [913, 661] width 295 height 32
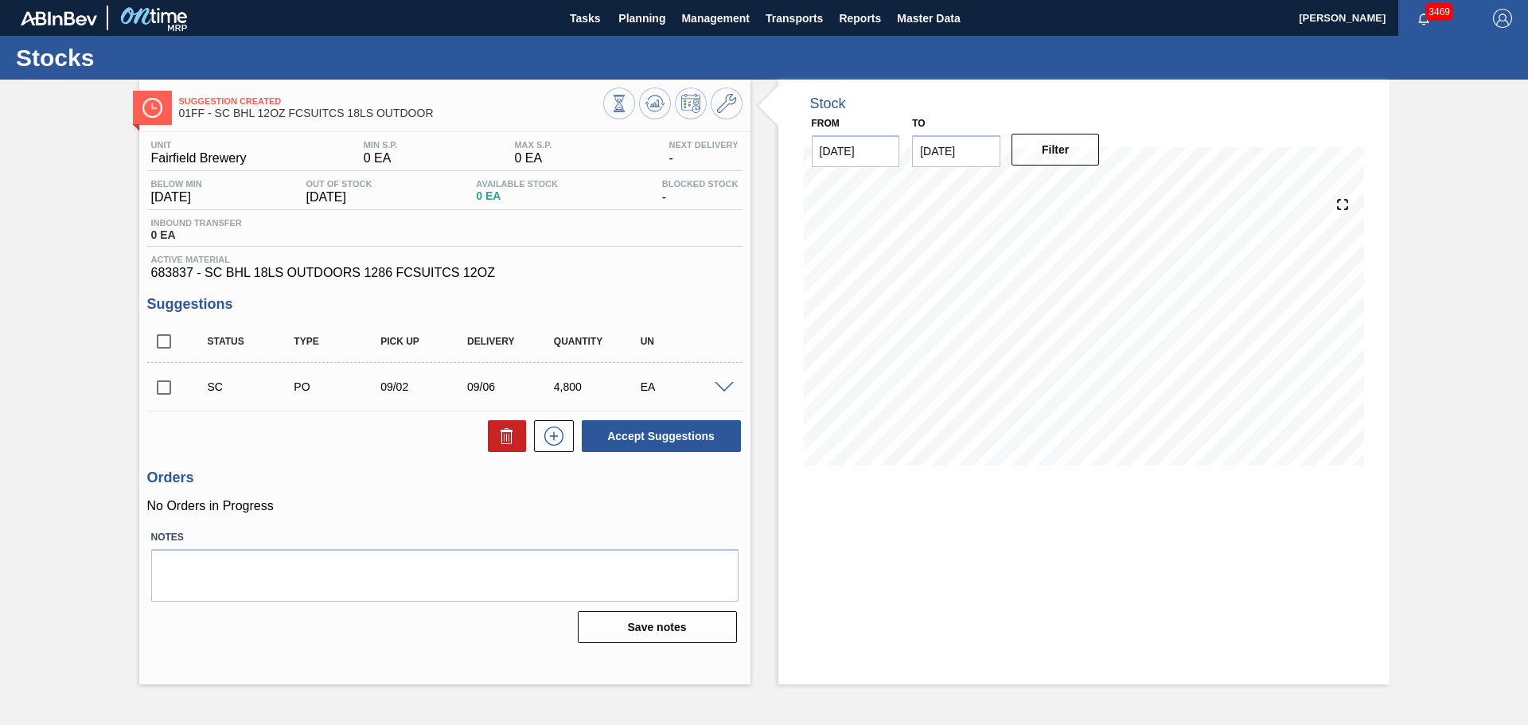
click at [961, 153] on input "[DATE]" at bounding box center [956, 151] width 88 height 32
click at [1081, 309] on div "27" at bounding box center [1085, 317] width 21 height 21
type input "[DATE]"
click at [1037, 155] on button "Filter" at bounding box center [1055, 150] width 88 height 32
click at [160, 392] on input "checkbox" at bounding box center [163, 387] width 33 height 33
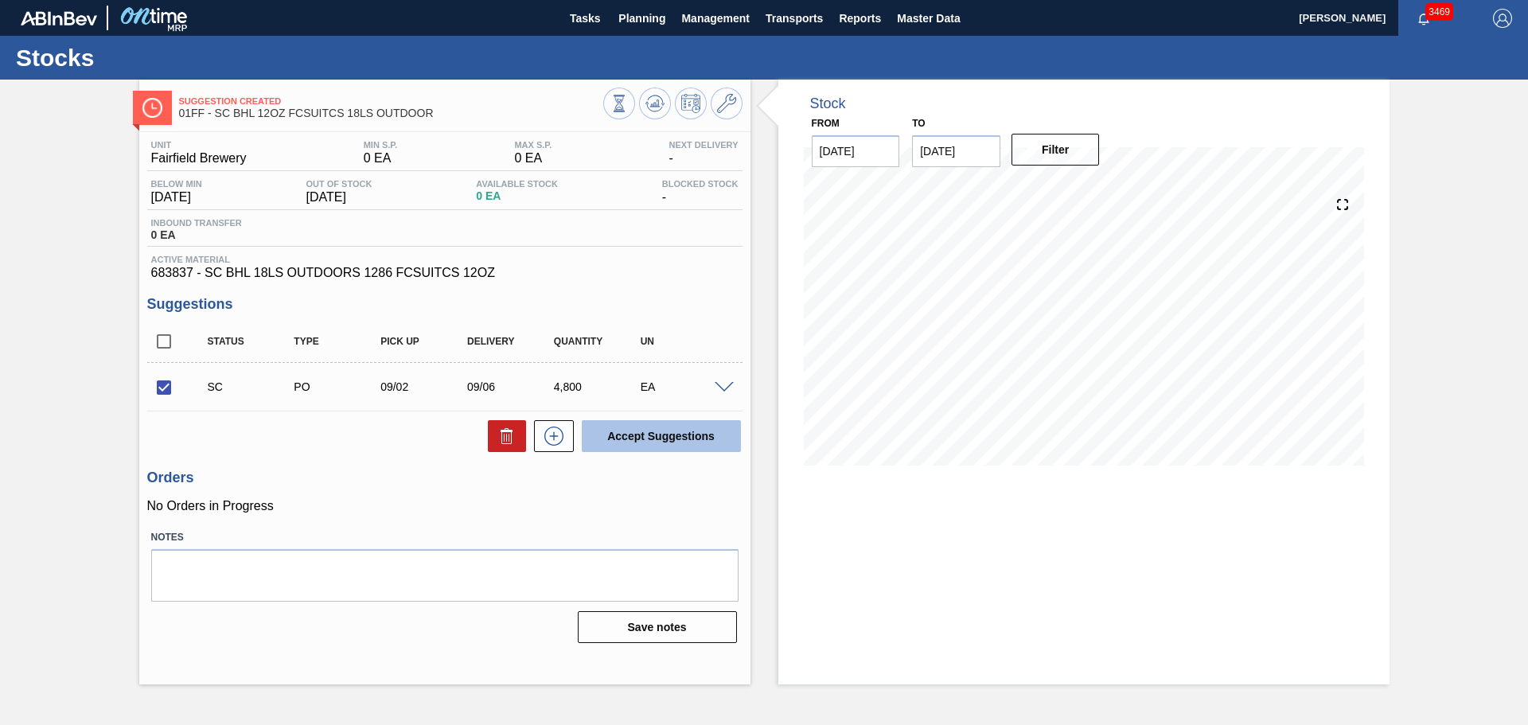
click at [660, 432] on button "Accept Suggestions" at bounding box center [661, 436] width 159 height 32
checkbox input "false"
click at [661, 11] on span "Planning" at bounding box center [641, 18] width 47 height 19
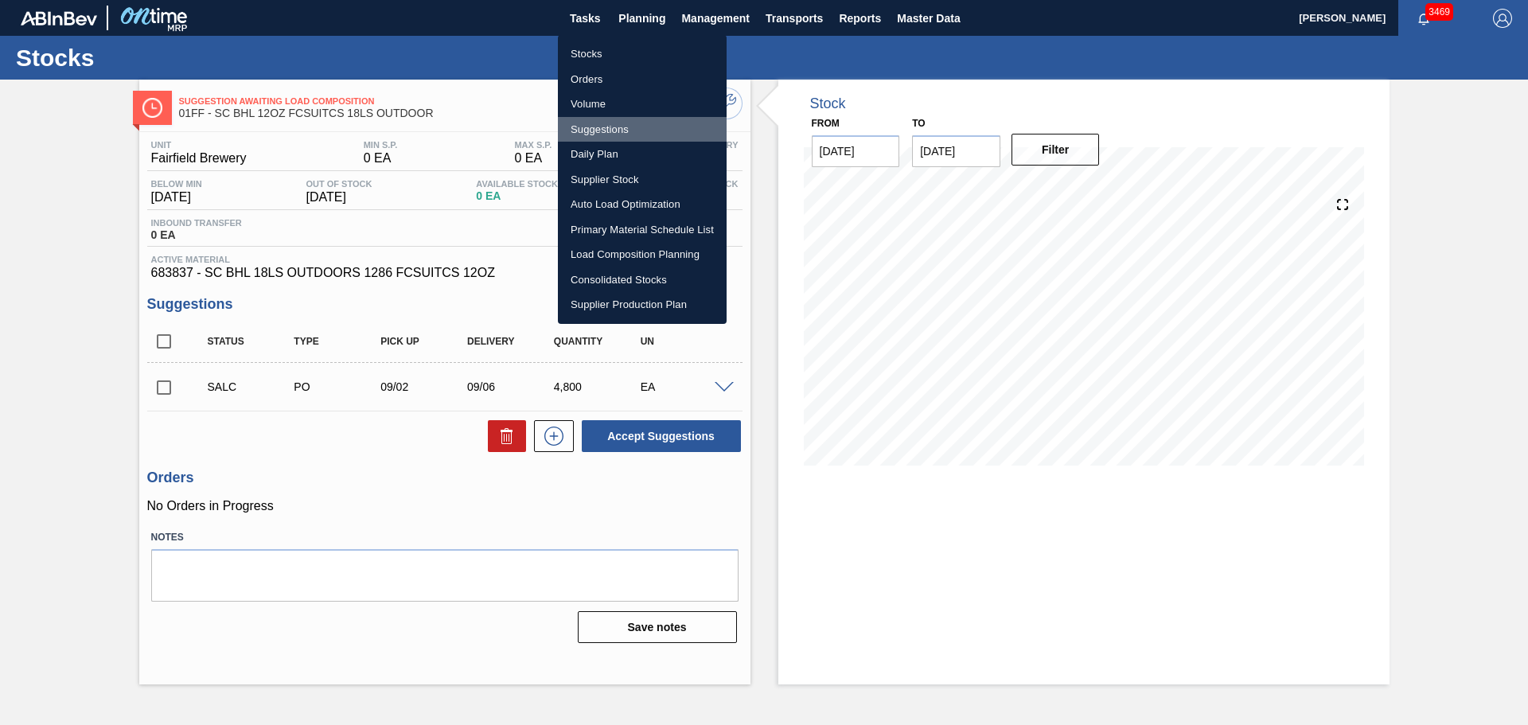
click at [601, 127] on li "Suggestions" at bounding box center [642, 129] width 169 height 25
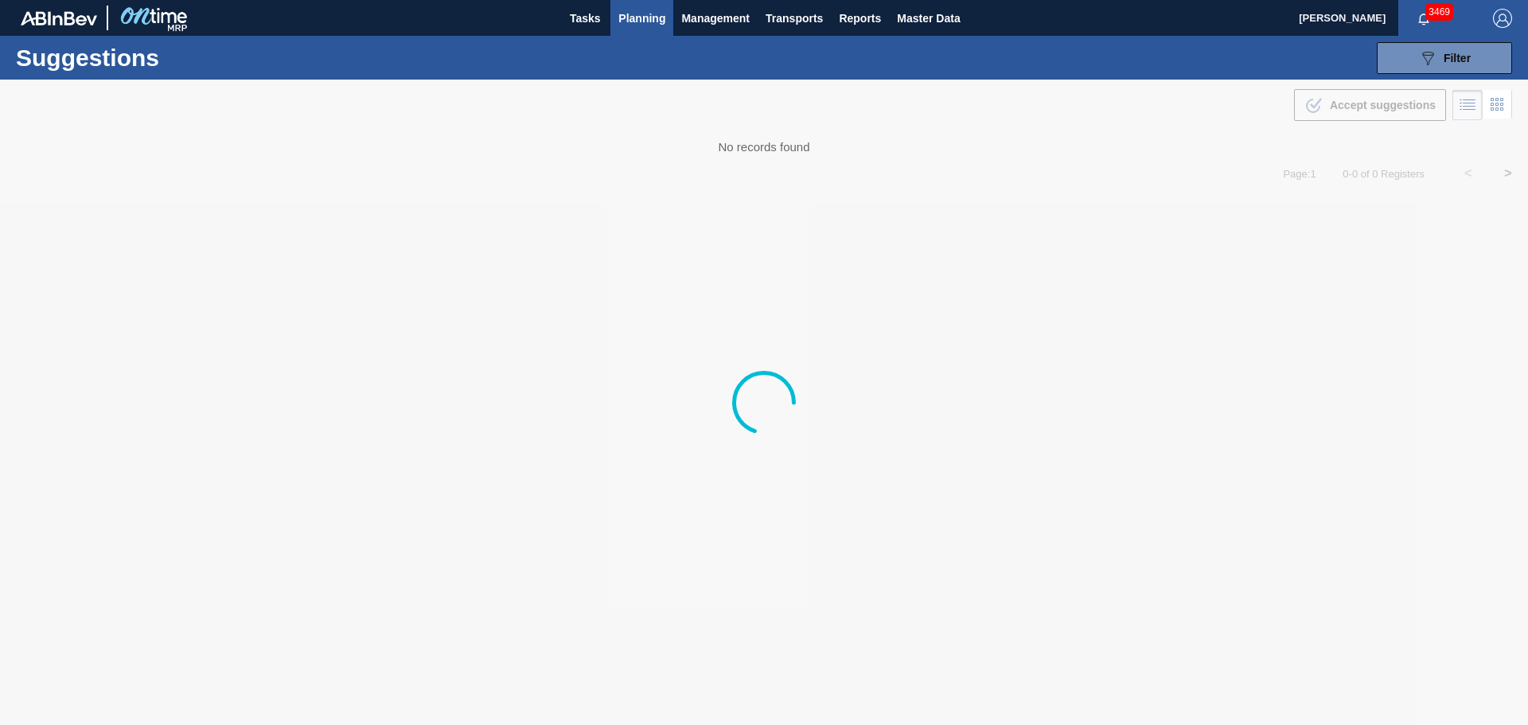
type from "[DATE]"
type to "[DATE]"
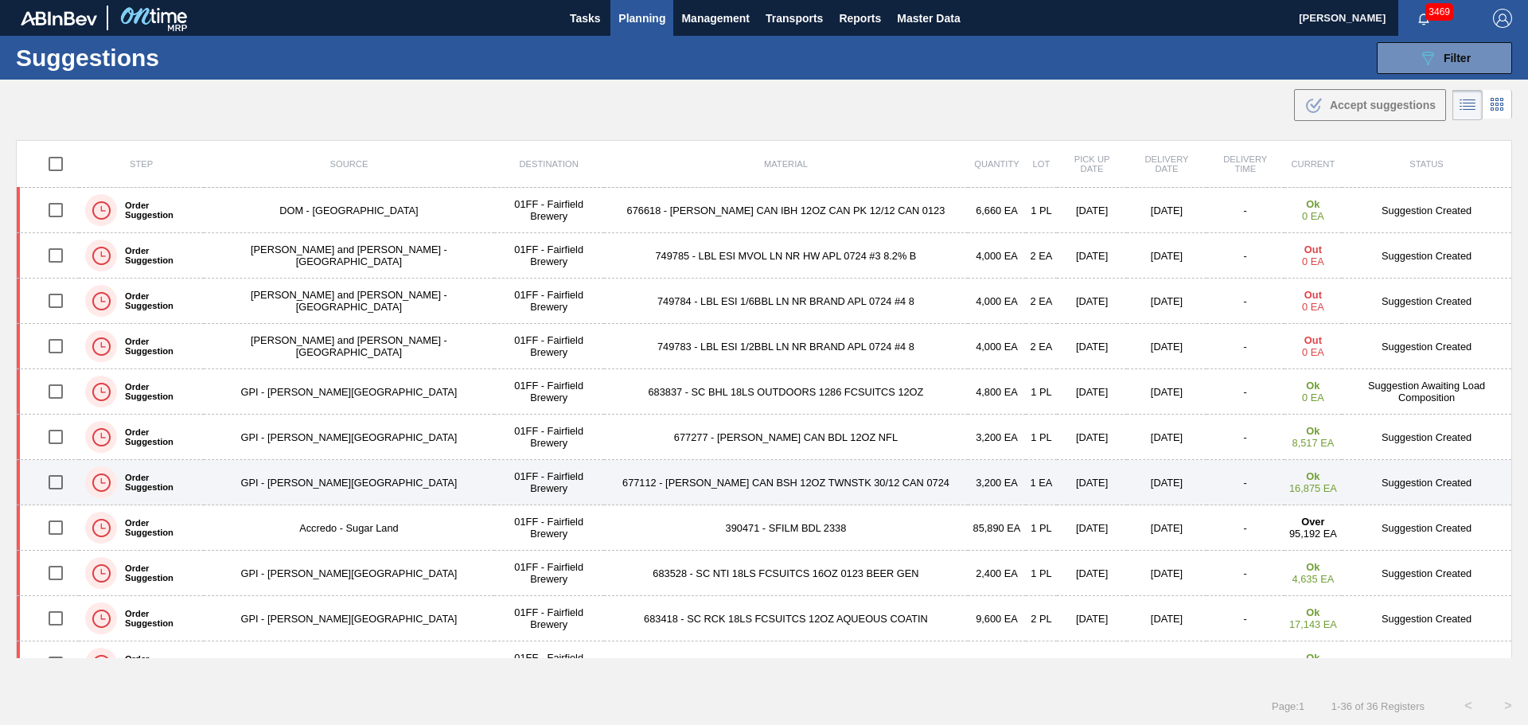
click at [763, 482] on td "677112 - CARR CAN BSH 12OZ TWNSTK 30/12 CAN 0724" at bounding box center [786, 482] width 364 height 45
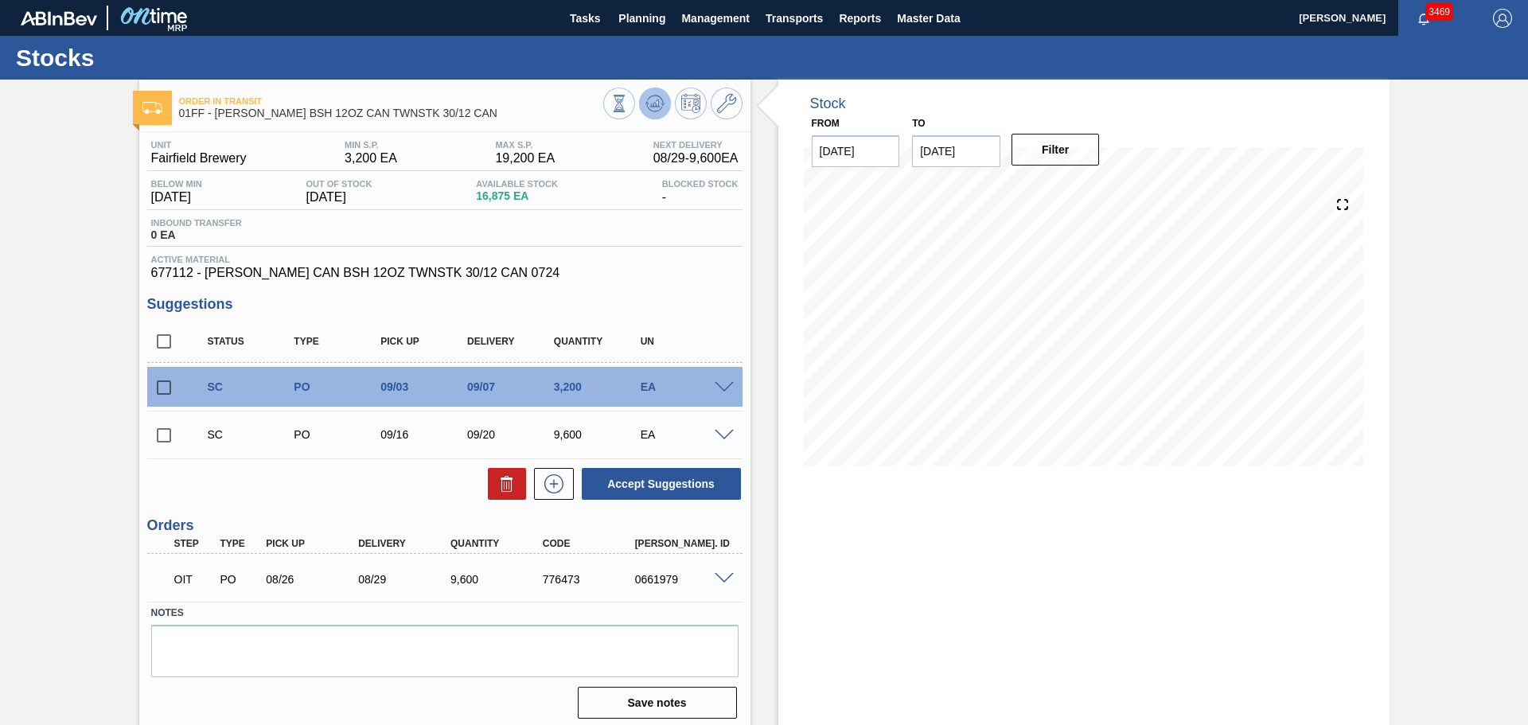
click at [647, 106] on icon at bounding box center [654, 103] width 19 height 19
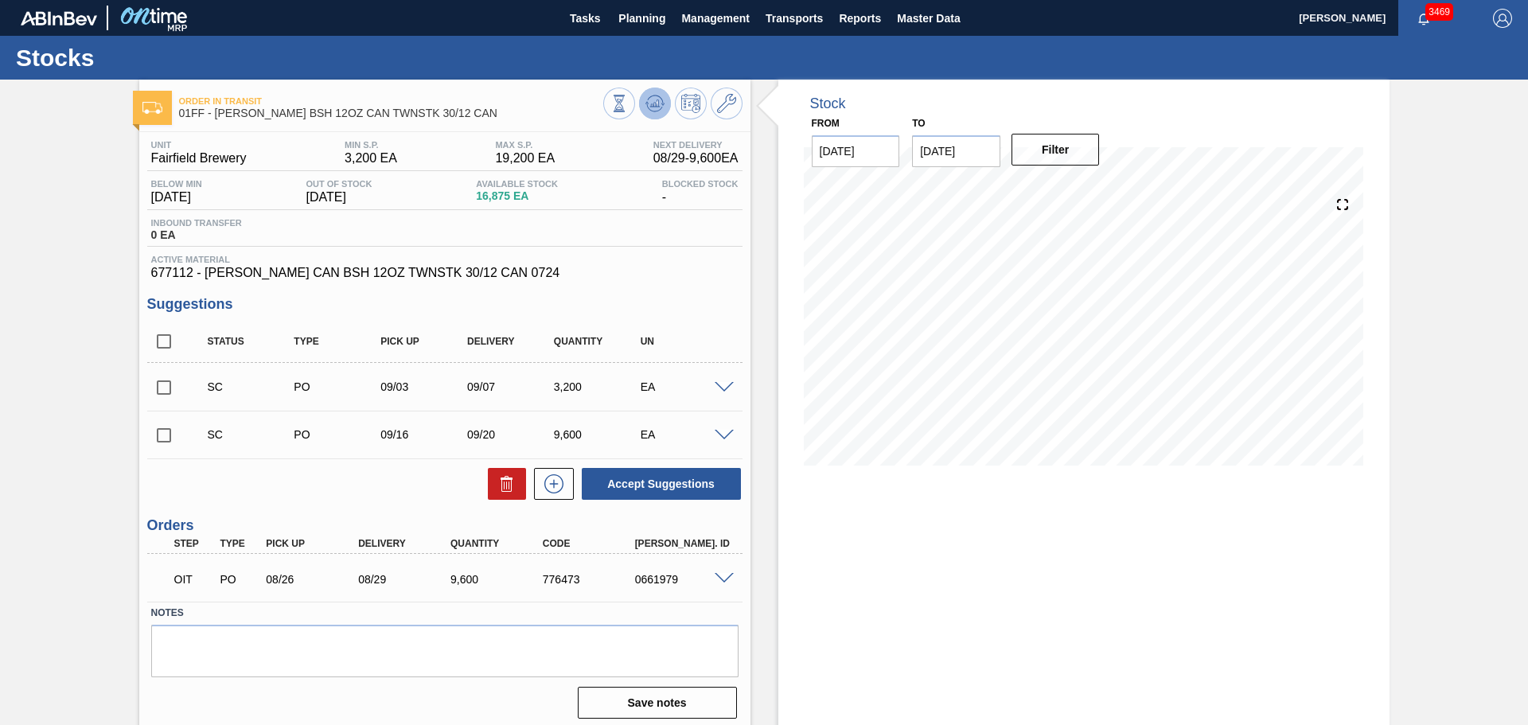
click at [651, 94] on icon at bounding box center [654, 103] width 19 height 19
click at [165, 343] on input "checkbox" at bounding box center [163, 341] width 33 height 33
checkbox input "true"
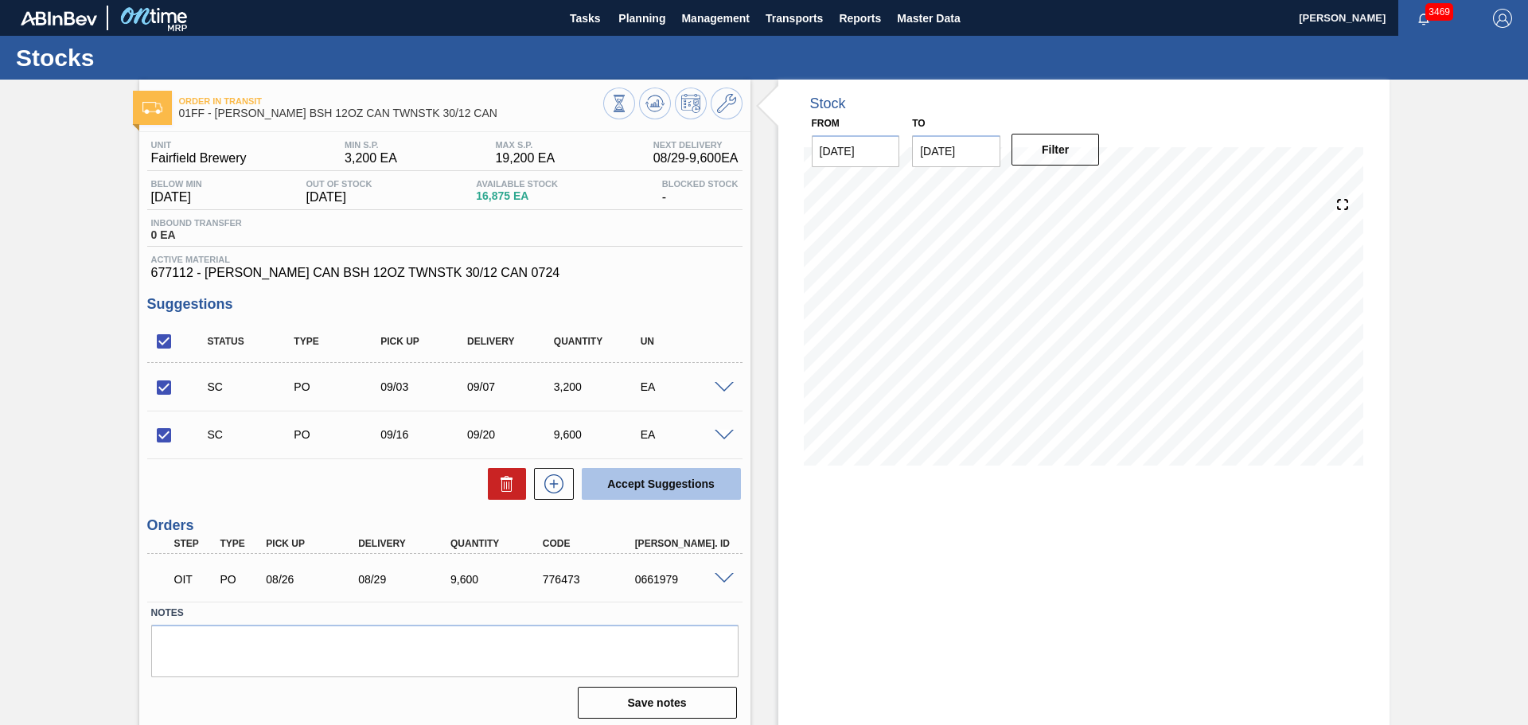
click at [638, 481] on button "Accept Suggestions" at bounding box center [661, 484] width 159 height 32
checkbox input "false"
click at [162, 341] on input "checkbox" at bounding box center [163, 341] width 33 height 33
click at [156, 335] on input "checkbox" at bounding box center [163, 341] width 33 height 33
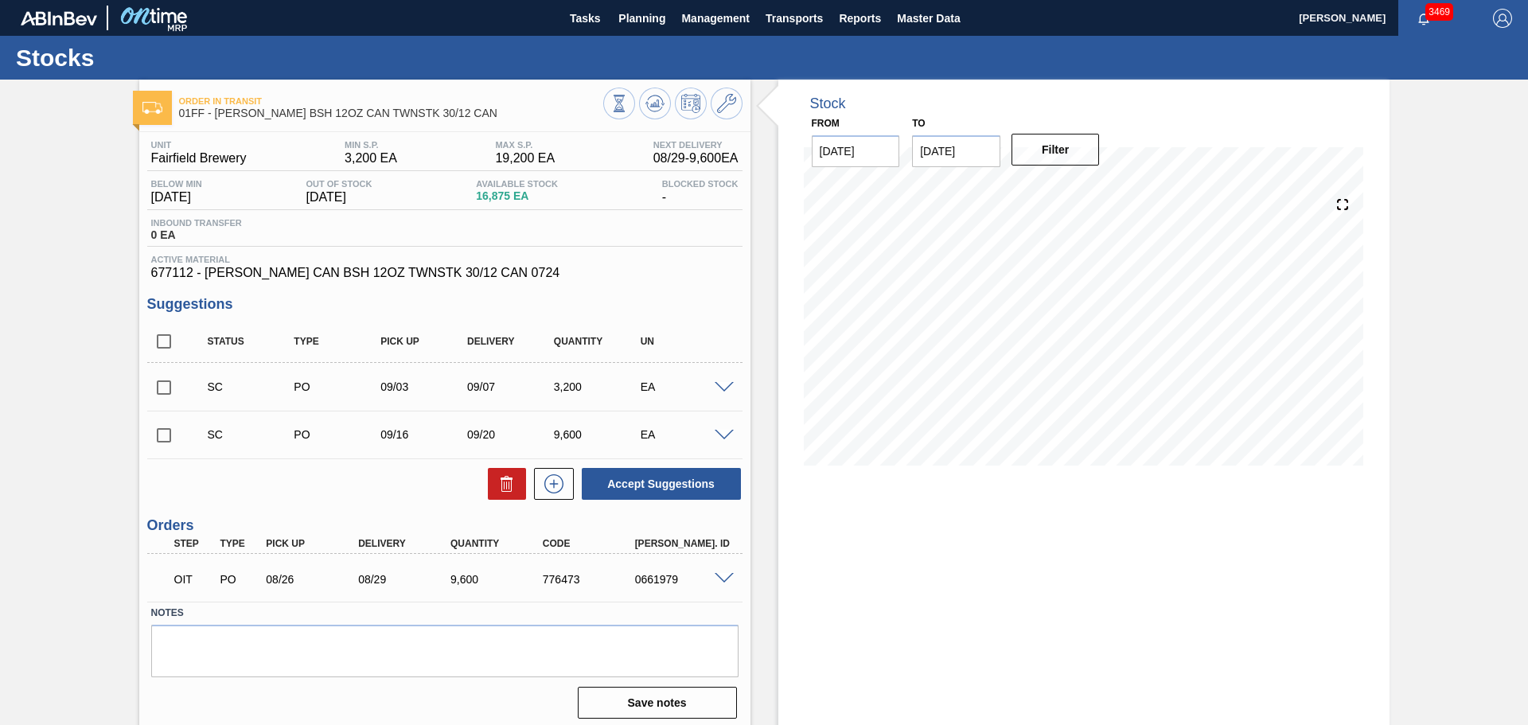
checkbox input "true"
click at [616, 494] on button "Accept Suggestions" at bounding box center [661, 484] width 159 height 32
checkbox input "false"
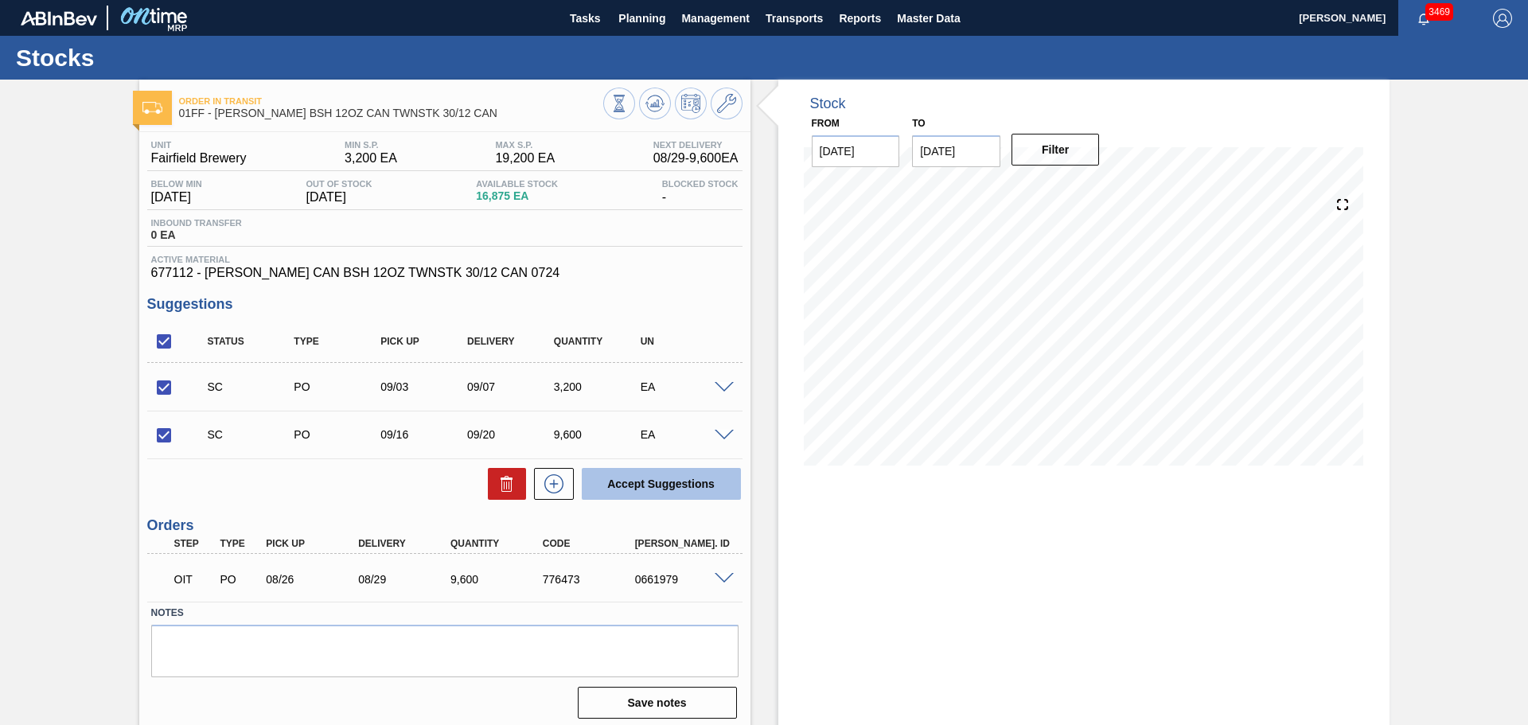
checkbox input "false"
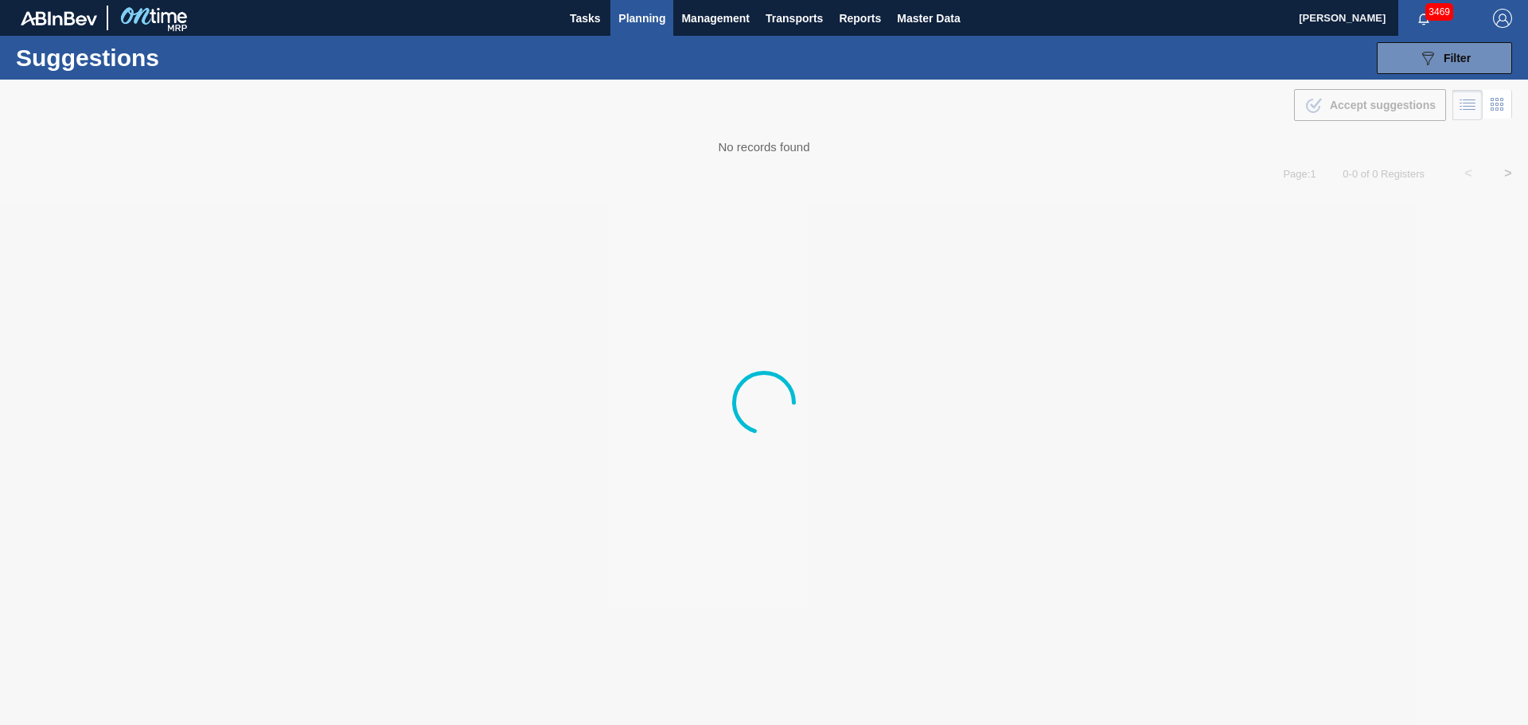
type from "[DATE]"
type to "[DATE]"
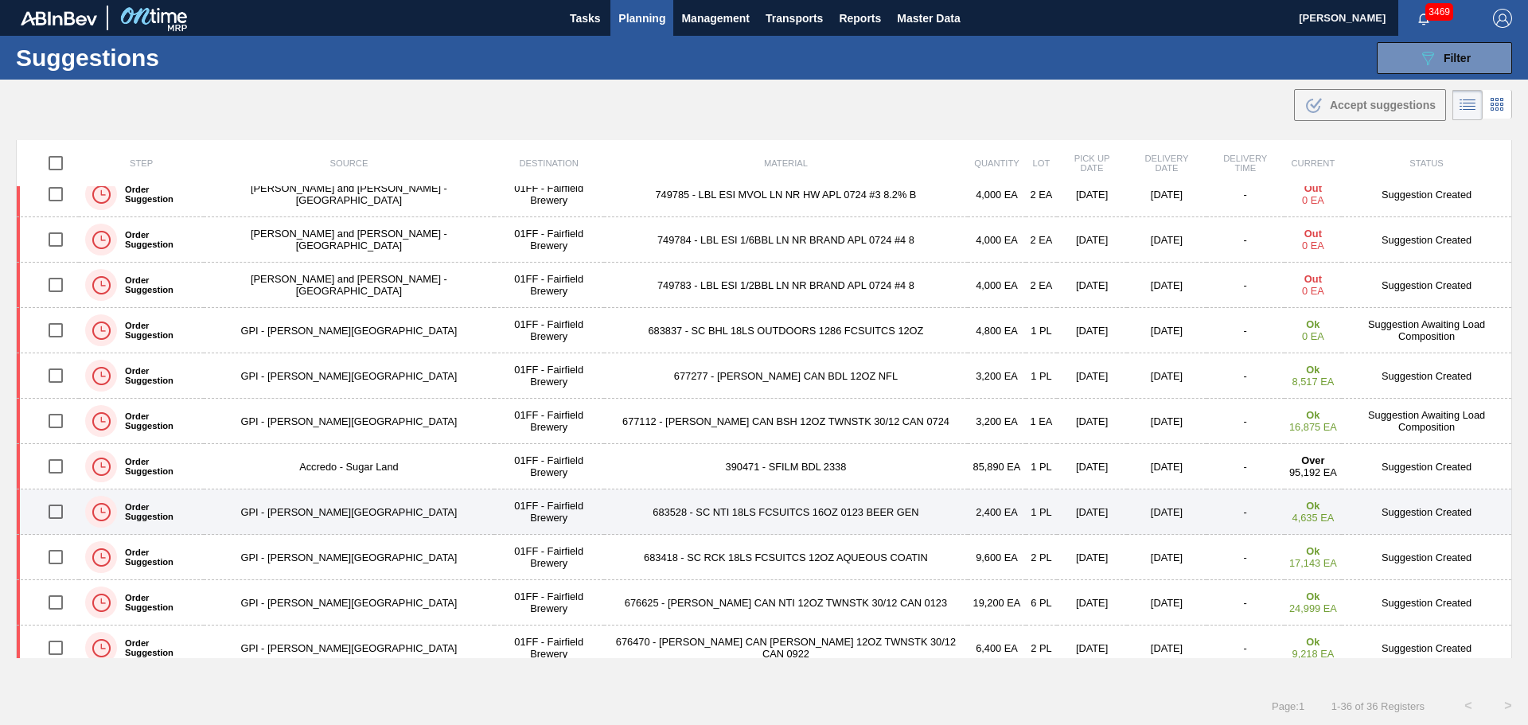
scroll to position [80, 0]
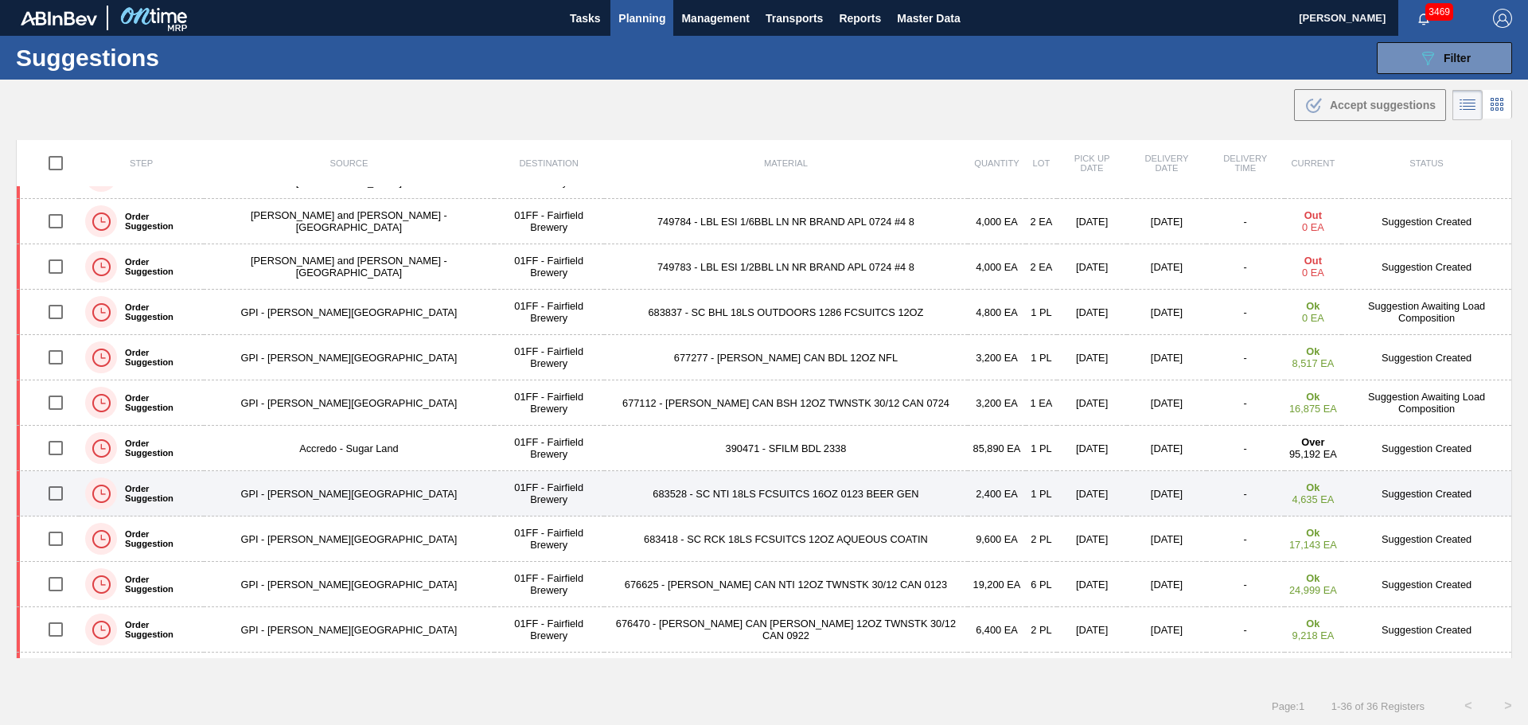
click at [59, 489] on input "checkbox" at bounding box center [55, 493] width 33 height 33
checkbox input "true"
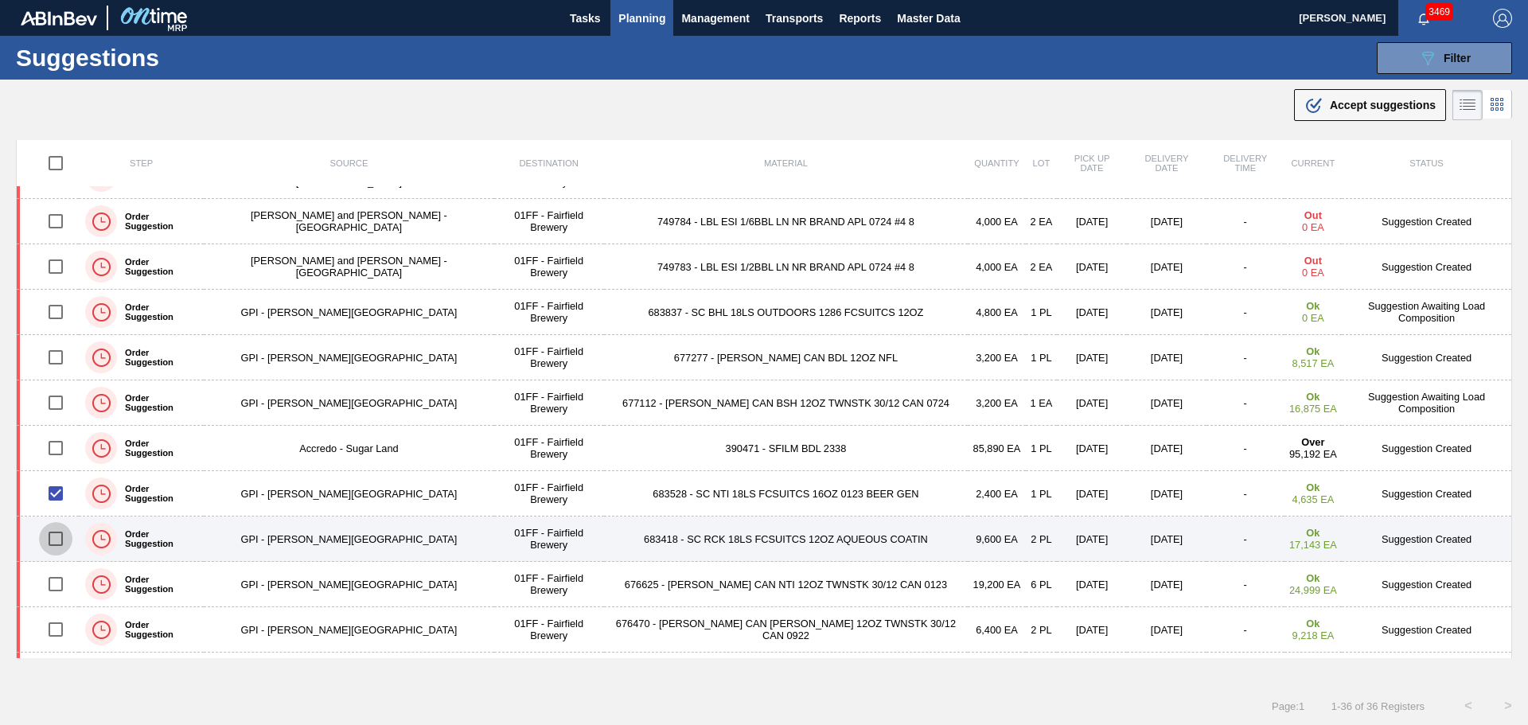
click at [60, 536] on input "checkbox" at bounding box center [55, 538] width 33 height 33
checkbox input "true"
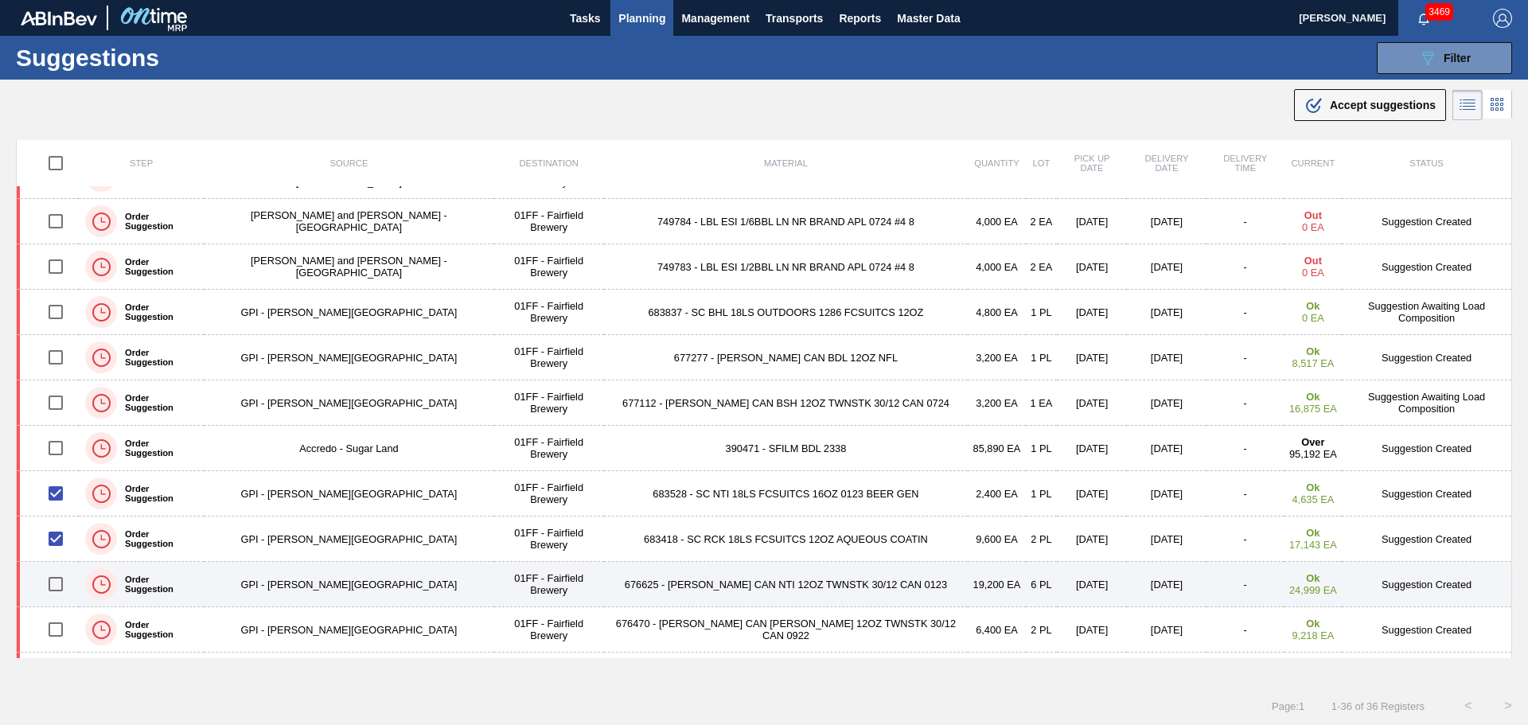
click at [59, 582] on input "checkbox" at bounding box center [55, 583] width 33 height 33
checkbox input "true"
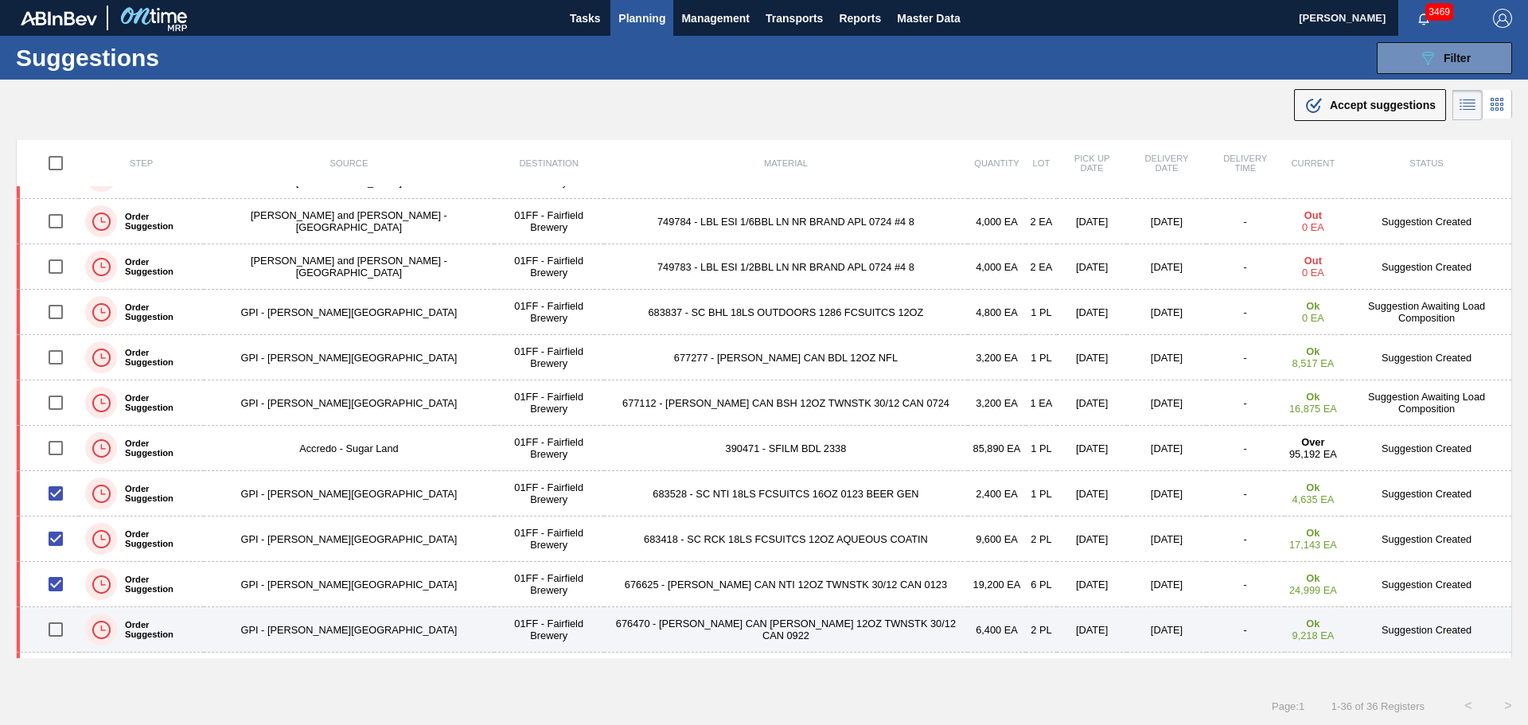
click at [60, 625] on input "checkbox" at bounding box center [55, 629] width 33 height 33
checkbox input "true"
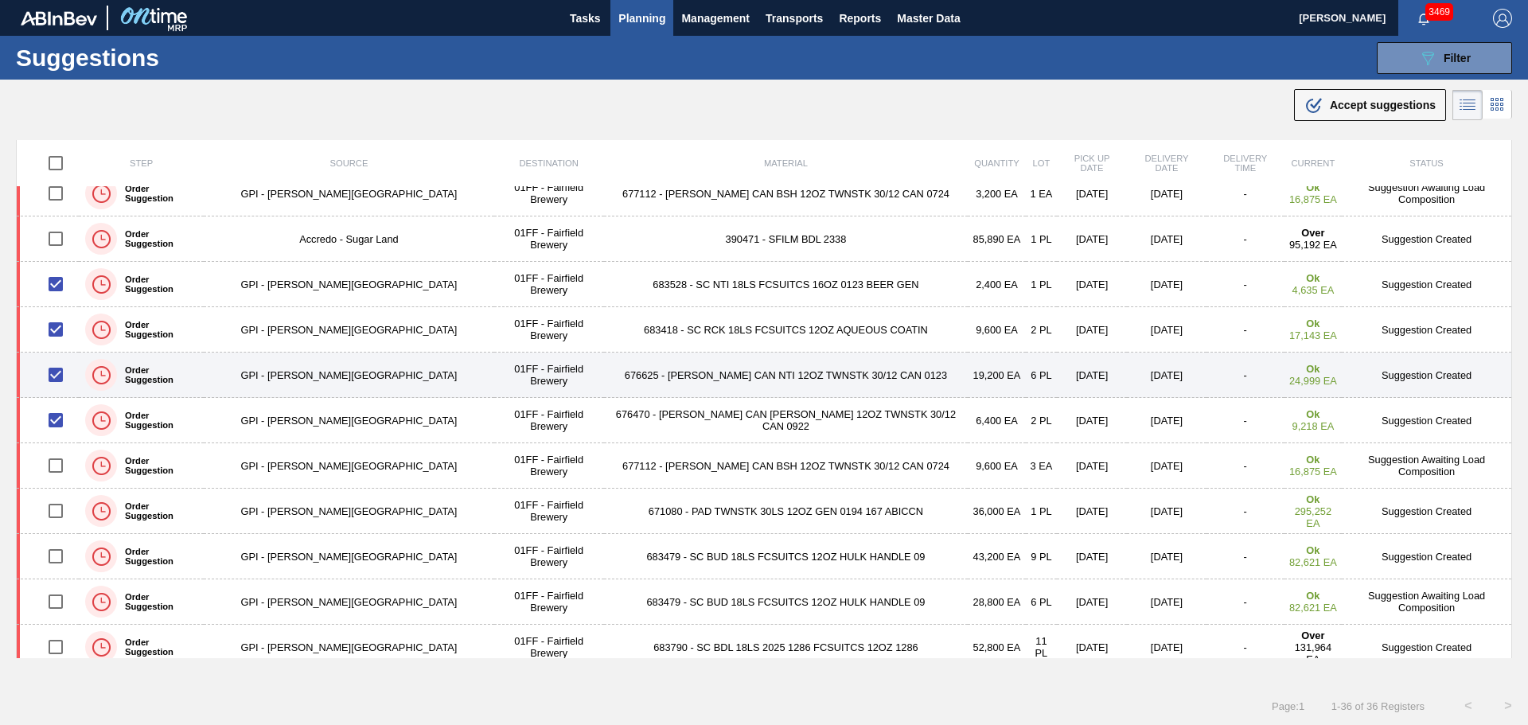
scroll to position [318, 0]
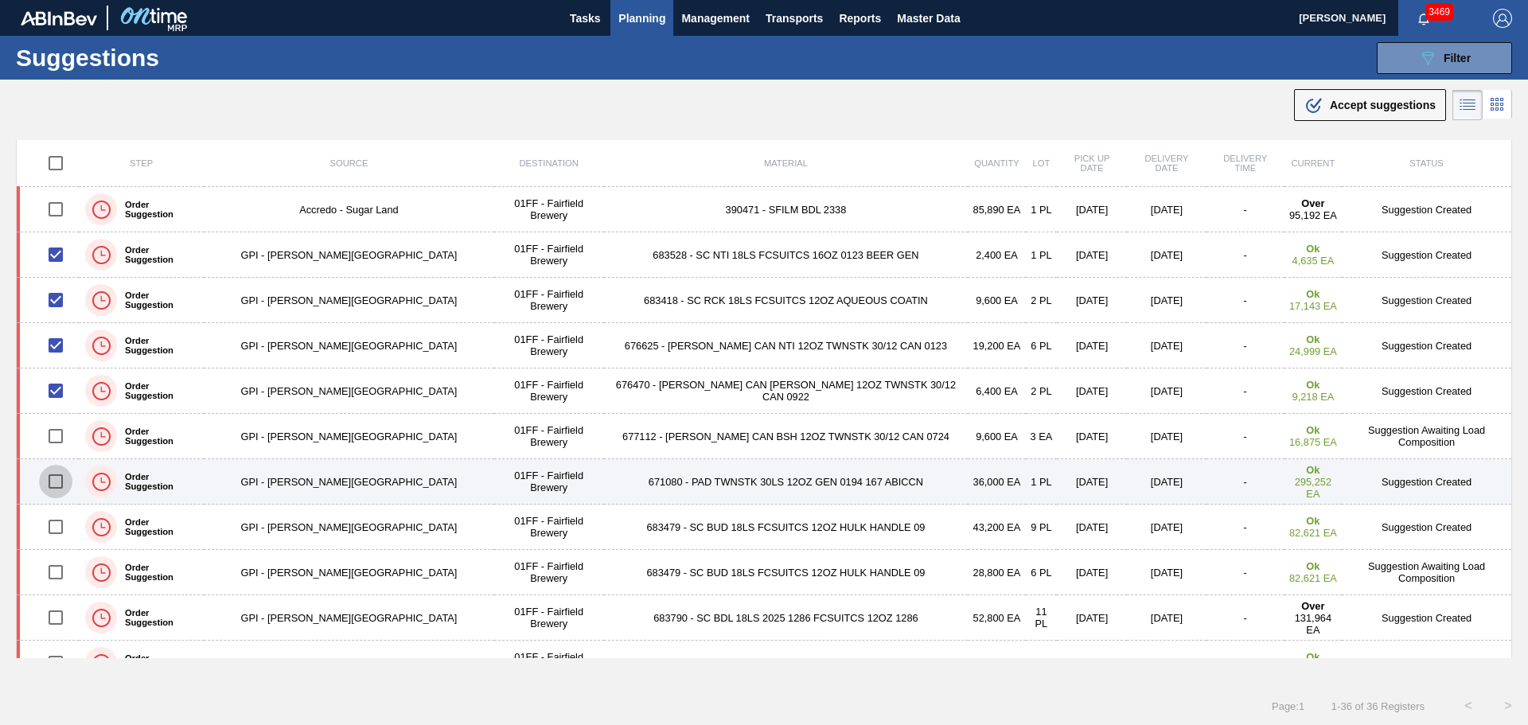
click at [58, 481] on input "checkbox" at bounding box center [55, 481] width 33 height 33
checkbox input "true"
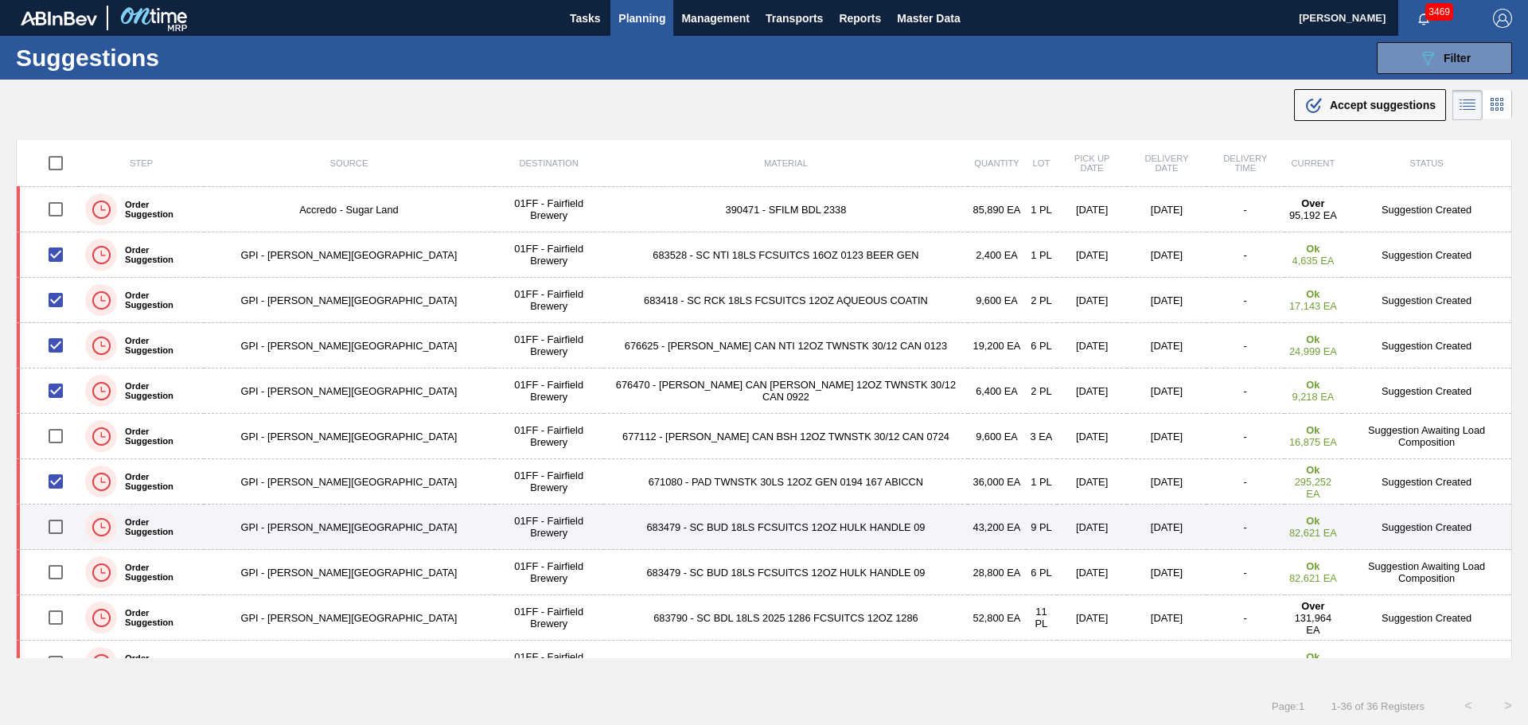
click at [60, 524] on input "checkbox" at bounding box center [55, 526] width 33 height 33
checkbox input "true"
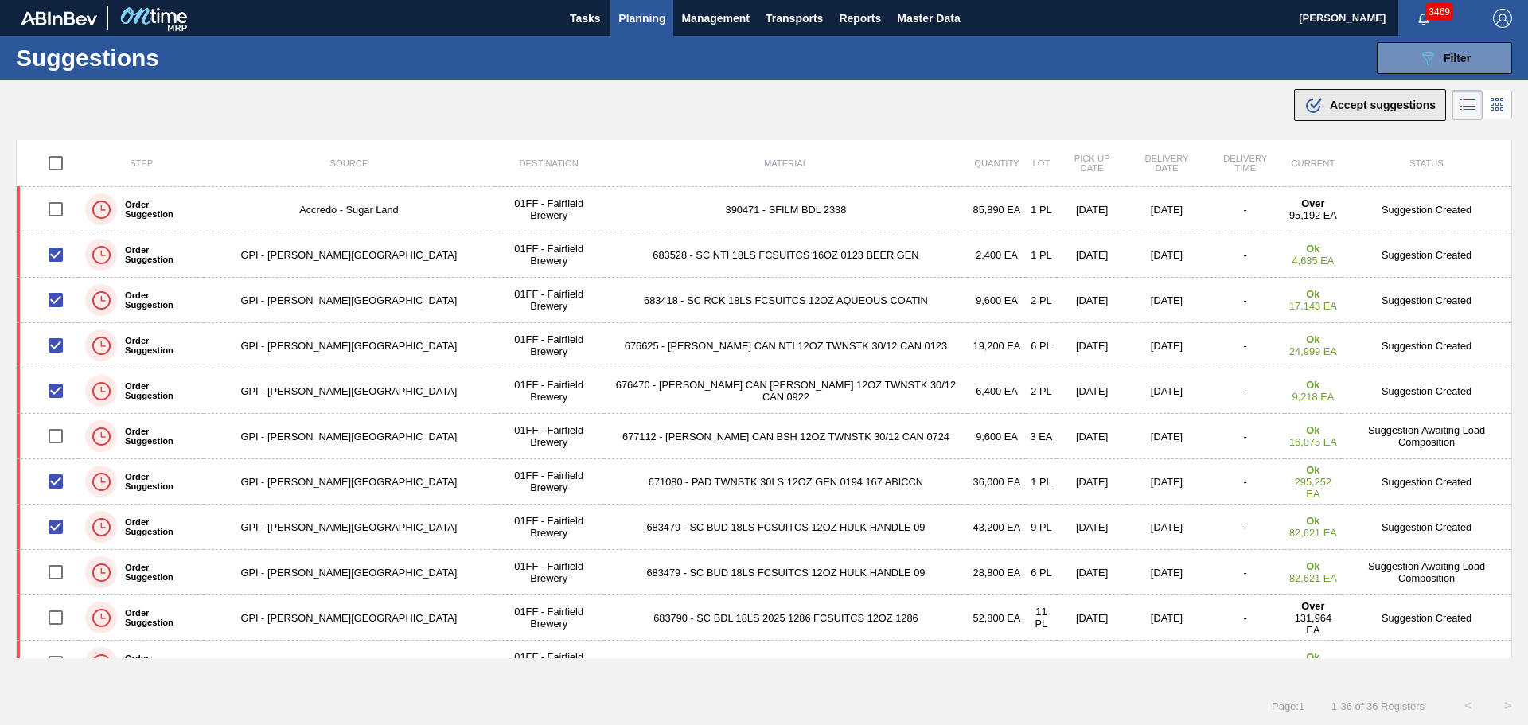
click at [1342, 111] on div ".b{fill:var(--color-action-default)} Accept suggestions" at bounding box center [1369, 104] width 131 height 19
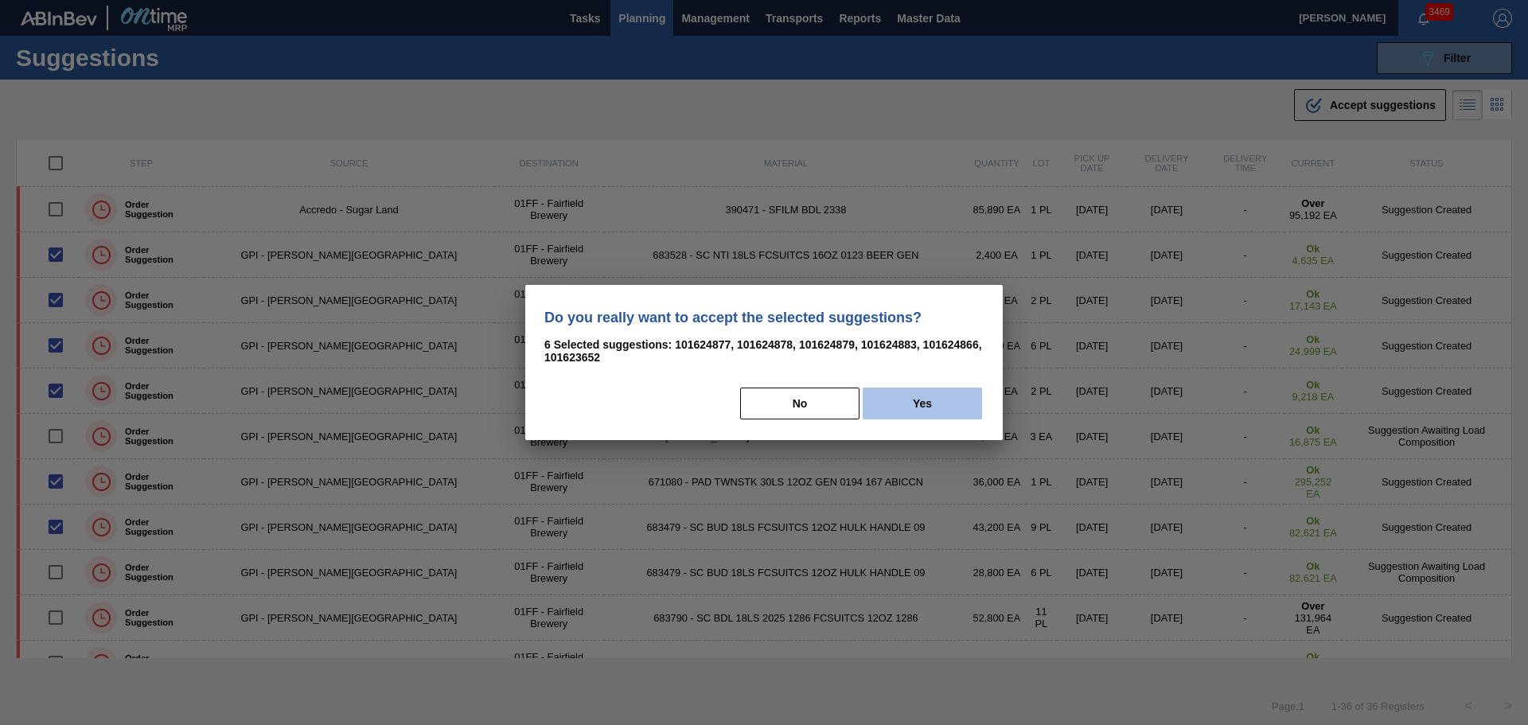
click at [916, 399] on button "Yes" at bounding box center [922, 404] width 119 height 32
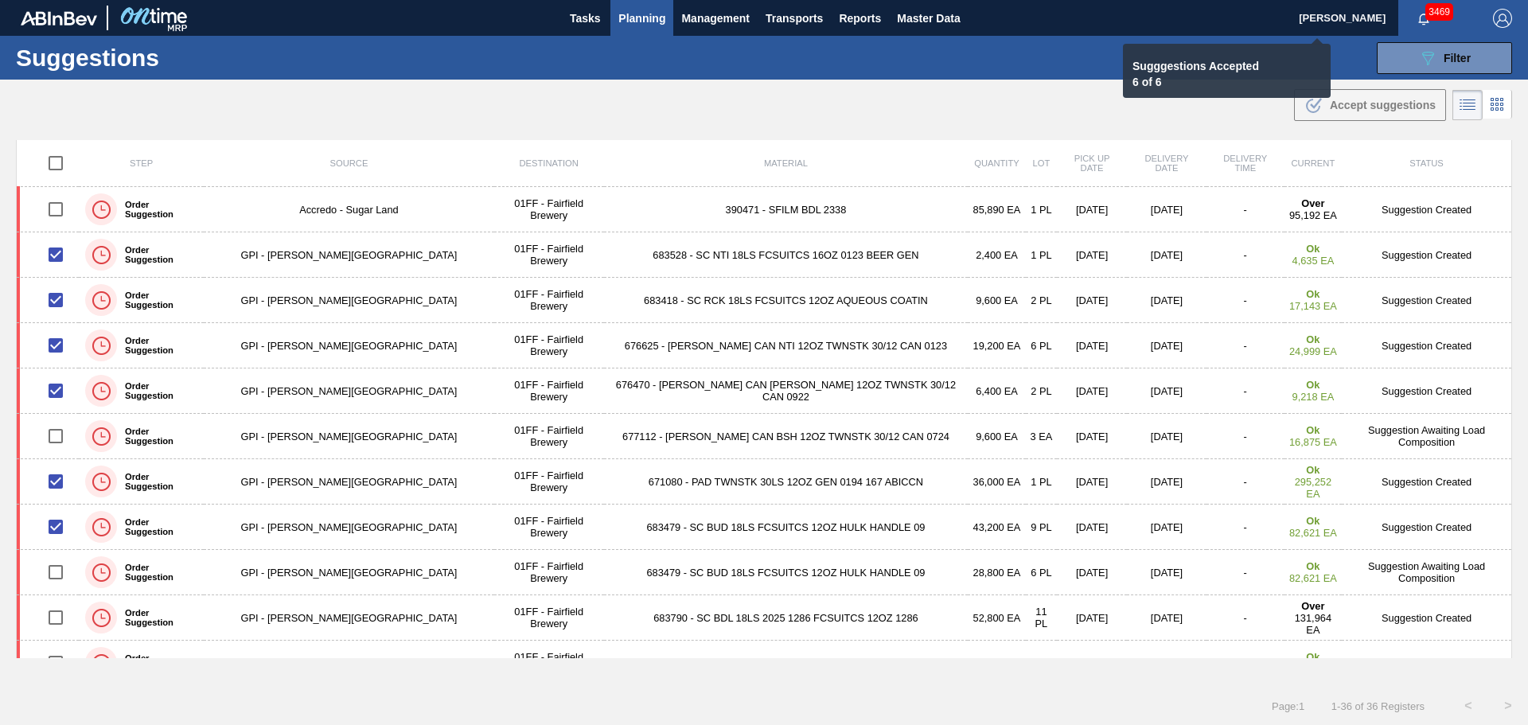
checkbox input "false"
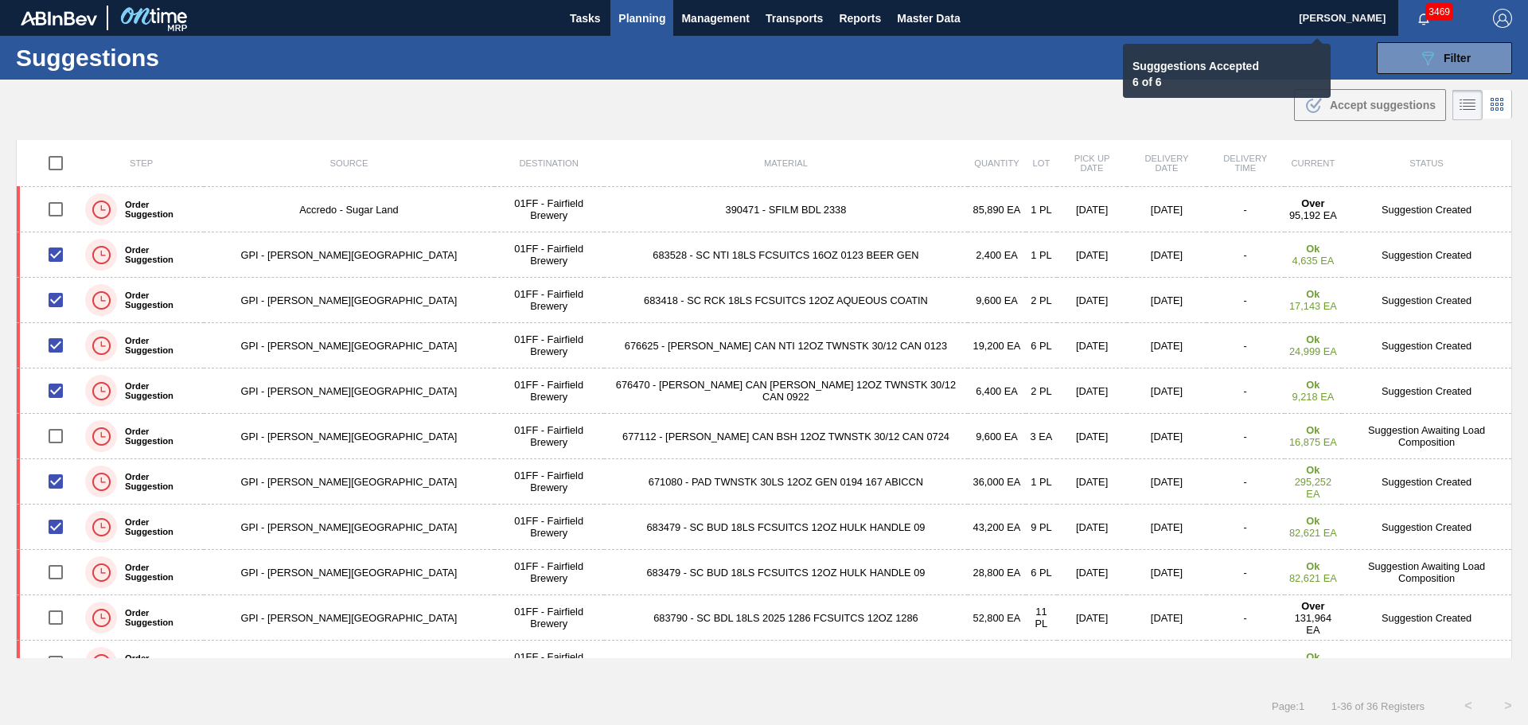
checkbox input "false"
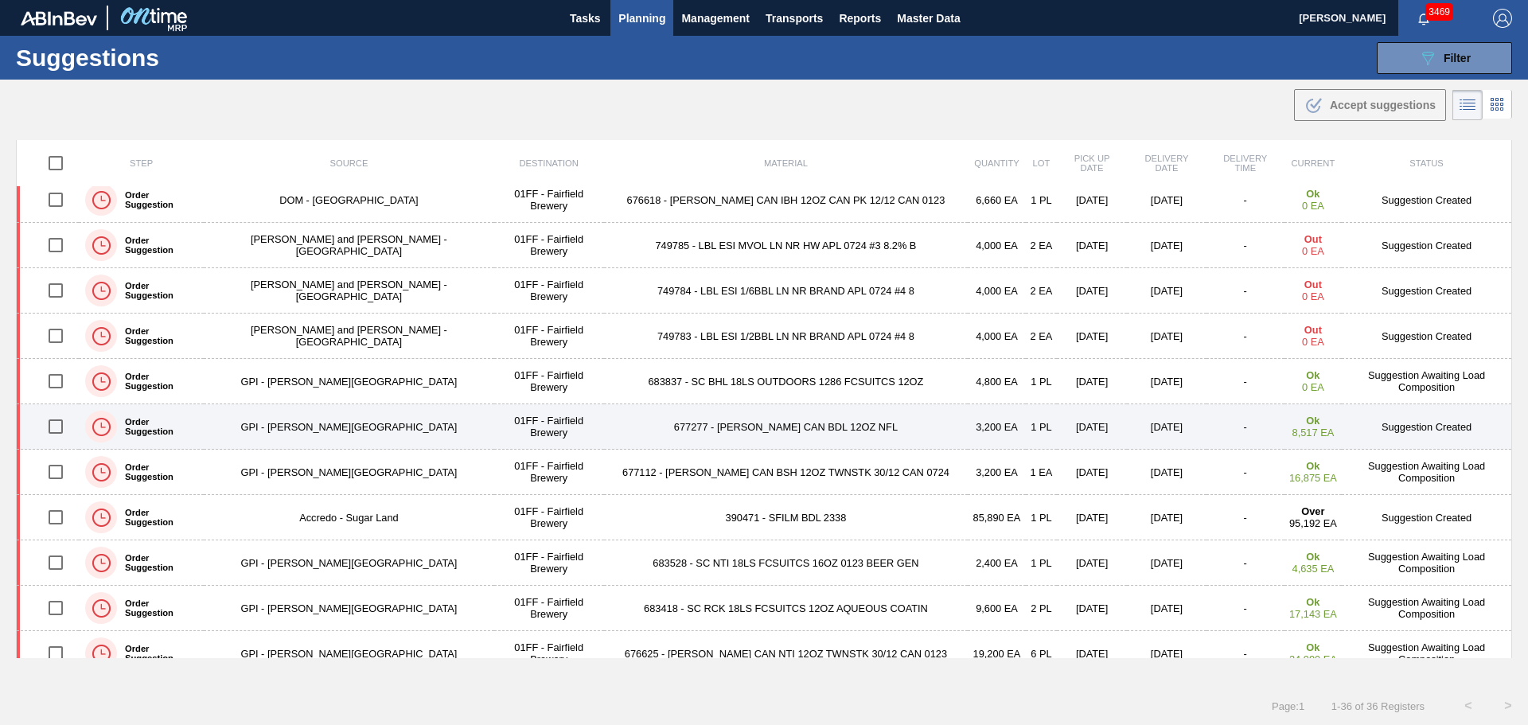
scroll to position [0, 0]
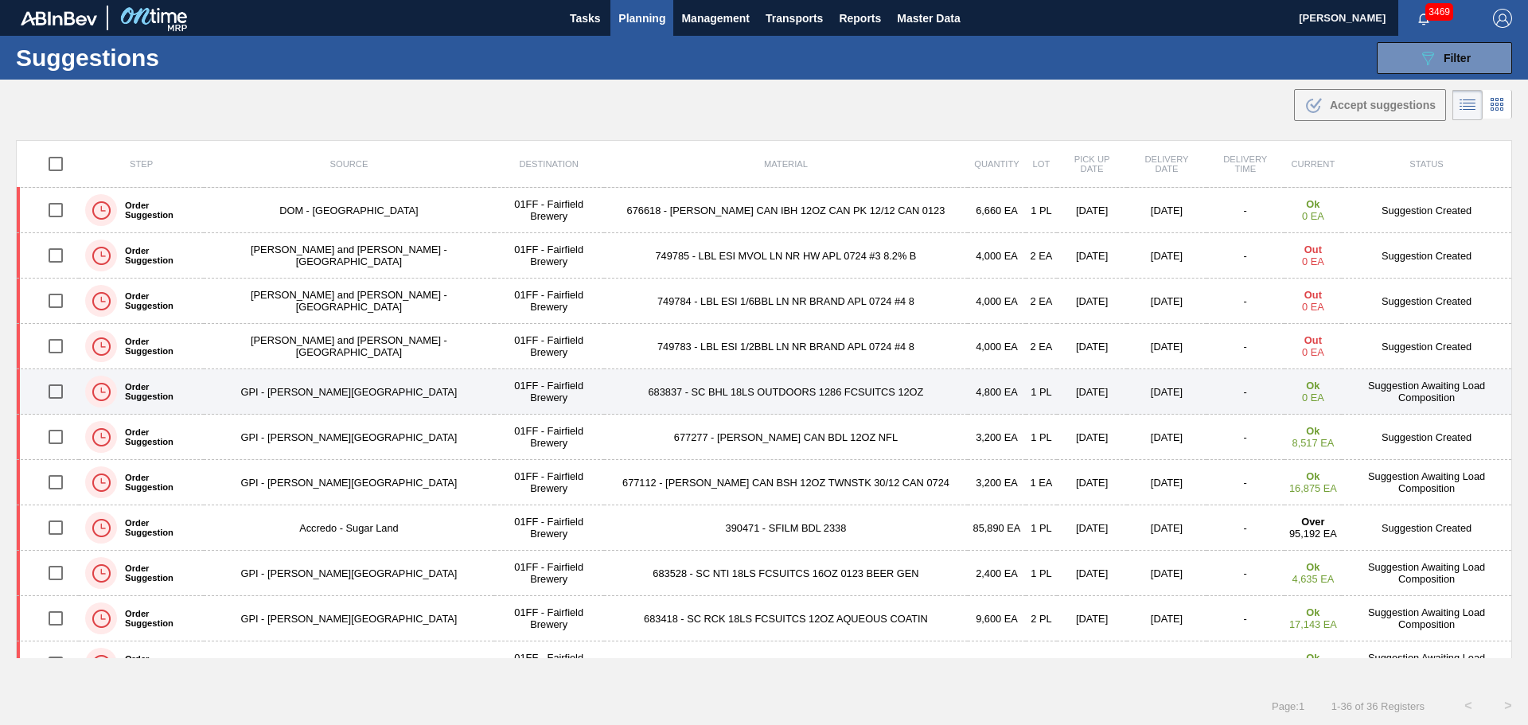
click at [770, 392] on td "683837 - SC BHL 18LS OUTDOORS 1286 FCSUITCS 12OZ" at bounding box center [786, 391] width 364 height 45
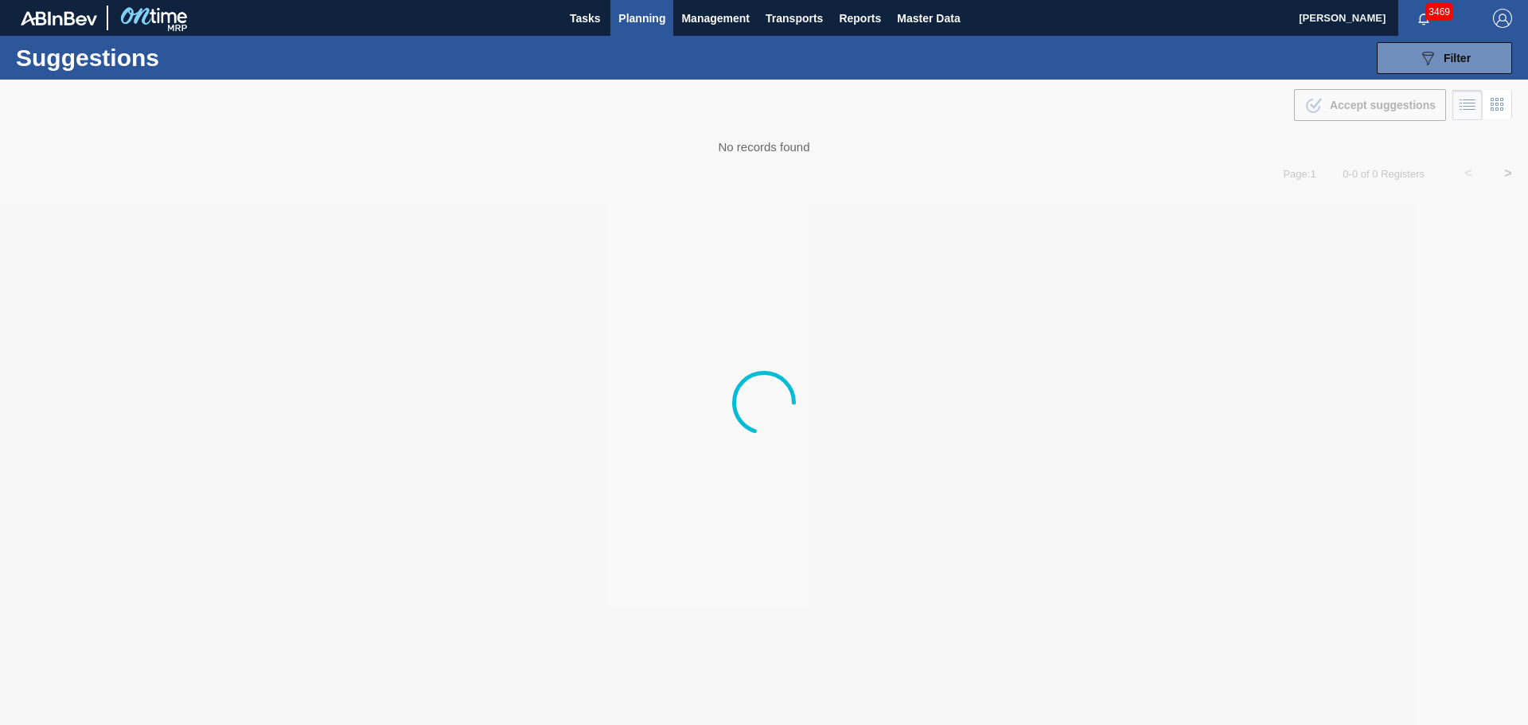
type from "[DATE]"
type to "[DATE]"
type from "[DATE]"
type to "[DATE]"
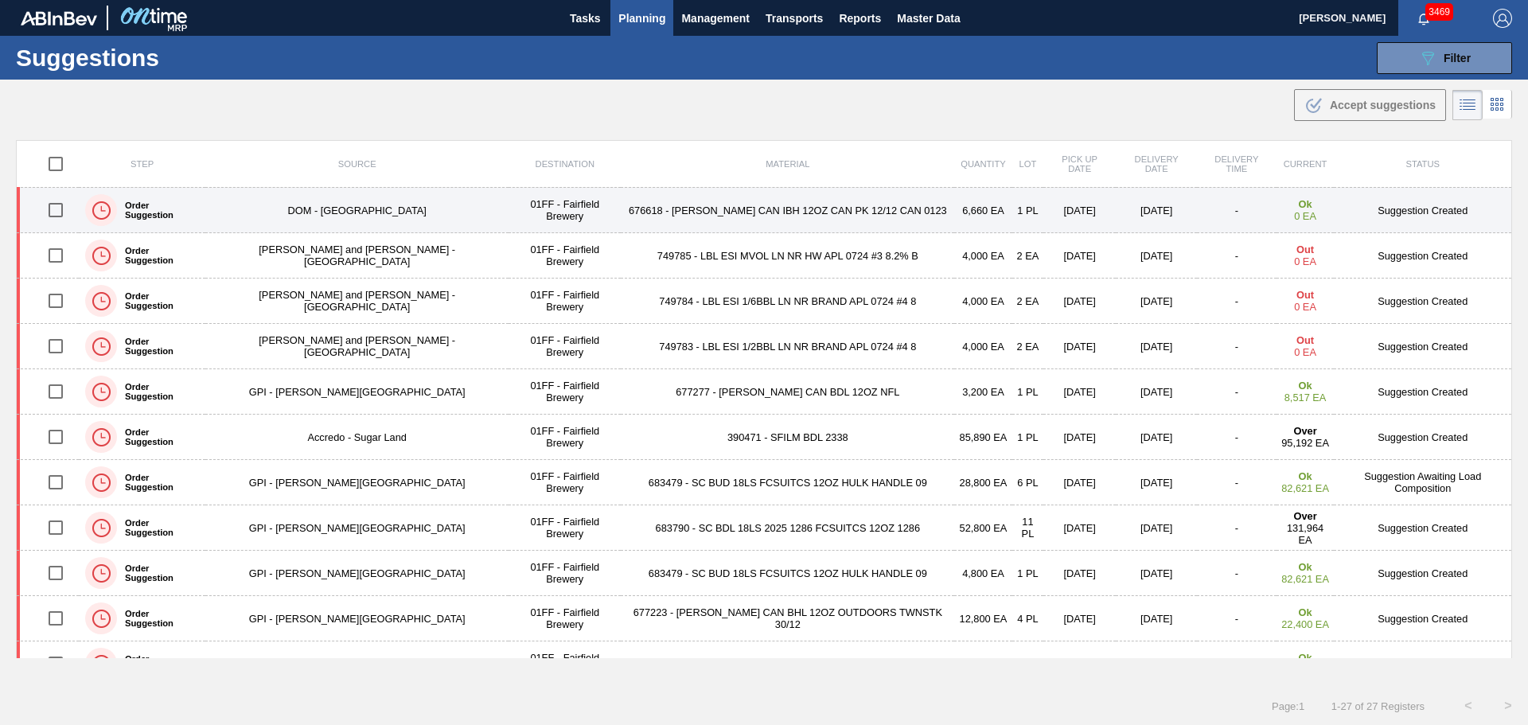
click at [633, 219] on td "676618 - [PERSON_NAME] CAN IBH 12OZ CAN PK 12/12 CAN 0123" at bounding box center [787, 210] width 333 height 45
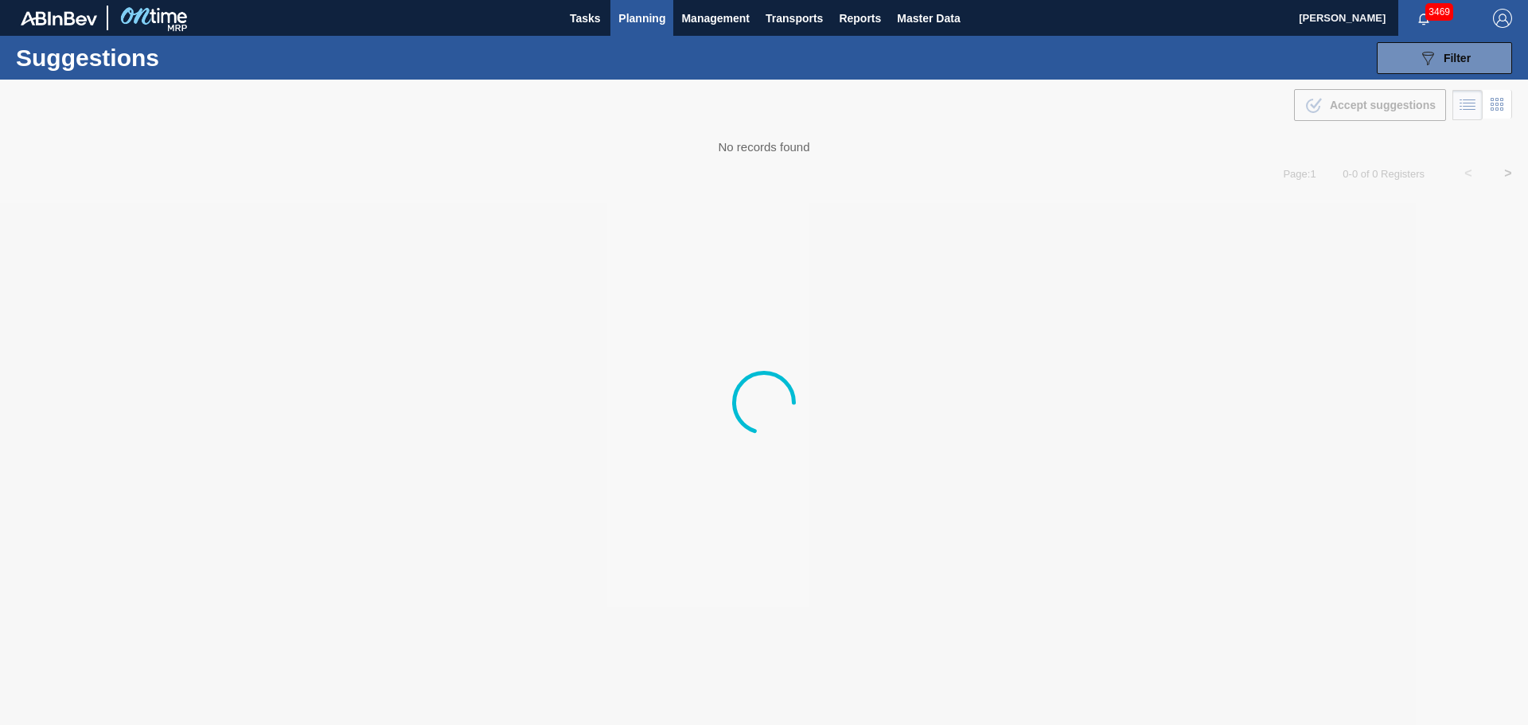
type from "[DATE]"
type to "[DATE]"
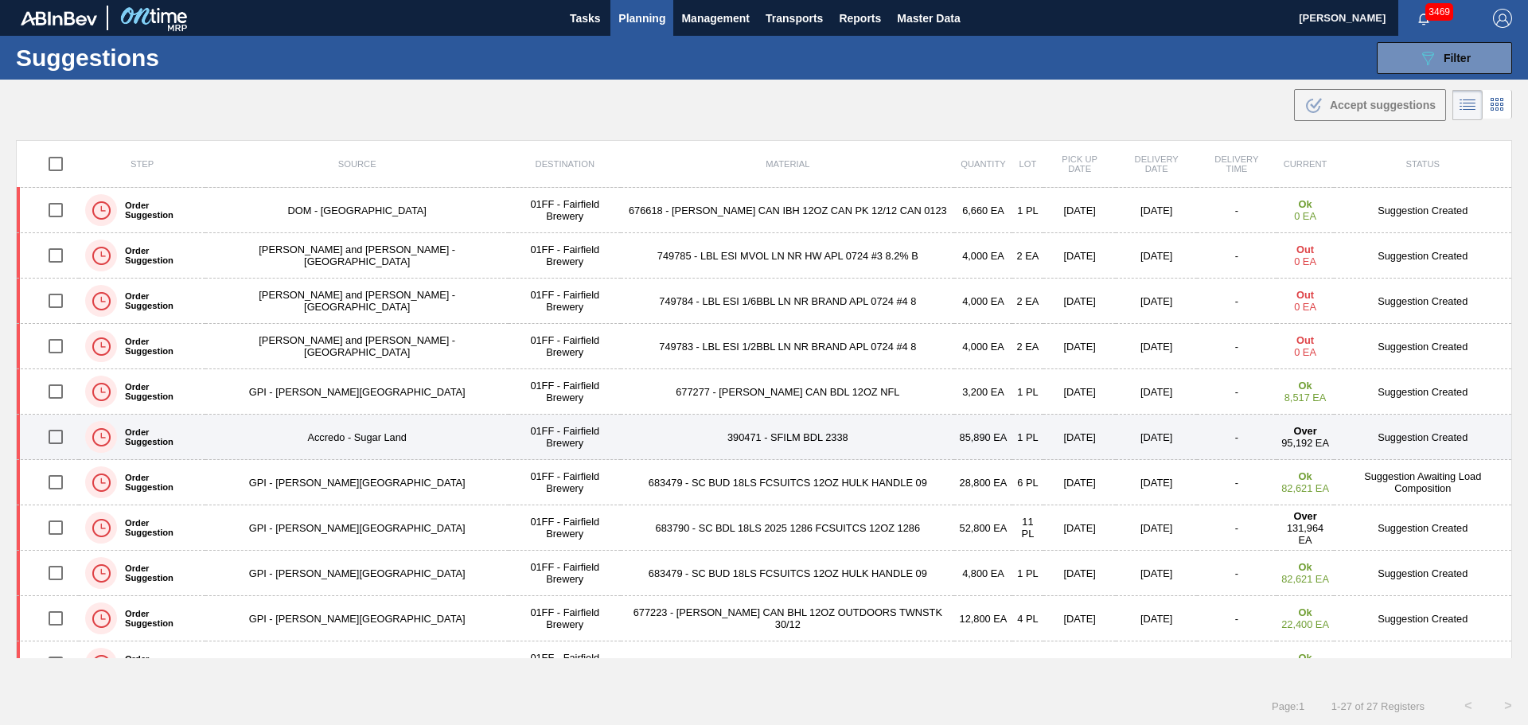
click at [734, 436] on td "390471 - SFILM BDL 2338" at bounding box center [787, 437] width 333 height 45
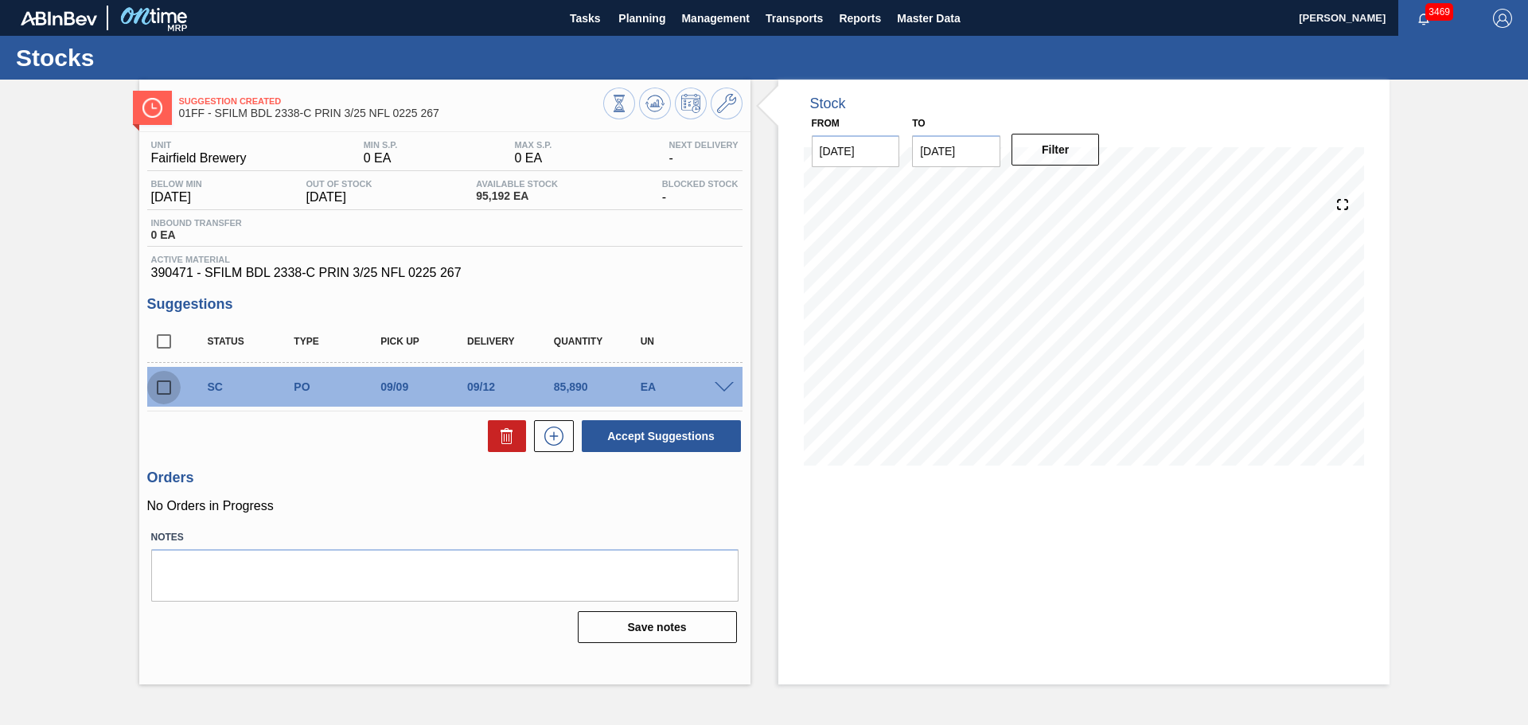
click at [165, 384] on input "checkbox" at bounding box center [163, 387] width 33 height 33
click at [502, 431] on icon at bounding box center [507, 431] width 12 height 2
checkbox input "false"
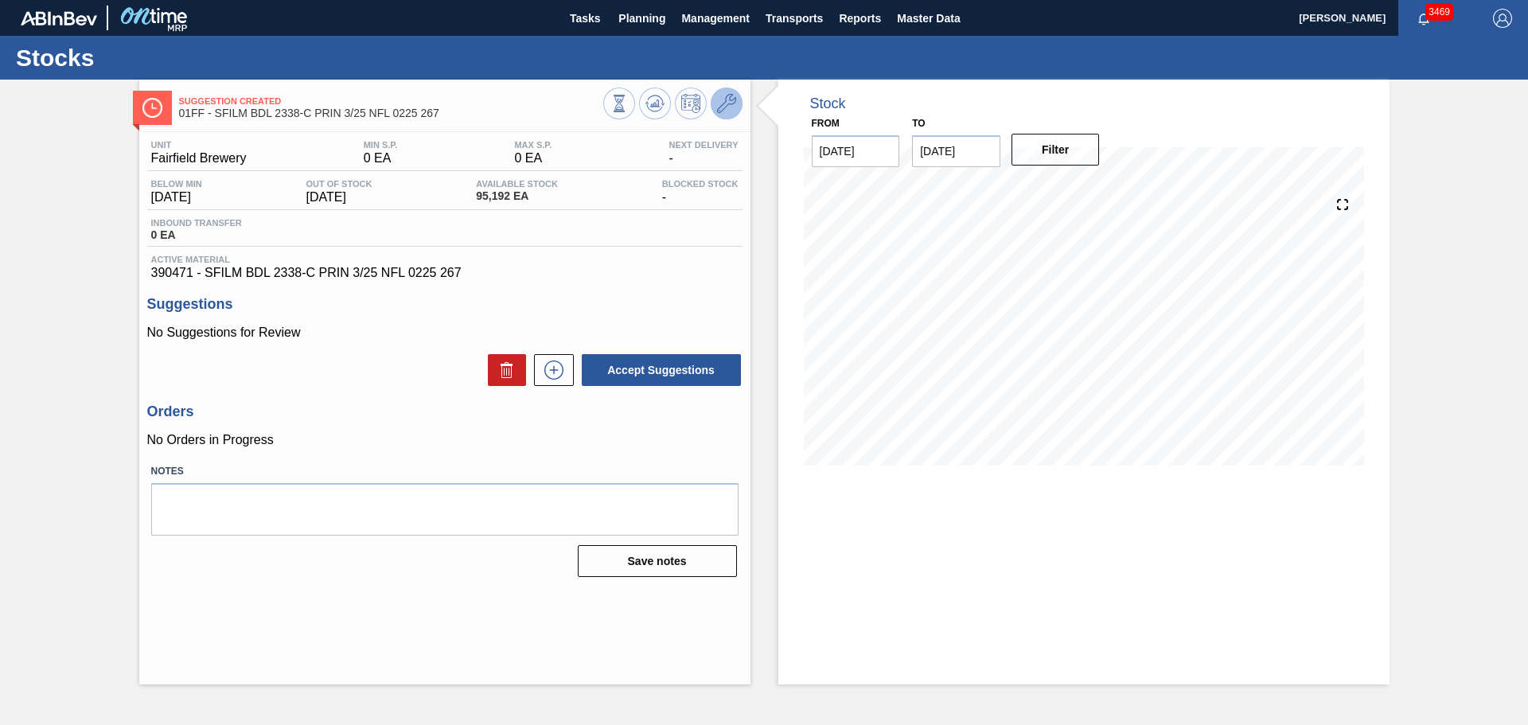
click at [730, 97] on icon at bounding box center [726, 103] width 19 height 19
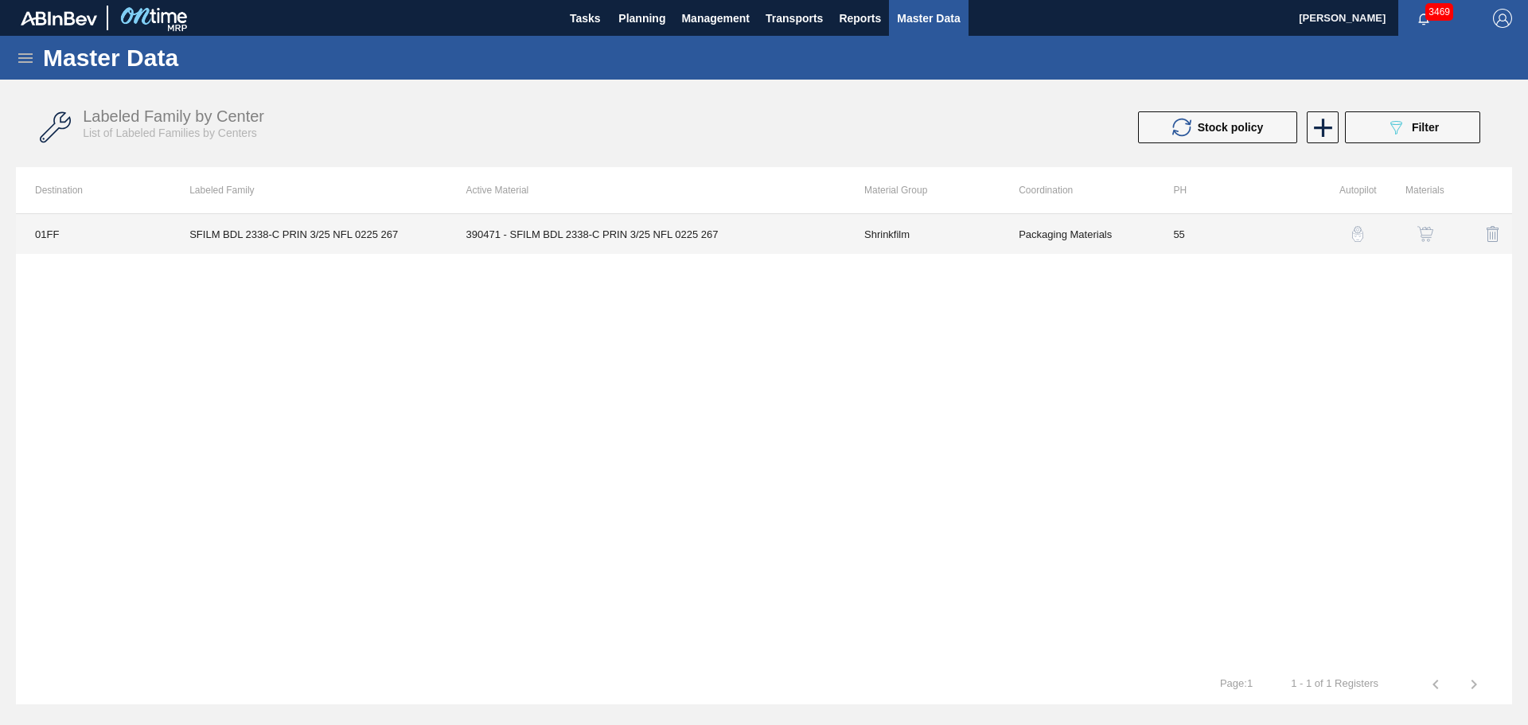
click at [751, 223] on td "390471 - SFILM BDL 2338-C PRIN 3/25 NFL 0225 267" at bounding box center [646, 234] width 398 height 40
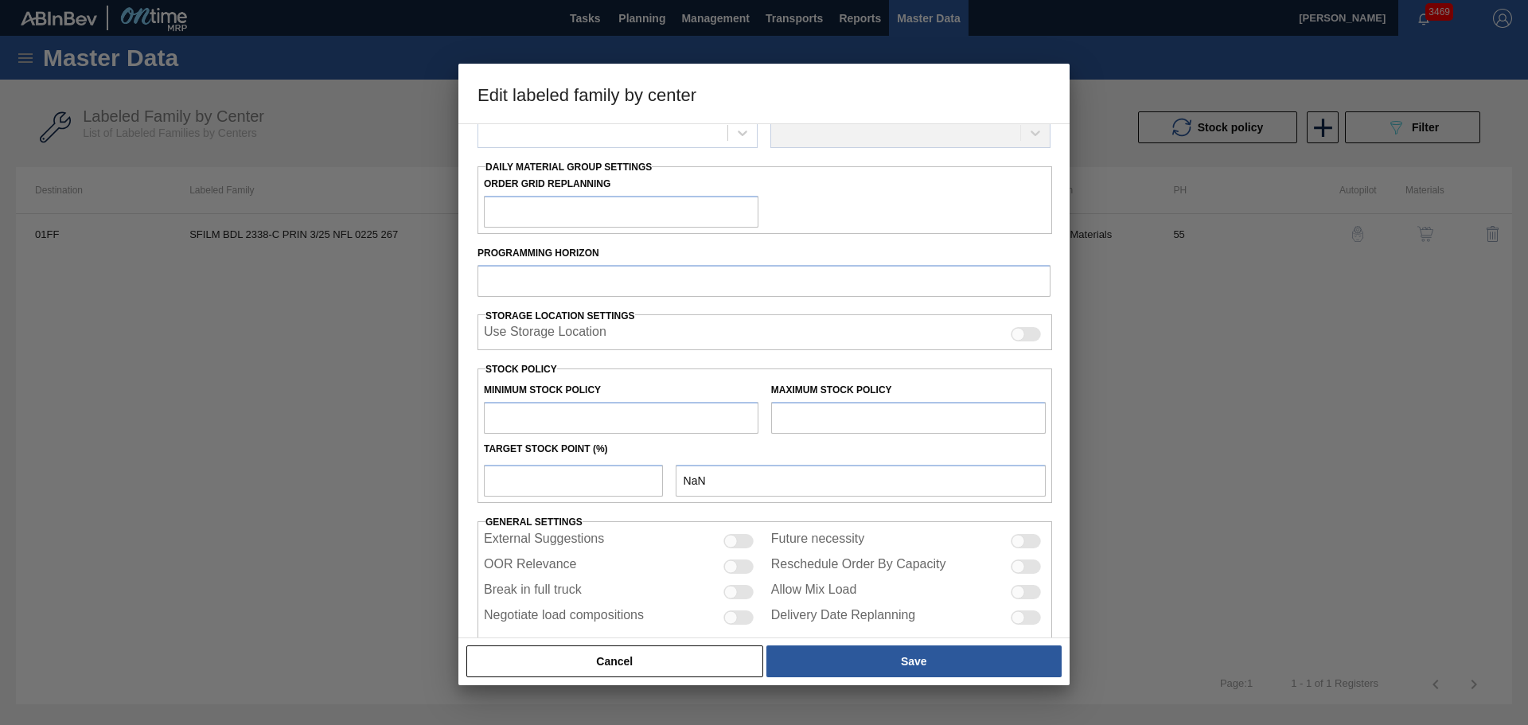
scroll to position [247, 0]
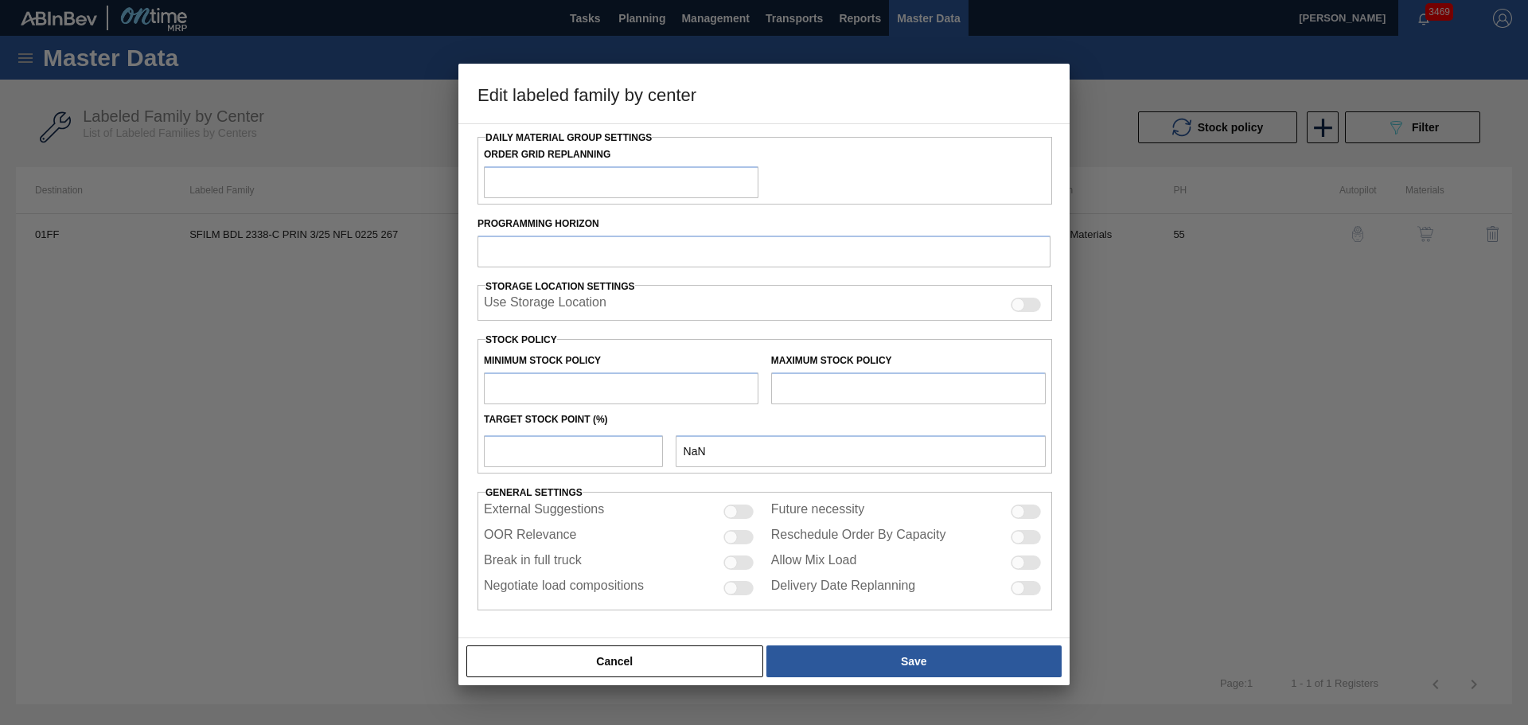
type input "Shrinkfilm"
type input "SFILM BDL 2338-C PRIN 3/25 NFL 0225 267"
type input "01FF - Fairfield Brewery"
type input "55"
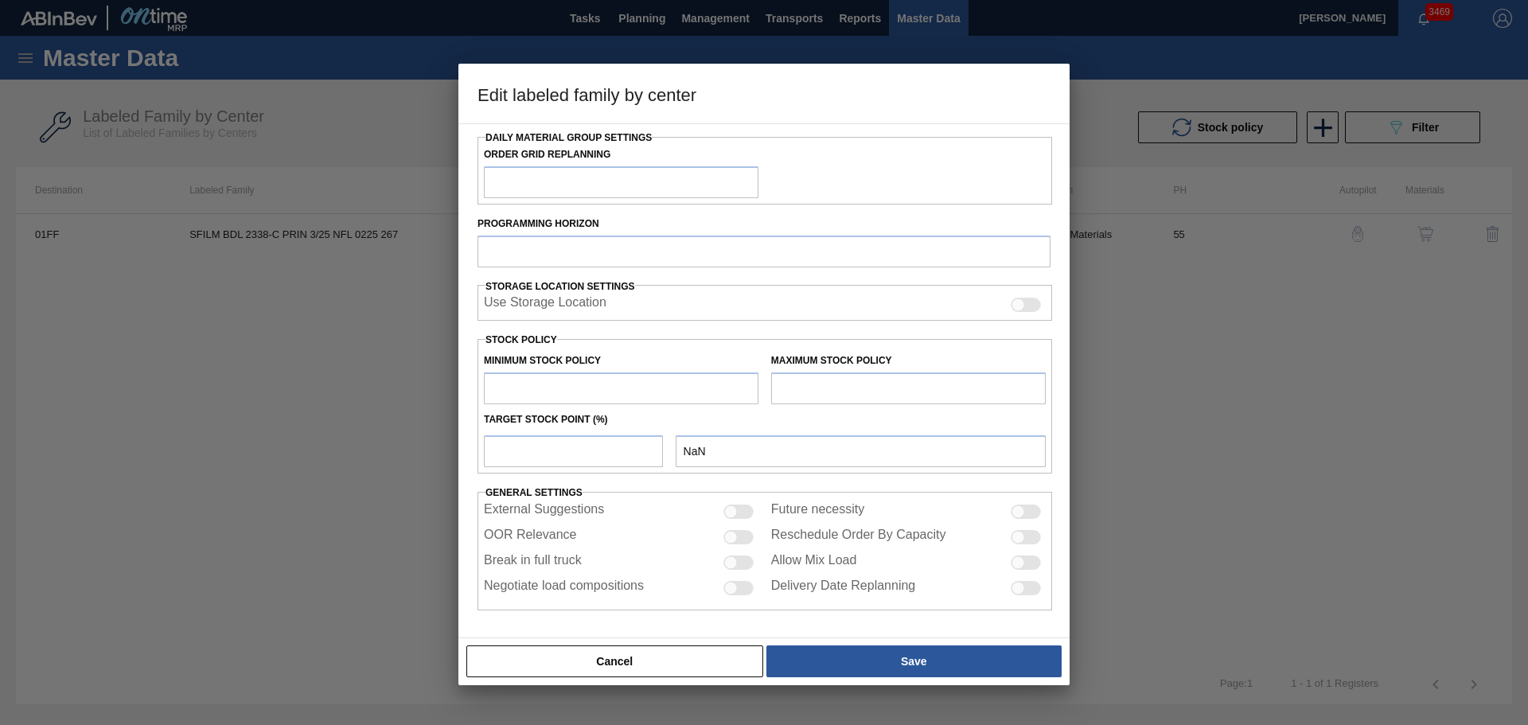
type input "0"
type input "100"
type input "0"
checkbox input "true"
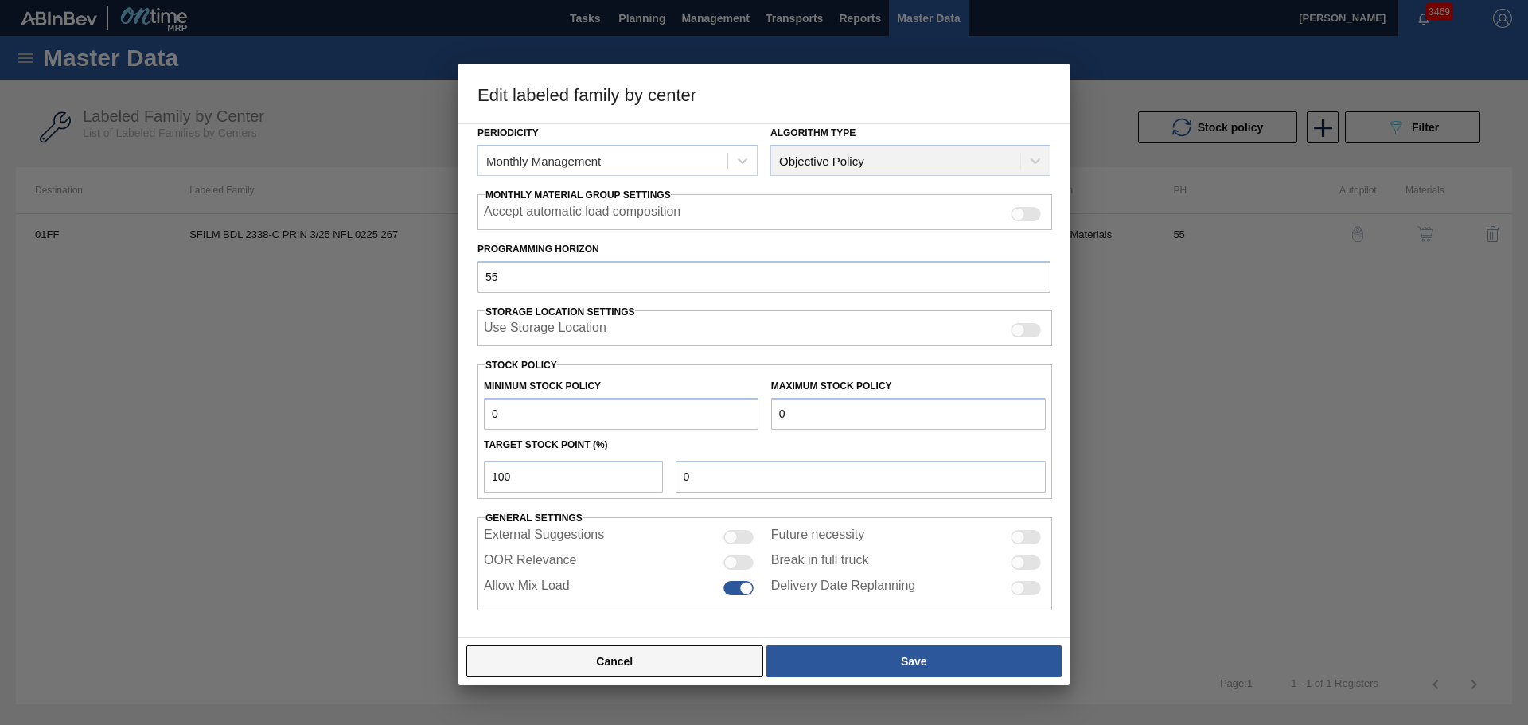
scroll to position [193, 0]
click at [685, 662] on button "Cancel" at bounding box center [614, 661] width 297 height 32
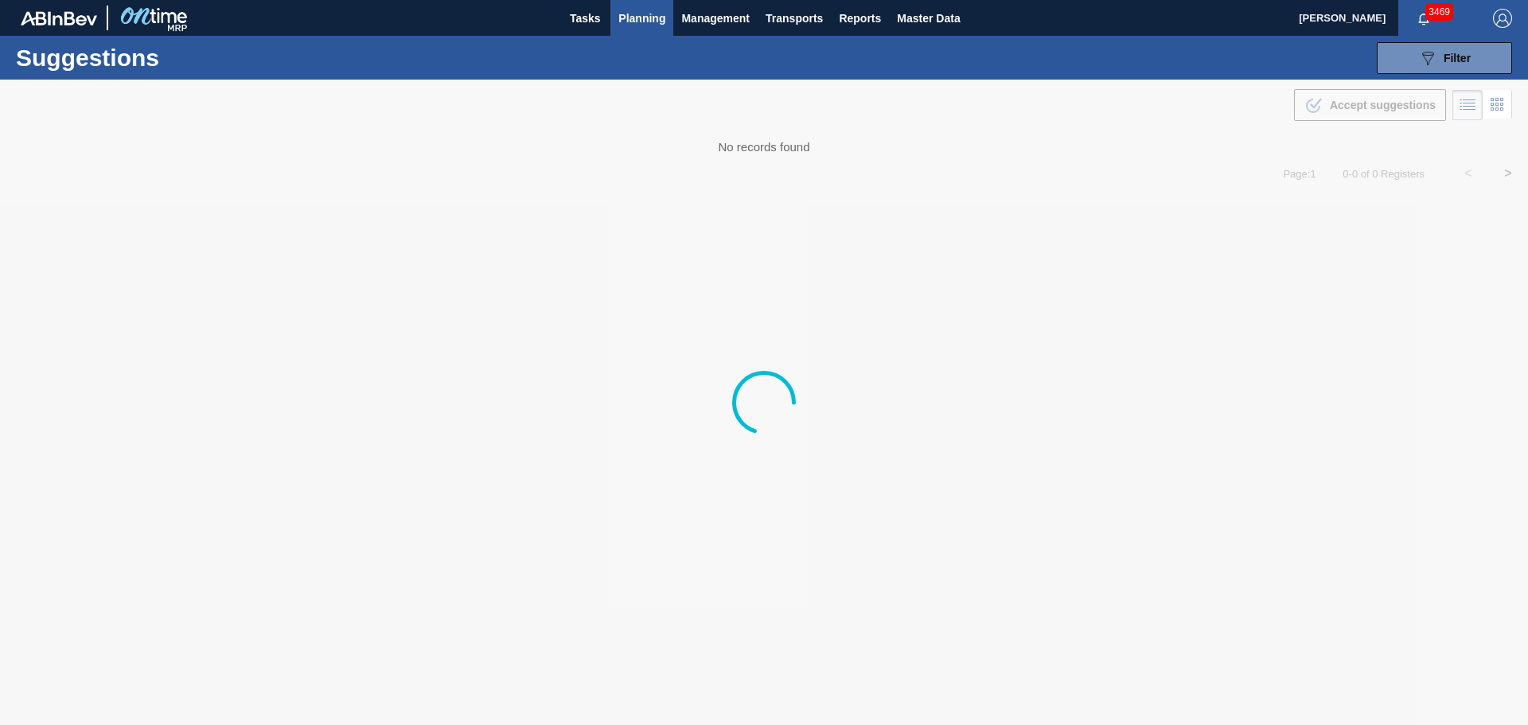
type from "[DATE]"
type to "[DATE]"
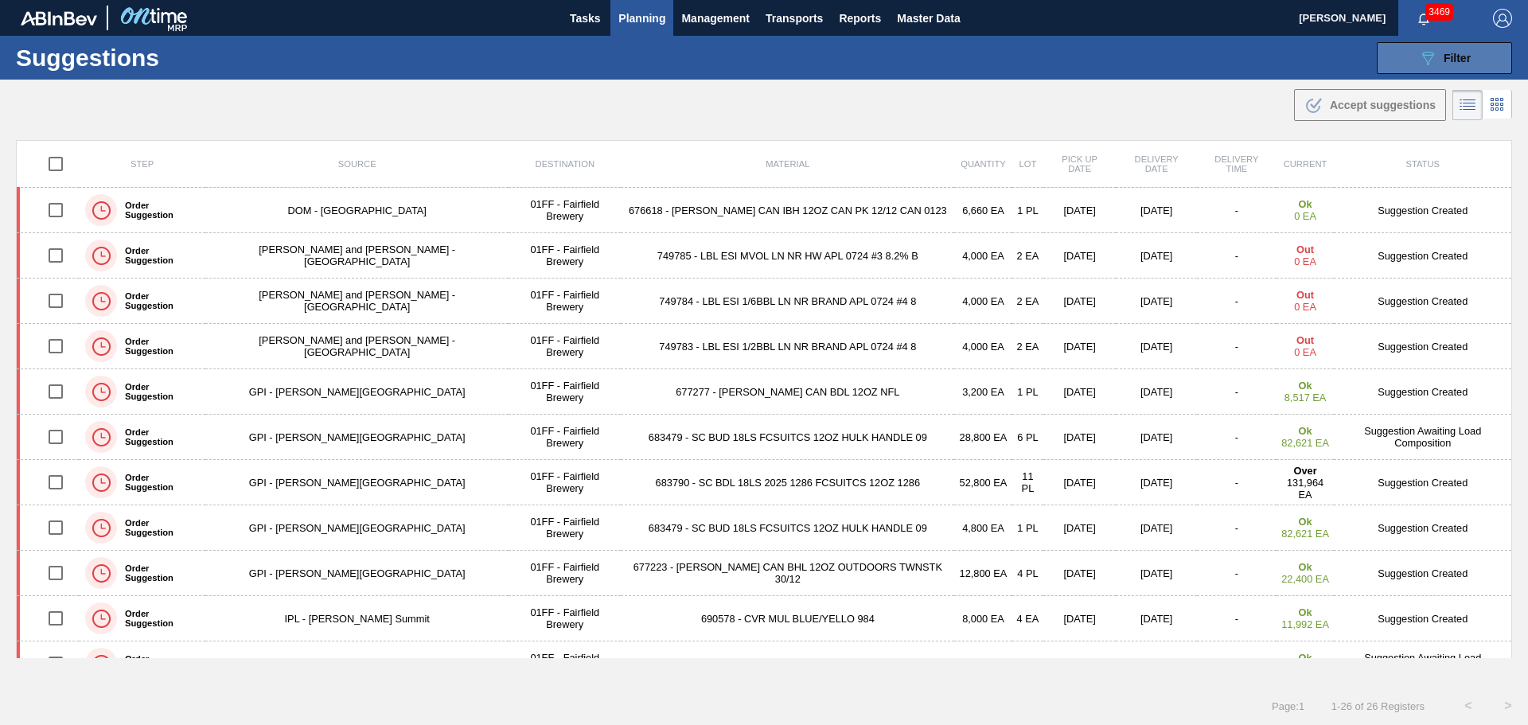
click at [1395, 53] on button "089F7B8B-B2A5-4AFE-B5C0-19BA573D28AC Filter" at bounding box center [1444, 58] width 135 height 32
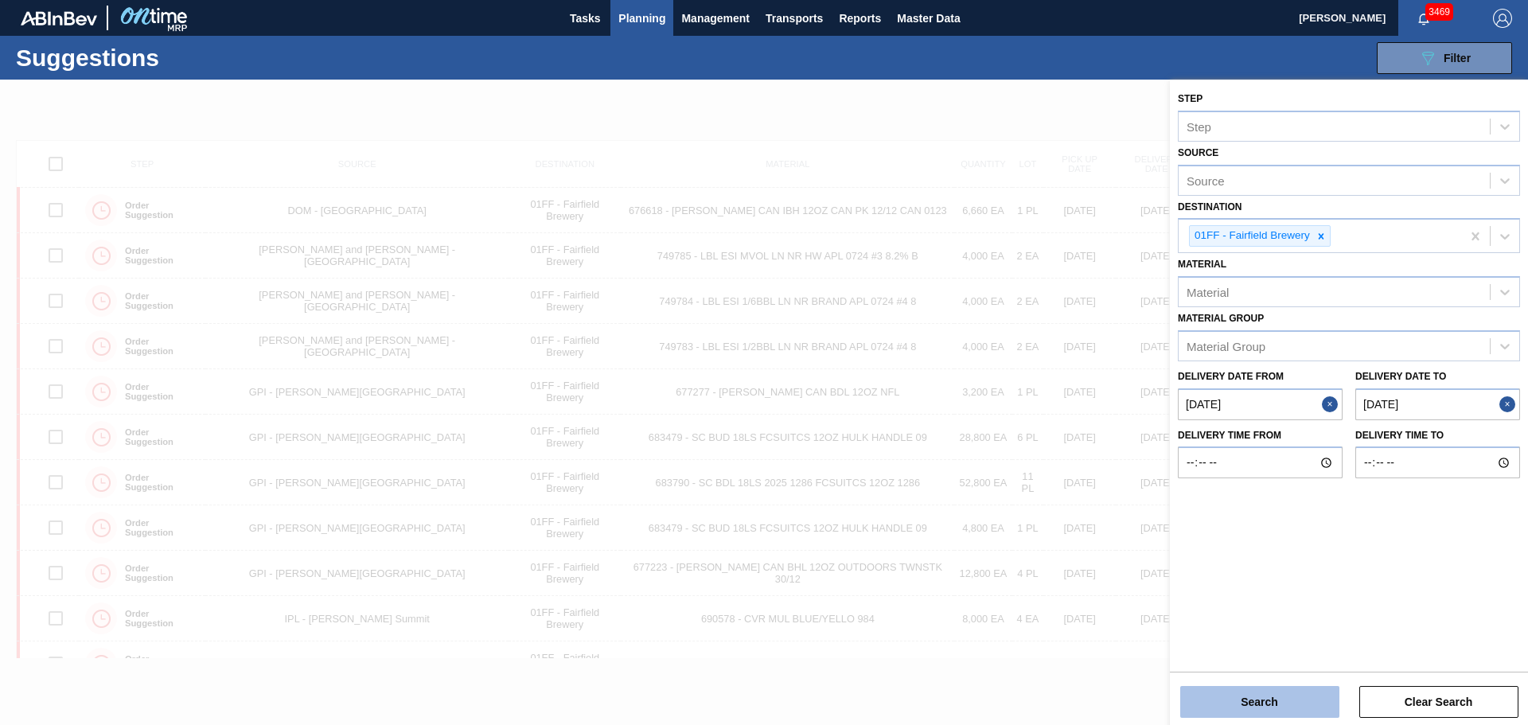
click at [1280, 705] on button "Search" at bounding box center [1259, 702] width 159 height 32
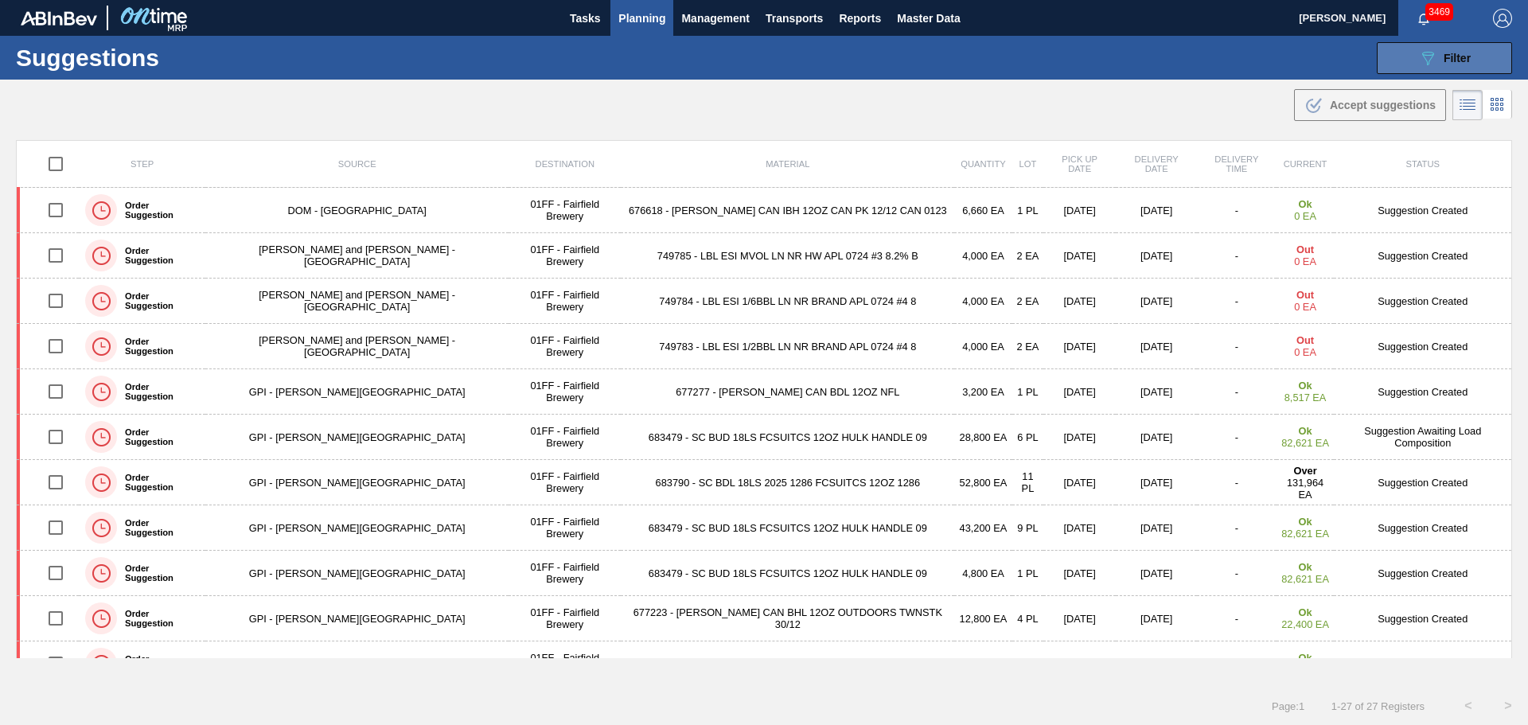
click at [1420, 63] on icon "089F7B8B-B2A5-4AFE-B5C0-19BA573D28AC" at bounding box center [1427, 58] width 19 height 19
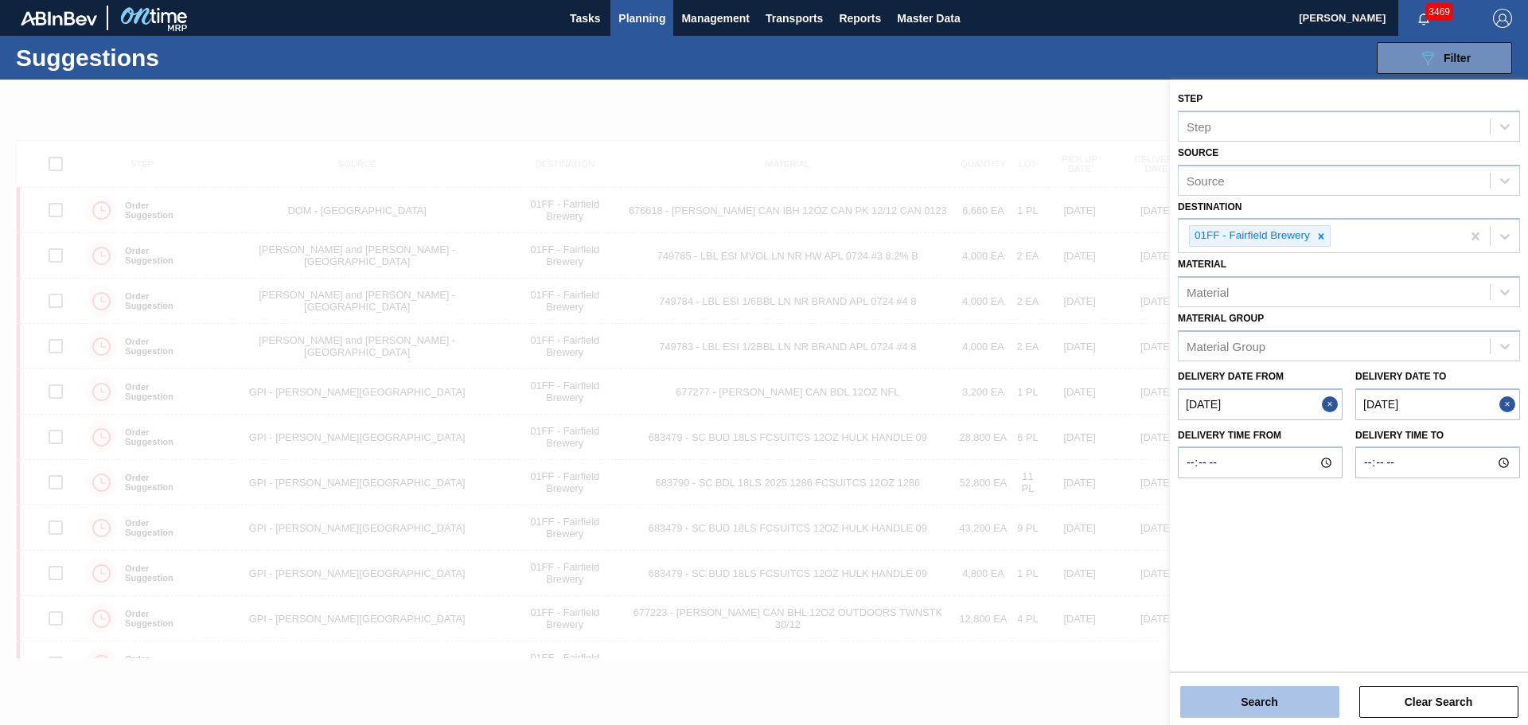
click at [1288, 696] on button "Search" at bounding box center [1259, 702] width 159 height 32
